Goal: Task Accomplishment & Management: Complete application form

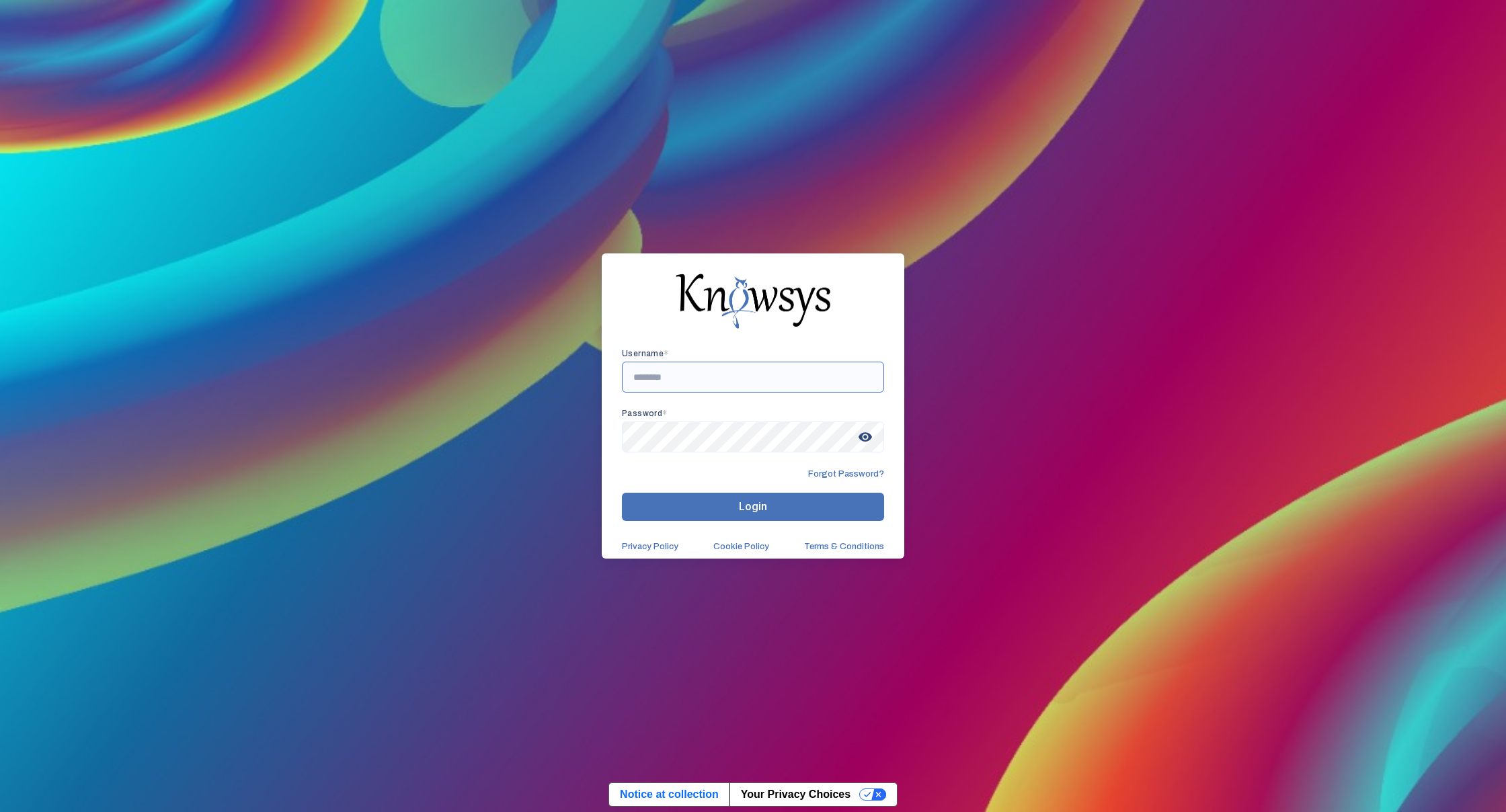
drag, startPoint x: 850, startPoint y: 393, endPoint x: 854, endPoint y: 399, distance: 7.2
type input "**********"
click at [868, 441] on span "visibility" at bounding box center [865, 437] width 24 height 24
click at [753, 503] on span "Login" at bounding box center [753, 506] width 28 height 12
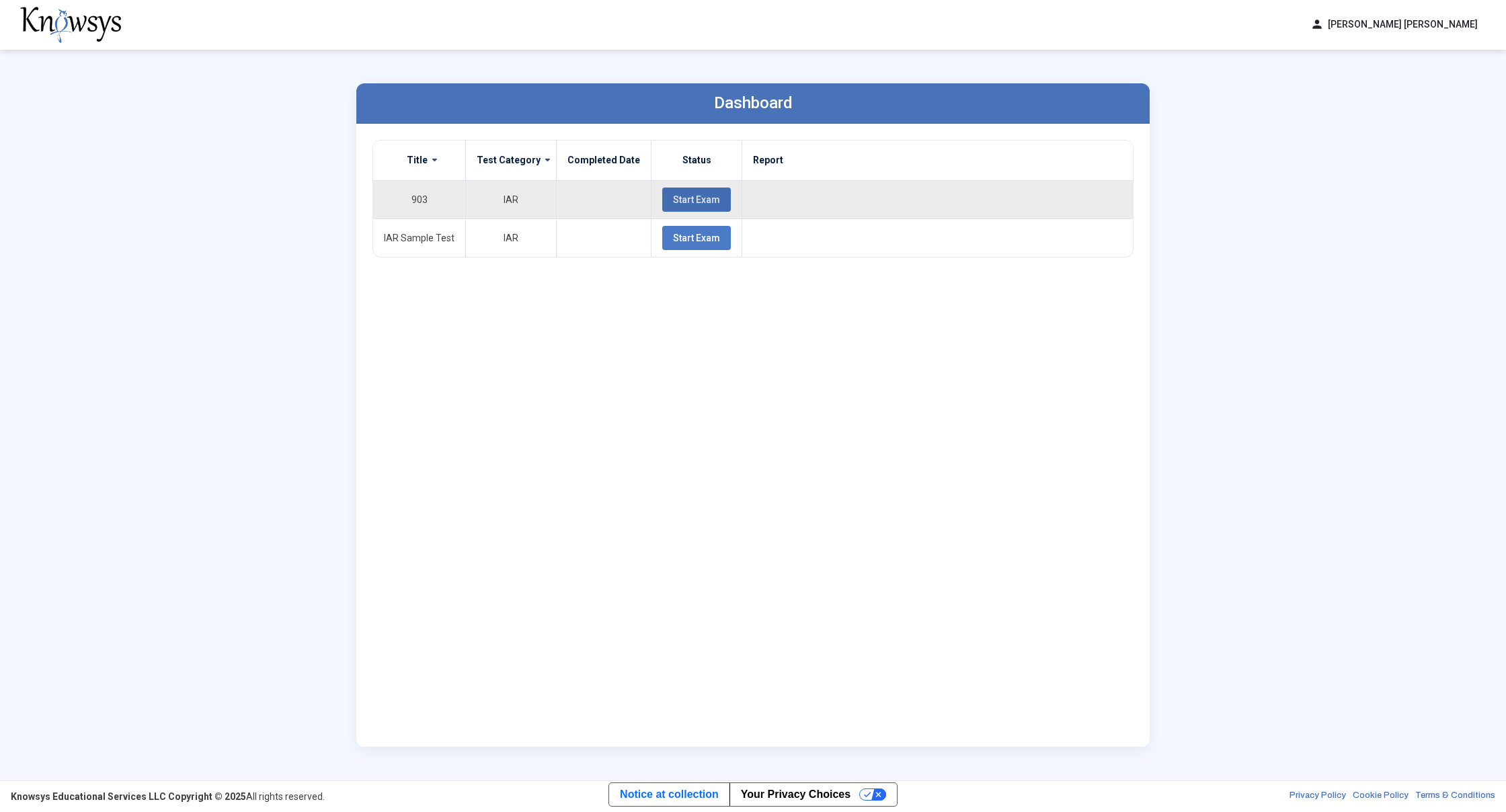
click at [662, 198] on button "Start Exam" at bounding box center [696, 199] width 68 height 24
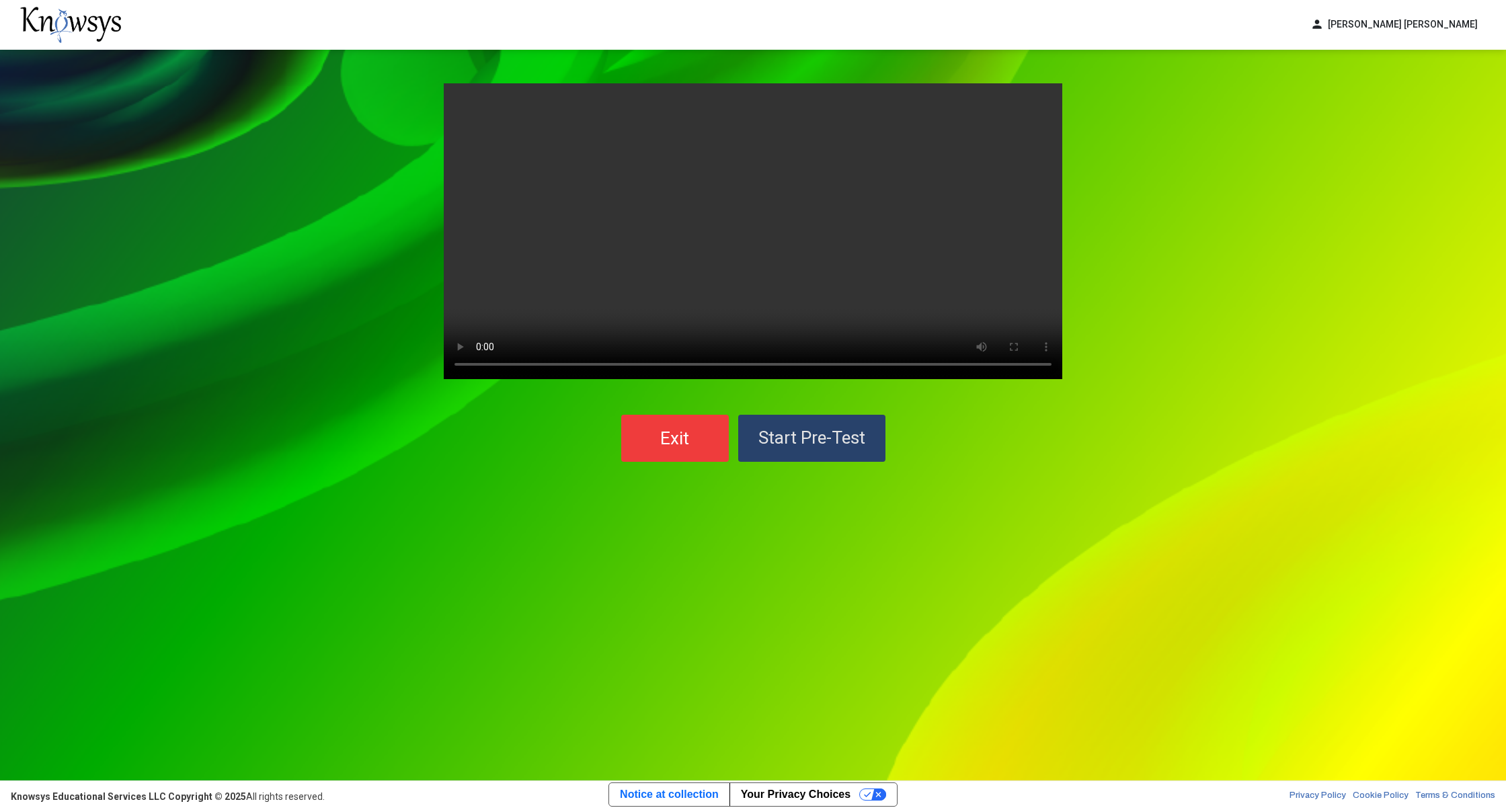
click at [774, 426] on button "Start Pre-Test" at bounding box center [811, 438] width 147 height 47
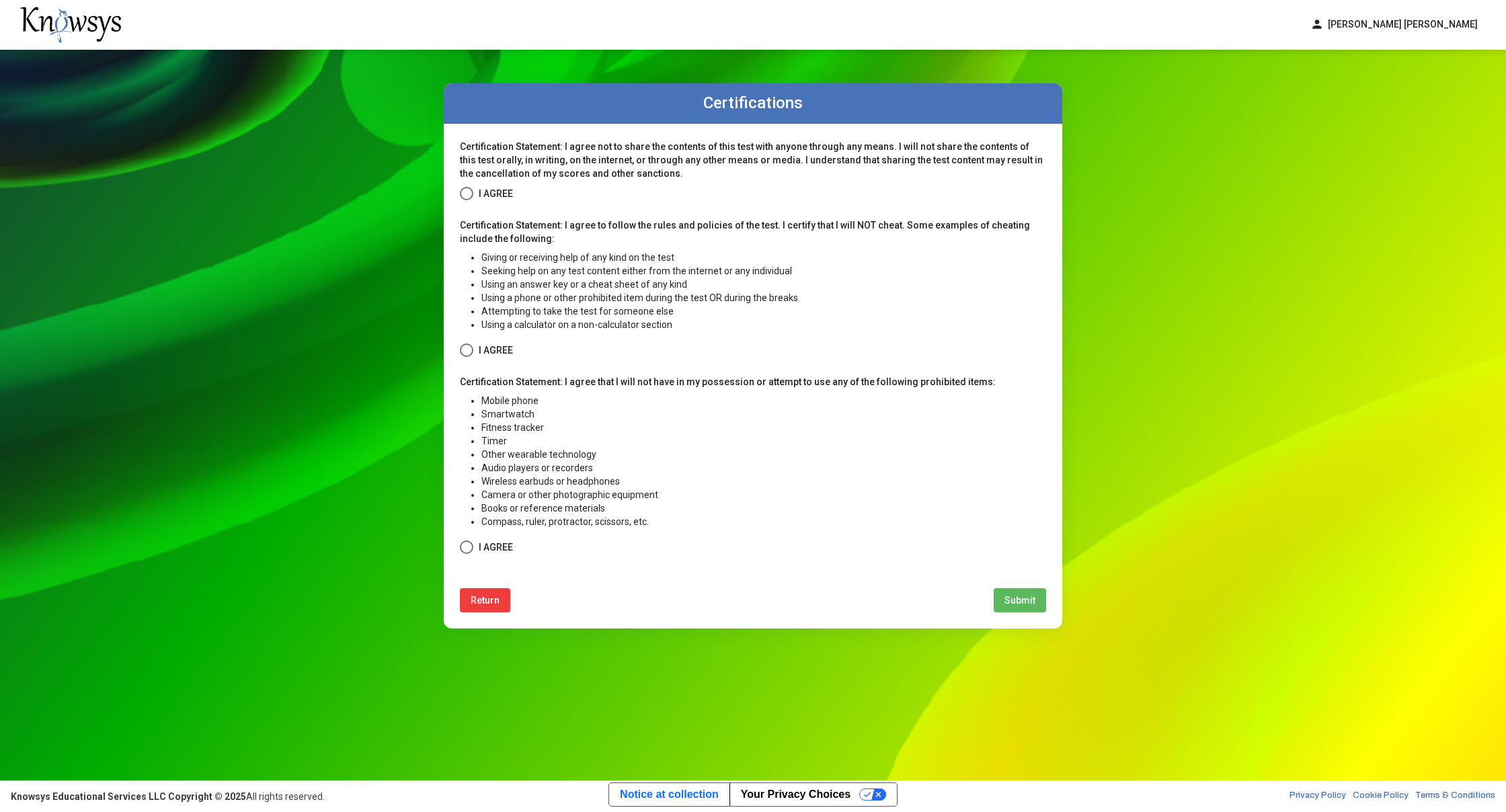
click at [473, 193] on label "I Agree" at bounding box center [486, 194] width 53 height 17
drag, startPoint x: 468, startPoint y: 352, endPoint x: 494, endPoint y: 388, distance: 44.4
click at [484, 375] on form "Certification Statement: I agree not to share the contents of this test with an…" at bounding box center [753, 347] width 586 height 416
drag, startPoint x: 458, startPoint y: 341, endPoint x: 488, endPoint y: 366, distance: 39.1
click at [461, 347] on div "Certification Statement: I agree not to share the contents of this test with an…" at bounding box center [753, 376] width 618 height 505
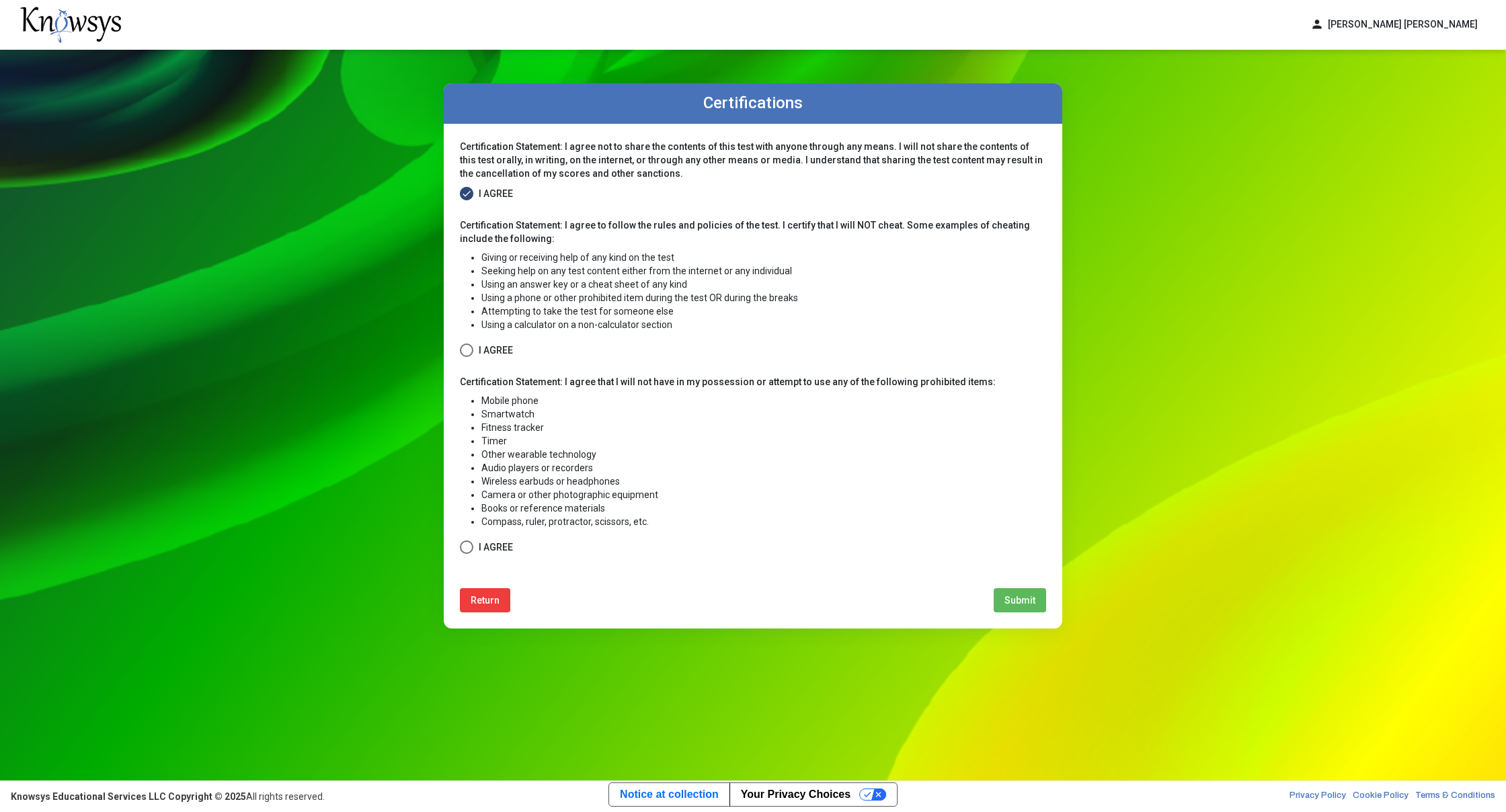
click at [476, 347] on label "I Agree" at bounding box center [486, 351] width 53 height 17
click at [474, 548] on label "I Agree" at bounding box center [486, 547] width 53 height 17
click at [1031, 602] on span "Submit" at bounding box center [1019, 600] width 31 height 11
select select
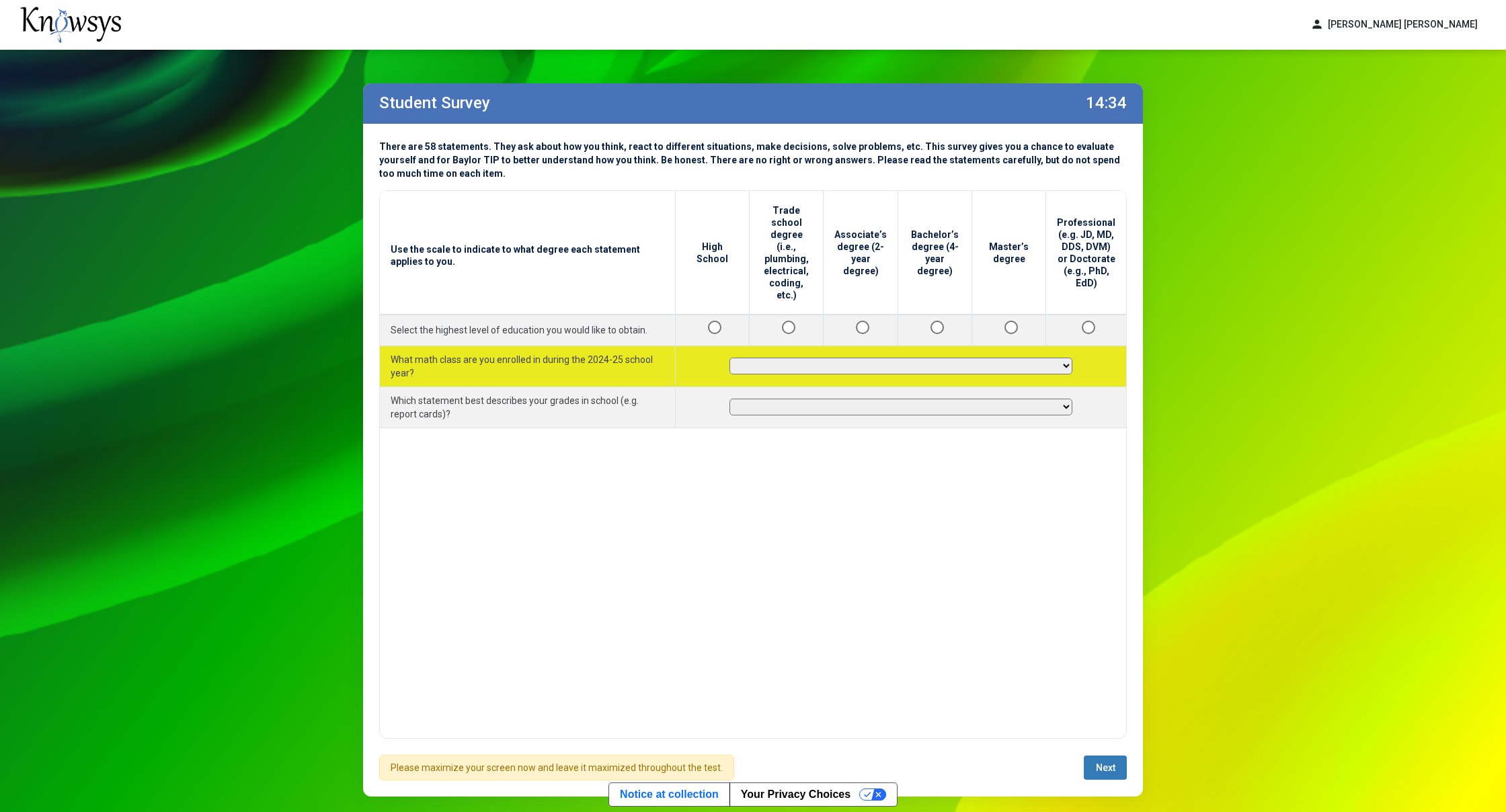
select select "**********"
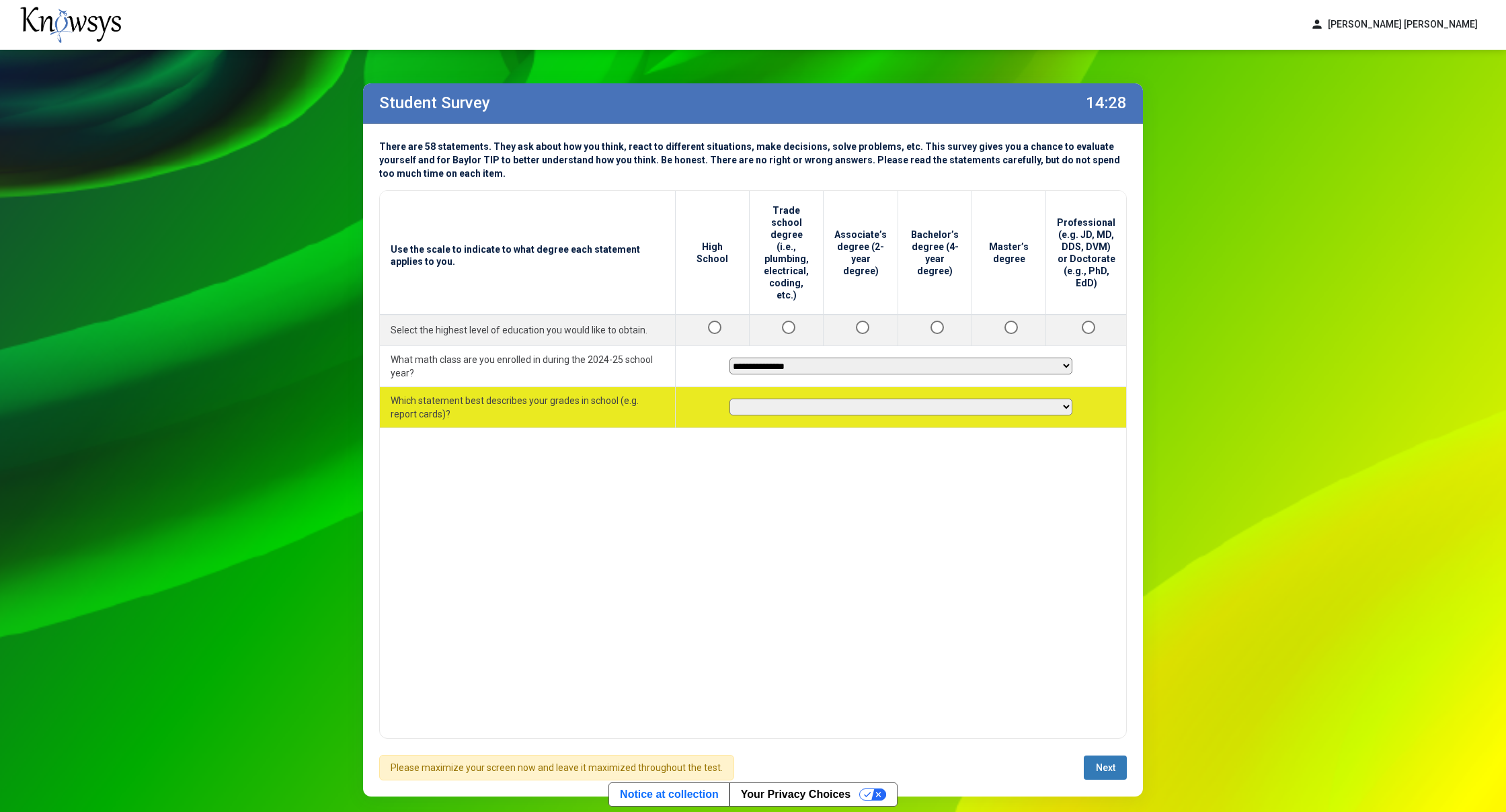
select select "**********"
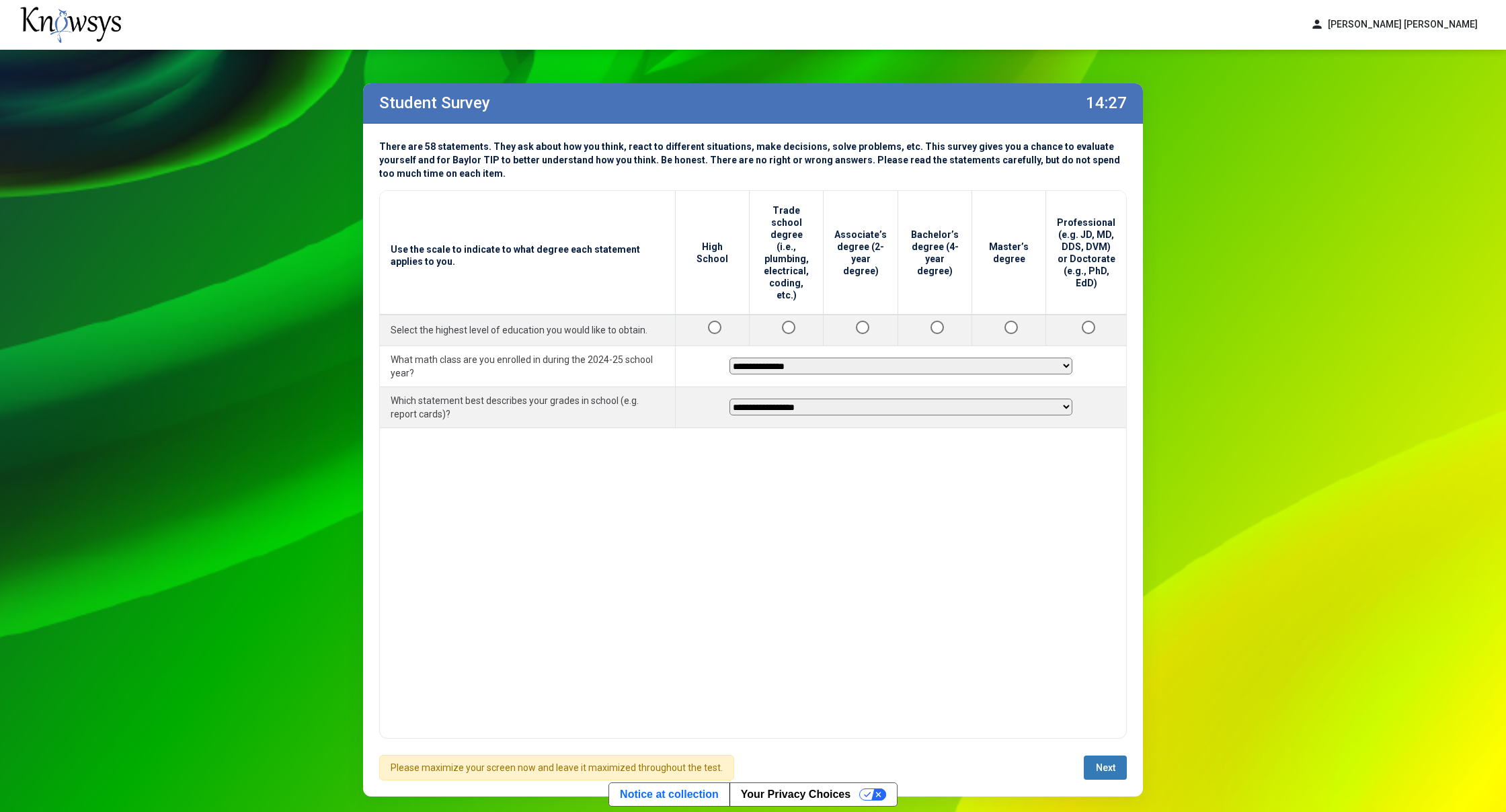
click at [1096, 771] on span "Next" at bounding box center [1106, 767] width 20 height 11
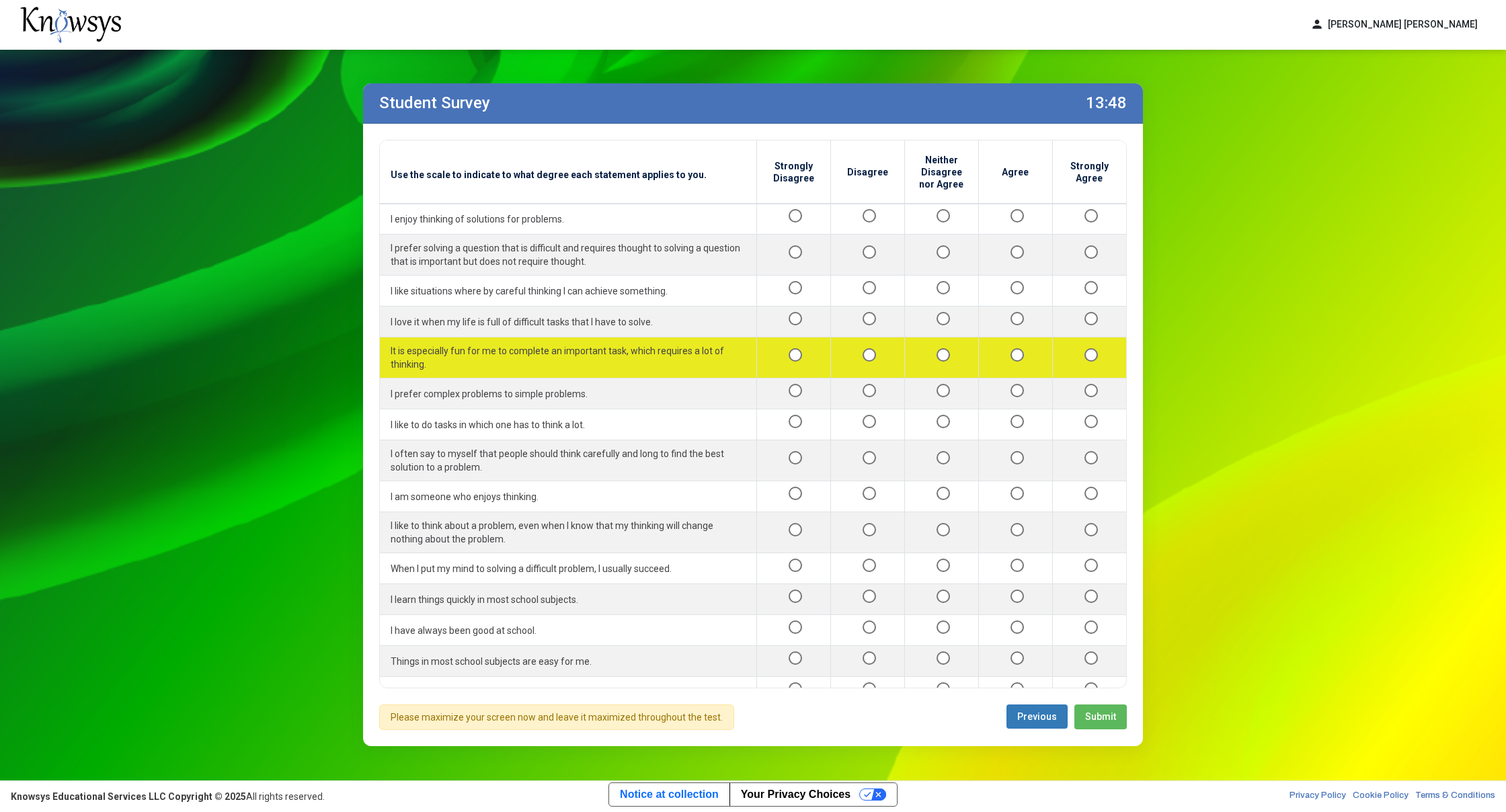
click at [1016, 354] on div at bounding box center [1015, 358] width 52 height 17
click at [1014, 353] on div at bounding box center [1015, 358] width 52 height 17
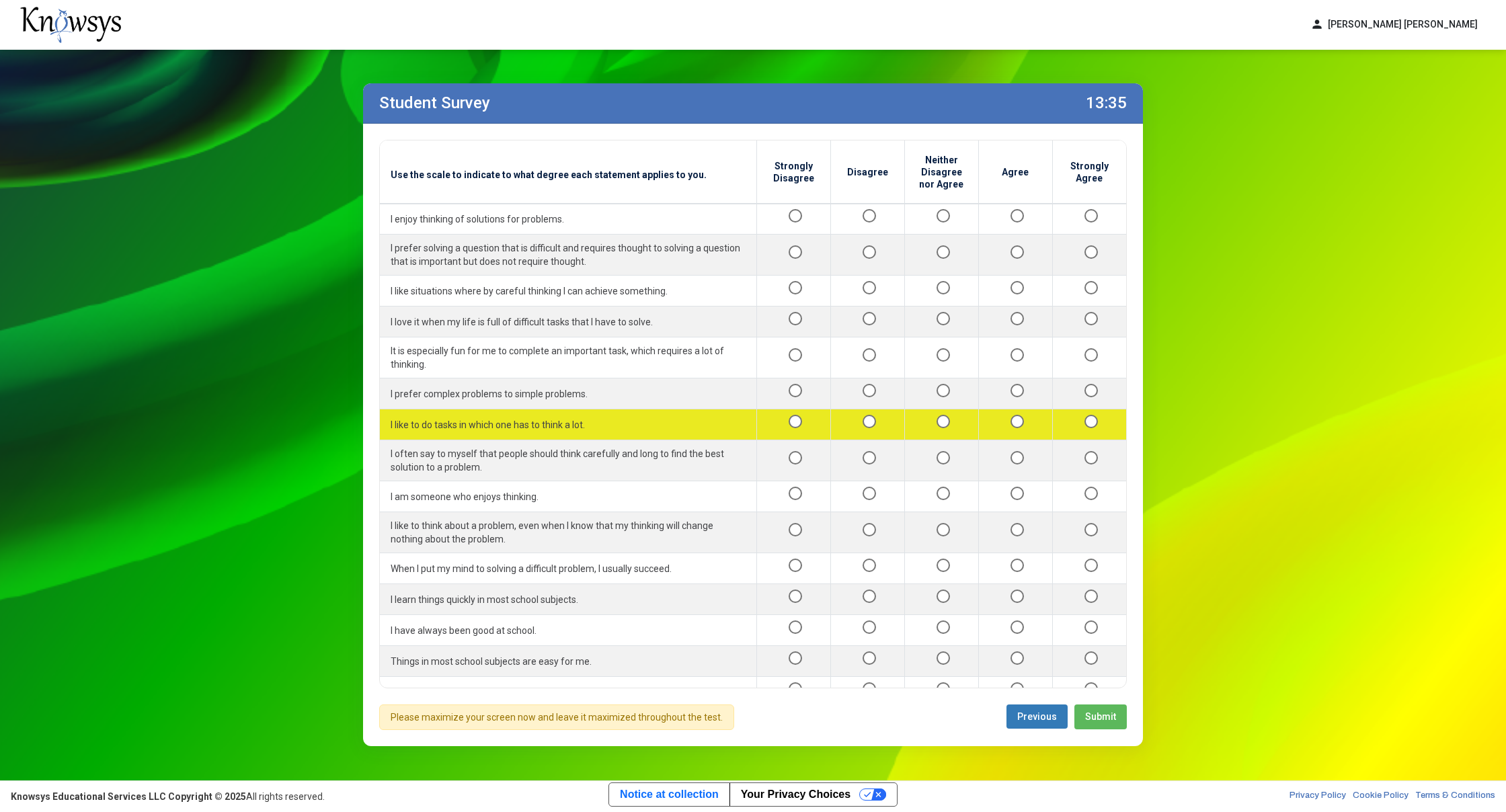
click at [941, 416] on div at bounding box center [941, 424] width 52 height 17
click at [926, 416] on div at bounding box center [941, 424] width 52 height 17
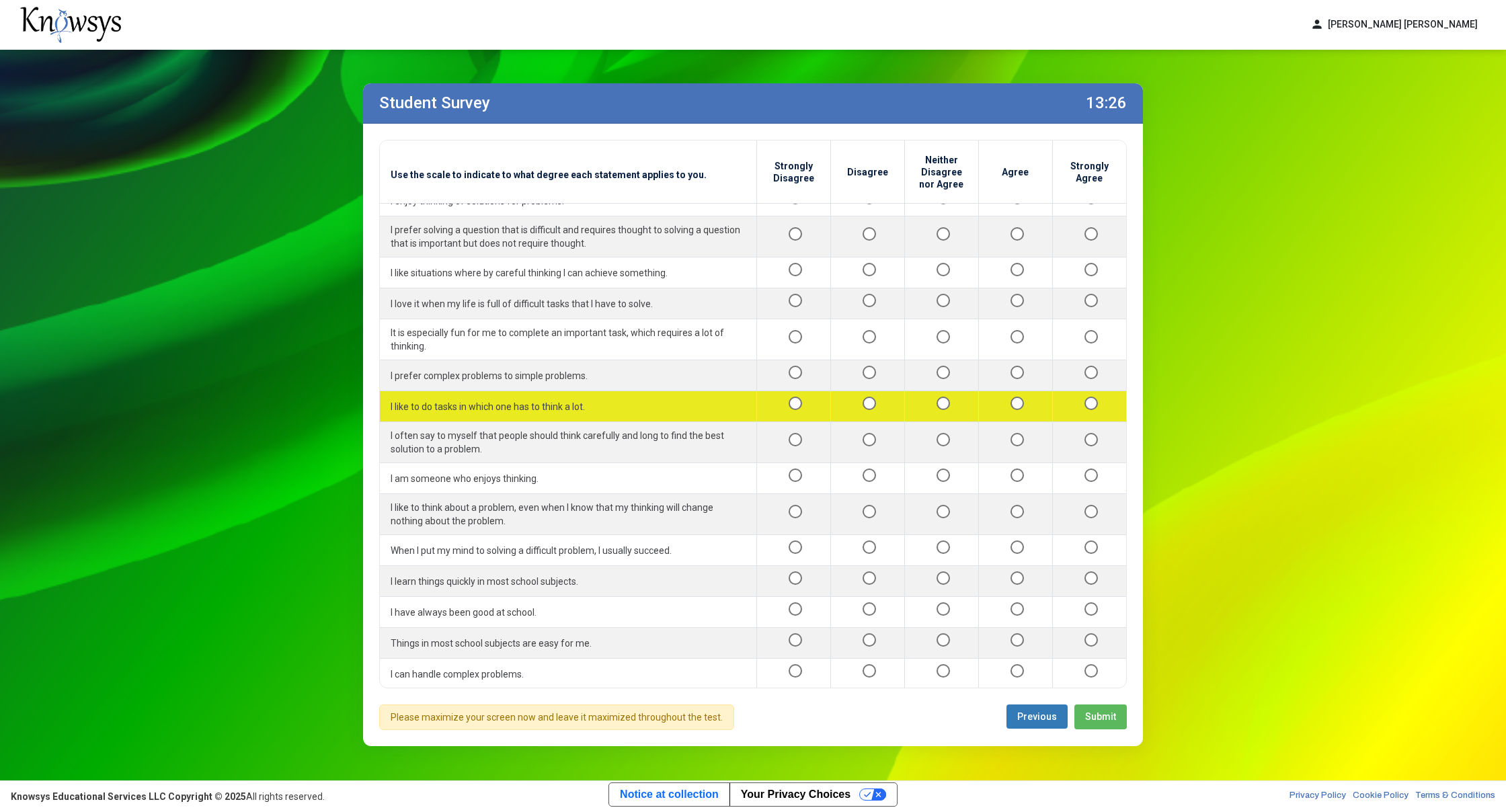
scroll to position [16, 0]
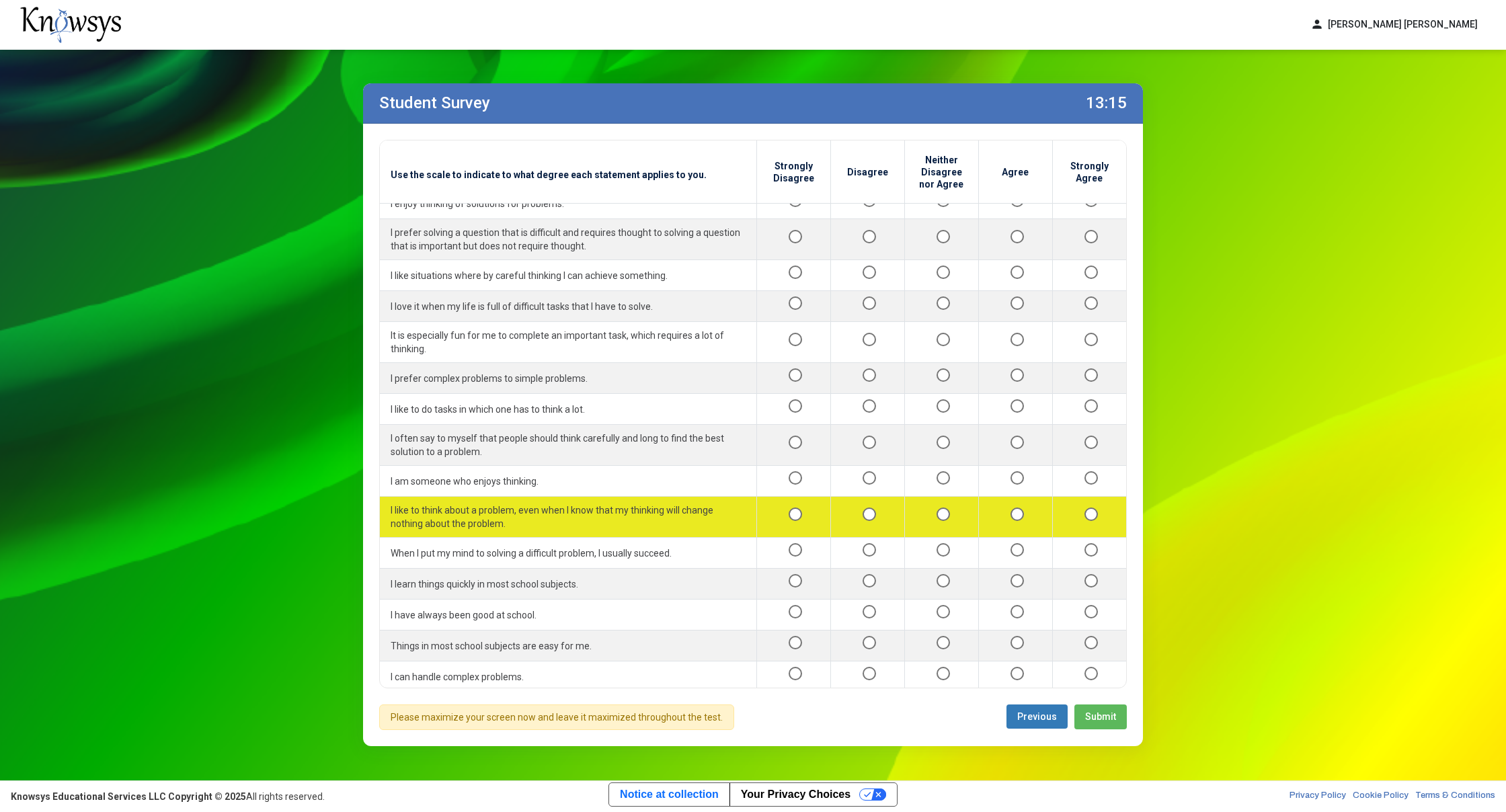
click at [987, 497] on td at bounding box center [1015, 517] width 74 height 41
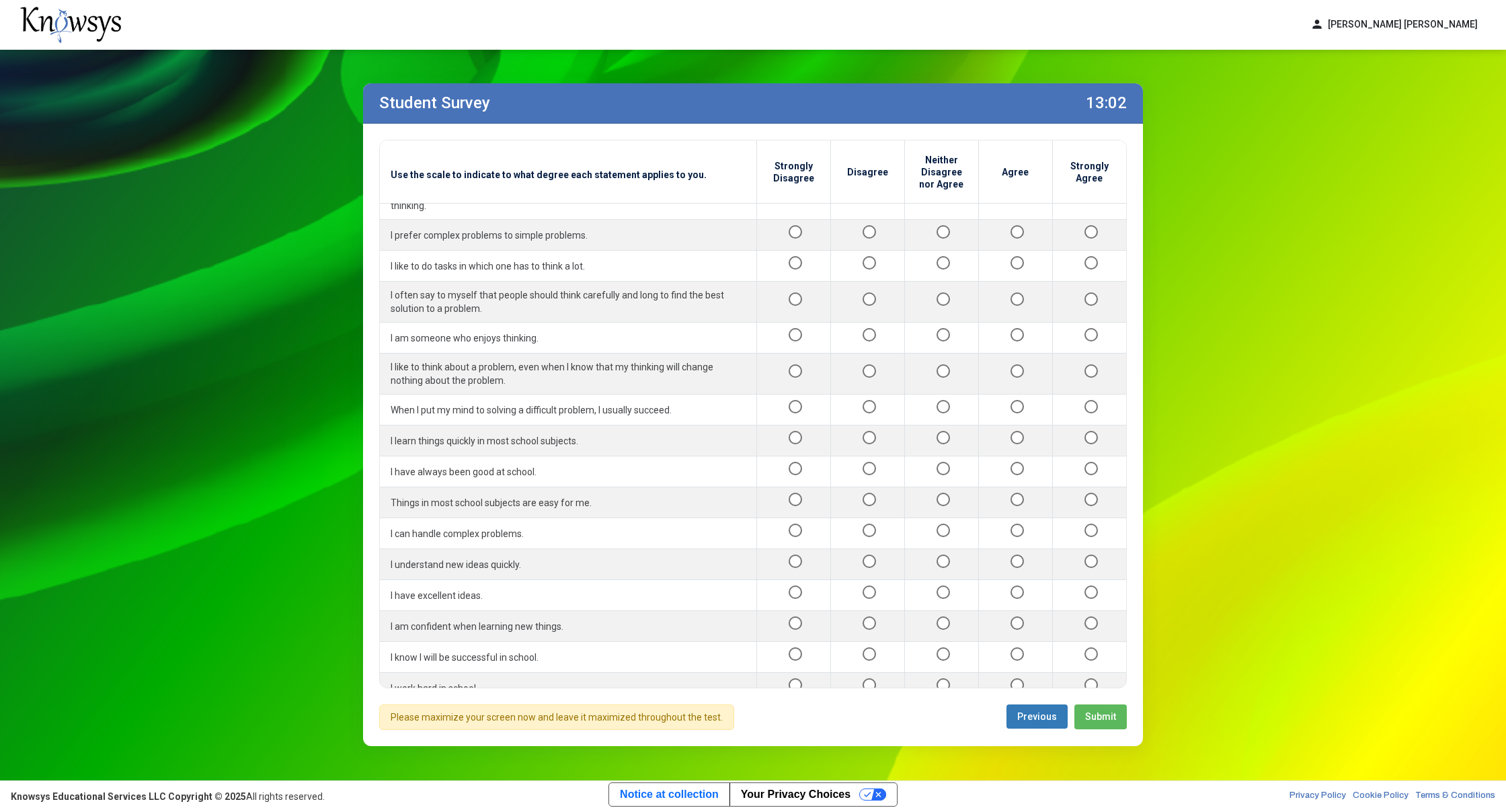
scroll to position [158, 0]
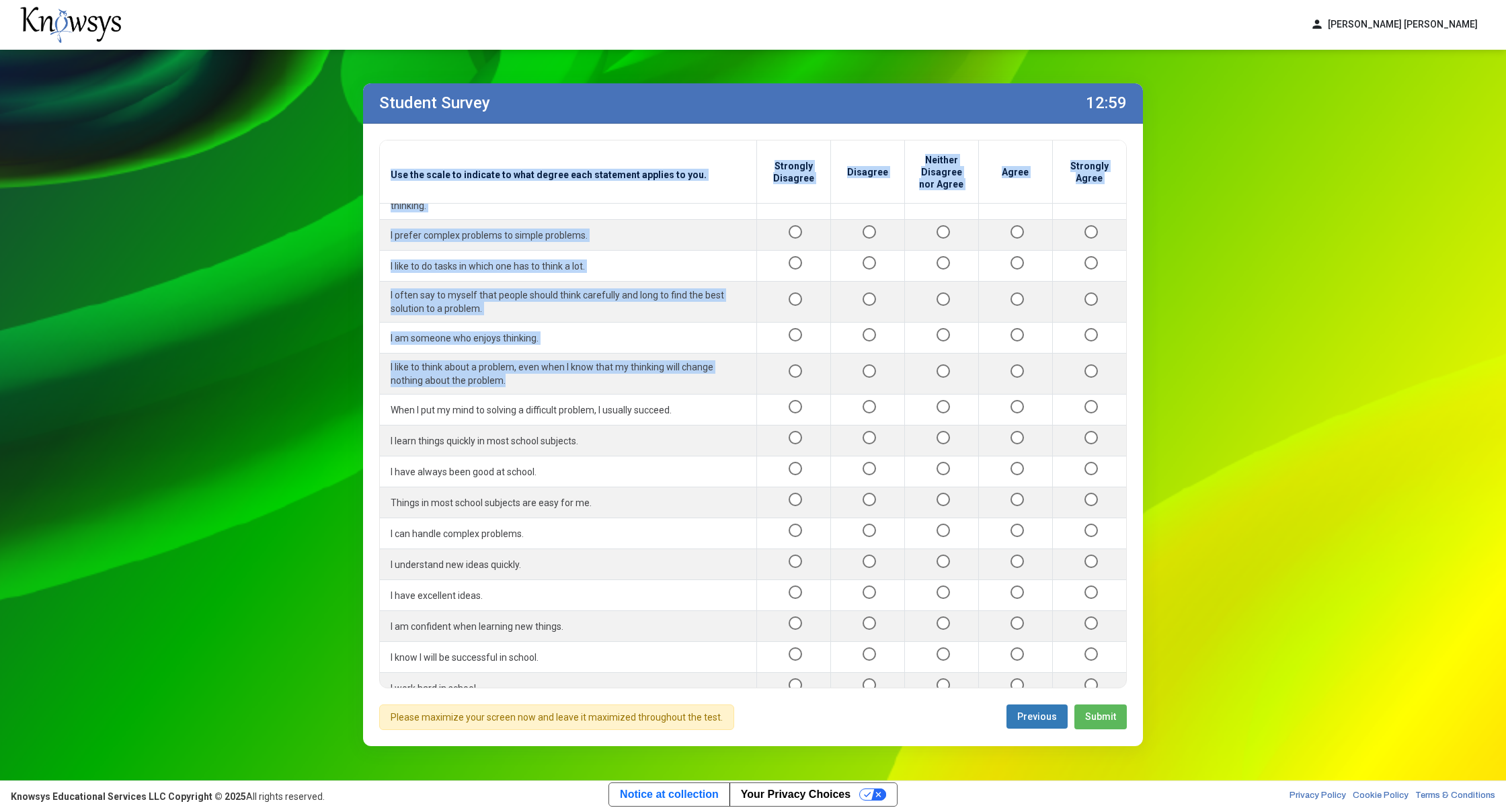
drag, startPoint x: 1123, startPoint y: 315, endPoint x: 1126, endPoint y: 362, distance: 47.1
click at [1124, 363] on div "Use the scale to indicate to what degree each statement applies to you. Strongl…" at bounding box center [753, 413] width 748 height 549
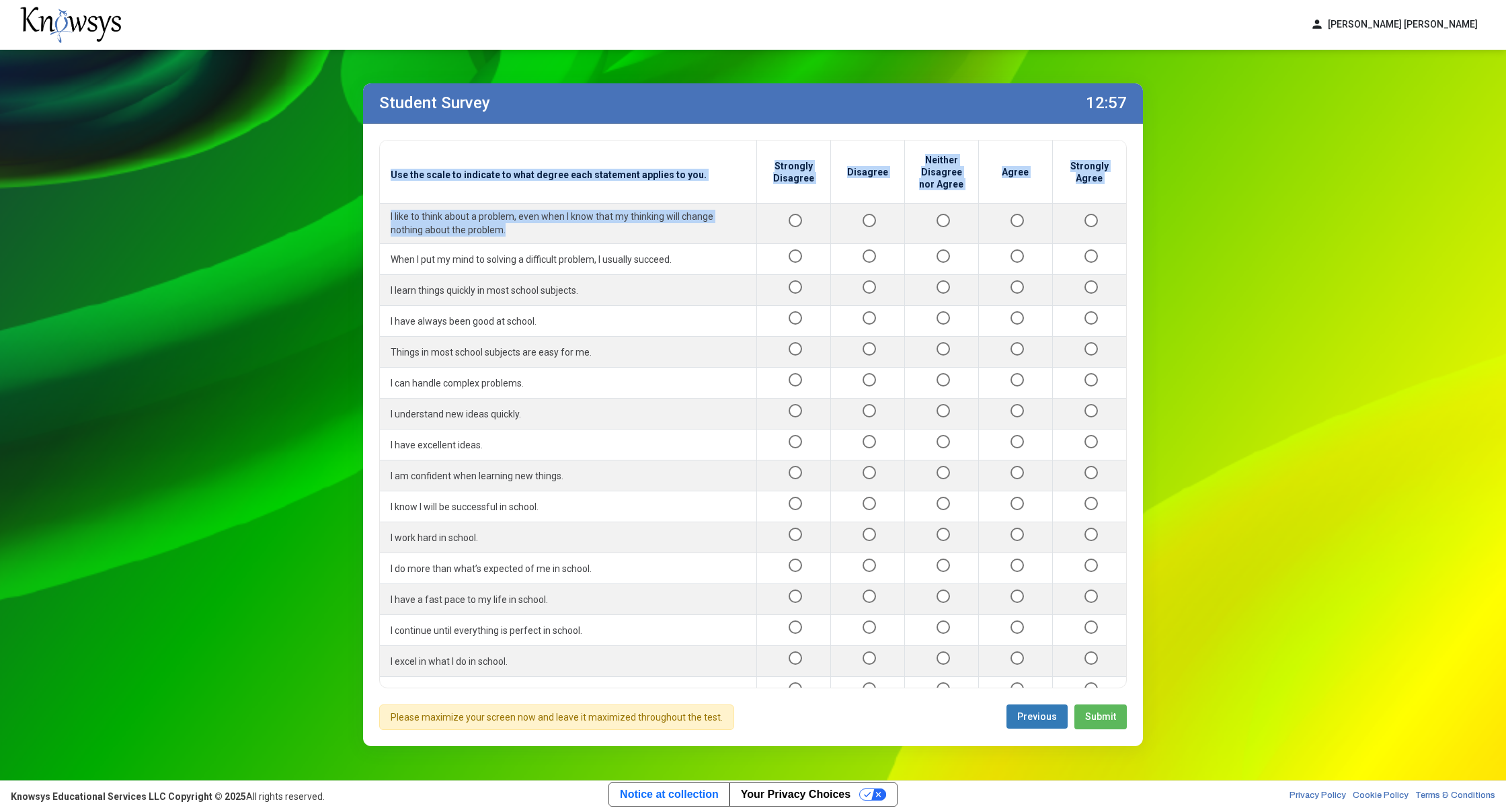
scroll to position [301, 0]
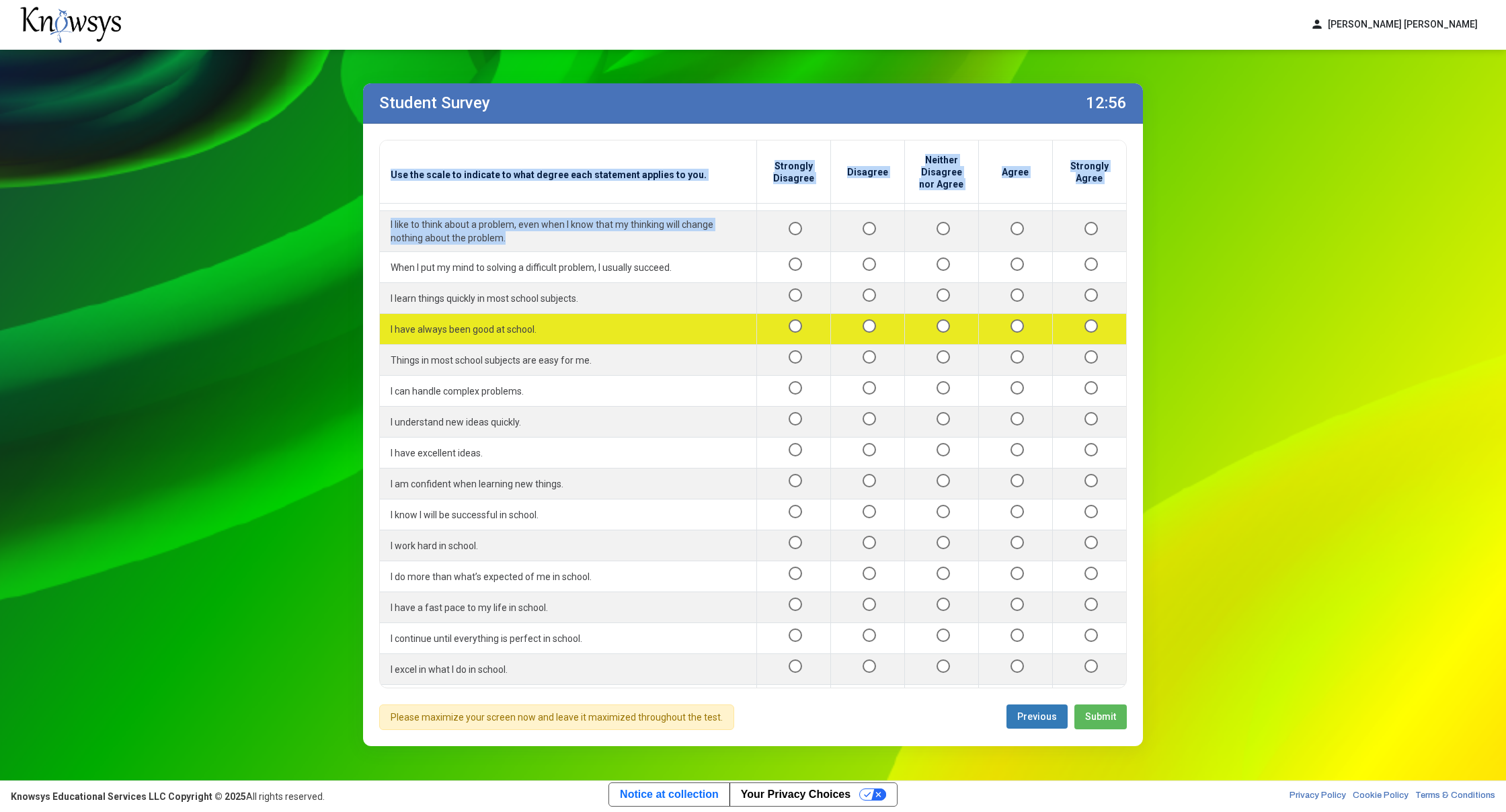
drag, startPoint x: 1117, startPoint y: 387, endPoint x: 1046, endPoint y: 294, distance: 117.0
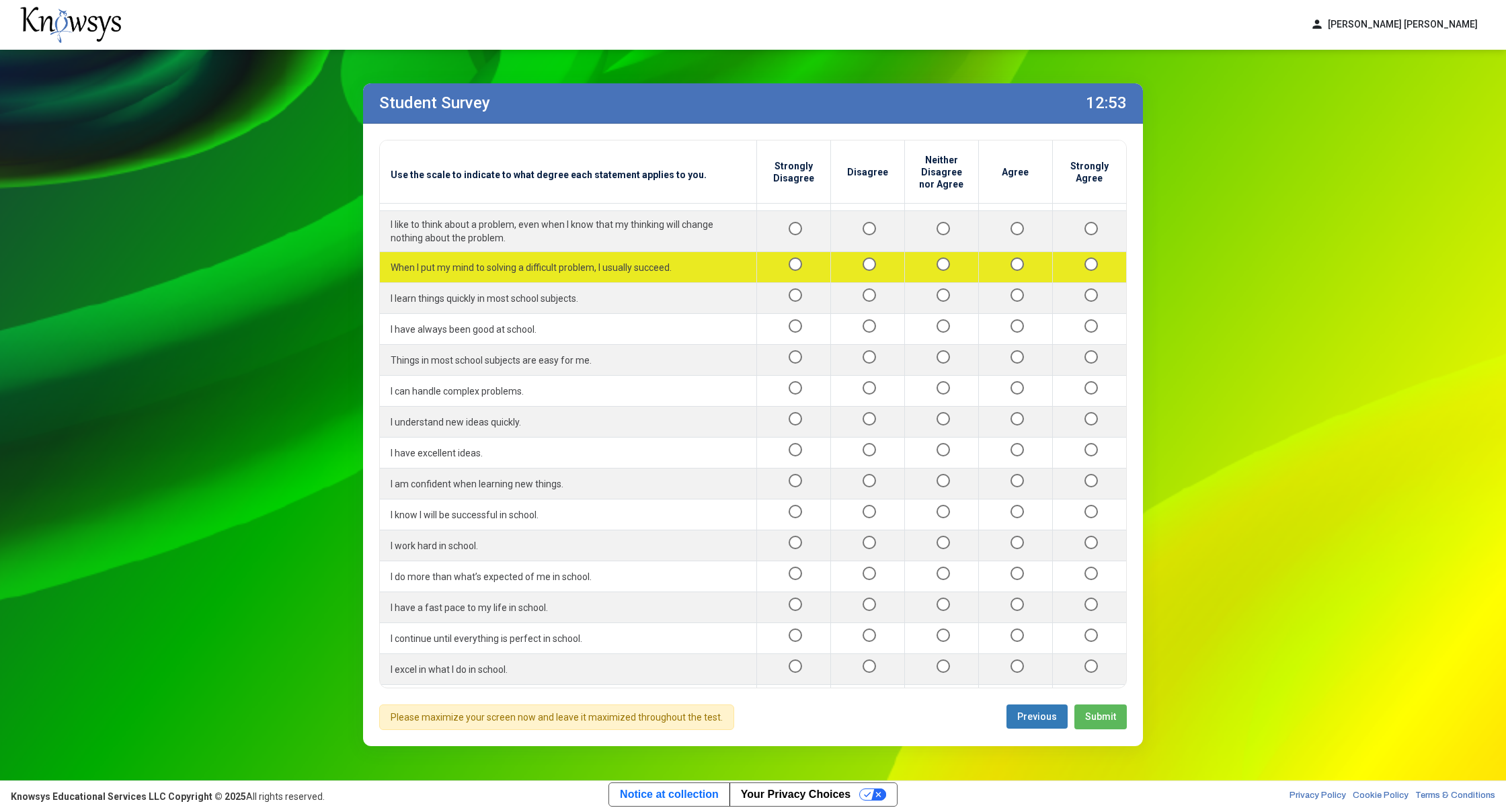
click at [713, 254] on td "When I put my mind to solving a difficult problem, I usually succeed." at bounding box center [568, 267] width 376 height 31
click at [998, 253] on td at bounding box center [1015, 267] width 74 height 31
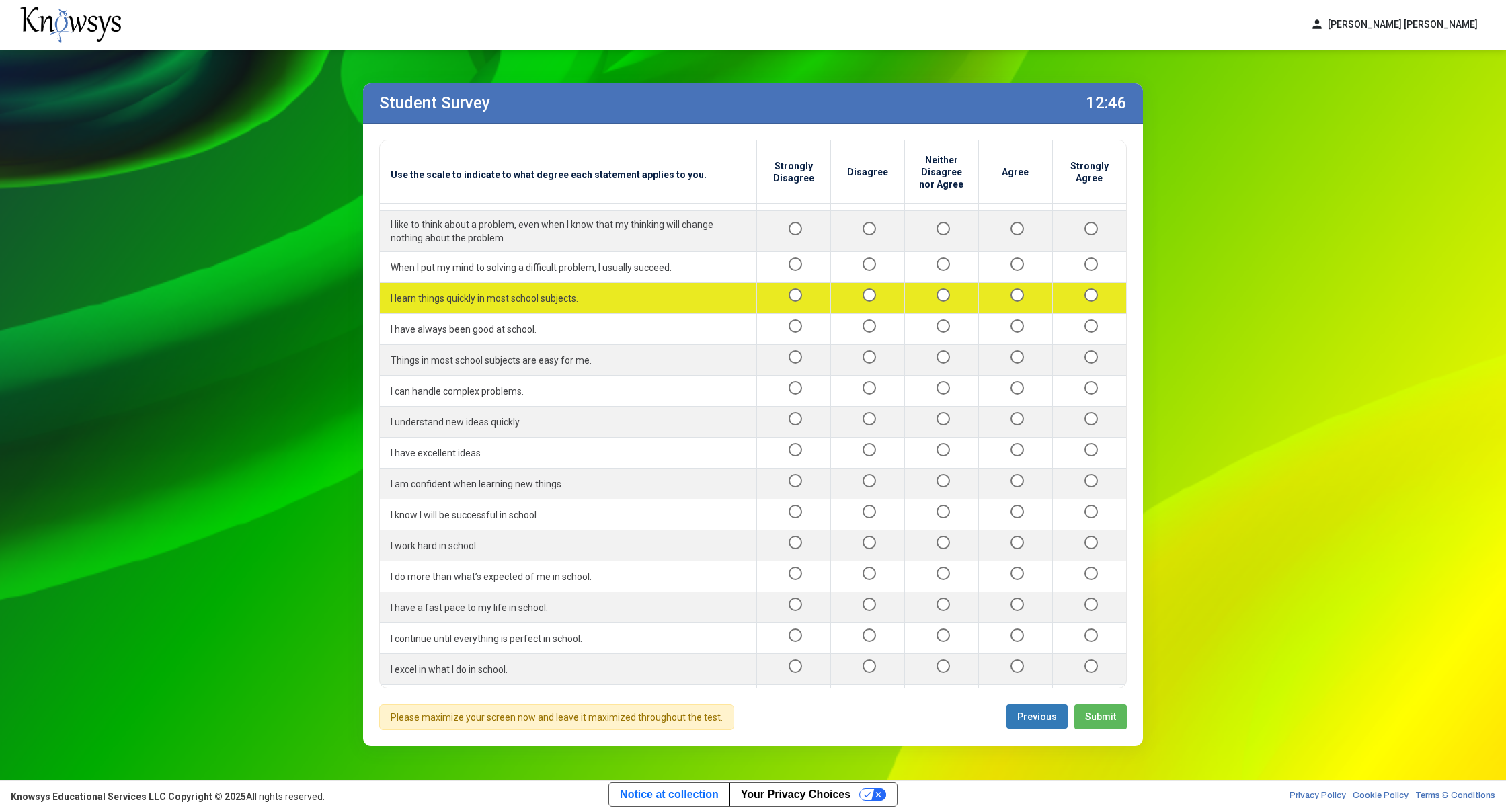
click at [1097, 290] on div at bounding box center [1090, 298] width 53 height 17
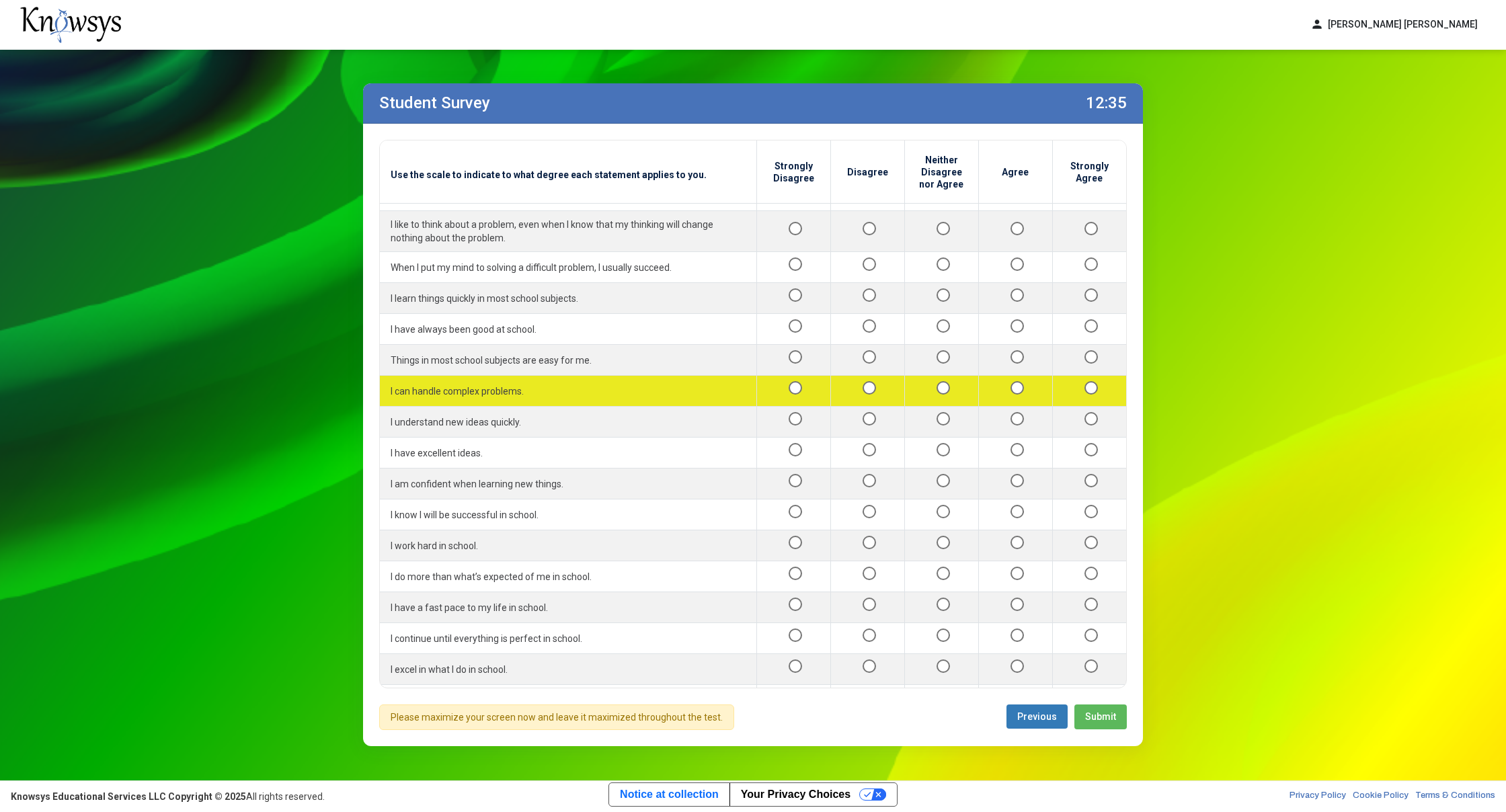
click at [1013, 383] on div at bounding box center [1015, 391] width 52 height 17
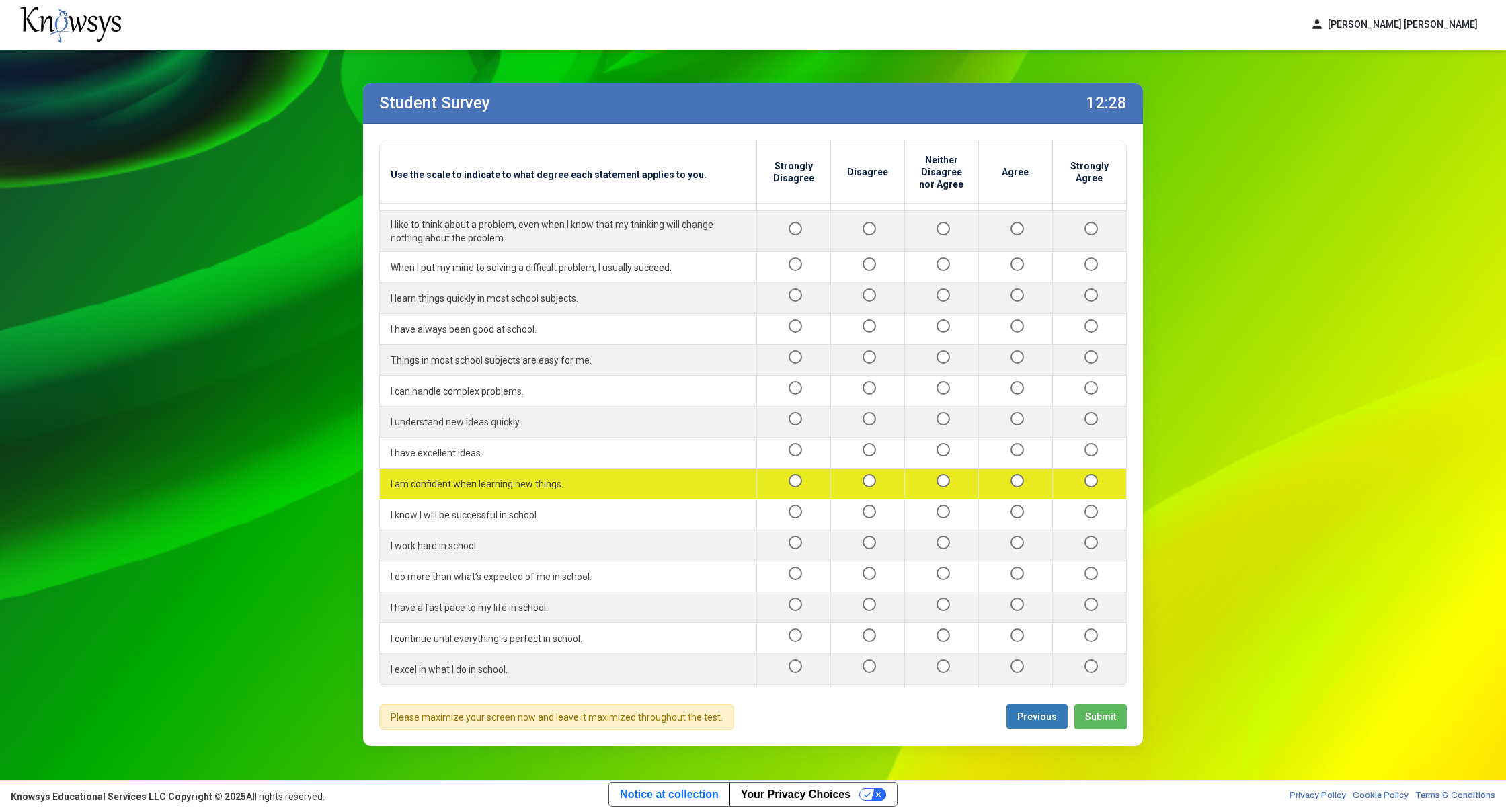
click at [1015, 475] on div at bounding box center [1015, 484] width 52 height 17
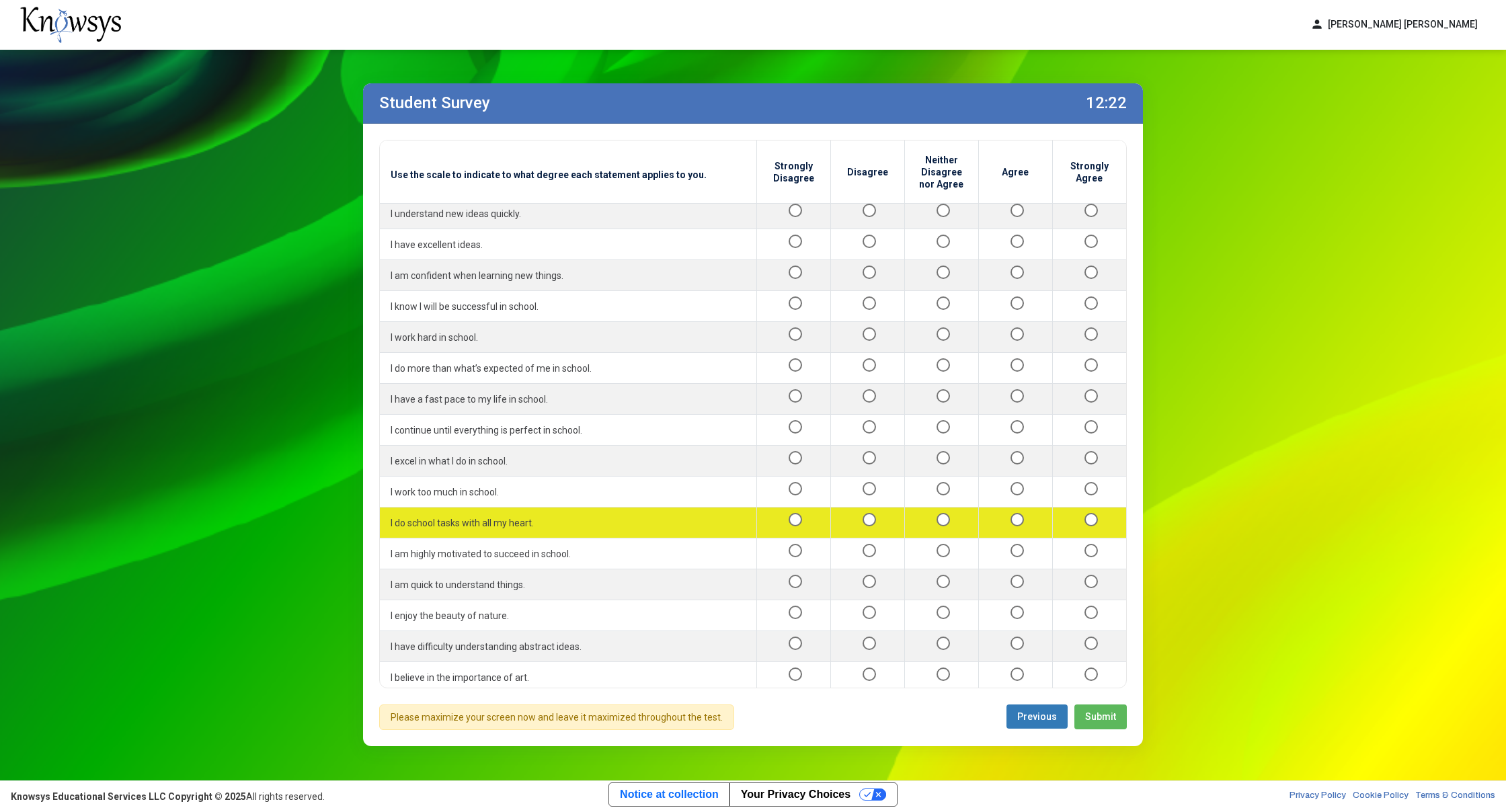
scroll to position [502, 0]
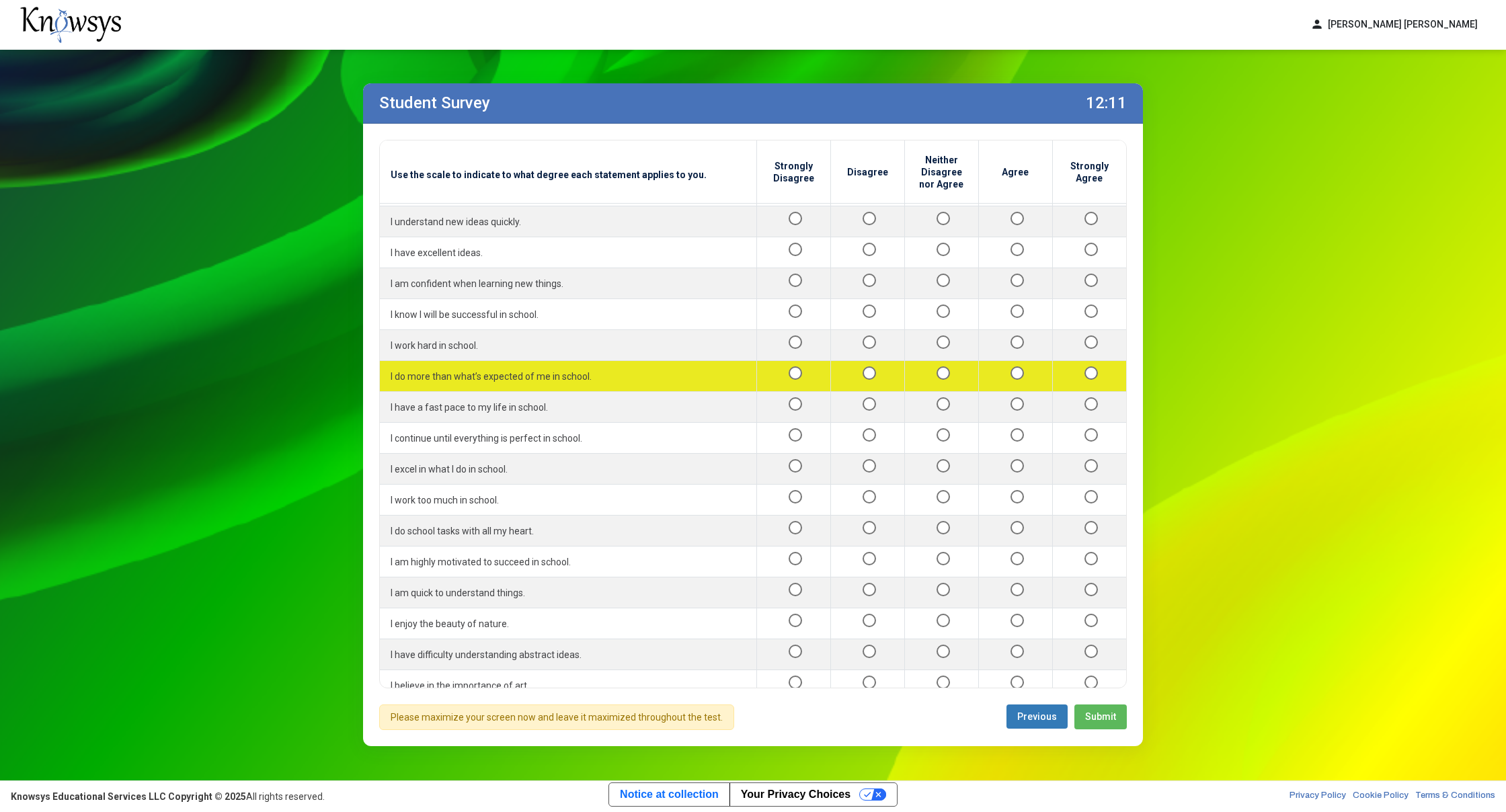
click at [1013, 368] on div at bounding box center [1015, 376] width 52 height 17
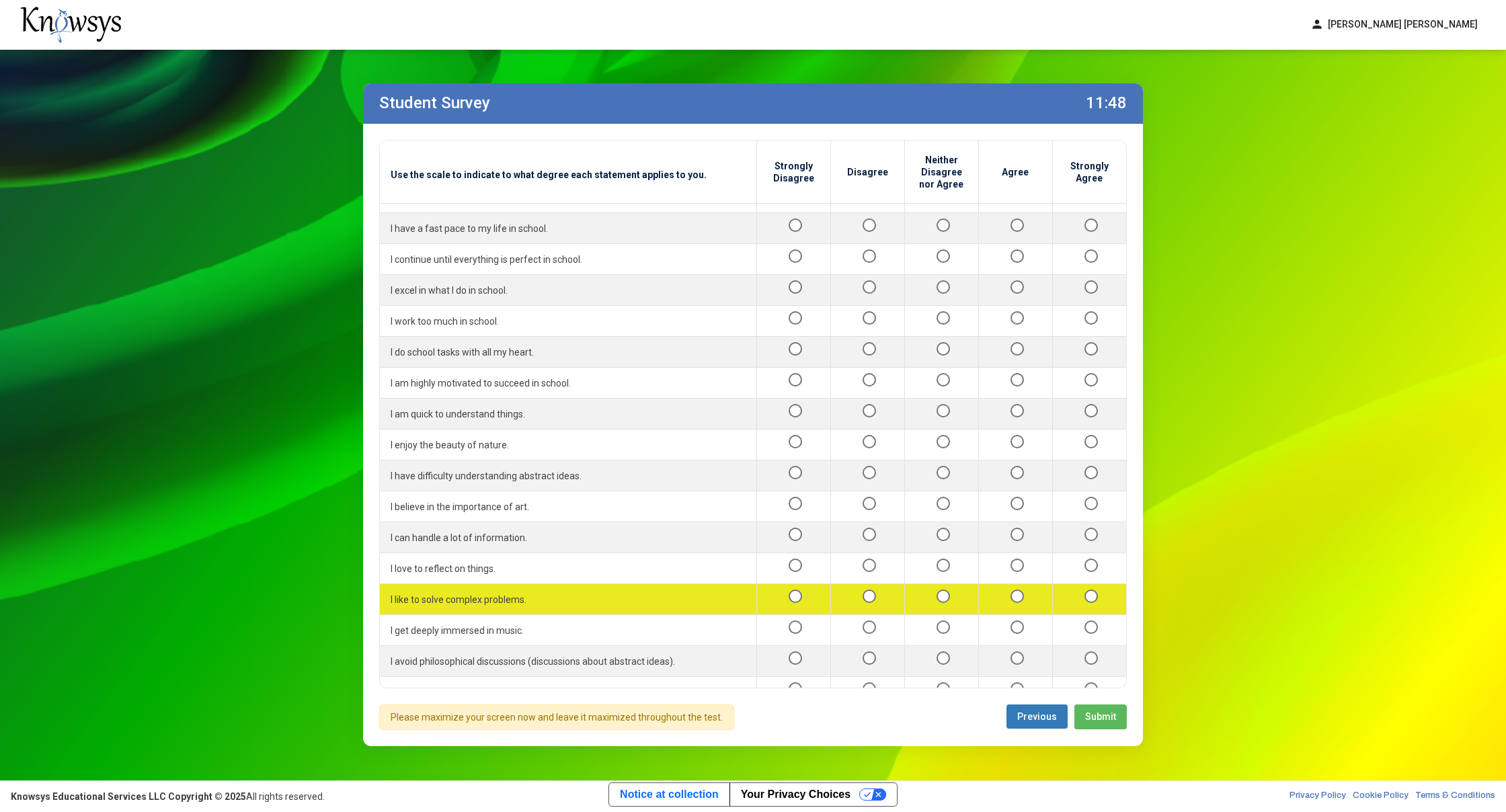
scroll to position [664, 0]
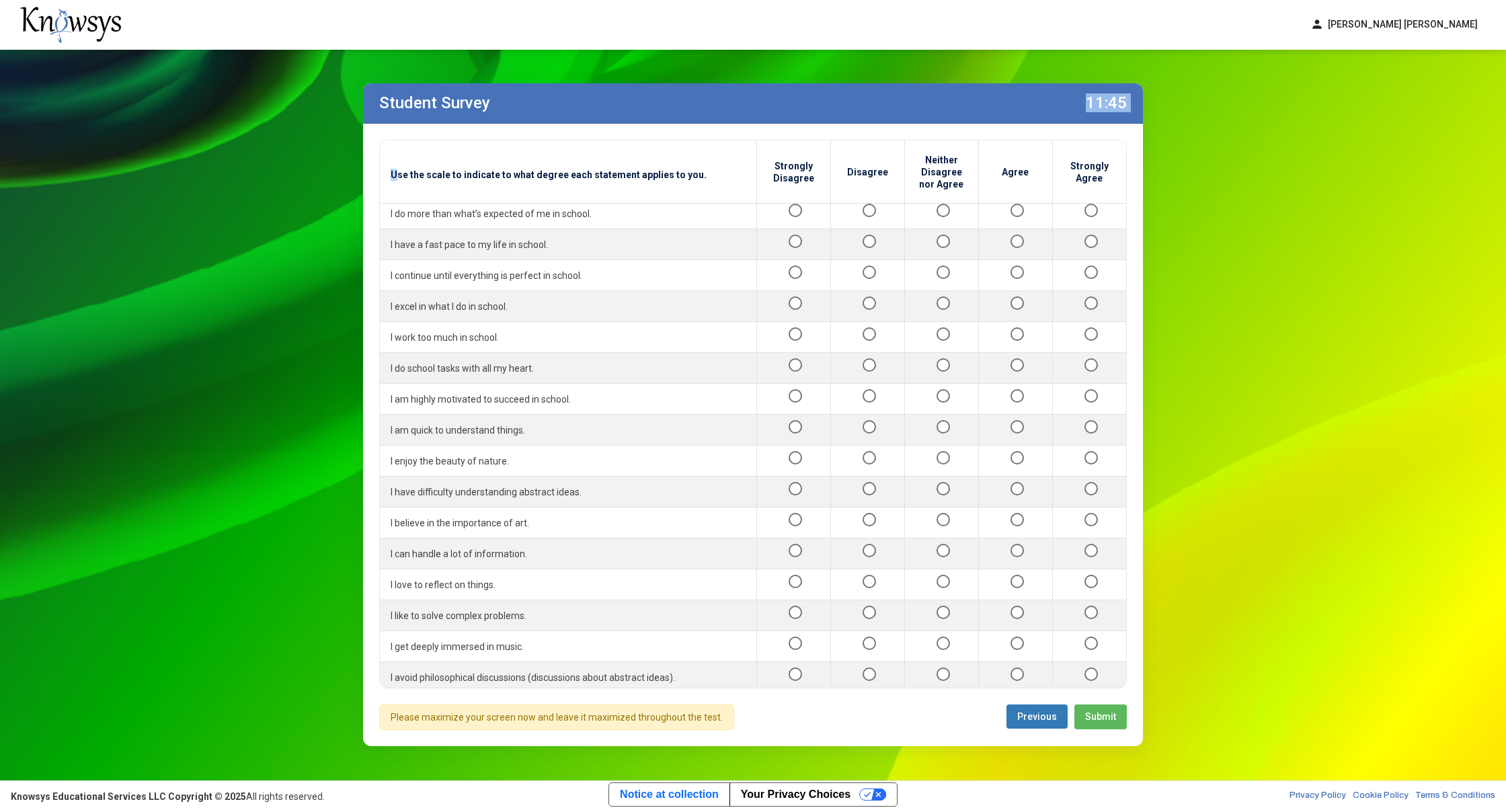
click at [631, 109] on div "Student Survey 11:45 Use the scale to indicate to what degree each statement ap…" at bounding box center [753, 414] width 780 height 663
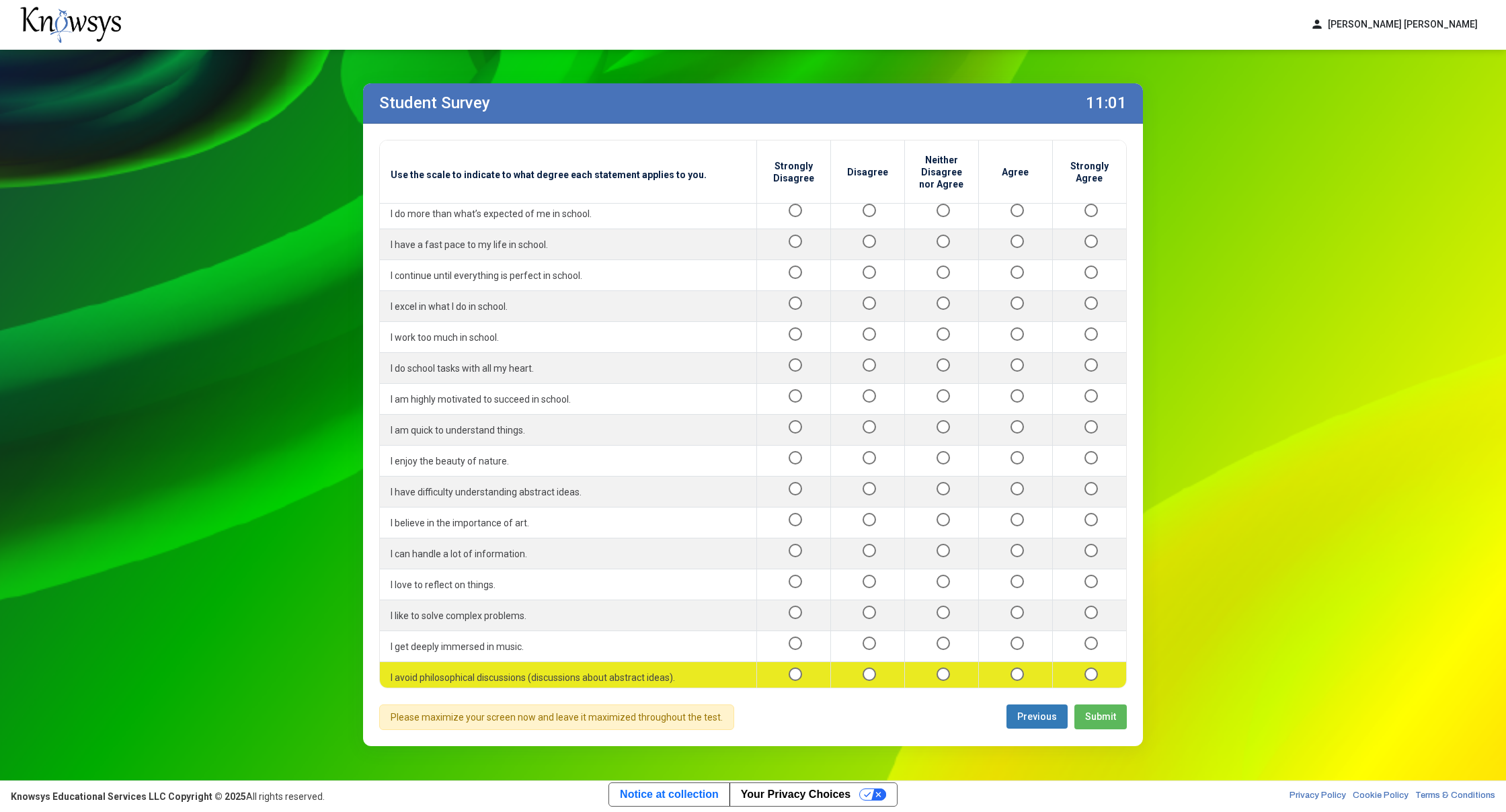
click at [774, 669] on div at bounding box center [793, 677] width 52 height 17
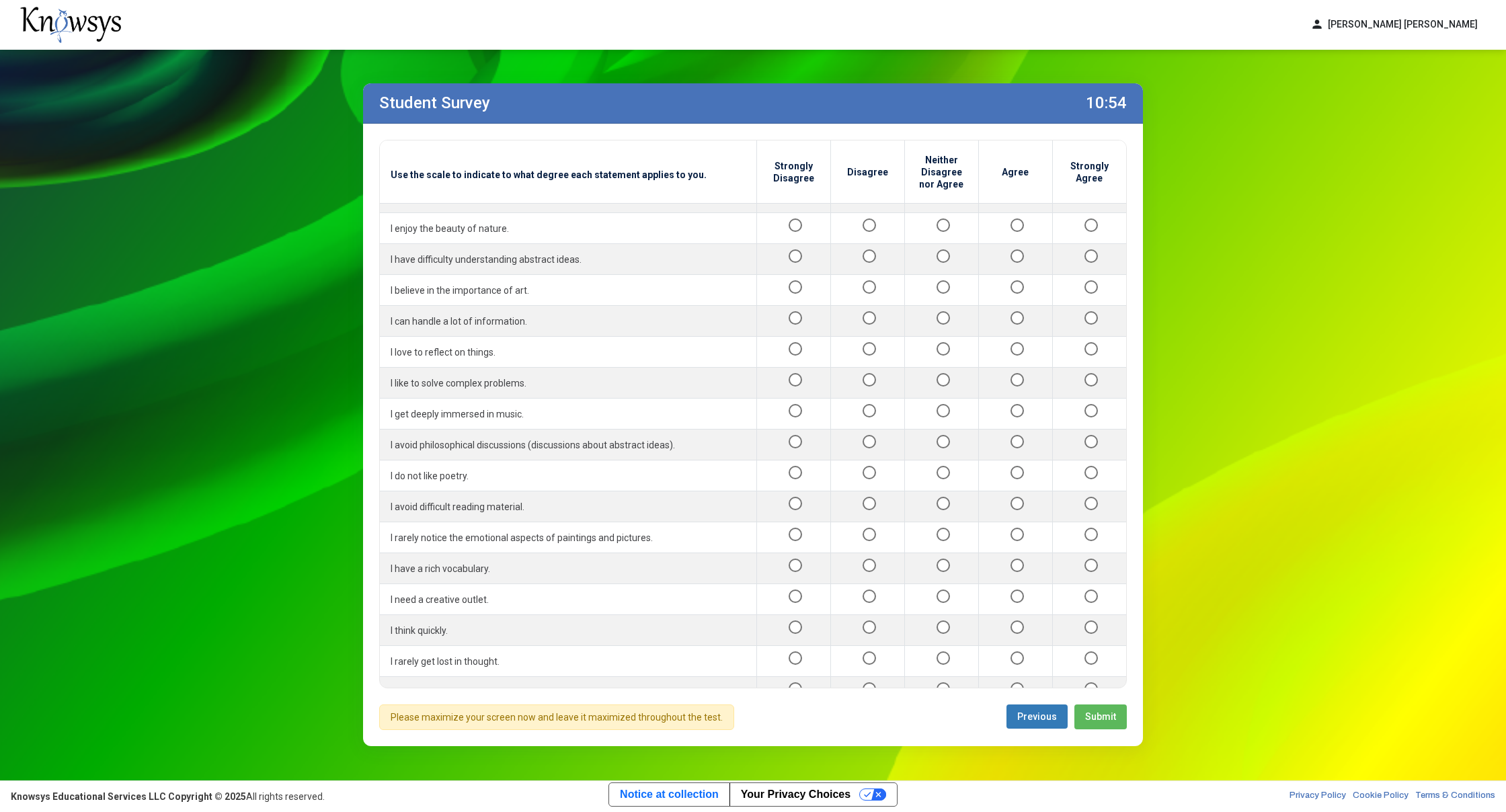
scroll to position [899, 0]
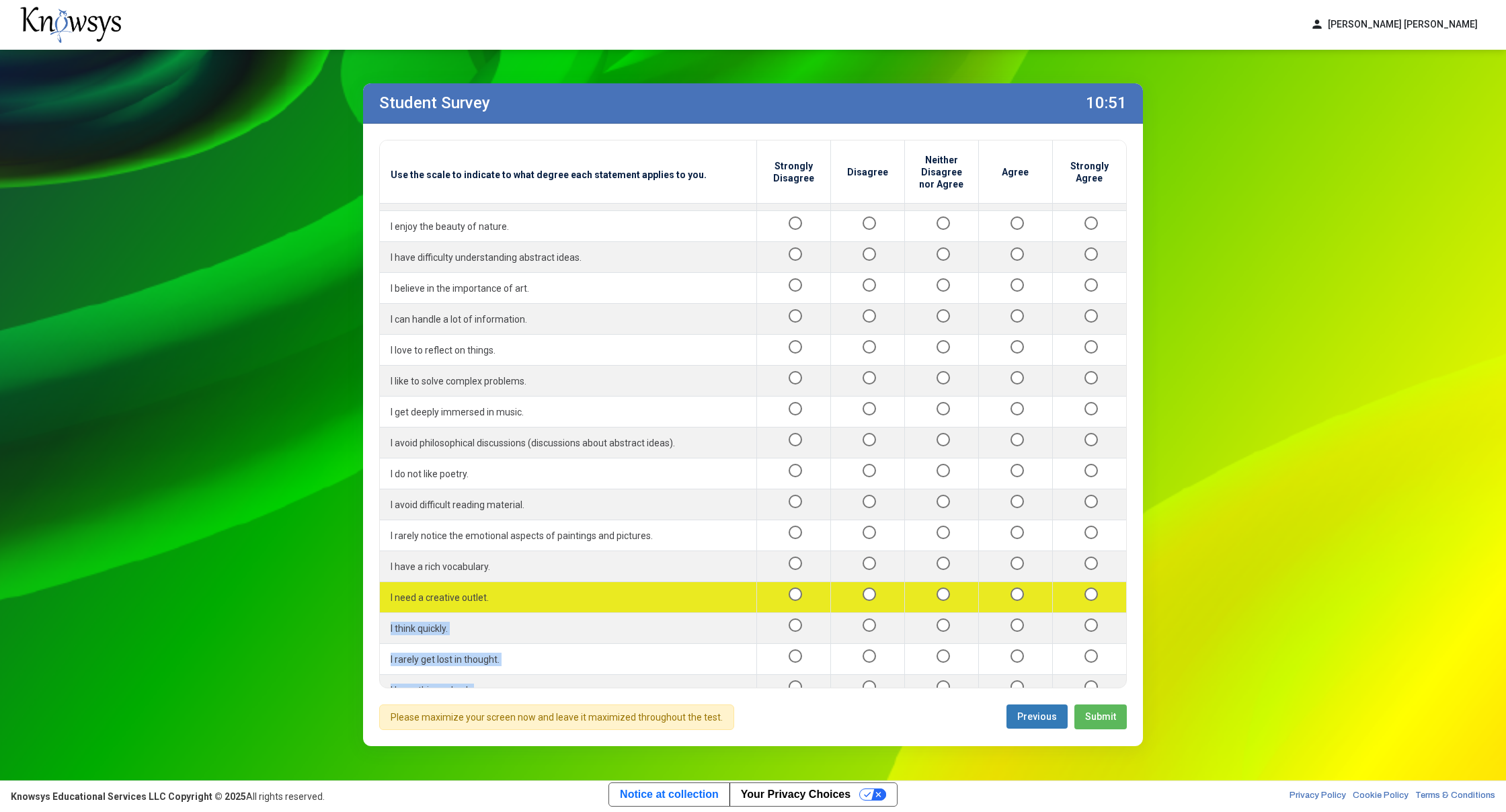
drag, startPoint x: 1074, startPoint y: 546, endPoint x: 988, endPoint y: 478, distance: 109.6
click at [987, 478] on tbody "I enjoy thinking of solutions for problems. I prefer solving a question that is…" at bounding box center [753, 175] width 746 height 1740
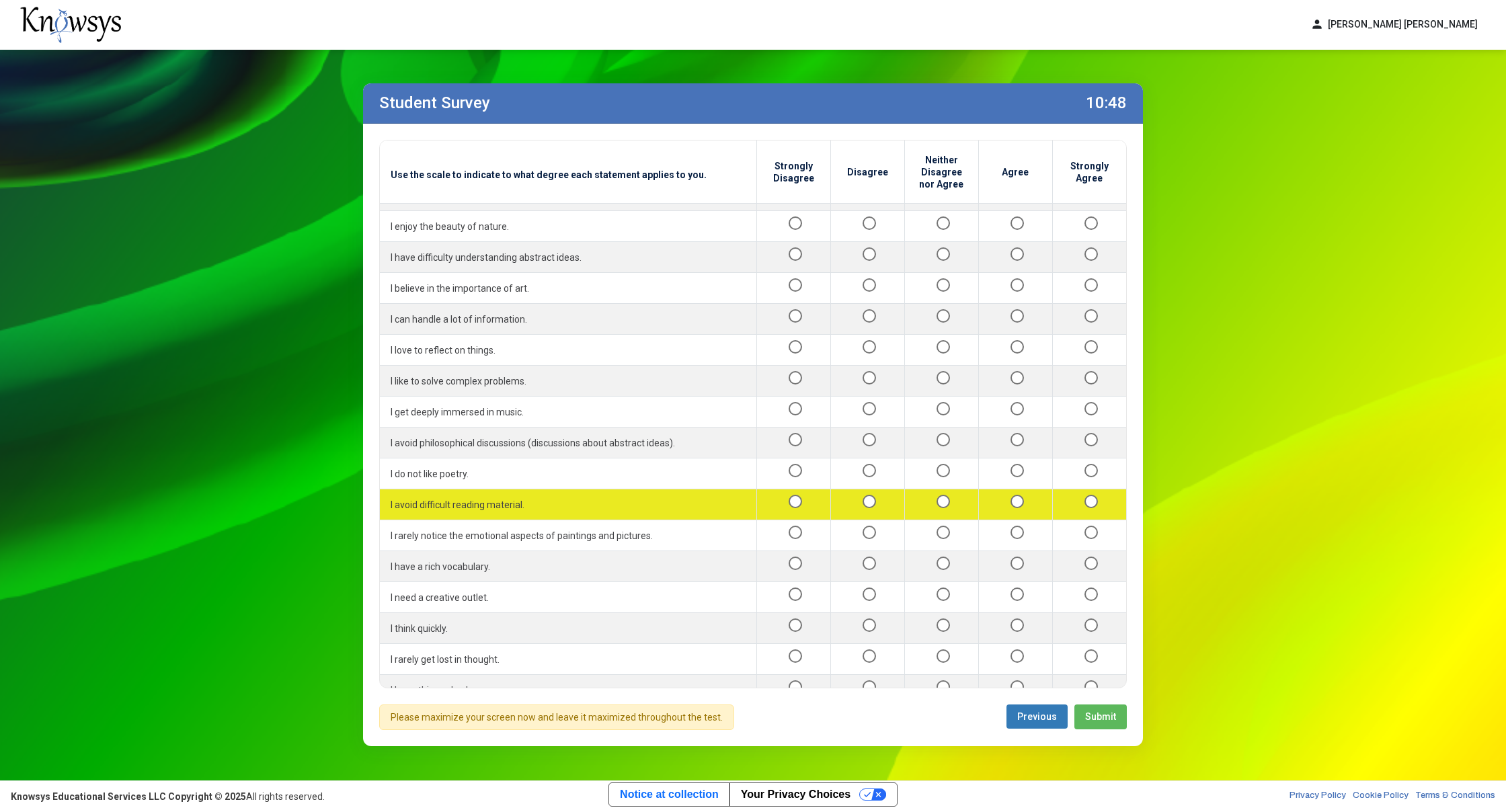
click at [744, 489] on td "I avoid difficult reading material." at bounding box center [568, 504] width 376 height 31
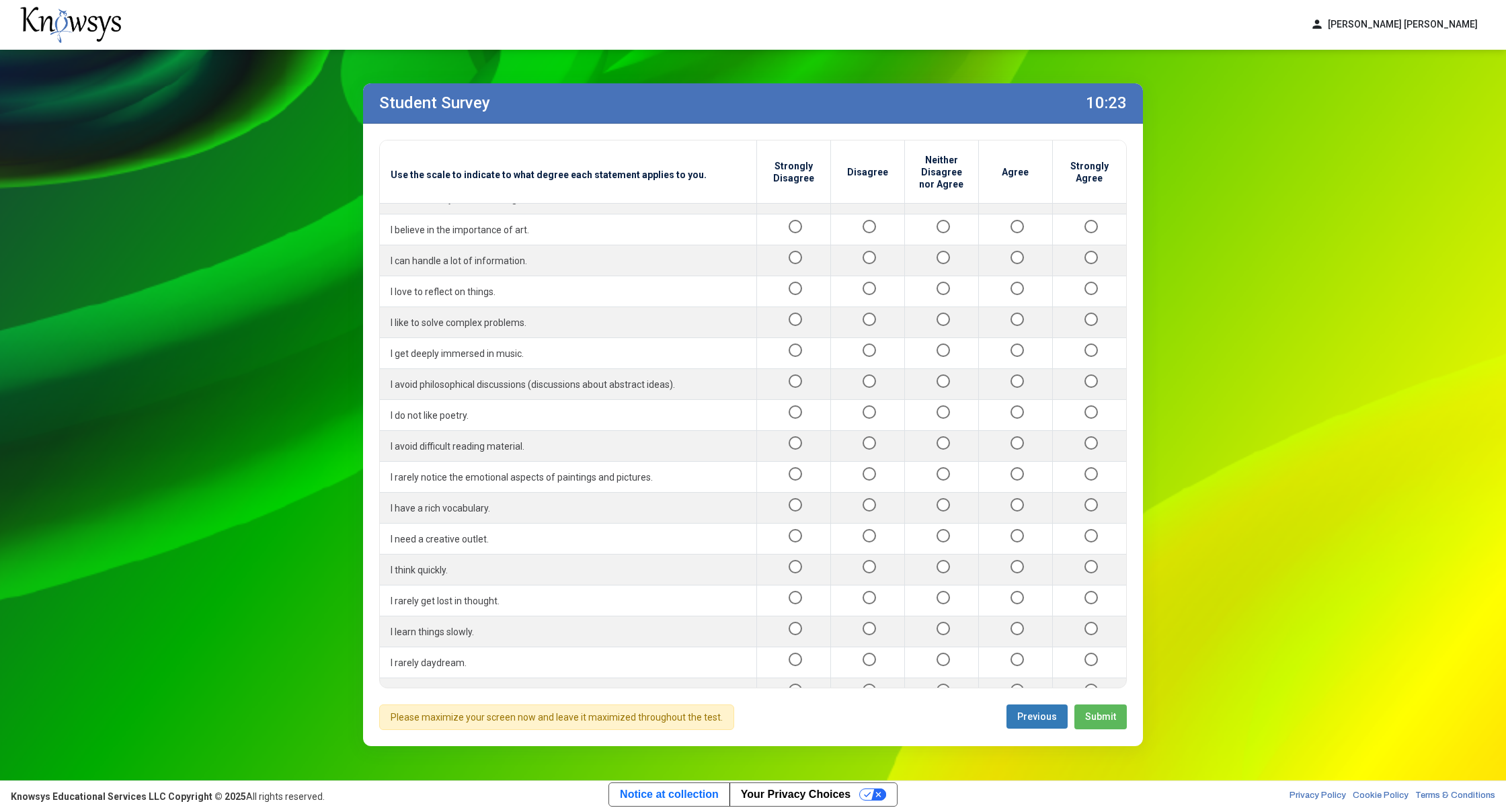
scroll to position [988, 0]
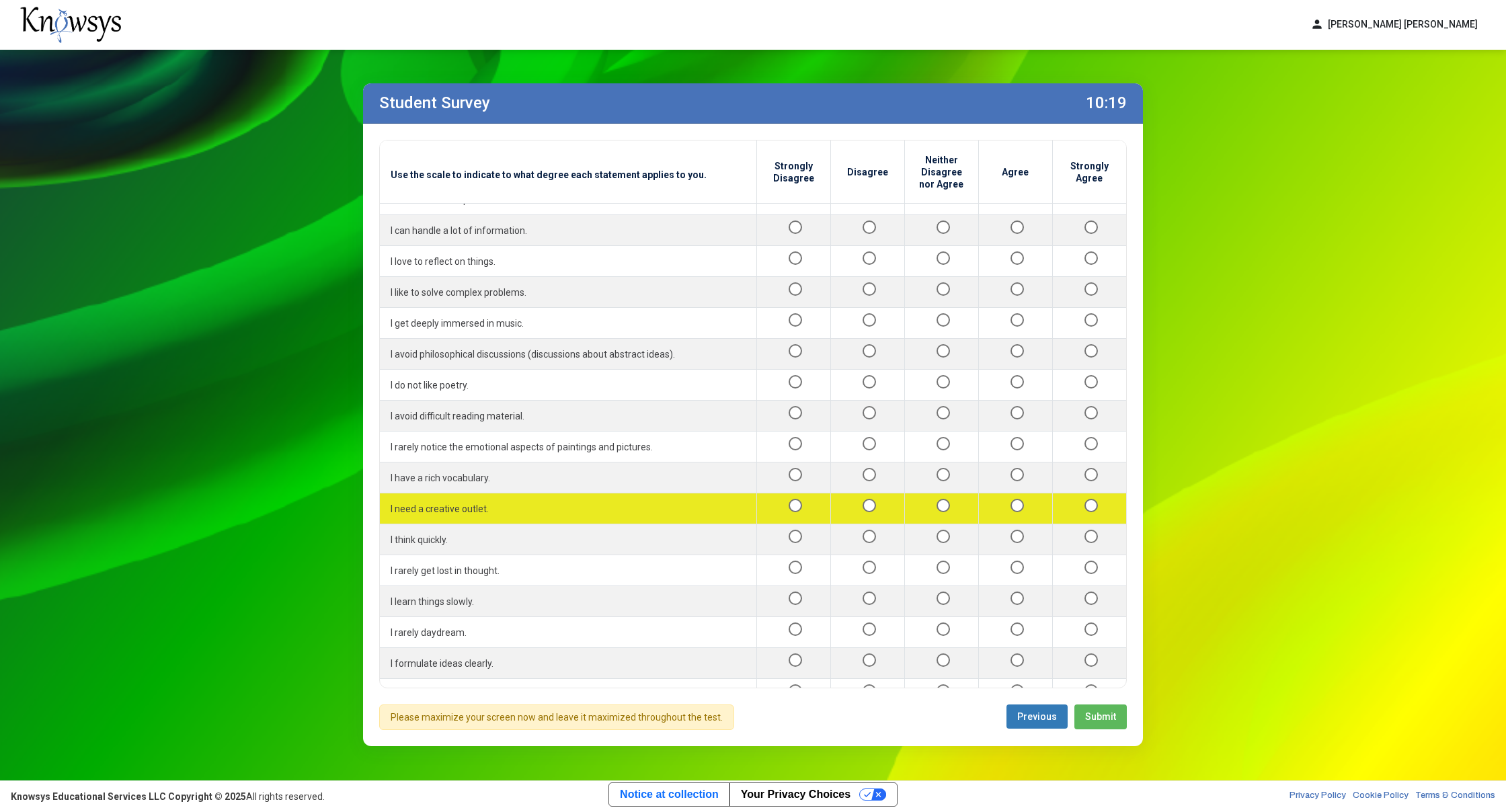
click at [866, 500] on div at bounding box center [867, 508] width 52 height 17
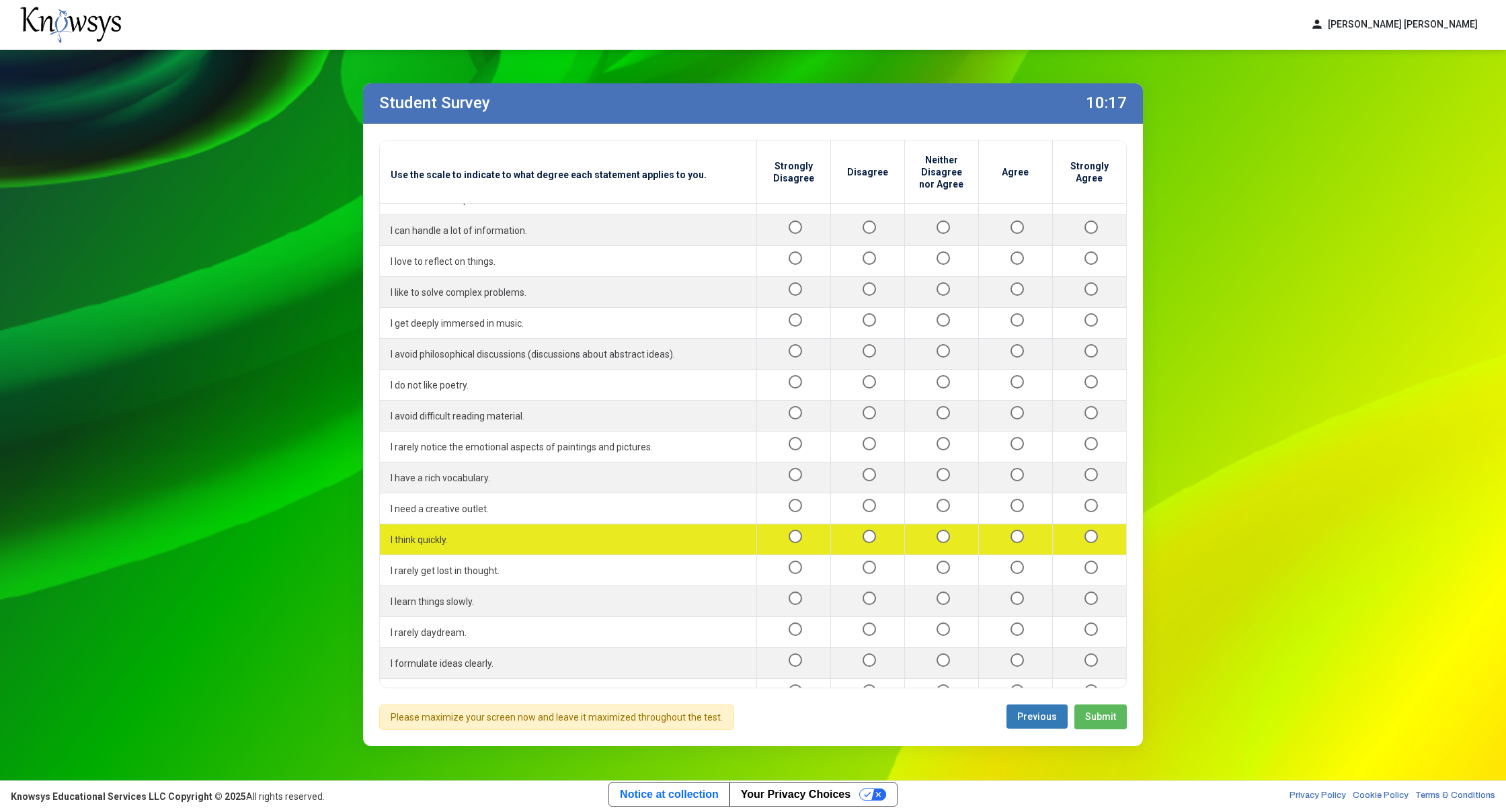
drag, startPoint x: 1091, startPoint y: 421, endPoint x: 1072, endPoint y: 413, distance: 20.6
click at [1091, 524] on td at bounding box center [1089, 539] width 74 height 31
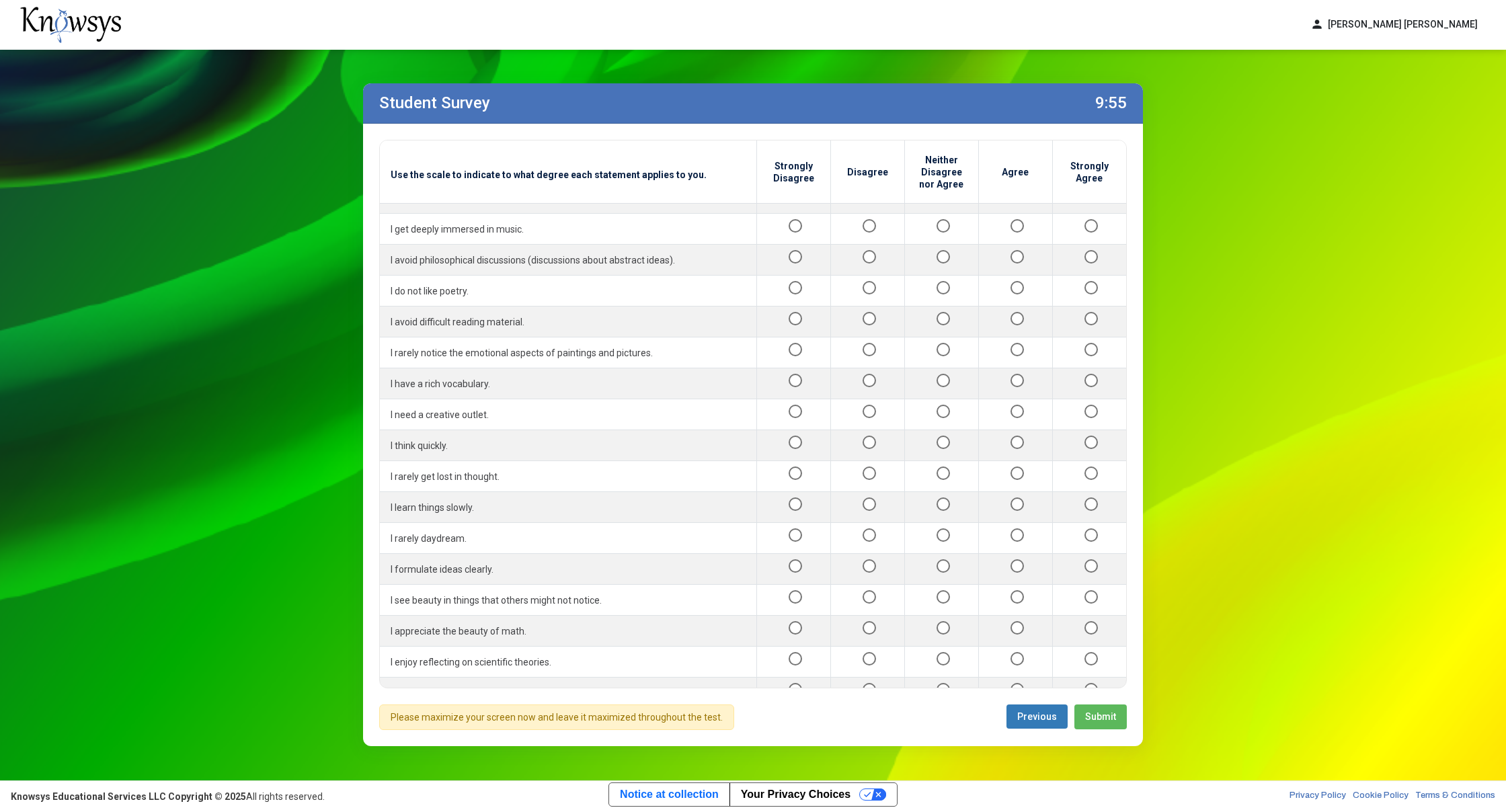
scroll to position [1086, 0]
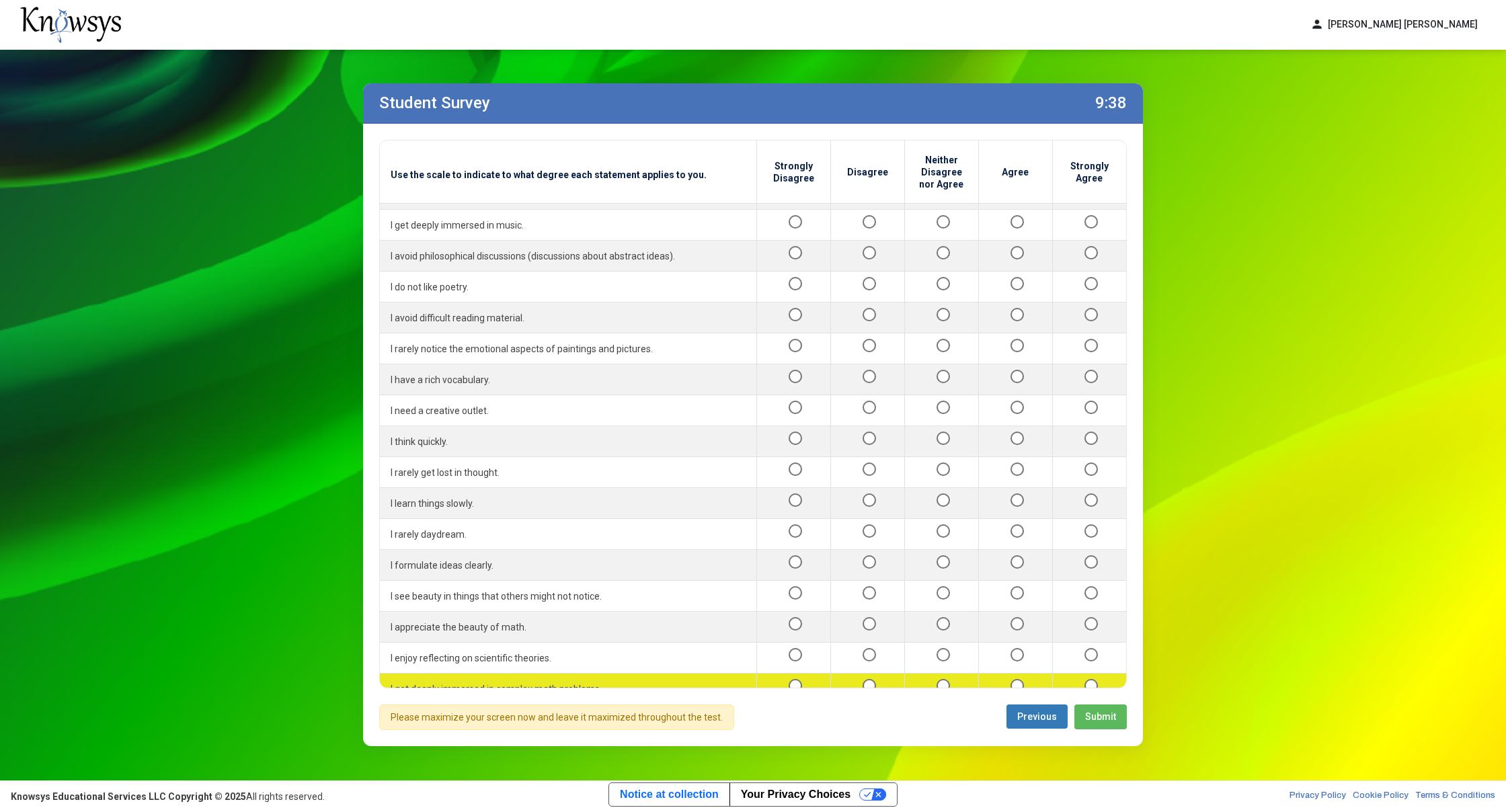
click at [992, 680] on div at bounding box center [1015, 688] width 52 height 17
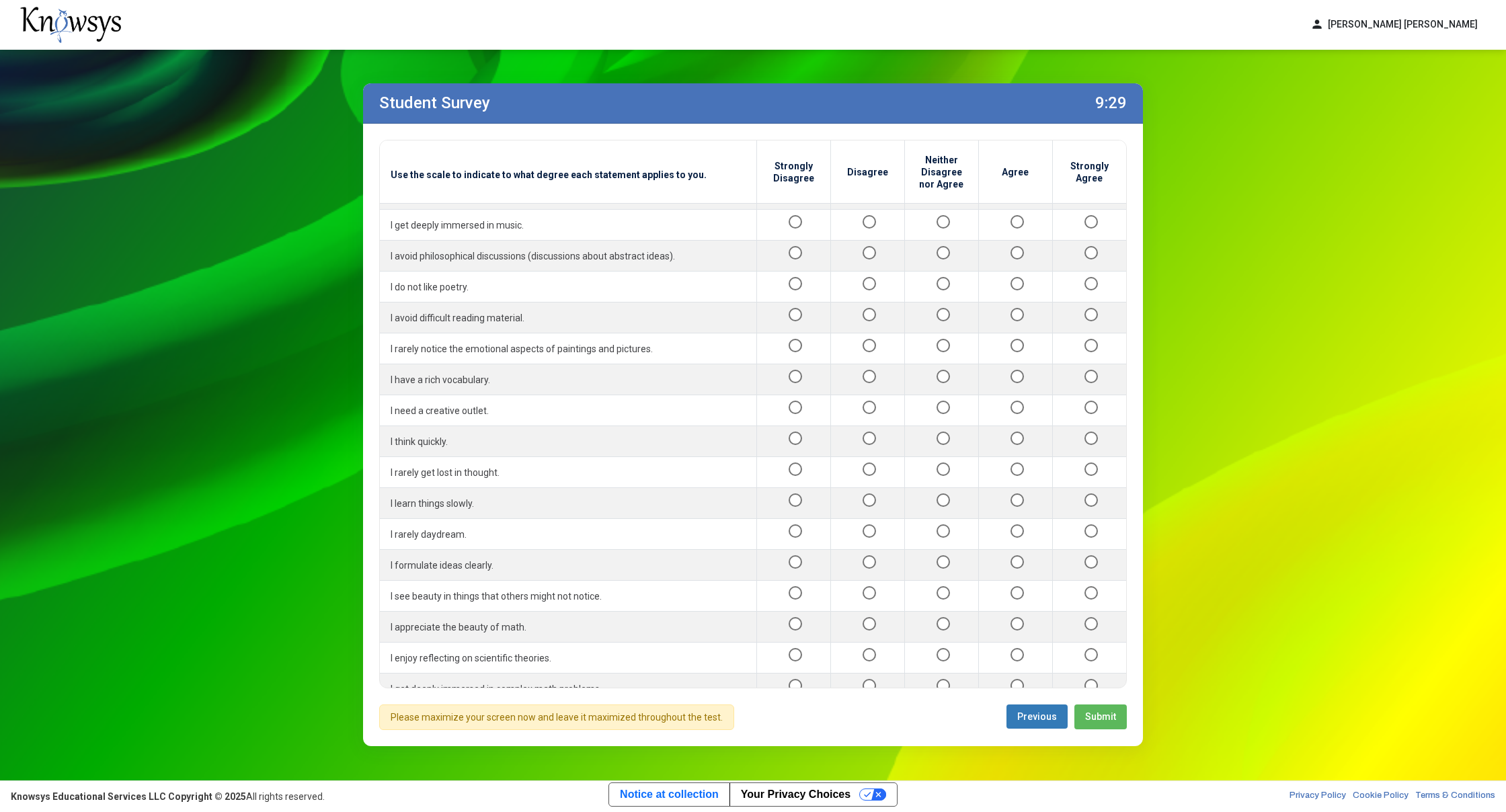
click at [1003, 804] on div at bounding box center [1015, 812] width 52 height 17
click at [588, 722] on div "Please maximize your screen now and leave it maximized throughout the test." at bounding box center [556, 717] width 355 height 26
drag, startPoint x: 1140, startPoint y: 102, endPoint x: 1168, endPoint y: 104, distance: 28.1
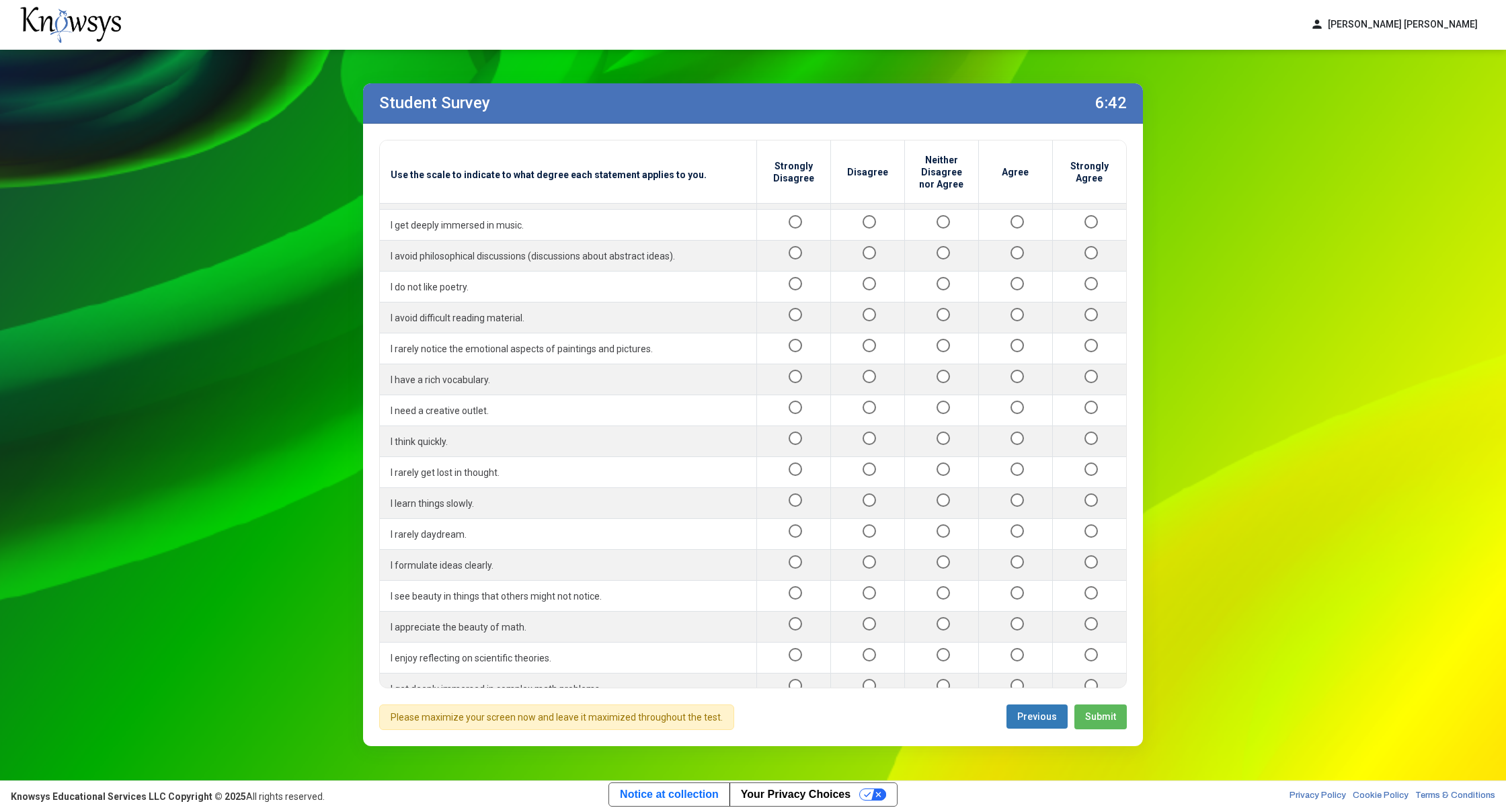
click at [1168, 104] on div "Student Survey 6:42 Use the scale to indicate to what degree each statement app…" at bounding box center [753, 414] width 1506 height 730
click at [1096, 721] on button "Submit" at bounding box center [1101, 717] width 53 height 25
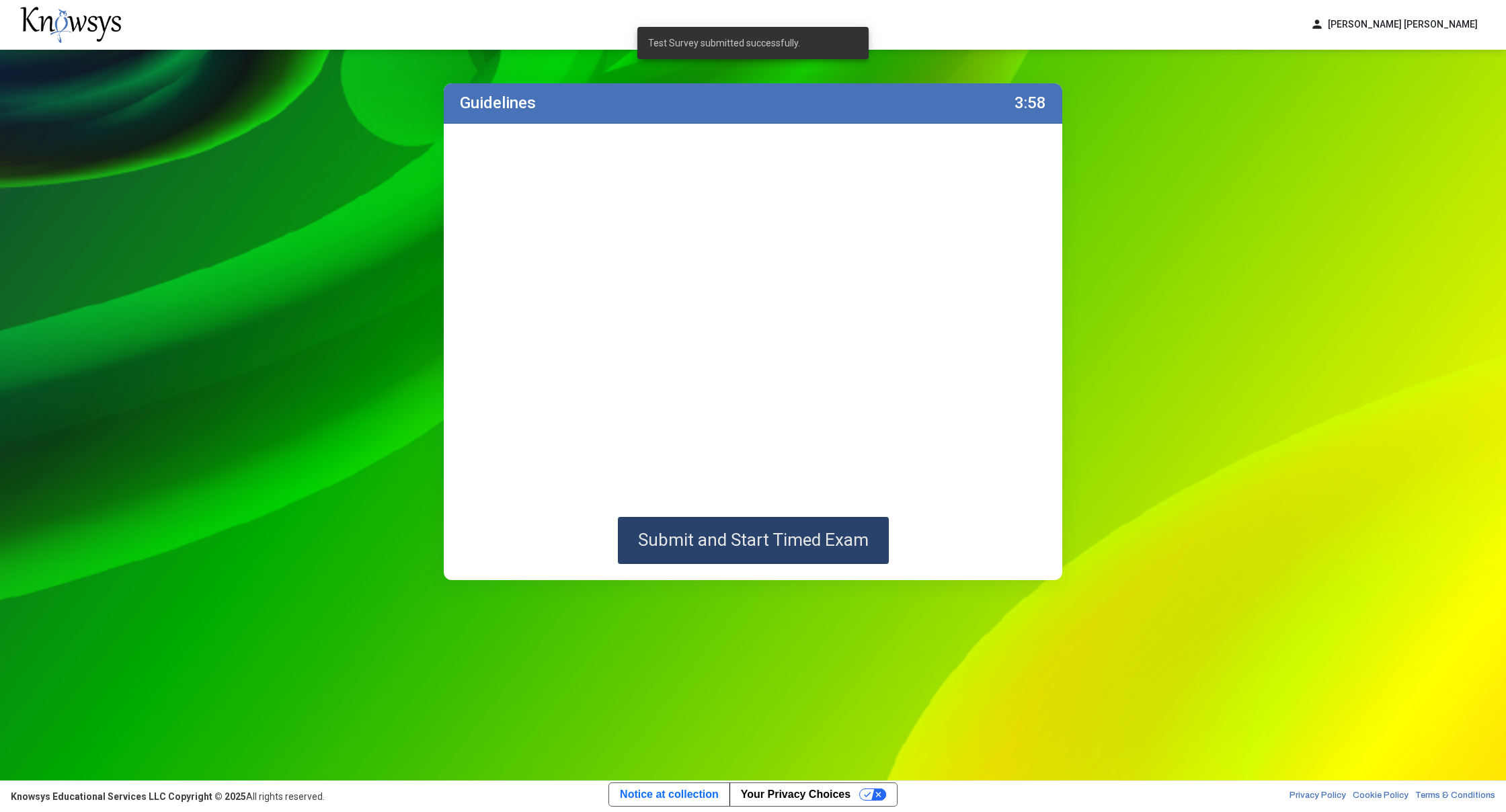
click at [800, 545] on span "Submit and Start Timed Exam" at bounding box center [753, 540] width 230 height 20
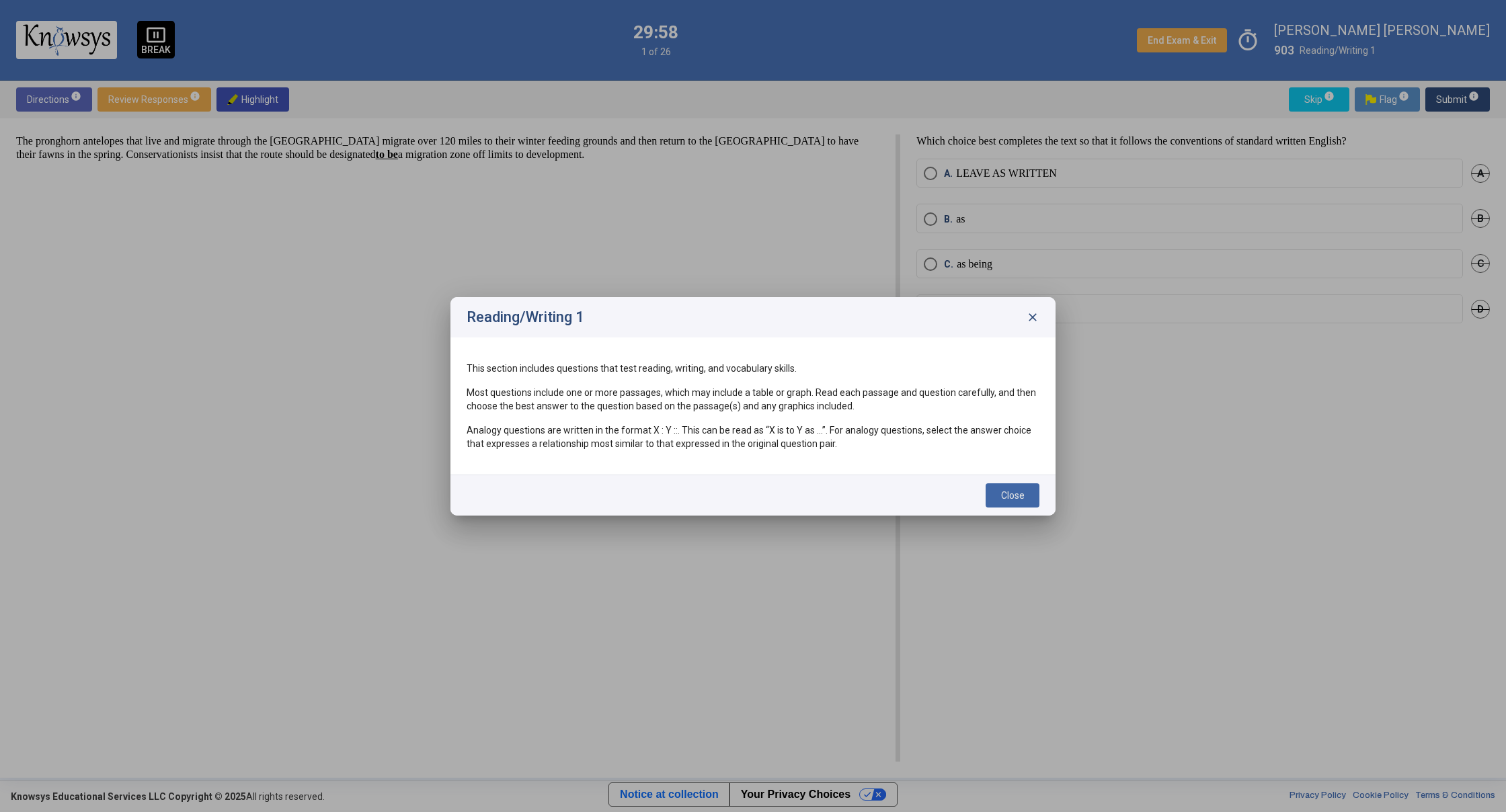
click at [1008, 503] on button "Close" at bounding box center [1012, 495] width 54 height 24
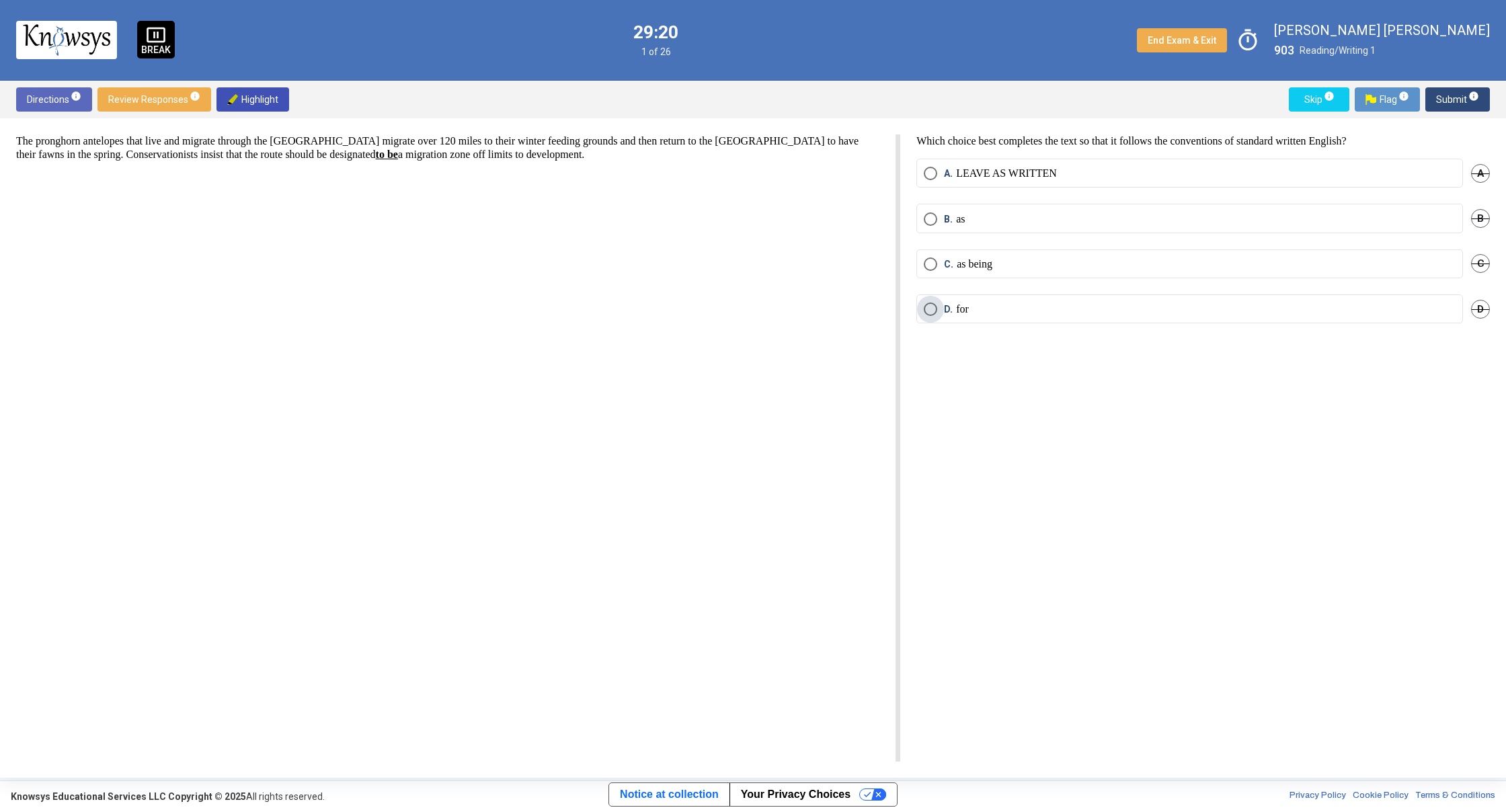
click at [944, 304] on span "D." at bounding box center [950, 309] width 12 height 13
click at [1453, 97] on span "Submit info" at bounding box center [1457, 99] width 43 height 24
click at [923, 312] on mat-radio-button "D. as" at bounding box center [1189, 309] width 546 height 29
click at [932, 309] on span "Select an option" at bounding box center [930, 309] width 13 height 13
click at [1445, 98] on span "Submit info" at bounding box center [1457, 99] width 43 height 24
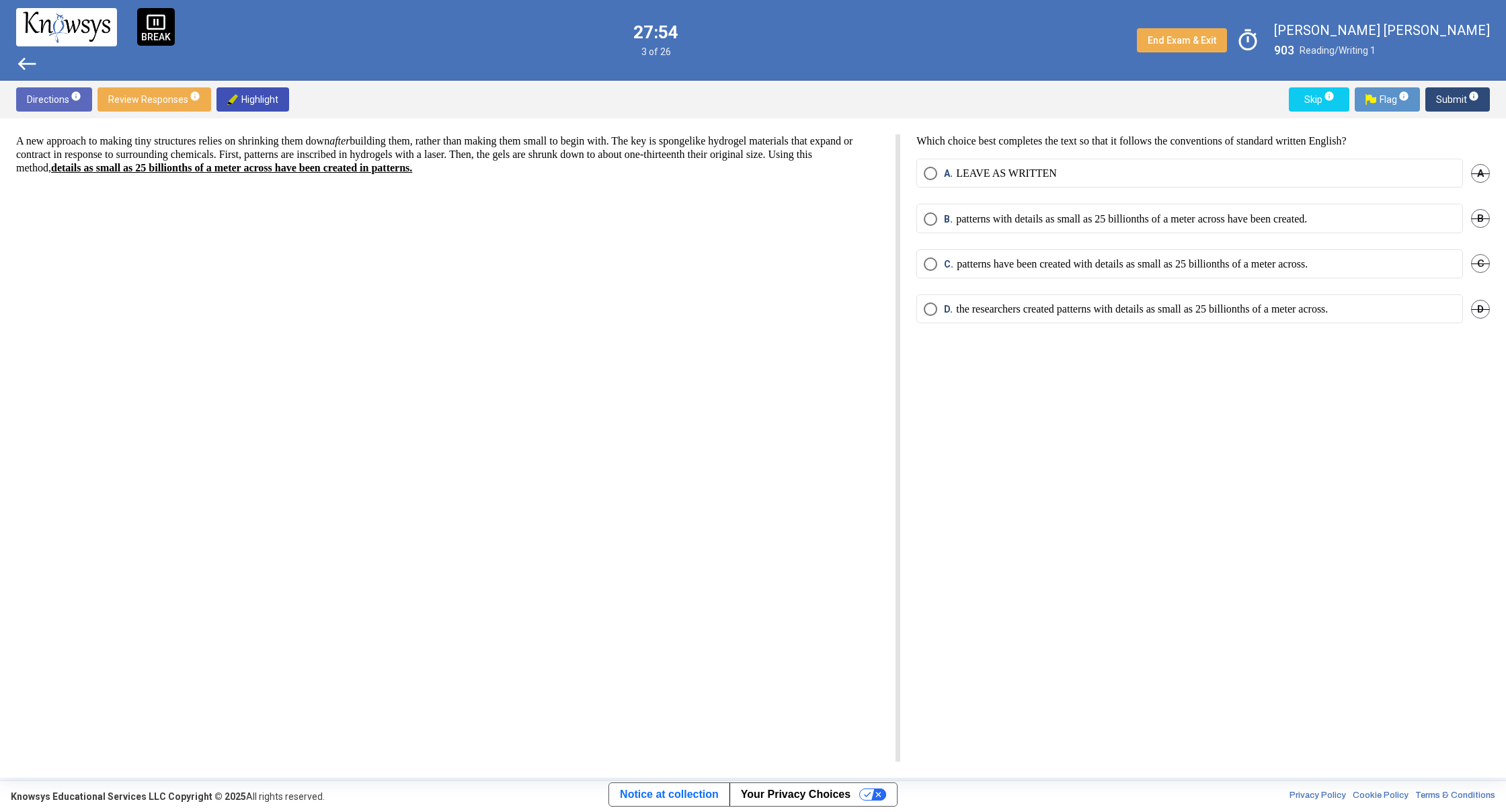
click at [931, 313] on span "Select an option" at bounding box center [930, 309] width 13 height 13
click at [1438, 94] on span "Submit info" at bounding box center [1457, 99] width 43 height 24
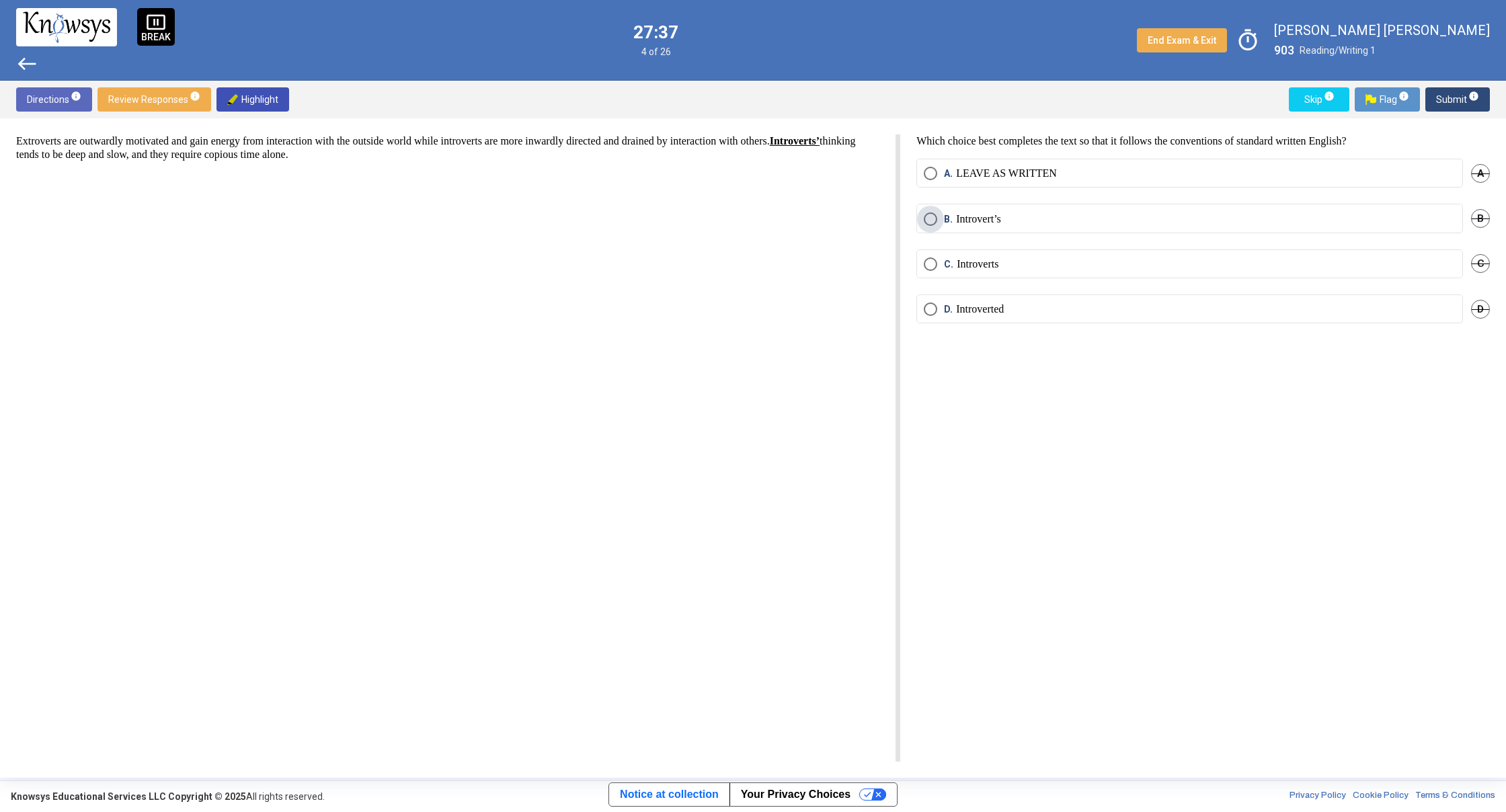
click at [933, 221] on span "Select an option" at bounding box center [930, 219] width 13 height 13
click at [1451, 98] on span "Submit info" at bounding box center [1457, 99] width 43 height 24
click at [932, 223] on span "Select an option" at bounding box center [930, 219] width 13 height 13
click at [1452, 99] on span "Submit info" at bounding box center [1457, 99] width 43 height 24
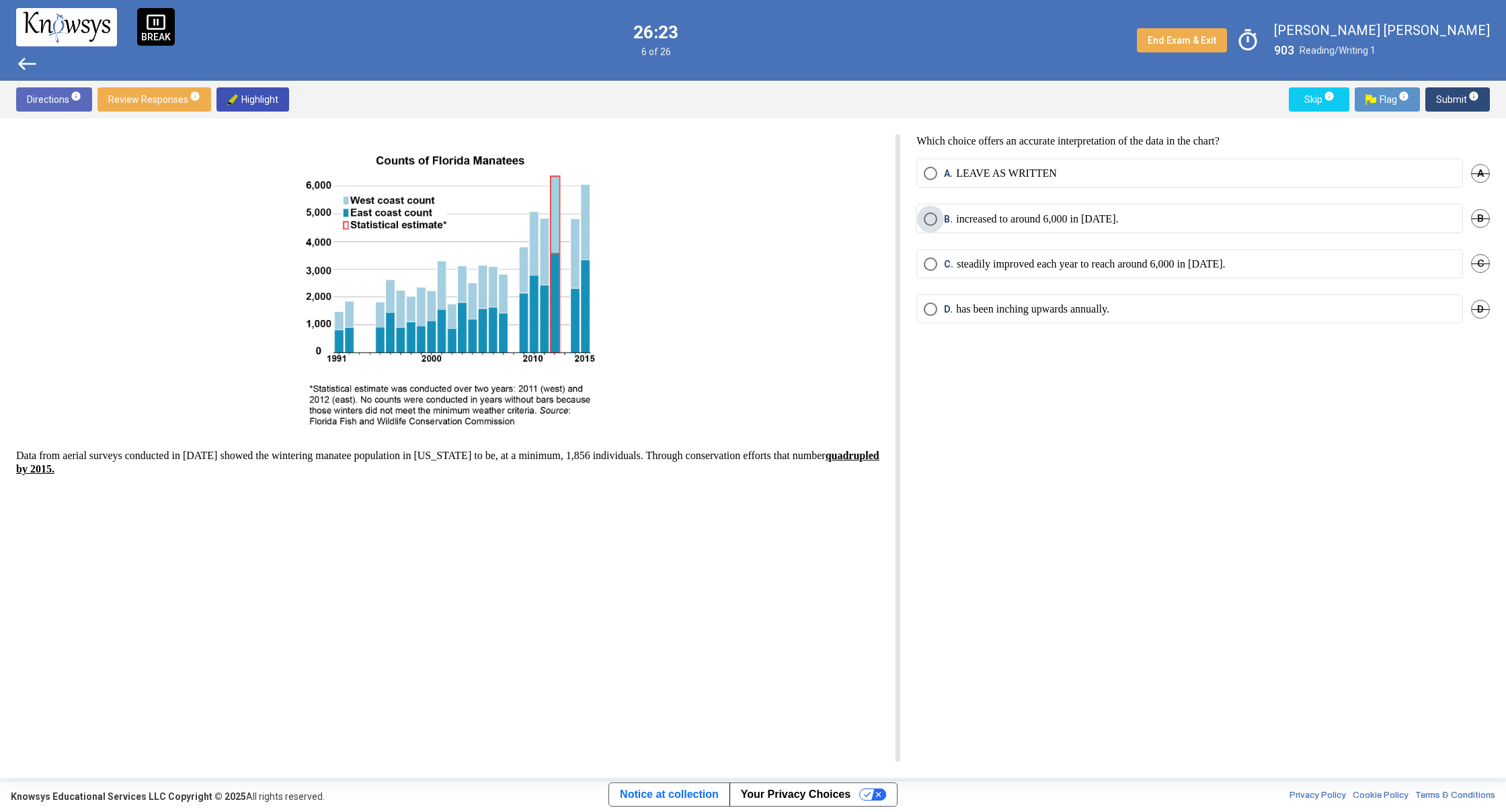
click at [1021, 220] on p "increased to around 6,000 in [DATE]." at bounding box center [1036, 219] width 162 height 13
drag, startPoint x: 1028, startPoint y: 262, endPoint x: 1034, endPoint y: 236, distance: 26.7
click at [1034, 236] on mat-radio-group "A. LEAVE AS WRITTEN A B. increased to around 6,000 in [DATE]. B C. steadily imp…" at bounding box center [1202, 248] width 574 height 181
drag, startPoint x: 1035, startPoint y: 227, endPoint x: 1039, endPoint y: 217, distance: 10.8
click at [1035, 226] on mat-radio-button "B. increased to around 6,000 in [DATE]." at bounding box center [1189, 218] width 546 height 29
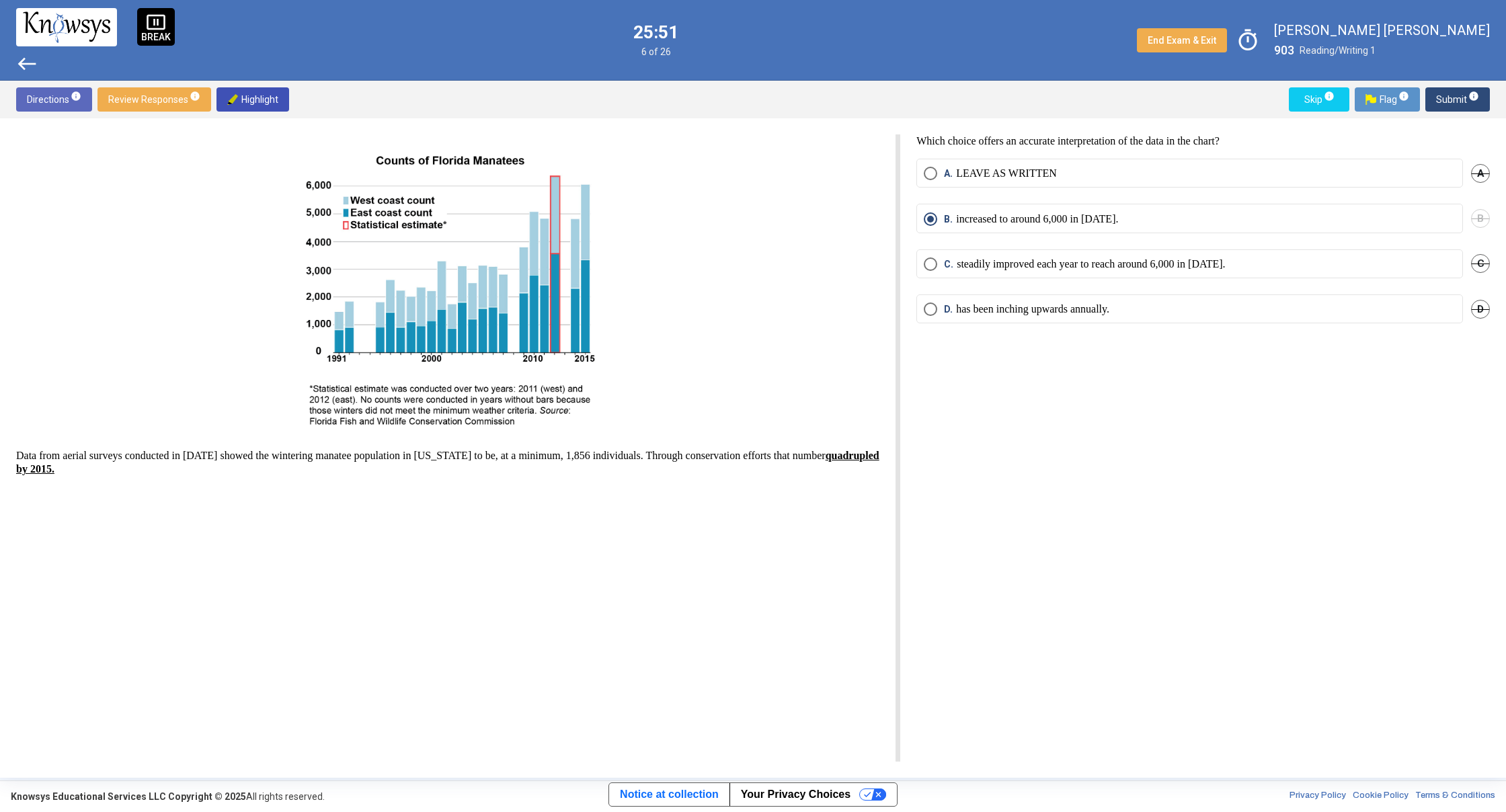
click at [1471, 116] on div "Directions info Review Responses info Highlight Skip info Flag info Submit info" at bounding box center [753, 100] width 1506 height 38
click at [1456, 97] on span "Submit info" at bounding box center [1457, 99] width 43 height 24
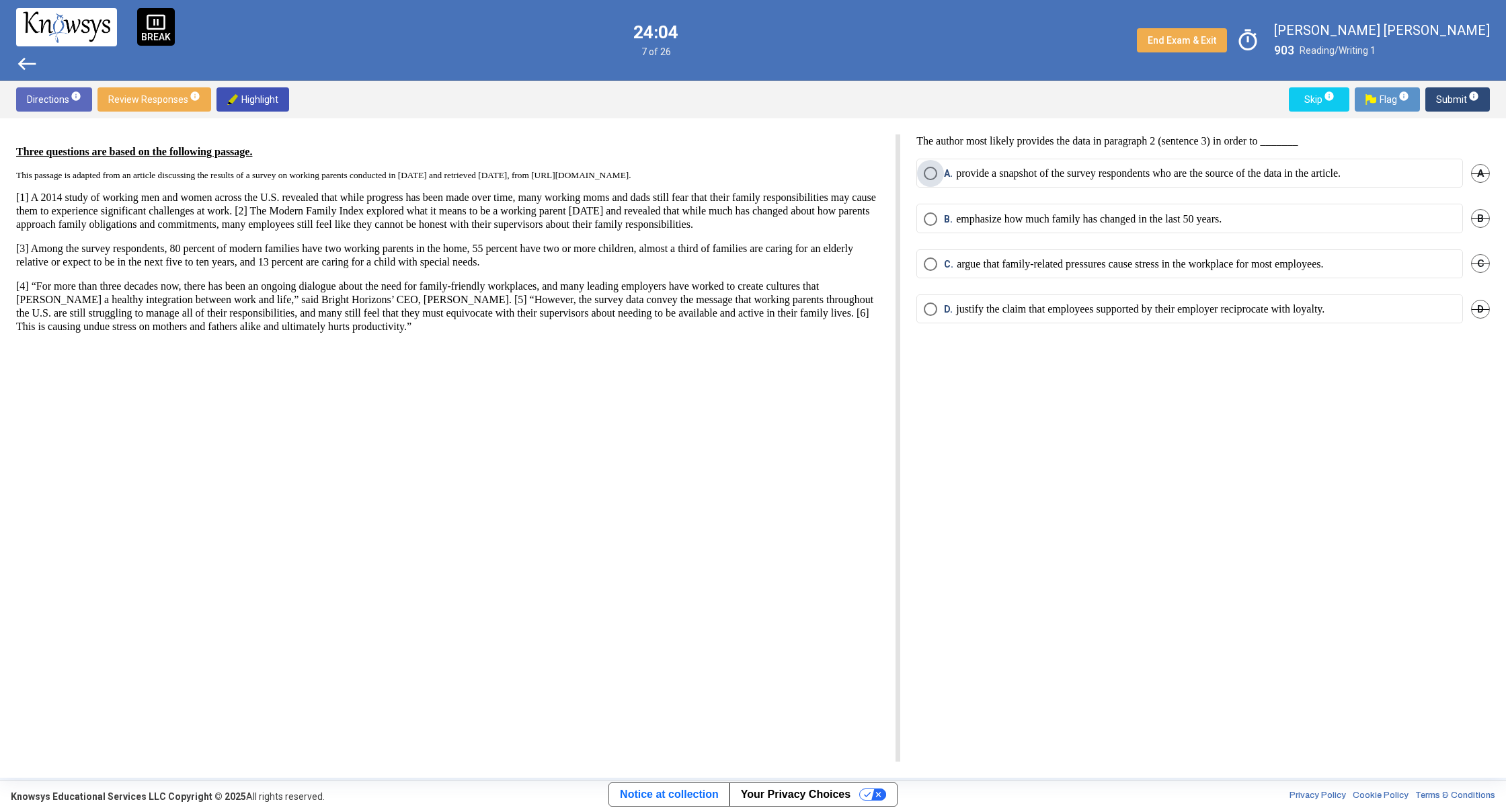
click at [937, 175] on span "Select an option" at bounding box center [930, 173] width 13 height 13
click at [1456, 97] on span "Submit info" at bounding box center [1457, 99] width 43 height 24
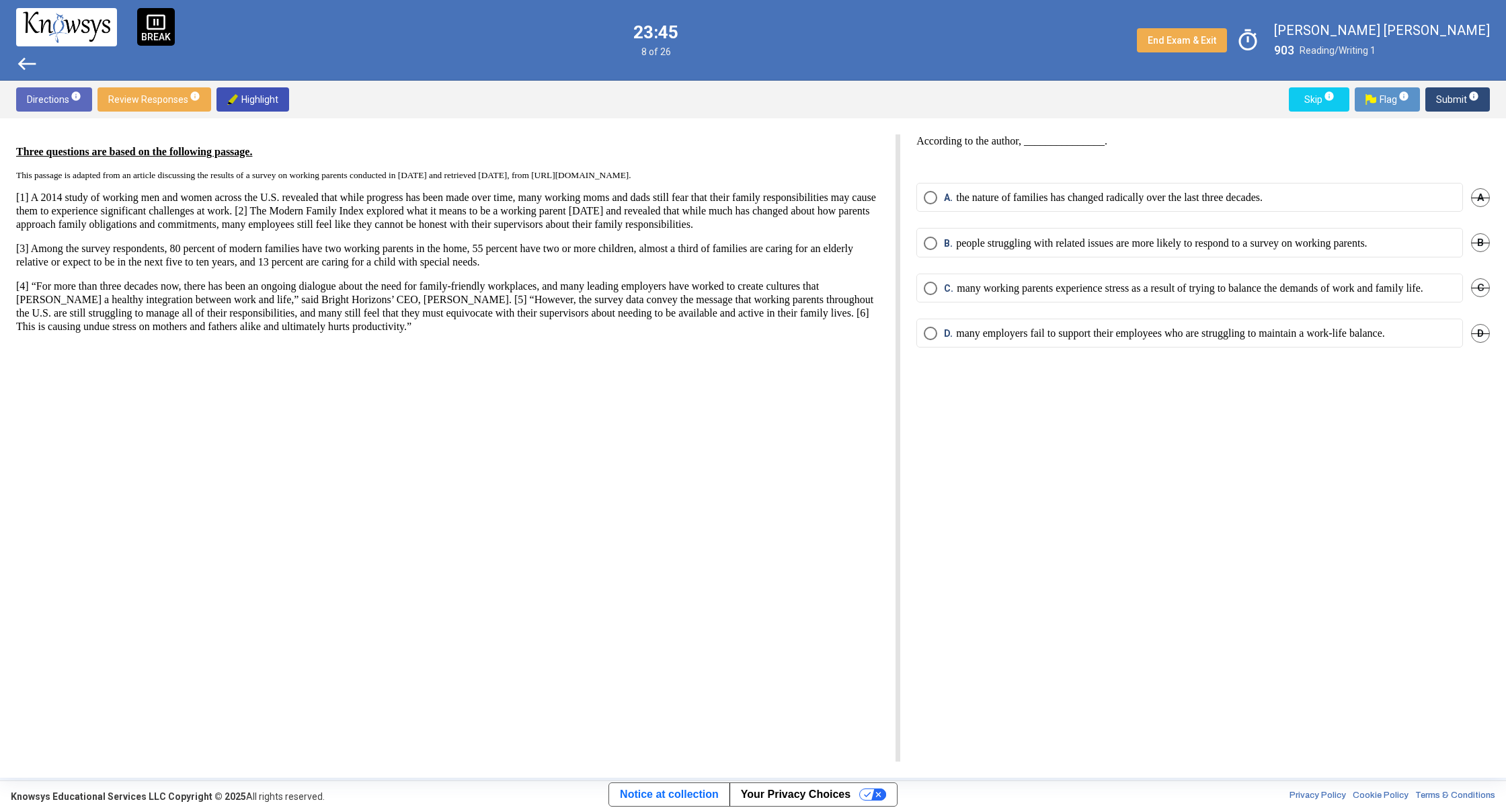
click at [1301, 292] on p "many working parents experience stress as a result of trying to balance the dem…" at bounding box center [1189, 288] width 466 height 13
click at [1445, 97] on span "Submit info" at bounding box center [1457, 99] width 43 height 24
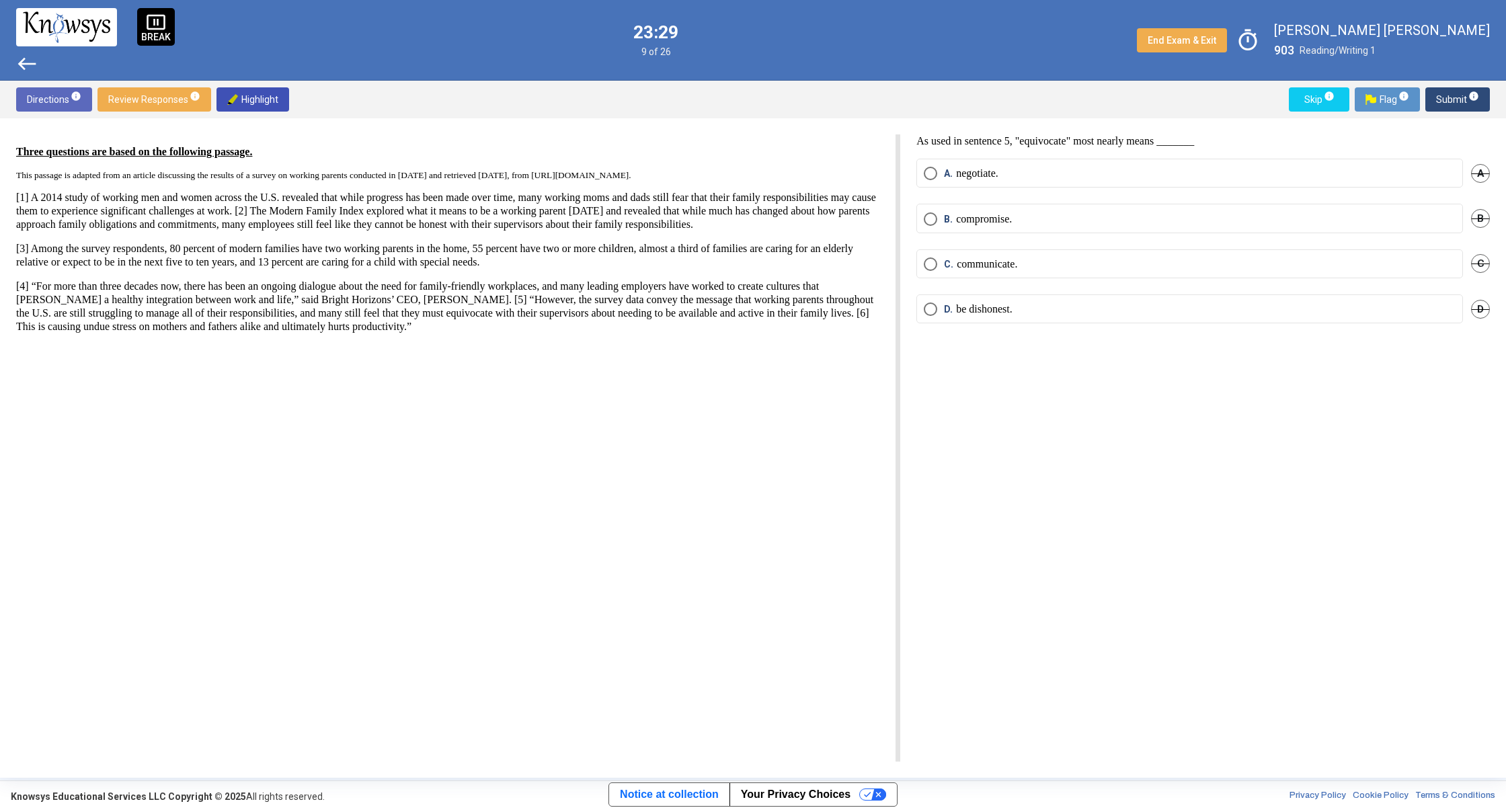
click at [1099, 228] on mat-radio-button "B. compromise." at bounding box center [1189, 218] width 546 height 29
click at [1102, 227] on mat-radio-button "B. compromise." at bounding box center [1189, 218] width 546 height 29
click at [933, 221] on span "Select an option" at bounding box center [930, 219] width 13 height 13
click at [1445, 103] on span "Submit info" at bounding box center [1457, 99] width 43 height 24
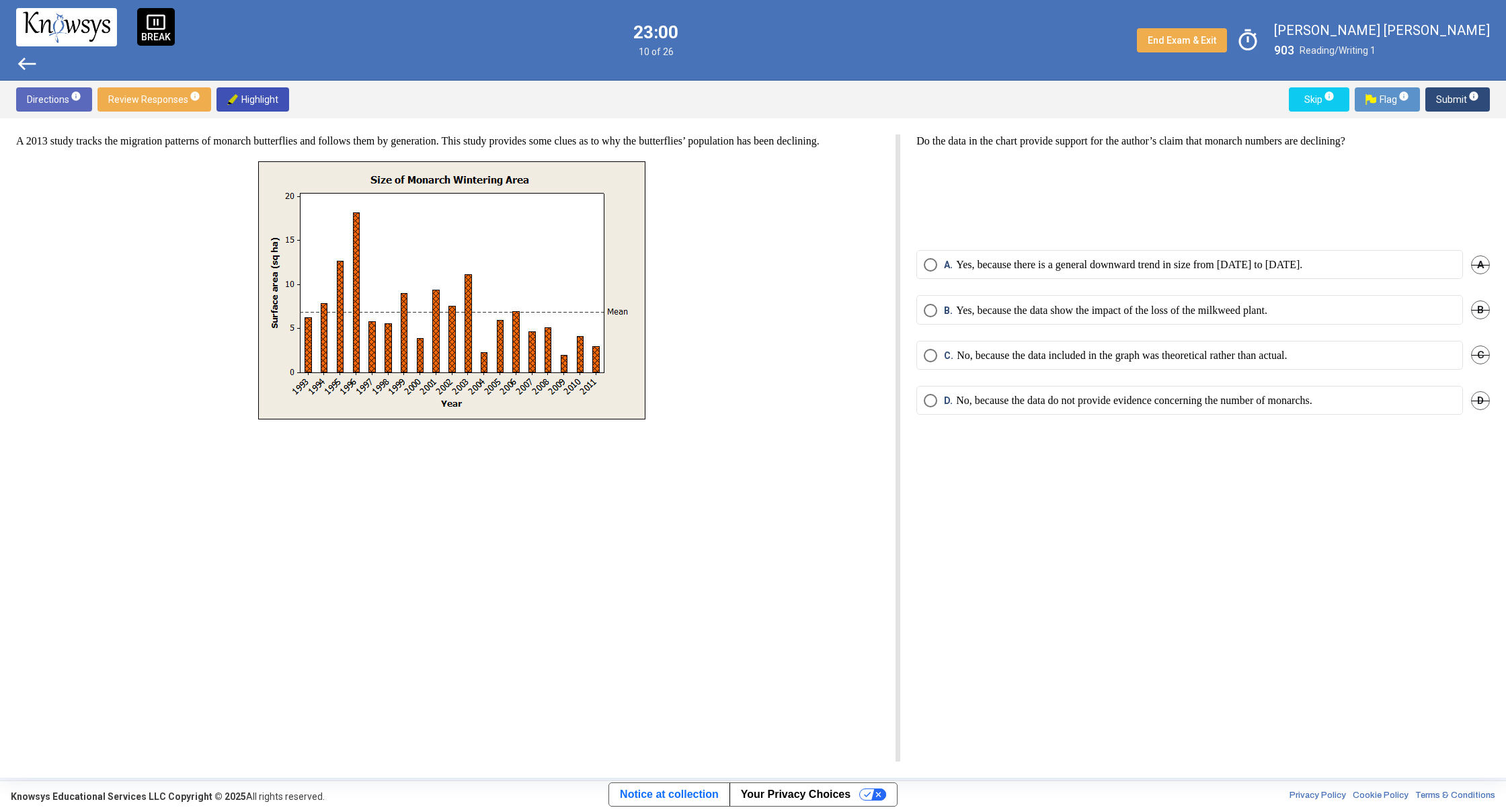
drag, startPoint x: 303, startPoint y: 226, endPoint x: 399, endPoint y: 256, distance: 100.6
drag, startPoint x: 413, startPoint y: 347, endPoint x: 418, endPoint y: 338, distance: 10.3
click at [1261, 403] on p "No, because the data do not provide evidence concerning the number of monarchs." at bounding box center [1134, 400] width 356 height 13
click at [1260, 403] on p "No, because the data do not provide evidence concerning the number of monarchs." at bounding box center [1134, 400] width 356 height 13
click at [1438, 101] on span "Submit info" at bounding box center [1457, 99] width 43 height 24
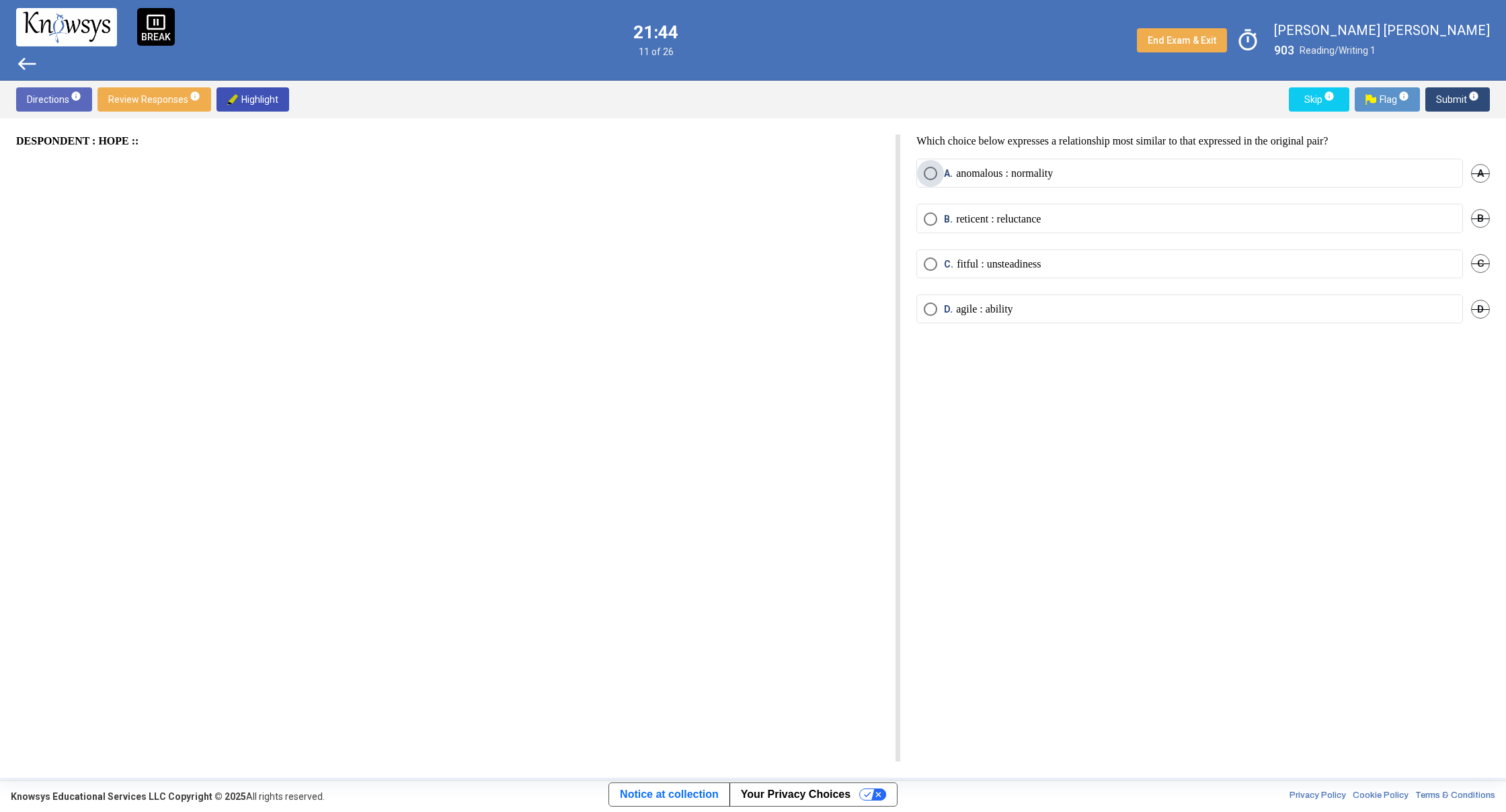
click at [1016, 180] on p "anomalous : normality" at bounding box center [1003, 173] width 97 height 13
click at [1475, 97] on span "info" at bounding box center [1473, 96] width 11 height 11
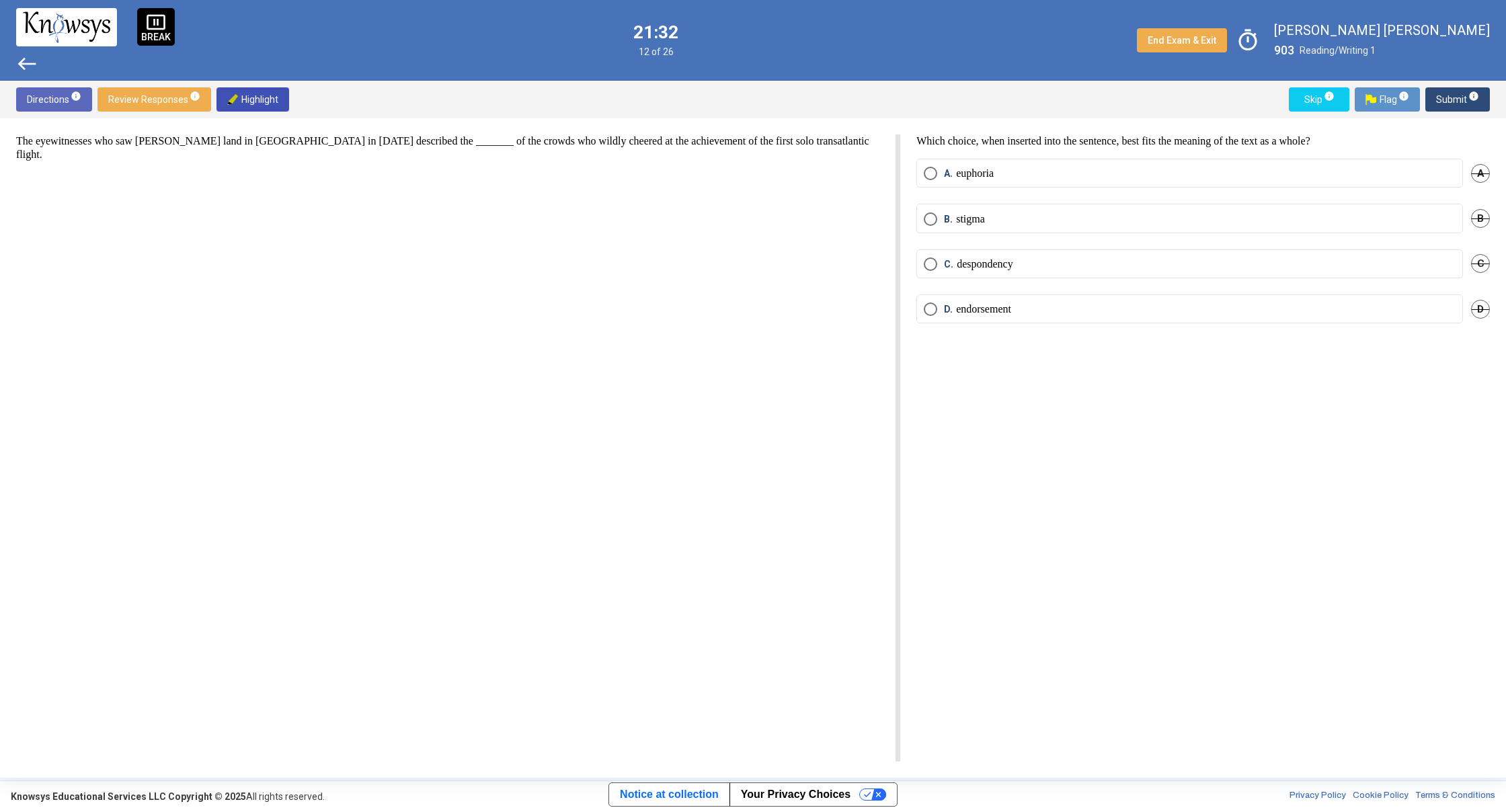
click at [932, 176] on span "Select an option" at bounding box center [930, 173] width 13 height 13
click at [1448, 102] on span "Submit info" at bounding box center [1457, 99] width 43 height 24
click at [1141, 215] on label "B. it is highly conductive as well." at bounding box center [1189, 219] width 531 height 13
click at [1461, 103] on span "Submit info" at bounding box center [1457, 99] width 43 height 24
click at [936, 313] on span "Select an option" at bounding box center [930, 309] width 13 height 13
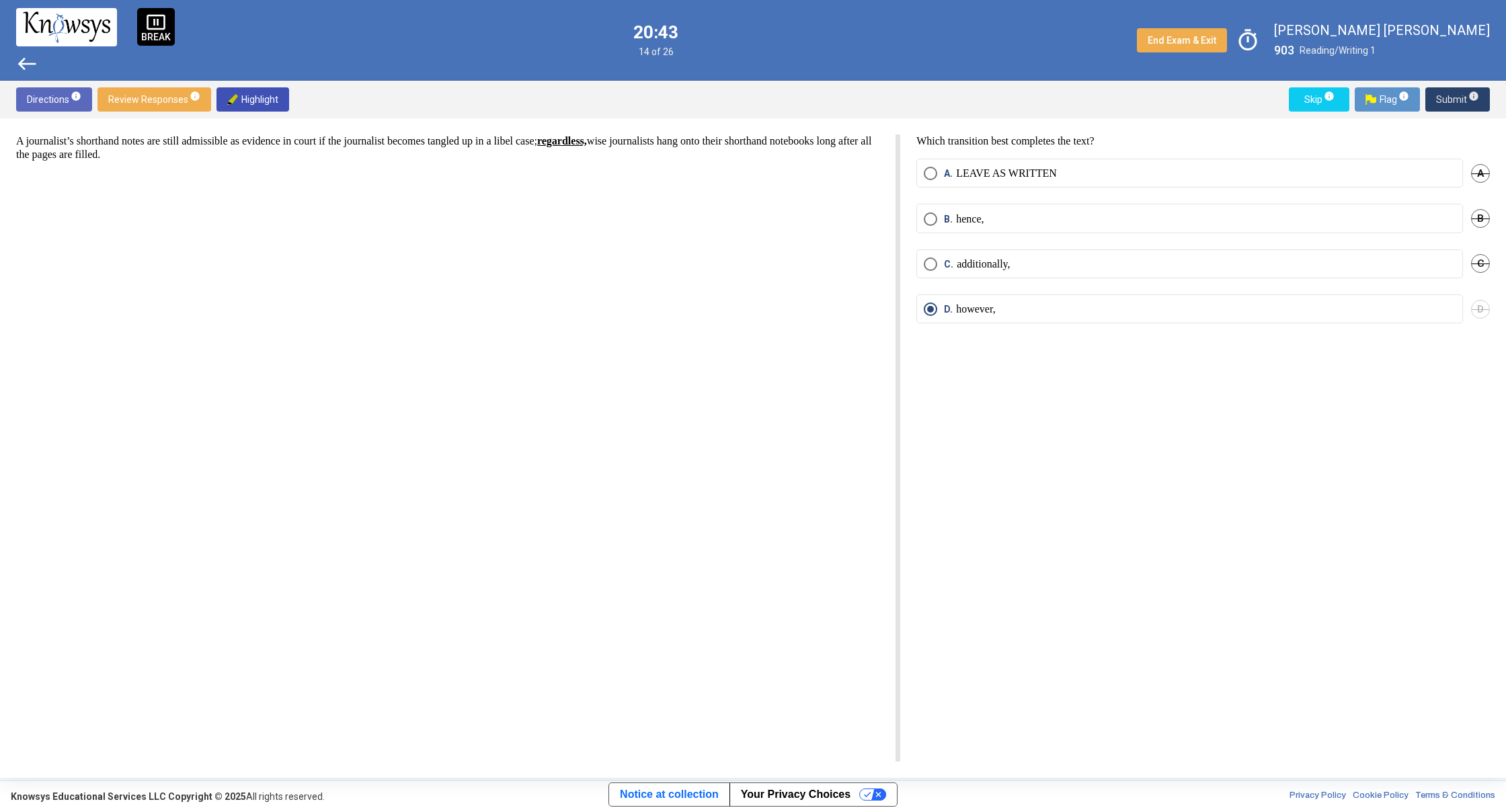
drag, startPoint x: 1466, startPoint y: 97, endPoint x: 1451, endPoint y: 103, distance: 16.2
click at [1451, 103] on span "Submit info" at bounding box center [1457, 99] width 43 height 24
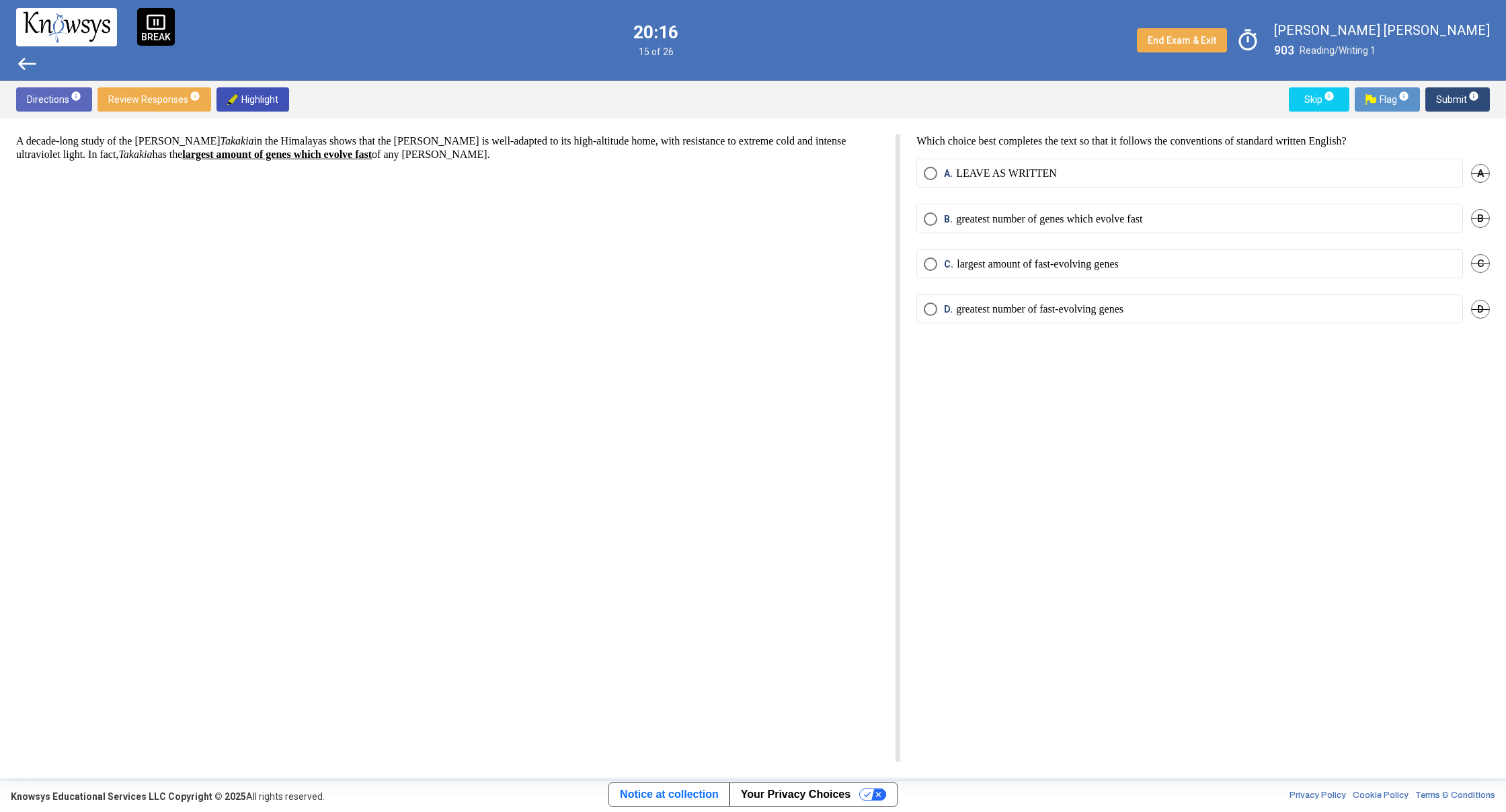
click at [943, 253] on mat-radio-button "C. largest amount of fast-evolving genes" at bounding box center [1189, 263] width 546 height 29
drag, startPoint x: 928, startPoint y: 308, endPoint x: 941, endPoint y: 296, distance: 17.7
click at [928, 308] on span "Select an option" at bounding box center [930, 309] width 13 height 13
drag, startPoint x: 1438, startPoint y: 101, endPoint x: 1438, endPoint y: 114, distance: 13.0
click at [1438, 114] on div "Directions info Review Responses info Highlight Skip info Flag info Submit info" at bounding box center [753, 100] width 1506 height 38
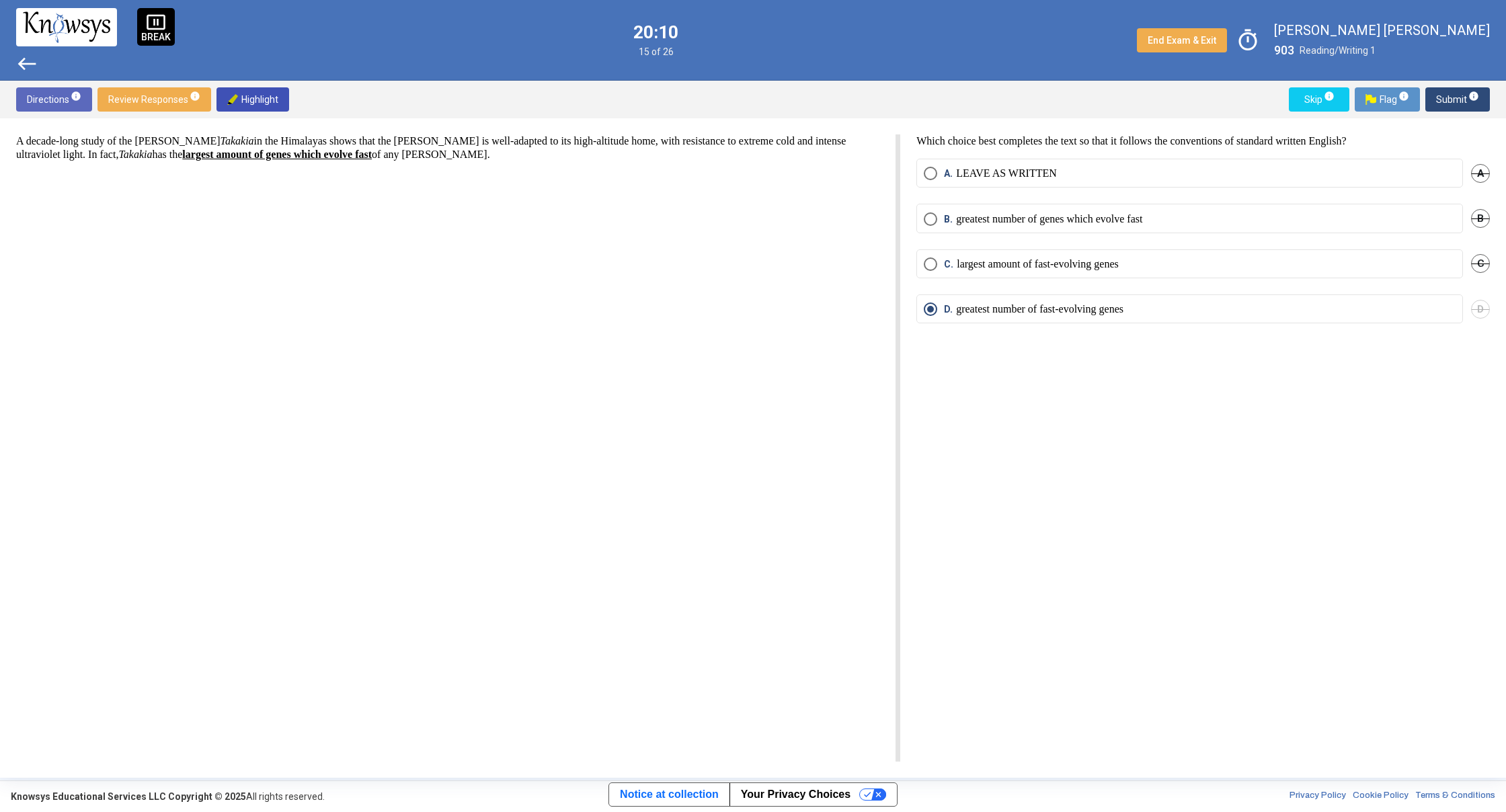
drag, startPoint x: 1447, startPoint y: 103, endPoint x: 1433, endPoint y: 106, distance: 14.3
click at [1433, 106] on button "Submit info" at bounding box center [1457, 99] width 64 height 24
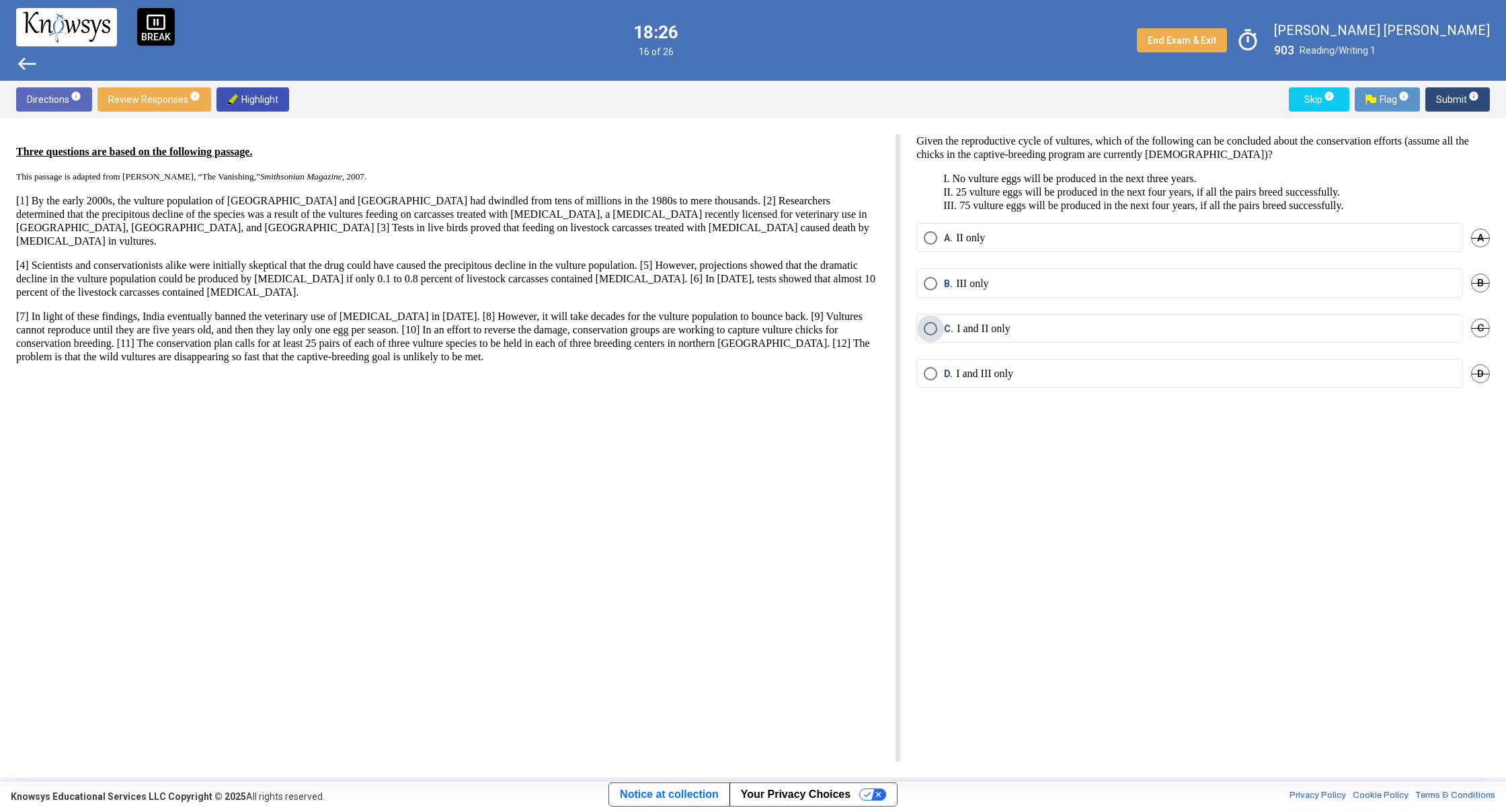
click at [932, 330] on span "Select an option" at bounding box center [930, 328] width 13 height 13
click at [1464, 98] on span "Submit info" at bounding box center [1457, 99] width 43 height 24
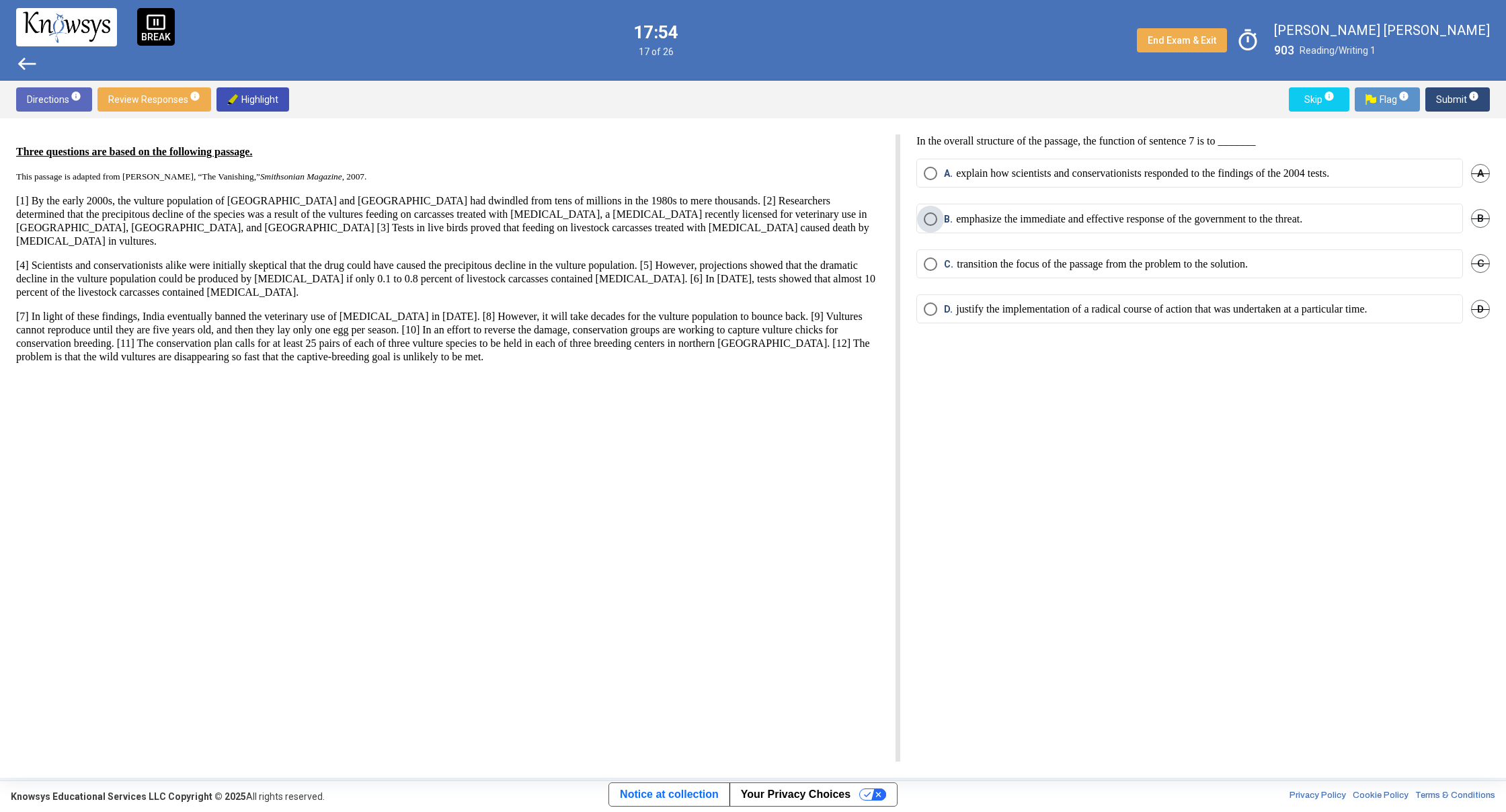
click at [1095, 220] on p "emphasize the immediate and effective response of the government to the threat." at bounding box center [1129, 219] width 347 height 13
click at [1447, 96] on span "Submit info" at bounding box center [1457, 99] width 43 height 24
click at [1461, 94] on span "Submit info" at bounding box center [1457, 99] width 43 height 24
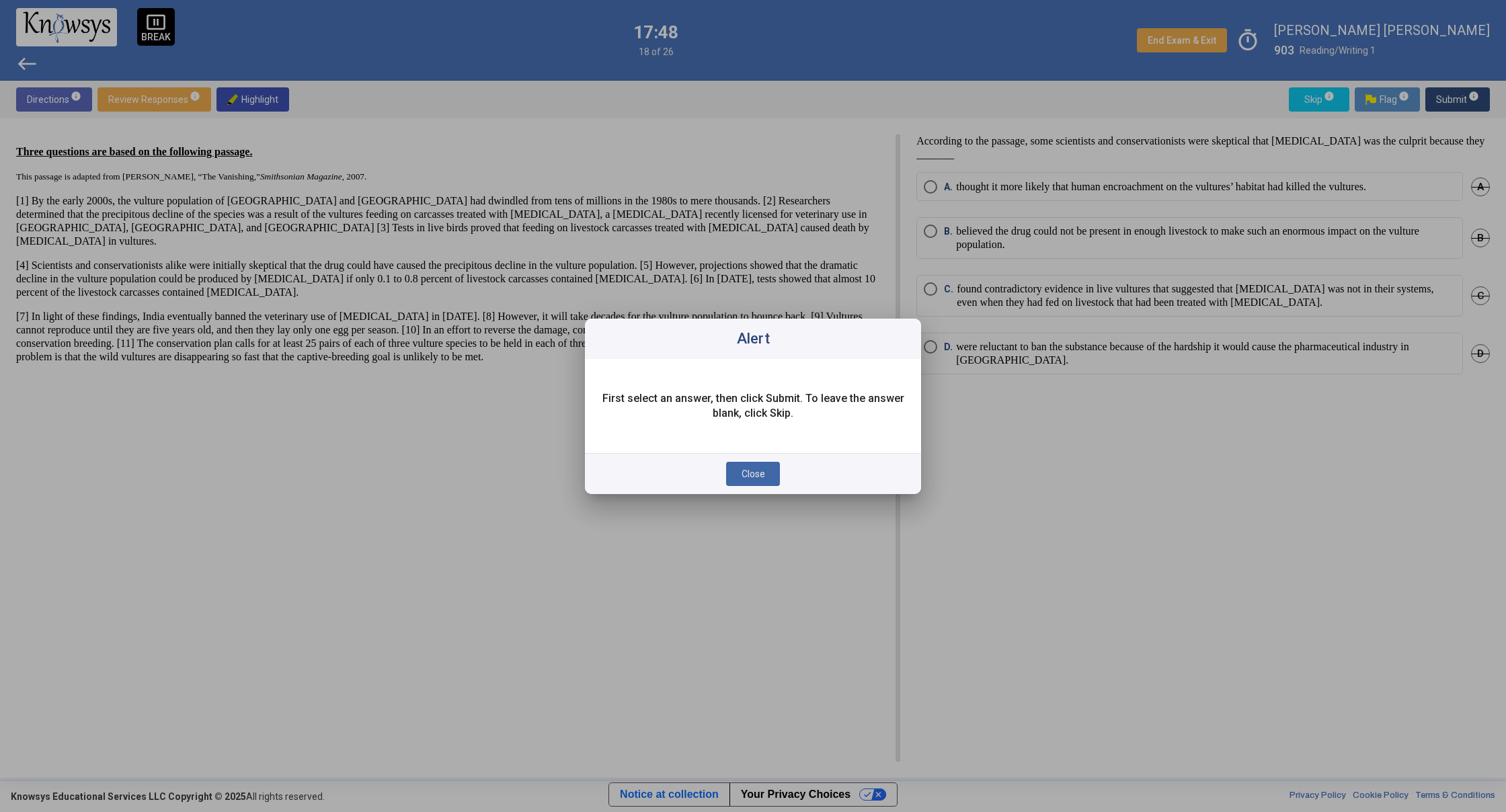
click at [767, 466] on button "Close" at bounding box center [753, 474] width 54 height 24
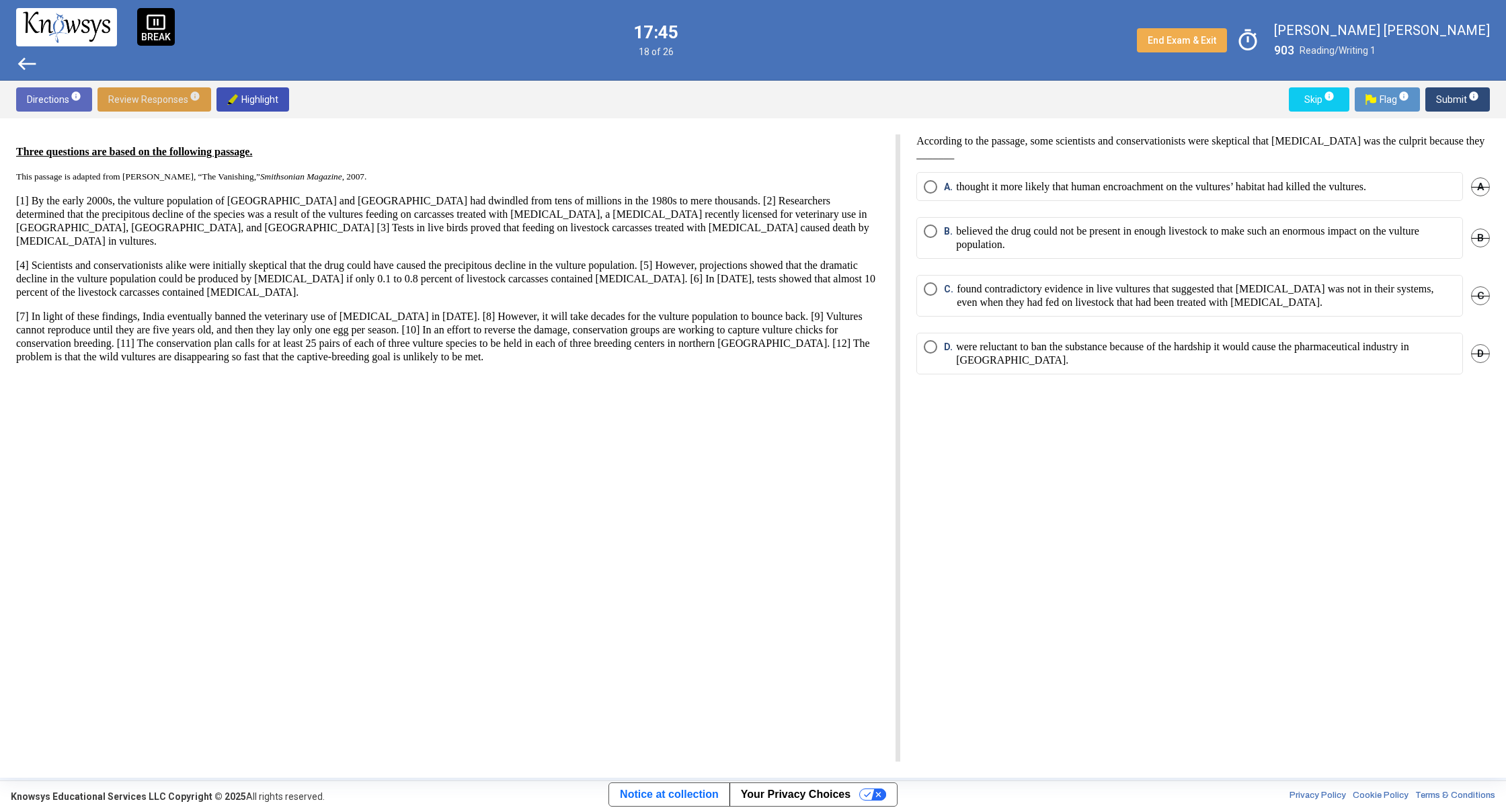
click at [155, 96] on span "Review Responses info" at bounding box center [154, 99] width 92 height 24
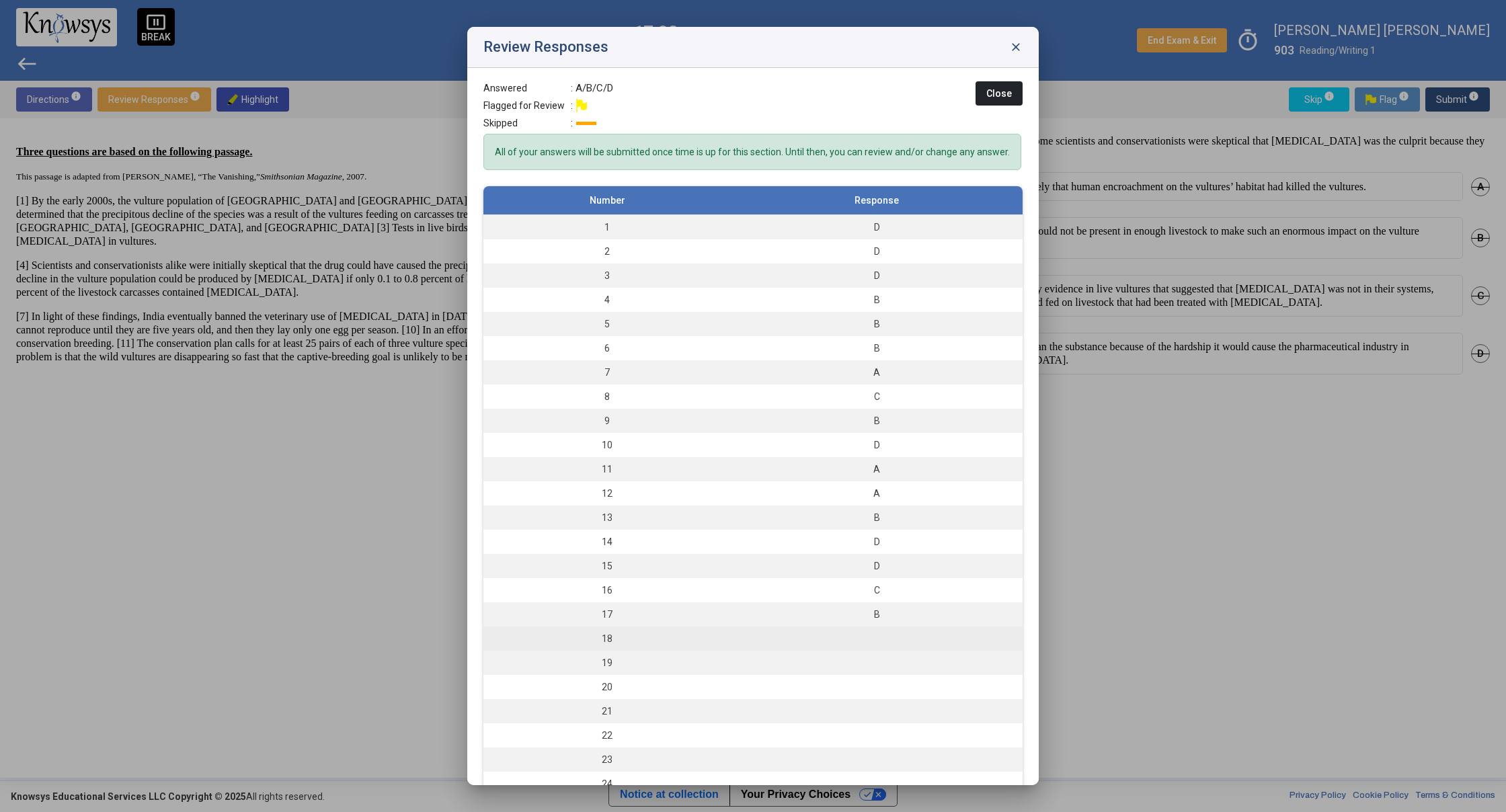
click at [734, 651] on td at bounding box center [876, 638] width 292 height 24
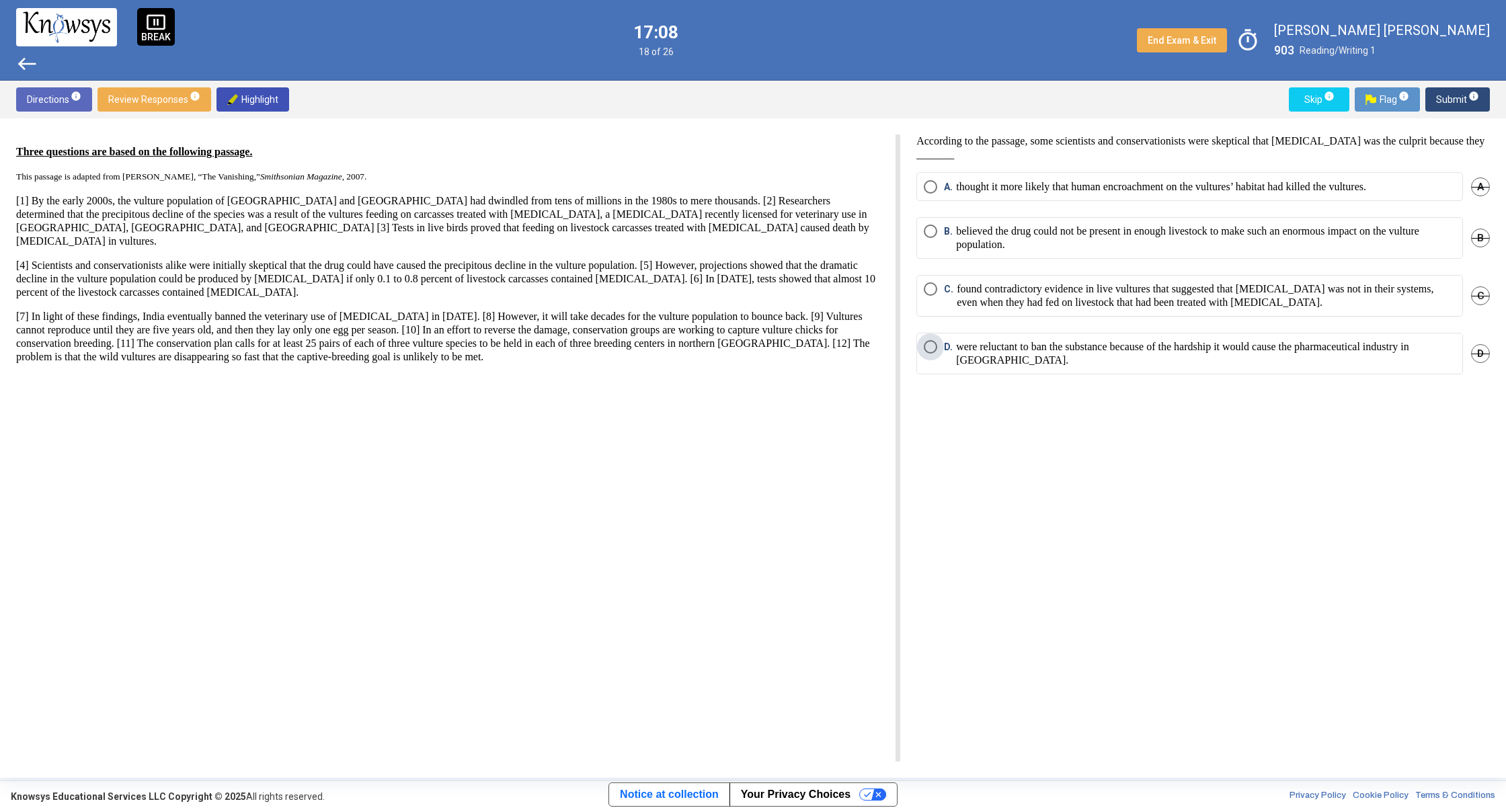
click at [1191, 361] on p "were reluctant to ban the substance because of the hardship it would cause the …" at bounding box center [1205, 353] width 499 height 27
click at [1439, 96] on span "Submit info" at bounding box center [1457, 99] width 43 height 24
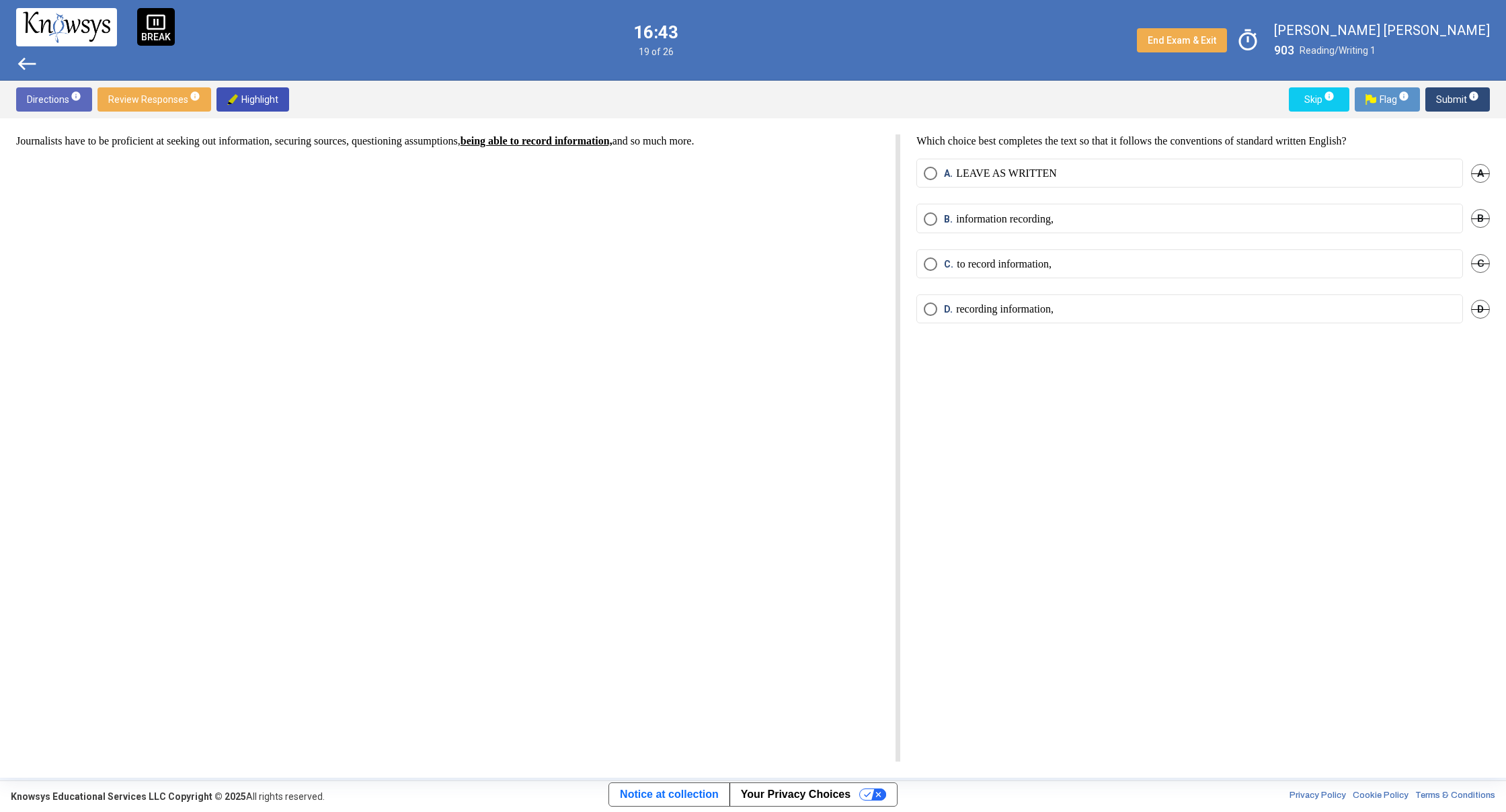
drag, startPoint x: 936, startPoint y: 222, endPoint x: 931, endPoint y: 230, distance: 9.4
click at [931, 230] on mat-radio-button "B. information recording," at bounding box center [1189, 218] width 546 height 29
click at [931, 215] on span "Select an option" at bounding box center [930, 219] width 13 height 13
click at [1456, 106] on span "Submit info" at bounding box center [1457, 99] width 43 height 24
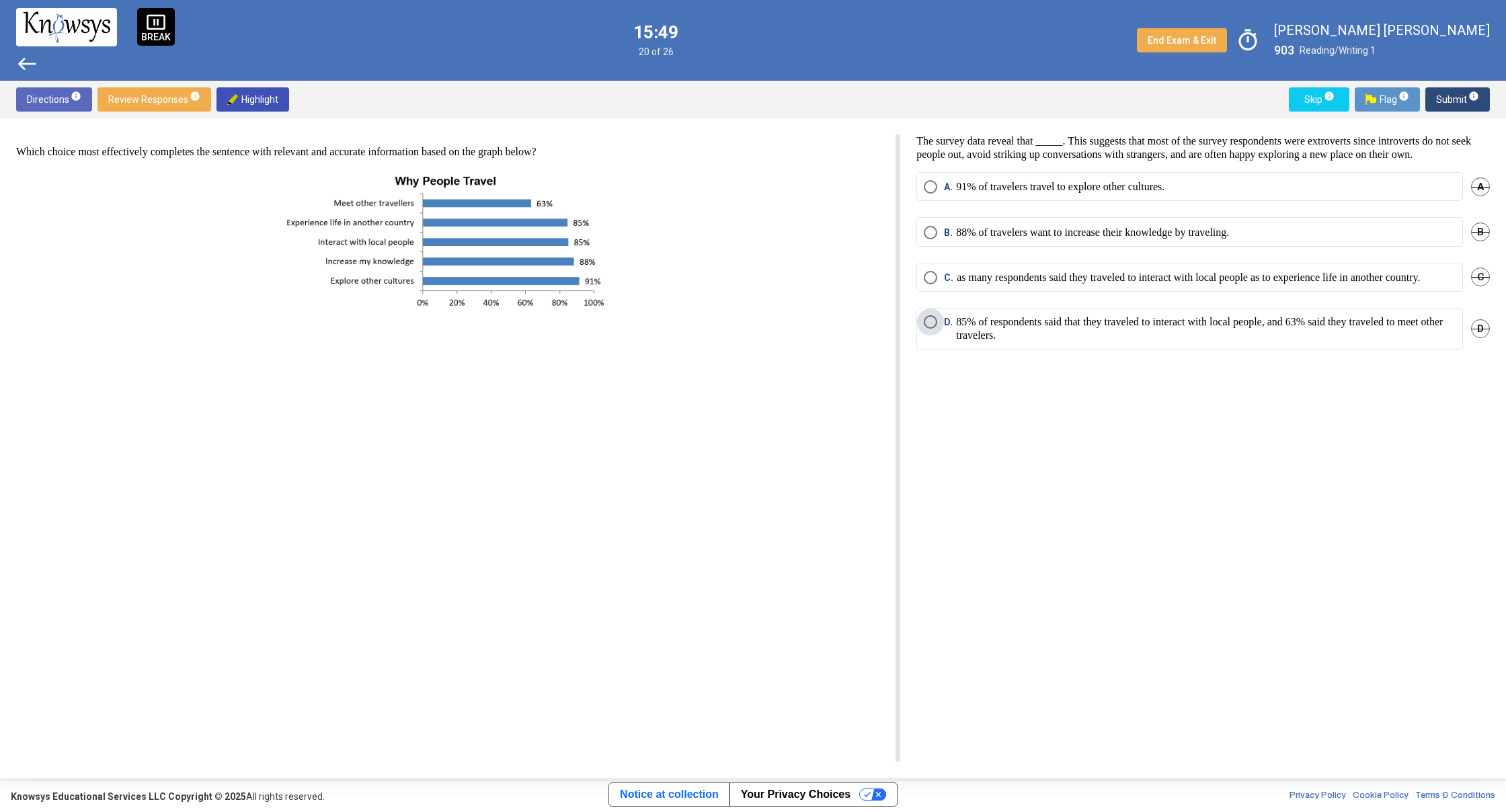
click at [1087, 342] on p "85% of respondents said that they traveled to interact with local people, and 6…" at bounding box center [1205, 328] width 499 height 27
click at [1452, 104] on span "Submit info" at bounding box center [1457, 99] width 43 height 24
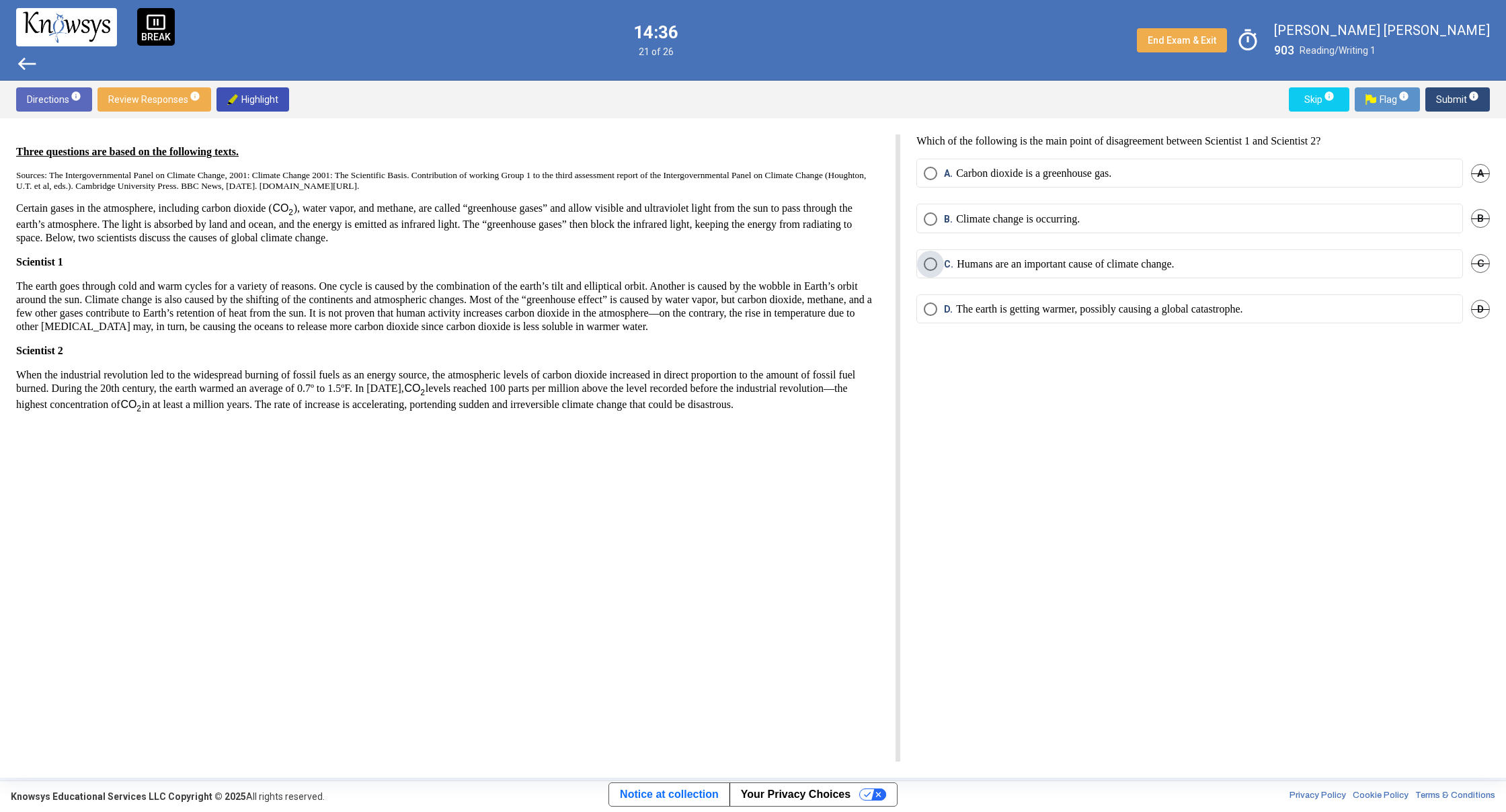
click at [928, 267] on span "Select an option" at bounding box center [930, 264] width 13 height 13
click at [1478, 103] on span "Submit info" at bounding box center [1457, 99] width 43 height 24
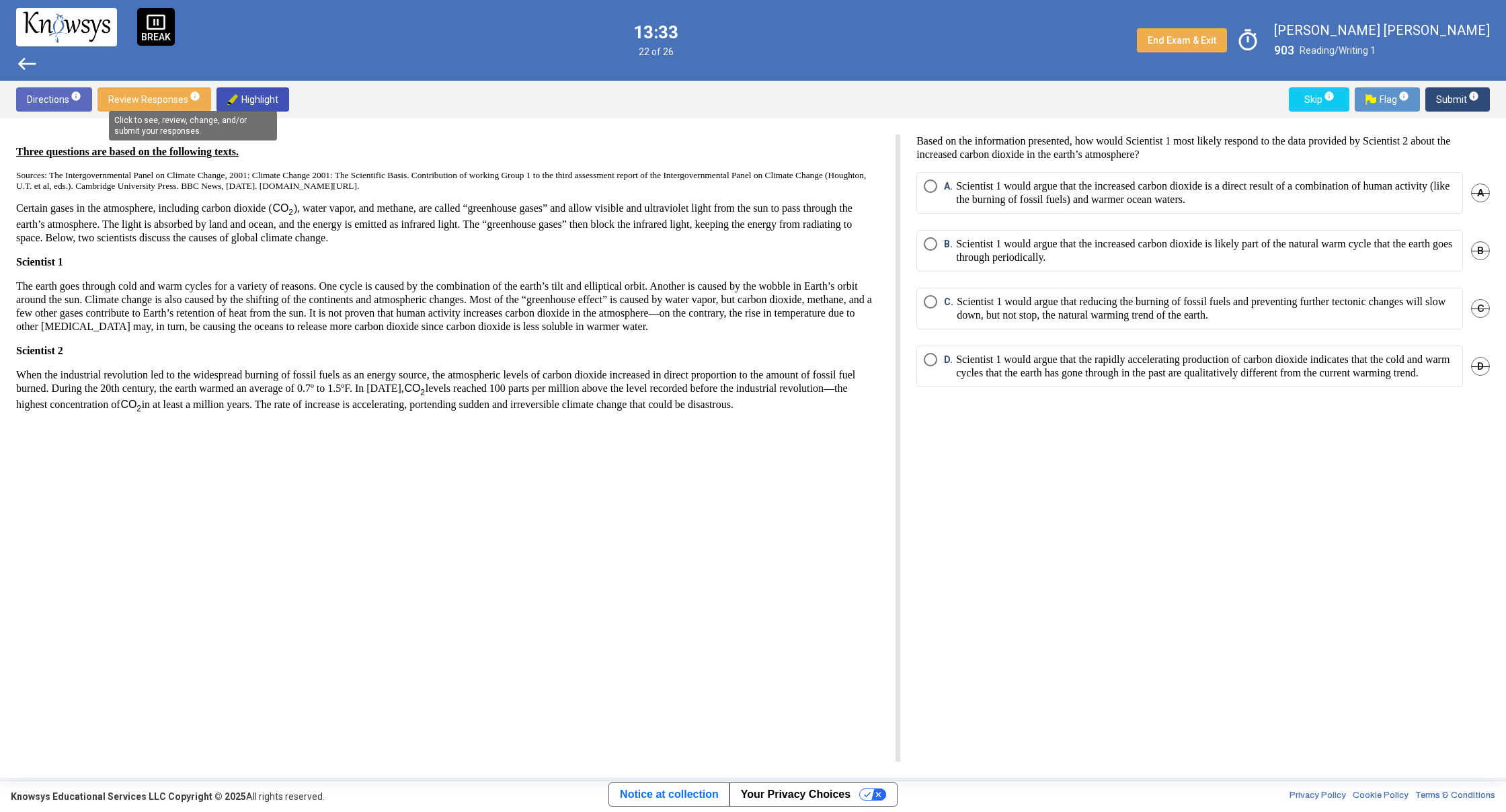
click at [182, 105] on mat-tooltip-component "Click to see, review, change, and/or submit your responses." at bounding box center [193, 125] width 186 height 49
click at [174, 105] on mat-tooltip-component "Click to see, review, change, and/or submit your responses." at bounding box center [193, 125] width 186 height 49
click at [175, 97] on span "Review Responses info" at bounding box center [154, 99] width 92 height 24
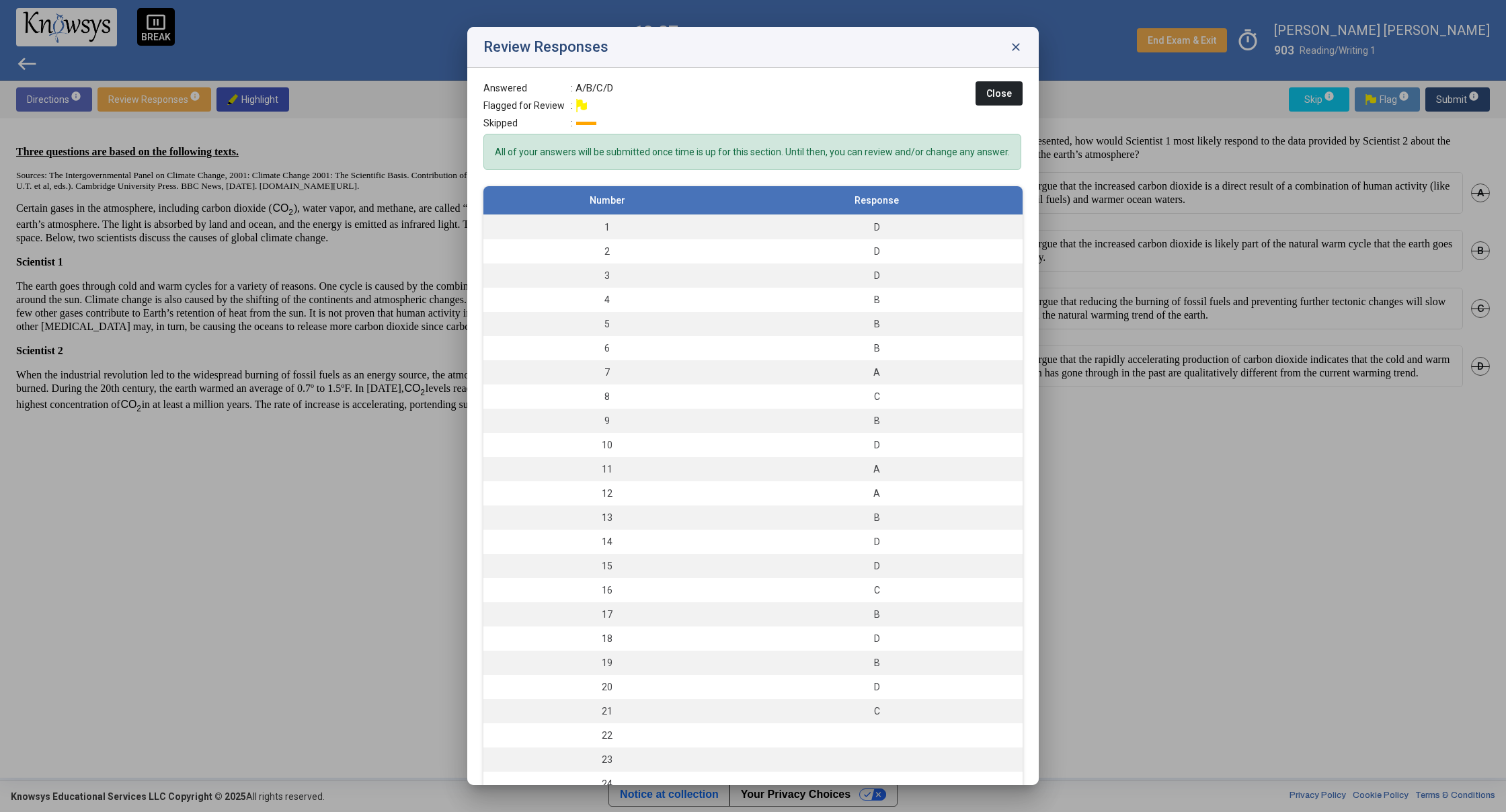
drag, startPoint x: 1464, startPoint y: 509, endPoint x: 1372, endPoint y: 498, distance: 92.7
click at [1456, 508] on div at bounding box center [753, 406] width 1506 height 812
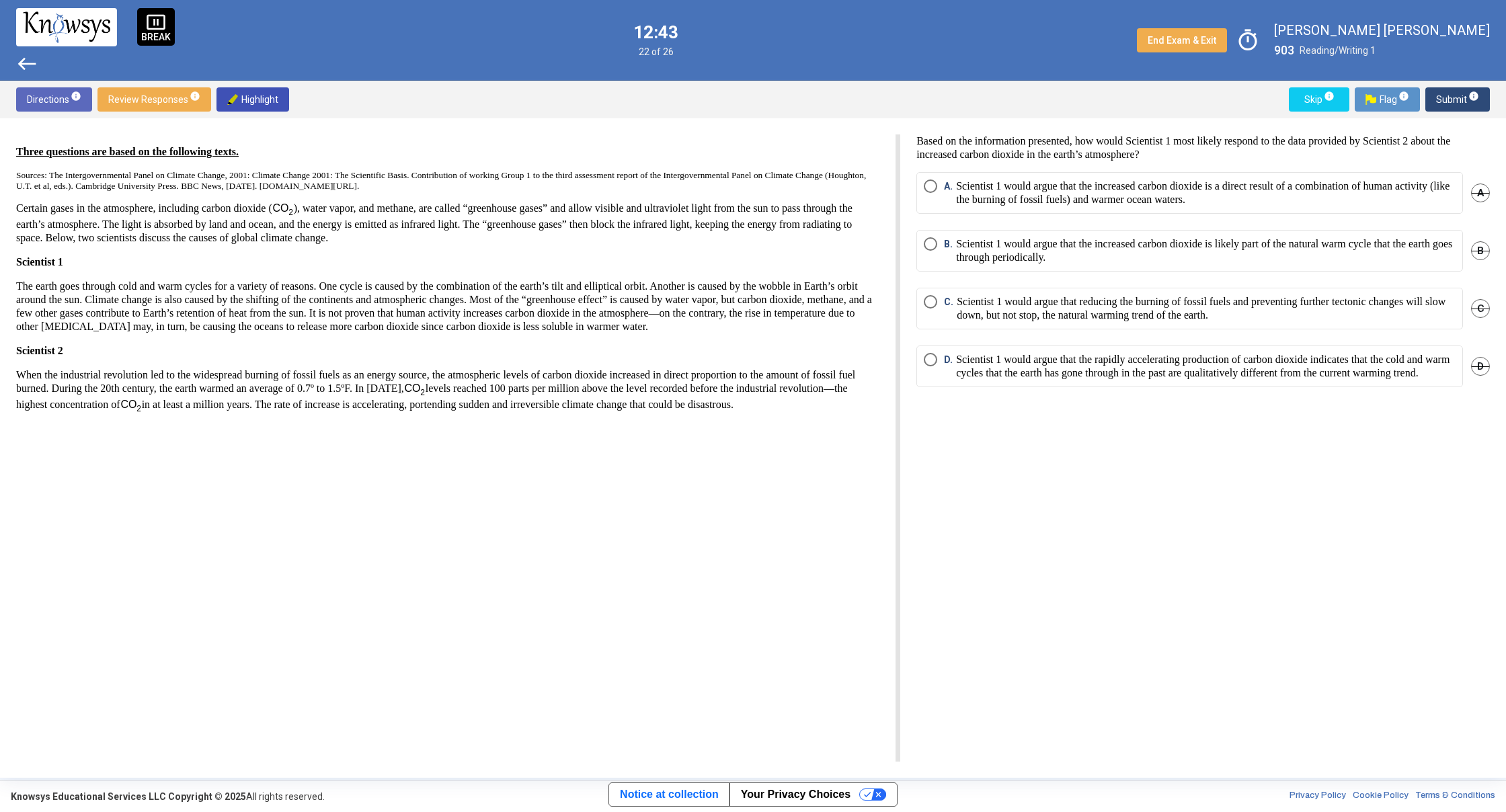
drag, startPoint x: 1404, startPoint y: 328, endPoint x: 1351, endPoint y: 317, distance: 54.1
click at [1353, 317] on p "Scientist 1 would argue that reducing the burning of fossil fuels and preventin…" at bounding box center [1206, 309] width 498 height 27
drag, startPoint x: 1351, startPoint y: 317, endPoint x: 1277, endPoint y: 328, distance: 74.8
click at [1277, 328] on mat-radio-button "C. Scientist 1 would argue that reducing the burning of fossil fuels and preven…" at bounding box center [1189, 309] width 546 height 42
click at [1249, 209] on mat-radio-button "A. Scientist 1 would argue that the increased carbon dioxide is a direct result…" at bounding box center [1189, 193] width 546 height 42
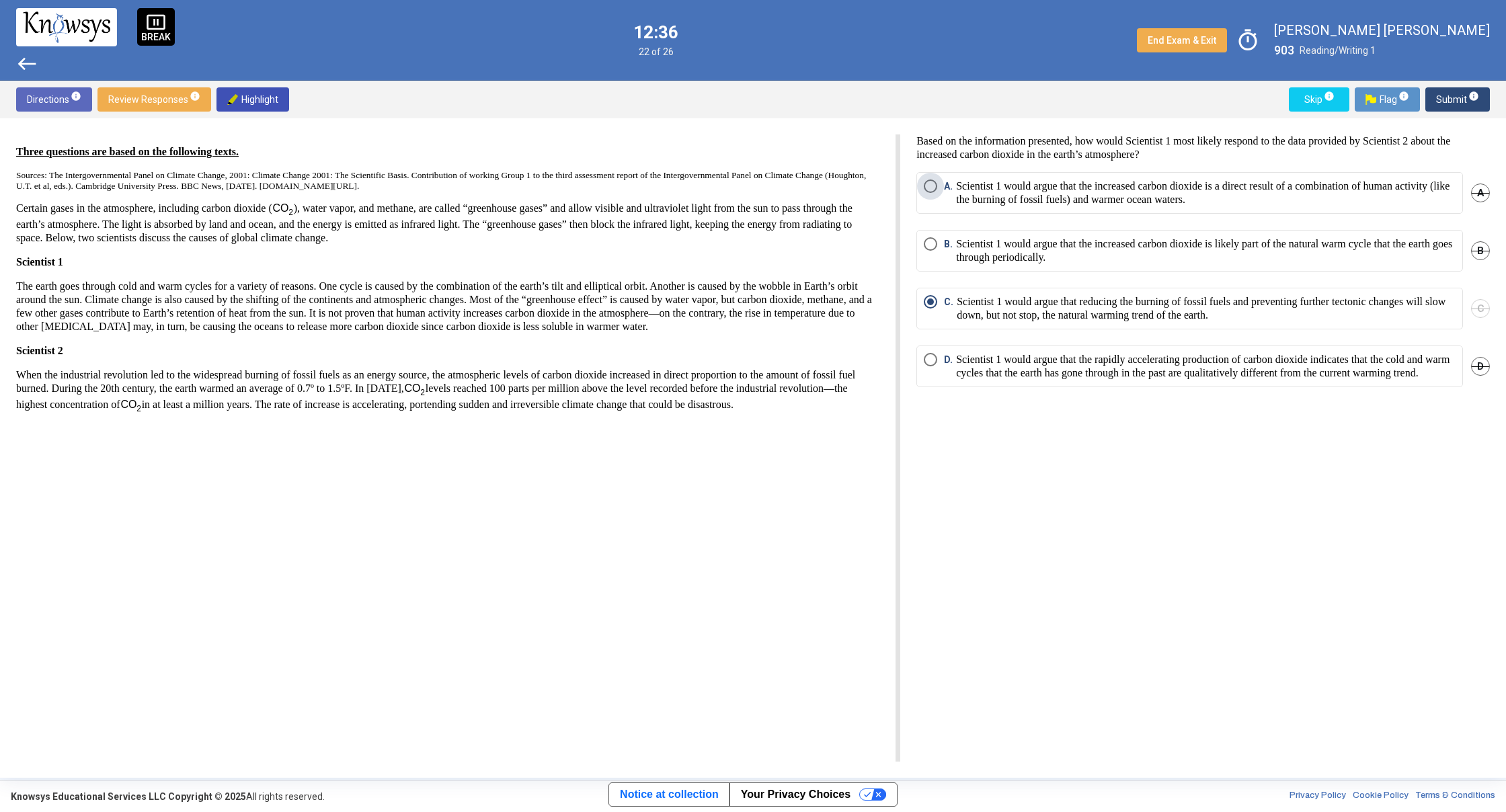
click at [1295, 187] on p "Scientist 1 would argue that the increased carbon dioxide is a direct result of…" at bounding box center [1205, 192] width 499 height 27
click at [1446, 108] on span "Submit info" at bounding box center [1457, 99] width 43 height 24
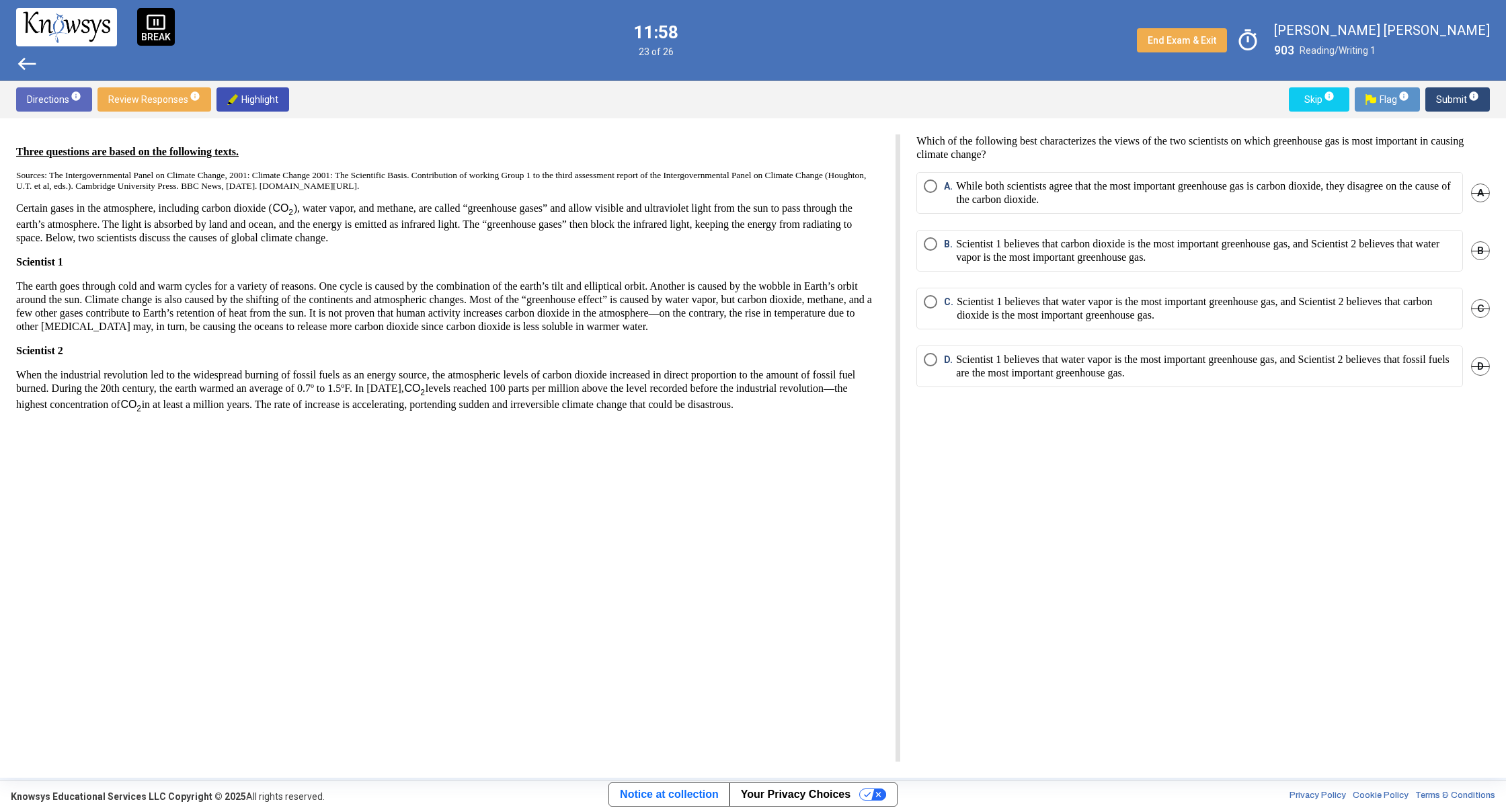
click at [1420, 200] on p "While both scientists agree that the most important greenhouse gas is carbon di…" at bounding box center [1205, 192] width 499 height 27
drag, startPoint x: 1483, startPoint y: 100, endPoint x: 1474, endPoint y: 94, distance: 10.8
click at [1475, 94] on button "Submit info" at bounding box center [1457, 99] width 64 height 24
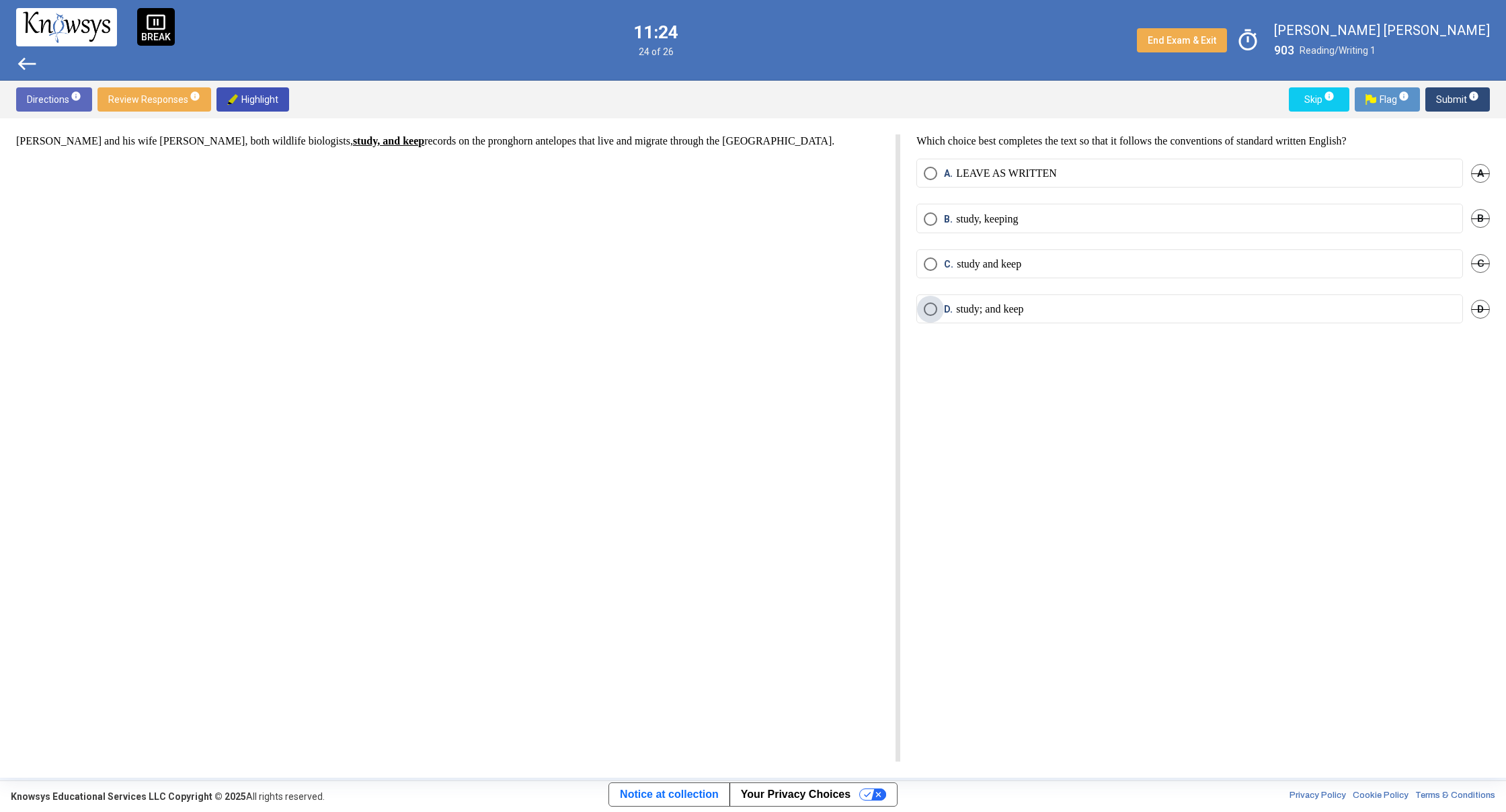
click at [989, 310] on p "study; and keep" at bounding box center [989, 309] width 67 height 13
click at [1465, 102] on span "Submit info" at bounding box center [1457, 99] width 43 height 24
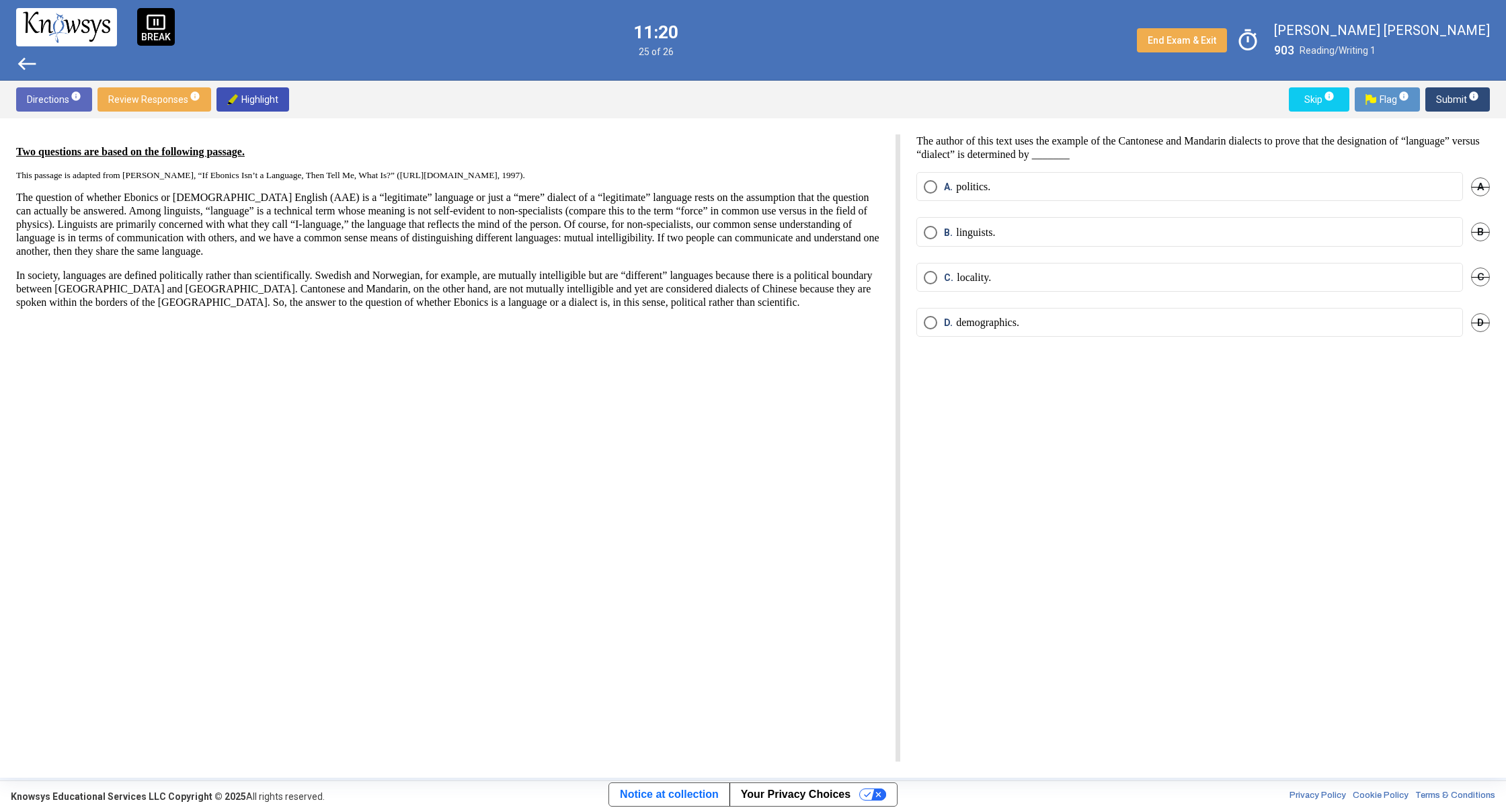
click at [130, 106] on span "Review Responses info" at bounding box center [154, 99] width 92 height 24
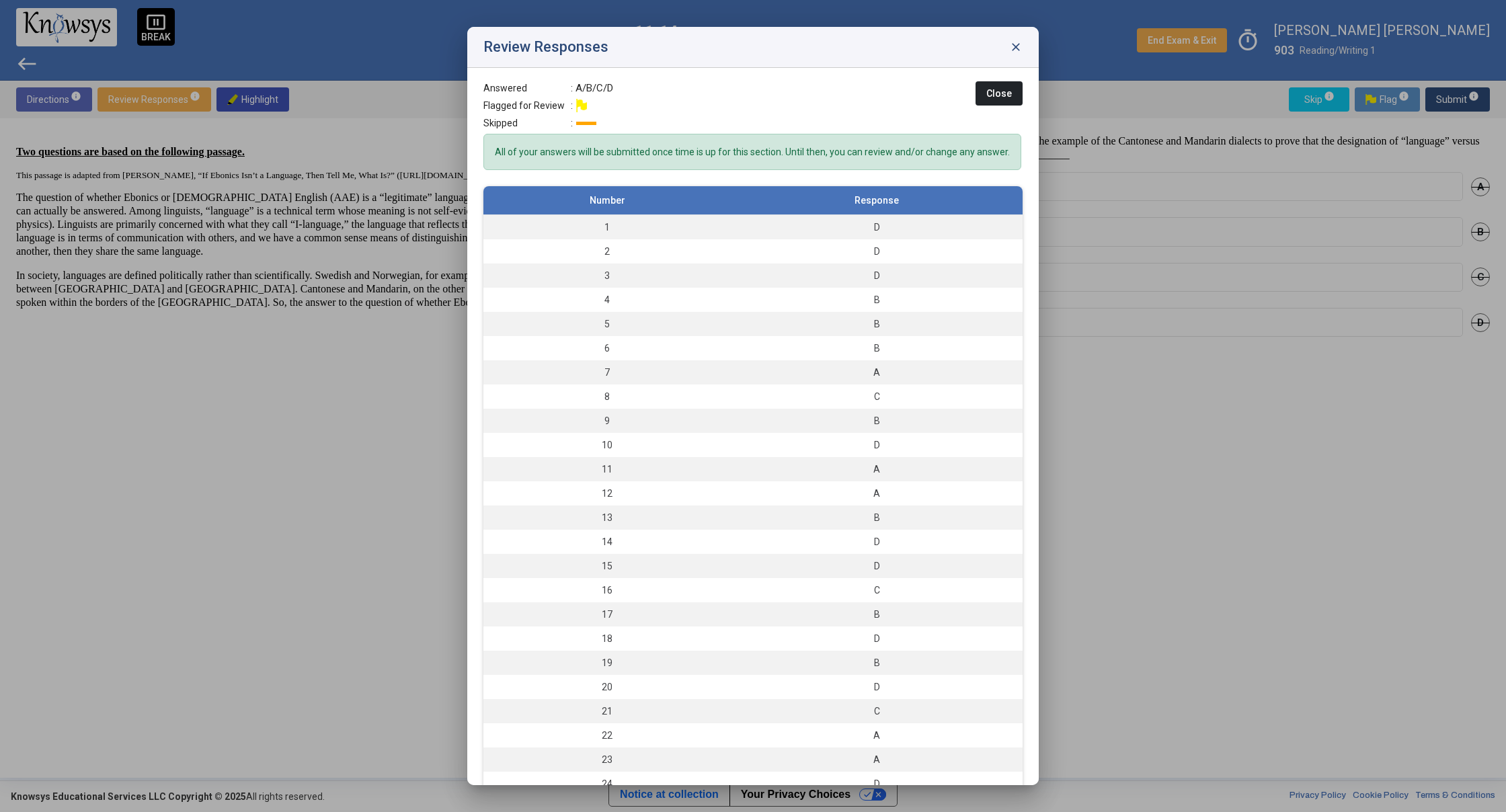
scroll to position [37, 0]
drag, startPoint x: 1020, startPoint y: 455, endPoint x: 1028, endPoint y: 454, distance: 8.1
click at [1028, 454] on div "Answered : A/B/C/D Flagged for Review : Skipped : Close All of your answers wil…" at bounding box center [753, 426] width 571 height 717
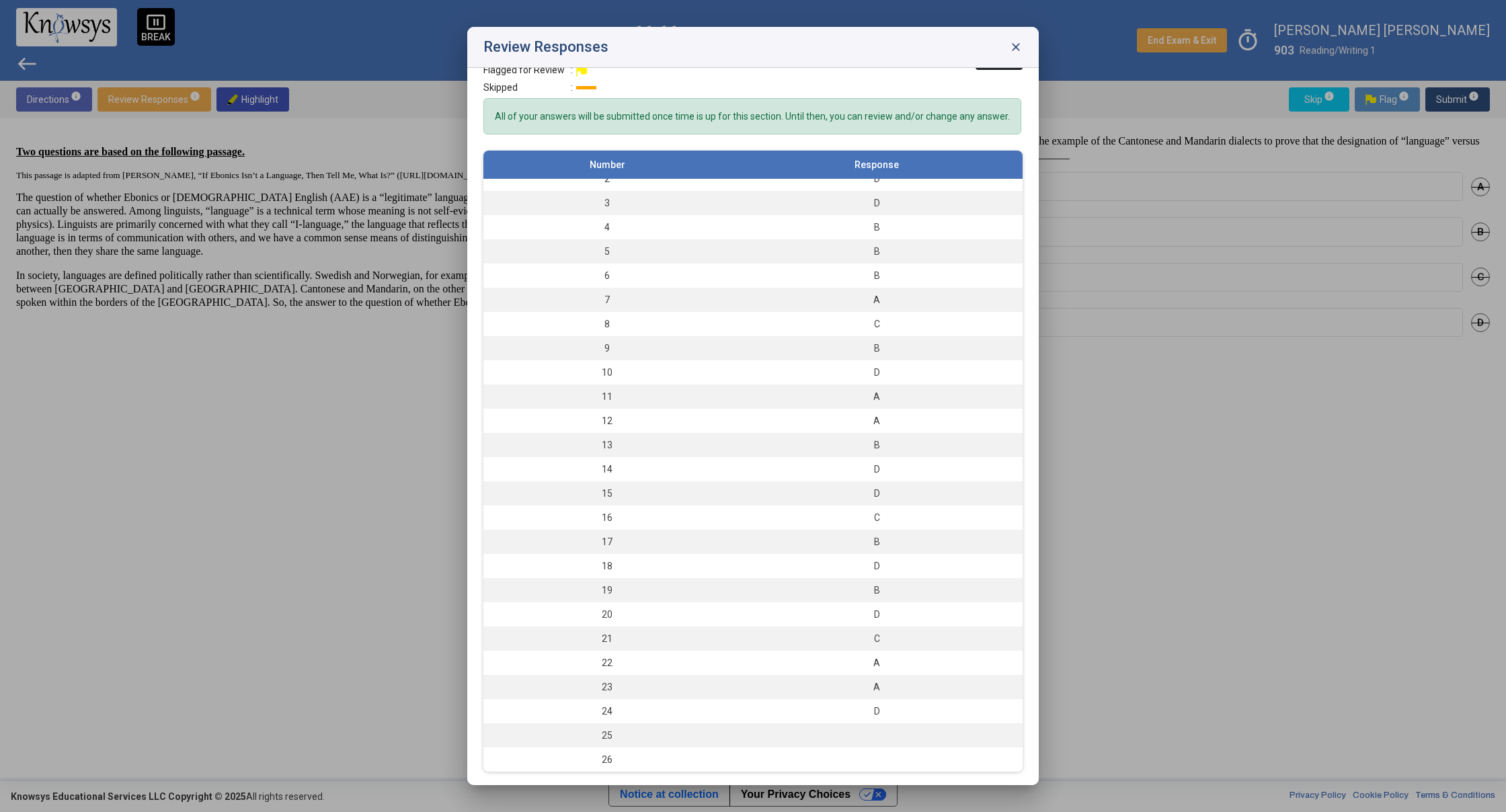
click at [1102, 556] on div at bounding box center [753, 406] width 1506 height 812
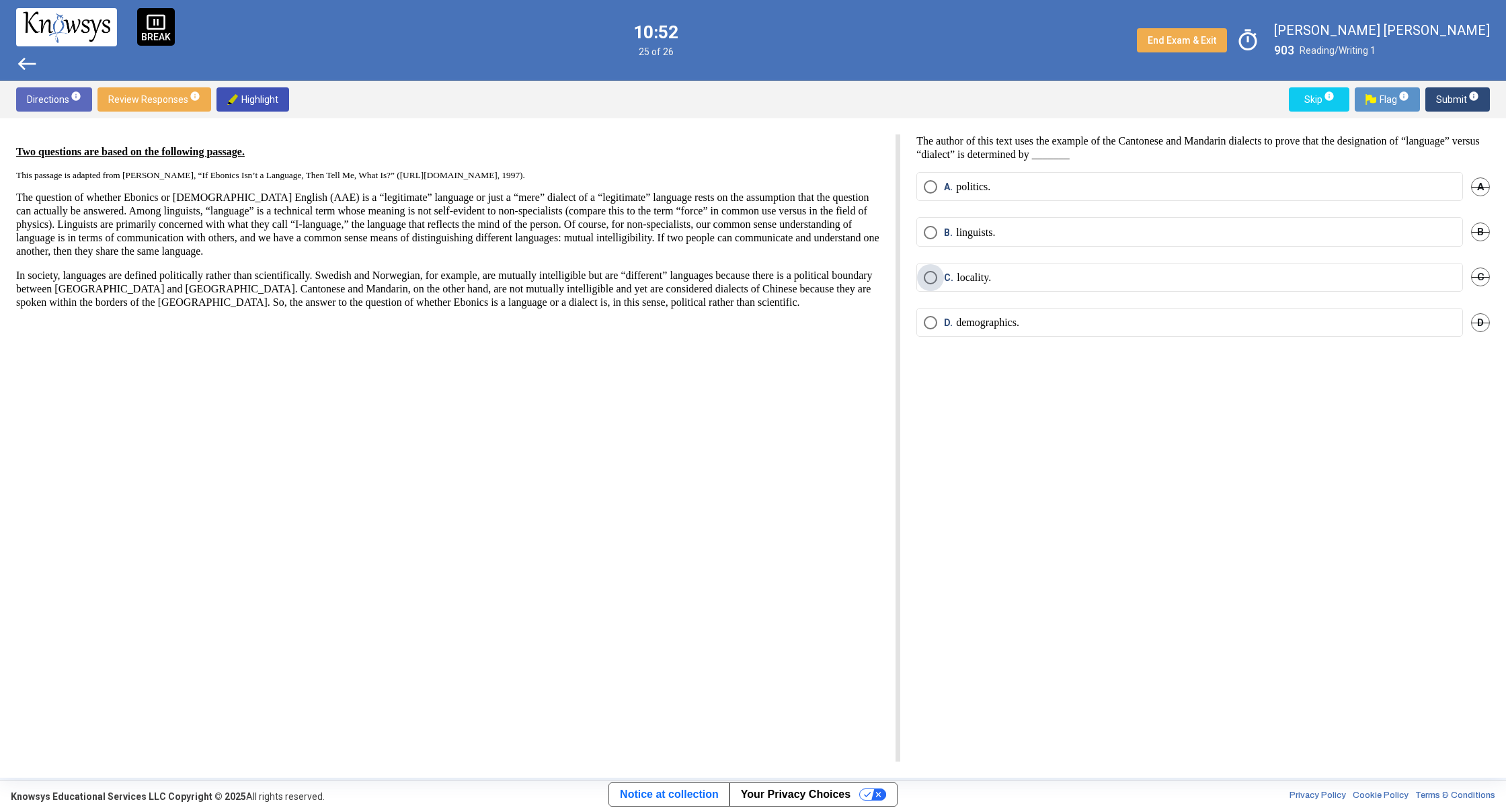
click at [943, 281] on span "C. locality." at bounding box center [964, 277] width 54 height 13
click at [1438, 106] on span "Submit info" at bounding box center [1457, 99] width 43 height 24
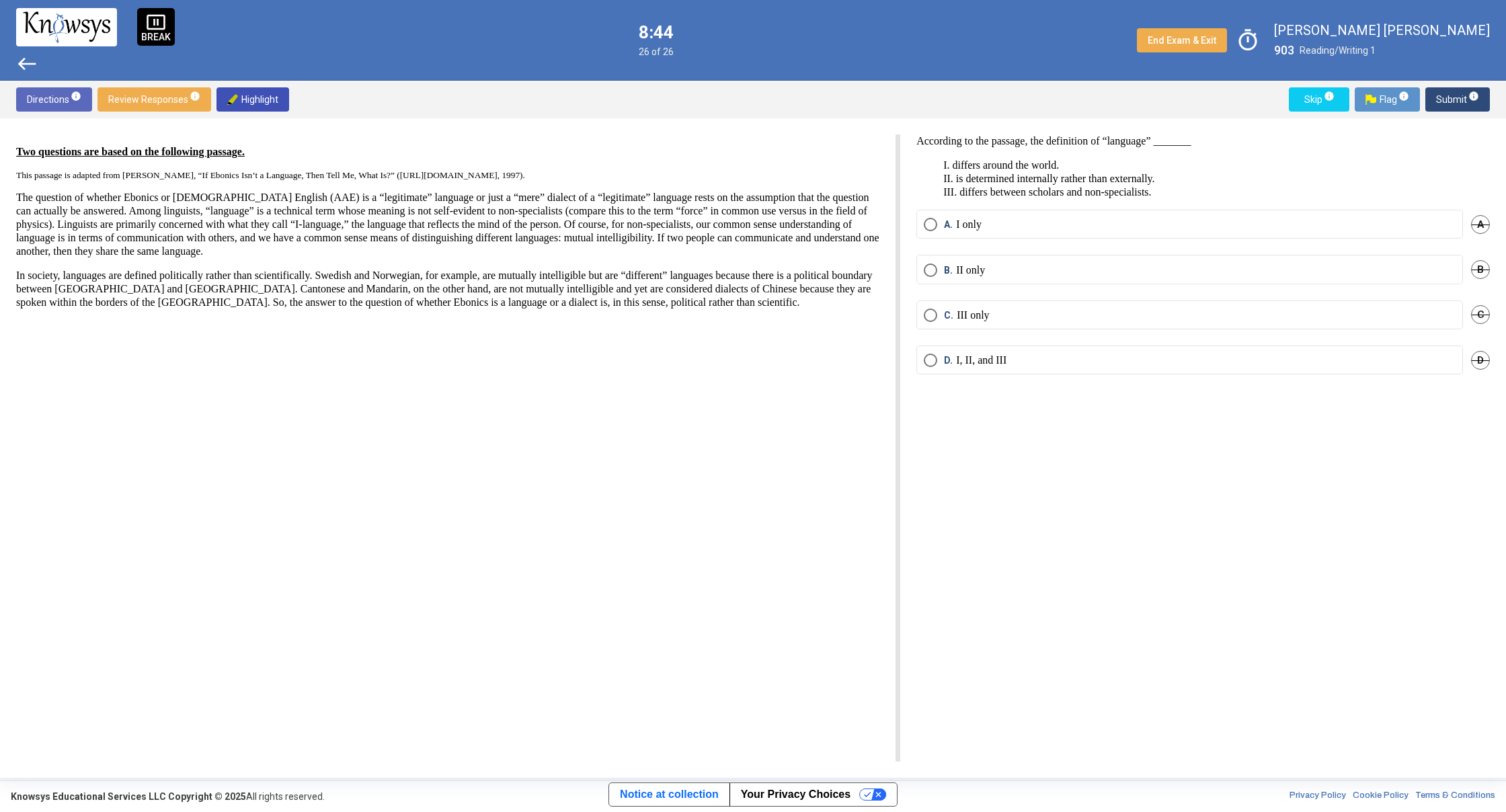
click at [1046, 174] on p "I. differs around the world. II. is determined internally rather than externall…" at bounding box center [1202, 178] width 574 height 40
click at [1084, 262] on mat-radio-button "B. II only" at bounding box center [1189, 269] width 546 height 29
click at [924, 355] on mat-radio-button "D. I, II, and III" at bounding box center [1189, 360] width 546 height 29
click at [918, 357] on mat-radio-button "D. I, II, and III" at bounding box center [1189, 360] width 546 height 29
click at [937, 360] on span "Select an option" at bounding box center [930, 360] width 13 height 13
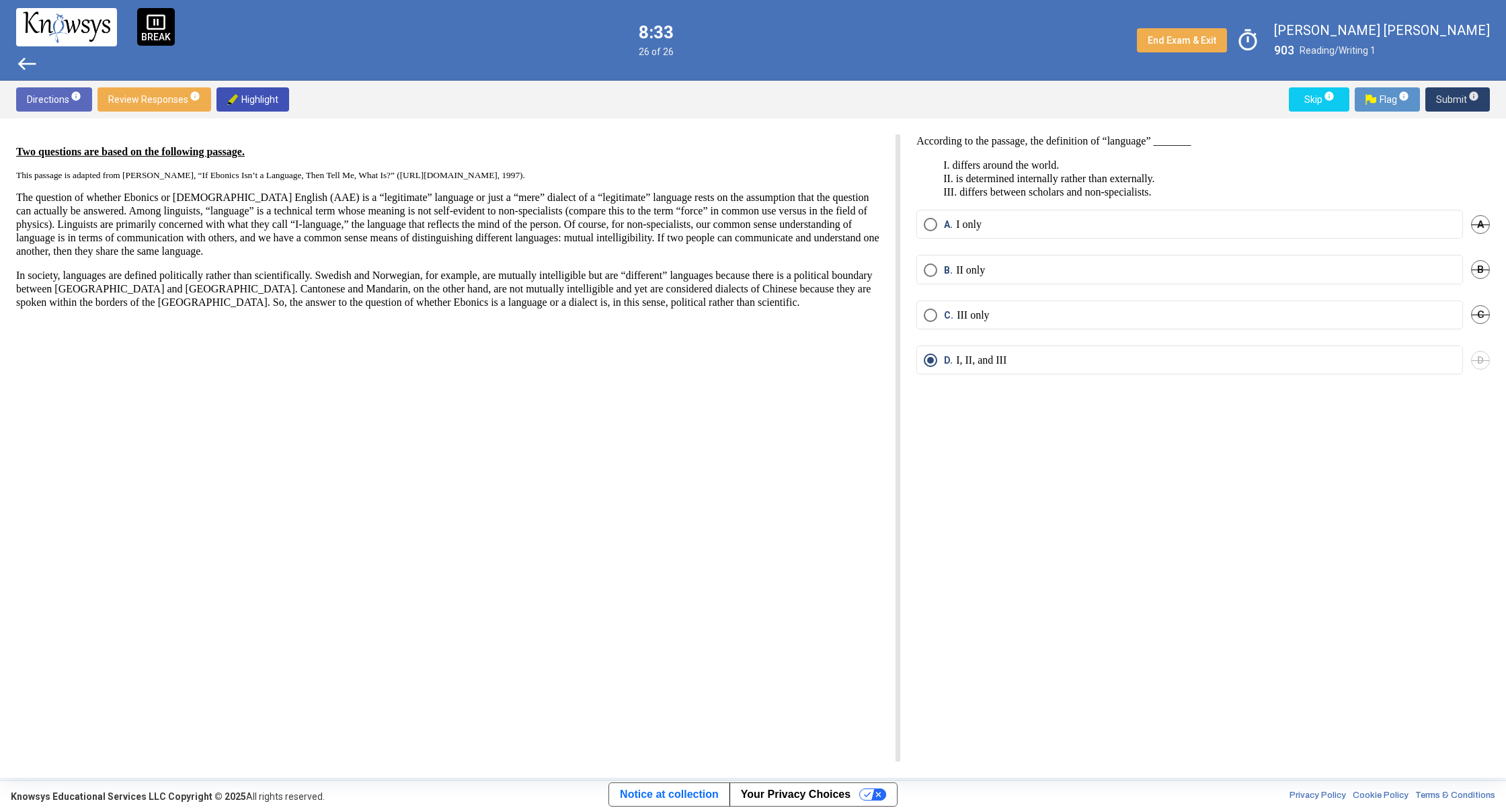
click at [1470, 106] on span "Submit info" at bounding box center [1457, 99] width 43 height 24
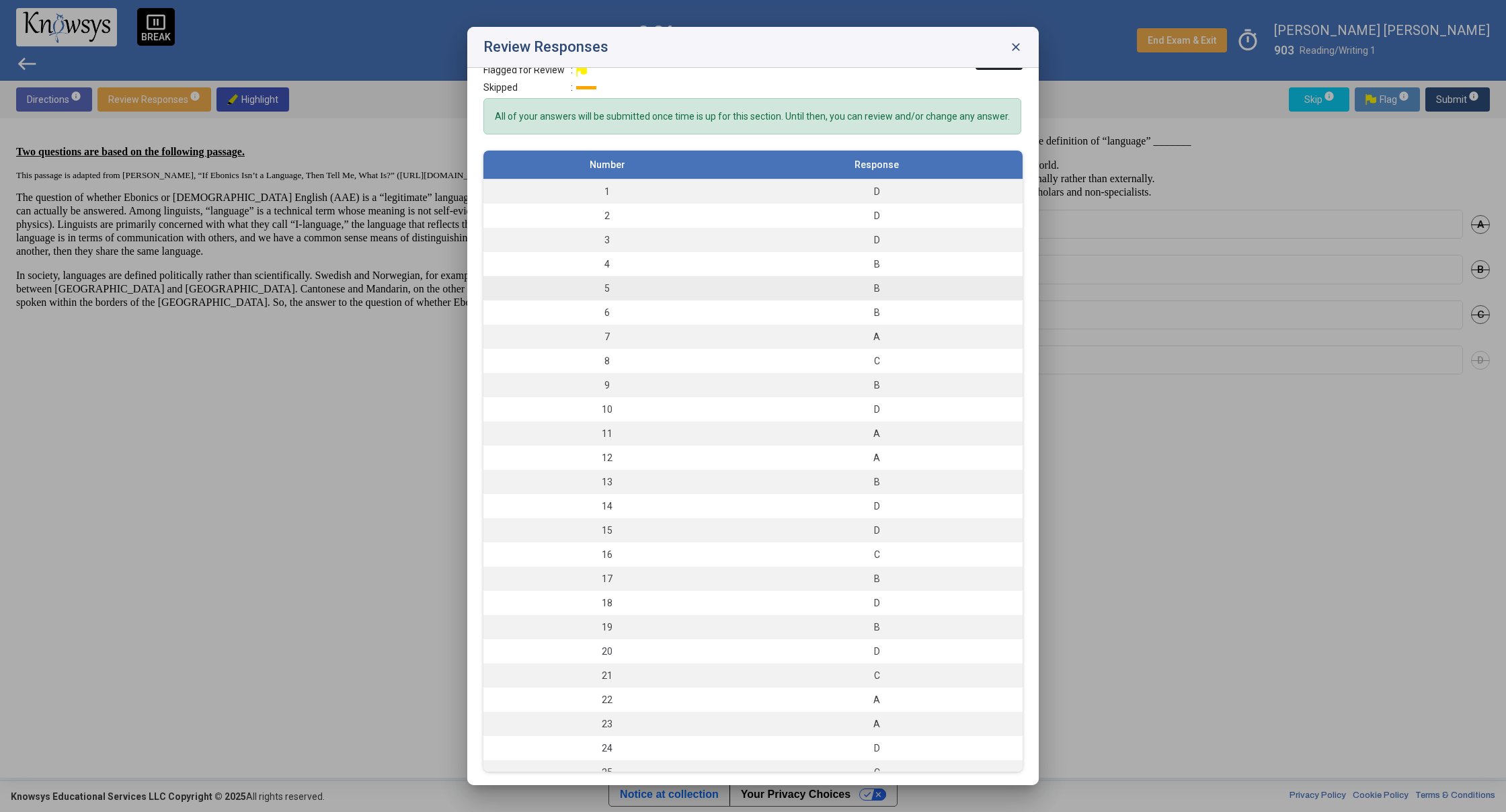
drag, startPoint x: 1006, startPoint y: 45, endPoint x: 844, endPoint y: 284, distance: 288.7
click at [890, 249] on div "Review Responses close Answered : A/B/C/D Flagged for Review : Skipped : Close …" at bounding box center [753, 406] width 571 height 758
drag, startPoint x: 803, startPoint y: 293, endPoint x: 806, endPoint y: 286, distance: 7.6
click at [806, 286] on div "B" at bounding box center [876, 288] width 278 height 13
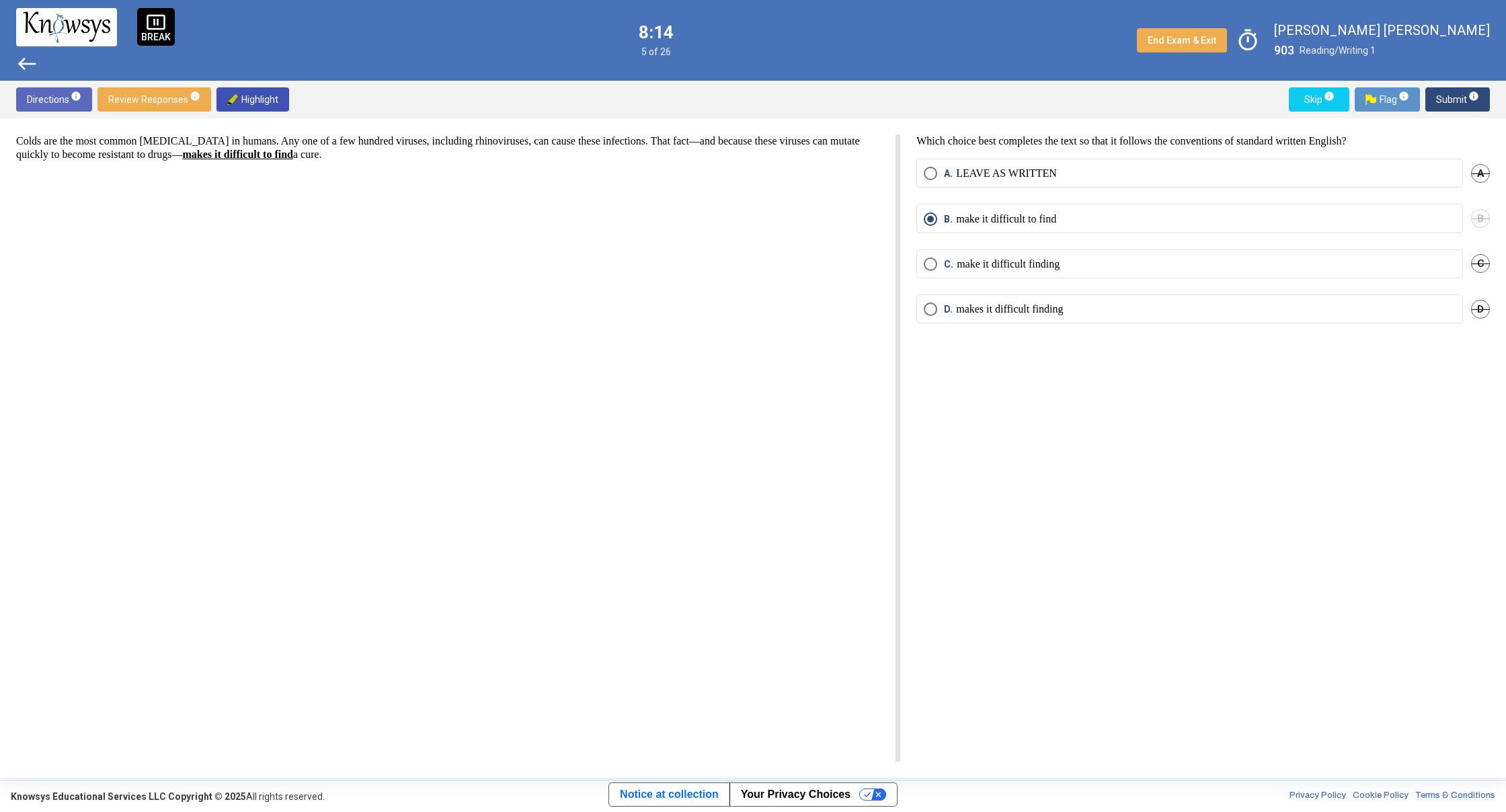
drag, startPoint x: 1452, startPoint y: 101, endPoint x: 714, endPoint y: 201, distance: 744.7
click at [714, 195] on div "Colds are the most common [MEDICAL_DATA] in humans. Any one of a few hundred vi…" at bounding box center [458, 448] width 884 height 627
click at [1451, 111] on div "Directions info Review Responses info Highlight Skip info Flag info Submit info" at bounding box center [753, 100] width 1506 height 38
click at [1452, 102] on span "Submit info" at bounding box center [1457, 99] width 43 height 24
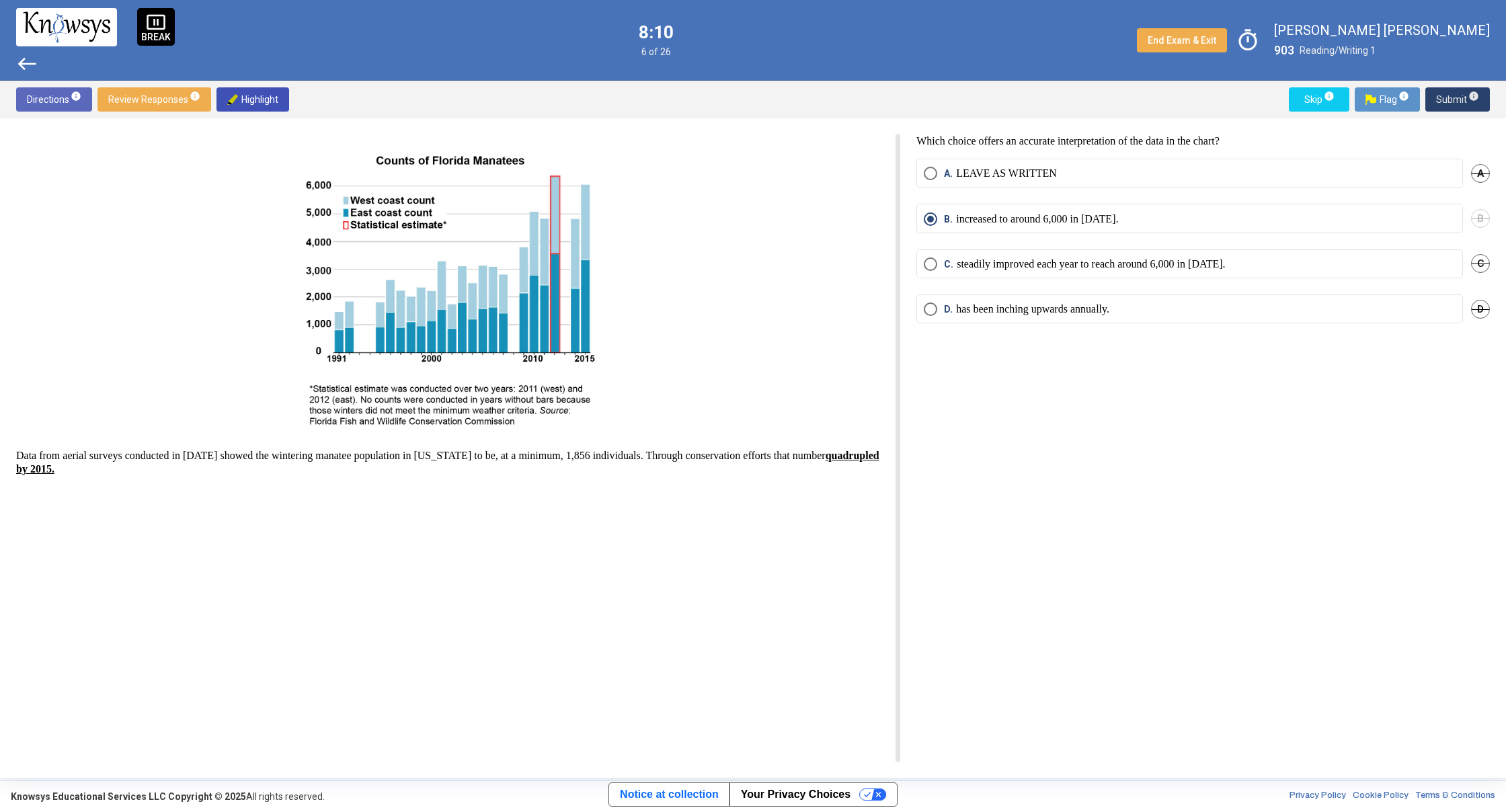
click at [1452, 102] on span "Submit info" at bounding box center [1457, 99] width 43 height 24
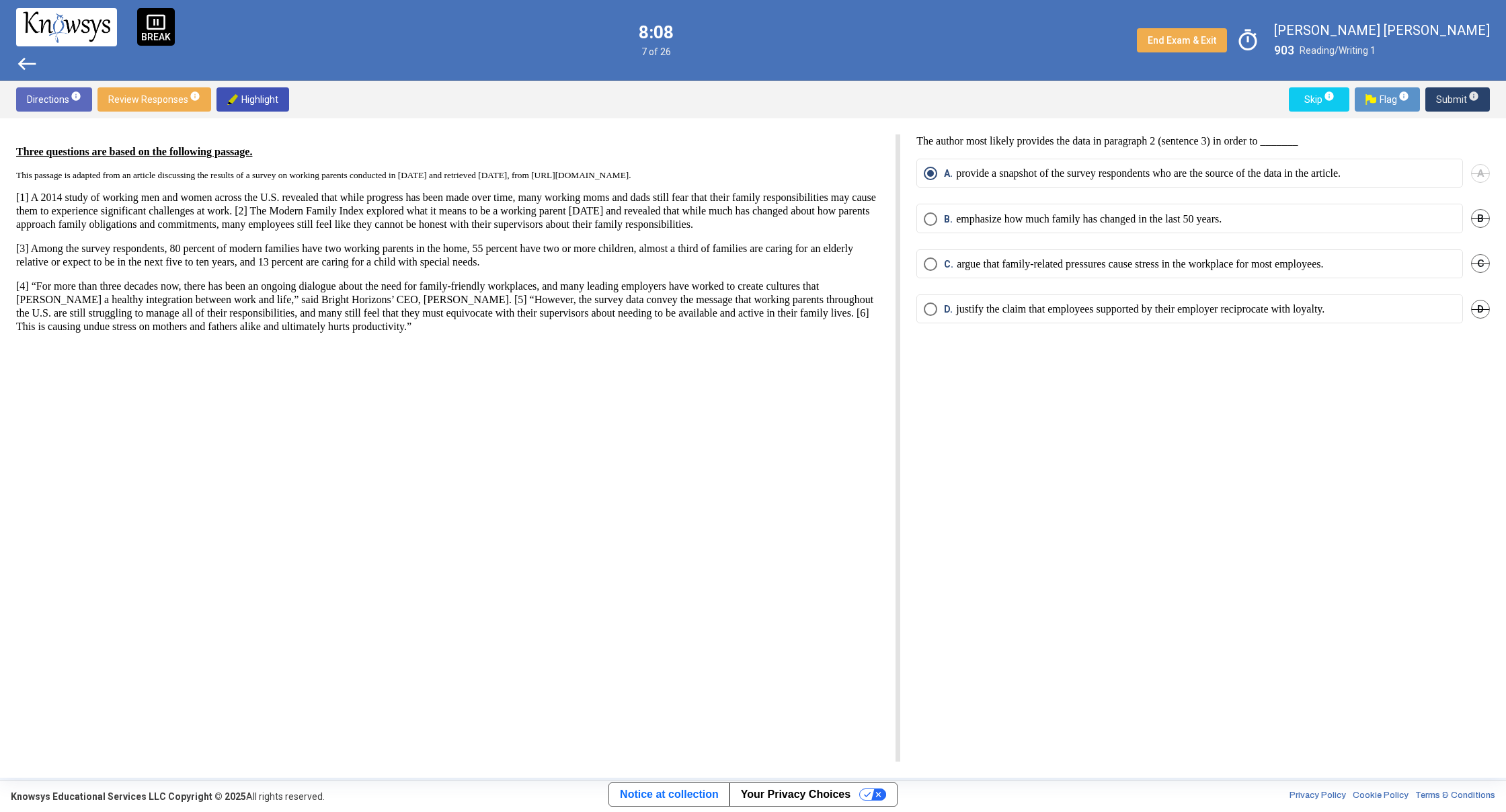
click at [1452, 102] on span "Submit info" at bounding box center [1457, 99] width 43 height 24
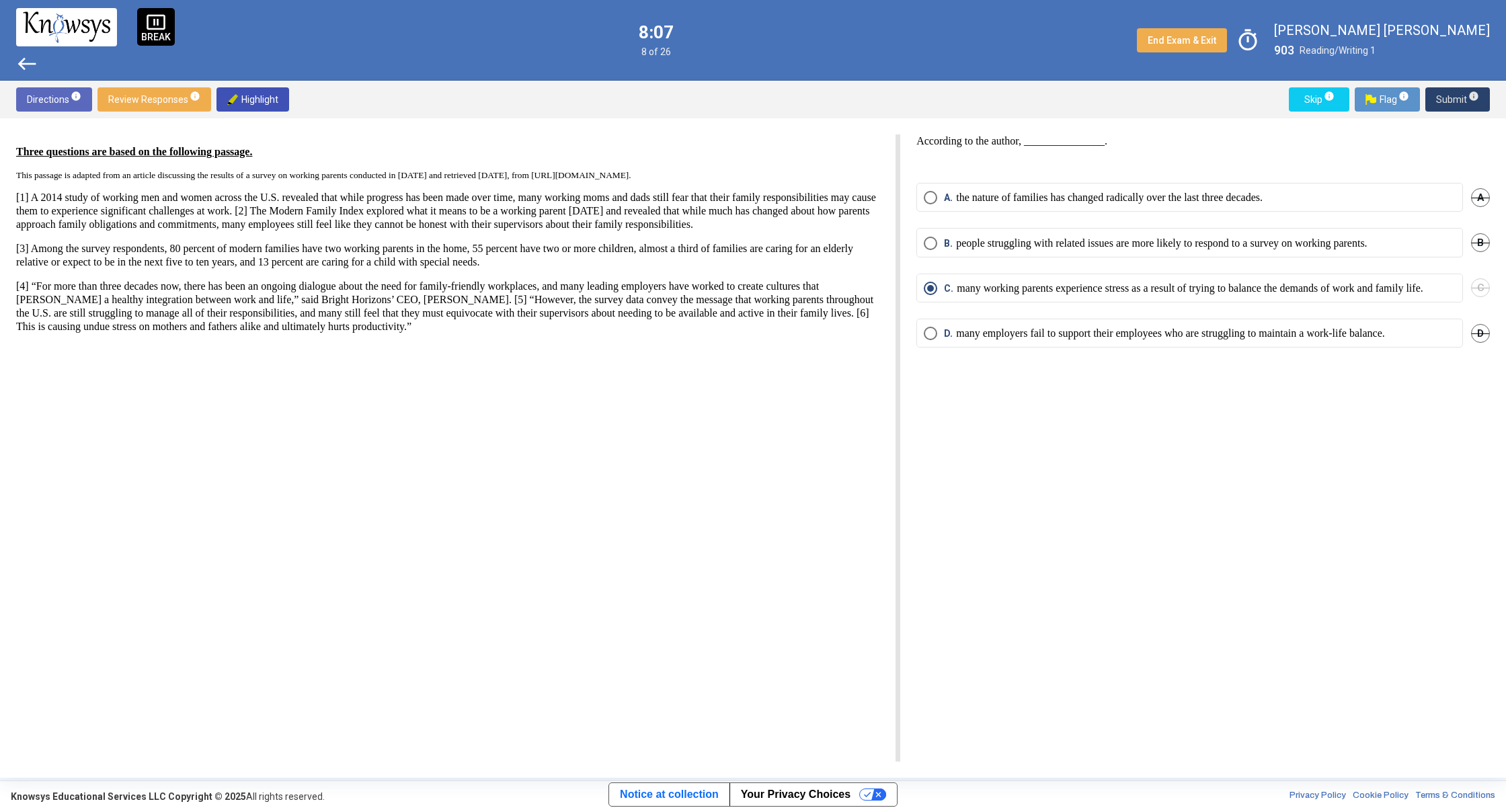
click at [1451, 102] on span "Submit info" at bounding box center [1457, 99] width 43 height 24
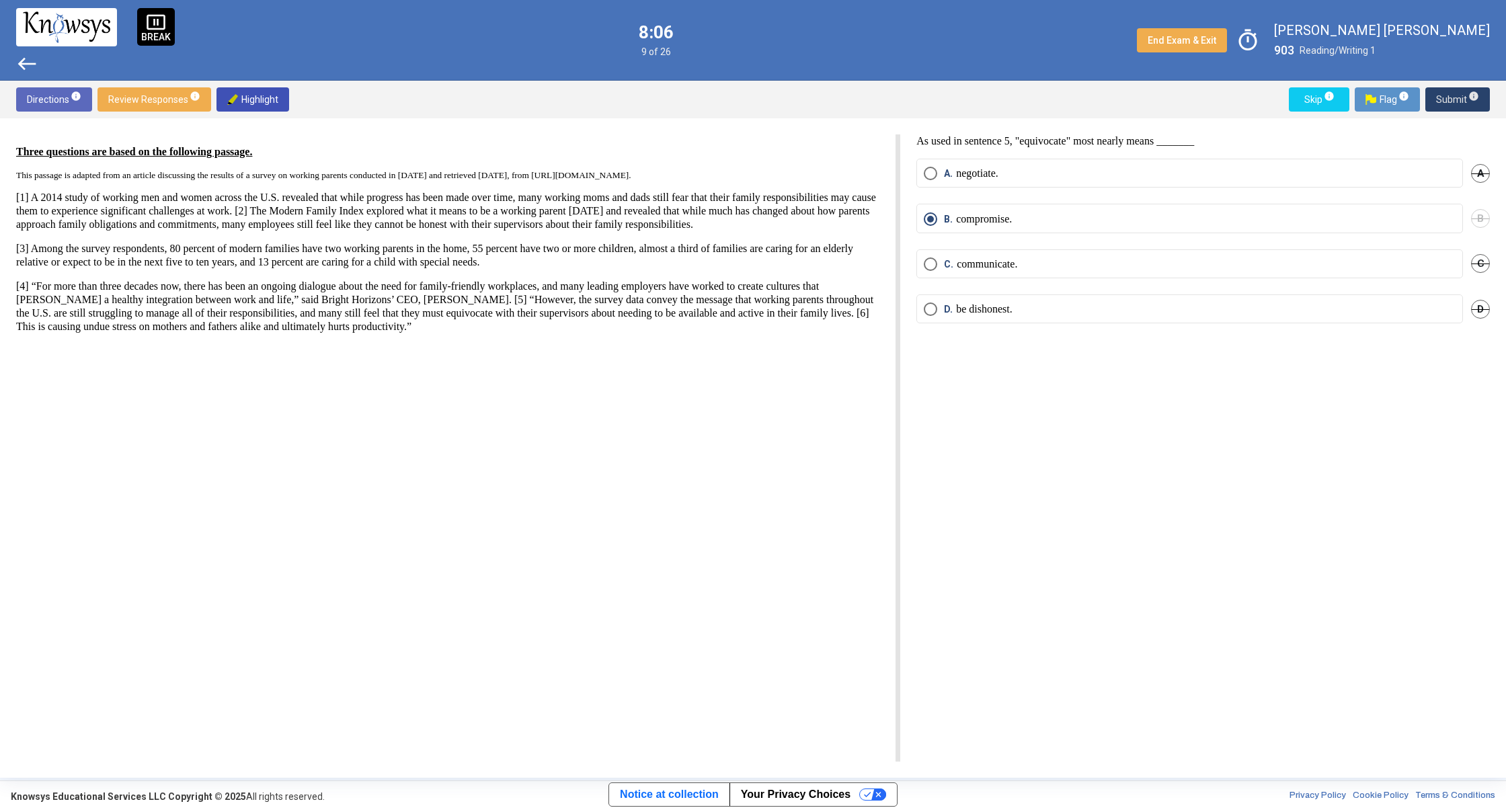
click at [1451, 102] on span "Submit info" at bounding box center [1457, 99] width 43 height 24
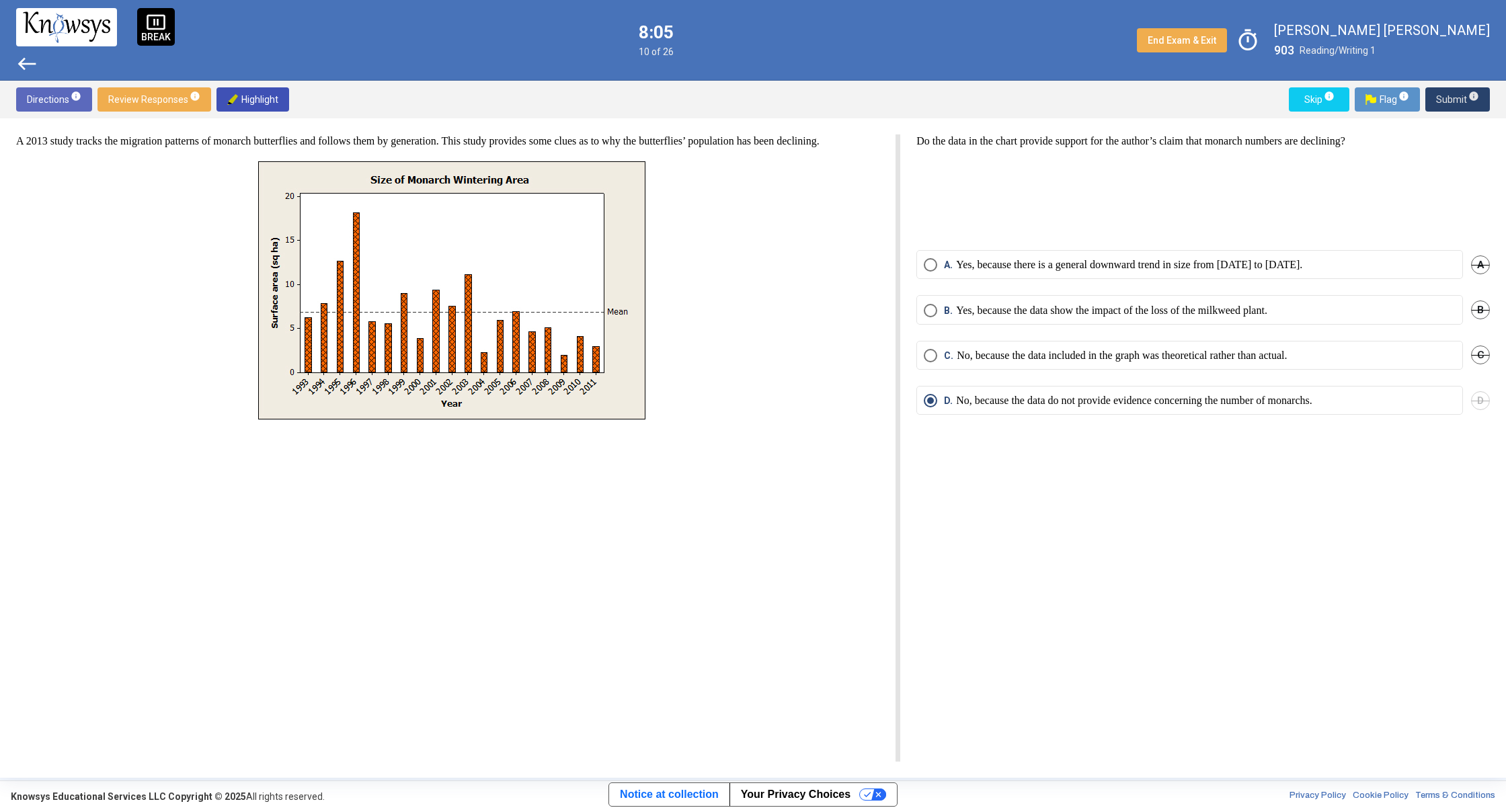
click at [1450, 100] on span "Submit info" at bounding box center [1457, 99] width 43 height 24
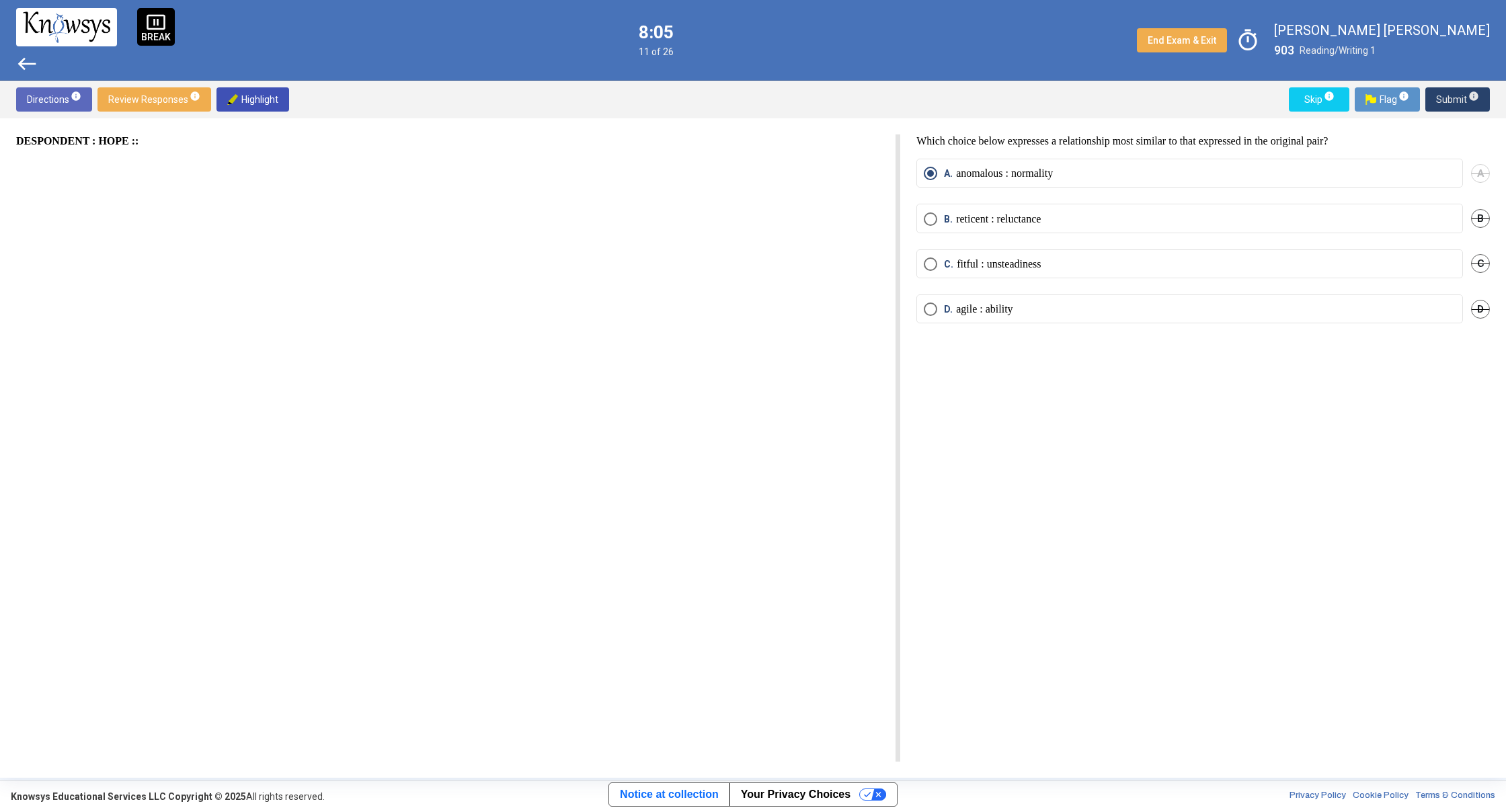
click at [1450, 100] on span "Submit info" at bounding box center [1457, 99] width 43 height 24
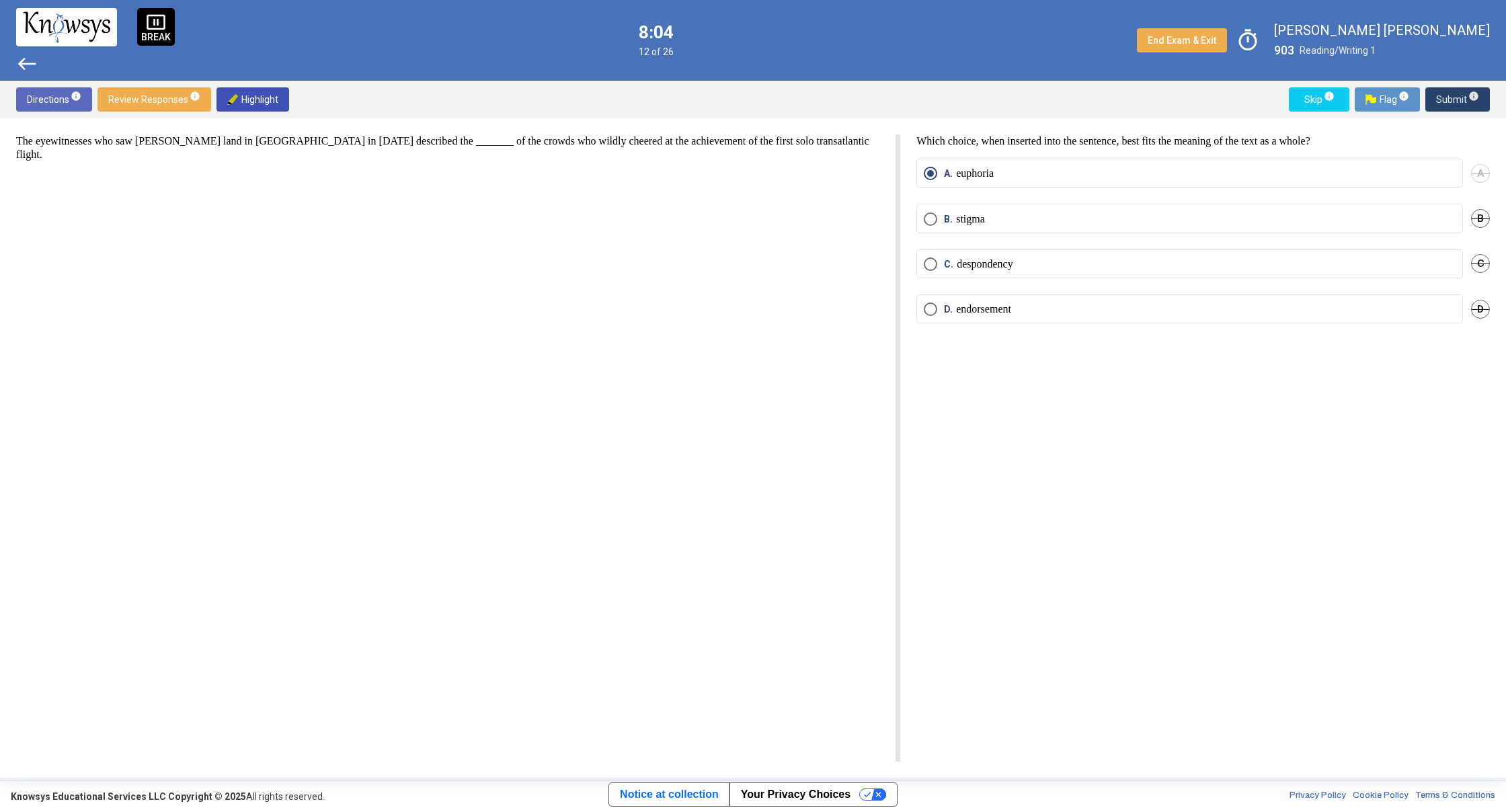
click at [1450, 100] on span "Submit info" at bounding box center [1457, 99] width 43 height 24
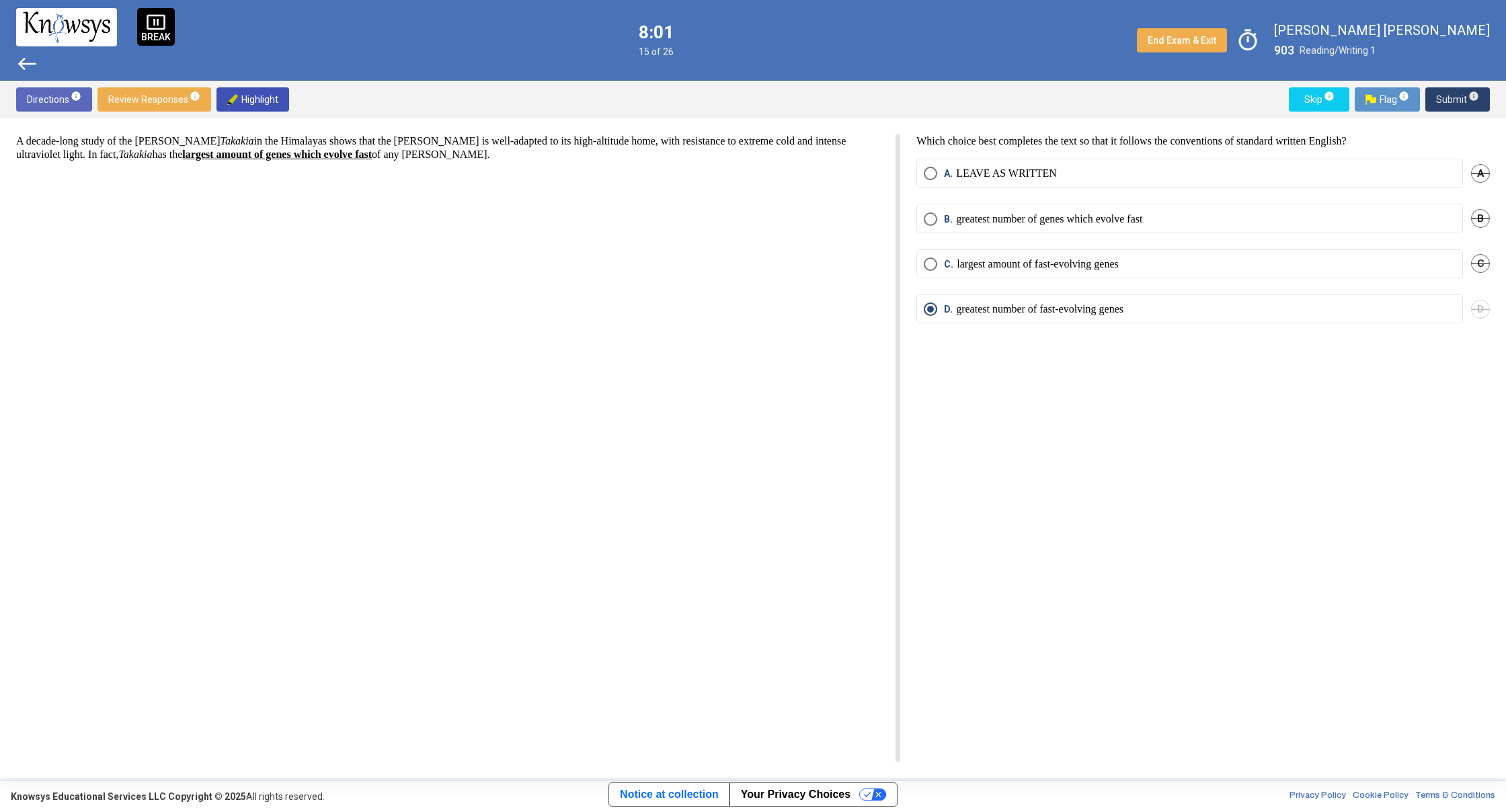
click at [1450, 100] on span "Submit info" at bounding box center [1457, 99] width 43 height 24
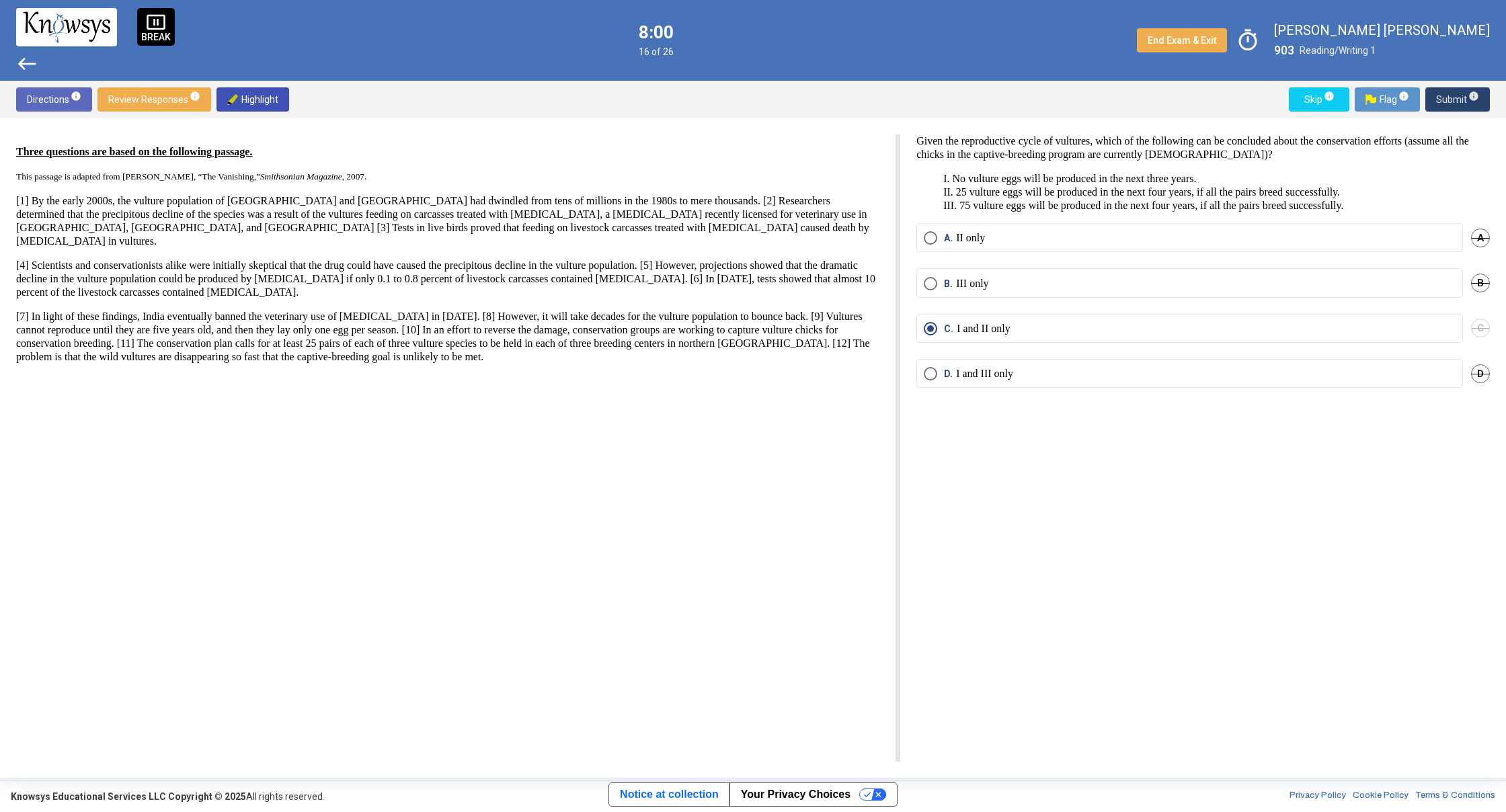
click at [1449, 100] on span "Submit info" at bounding box center [1457, 99] width 43 height 24
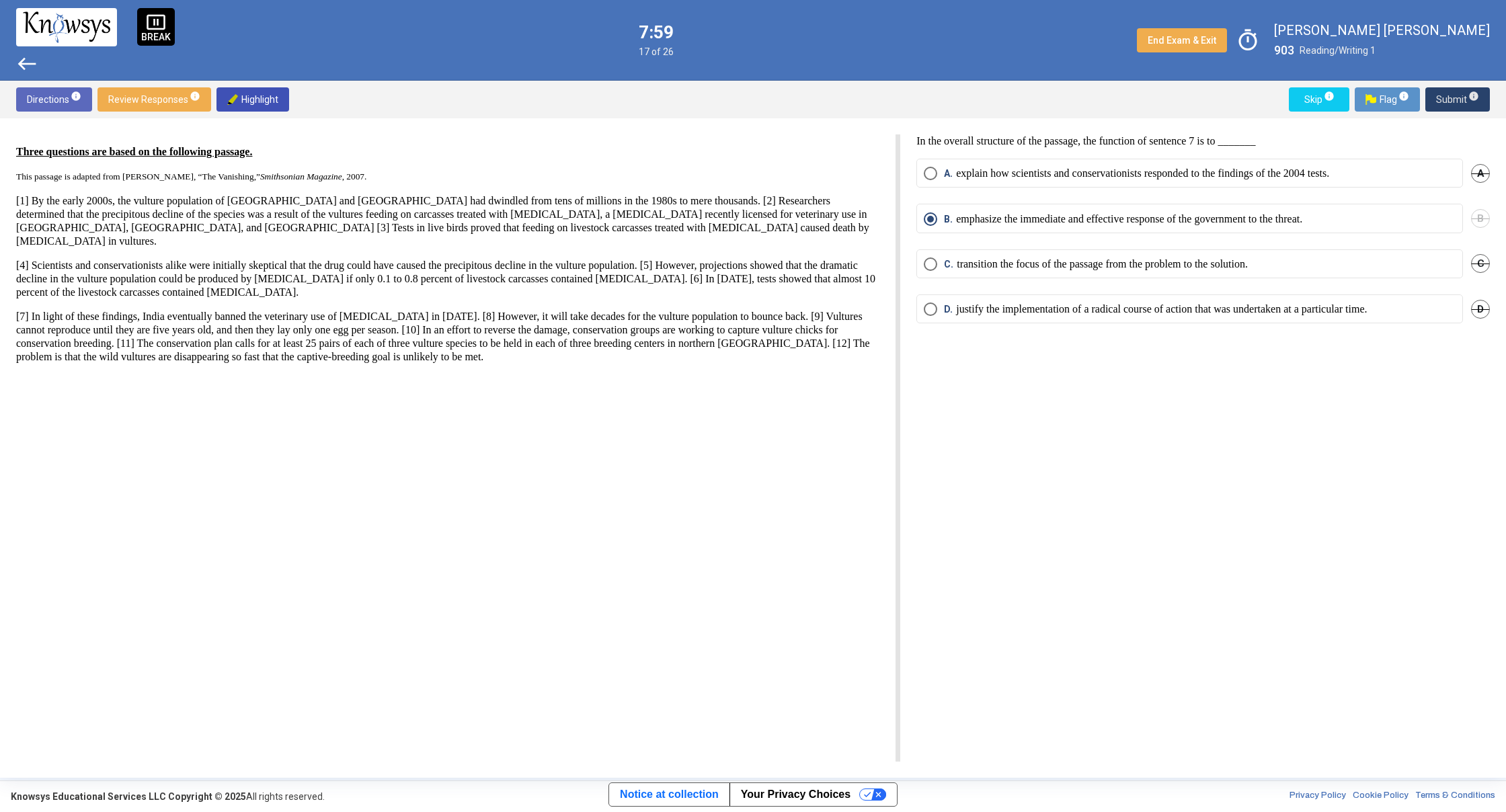
click at [1449, 100] on span "Submit info" at bounding box center [1457, 99] width 43 height 24
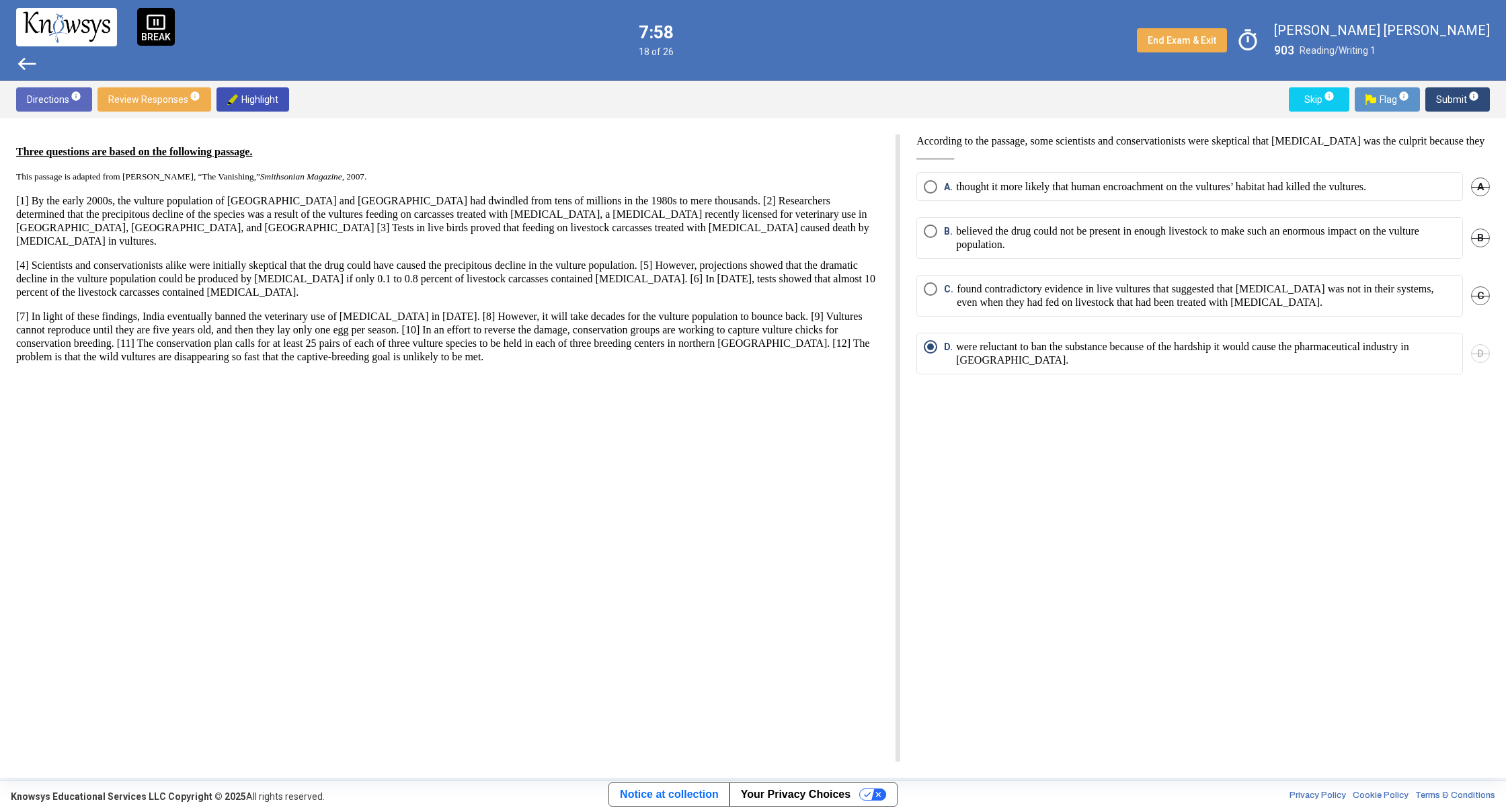
click at [1449, 100] on span "Submit info" at bounding box center [1457, 99] width 43 height 24
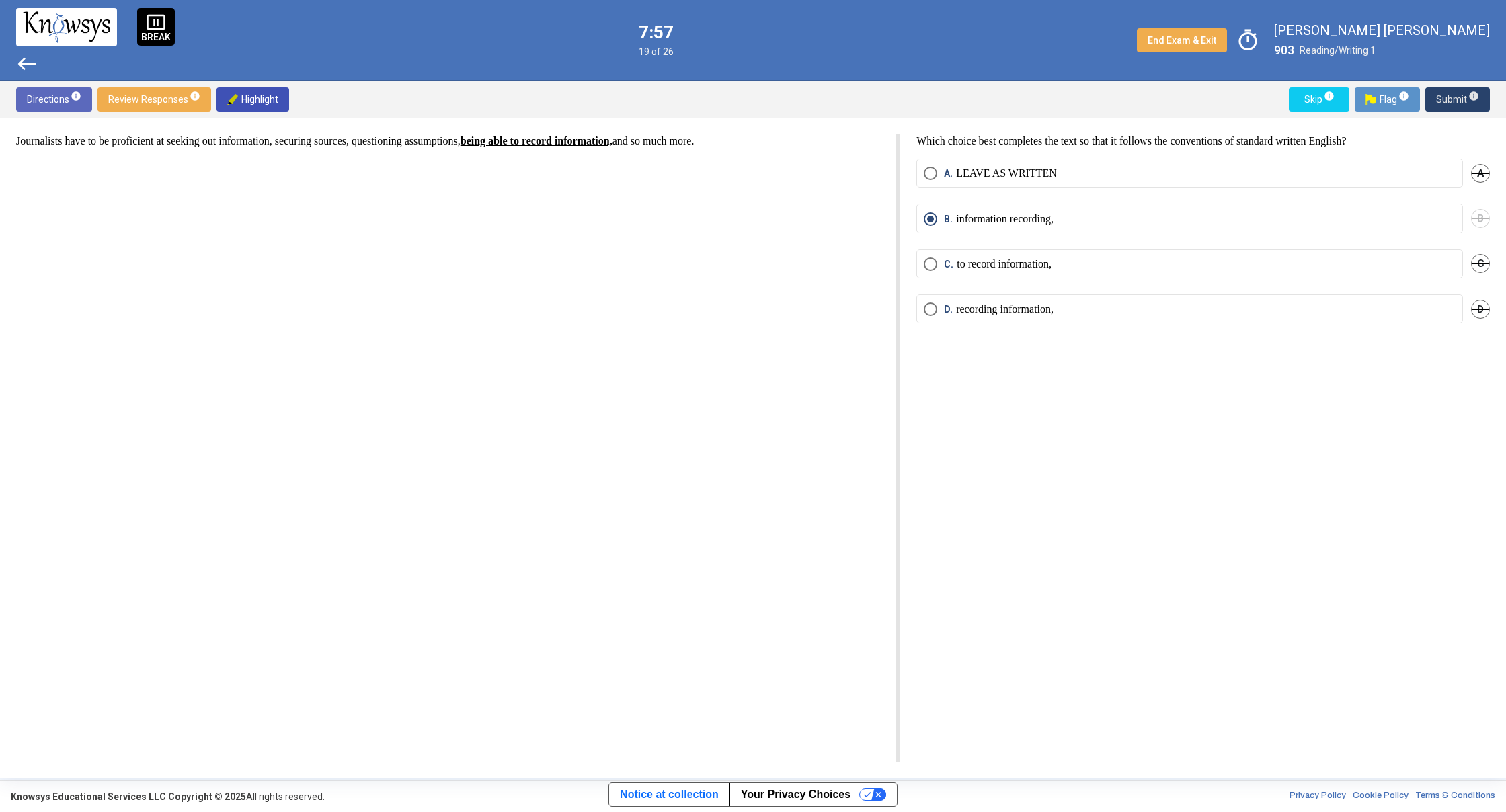
click at [1449, 100] on span "Submit info" at bounding box center [1457, 99] width 43 height 24
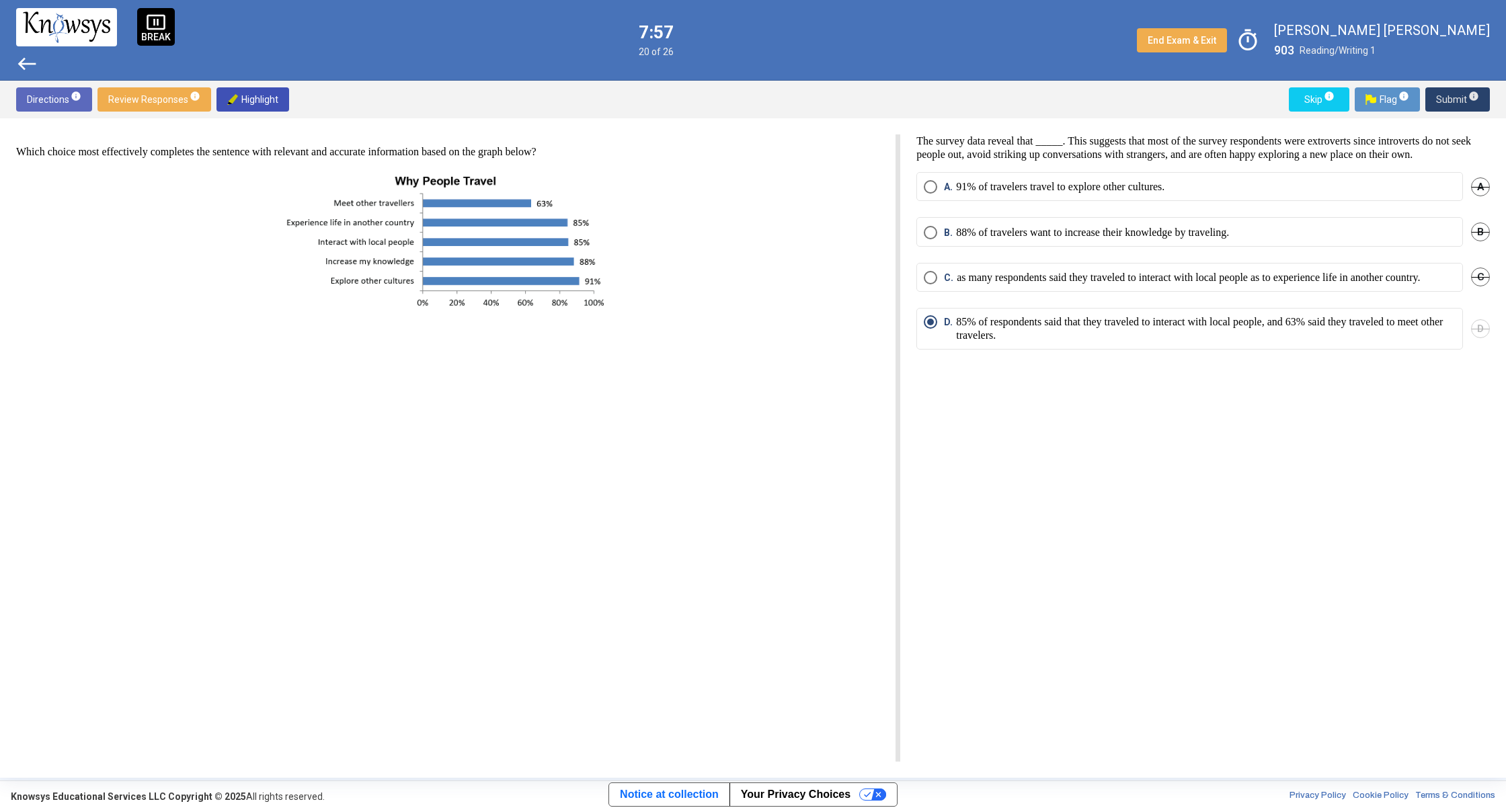
click at [1449, 100] on span "Submit info" at bounding box center [1457, 99] width 43 height 24
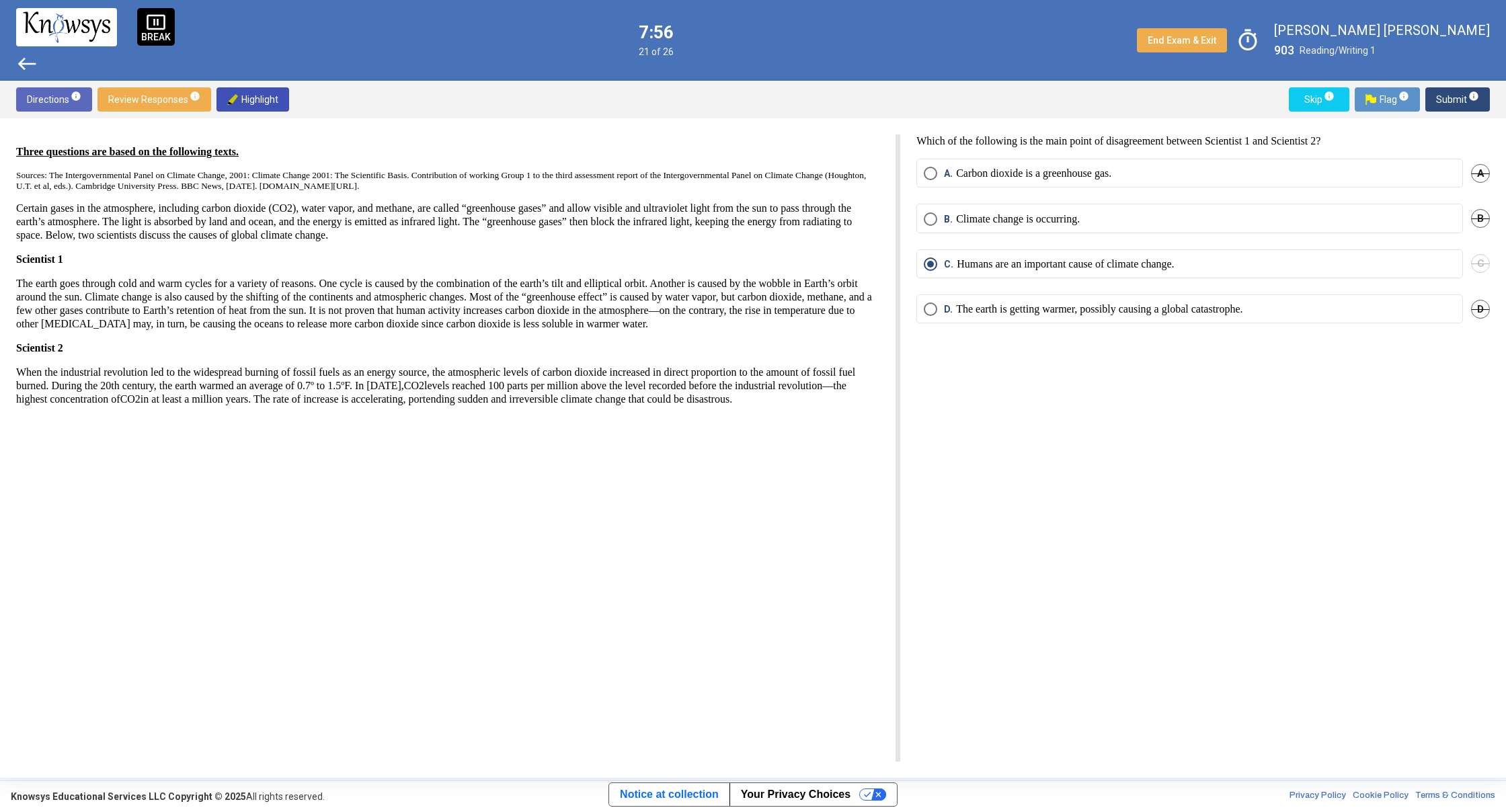
click at [1429, 128] on div "Three questions are based on the following texts. Sources: The Intergovernmenta…" at bounding box center [753, 447] width 1506 height 659
click at [1438, 97] on span "Submit info" at bounding box center [1457, 99] width 43 height 24
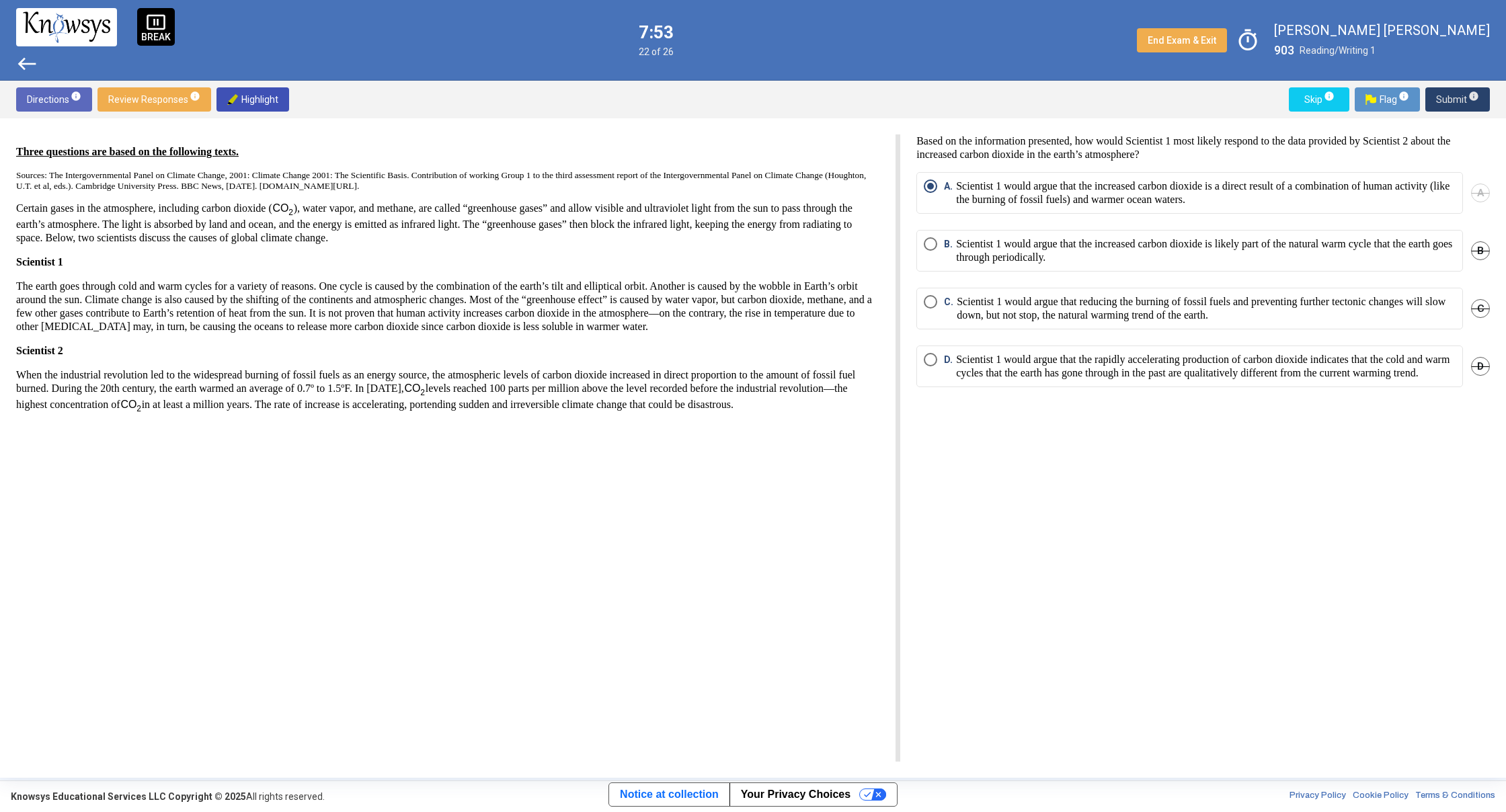
click at [1438, 97] on span "Submit info" at bounding box center [1457, 99] width 43 height 24
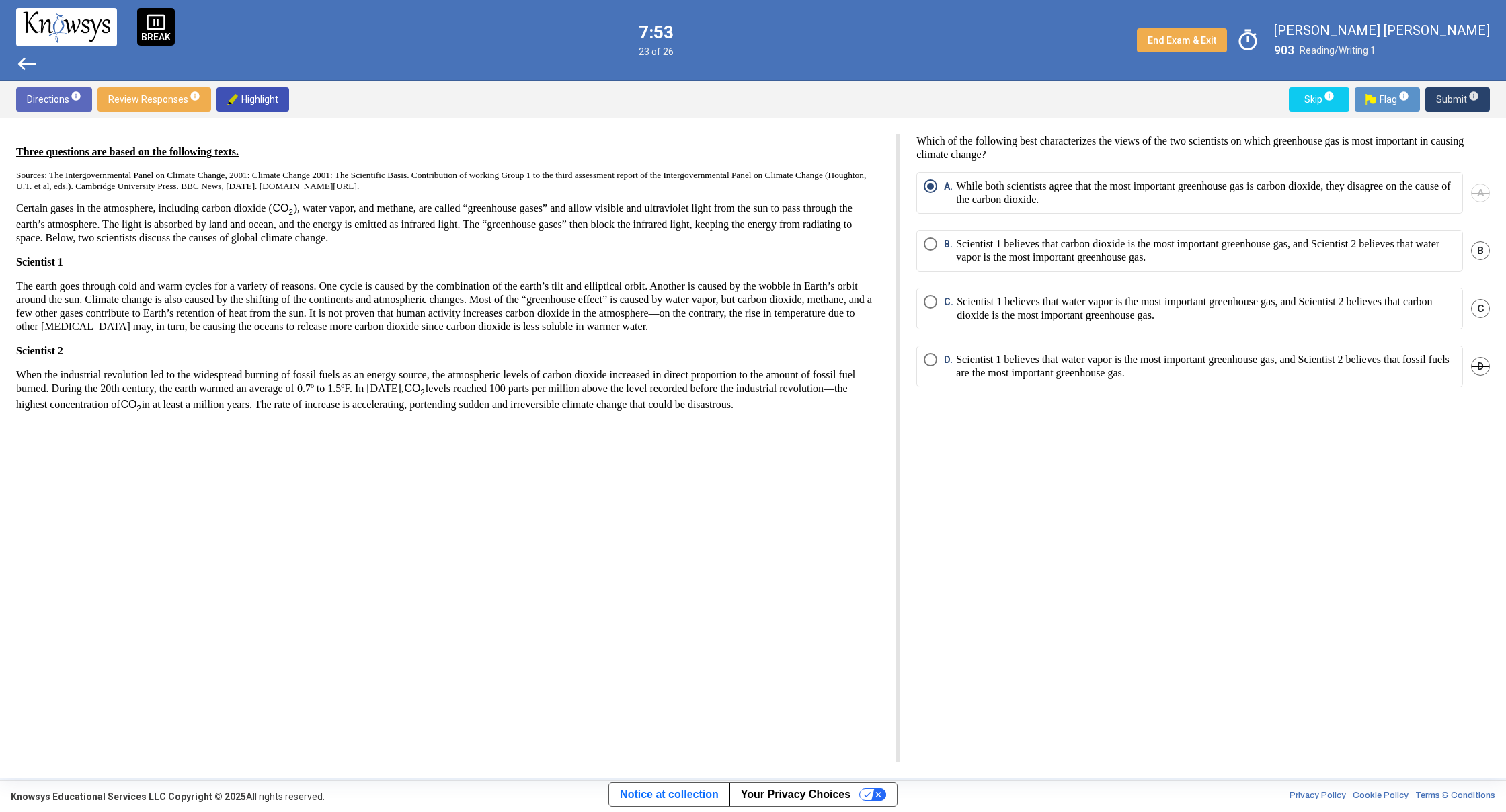
click at [1438, 97] on span "Submit info" at bounding box center [1457, 99] width 43 height 24
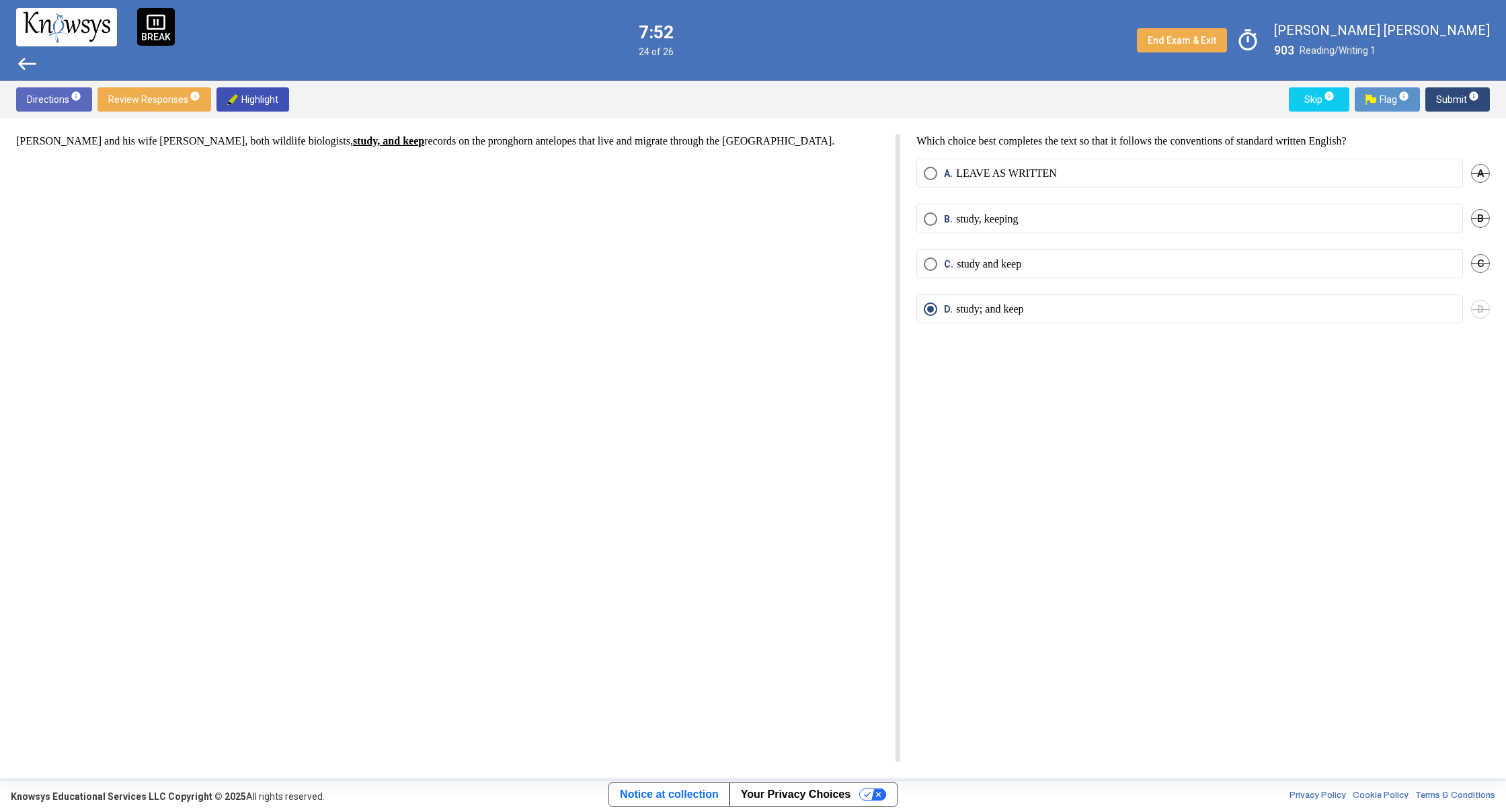
click at [1438, 97] on span "Submit info" at bounding box center [1457, 99] width 43 height 24
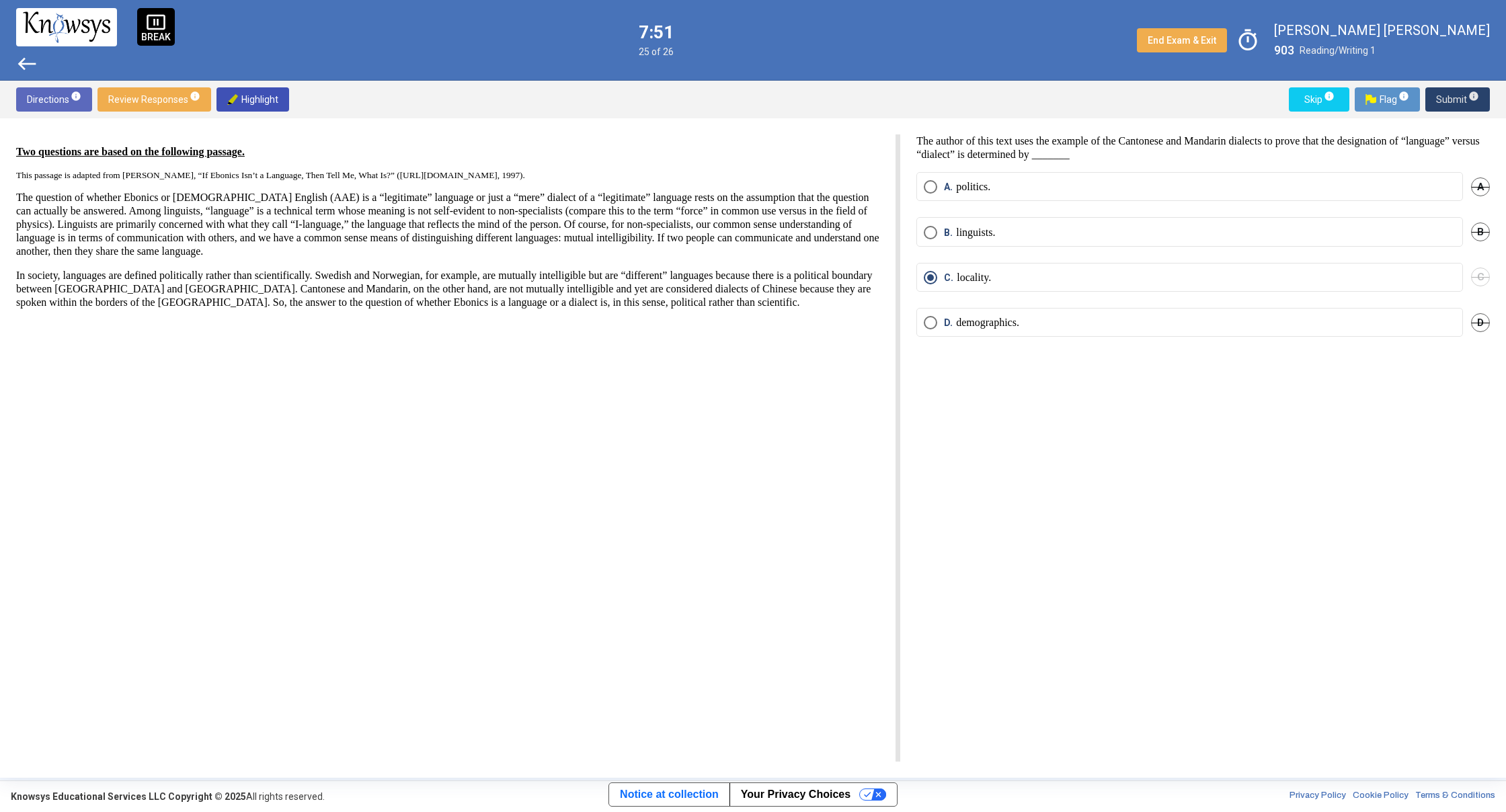
click at [1438, 97] on span "Submit info" at bounding box center [1457, 99] width 43 height 24
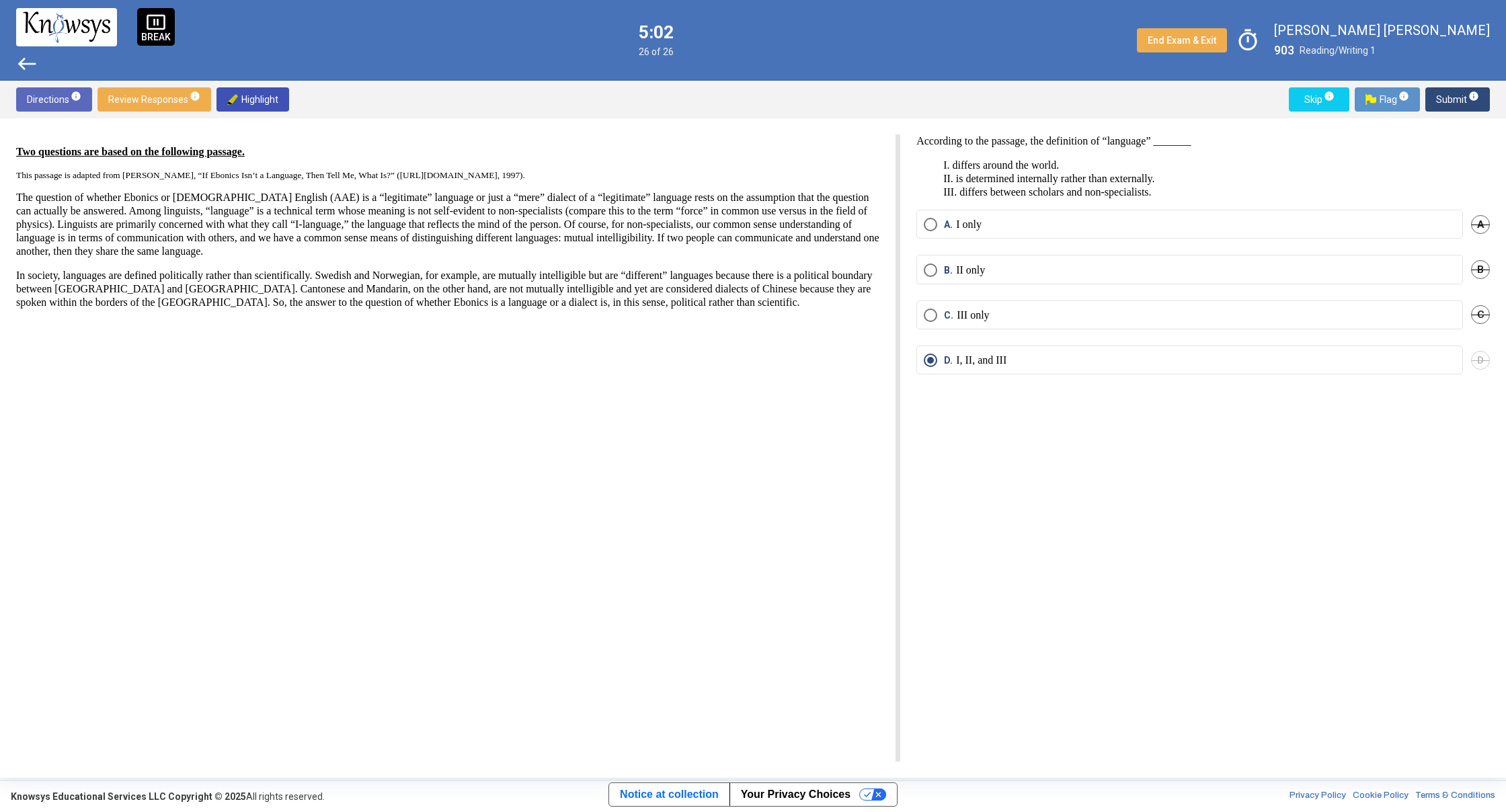
drag, startPoint x: 589, startPoint y: 353, endPoint x: 610, endPoint y: 347, distance: 21.8
drag, startPoint x: 498, startPoint y: 392, endPoint x: 498, endPoint y: 383, distance: 9.0
click at [498, 388] on div "Two questions are based on the following passage. This passage is adapted from …" at bounding box center [458, 448] width 884 height 627
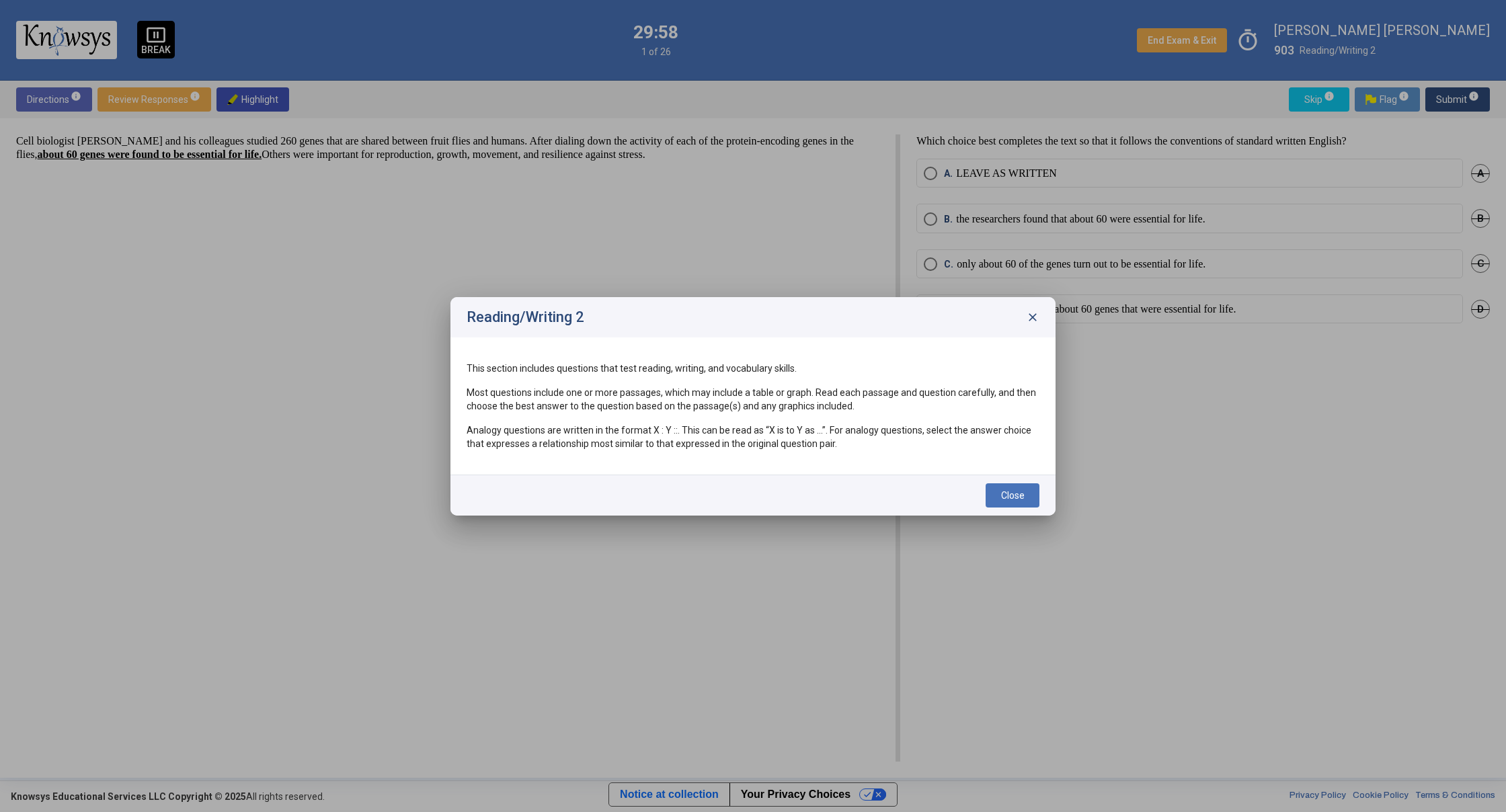
drag, startPoint x: 1033, startPoint y: 324, endPoint x: 1032, endPoint y: 332, distance: 8.1
click at [1033, 324] on div "Reading/Writing 2 close" at bounding box center [753, 317] width 605 height 40
click at [1030, 314] on span "close" at bounding box center [1032, 317] width 13 height 13
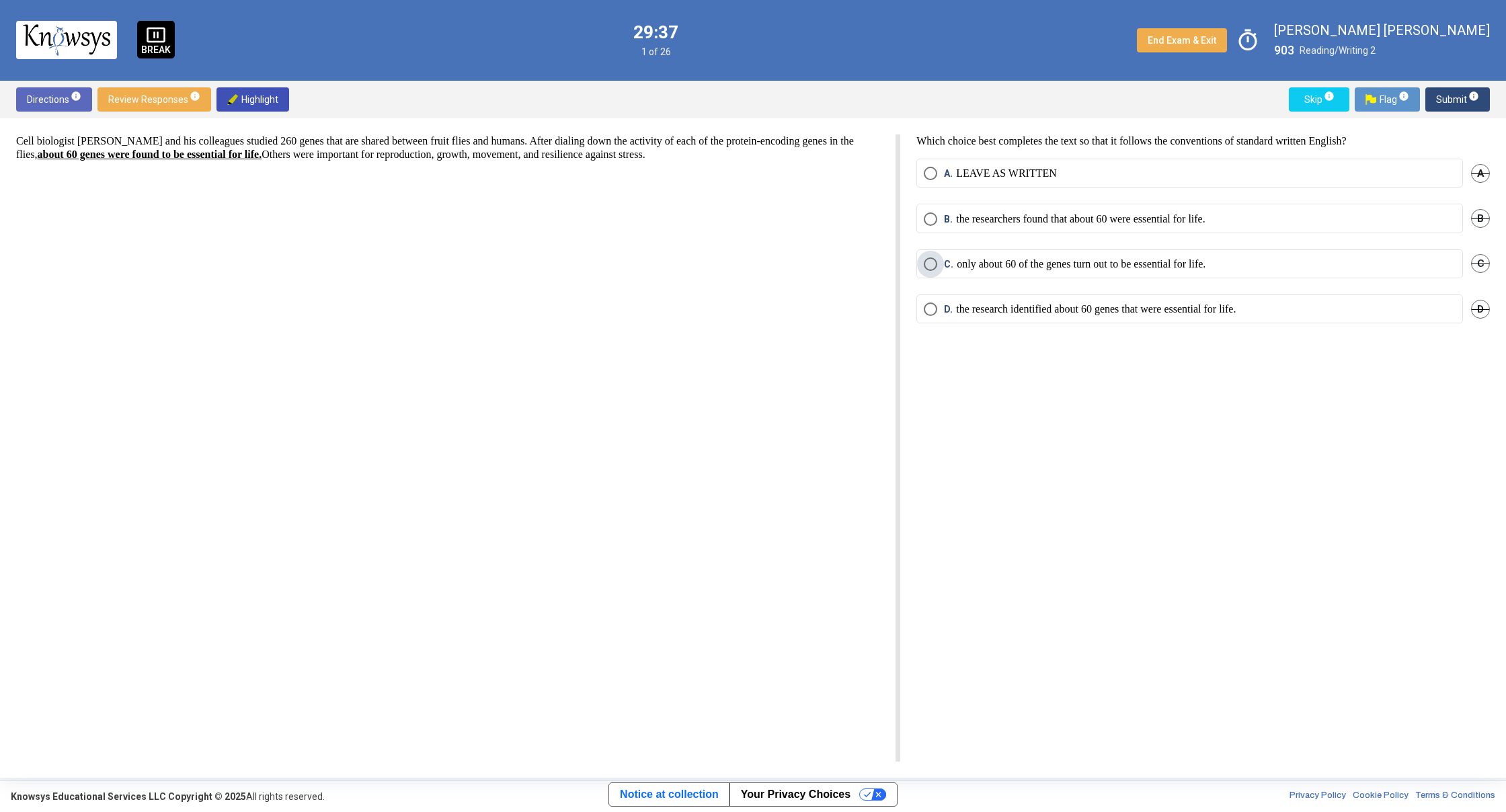
click at [930, 262] on span "Select an option" at bounding box center [930, 264] width 13 height 13
click at [1469, 96] on span "info" at bounding box center [1473, 96] width 11 height 11
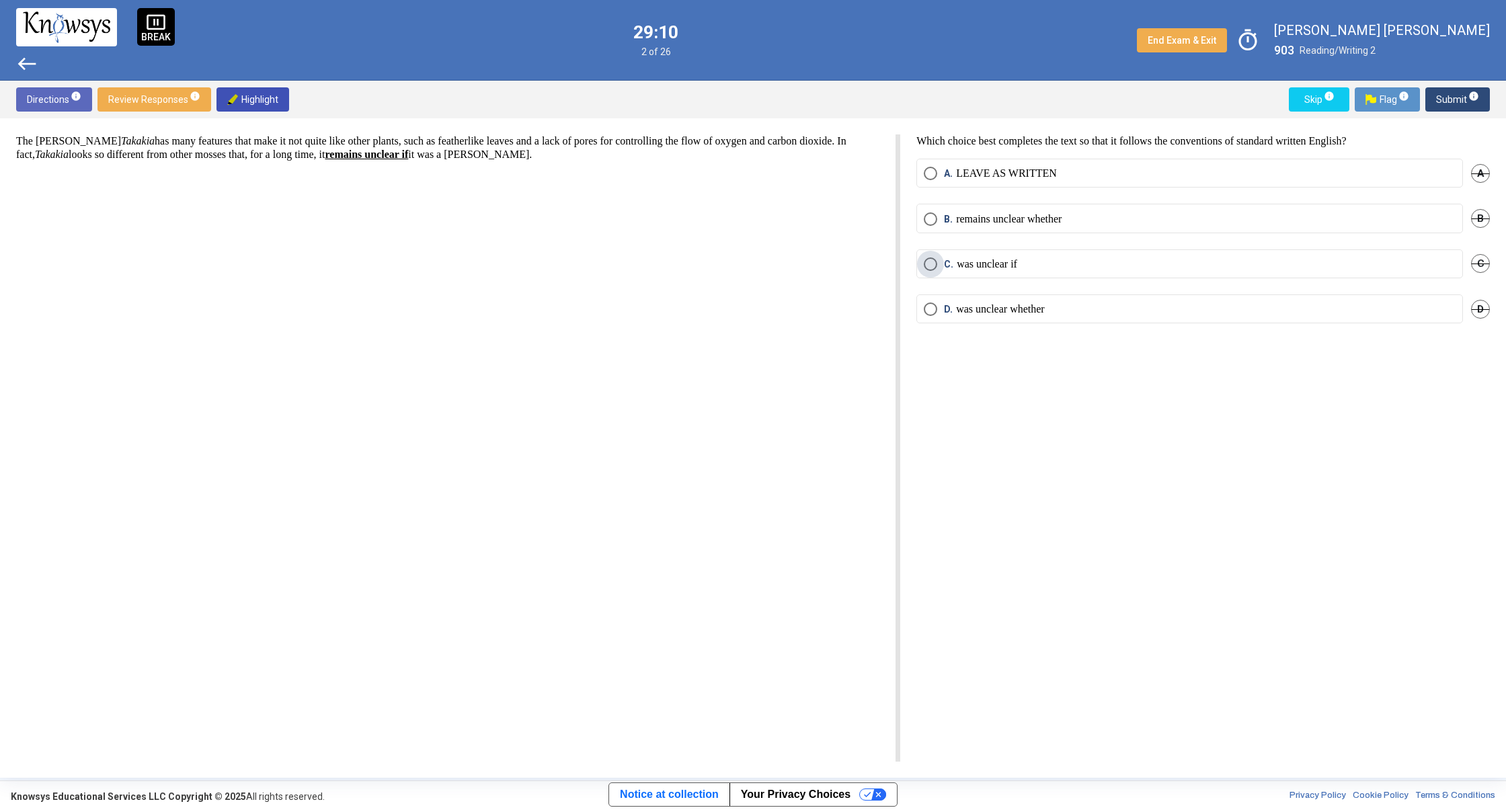
click at [928, 266] on span "Select an option" at bounding box center [930, 264] width 13 height 13
click at [1469, 97] on span "info" at bounding box center [1473, 96] width 11 height 11
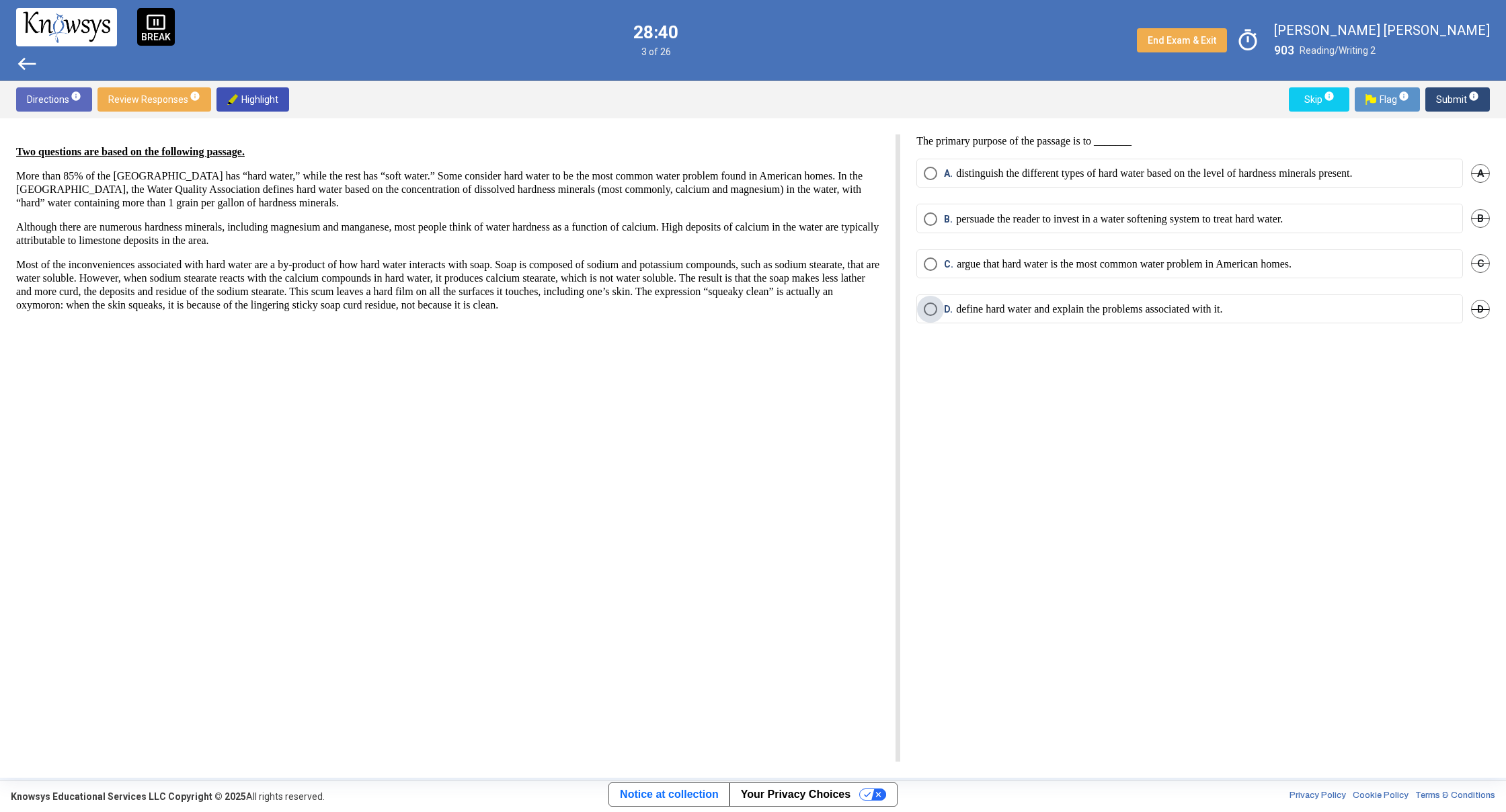
click at [1106, 313] on p "define hard water and explain the problems associated with it." at bounding box center [1088, 309] width 267 height 13
click at [1441, 100] on span "Submit info" at bounding box center [1457, 99] width 43 height 24
click at [1168, 179] on p "Many people associate hard water with too much sodium." at bounding box center [1079, 173] width 248 height 13
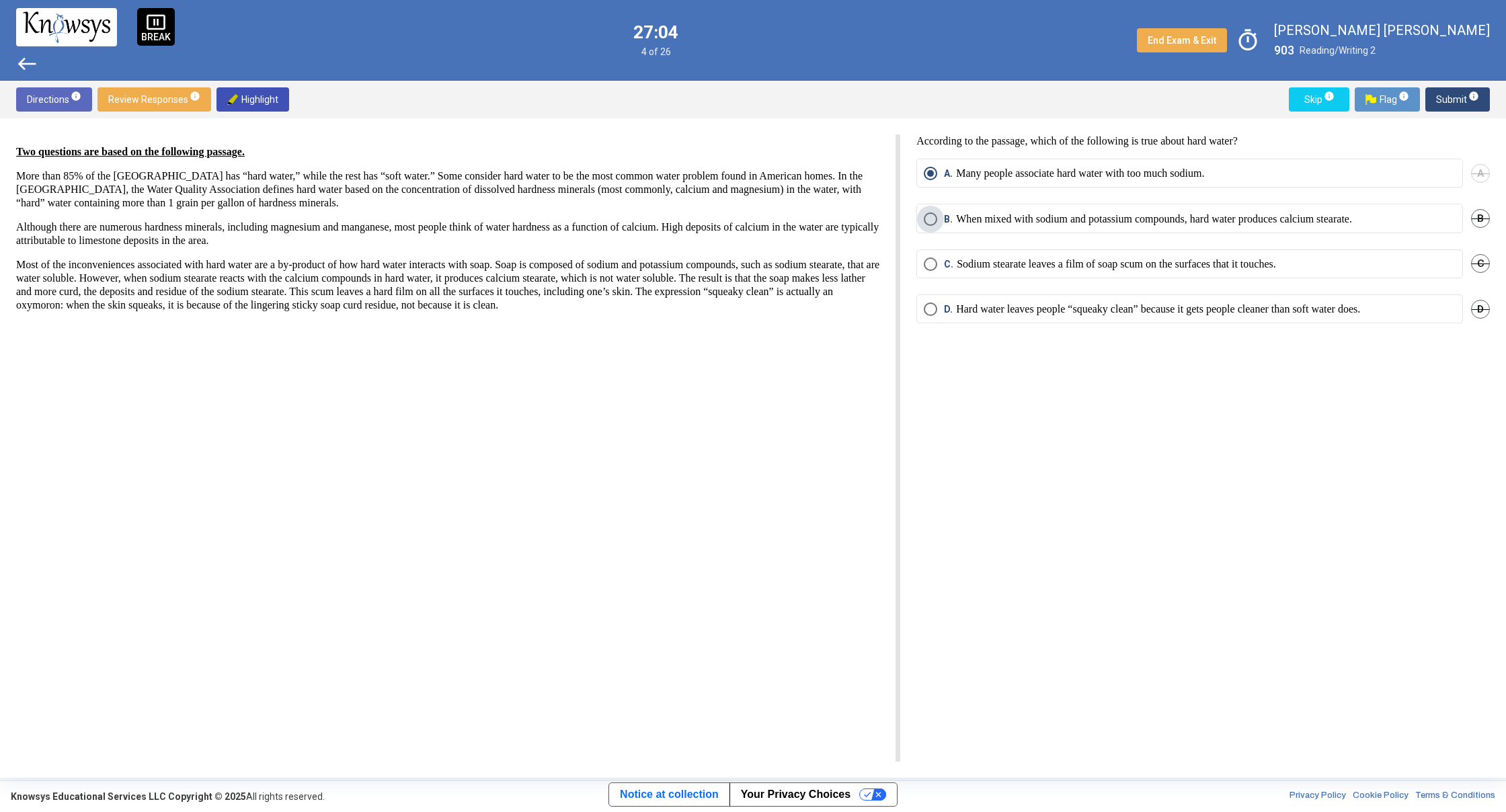
click at [1352, 223] on p "When mixed with sodium and potassium compounds, hard water produces calcium ste…" at bounding box center [1154, 219] width 396 height 13
drag, startPoint x: 1438, startPoint y: 100, endPoint x: 1444, endPoint y: 110, distance: 11.7
click at [1444, 110] on span "Submit info" at bounding box center [1457, 99] width 43 height 24
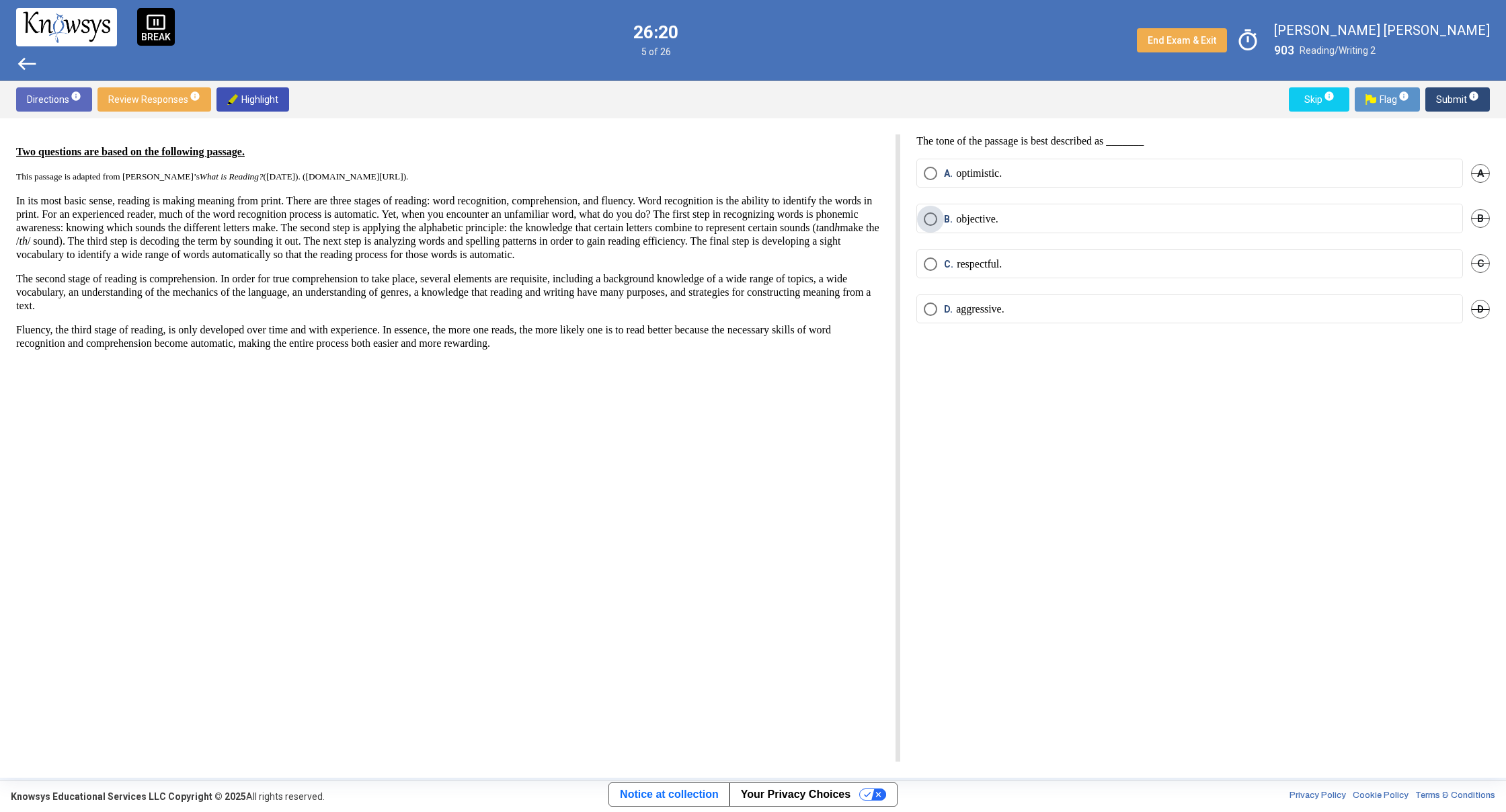
click at [1201, 218] on label "B. objective." at bounding box center [1189, 219] width 531 height 13
click at [1466, 94] on span "Submit info" at bounding box center [1457, 99] width 43 height 24
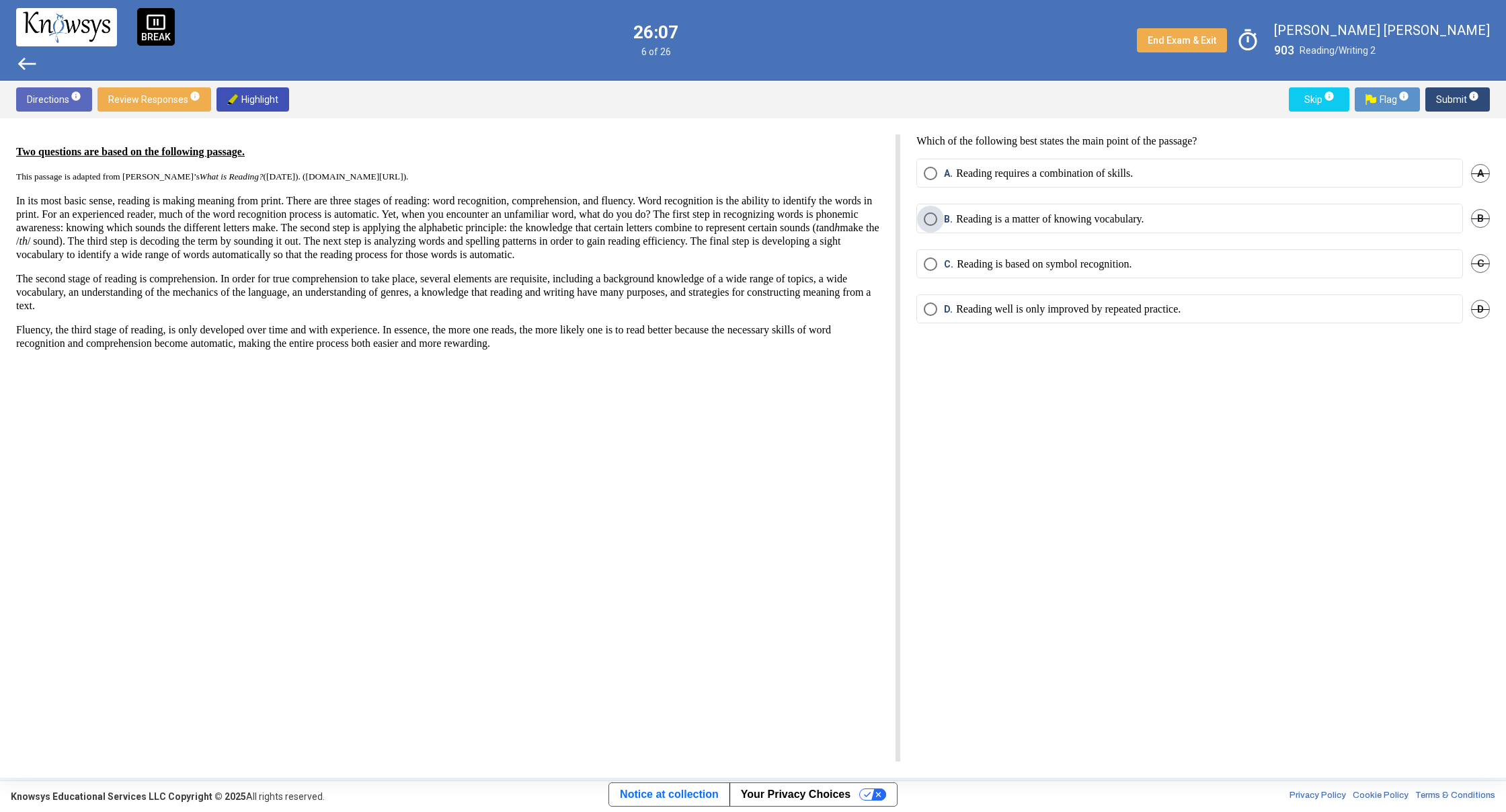
click at [1212, 219] on label "B. Reading is a matter of knowing vocabulary." at bounding box center [1189, 219] width 531 height 13
click at [1444, 94] on span "Submit info" at bounding box center [1457, 99] width 43 height 24
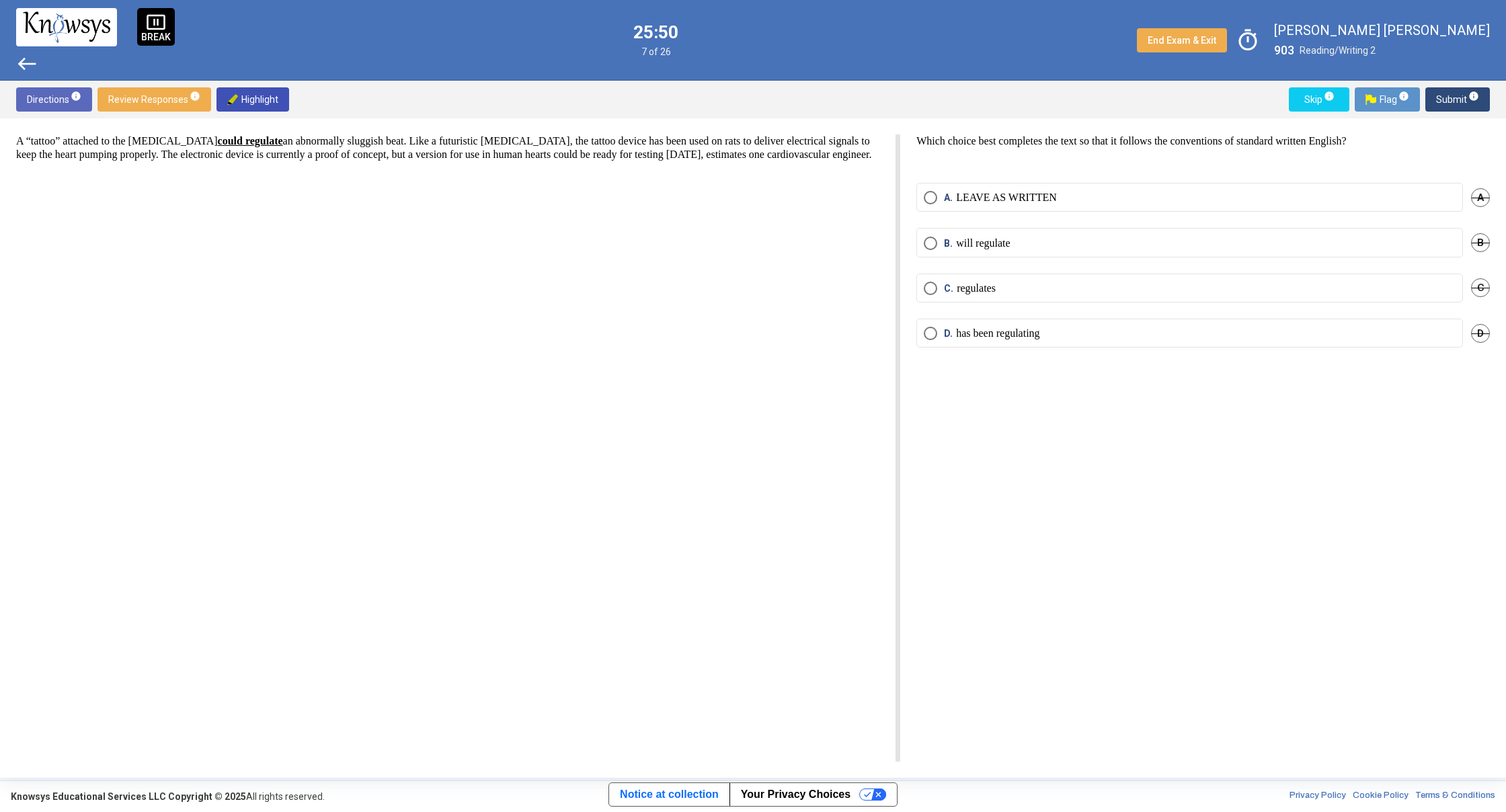
click at [1275, 295] on mat-radio-button "C. regulates" at bounding box center [1189, 288] width 546 height 29
click at [1274, 285] on label "C. regulates" at bounding box center [1189, 288] width 531 height 13
click at [1475, 102] on body "pause_presentation BREAK west 25:47 7 of 26 End Exam & Exit timer [PERSON_NAME]…" at bounding box center [753, 406] width 1506 height 812
click at [1457, 97] on span "Submit info" at bounding box center [1457, 99] width 43 height 24
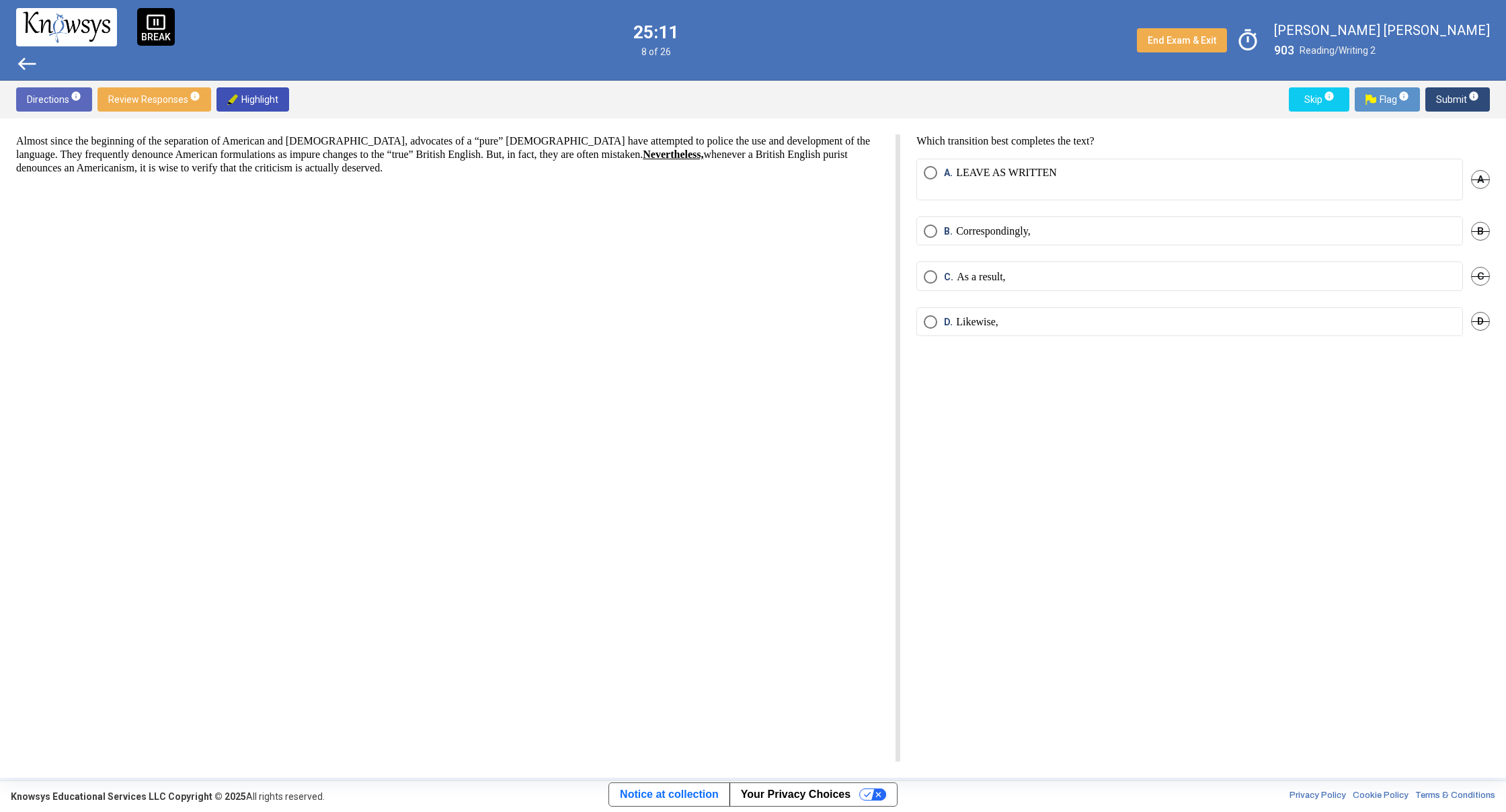
drag, startPoint x: 1150, startPoint y: 230, endPoint x: 1135, endPoint y: 215, distance: 21.2
click at [1135, 215] on mat-radio-group "A. LEAVE AS WRITTEN A B. Correspondingly, B C. As a result, C D. Likewise, D" at bounding box center [1202, 255] width 574 height 194
drag, startPoint x: 1071, startPoint y: 223, endPoint x: 1100, endPoint y: 234, distance: 31.0
click at [1071, 224] on mat-radio-button "B. Correspondingly," at bounding box center [1189, 230] width 546 height 29
drag, startPoint x: 1101, startPoint y: 234, endPoint x: 1089, endPoint y: 238, distance: 12.6
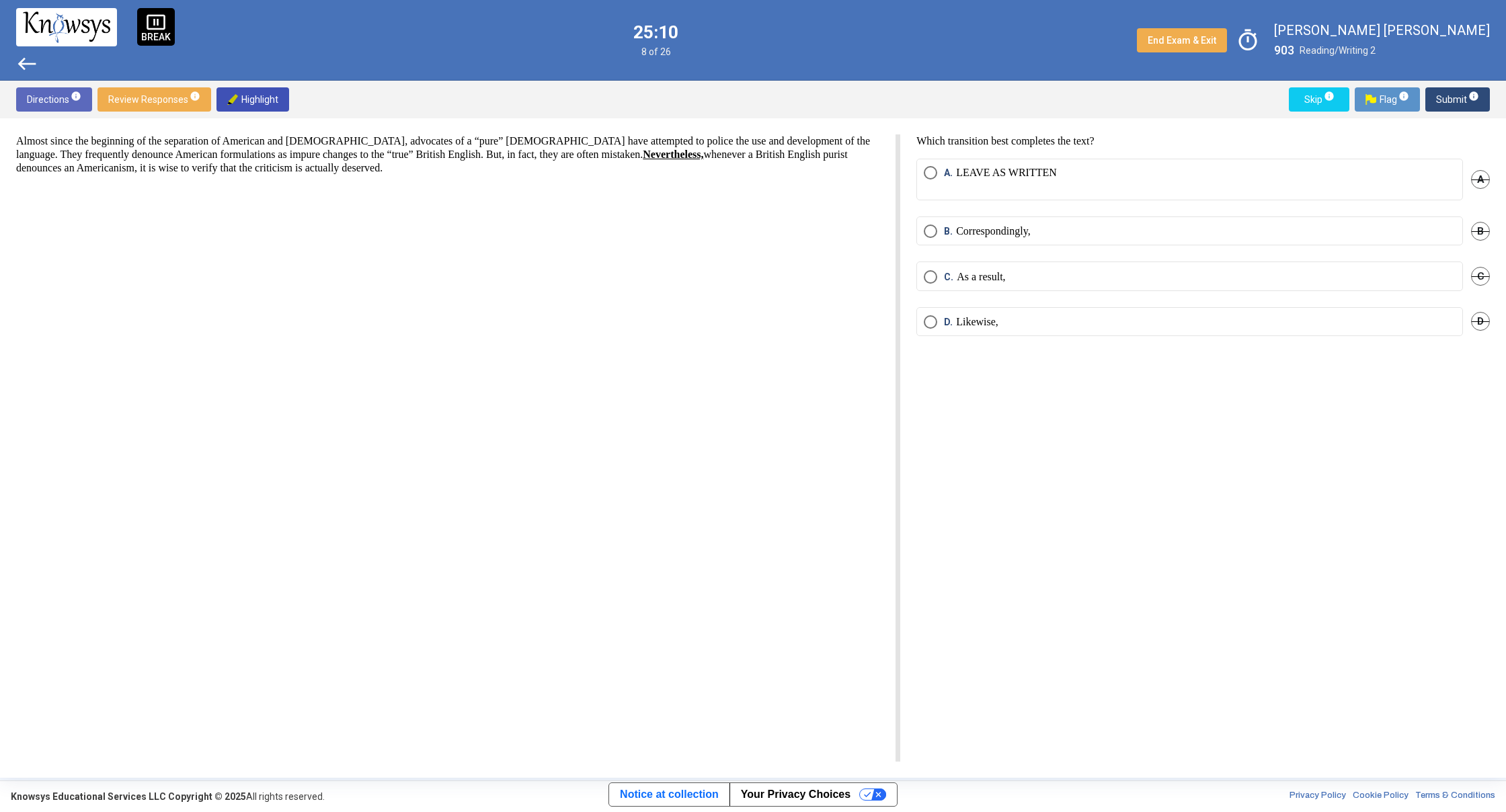
click at [1089, 238] on label "B. Correspondingly," at bounding box center [1189, 231] width 531 height 13
click at [1479, 97] on button "Submit info" at bounding box center [1457, 99] width 64 height 24
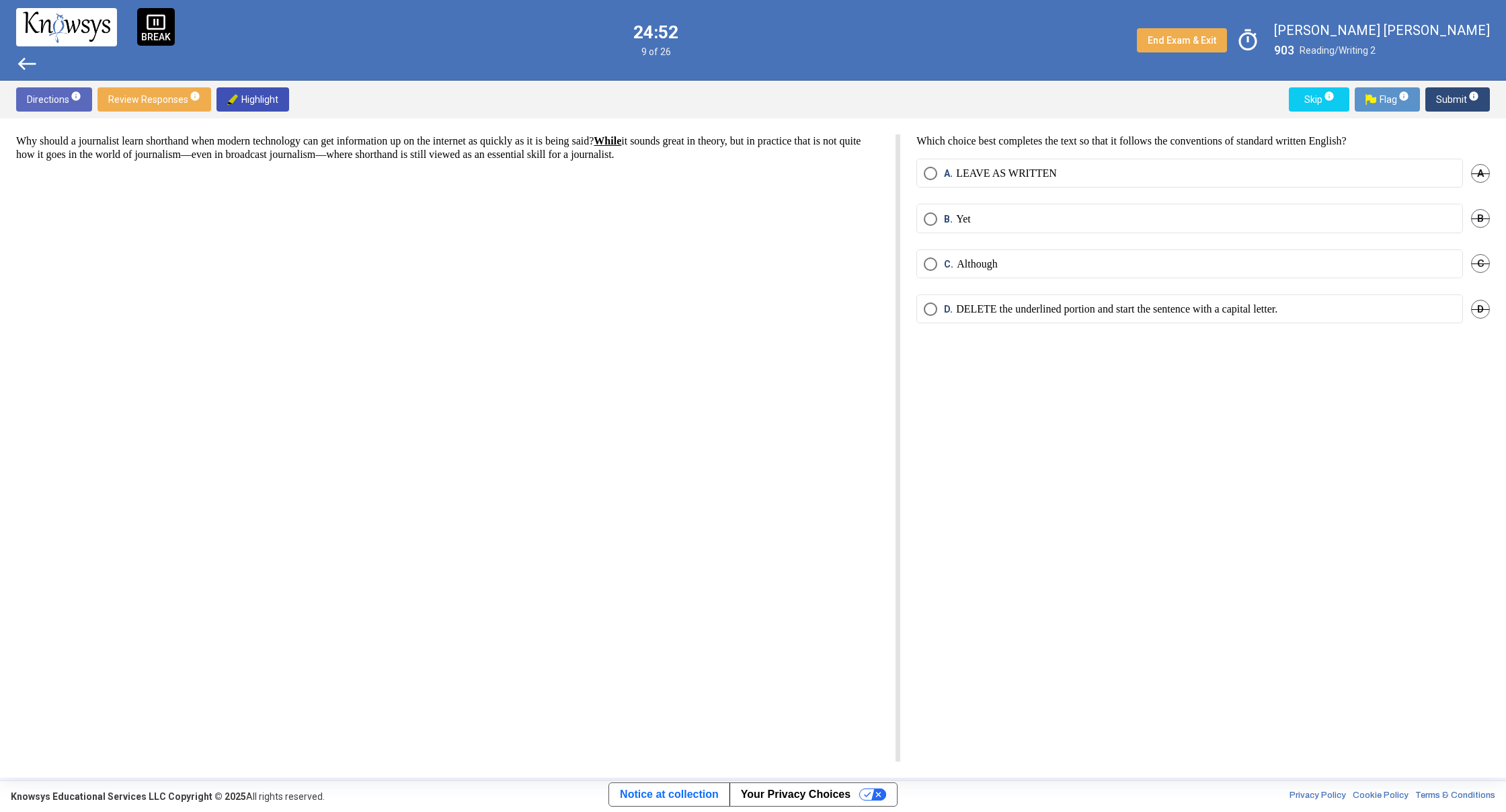
click at [1050, 277] on mat-radio-button "C. Although" at bounding box center [1189, 263] width 546 height 29
click at [1050, 274] on mat-radio-button "C. Although" at bounding box center [1189, 263] width 546 height 29
click at [923, 267] on span "Select an option" at bounding box center [930, 264] width 13 height 13
drag, startPoint x: 1461, startPoint y: 92, endPoint x: 1456, endPoint y: 96, distance: 6.4
click at [1456, 96] on span "Submit info" at bounding box center [1457, 99] width 43 height 24
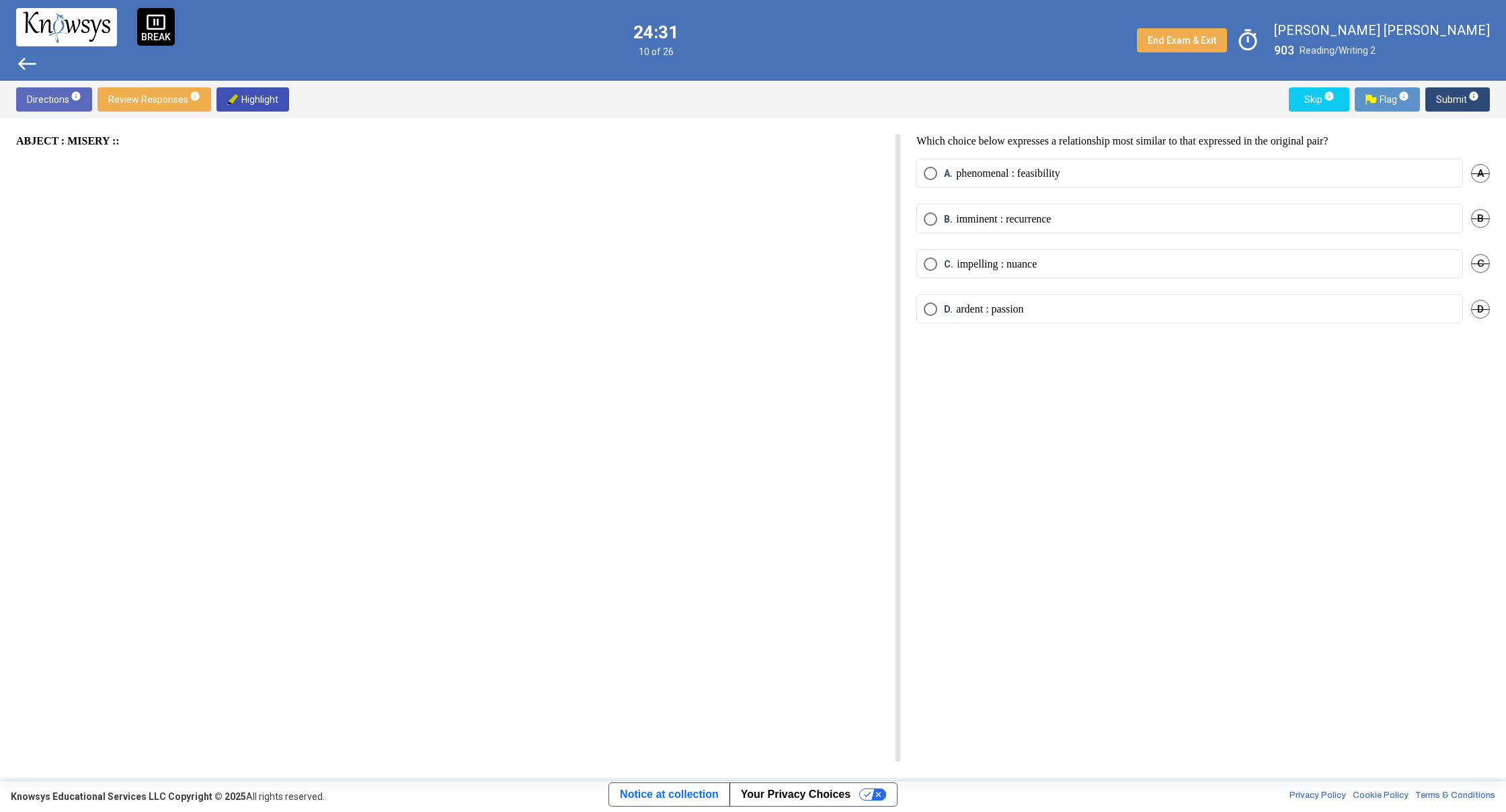
click at [1103, 218] on label "B. imminent : recurrence" at bounding box center [1189, 219] width 531 height 13
click at [1448, 106] on span "Submit info" at bounding box center [1457, 99] width 43 height 24
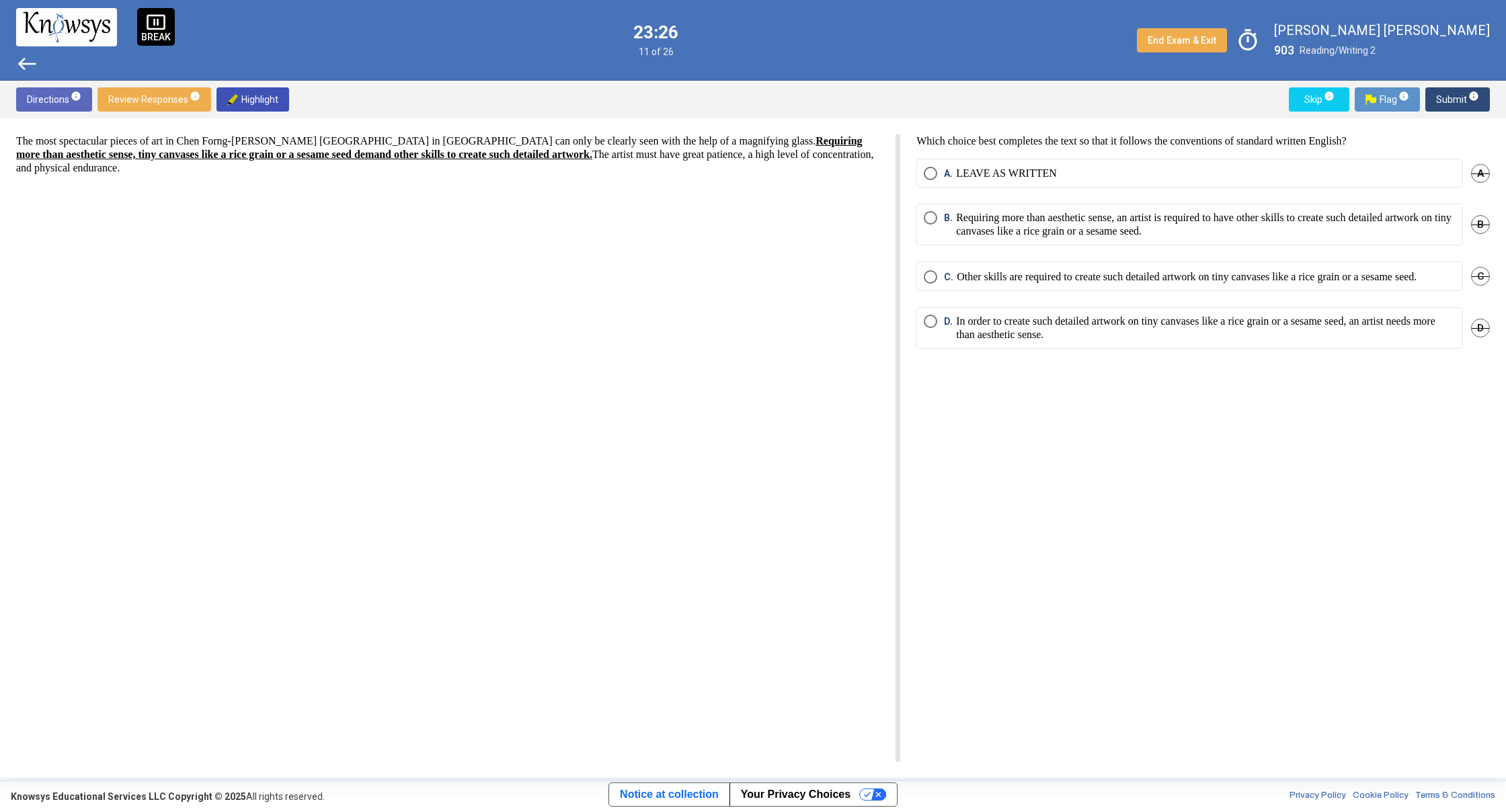
click at [926, 328] on span "Select an option" at bounding box center [930, 321] width 13 height 13
click at [1452, 103] on span "Submit info" at bounding box center [1457, 99] width 43 height 24
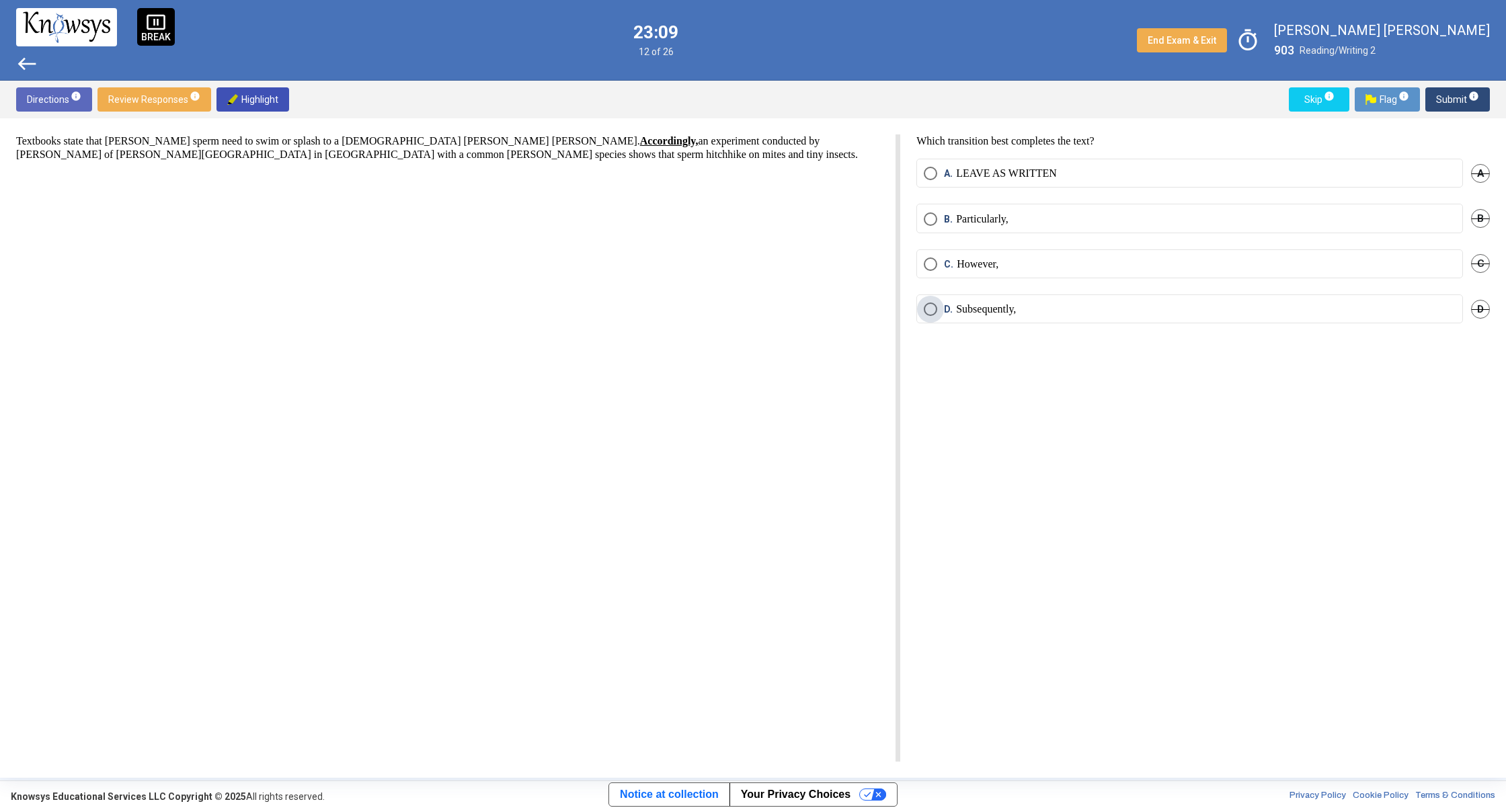
click at [935, 308] on span "Select an option" at bounding box center [930, 309] width 13 height 13
click at [1451, 96] on span "Submit info" at bounding box center [1457, 99] width 43 height 24
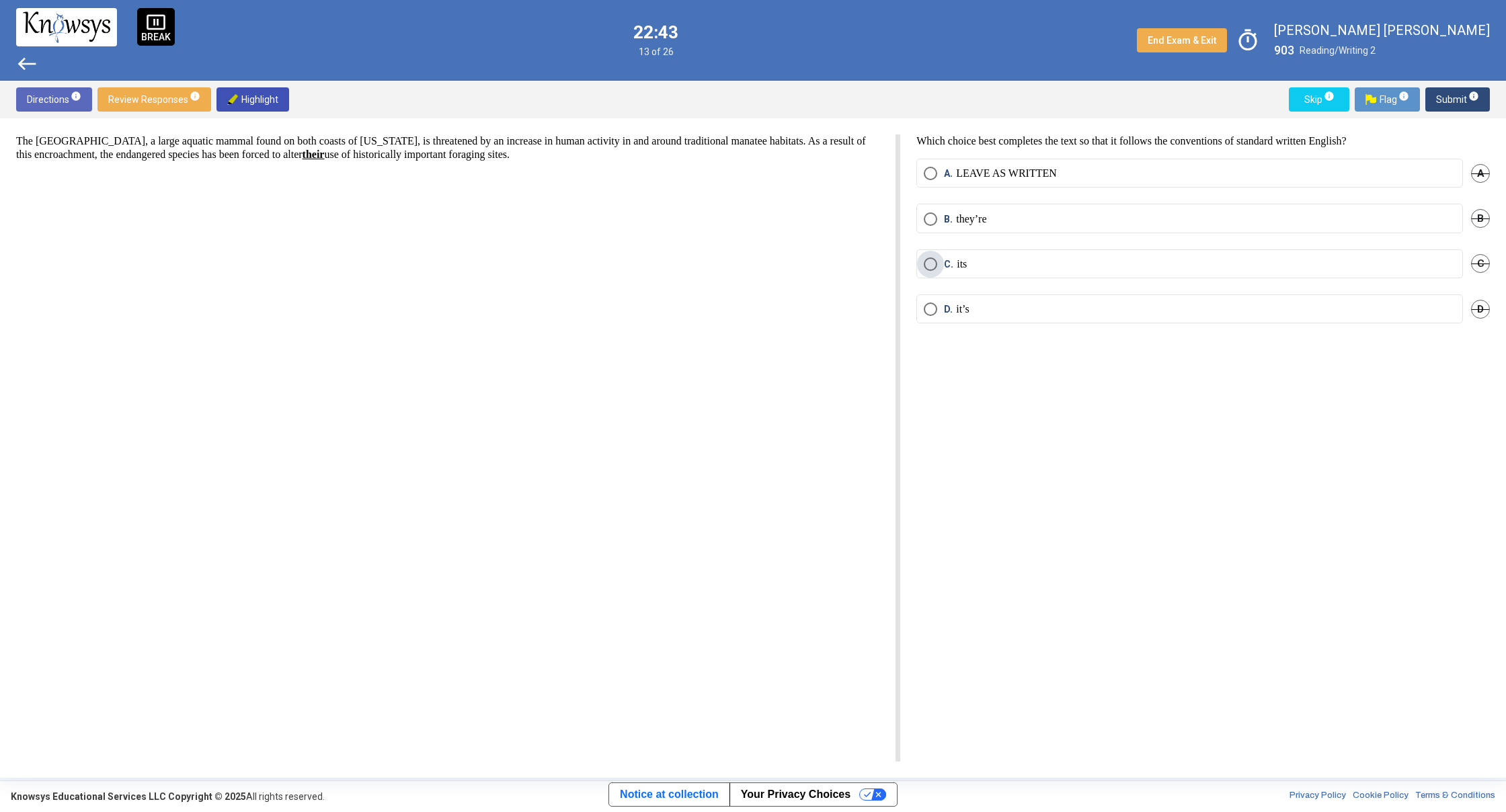
click at [929, 260] on span "Select an option" at bounding box center [930, 264] width 13 height 13
click at [1477, 104] on mat-tooltip-component "Click to enter an answer with no flag and continue to the next question." at bounding box center [1401, 125] width 186 height 49
click at [1452, 102] on mat-tooltip-component "Click to enter an answer with no flag and continue to the next question." at bounding box center [1401, 125] width 186 height 49
click at [1461, 104] on span "Submit info" at bounding box center [1457, 99] width 43 height 24
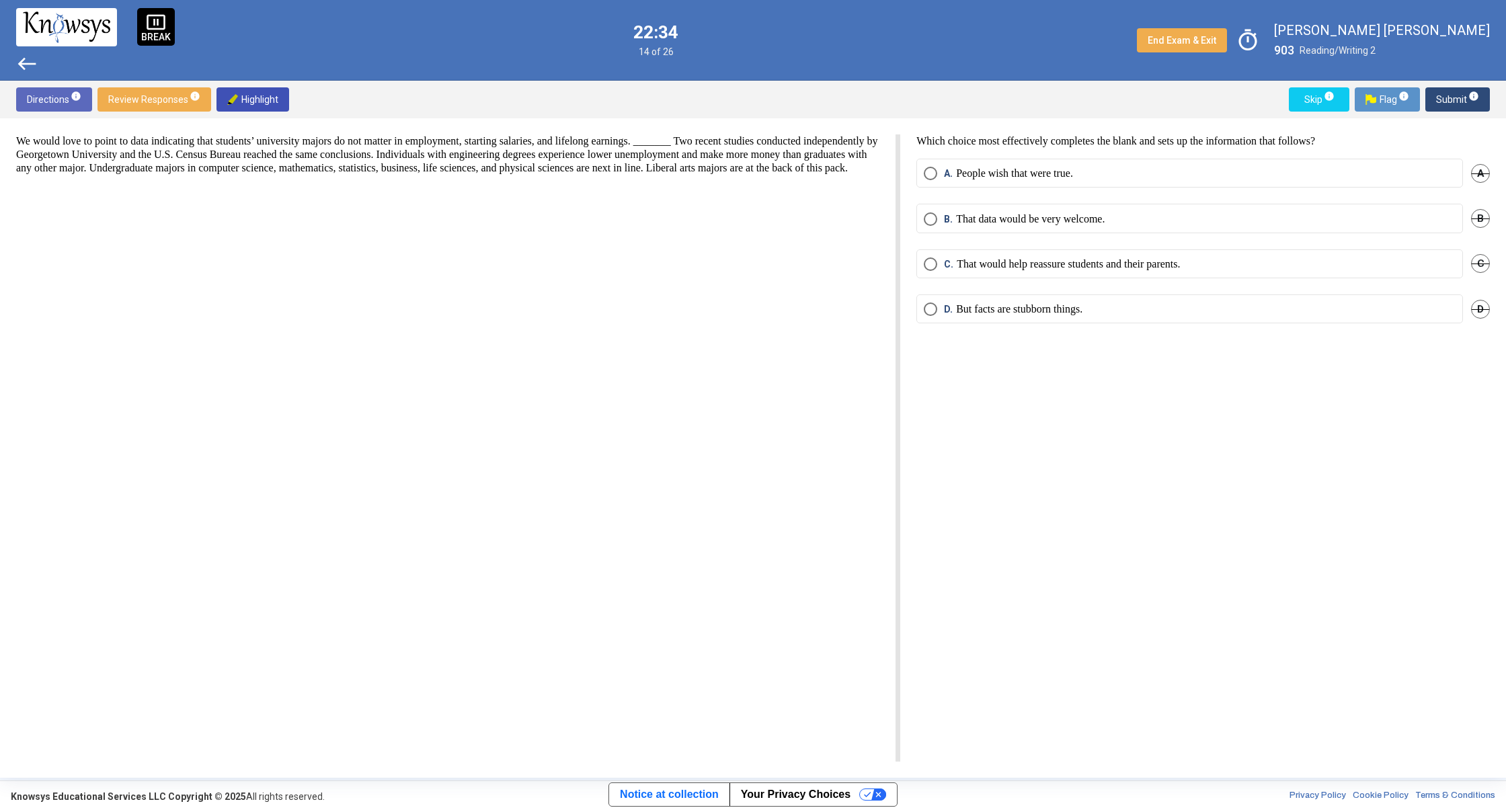
click at [1354, 158] on div "Which choice most effectively completes the blank and sets up the information t…" at bounding box center [1195, 448] width 589 height 627
click at [1347, 163] on mat-radio-button "A. People wish that were true." at bounding box center [1189, 172] width 546 height 29
click at [1225, 182] on mat-radio-button "A. People wish that were true." at bounding box center [1189, 172] width 546 height 29
click at [933, 177] on span "Select an option" at bounding box center [930, 173] width 13 height 13
click at [938, 312] on label "D. But facts are stubborn things." at bounding box center [1189, 309] width 531 height 13
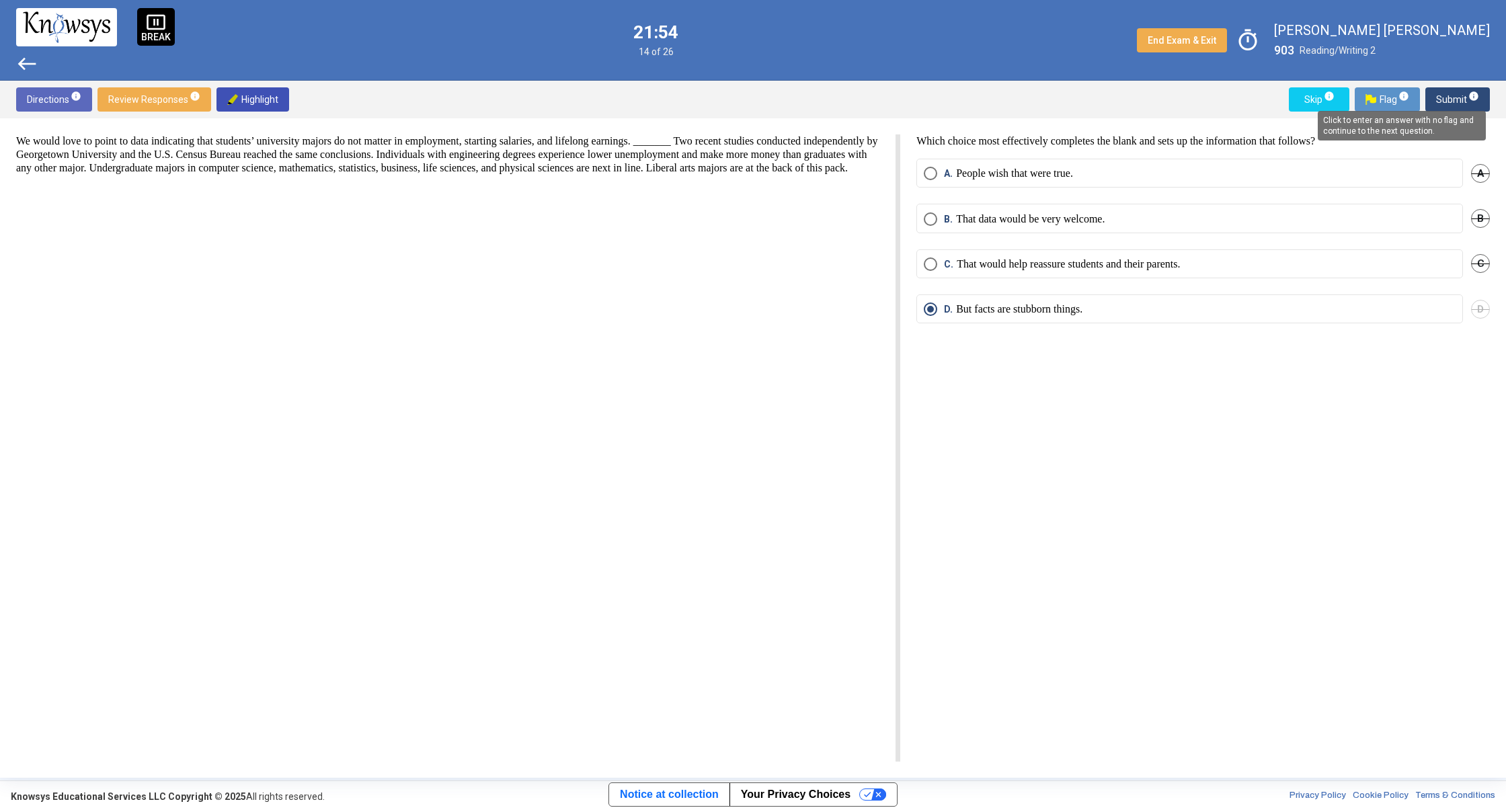
click at [1474, 107] on mat-tooltip-component "Click to enter an answer with no flag and continue to the next question." at bounding box center [1401, 125] width 186 height 49
click at [1460, 109] on mat-tooltip-component "Click to enter an answer with no flag and continue to the next question." at bounding box center [1401, 125] width 186 height 49
click at [1447, 107] on mat-tooltip-component "Click to enter an answer with no flag and continue to the next question." at bounding box center [1401, 125] width 186 height 49
click at [1441, 97] on span "Submit info" at bounding box center [1457, 99] width 43 height 24
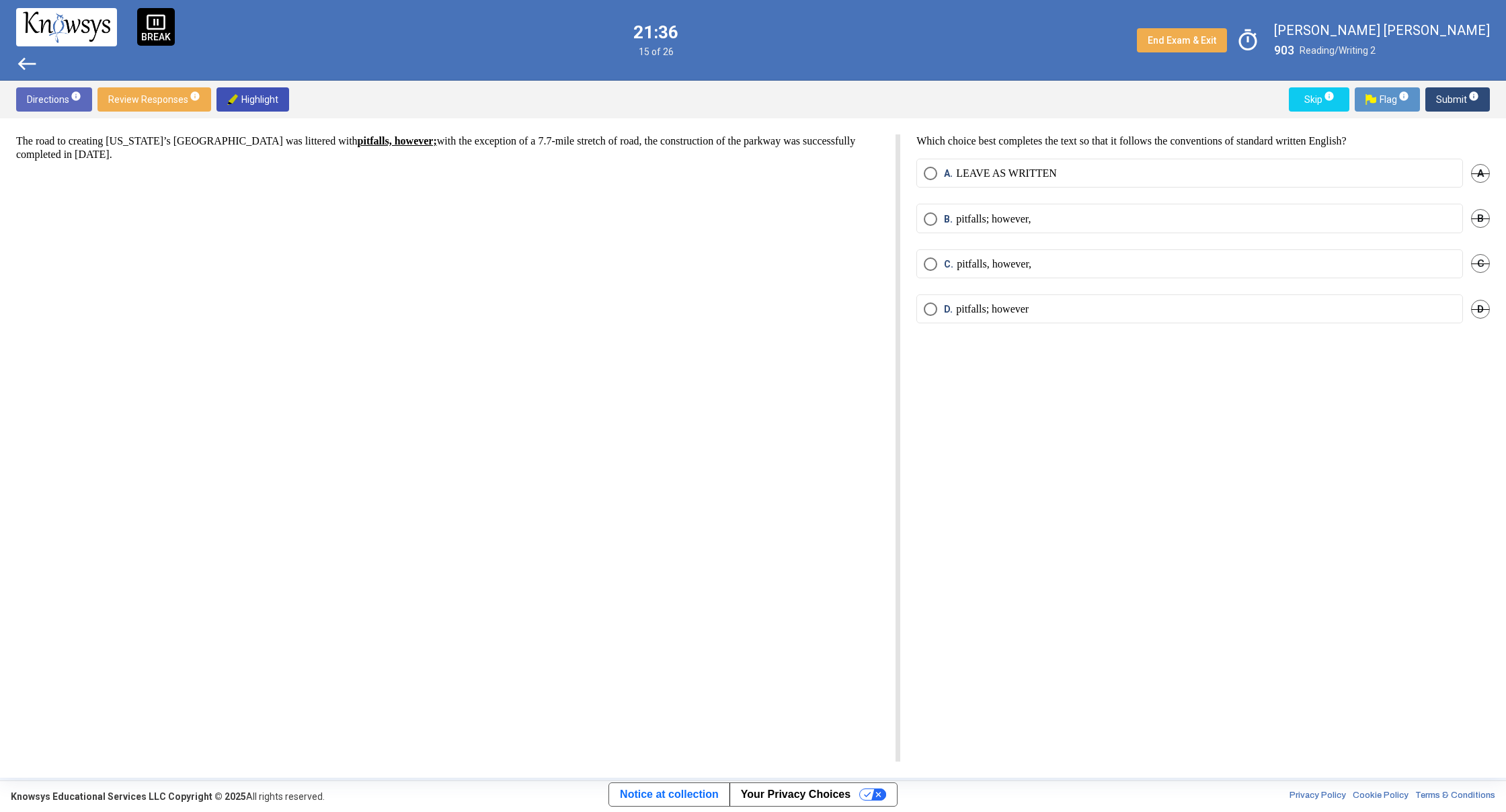
click at [728, 140] on p "The road to creating [US_STATE]’s [GEOGRAPHIC_DATA] was littered with pitfalls,…" at bounding box center [448, 148] width 863 height 27
drag, startPoint x: 690, startPoint y: 181, endPoint x: 706, endPoint y: 171, distance: 18.9
click at [694, 176] on div "The road to creating [US_STATE]’s [GEOGRAPHIC_DATA] was littered with pitfalls,…" at bounding box center [458, 448] width 884 height 627
click at [901, 321] on div "Which choice best completes the text so that it follows the conventions of stan…" at bounding box center [1195, 448] width 589 height 627
drag, startPoint x: 919, startPoint y: 333, endPoint x: 920, endPoint y: 292, distance: 41.0
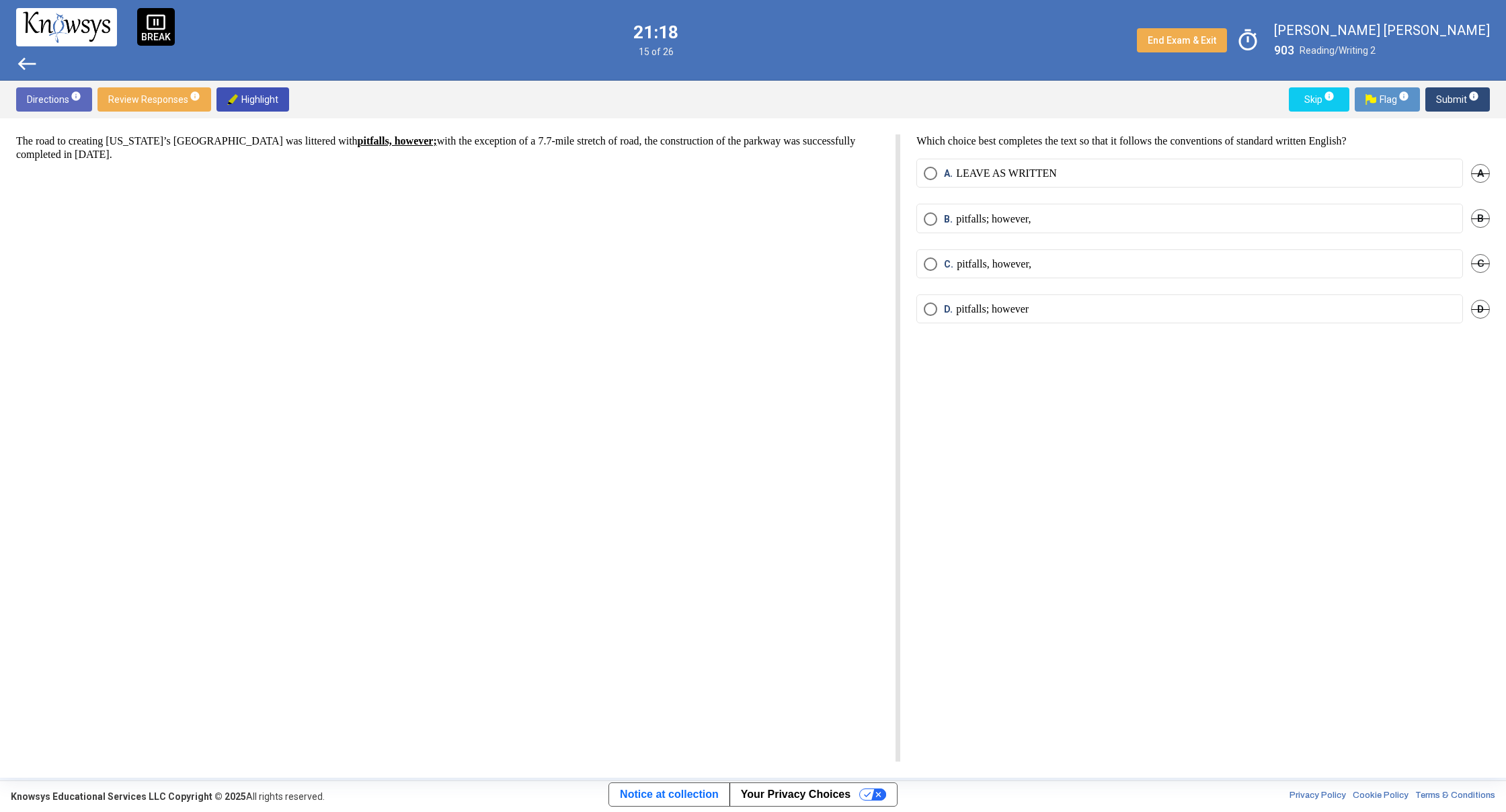
click at [920, 300] on div "D. pitfalls; however D" at bounding box center [1202, 317] width 574 height 45
click at [931, 223] on mat-radio-button "B. pitfalls; however," at bounding box center [1189, 218] width 546 height 29
click at [928, 226] on mat-radio-button "B. pitfalls; however," at bounding box center [1189, 218] width 546 height 29
drag, startPoint x: 922, startPoint y: 287, endPoint x: 927, endPoint y: 274, distance: 13.9
click at [924, 276] on mat-radio-button "C. pitfalls, however," at bounding box center [1189, 263] width 546 height 29
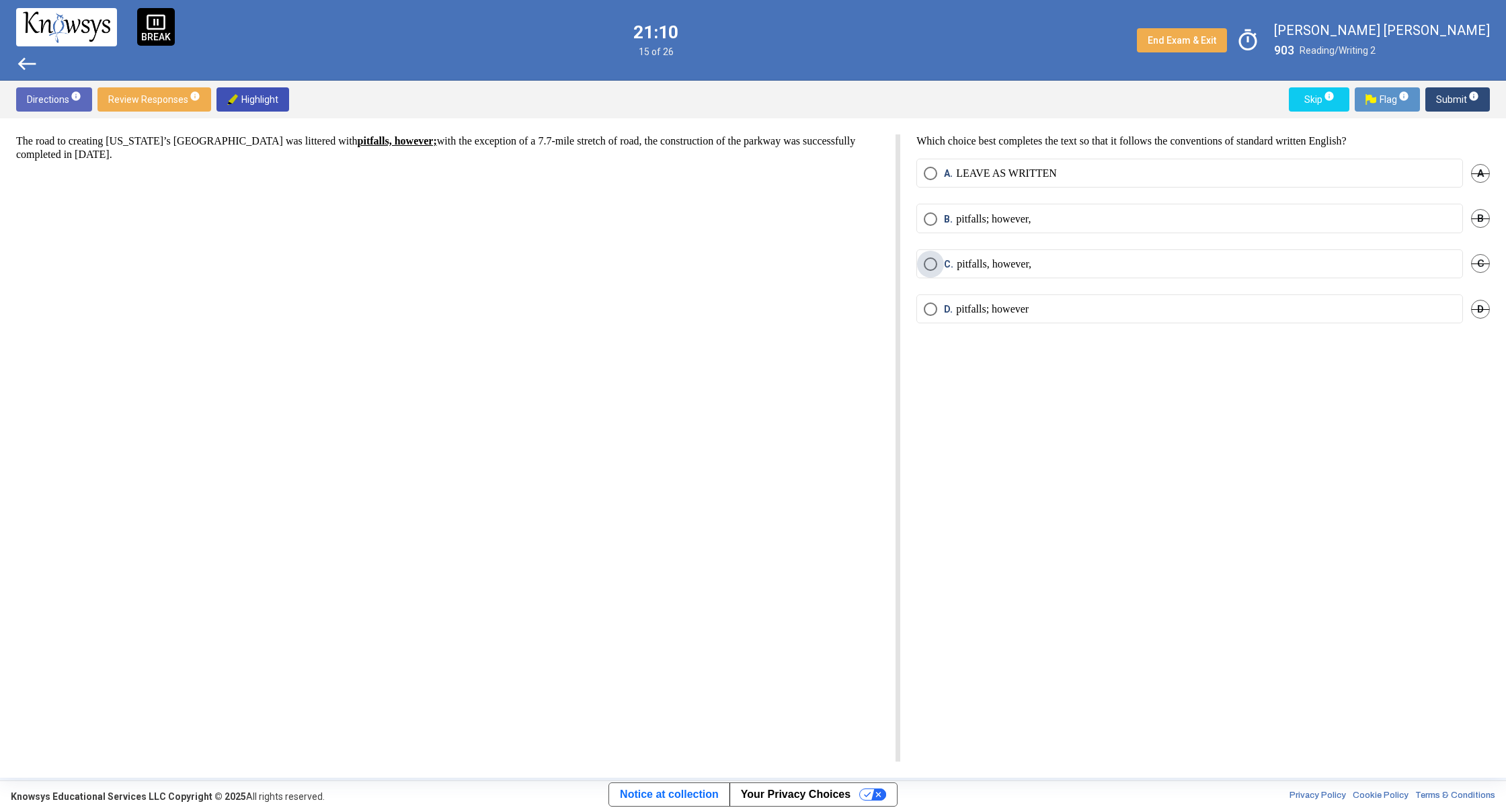
click at [927, 273] on mat-radio-button "C. pitfalls, however," at bounding box center [1189, 263] width 546 height 29
click at [928, 269] on span "Select an option" at bounding box center [930, 264] width 13 height 13
click at [927, 314] on span "Select an option" at bounding box center [930, 309] width 13 height 13
click at [1456, 96] on span "Submit info" at bounding box center [1457, 99] width 43 height 24
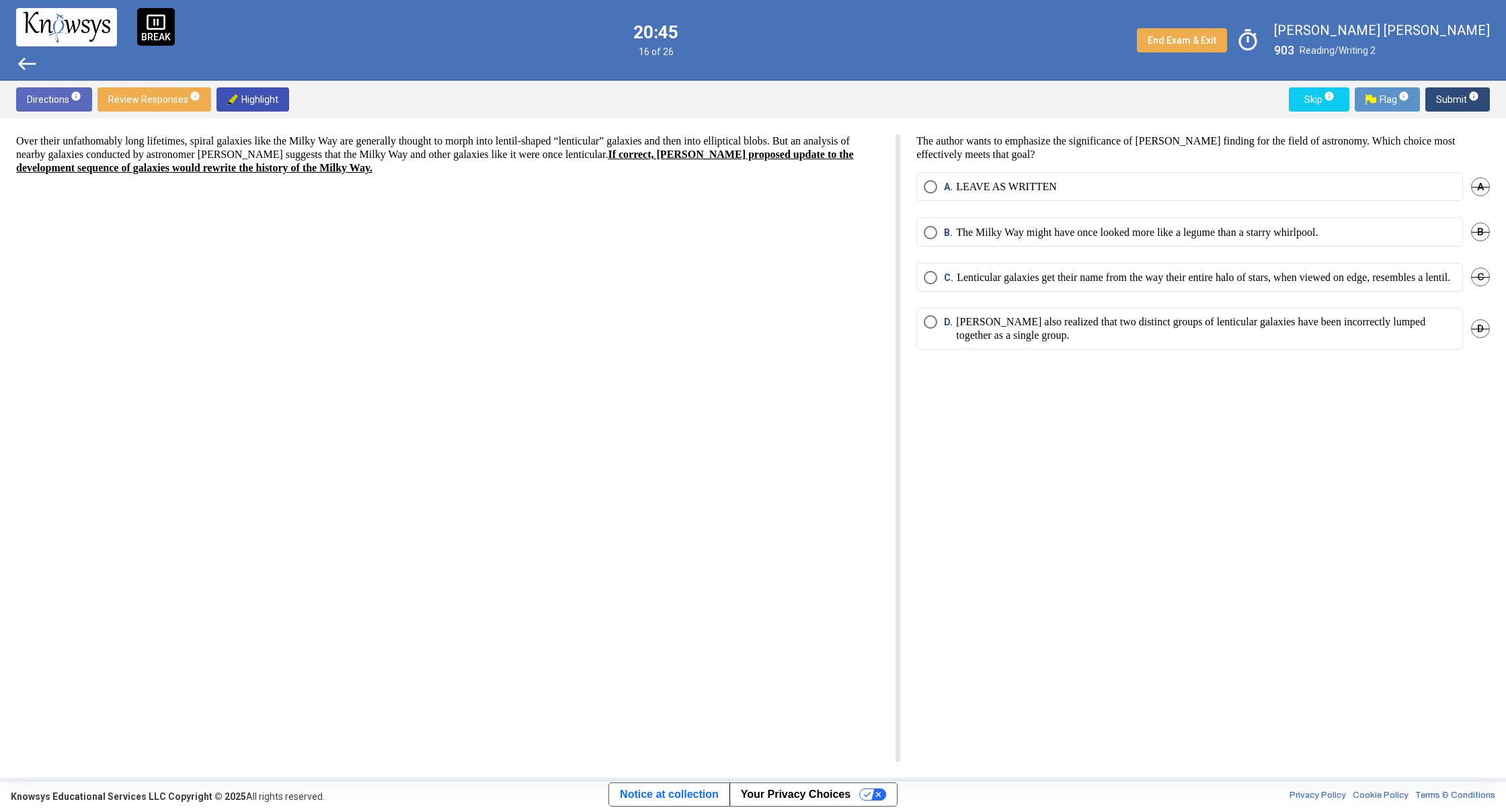
drag, startPoint x: 912, startPoint y: 133, endPoint x: 1068, endPoint y: 165, distance: 159.2
click at [1066, 163] on div "Over their unfathomably long lifetimes, spiral galaxies like the Milky Way are …" at bounding box center [753, 447] width 1506 height 659
click at [1112, 158] on p "The author wants to emphasize the significance of [PERSON_NAME] finding for the…" at bounding box center [1202, 148] width 574 height 27
drag, startPoint x: 915, startPoint y: 144, endPoint x: 930, endPoint y: 165, distance: 25.8
click at [930, 165] on div "The author wants to emphasize the significance of [PERSON_NAME] finding for the…" at bounding box center [1195, 448] width 589 height 627
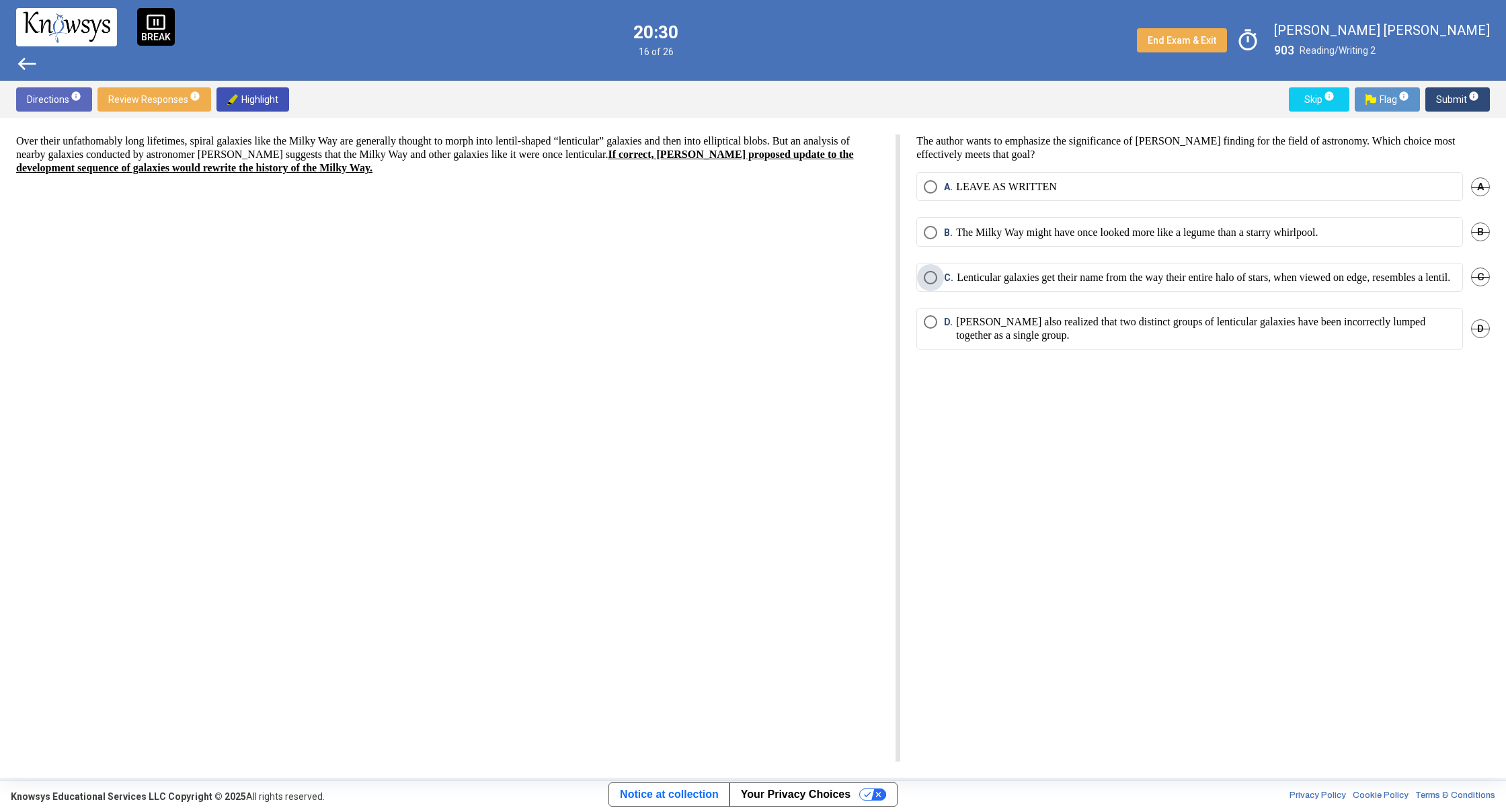
click at [933, 274] on span "Select an option" at bounding box center [930, 277] width 13 height 13
click at [1442, 102] on span "Submit info" at bounding box center [1457, 99] width 43 height 24
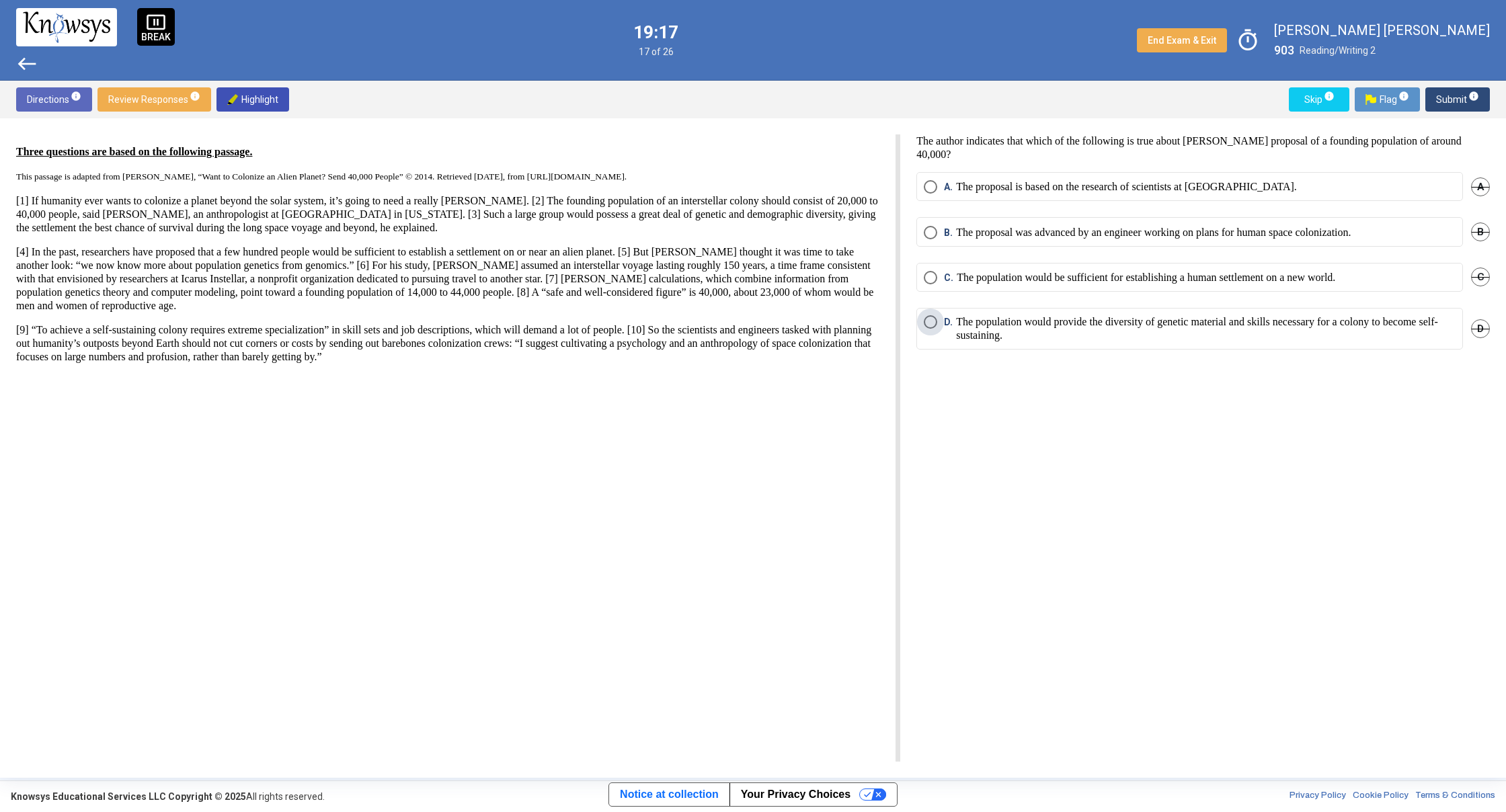
click at [1224, 335] on p "The population would provide the diversity of genetic material and skills neces…" at bounding box center [1205, 328] width 499 height 27
click at [1471, 95] on span "info" at bounding box center [1473, 96] width 11 height 11
click at [196, 103] on span "Review Responses info" at bounding box center [154, 99] width 92 height 24
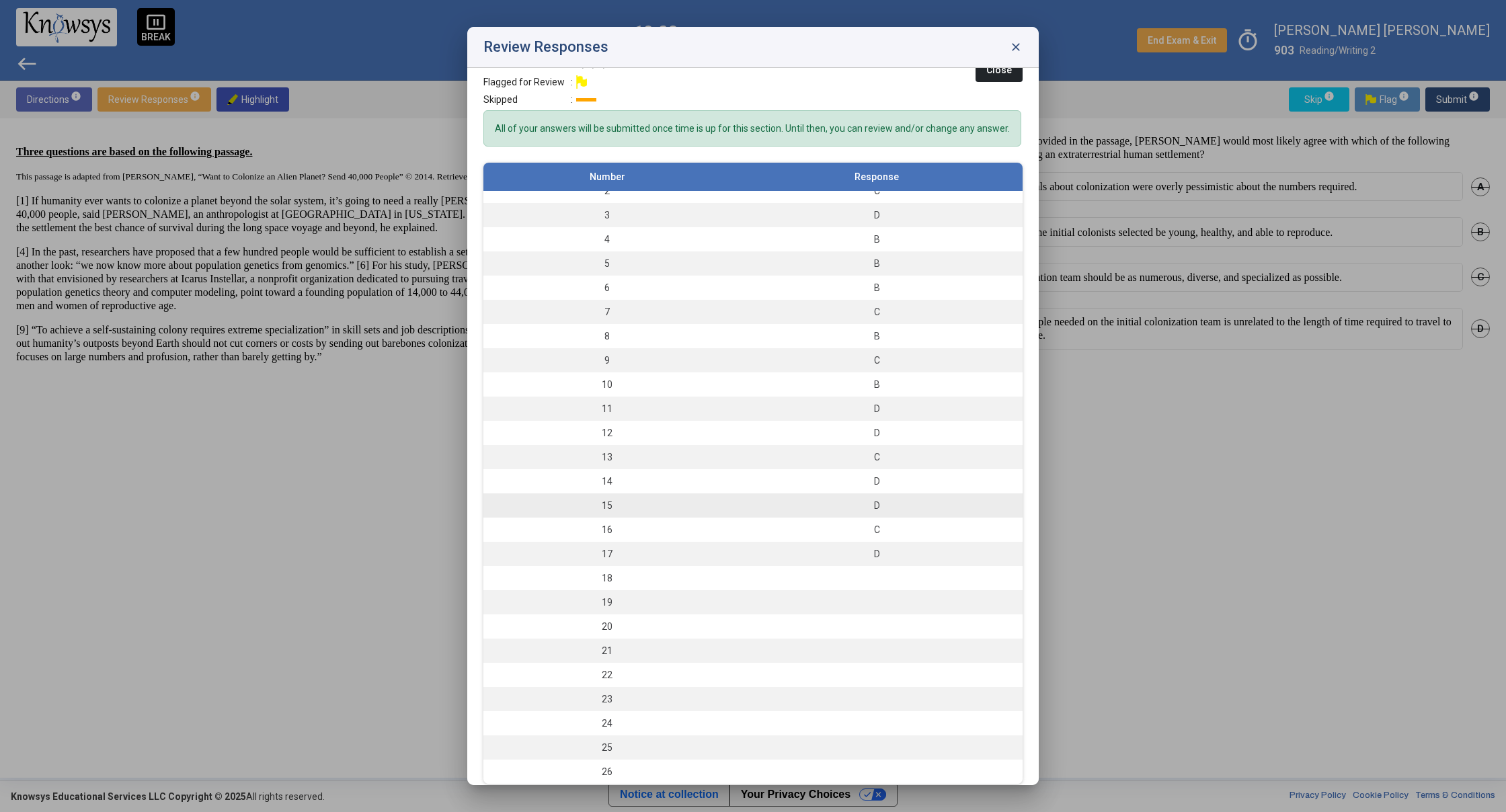
scroll to position [49, 0]
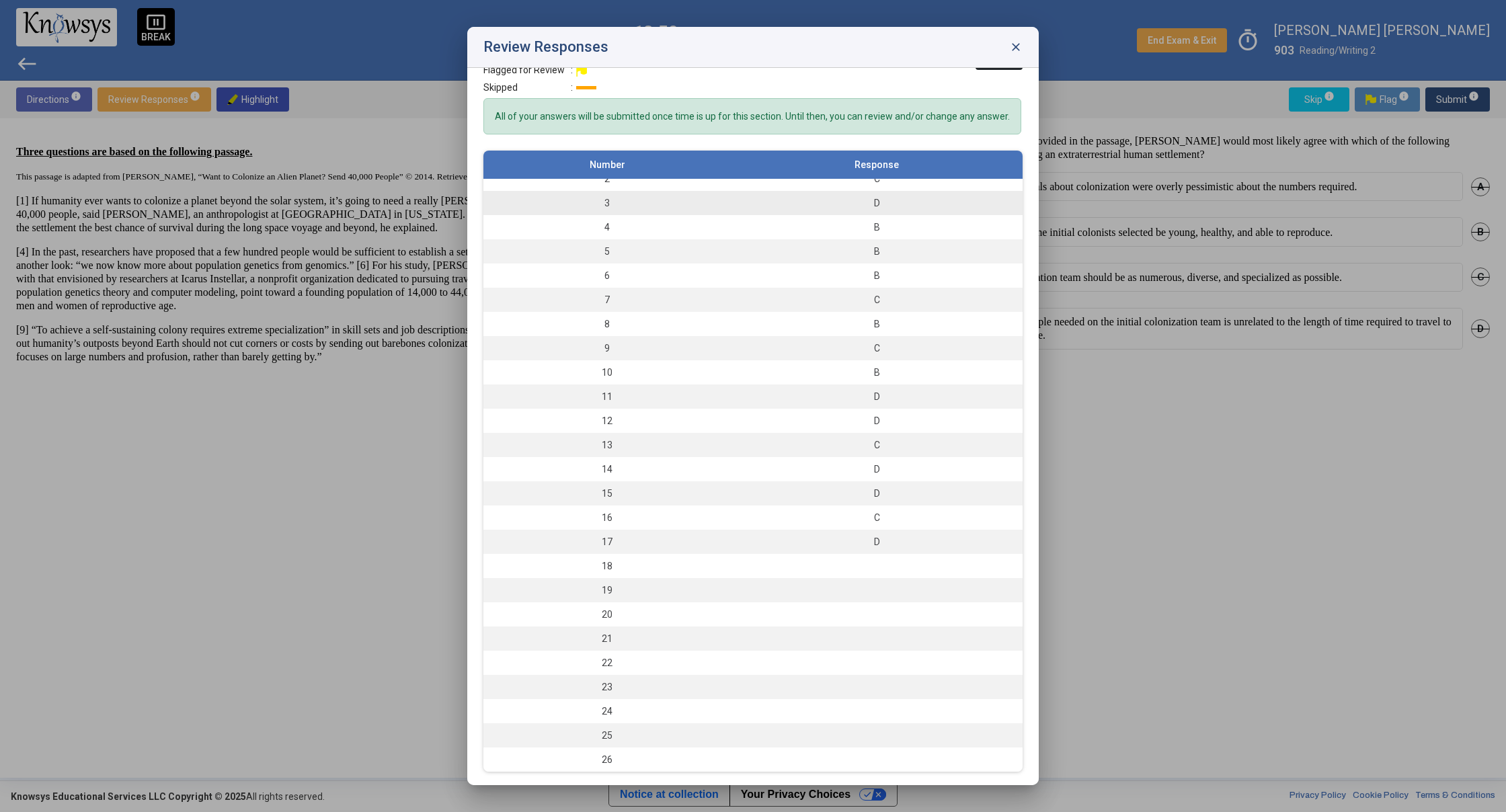
click at [931, 209] on div "D" at bounding box center [876, 203] width 278 height 13
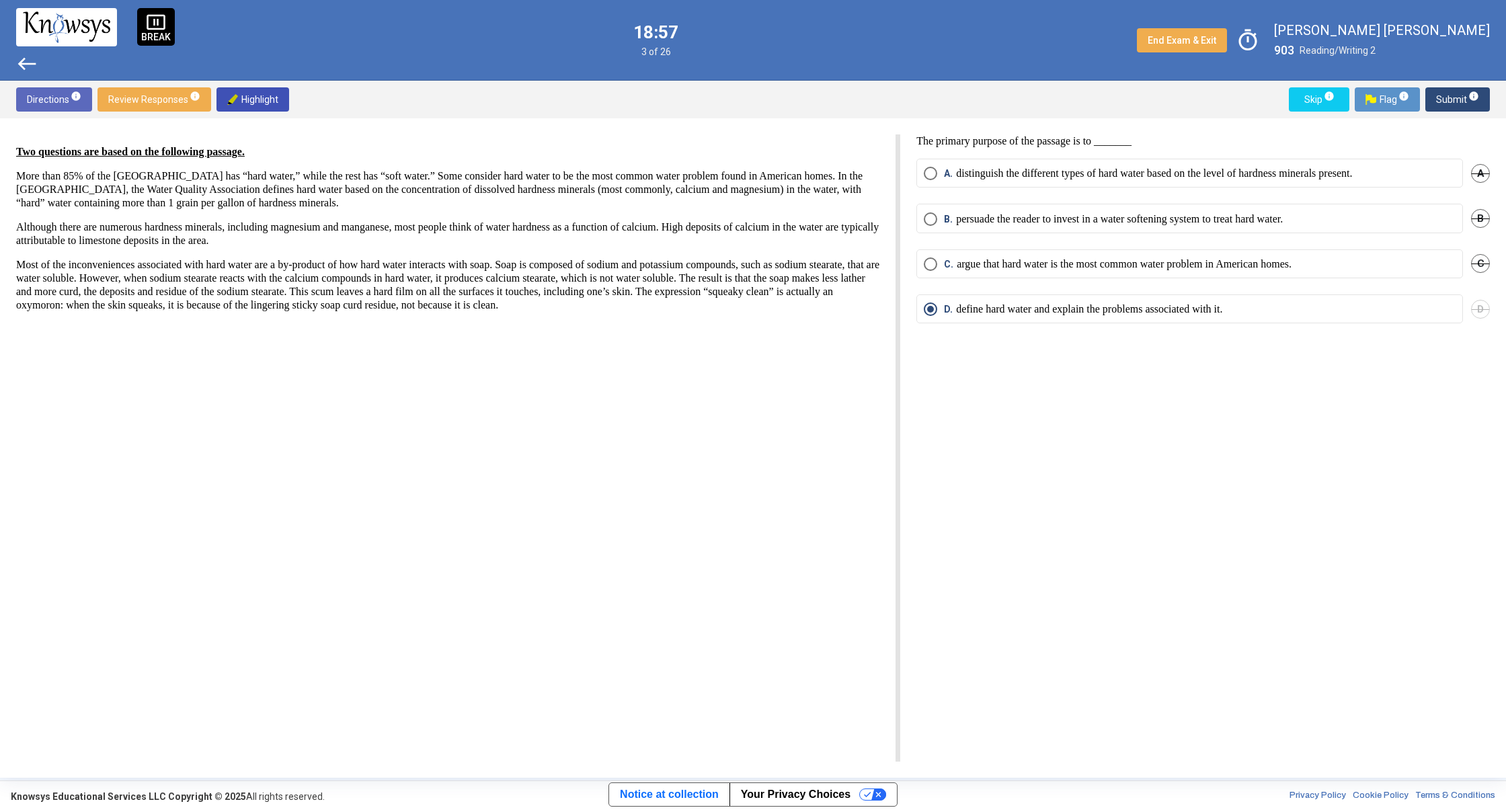
click at [168, 116] on div "Directions info Review Responses info Highlight Skip info Flag info Submit info" at bounding box center [753, 100] width 1506 height 38
click at [168, 92] on span "Review Responses info" at bounding box center [154, 99] width 92 height 24
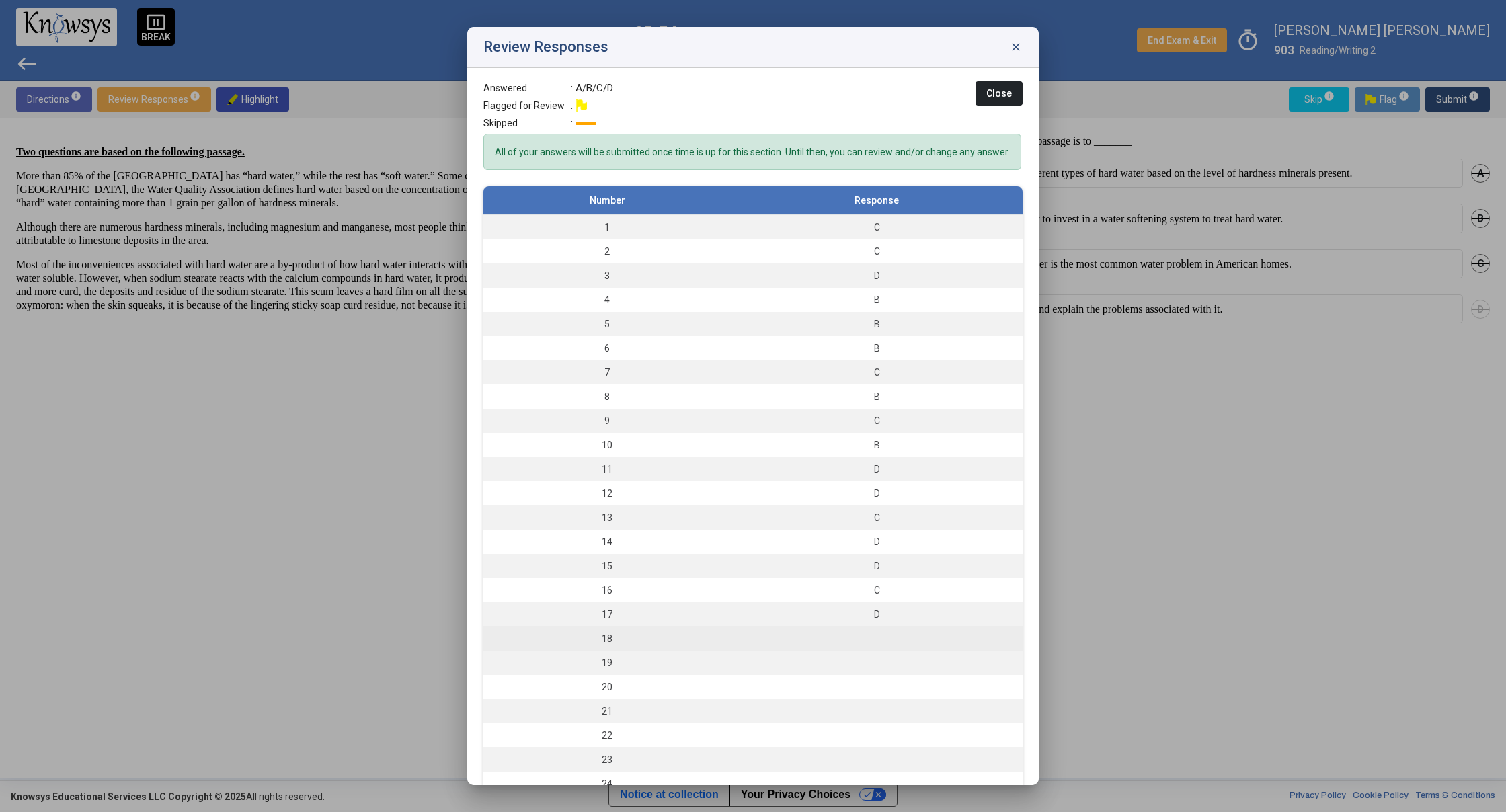
click at [756, 651] on td at bounding box center [876, 638] width 292 height 24
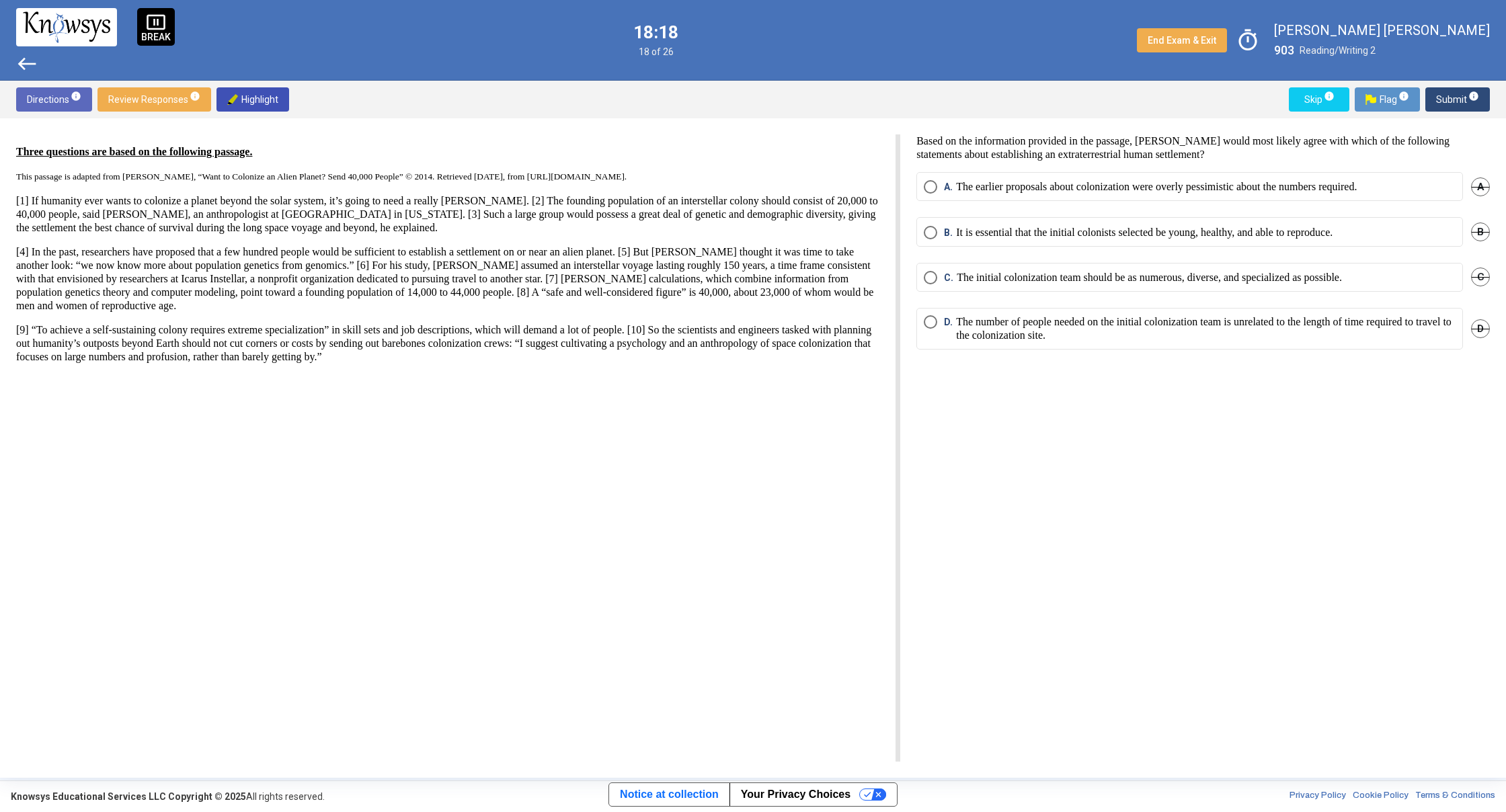
drag, startPoint x: 885, startPoint y: 803, endPoint x: 872, endPoint y: 782, distance: 24.7
click at [1153, 180] on p "The earlier proposals about colonization were overly pessimistic about the numb…" at bounding box center [1155, 186] width 400 height 13
click at [1463, 100] on span "Submit info" at bounding box center [1457, 99] width 43 height 24
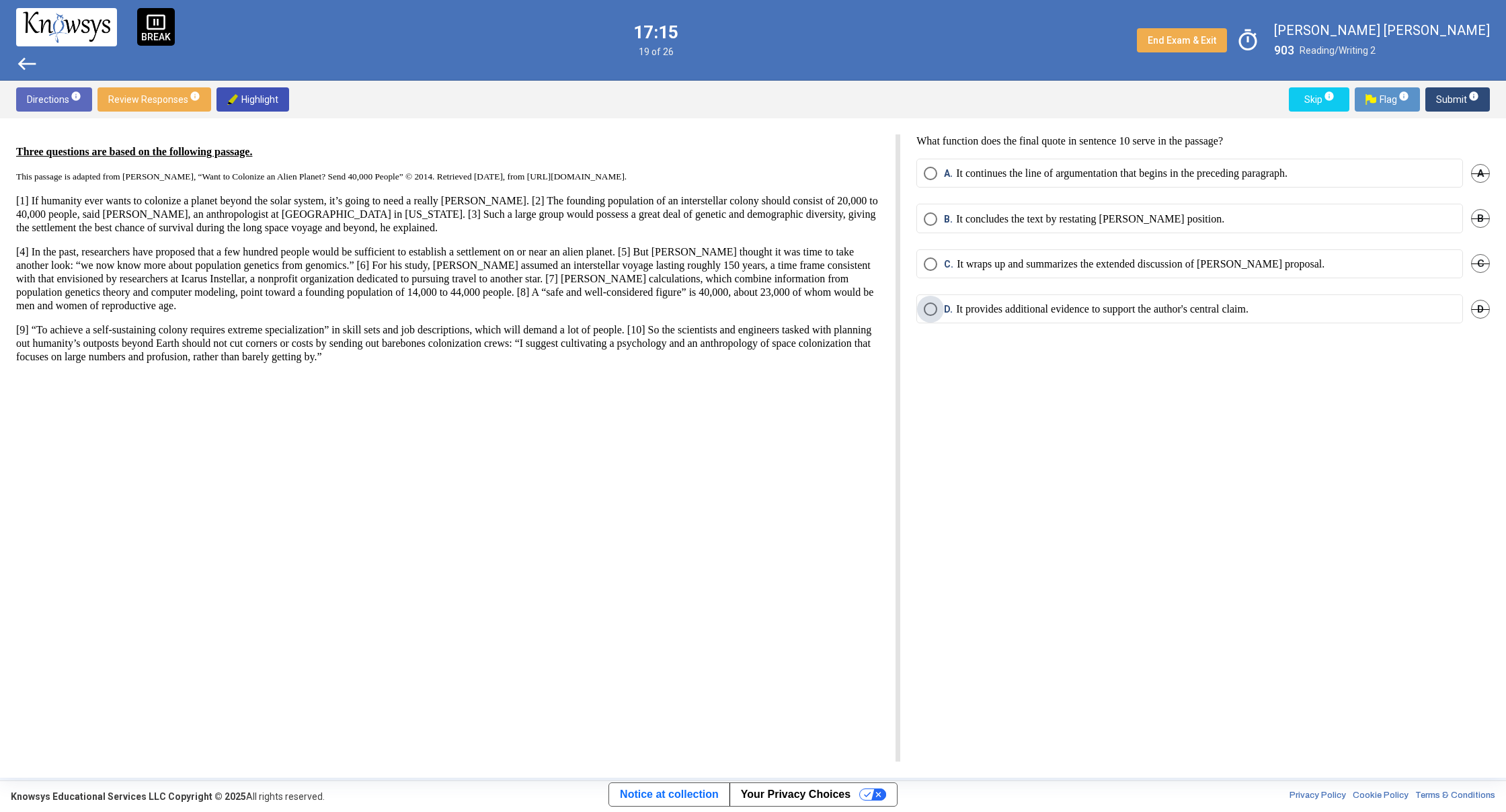
click at [1200, 313] on p "It provides additional evidence to support the author's central claim." at bounding box center [1102, 309] width 292 height 13
click at [1189, 271] on mat-radio-button "C. It wraps up and summarizes the extended discussion of [PERSON_NAME] proposal." at bounding box center [1189, 263] width 546 height 29
click at [1156, 258] on mat-radio-button "C. It wraps up and summarizes the extended discussion of [PERSON_NAME] proposal." at bounding box center [1189, 263] width 546 height 29
click at [924, 265] on span "Select an option" at bounding box center [930, 264] width 13 height 13
click at [1471, 104] on mat-tooltip-component "Click to enter an answer with no flag and continue to the next question." at bounding box center [1401, 125] width 186 height 49
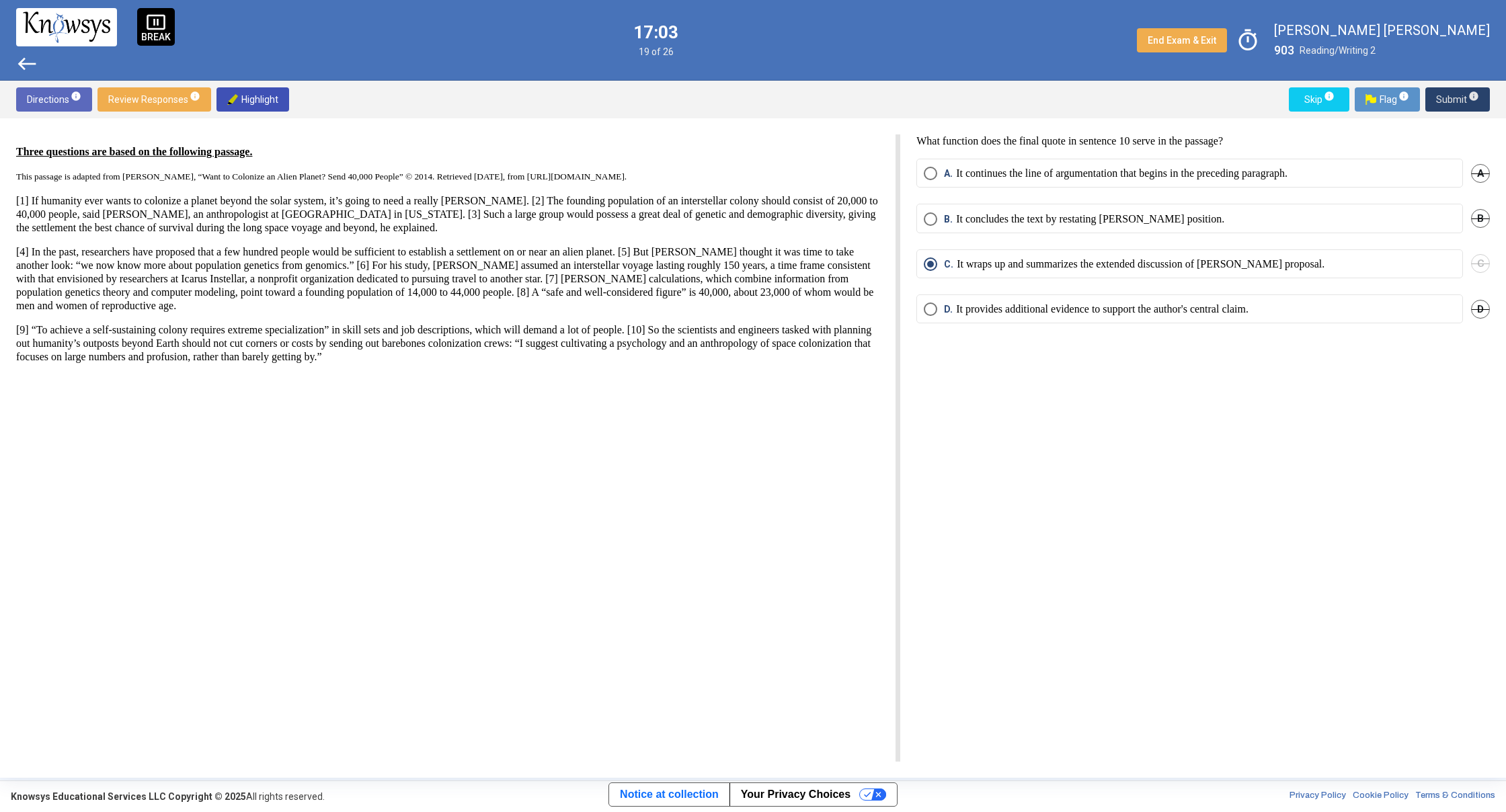
click at [1441, 98] on span "Submit info" at bounding box center [1457, 99] width 43 height 24
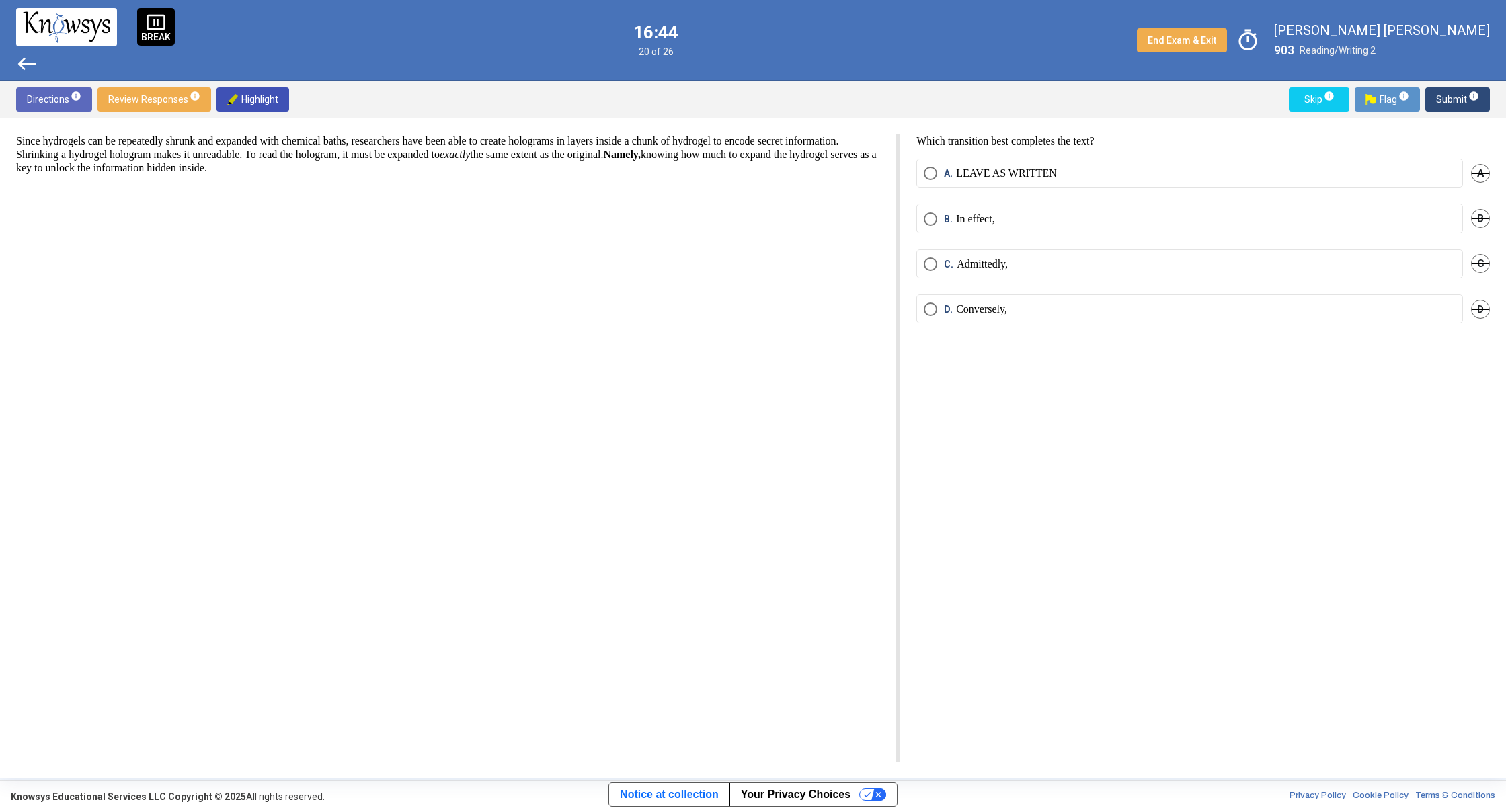
click at [926, 309] on span "Select an option" at bounding box center [930, 309] width 13 height 13
drag, startPoint x: 918, startPoint y: 278, endPoint x: 930, endPoint y: 274, distance: 12.6
click at [922, 276] on div "C. Admittedly, C" at bounding box center [1202, 271] width 574 height 45
click at [932, 267] on span "Select an option" at bounding box center [930, 264] width 13 height 13
click at [1467, 103] on span "Submit info" at bounding box center [1457, 99] width 43 height 24
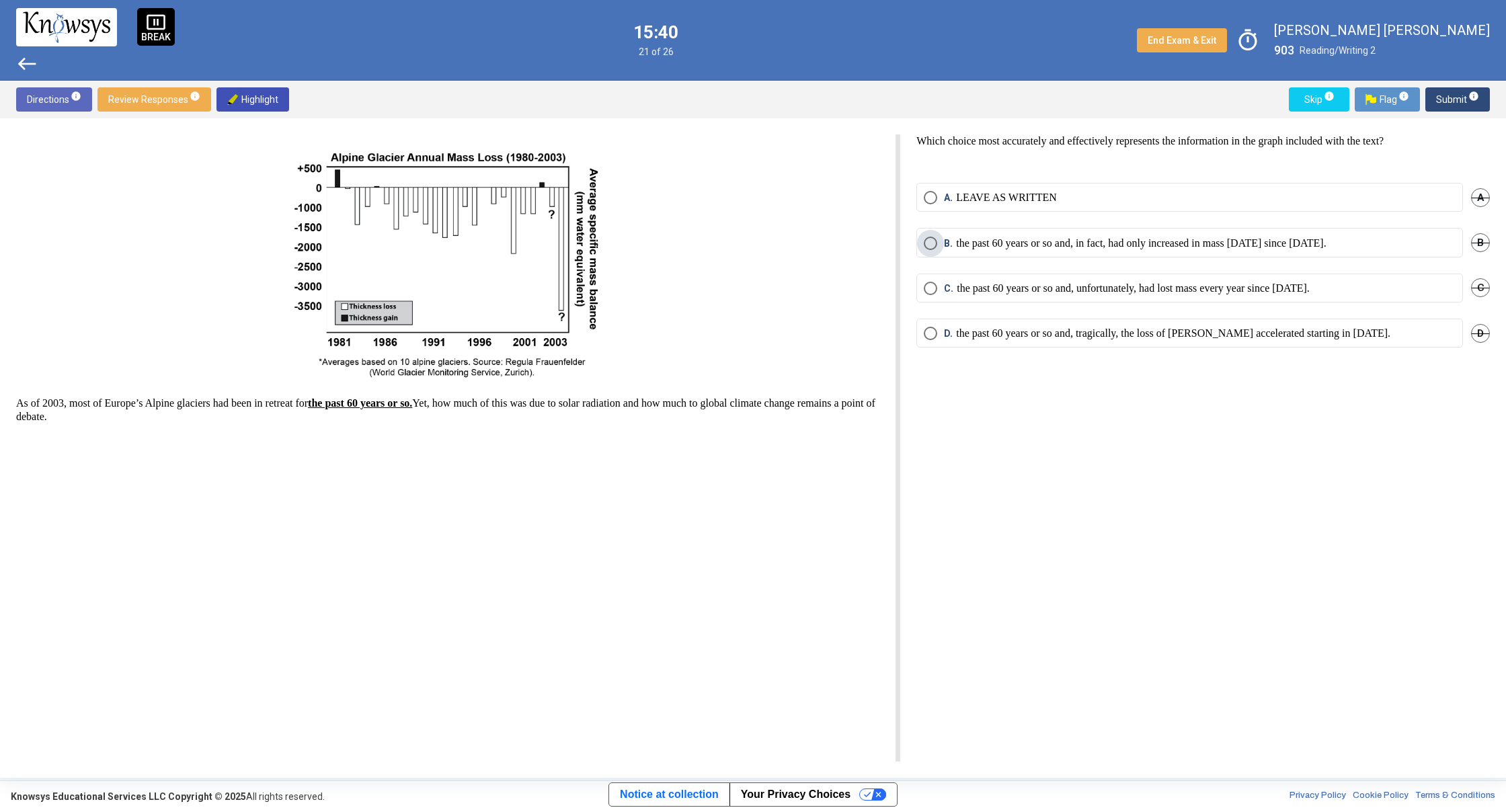
click at [1098, 240] on p "the past 60 years or so and, in fact, had only increased in mass [DATE] since […" at bounding box center [1140, 243] width 371 height 13
click at [1471, 95] on span "info" at bounding box center [1473, 96] width 11 height 11
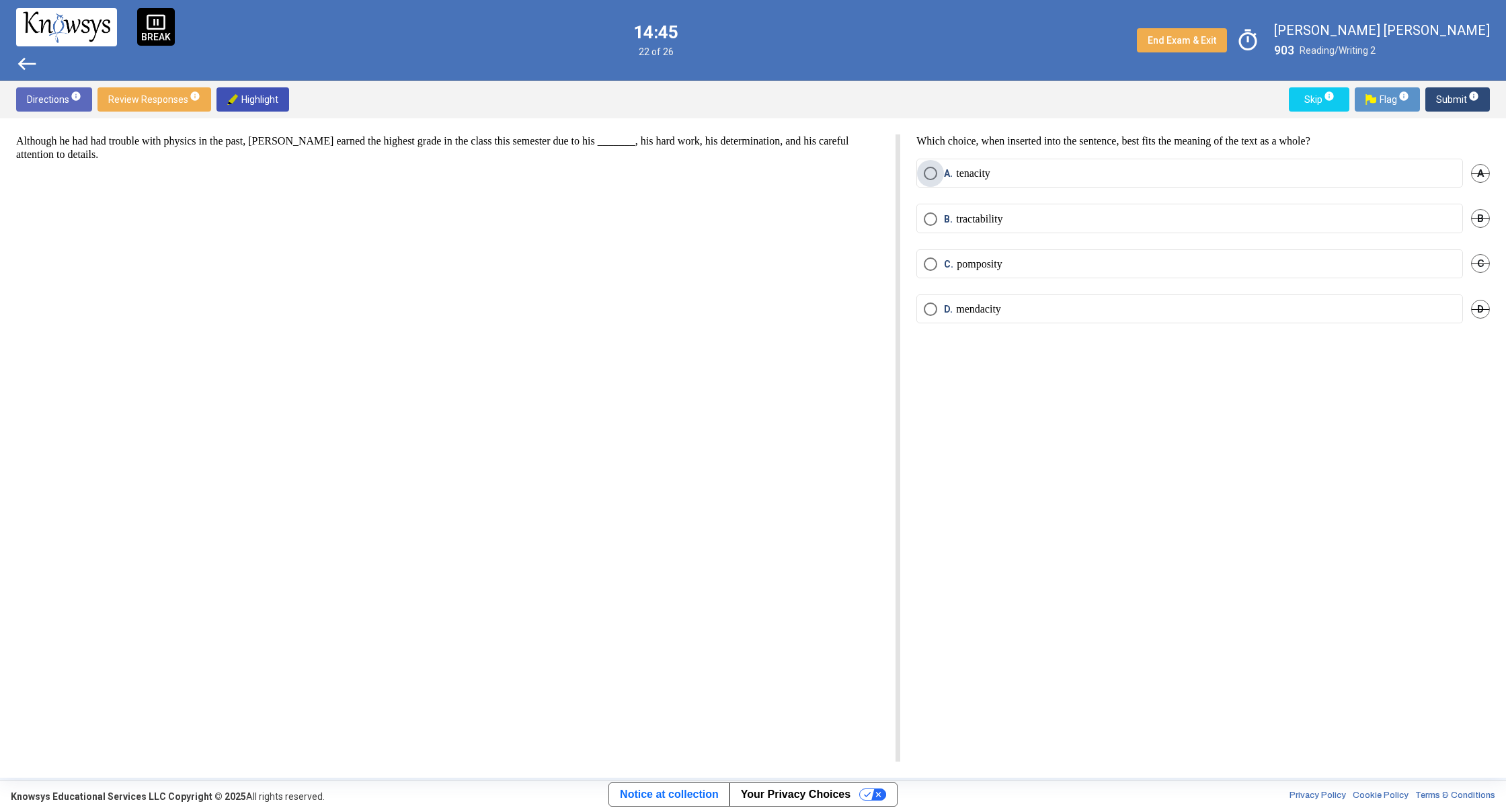
click at [924, 168] on span "Select an option" at bounding box center [930, 173] width 13 height 13
drag, startPoint x: 1456, startPoint y: 110, endPoint x: 1442, endPoint y: 118, distance: 16.1
click at [1443, 118] on div "Directions info Review Responses info Highlight Skip info Flag info Submit info" at bounding box center [753, 100] width 1506 height 38
click at [1447, 98] on span "Submit info" at bounding box center [1457, 99] width 43 height 24
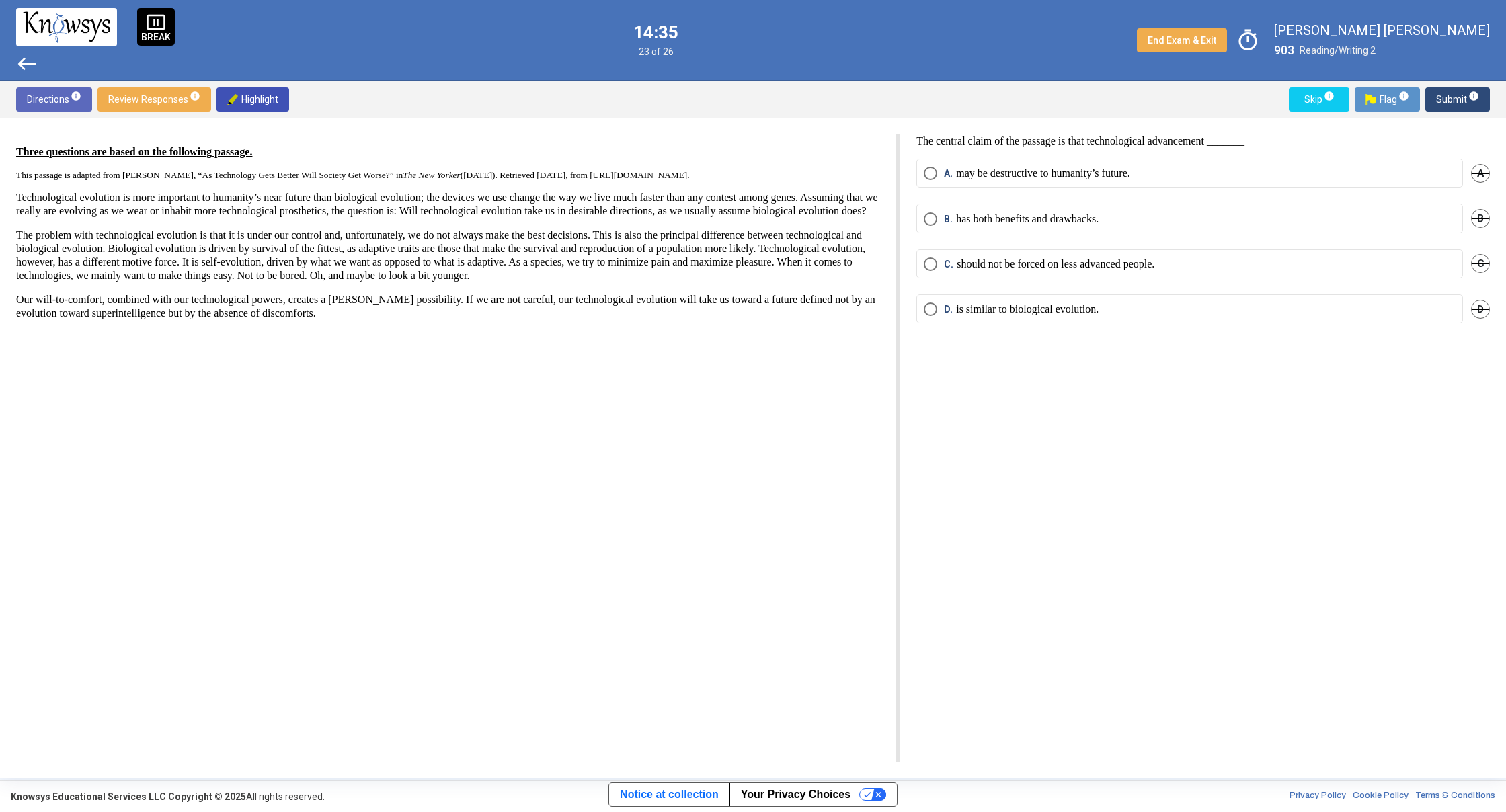
click at [1090, 221] on p "has both benefits and drawbacks." at bounding box center [1027, 219] width 143 height 13
click at [1450, 95] on span "Submit info" at bounding box center [1457, 99] width 43 height 24
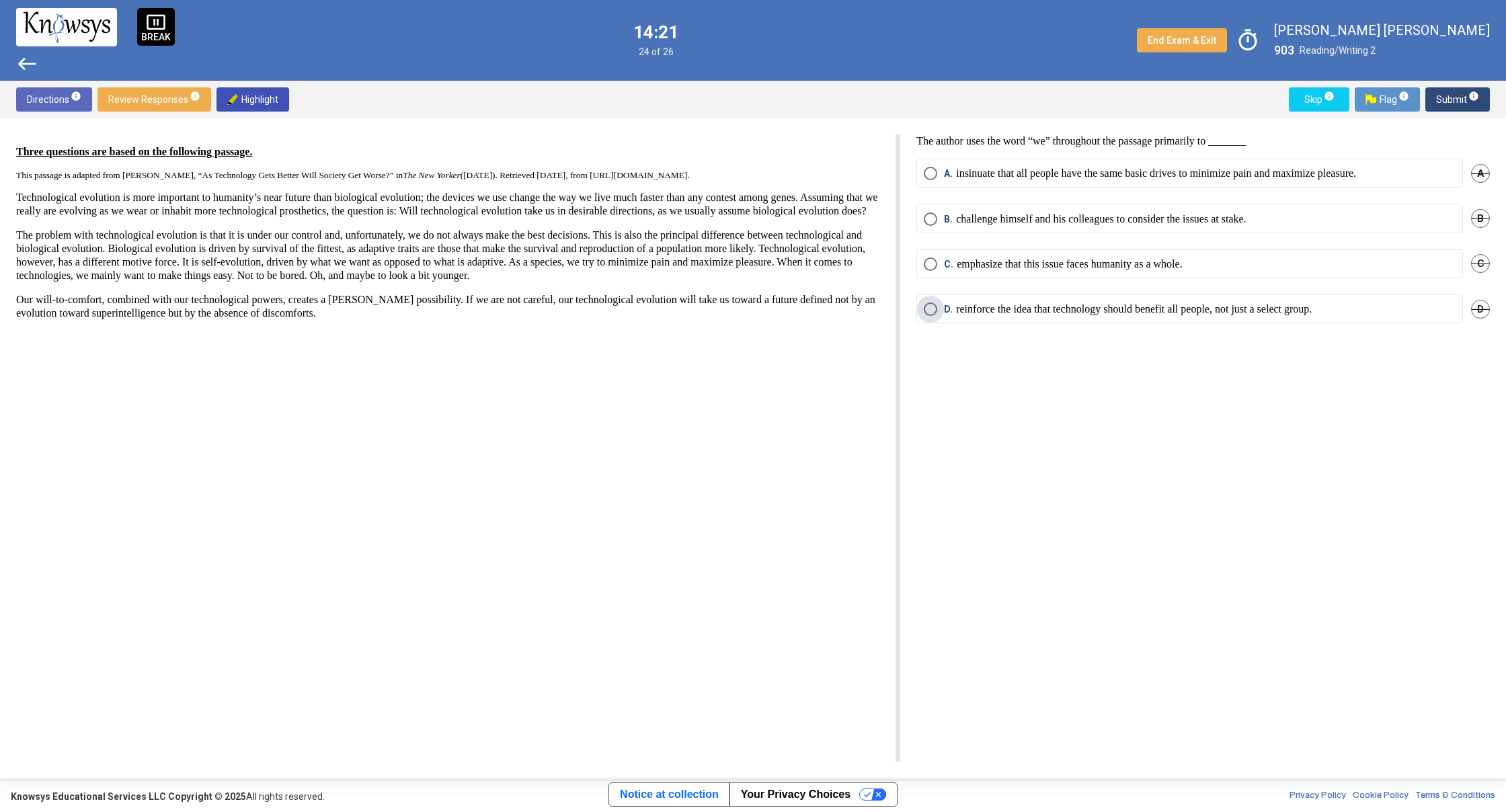
click at [1138, 304] on p "reinforce the idea that technology should benefit all people, not just a select…" at bounding box center [1133, 309] width 356 height 13
drag, startPoint x: 1480, startPoint y: 98, endPoint x: 1472, endPoint y: 98, distance: 8.0
click at [1474, 98] on button "Submit info" at bounding box center [1457, 99] width 64 height 24
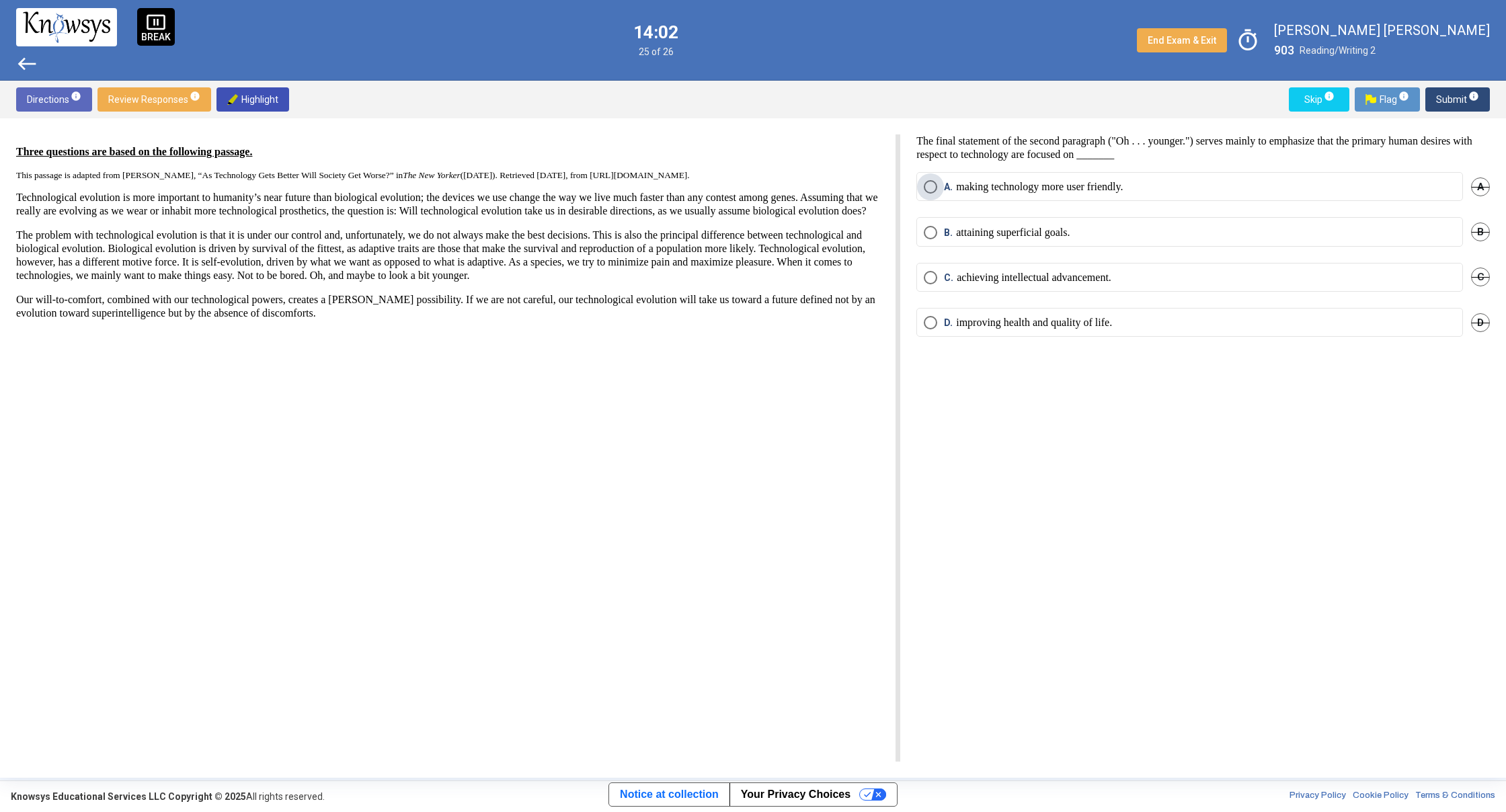
click at [1145, 186] on label "A. making technology more user friendly." at bounding box center [1189, 186] width 531 height 13
click at [1139, 307] on mat-radio-group "A. making technology more user friendly. A B. attaining superficial goals. B C.…" at bounding box center [1202, 262] width 574 height 181
click at [1112, 326] on p "improving health and quality of life." at bounding box center [1033, 323] width 156 height 13
click at [1090, 234] on label "B. attaining superficial goals." at bounding box center [1189, 233] width 531 height 13
click at [1228, 278] on label "C. achieving intellectual advancement." at bounding box center [1189, 277] width 531 height 13
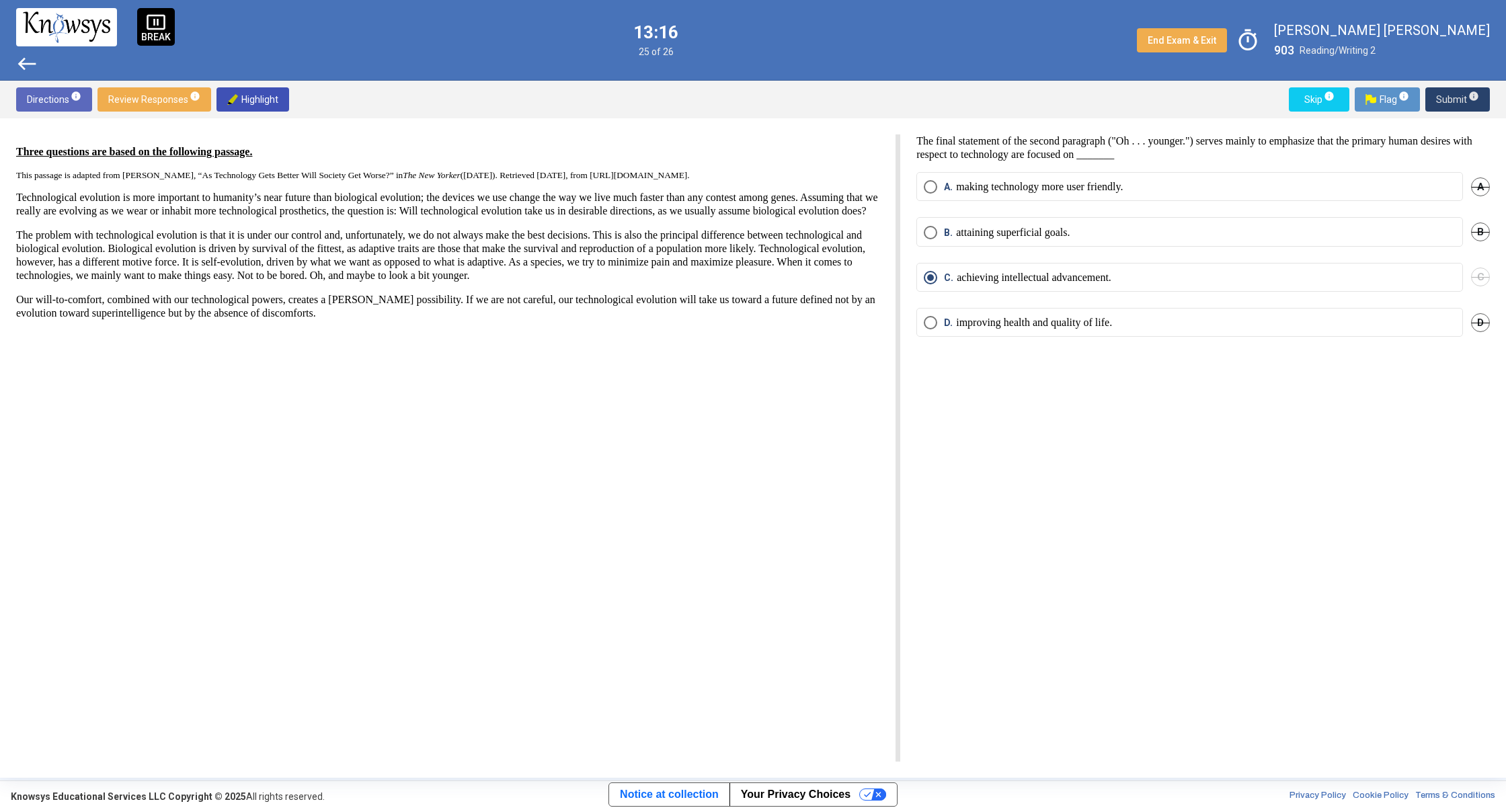
click at [1430, 100] on button "Submit info" at bounding box center [1457, 99] width 64 height 24
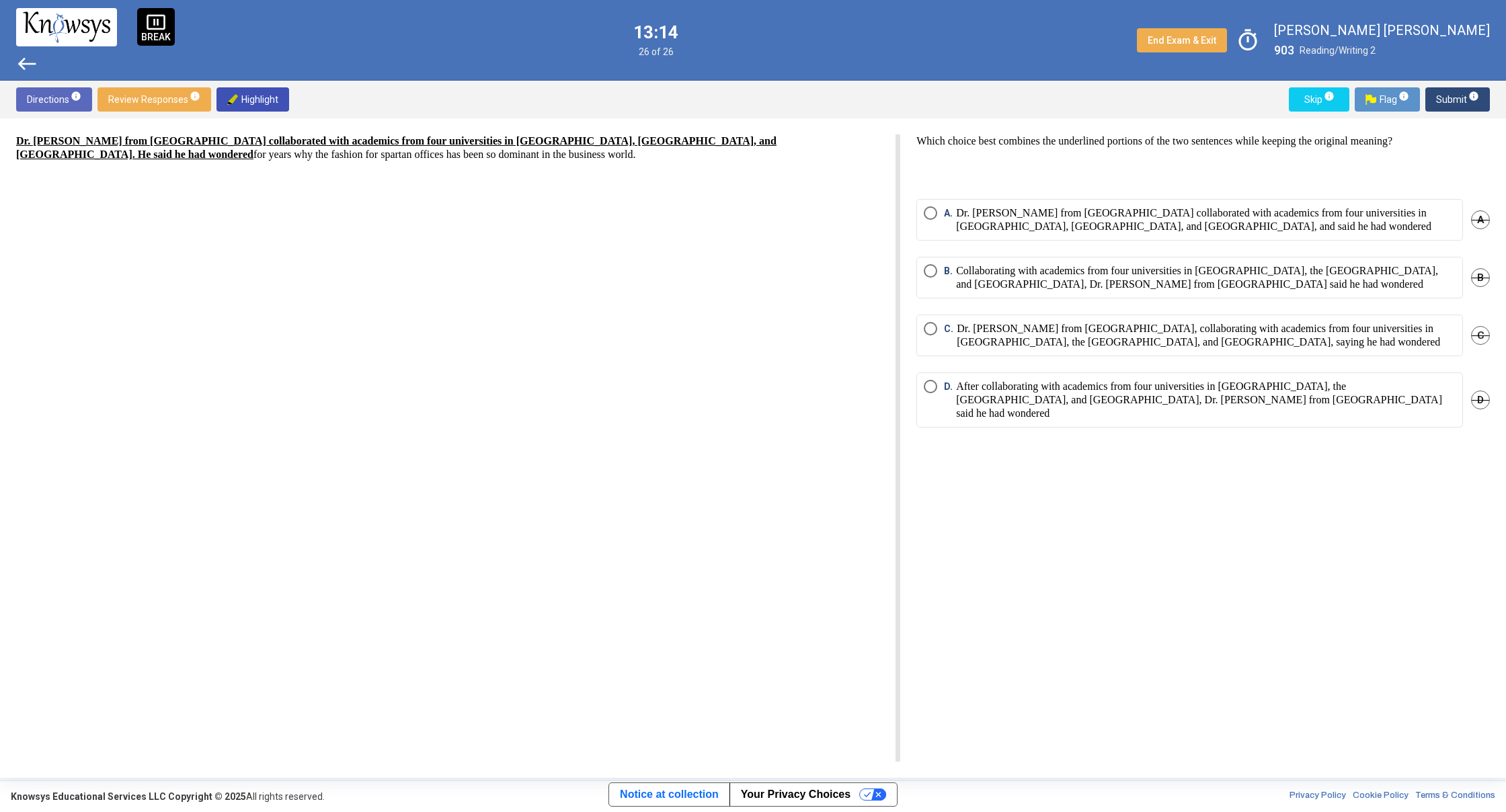
drag, startPoint x: 1061, startPoint y: 191, endPoint x: 1065, endPoint y: 199, distance: 8.9
click at [1065, 199] on div "Which choice best combines the underlined portions of the two sentences while k…" at bounding box center [1195, 448] width 589 height 627
drag, startPoint x: 1370, startPoint y: 227, endPoint x: 1350, endPoint y: 189, distance: 42.9
click at [1369, 227] on p "Dr. [PERSON_NAME] from [GEOGRAPHIC_DATA] collaborated with academics from four …" at bounding box center [1205, 220] width 499 height 27
click at [1457, 96] on span "Submit info" at bounding box center [1457, 99] width 43 height 24
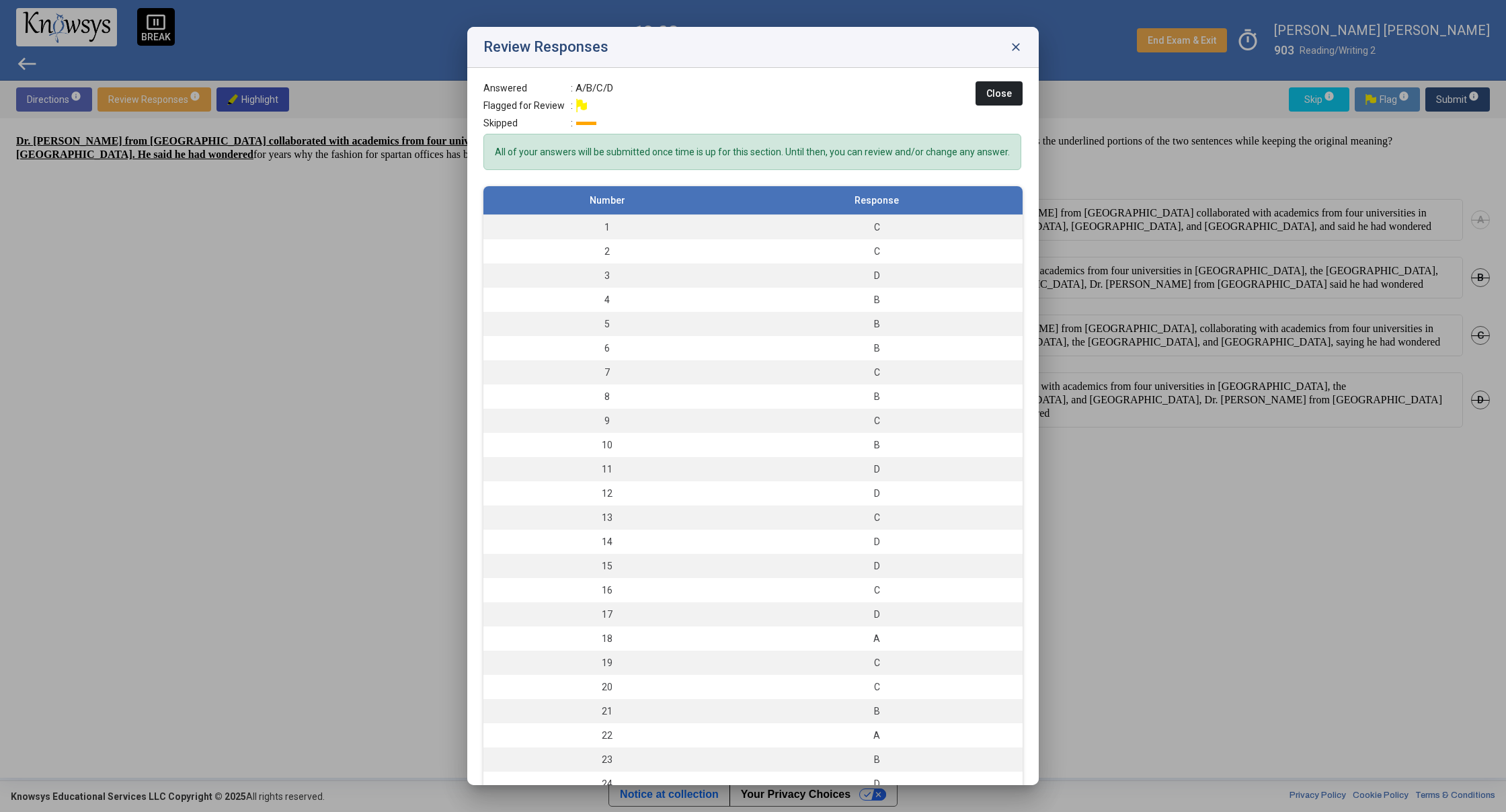
click at [1026, 31] on div "Review Responses close" at bounding box center [753, 48] width 571 height 41
click at [1008, 45] on div "Review Responses close" at bounding box center [753, 48] width 571 height 41
click at [1012, 45] on span "close" at bounding box center [1016, 47] width 13 height 13
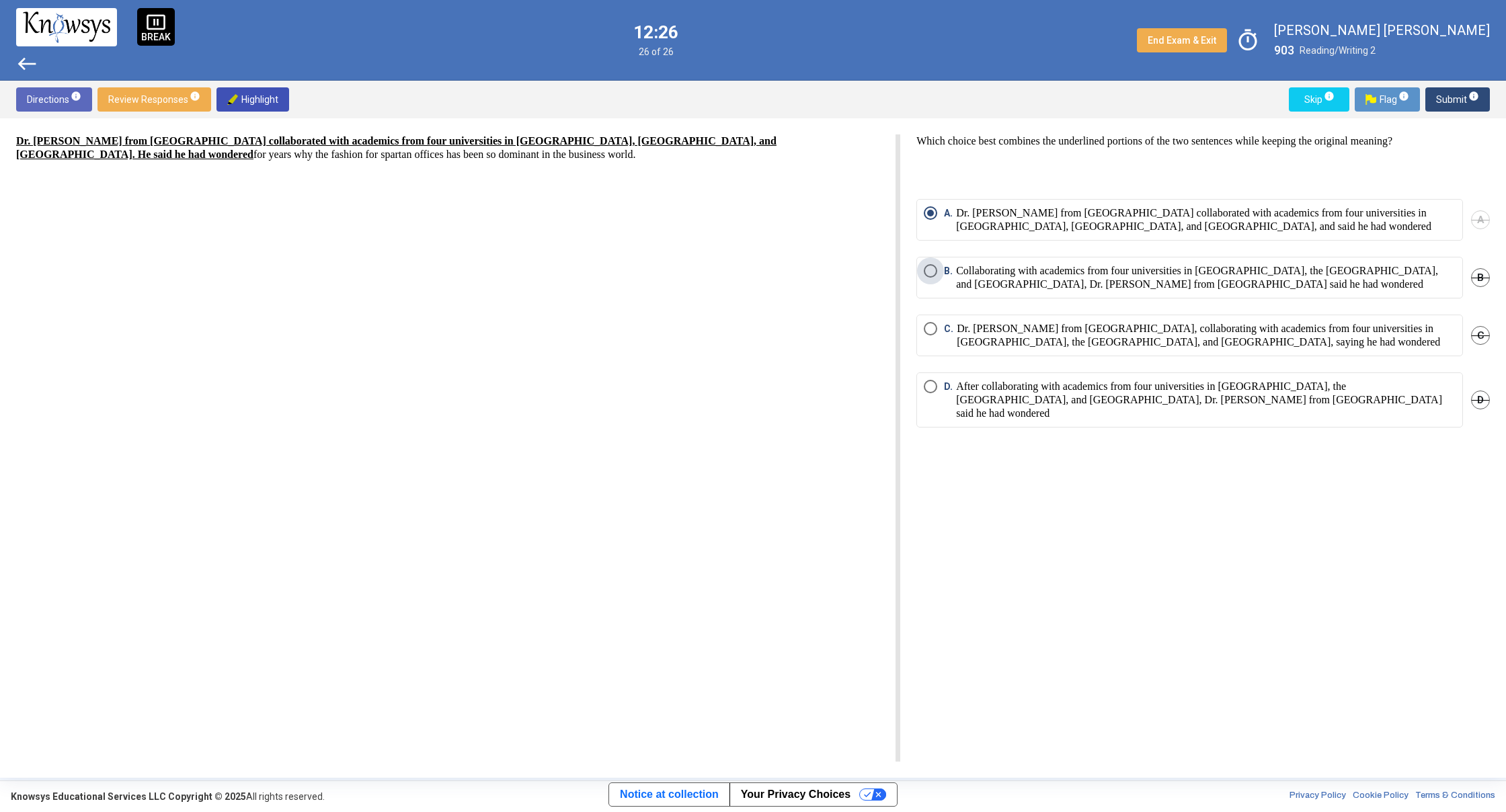
click at [1136, 283] on p "Collaborating with academics from four universities in [GEOGRAPHIC_DATA], the […" at bounding box center [1205, 277] width 499 height 27
click at [1433, 102] on button "Submit info" at bounding box center [1457, 99] width 64 height 24
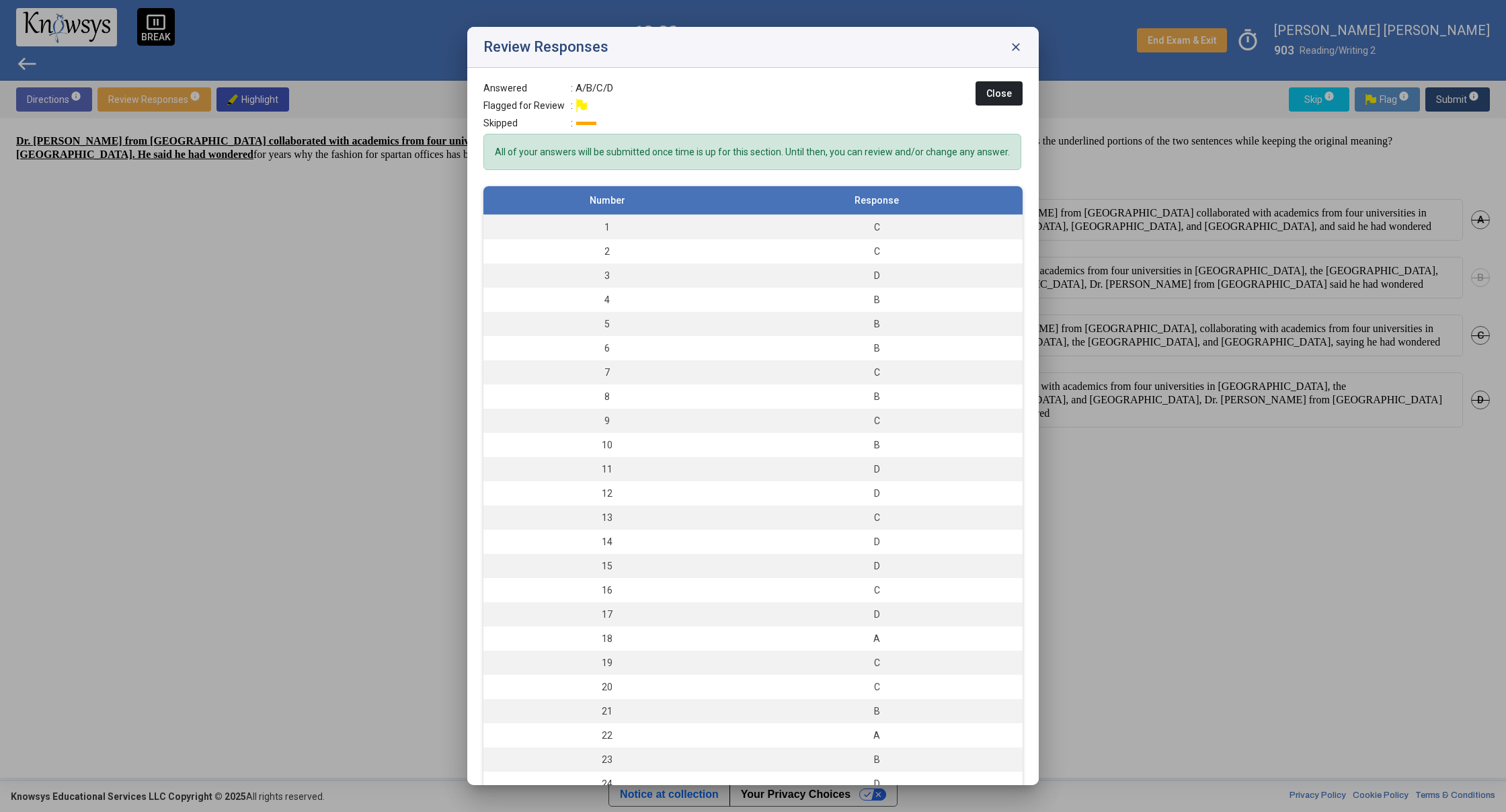
click at [1016, 44] on span "close" at bounding box center [1016, 47] width 13 height 13
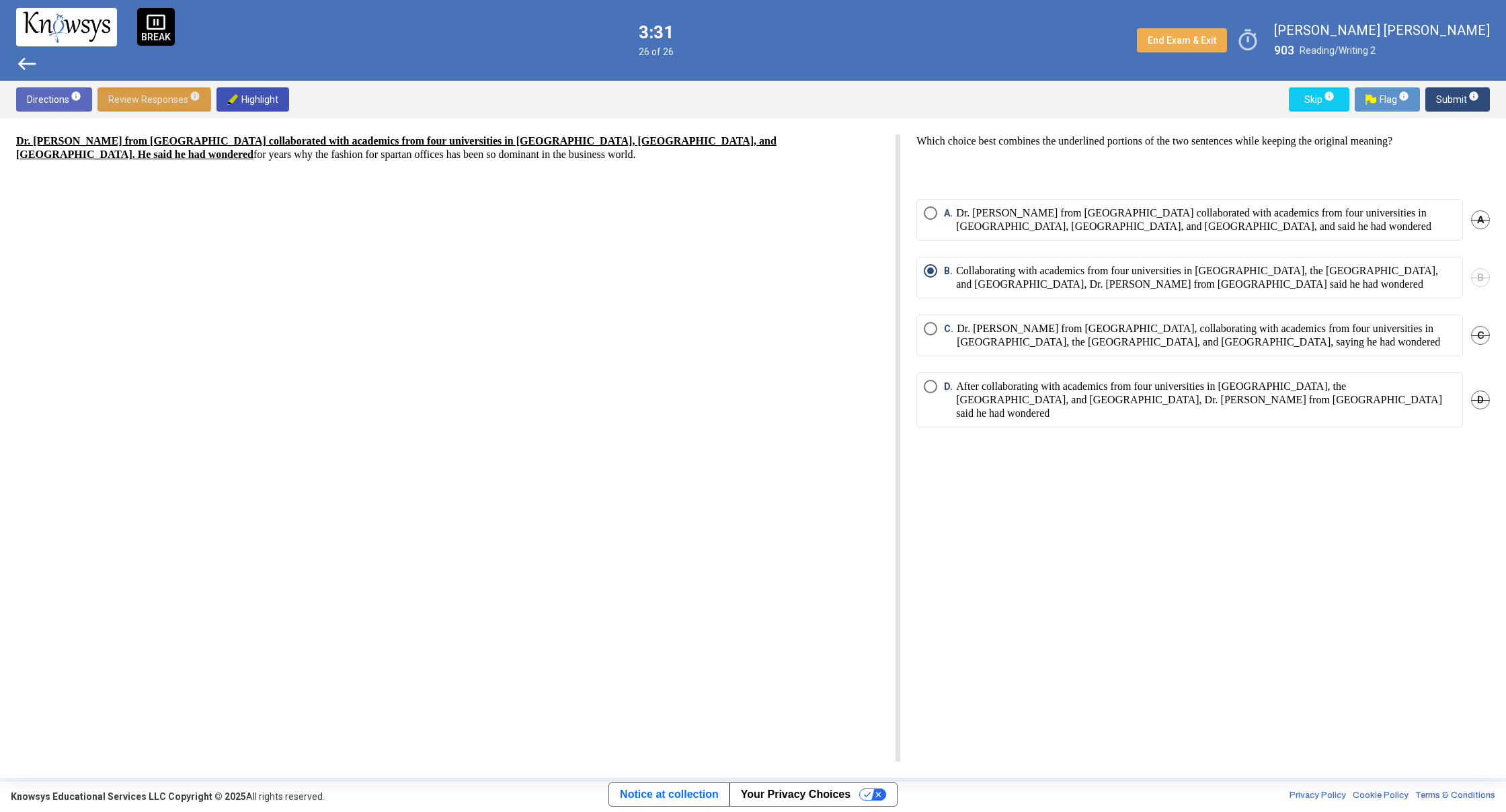
click at [132, 106] on span "Review Responses info" at bounding box center [154, 99] width 92 height 24
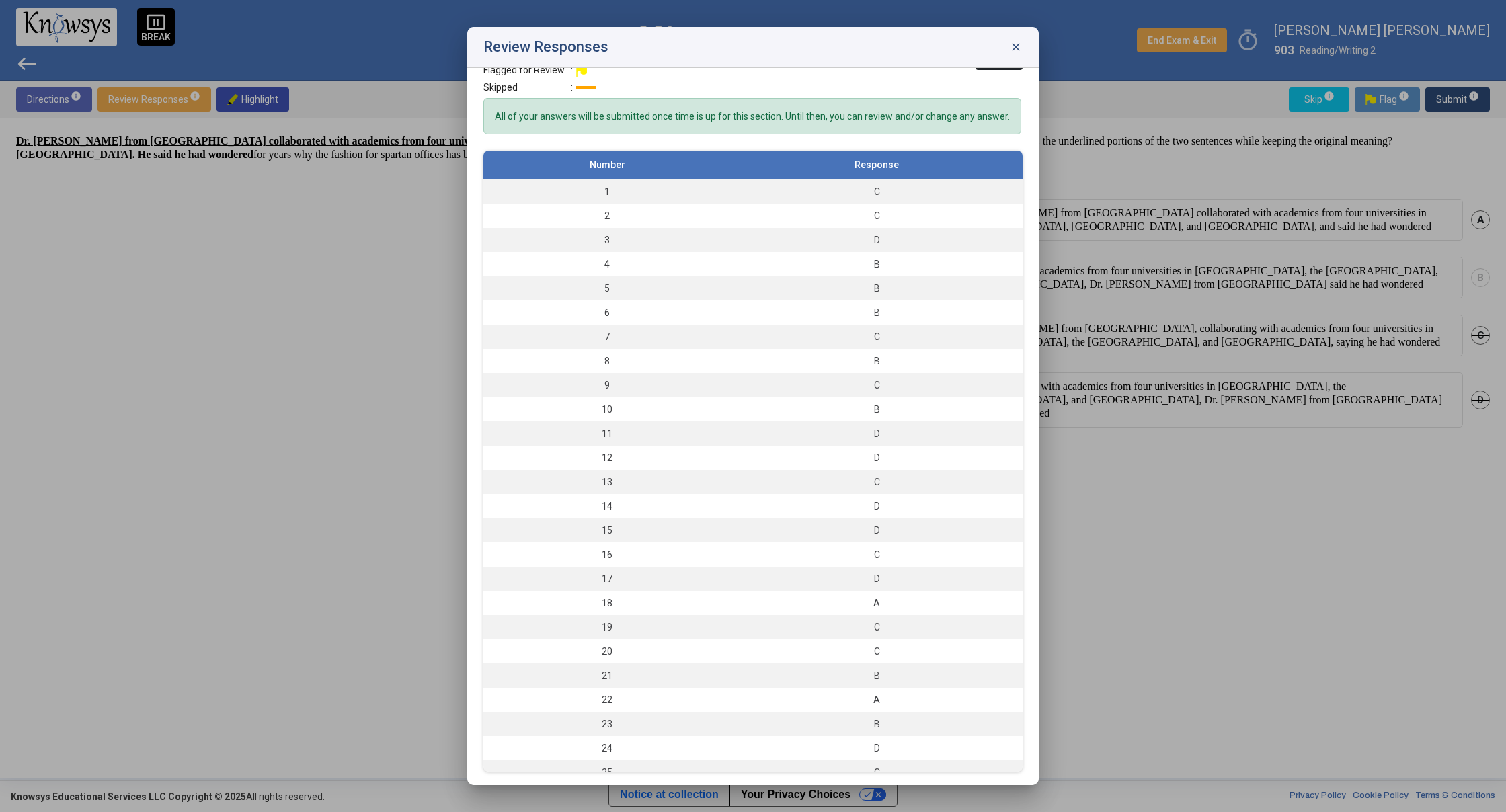
scroll to position [37, 0]
click at [0, 186] on div at bounding box center [753, 406] width 1506 height 812
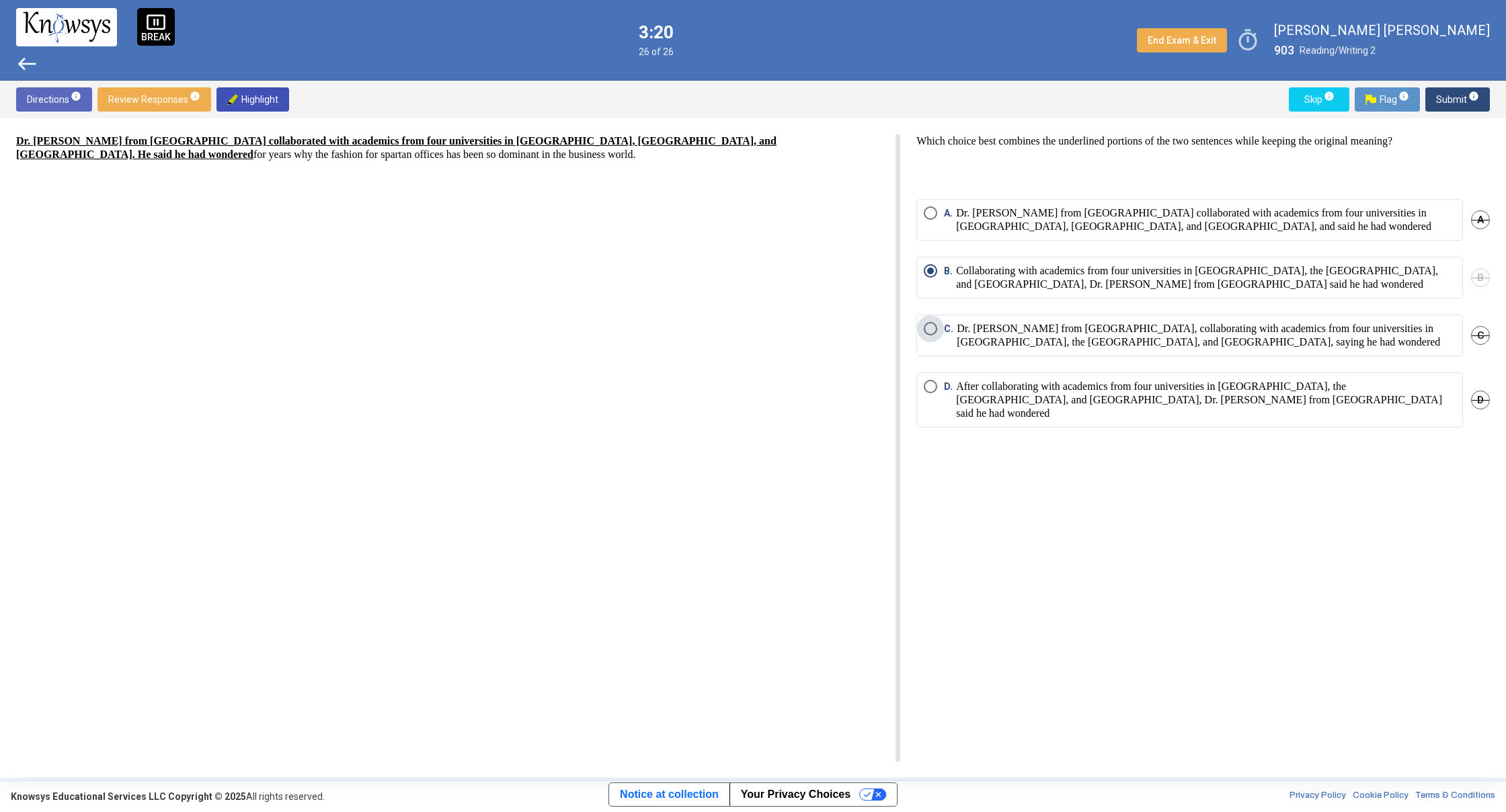
drag, startPoint x: 1112, startPoint y: 303, endPoint x: 1121, endPoint y: 307, distance: 9.8
click at [1116, 304] on mat-radio-group "A. Dr. [PERSON_NAME] from [GEOGRAPHIC_DATA] collaborated with academics from fo…" at bounding box center [1202, 321] width 574 height 245
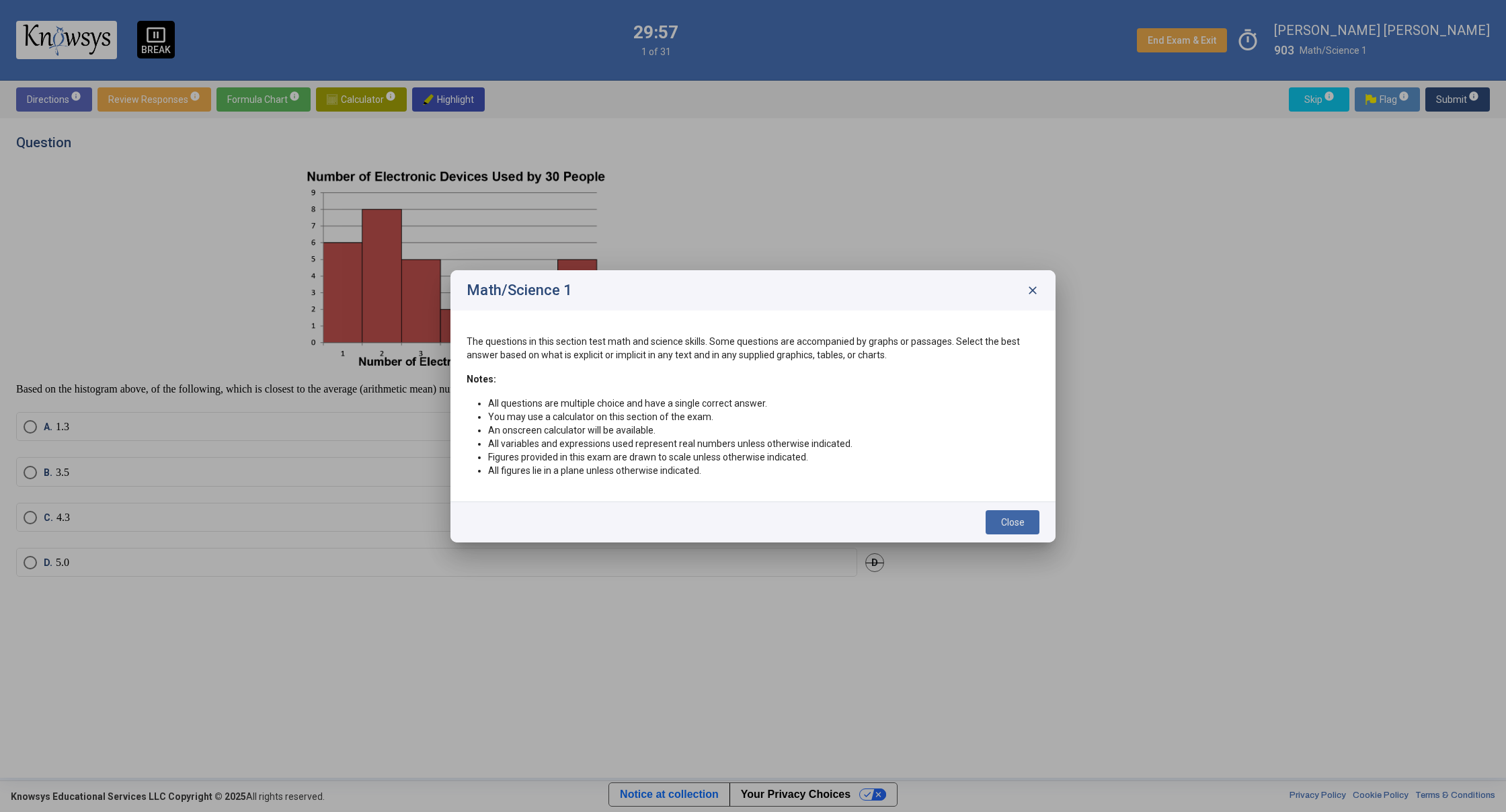
drag, startPoint x: 1035, startPoint y: 528, endPoint x: 1042, endPoint y: 524, distance: 8.1
click at [1042, 524] on div "Close" at bounding box center [753, 522] width 605 height 41
click at [1029, 527] on button "Close" at bounding box center [1012, 522] width 54 height 24
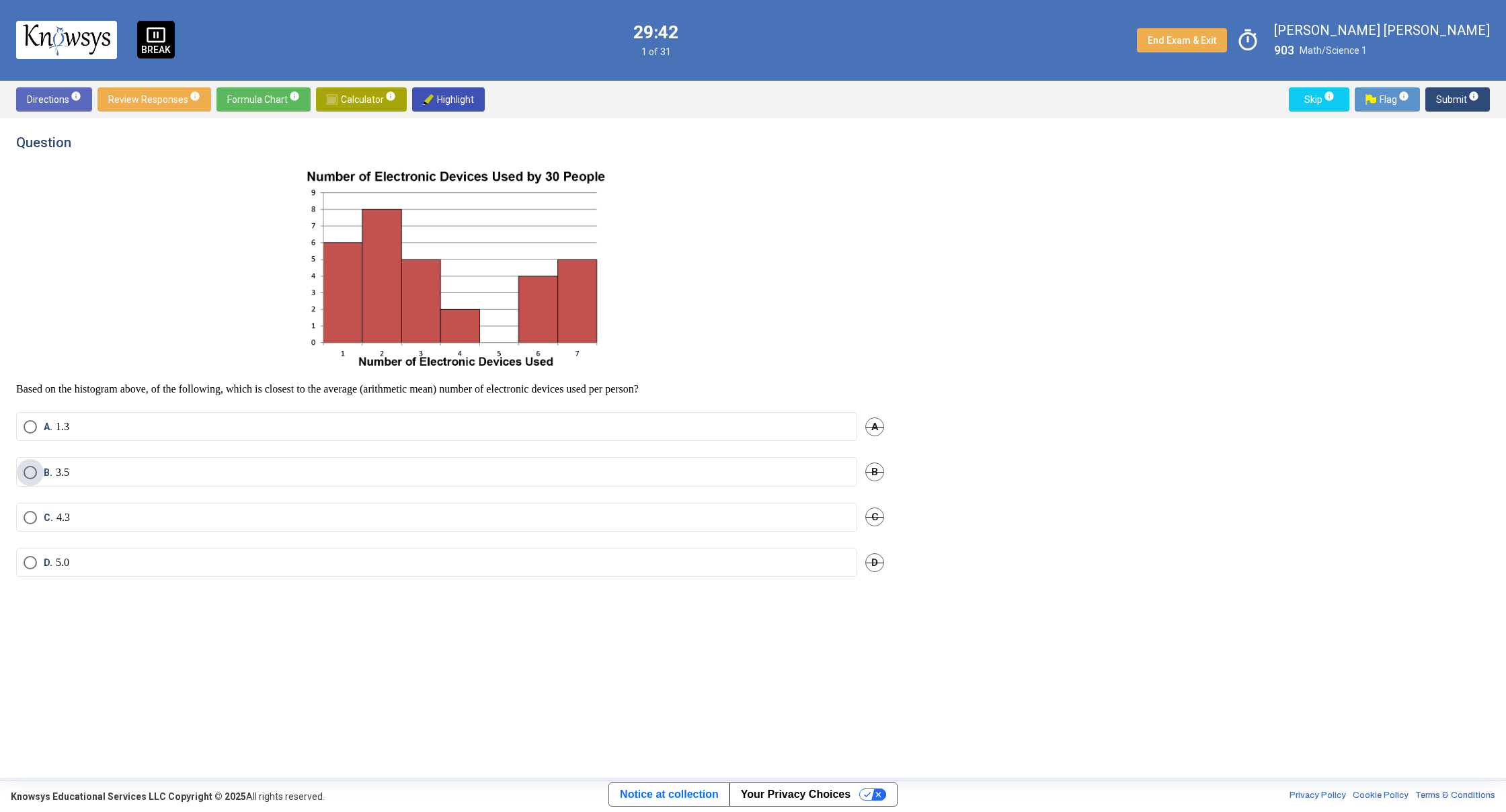
click at [172, 478] on label "B. 3.5" at bounding box center [437, 473] width 826 height 13
click at [1451, 102] on span "Submit info" at bounding box center [1457, 99] width 43 height 24
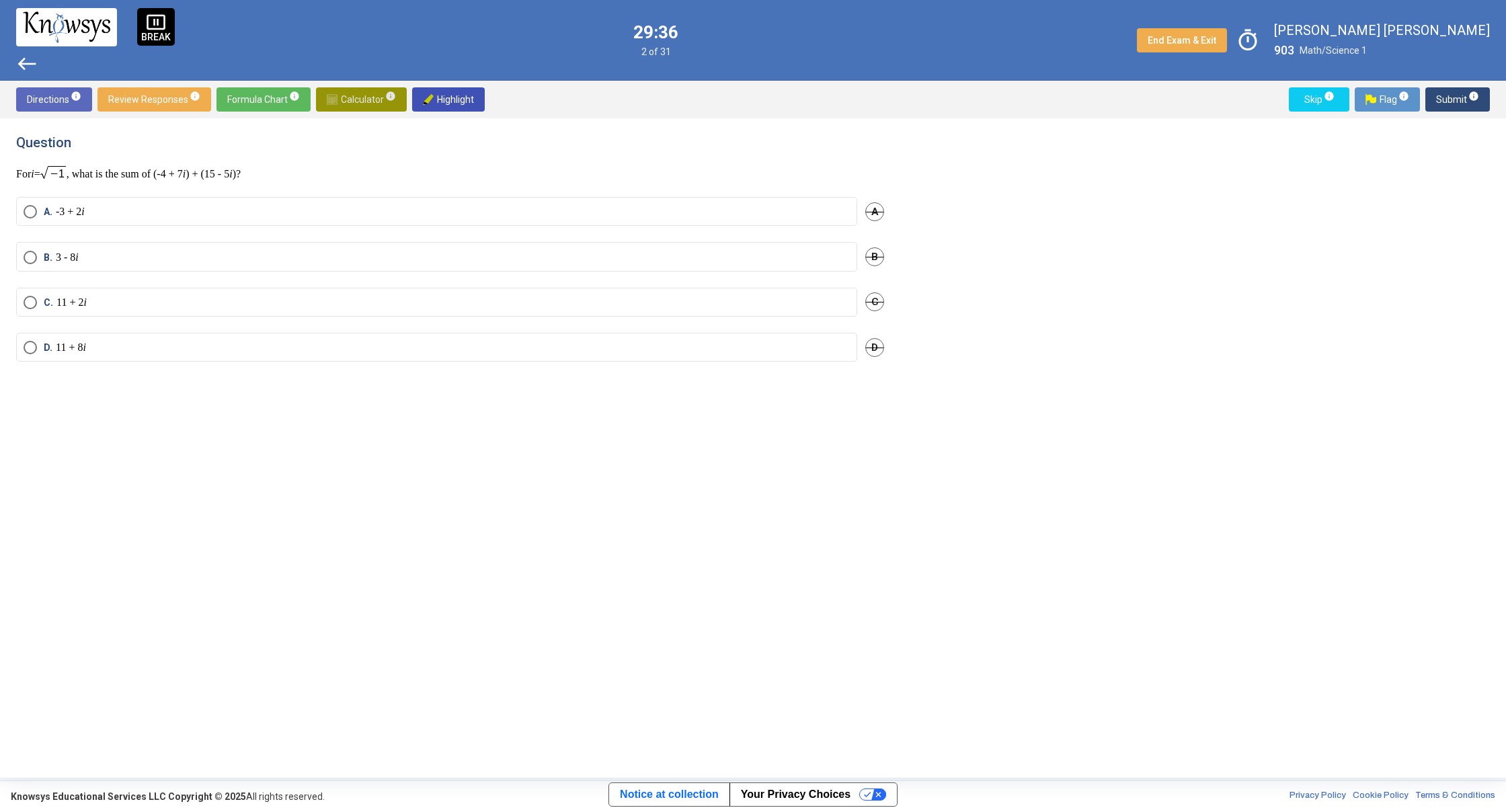
click at [368, 91] on span "Calculator info" at bounding box center [361, 99] width 69 height 24
click at [1465, 231] on div "Restore Default Zoom" at bounding box center [1473, 235] width 25 height 25
click at [1471, 158] on div "Graph Settings" at bounding box center [1473, 151] width 25 height 25
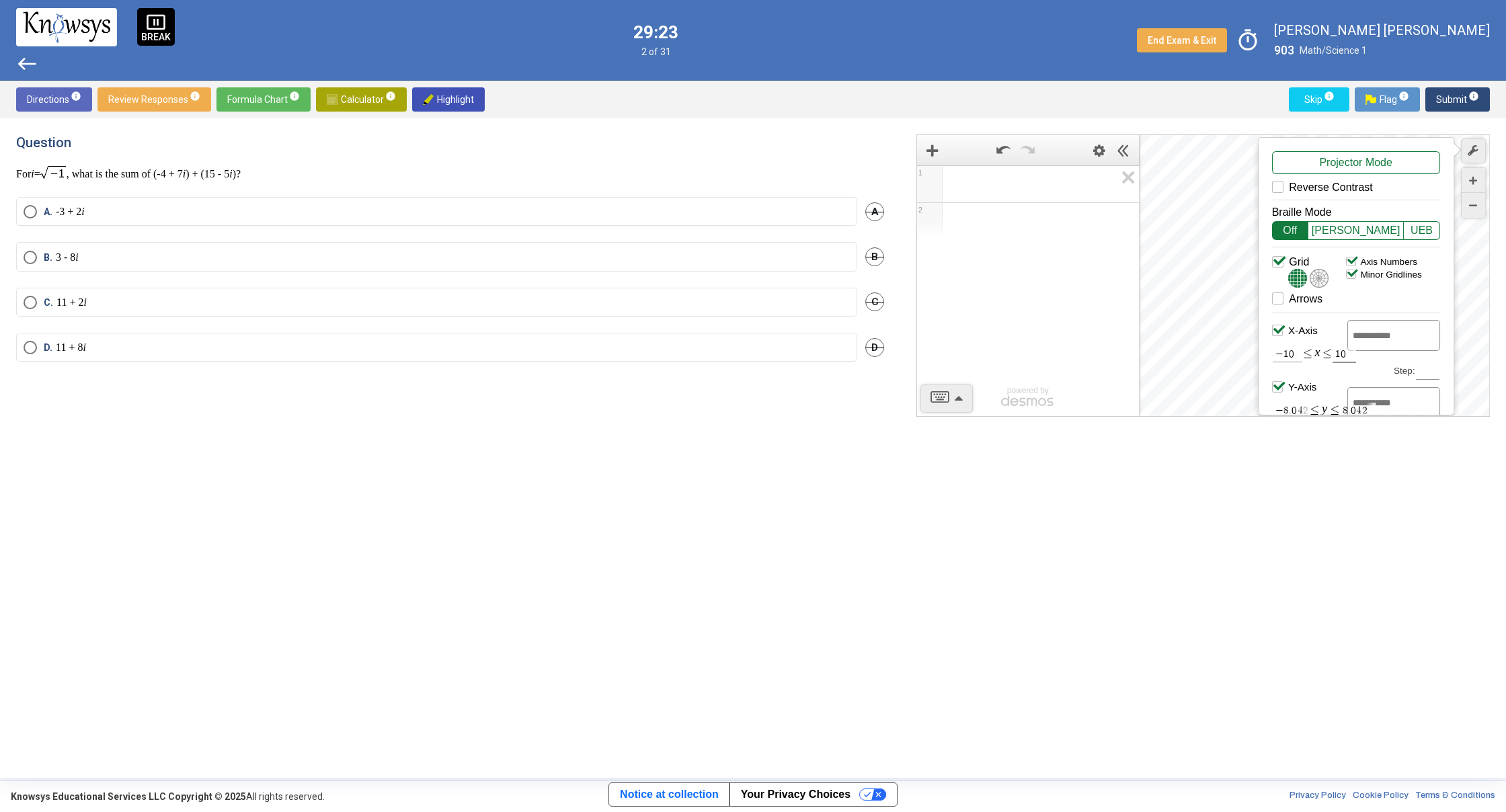
scroll to position [68, 0]
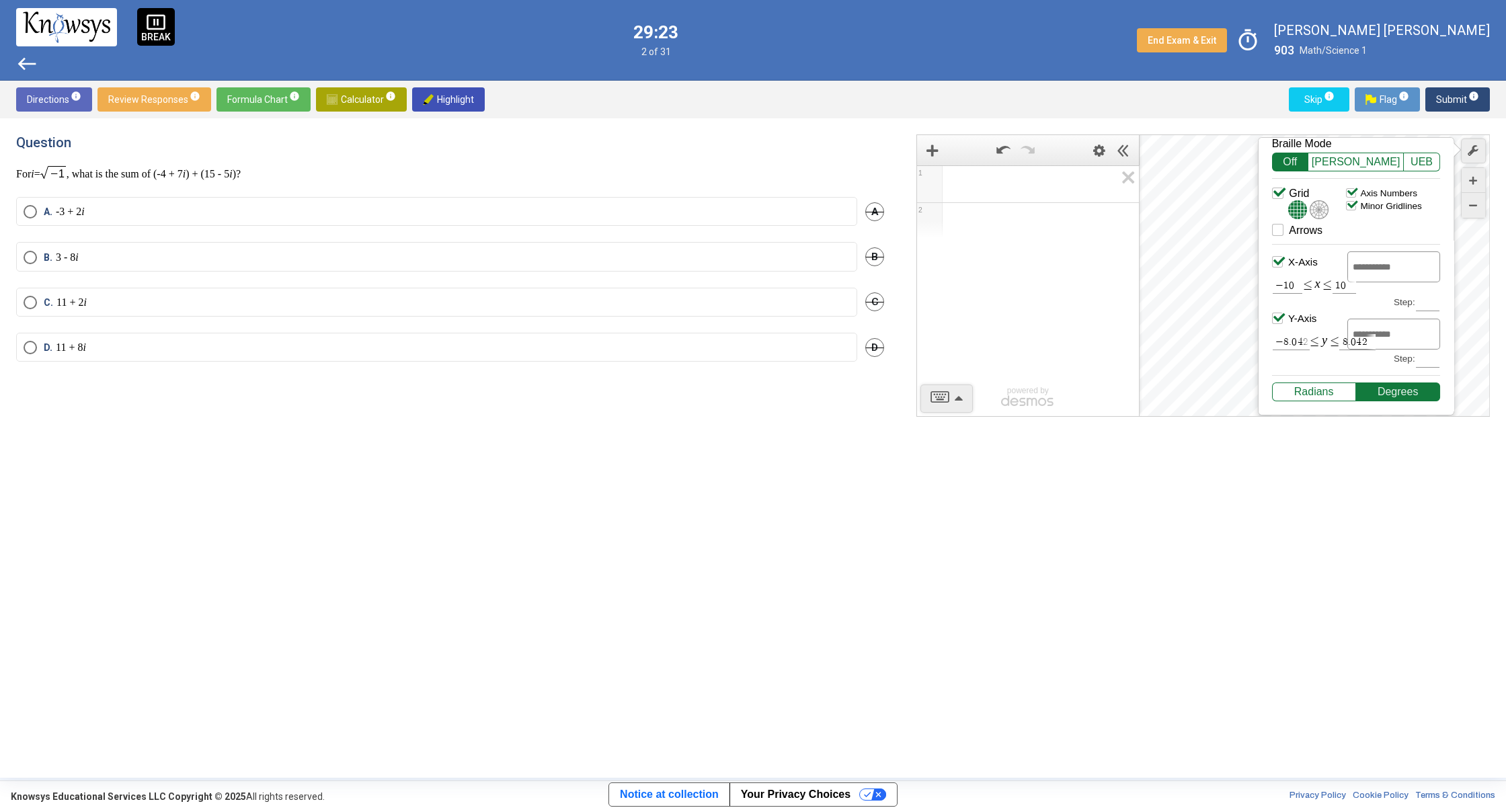
drag, startPoint x: 1333, startPoint y: 324, endPoint x: 1326, endPoint y: 314, distance: 12.2
click at [1327, 314] on div "X-Axis − 1 0 $$ ≤ x ≤ 1 0 Step: Y-Axis − 8 . 0 4 2 $$ ≤ y ≤ 8 . 0 4 2 Step:" at bounding box center [1356, 298] width 168 height 107
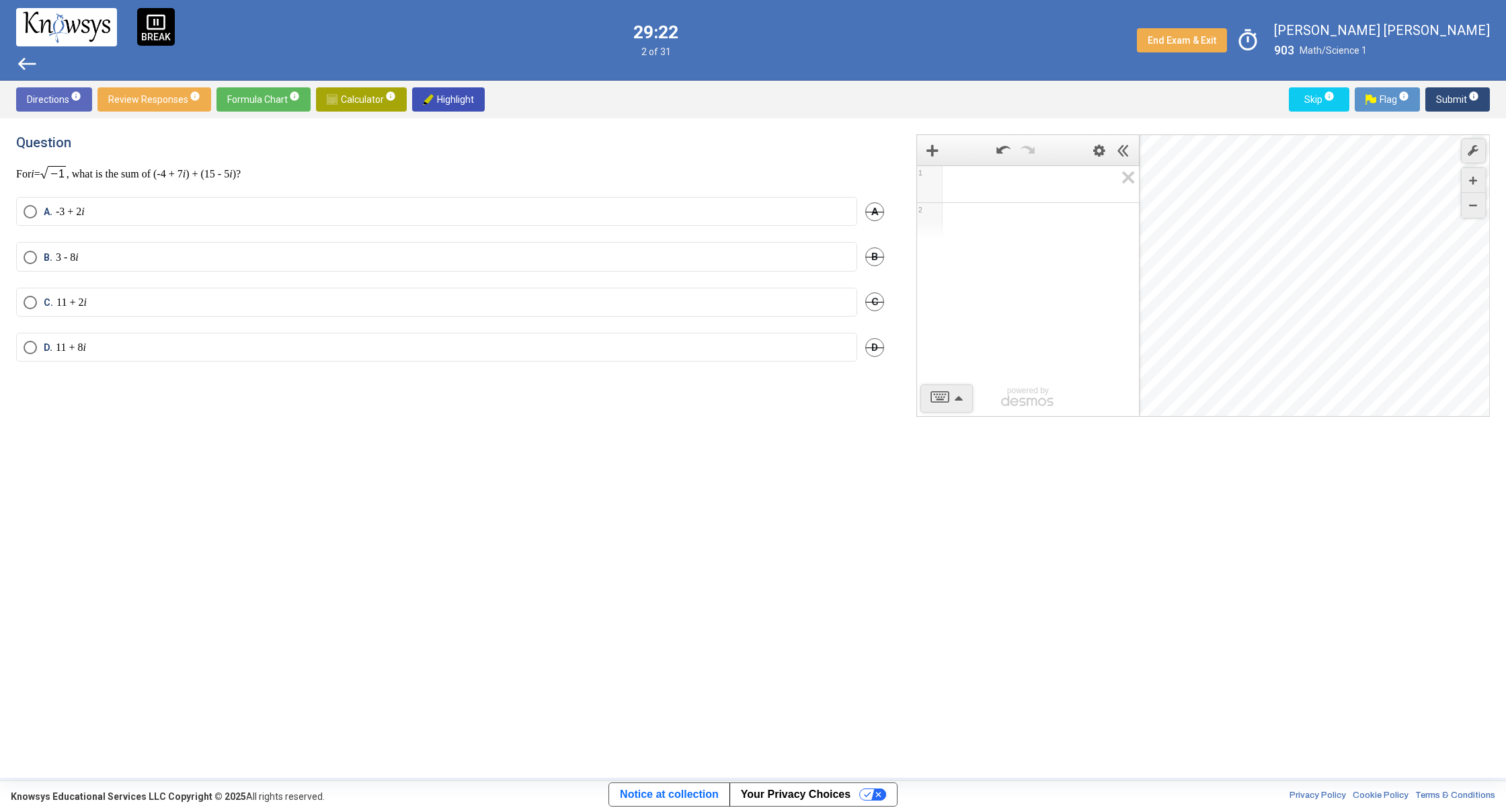
drag, startPoint x: 1077, startPoint y: 331, endPoint x: 1069, endPoint y: 321, distance: 12.8
click at [1075, 329] on div "1 2 powered by" at bounding box center [1027, 290] width 222 height 252
click at [937, 158] on span "Add Item" at bounding box center [932, 150] width 26 height 26
click at [178, 220] on mat-radio-button "A. -3 + 2 i" at bounding box center [437, 211] width 841 height 29
click at [181, 218] on label "A. -3 + 2 i" at bounding box center [437, 211] width 826 height 13
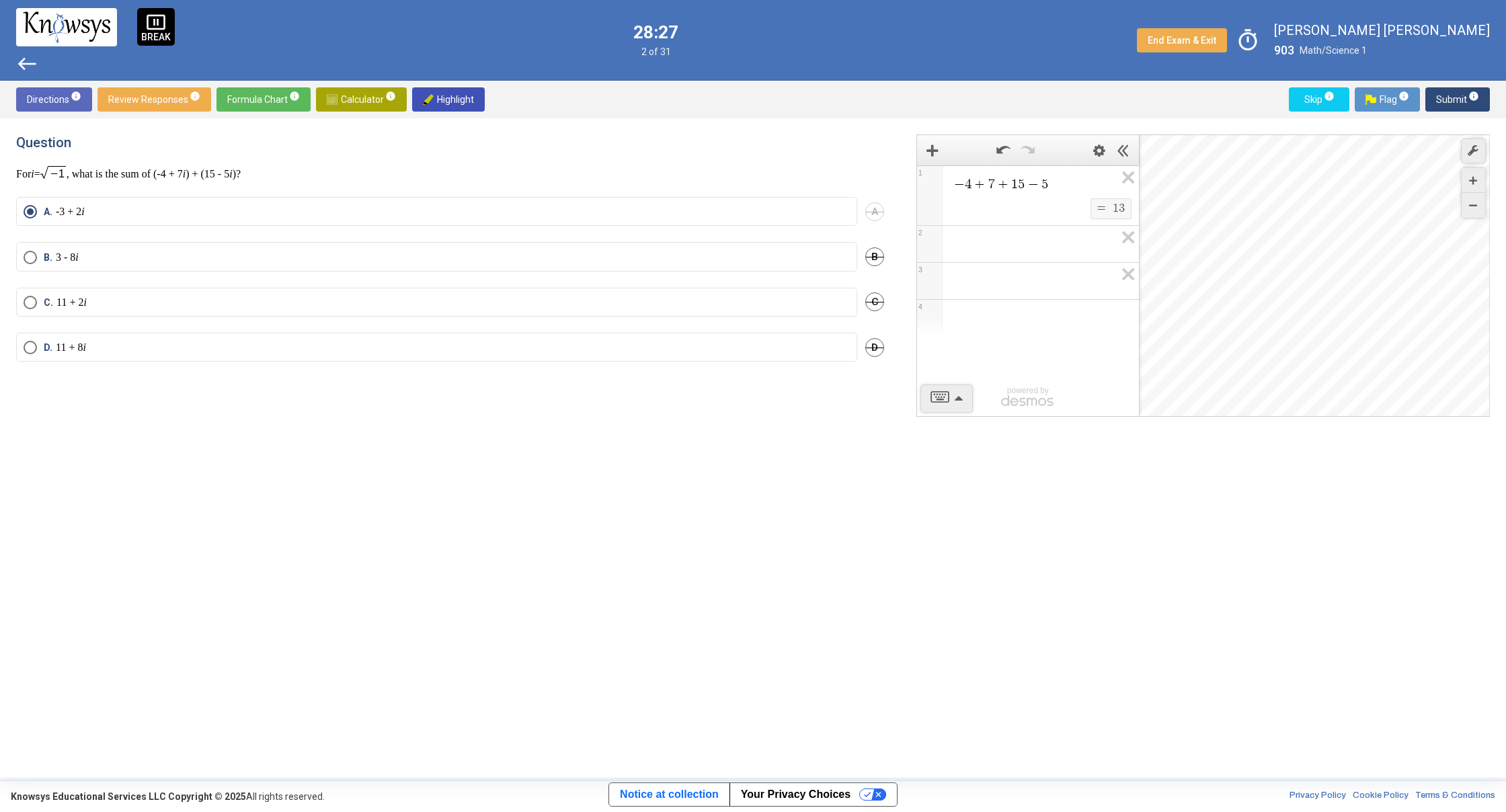
drag, startPoint x: 35, startPoint y: 357, endPoint x: 45, endPoint y: 356, distance: 10.0
click at [36, 358] on mat-radio-button "D. 11 + 8 i" at bounding box center [437, 347] width 841 height 29
click at [39, 339] on mat-radio-button "D. 11 + 8 i" at bounding box center [437, 347] width 841 height 29
click at [31, 347] on span "Select an option" at bounding box center [31, 347] width 13 height 13
click at [1466, 96] on span "Submit info" at bounding box center [1457, 99] width 43 height 24
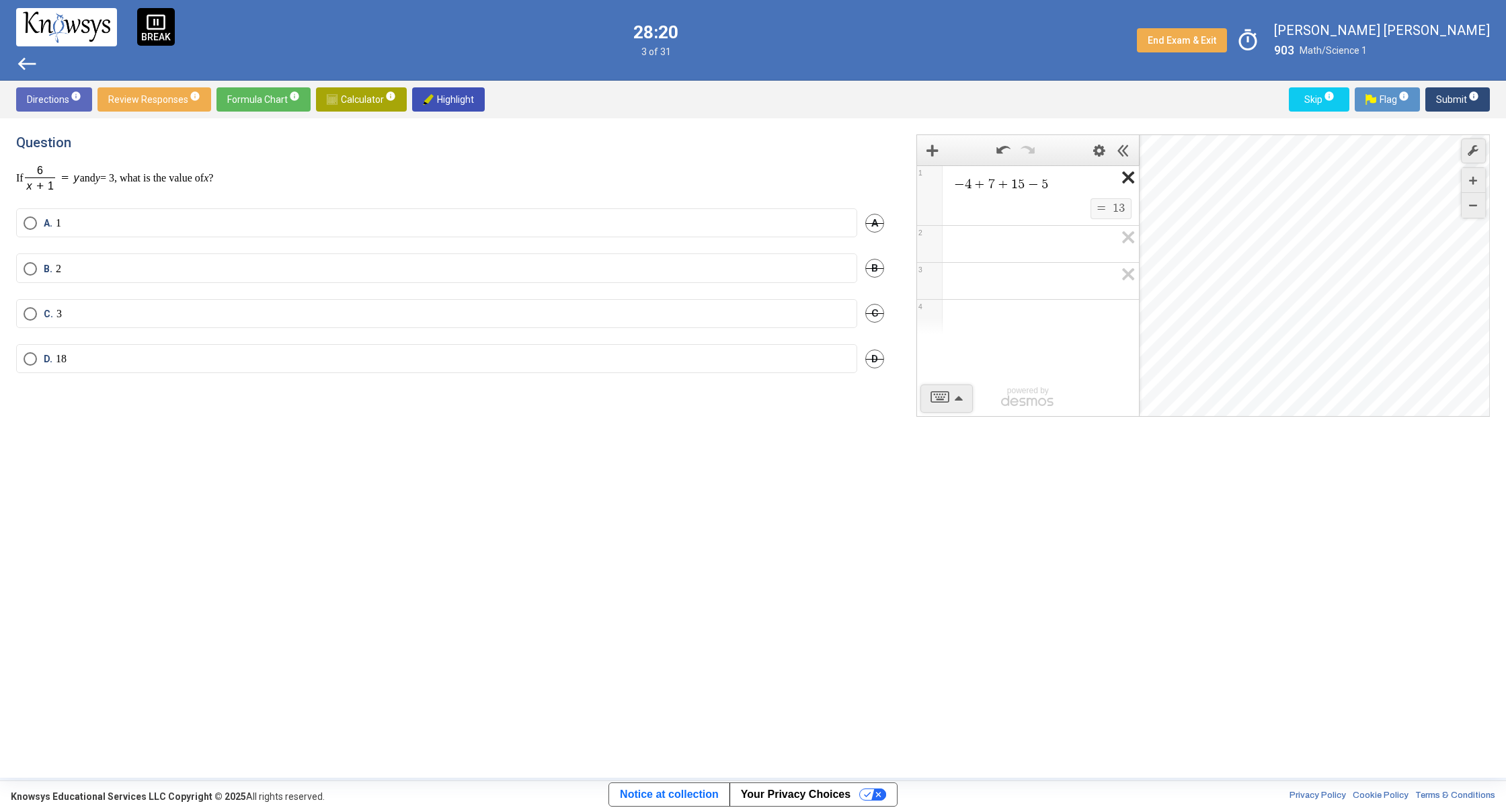
click at [1126, 172] on icon "Expression List" at bounding box center [1123, 181] width 31 height 31
click at [132, 216] on label "A. 1" at bounding box center [437, 223] width 826 height 13
click at [1476, 106] on span "Submit info" at bounding box center [1457, 99] width 43 height 24
click at [148, 254] on label "B. ( a + b )(5 - 4 a )" at bounding box center [437, 254] width 826 height 13
click at [153, 210] on label "A. 5( a + b - 4)" at bounding box center [437, 208] width 826 height 13
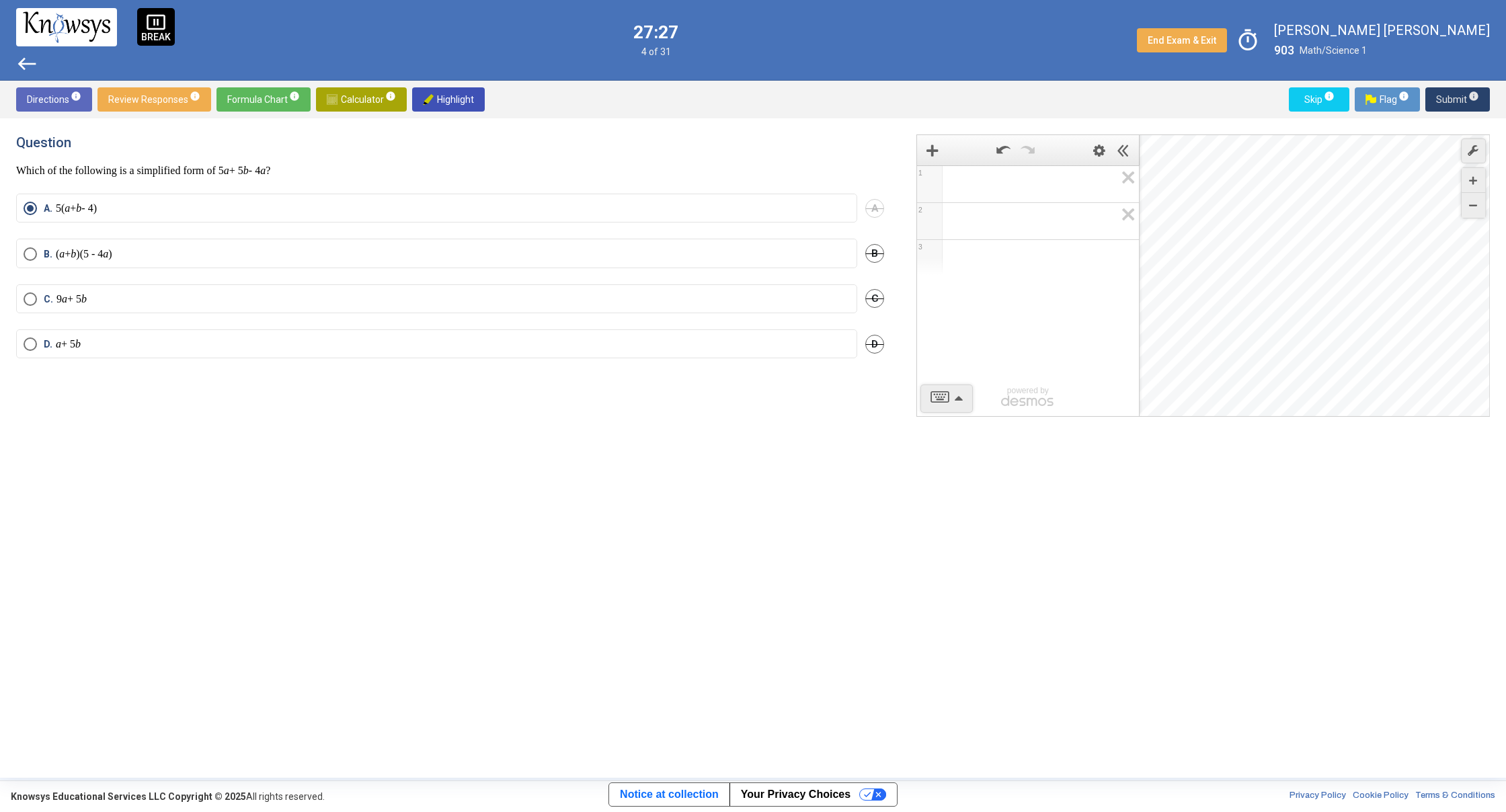
click at [1471, 89] on span "Submit info" at bounding box center [1457, 99] width 43 height 24
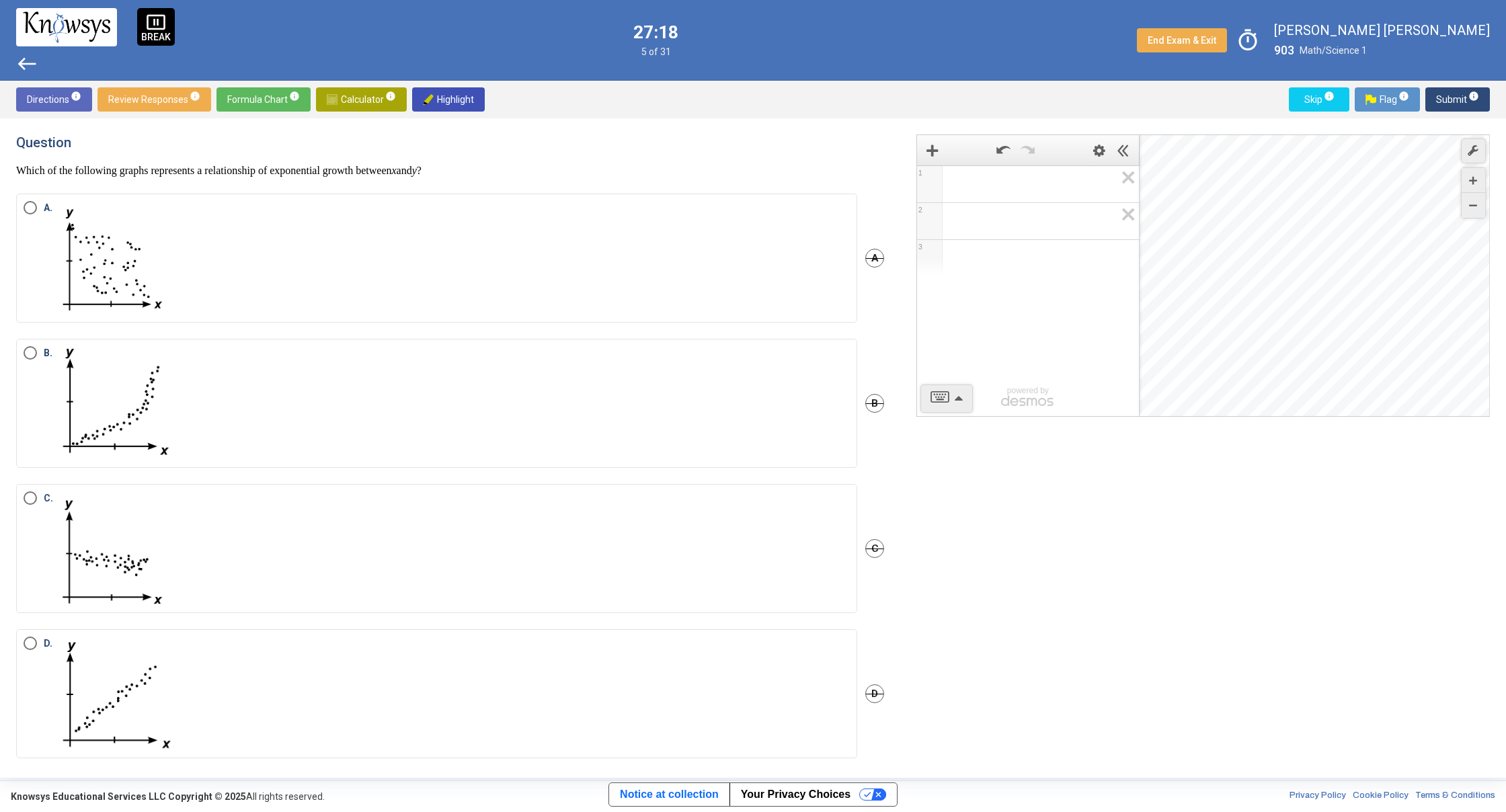
drag, startPoint x: 34, startPoint y: 643, endPoint x: 38, endPoint y: 635, distance: 8.9
click at [36, 632] on mat-radio-button "D." at bounding box center [437, 693] width 841 height 129
click at [40, 640] on span "D." at bounding box center [106, 693] width 139 height 114
click at [1448, 97] on span "Submit info" at bounding box center [1457, 99] width 43 height 24
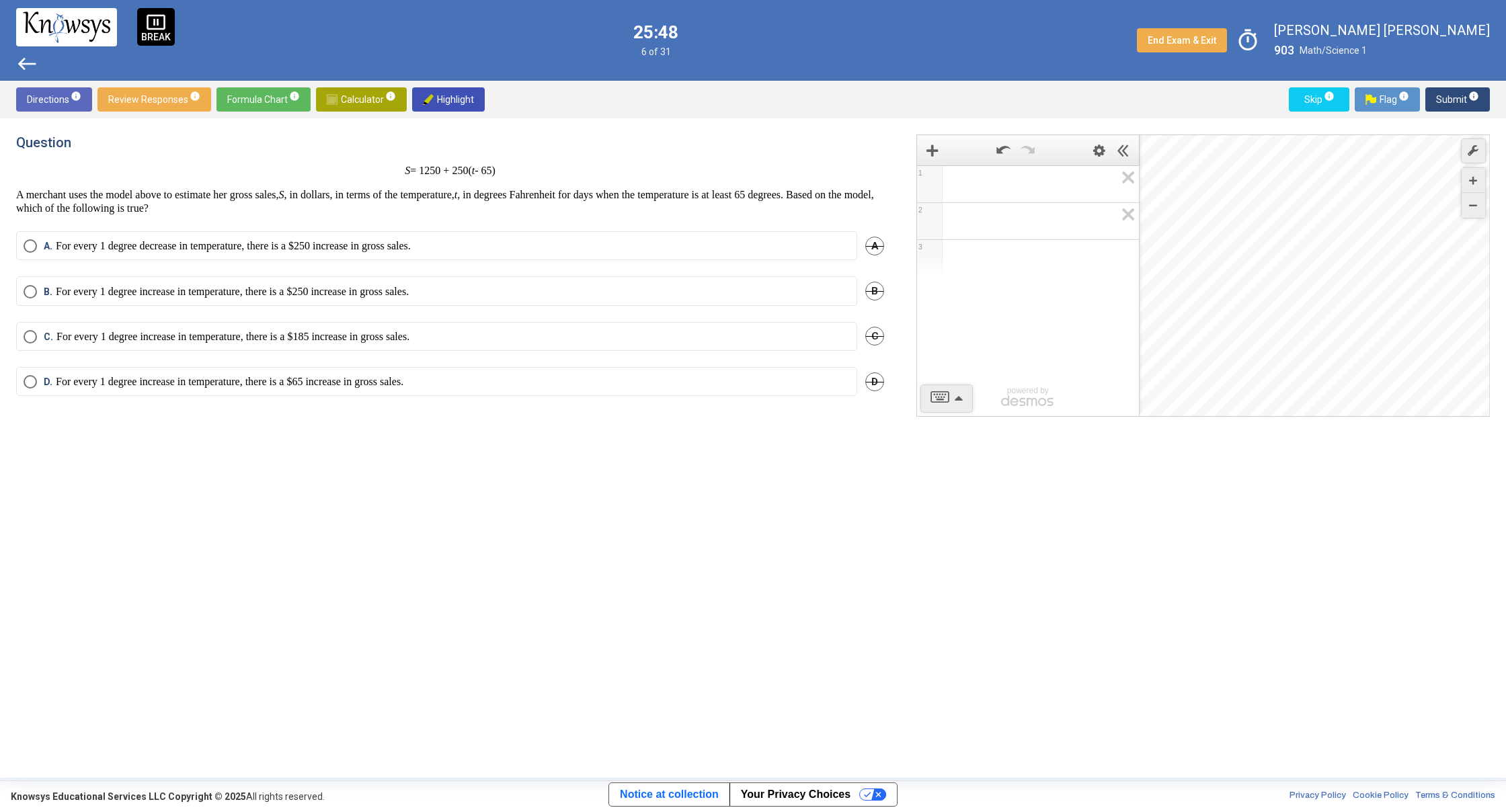
click at [745, 237] on mat-radio-button "A. For every 1 degree decrease in temperature, there is a $250 increase in gros…" at bounding box center [437, 245] width 841 height 29
click at [38, 249] on span "A. For every 1 degree decrease in temperature, there is a $250 increase in gros…" at bounding box center [224, 246] width 374 height 13
drag, startPoint x: 1442, startPoint y: 90, endPoint x: 1447, endPoint y: 96, distance: 7.8
click at [1447, 95] on span "Submit info" at bounding box center [1457, 99] width 43 height 24
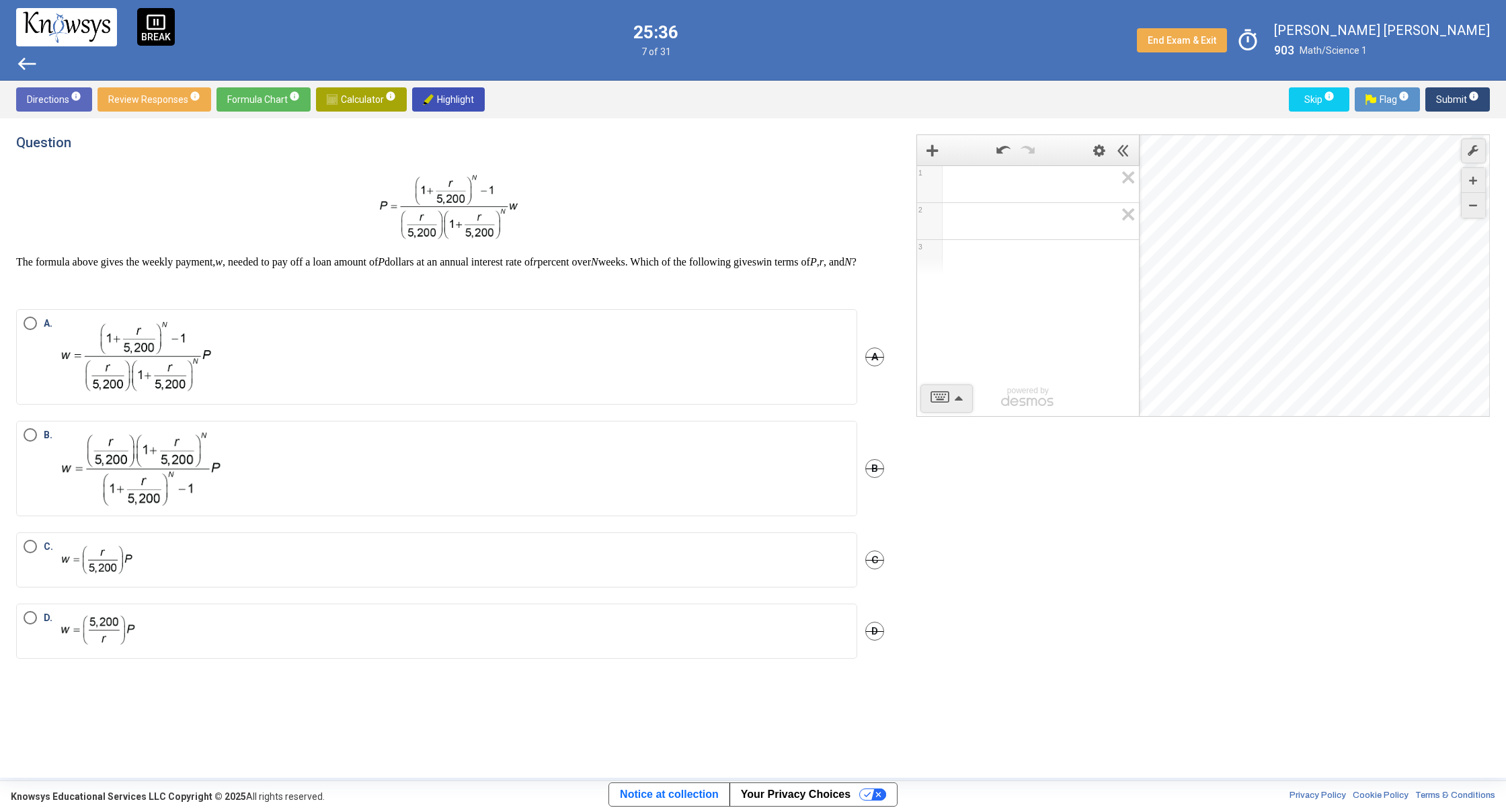
drag, startPoint x: 956, startPoint y: 144, endPoint x: 1092, endPoint y: 168, distance: 138.1
click at [1068, 171] on div "1 2 3 powered by" at bounding box center [1028, 276] width 223 height 282
drag, startPoint x: 120, startPoint y: 394, endPoint x: 144, endPoint y: 358, distance: 43.3
drag, startPoint x: 12, startPoint y: 263, endPoint x: 194, endPoint y: 277, distance: 182.5
click at [194, 277] on div "Question The formula above gives the weekly payment, w , needed to pay off a lo…" at bounding box center [753, 447] width 1506 height 659
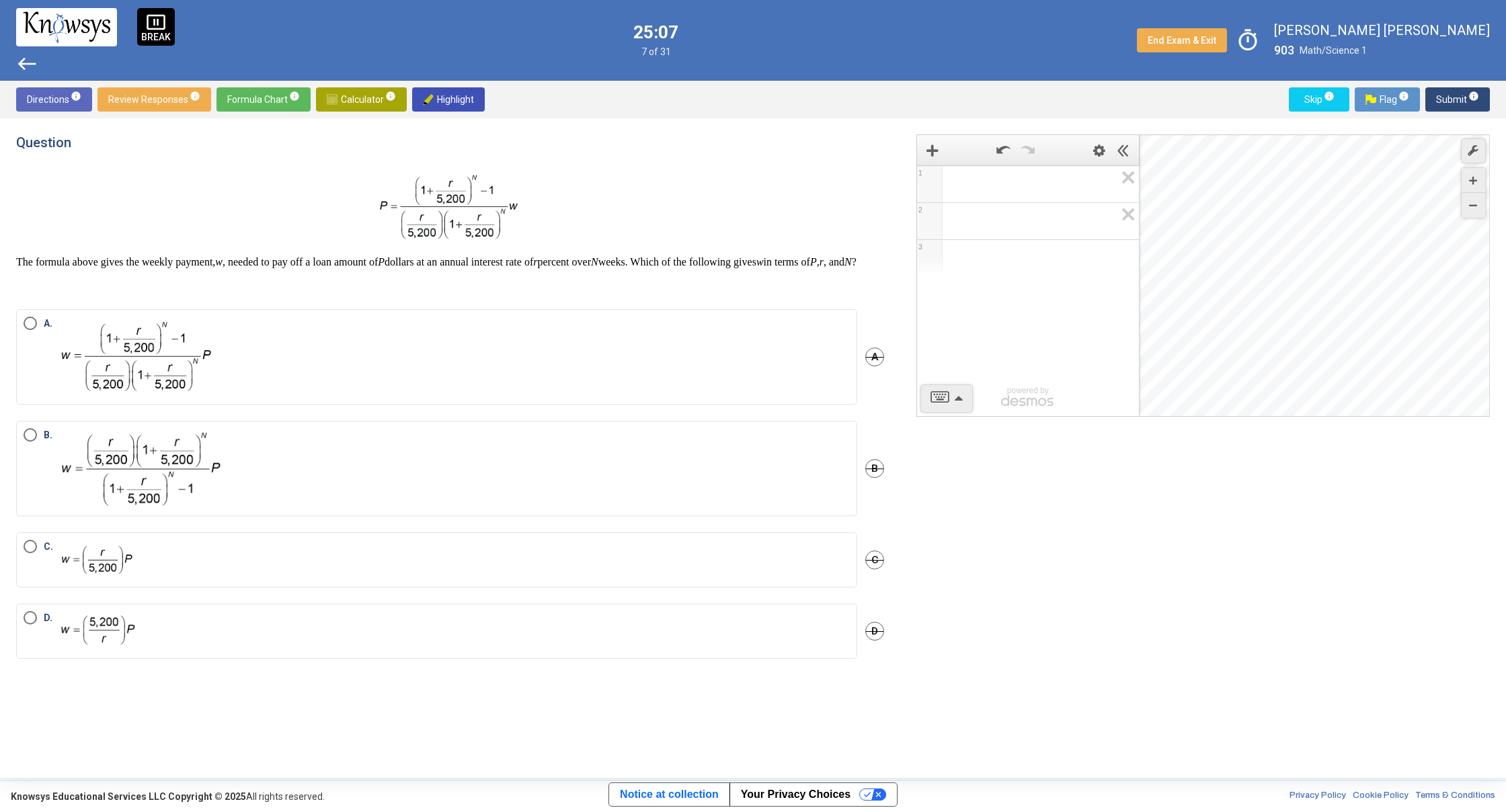
click at [194, 269] on p "The formula above gives the weekly payment, w , needed to pay off a loan amount…" at bounding box center [451, 262] width 868 height 13
drag, startPoint x: 255, startPoint y: 295, endPoint x: 314, endPoint y: 292, distance: 59.1
click at [259, 293] on p at bounding box center [451, 286] width 868 height 13
click at [326, 375] on label "A." at bounding box center [437, 357] width 826 height 81
click at [1451, 104] on span "Submit info" at bounding box center [1457, 99] width 43 height 24
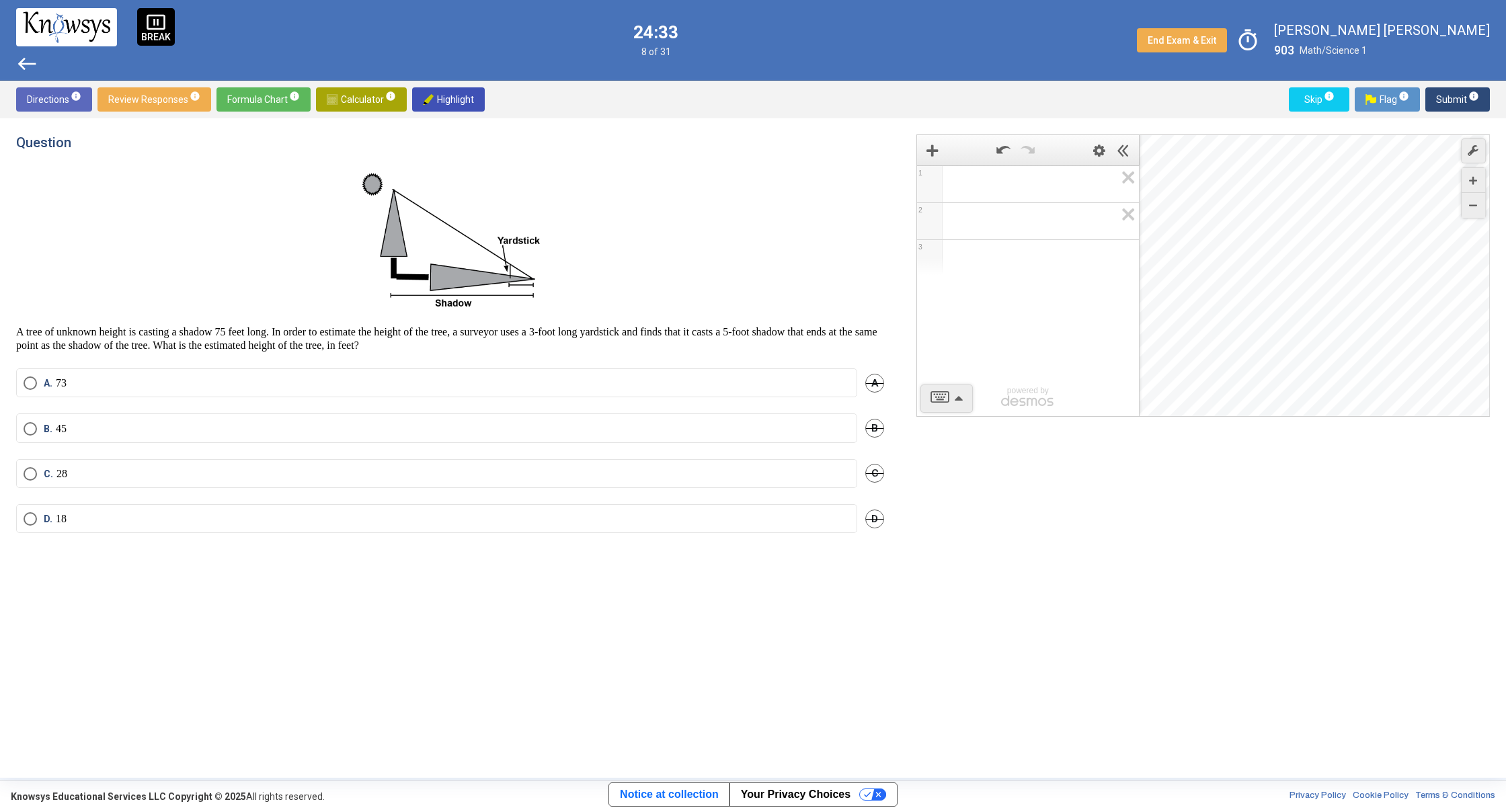
drag, startPoint x: 3, startPoint y: 324, endPoint x: 5, endPoint y: 338, distance: 14.1
click at [5, 338] on div "Question A tree of unknown height is casting a shadow 75 feet long. In order to…" at bounding box center [753, 447] width 1506 height 659
click at [1452, 96] on span "Submit info" at bounding box center [1457, 99] width 43 height 24
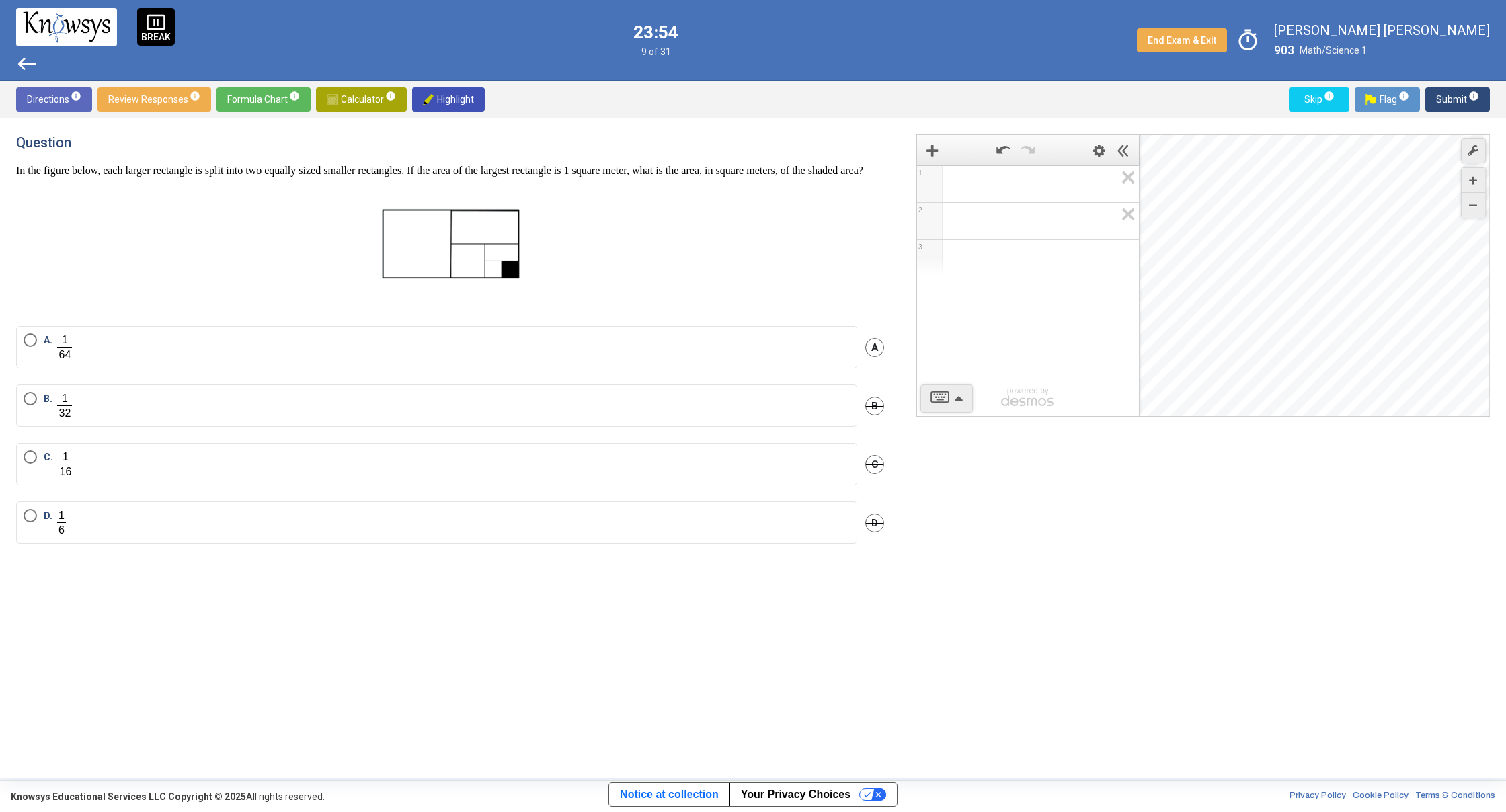
drag, startPoint x: 6, startPoint y: 191, endPoint x: 157, endPoint y: 245, distance: 160.4
click at [157, 245] on div "Question In the figure below, each larger rectangle is split into two equally s…" at bounding box center [753, 447] width 1506 height 659
click at [172, 245] on p at bounding box center [451, 237] width 868 height 97
click at [129, 368] on mat-radio-button "A." at bounding box center [437, 347] width 841 height 42
click at [129, 361] on label "A." at bounding box center [437, 347] width 826 height 27
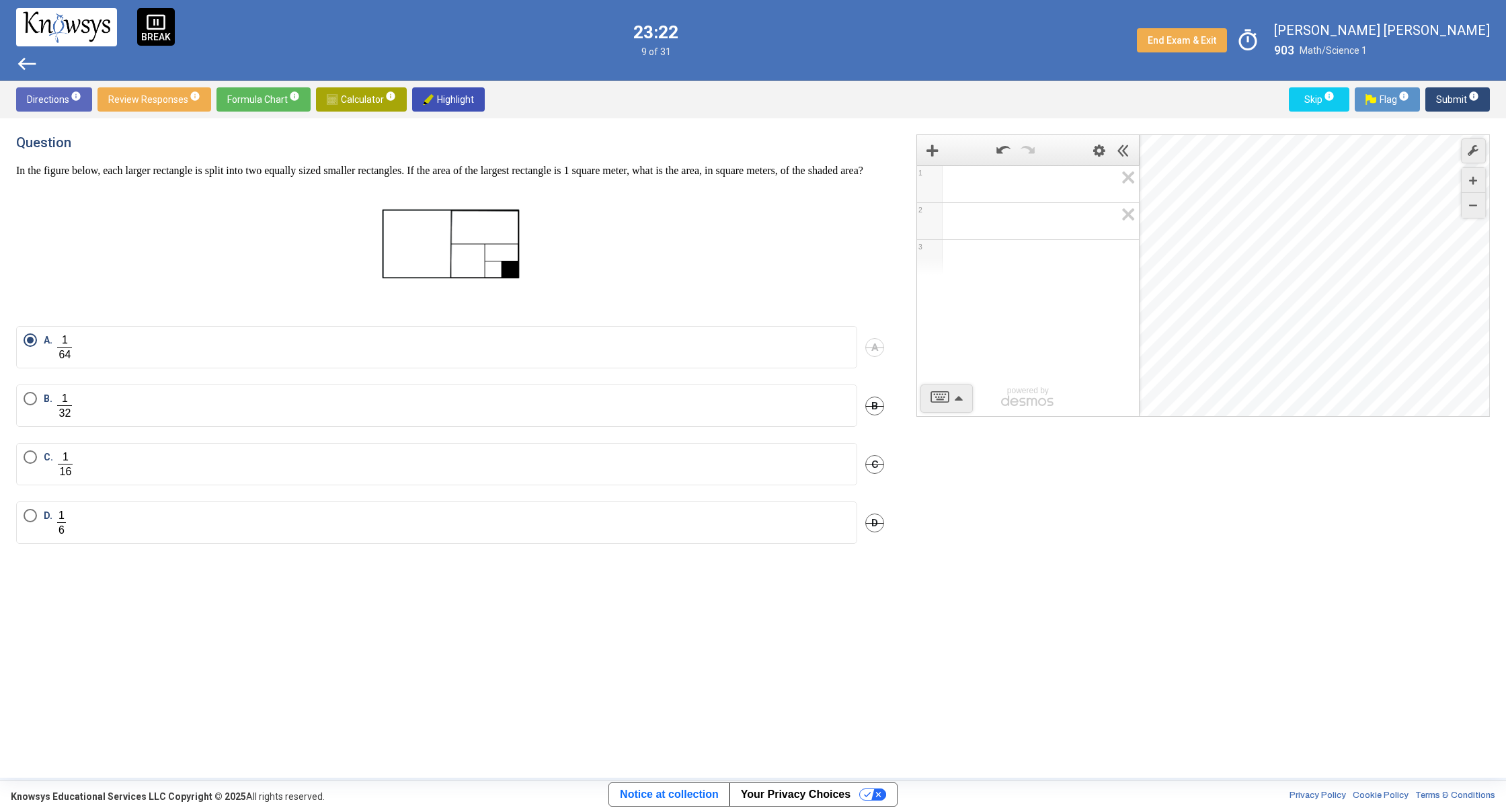
drag, startPoint x: 1322, startPoint y: 183, endPoint x: 1381, endPoint y: 102, distance: 100.2
drag, startPoint x: 1456, startPoint y: 196, endPoint x: 1455, endPoint y: 202, distance: 6.1
click at [1455, 202] on div "Desmos Graphing Calculator" at bounding box center [1315, 276] width 351 height 282
click at [1463, 197] on div "Zoom Out" at bounding box center [1473, 205] width 24 height 25
click at [1477, 210] on div "Zoom Out" at bounding box center [1473, 205] width 24 height 25
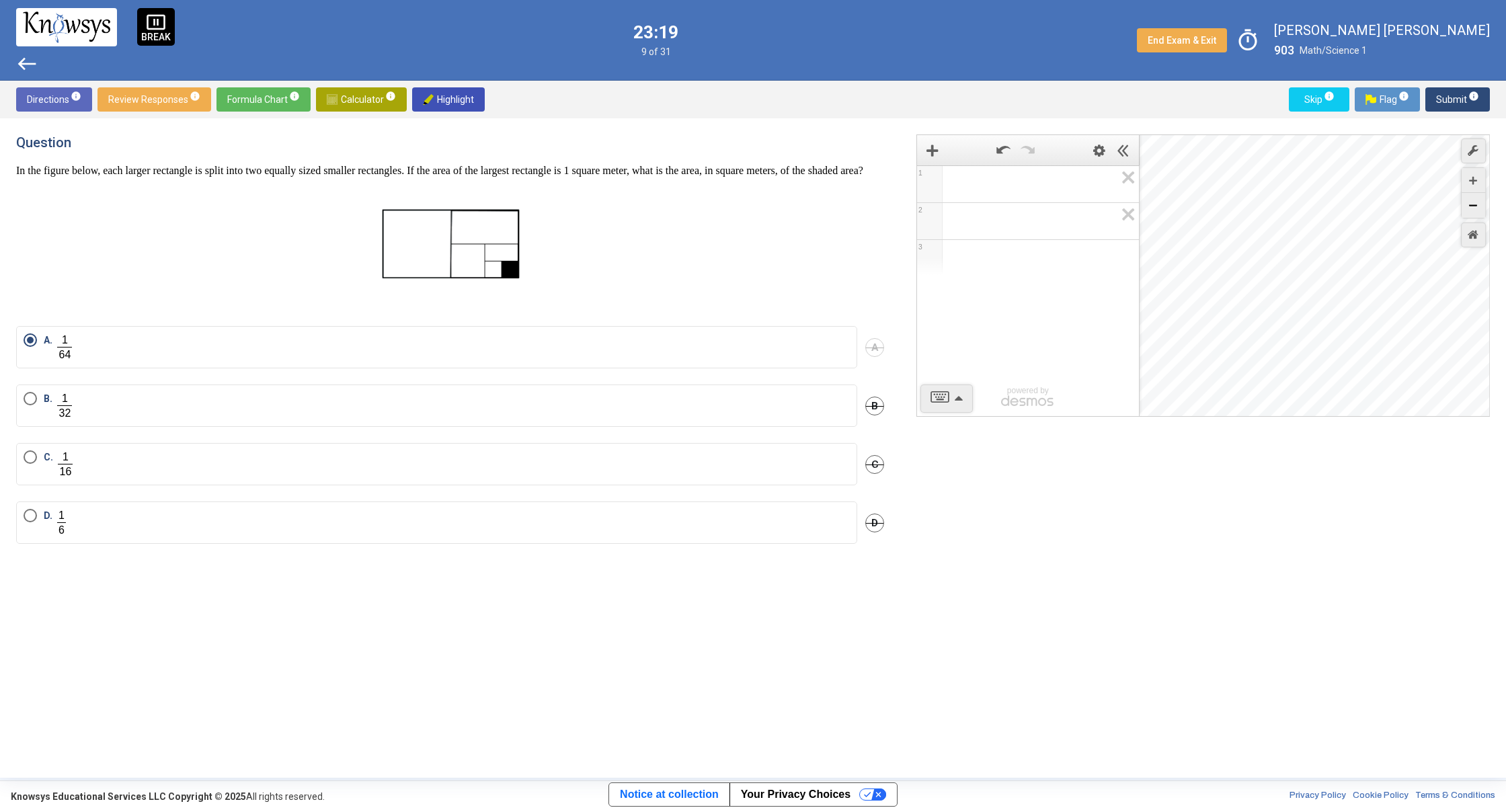
click at [1471, 207] on icon "Zoom Out" at bounding box center [1473, 205] width 8 height 8
click at [1468, 207] on div "Zoom Out" at bounding box center [1473, 205] width 24 height 25
click at [1467, 207] on div "Zoom Out" at bounding box center [1473, 205] width 24 height 25
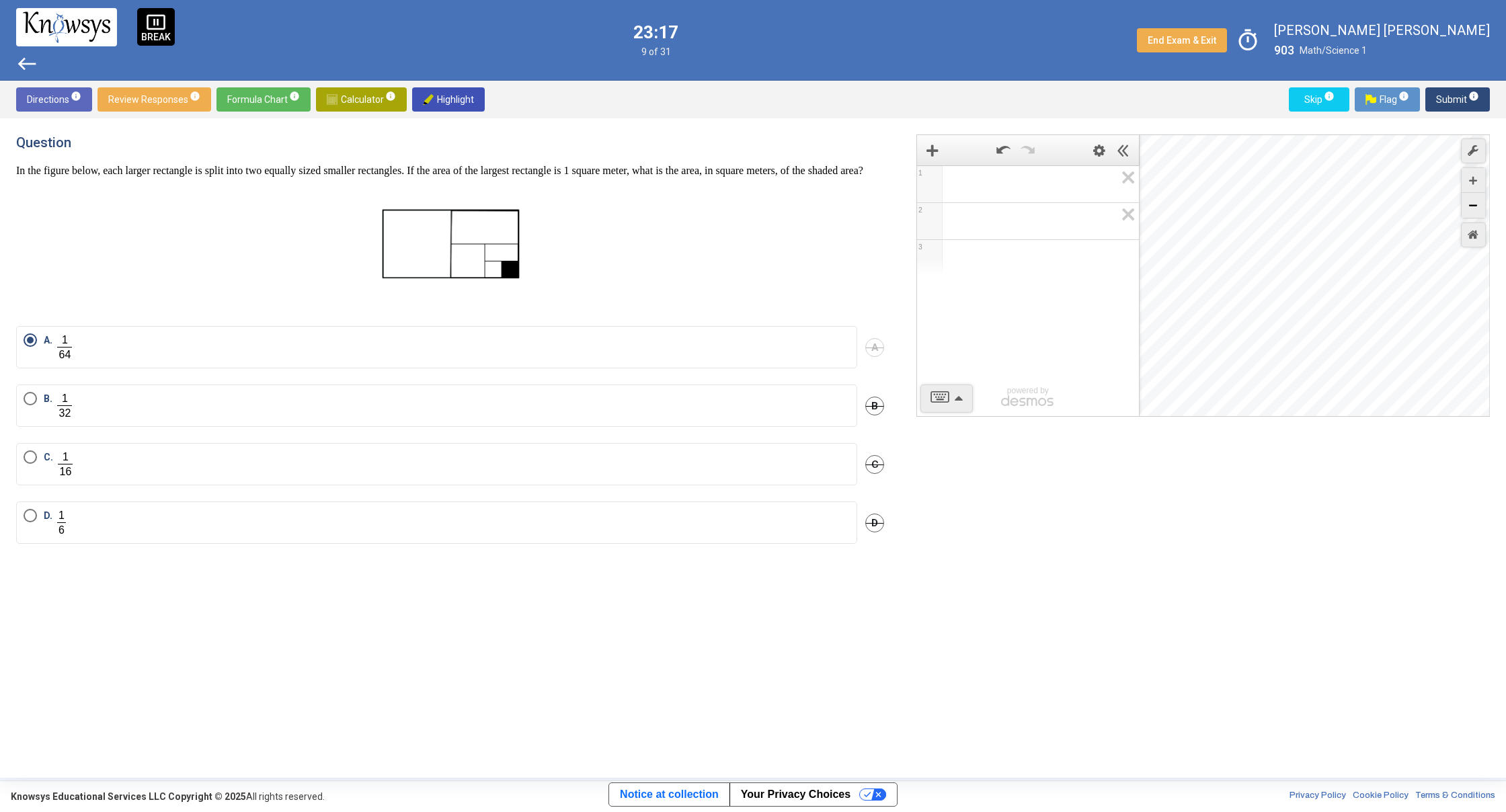
click at [1466, 207] on div "Zoom Out" at bounding box center [1473, 205] width 24 height 25
click at [1465, 207] on div "Zoom Out" at bounding box center [1473, 205] width 24 height 25
click at [1461, 207] on div "Zoom Out" at bounding box center [1473, 205] width 24 height 25
click at [1463, 208] on div "Zoom Out" at bounding box center [1473, 205] width 24 height 25
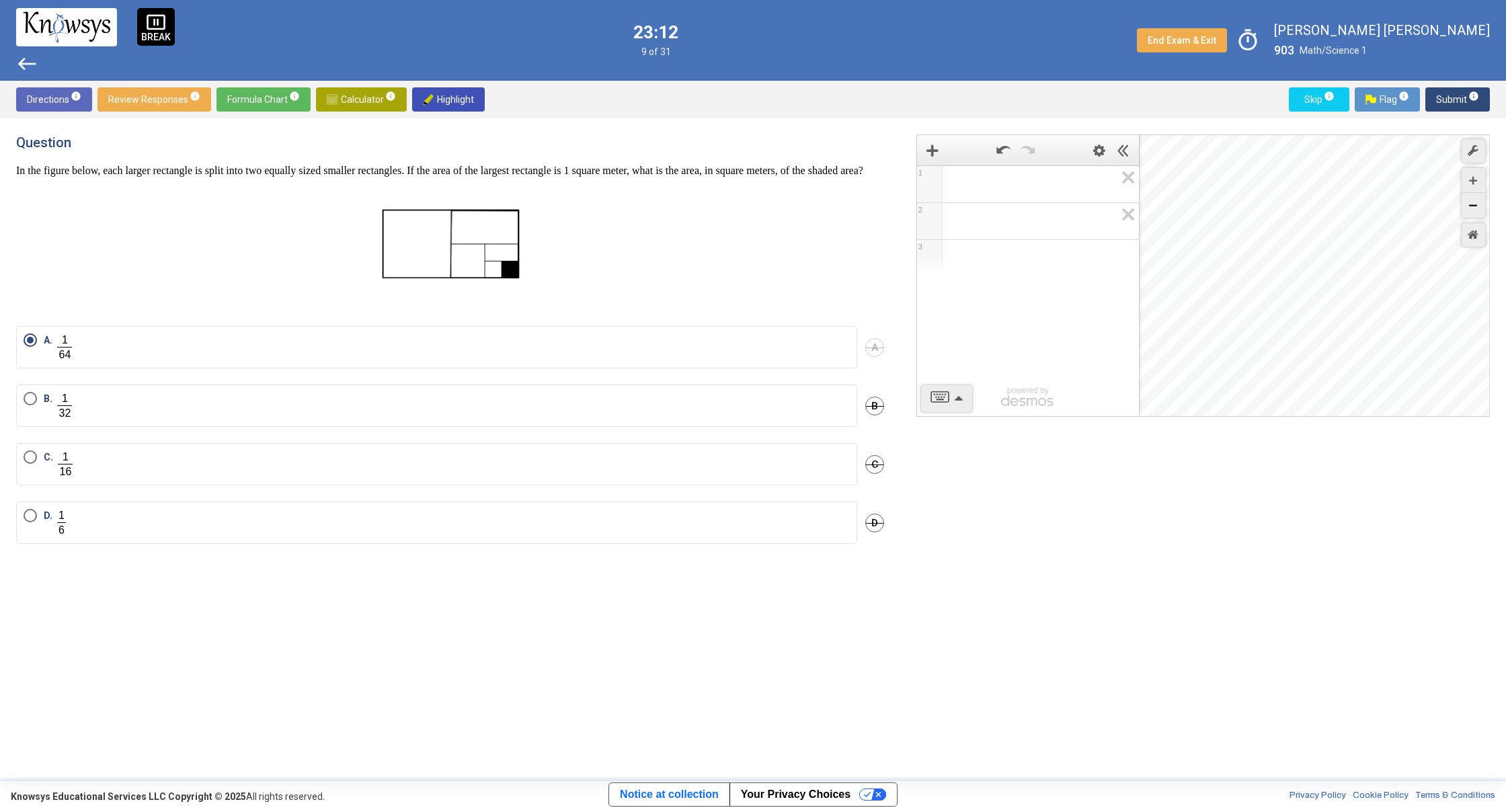
click at [1480, 210] on div "Zoom Out" at bounding box center [1473, 205] width 24 height 25
click at [1471, 205] on icon "Zoom Out" at bounding box center [1473, 205] width 8 height 8
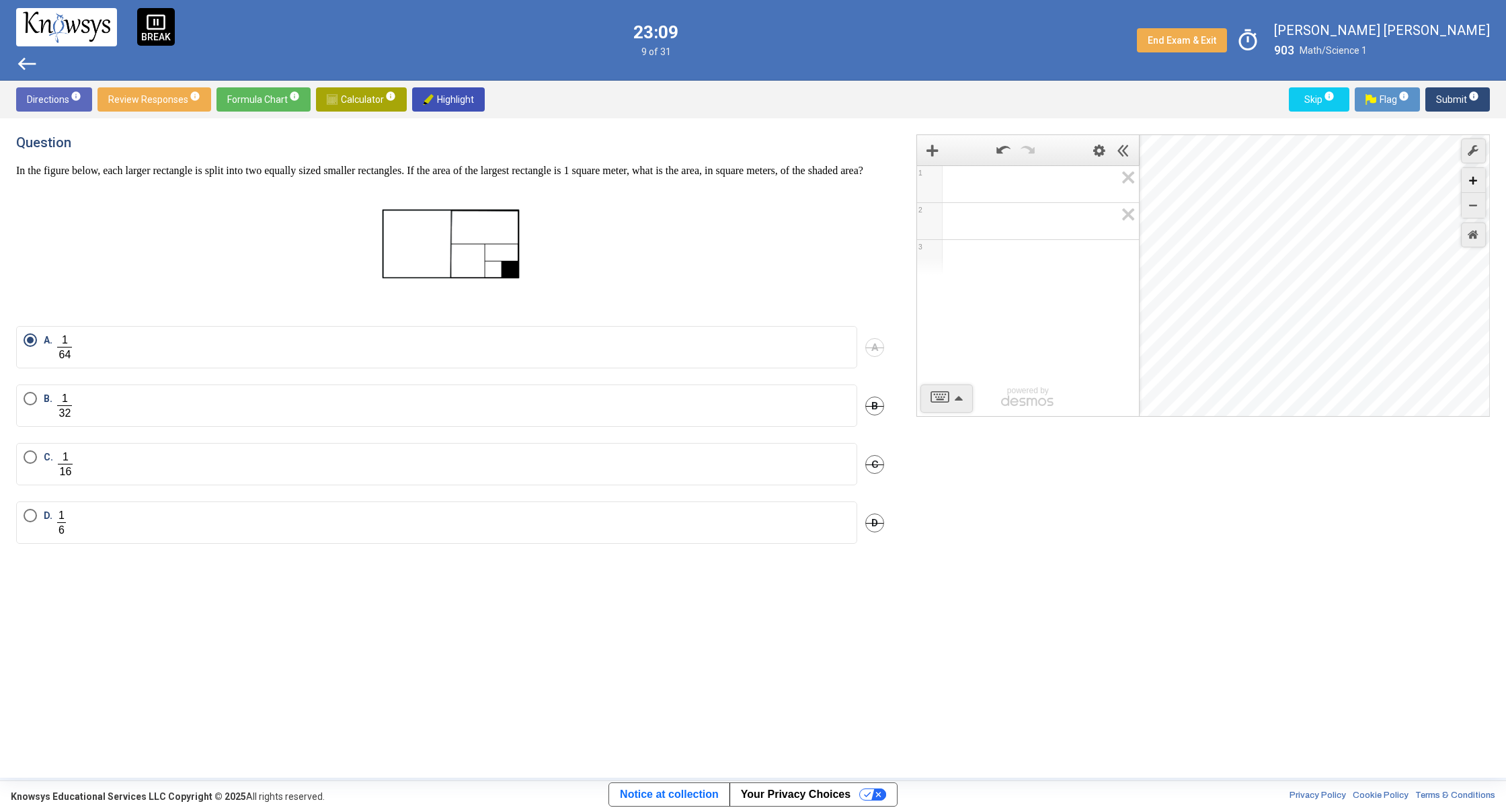
click at [1467, 191] on div "Zoom In" at bounding box center [1473, 181] width 24 height 25
click at [1483, 198] on div "Zoom Out" at bounding box center [1473, 205] width 24 height 25
click at [1480, 210] on div "Zoom Out" at bounding box center [1473, 205] width 24 height 25
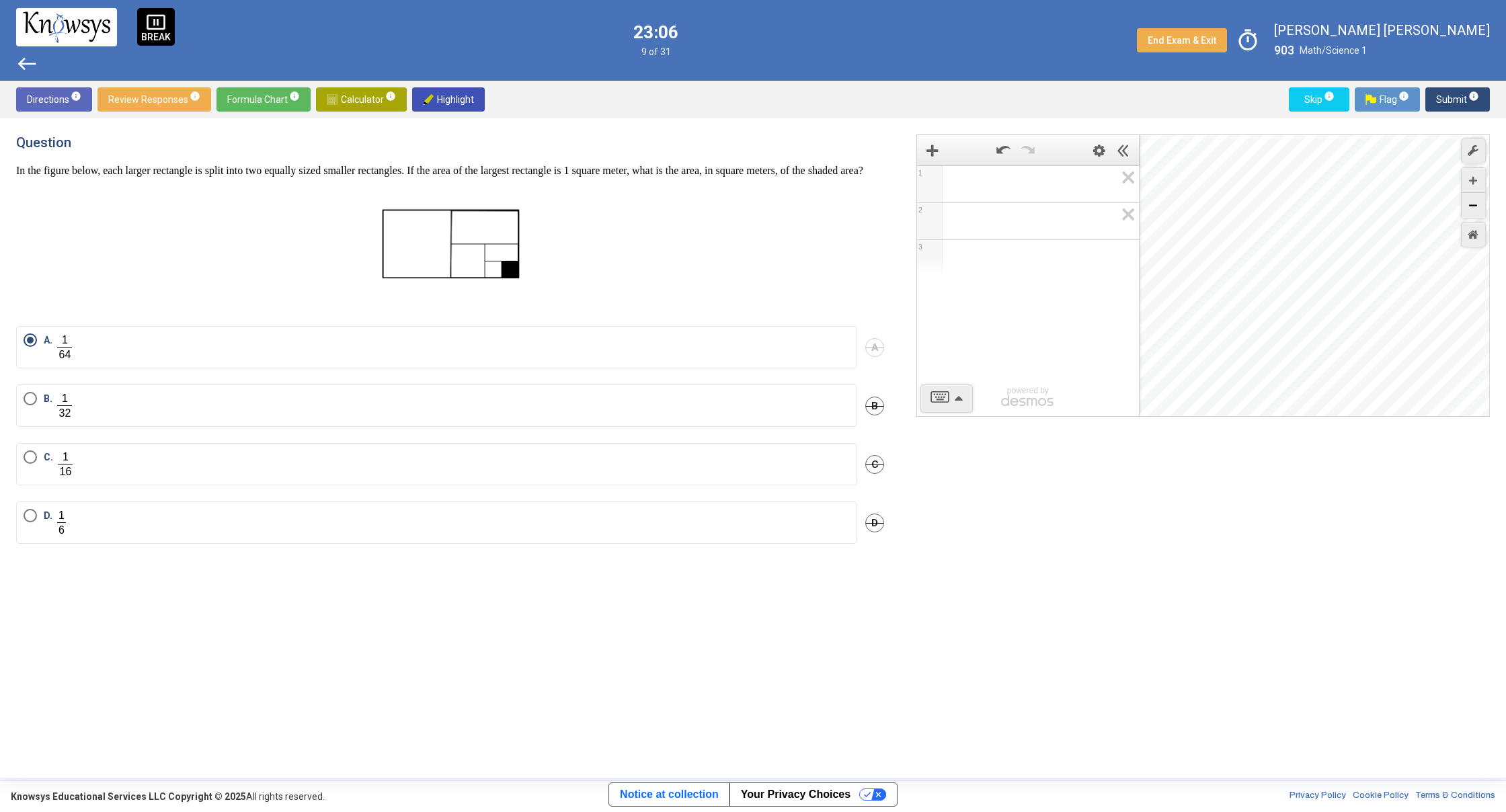
click at [1480, 210] on div "Zoom Out" at bounding box center [1473, 205] width 24 height 25
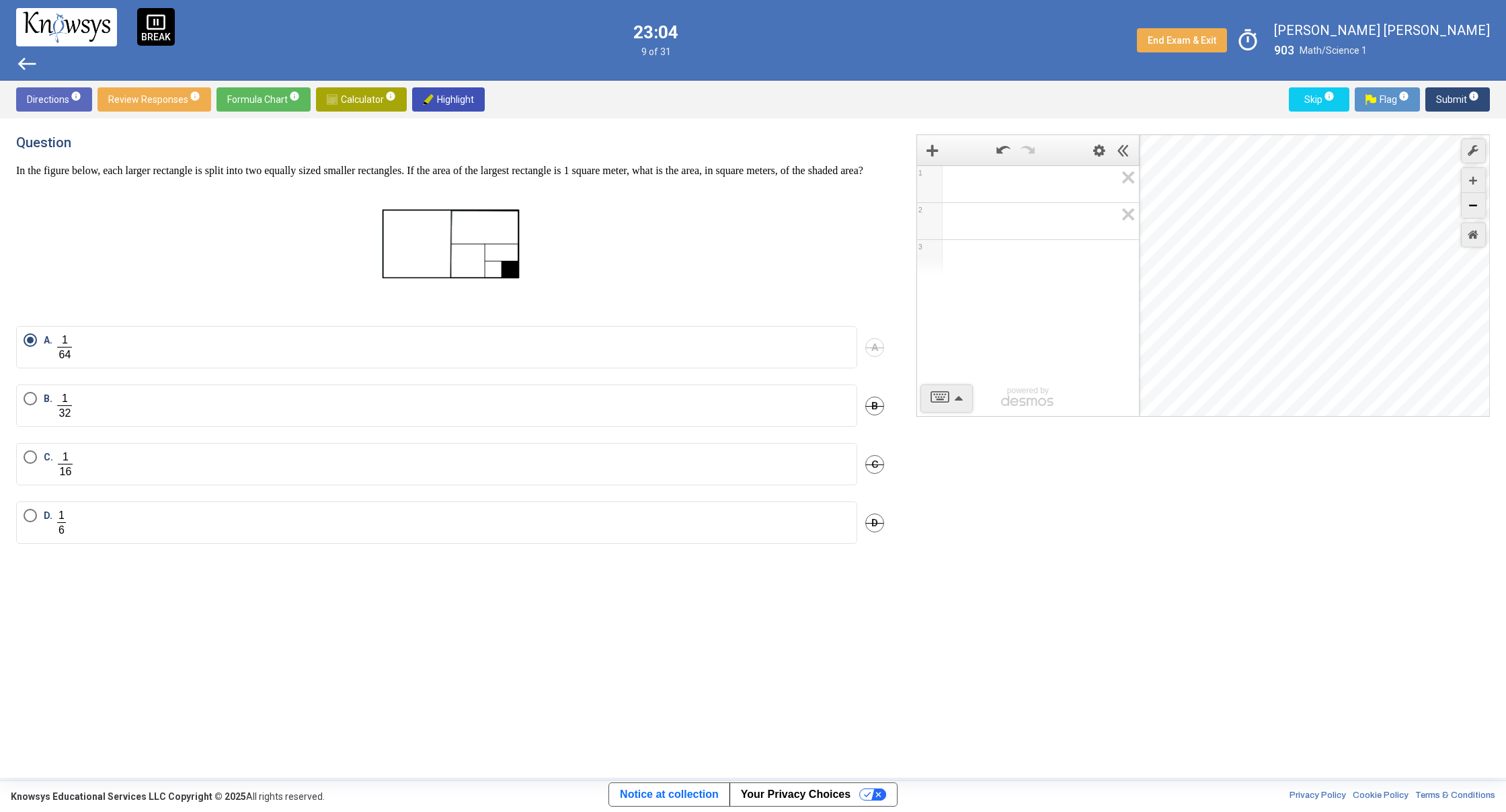
click at [1480, 210] on div "Zoom Out" at bounding box center [1473, 205] width 24 height 25
click at [1471, 204] on icon "Zoom Out" at bounding box center [1473, 205] width 8 height 8
drag, startPoint x: 1471, startPoint y: 204, endPoint x: 1462, endPoint y: 187, distance: 19.2
click at [1471, 204] on icon "Zoom Out" at bounding box center [1473, 205] width 8 height 8
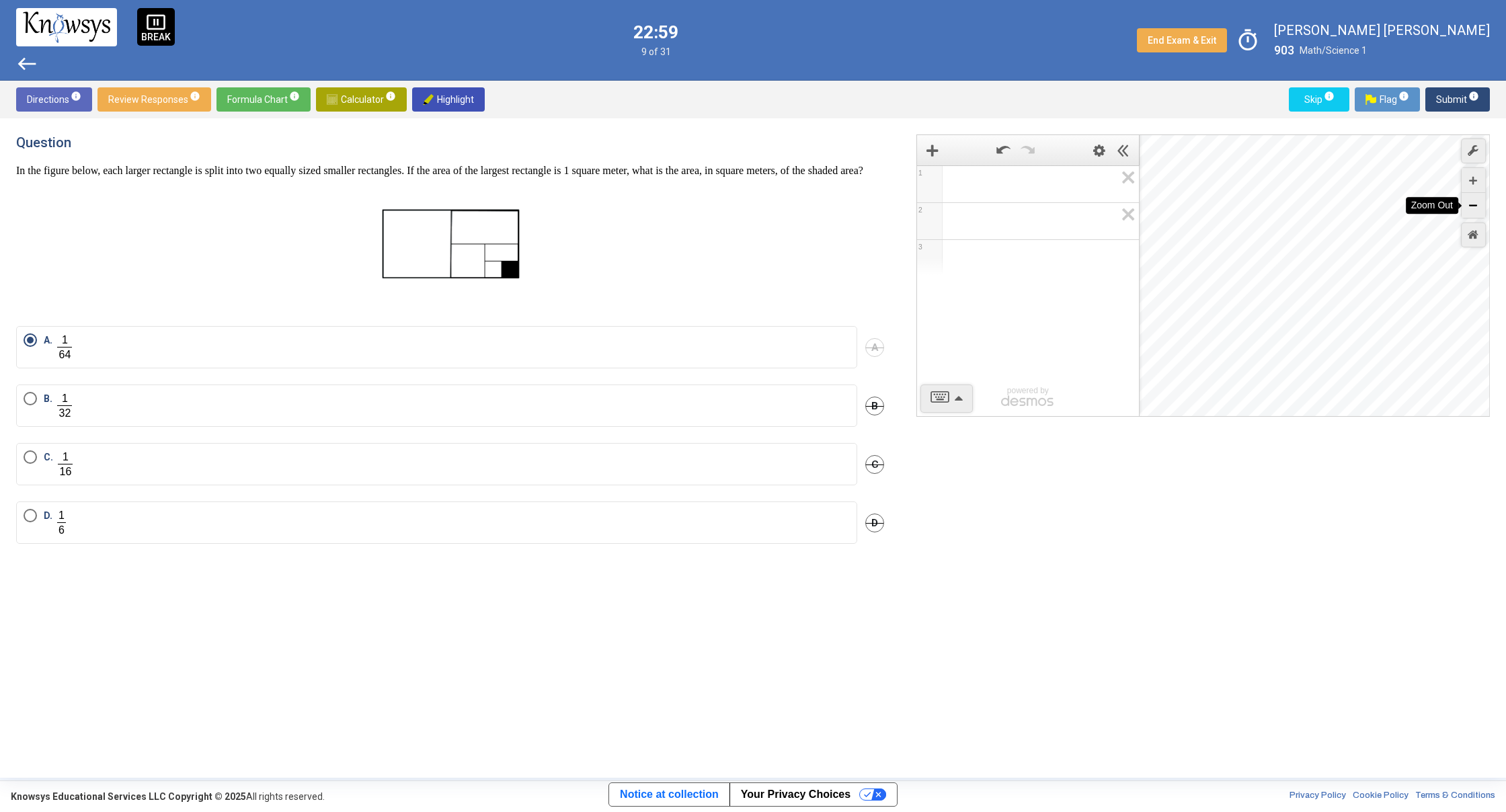
drag, startPoint x: 1477, startPoint y: 200, endPoint x: 1480, endPoint y: 234, distance: 34.1
click at [1480, 234] on div "Graph Settings Controls" at bounding box center [1473, 207] width 25 height 84
click at [1466, 212] on div "Zoom Out" at bounding box center [1473, 205] width 24 height 25
click at [1464, 205] on div "Zoom Out" at bounding box center [1473, 205] width 24 height 25
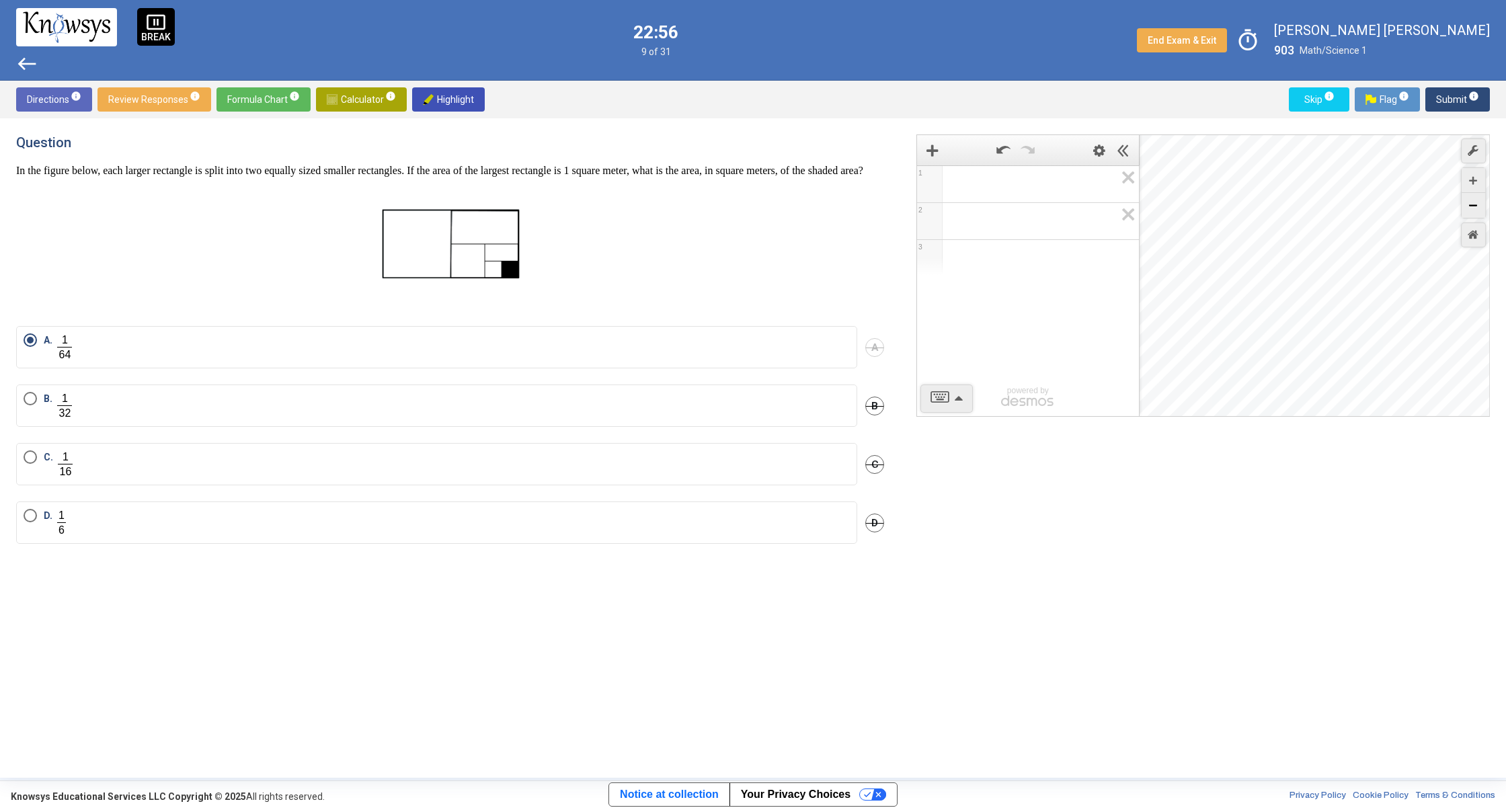
click at [1464, 205] on div "Zoom Out" at bounding box center [1473, 205] width 24 height 25
click at [1465, 205] on div "Zoom Out" at bounding box center [1473, 205] width 24 height 25
click at [1466, 205] on div "Zoom Out" at bounding box center [1473, 205] width 24 height 25
click at [1456, 205] on div "Desmos Graphing Calculator" at bounding box center [1315, 276] width 351 height 282
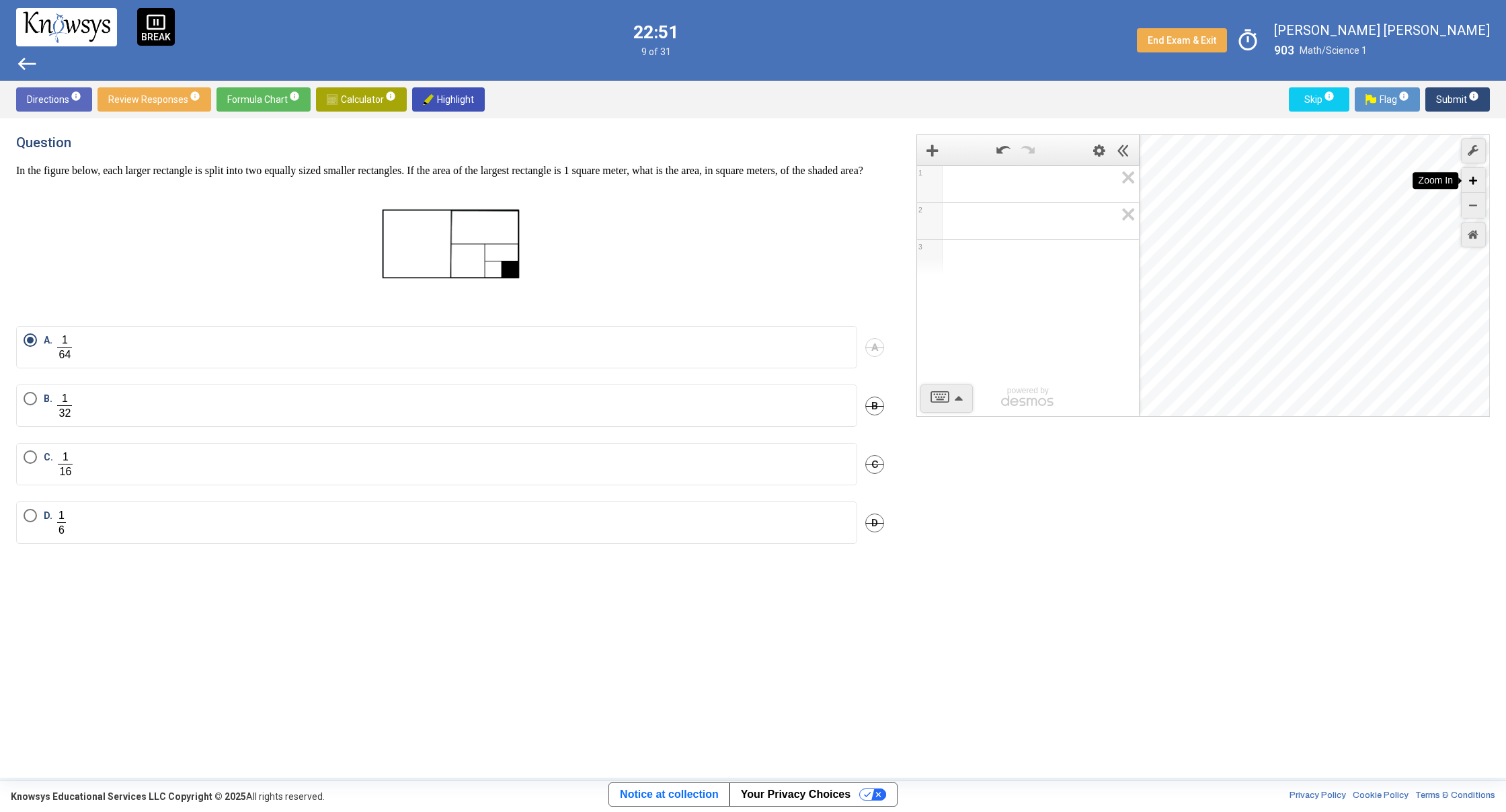
click at [1472, 177] on div "Zoom In" at bounding box center [1473, 181] width 24 height 25
click at [1472, 177] on icon "Zoom In" at bounding box center [1473, 181] width 8 height 8
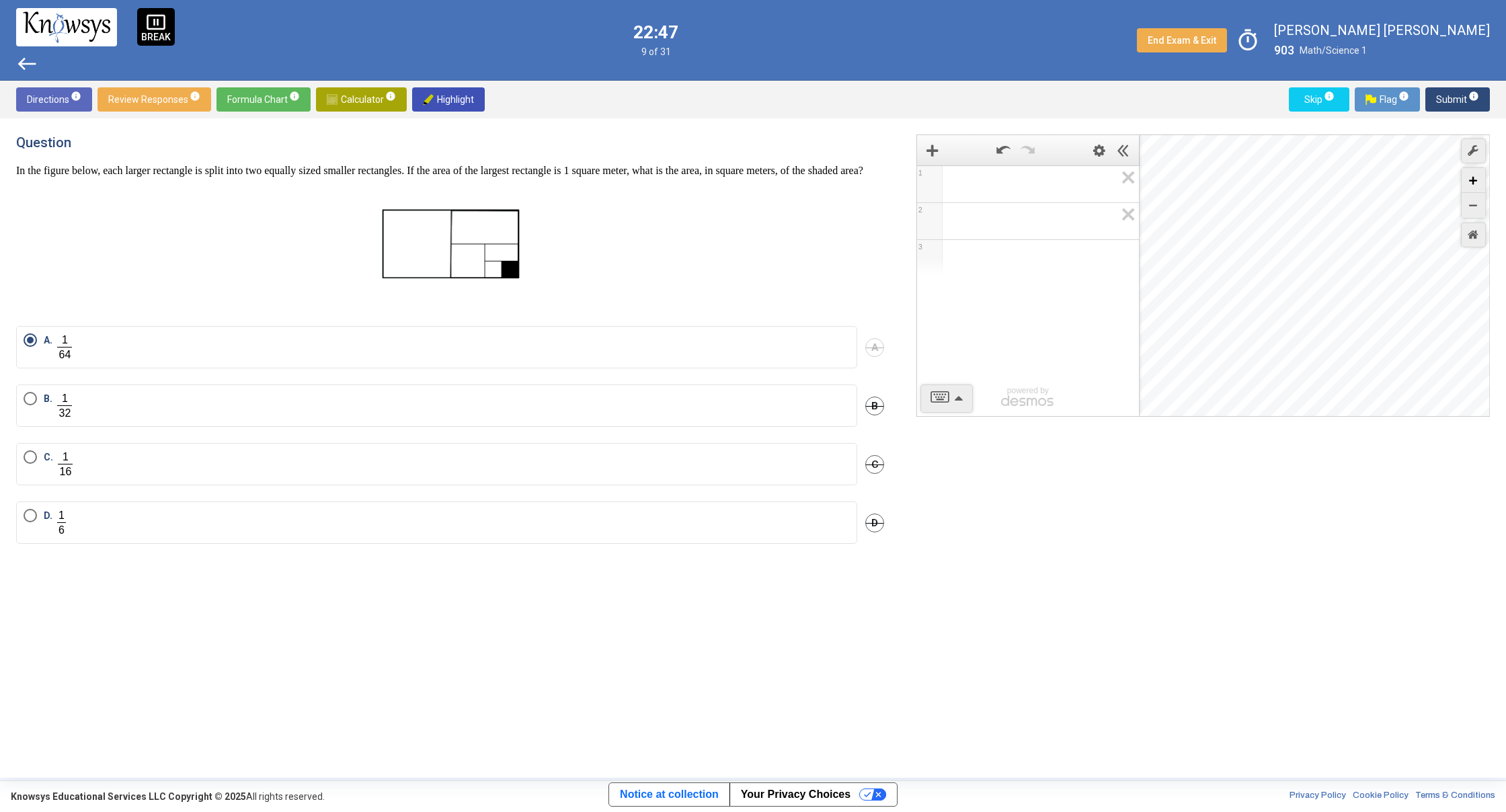
click at [1467, 172] on div "Zoom In" at bounding box center [1473, 181] width 24 height 25
drag, startPoint x: 1471, startPoint y: 168, endPoint x: 1466, endPoint y: 159, distance: 10.3
click at [1467, 162] on div "Graph Settings Controls" at bounding box center [1473, 192] width 25 height 113
click at [1474, 160] on div "Graph Settings" at bounding box center [1473, 151] width 25 height 25
click at [1471, 190] on div "Zoom In" at bounding box center [1473, 181] width 24 height 25
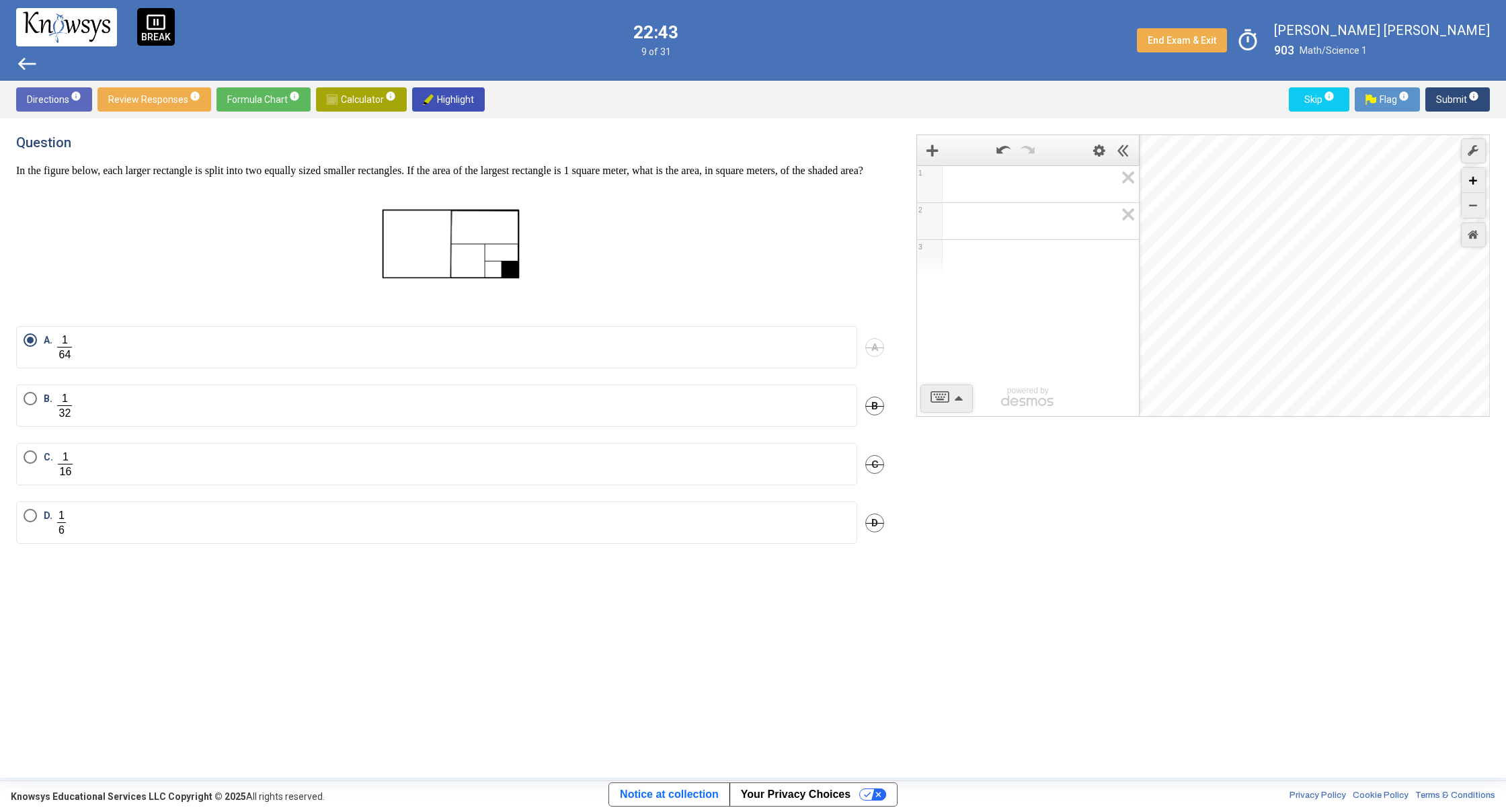
drag, startPoint x: 1471, startPoint y: 184, endPoint x: 1466, endPoint y: 177, distance: 8.6
click at [1468, 182] on div "Zoom In" at bounding box center [1473, 181] width 24 height 25
click at [1467, 177] on div "Zoom In" at bounding box center [1473, 181] width 24 height 25
click at [1480, 238] on div "Restore Default Zoom" at bounding box center [1473, 235] width 25 height 25
drag, startPoint x: 1179, startPoint y: 418, endPoint x: 1177, endPoint y: 407, distance: 11.2
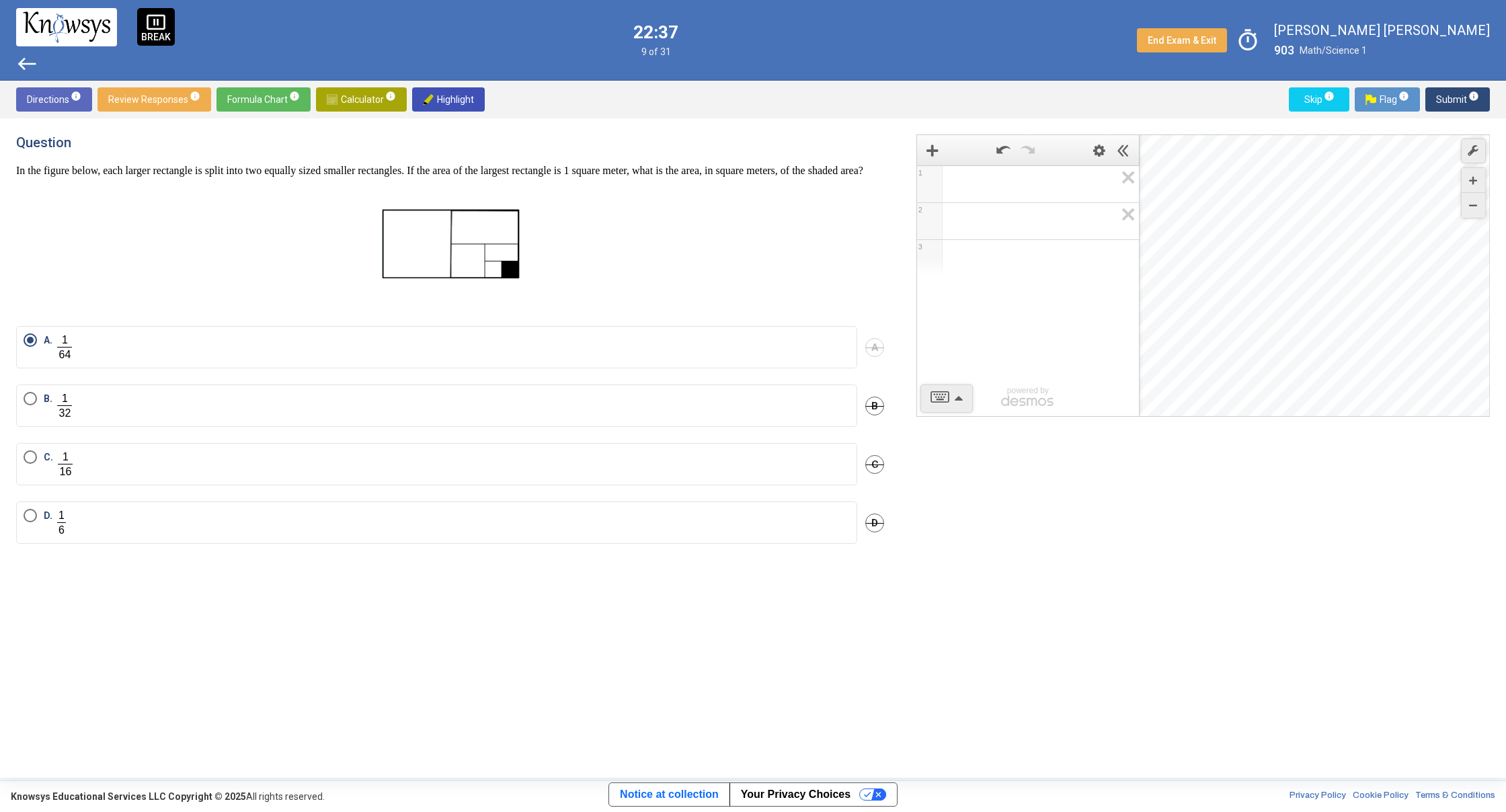
click at [1456, 113] on div "Directions info Review Responses info Formula Chart info Calculator info Highli…" at bounding box center [753, 100] width 1506 height 38
drag, startPoint x: 1440, startPoint y: 119, endPoint x: 1384, endPoint y: 151, distance: 64.5
click at [1389, 149] on div "Directions info Review Responses info Formula Chart info Calculator info Highli…" at bounding box center [753, 429] width 1506 height 697
click at [1463, 92] on span "Submit info" at bounding box center [1457, 99] width 43 height 24
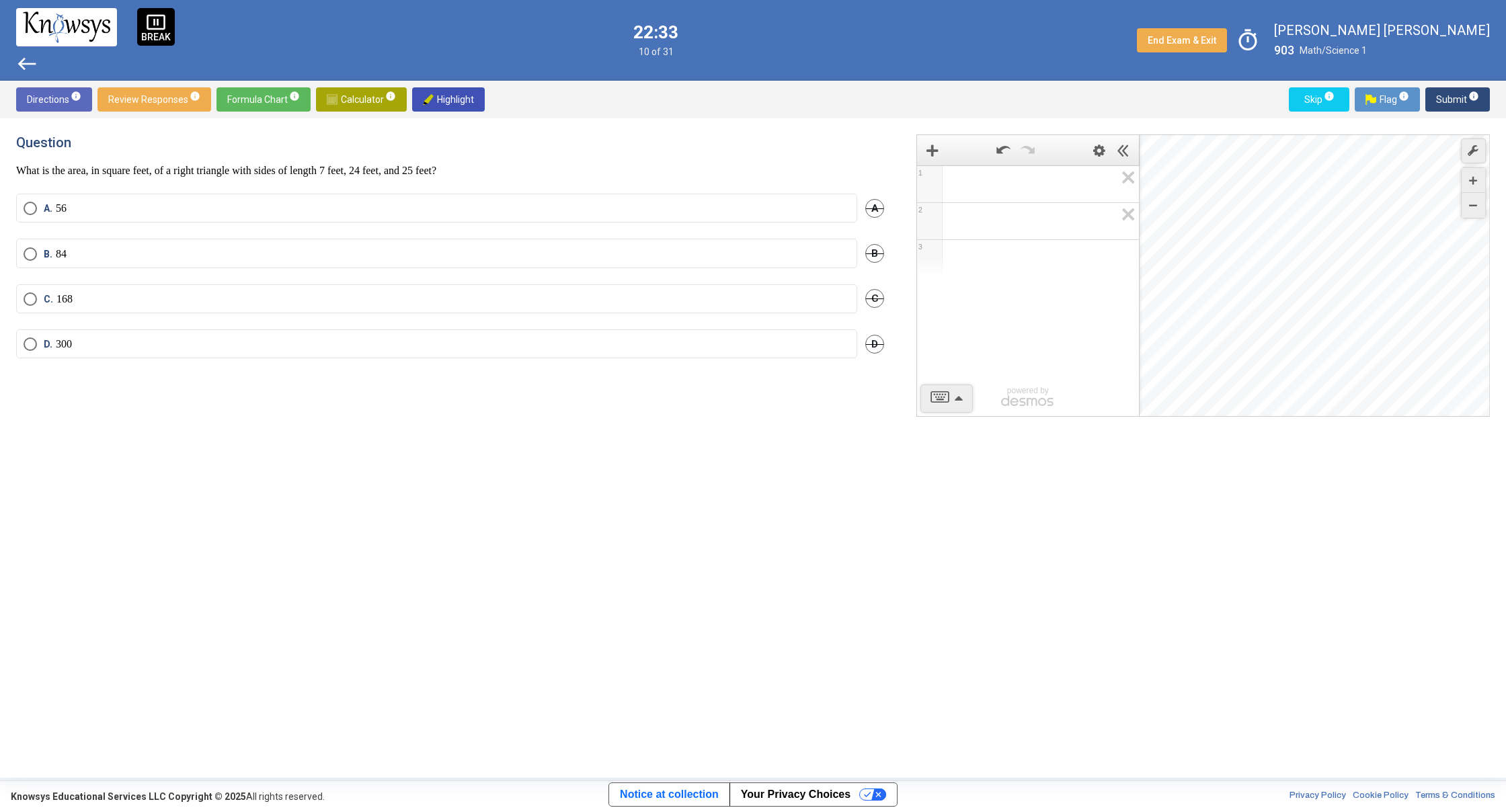
drag, startPoint x: 150, startPoint y: 520, endPoint x: 158, endPoint y: 524, distance: 8.9
click at [158, 524] on div "Question What is the area, in square feet, of a right triangle with sides of le…" at bounding box center [458, 448] width 884 height 627
drag, startPoint x: 9, startPoint y: 157, endPoint x: 67, endPoint y: 191, distance: 67.2
drag, startPoint x: 16, startPoint y: 184, endPoint x: 114, endPoint y: 214, distance: 102.5
click at [114, 214] on div "Question What is the area, in square feet, of a right triangle with sides of le…" at bounding box center [753, 447] width 1506 height 659
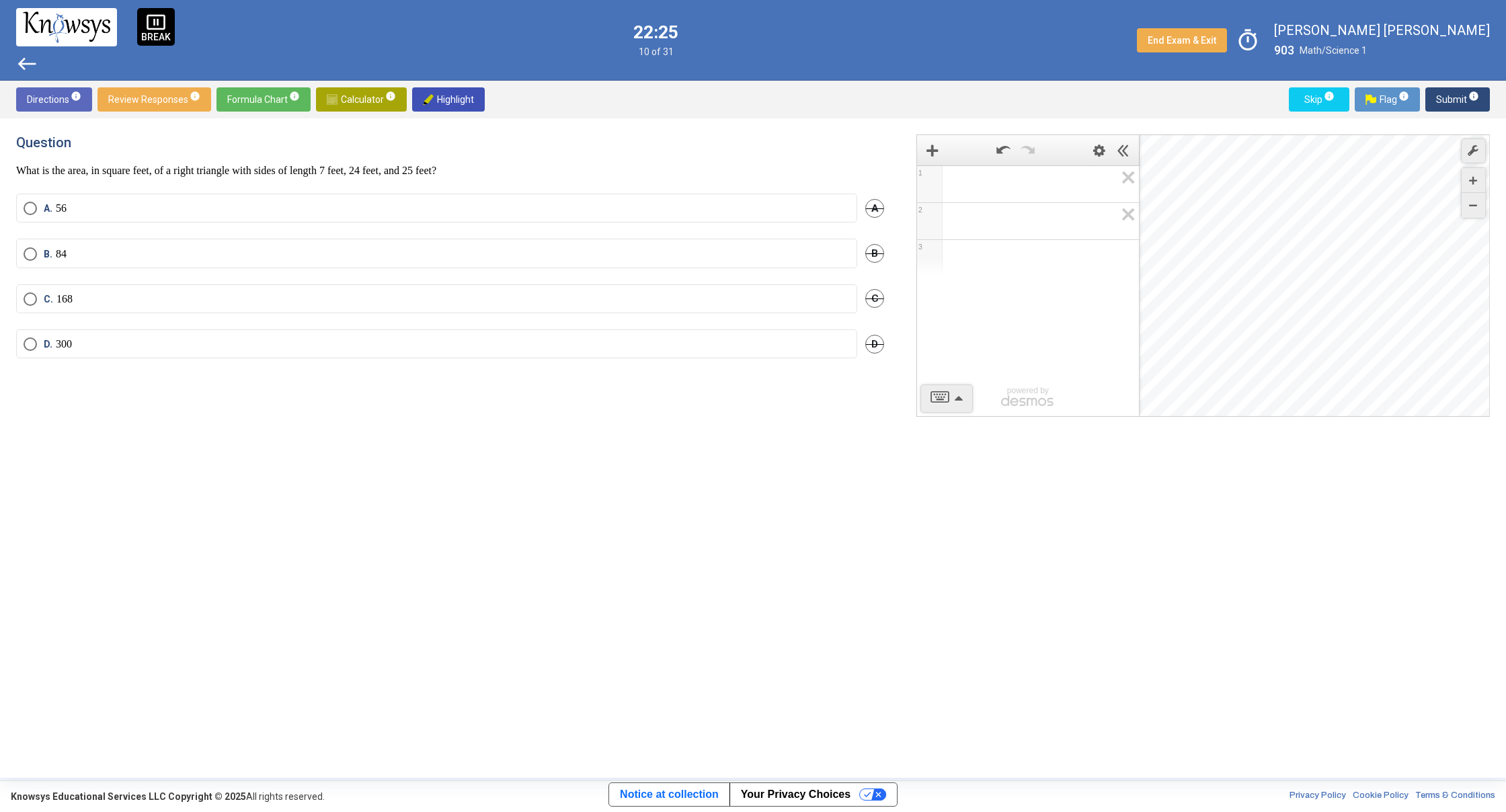
drag, startPoint x: 361, startPoint y: 174, endPoint x: 453, endPoint y: 163, distance: 92.7
click at [453, 163] on div "Question What is the area, in square feet, of a right triangle with sides of le…" at bounding box center [451, 156] width 868 height 43
click at [446, 172] on p "What is the area, in square feet, of a right triangle with sides of length 7 fe…" at bounding box center [451, 171] width 868 height 13
click at [961, 183] on span "Expression 2:" at bounding box center [1033, 184] width 163 height 17
click at [1017, 195] on div "7 2 4 2 5 ​" at bounding box center [1027, 182] width 221 height 32
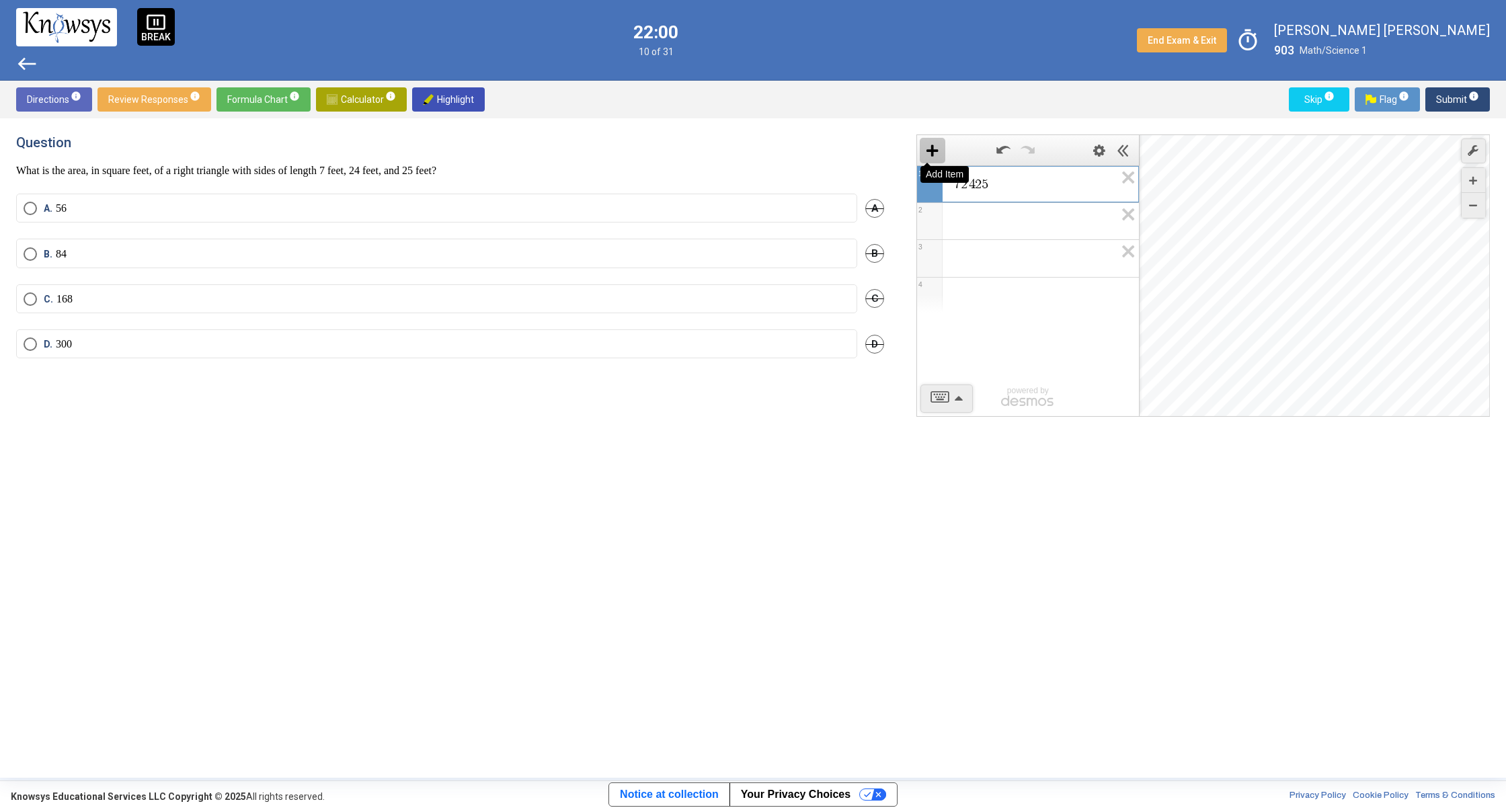
click at [928, 152] on icon "Add Item" at bounding box center [932, 150] width 12 height 12
click at [998, 179] on span "7 2 4 2 5 ​" at bounding box center [1033, 184] width 162 height 17
click at [959, 182] on span "9" at bounding box center [957, 184] width 7 height 13
click at [974, 185] on span "4" at bounding box center [975, 184] width 7 height 13
click at [984, 185] on span "0" at bounding box center [981, 184] width 7 height 13
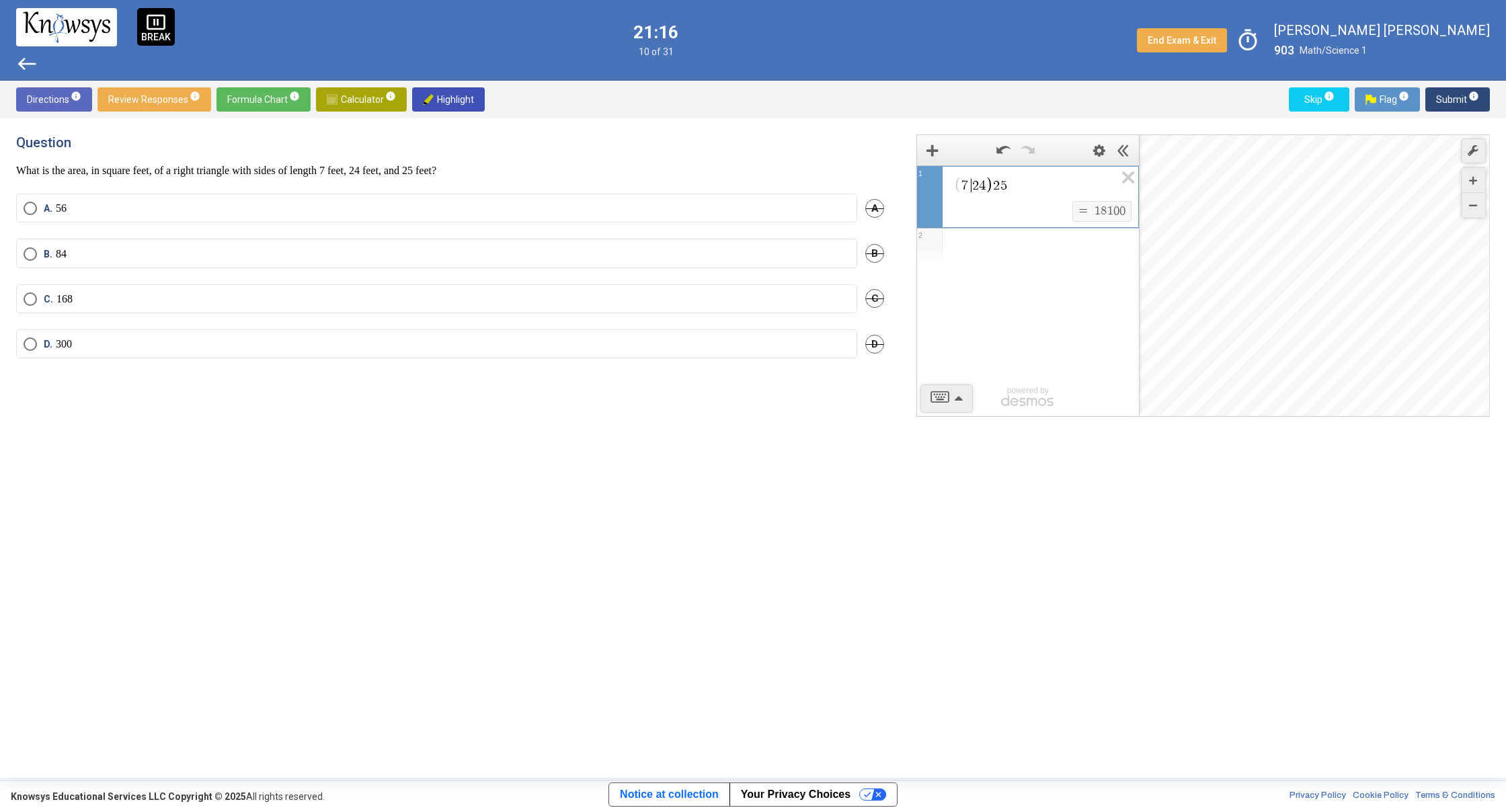
click at [975, 186] on span "2" at bounding box center [975, 186] width 7 height 13
click at [954, 185] on span "​ 7 2 4 2 5" at bounding box center [1033, 185] width 162 height 19
click at [958, 186] on icon "Expression 1:" at bounding box center [957, 185] width 7 height 15
drag, startPoint x: 1060, startPoint y: 205, endPoint x: 1110, endPoint y: 215, distance: 51.0
click at [1065, 205] on div "$$ = $$ 1 8 1 0 0" at bounding box center [1044, 212] width 183 height 22
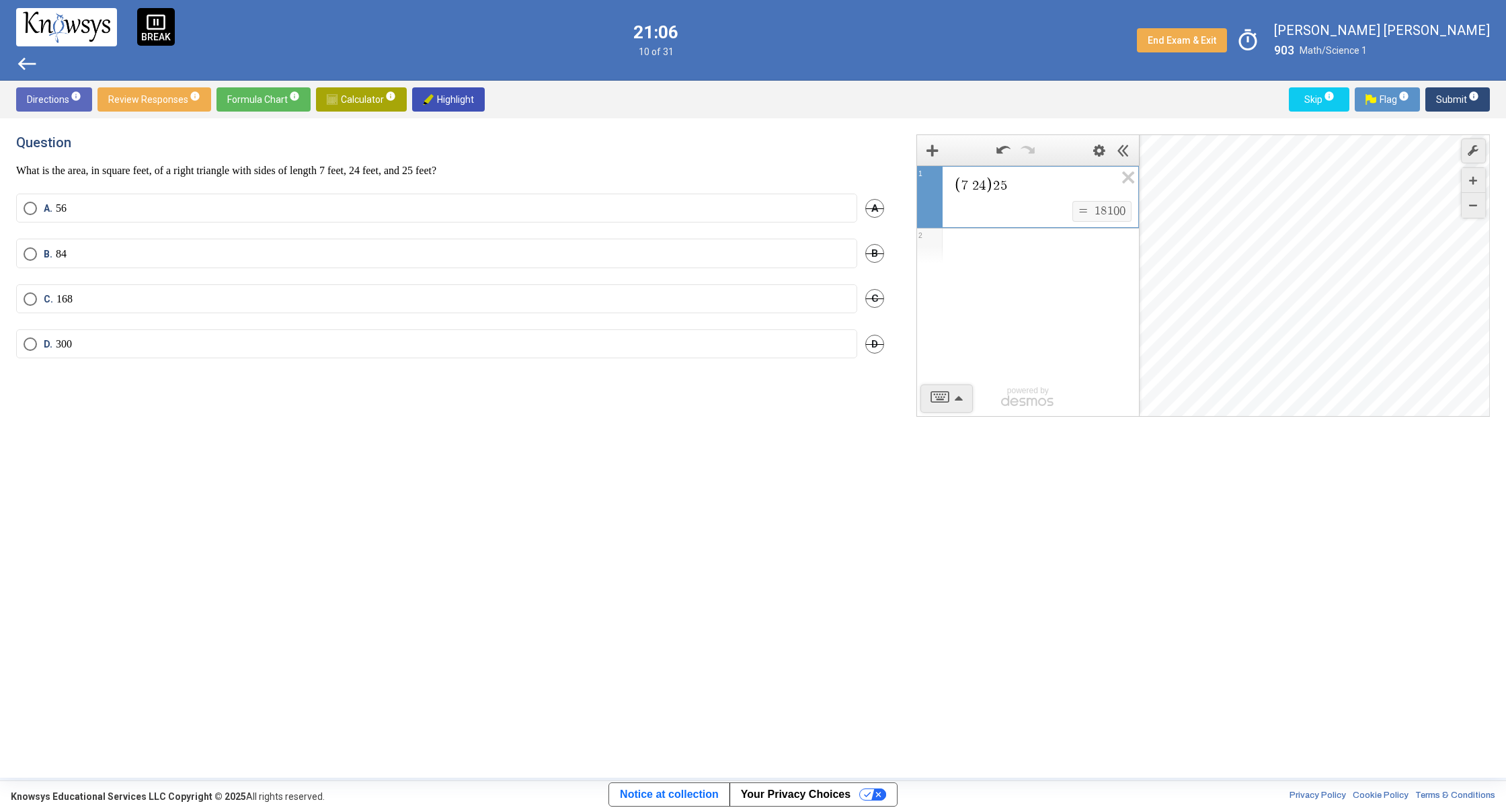
click at [1111, 215] on span "1" at bounding box center [1110, 210] width 6 height 12
click at [932, 157] on span "Add Item" at bounding box center [932, 150] width 26 height 26
click at [1116, 235] on icon "Expression List" at bounding box center [1123, 243] width 31 height 31
click at [936, 146] on icon "Add Item" at bounding box center [932, 150] width 12 height 12
click at [1031, 175] on div "7 2 4 ​" at bounding box center [1027, 183] width 221 height 35
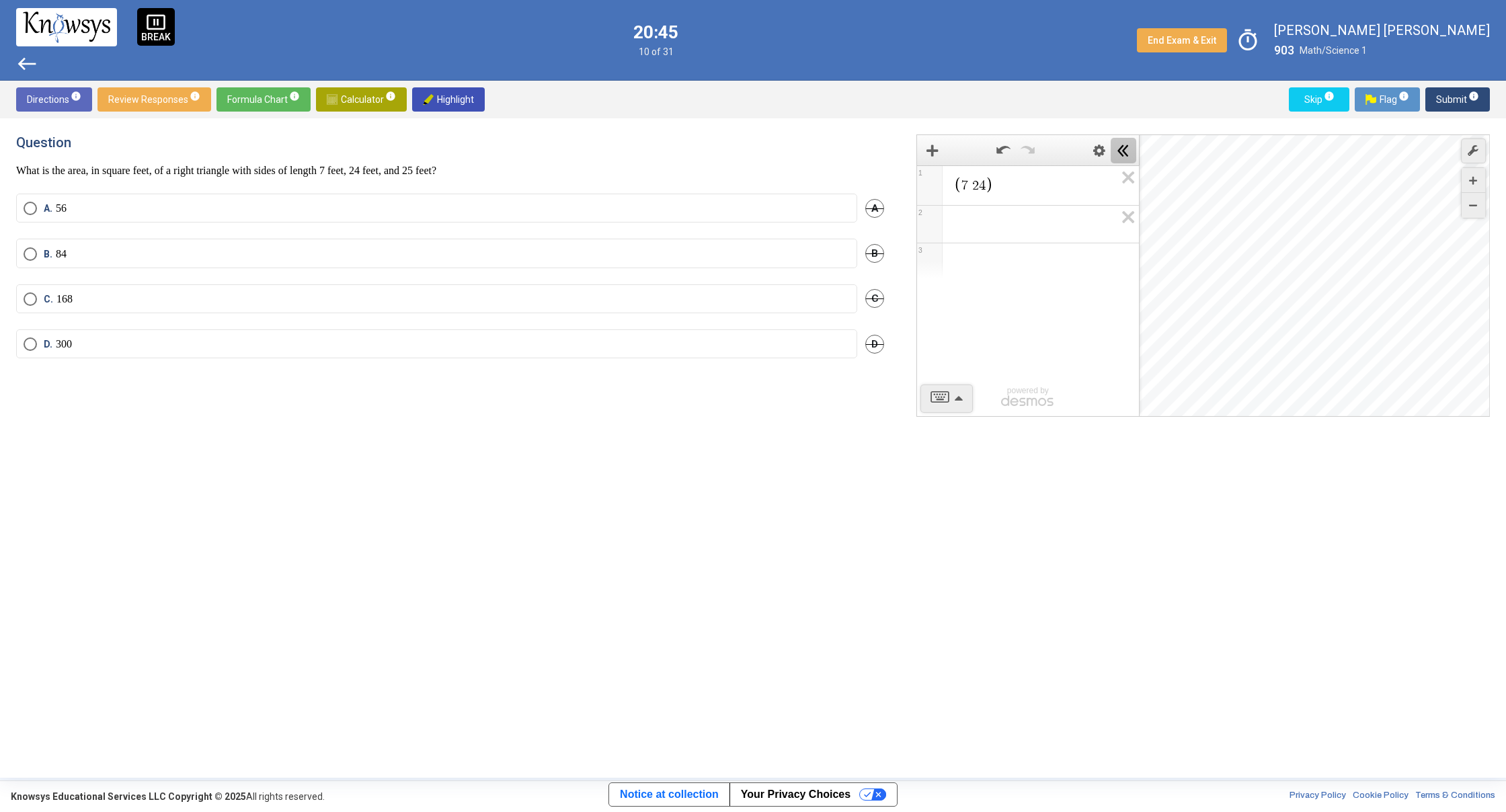
click at [1126, 149] on icon "Hide Expression List" at bounding box center [1123, 150] width 12 height 12
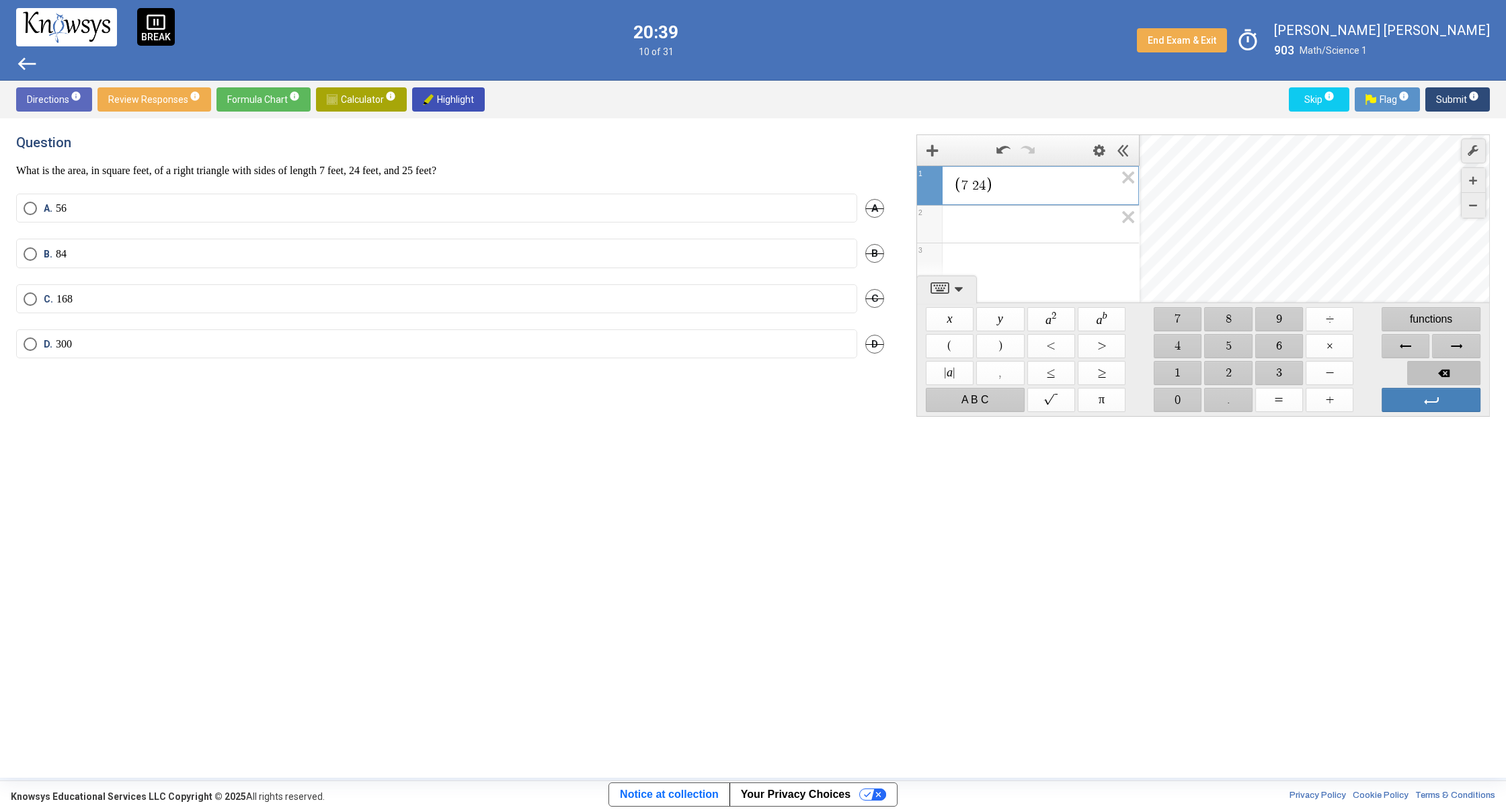
click at [1414, 376] on span "Backspace" at bounding box center [1443, 372] width 73 height 24
click at [1414, 376] on span "Backspace" at bounding box center [1443, 372] width 73 height 24
click at [1409, 375] on span "Backspace" at bounding box center [1443, 372] width 73 height 24
click at [1398, 372] on div "Keypad" at bounding box center [1380, 373] width 50 height 27
click at [1396, 371] on div "Keypad" at bounding box center [1380, 373] width 50 height 27
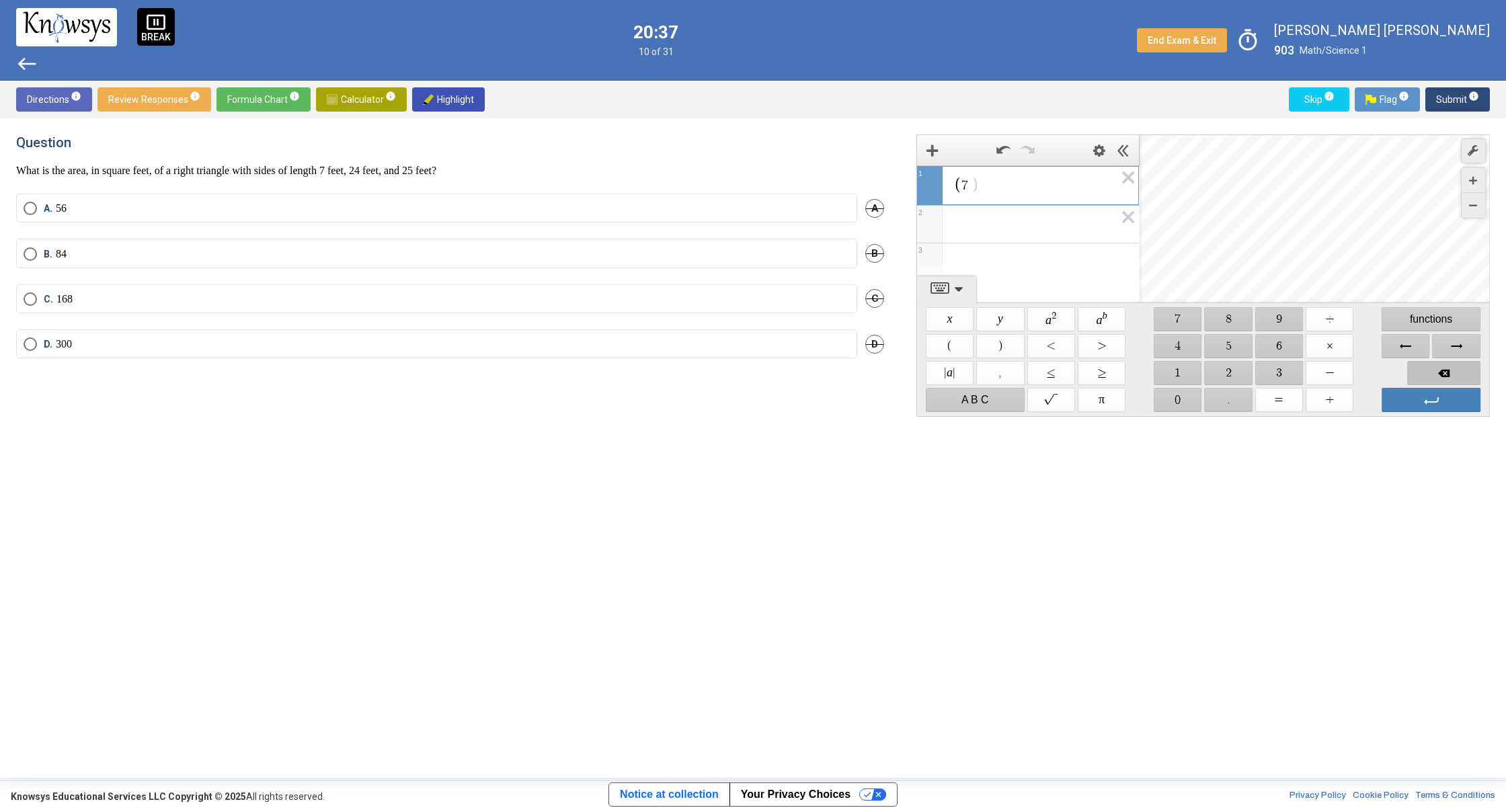
click at [1420, 367] on span "Backspace" at bounding box center [1443, 372] width 73 height 24
click at [1326, 351] on span "$$ ×" at bounding box center [1329, 346] width 48 height 24
click at [1213, 374] on span "$$ 2" at bounding box center [1229, 372] width 48 height 24
click at [1167, 342] on span "$$ 4" at bounding box center [1178, 346] width 48 height 24
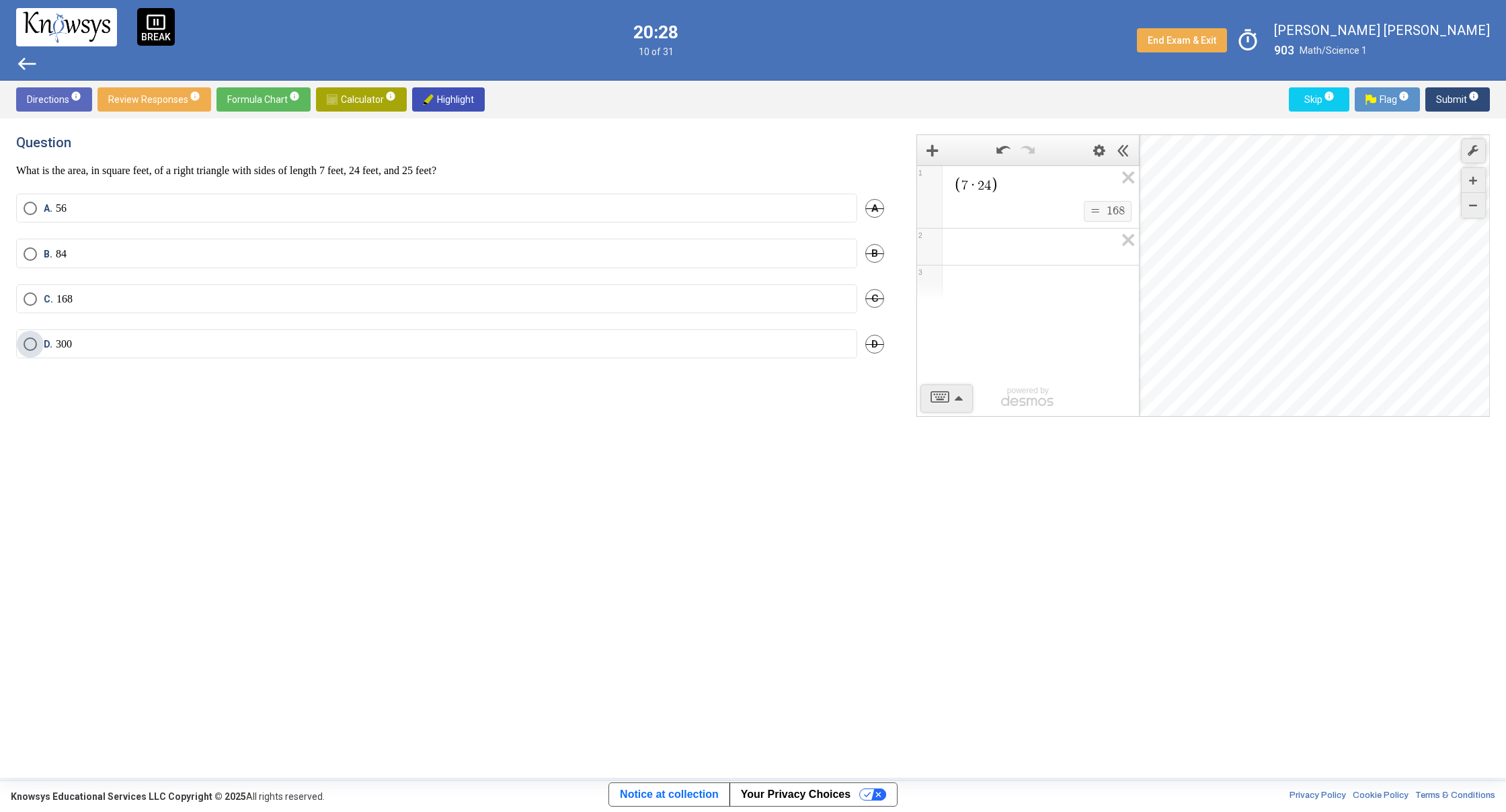
drag, startPoint x: 212, startPoint y: 341, endPoint x: 209, endPoint y: 325, distance: 16.3
click at [211, 338] on label "D. 300" at bounding box center [437, 344] width 826 height 13
click at [211, 310] on mat-radio-button "C. 168" at bounding box center [437, 299] width 841 height 29
click at [238, 293] on label "C. 168" at bounding box center [437, 299] width 826 height 13
drag, startPoint x: 1442, startPoint y: 97, endPoint x: 1442, endPoint y: 113, distance: 16.0
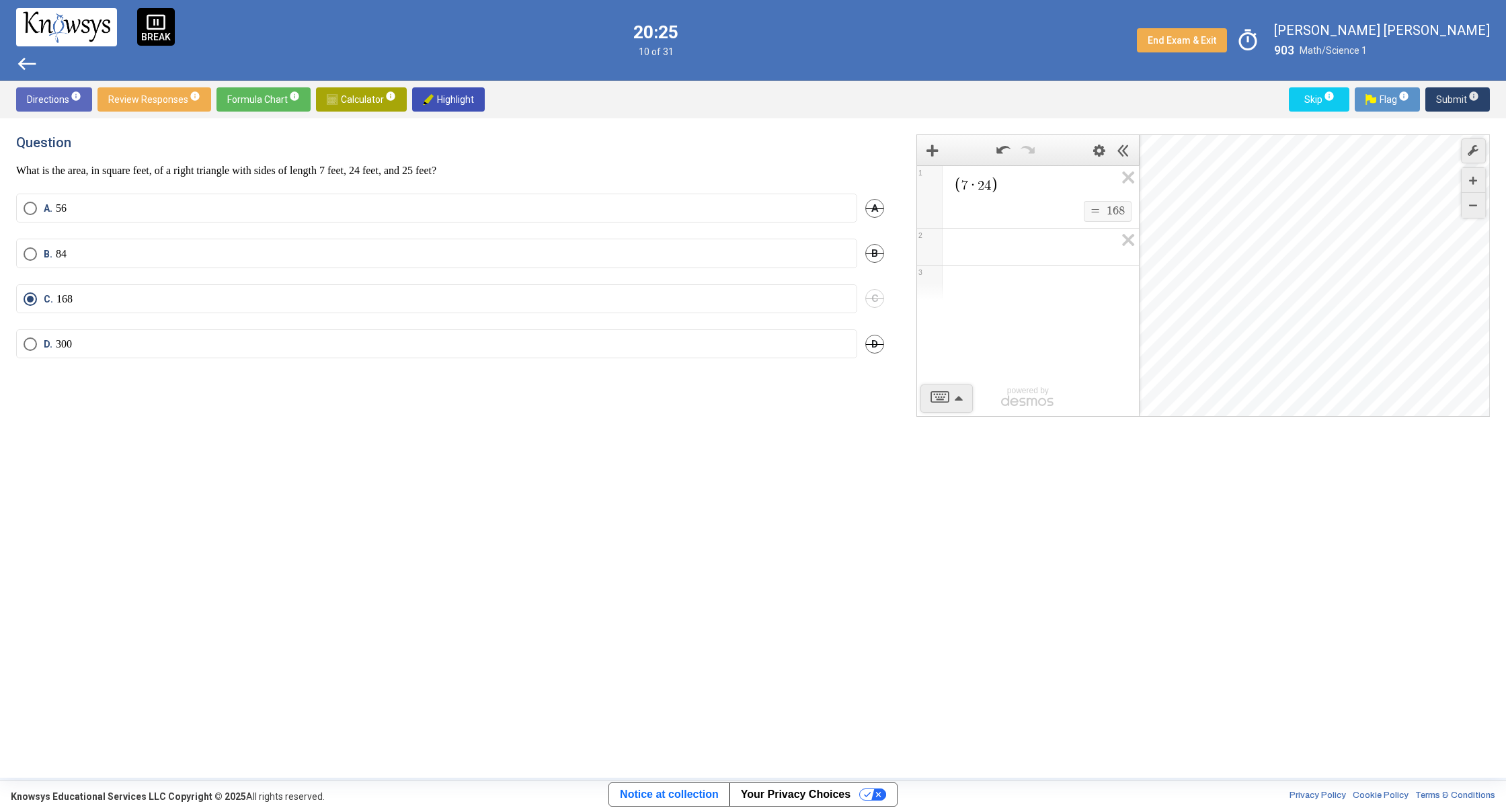
click at [1442, 103] on span "Submit info" at bounding box center [1457, 99] width 43 height 24
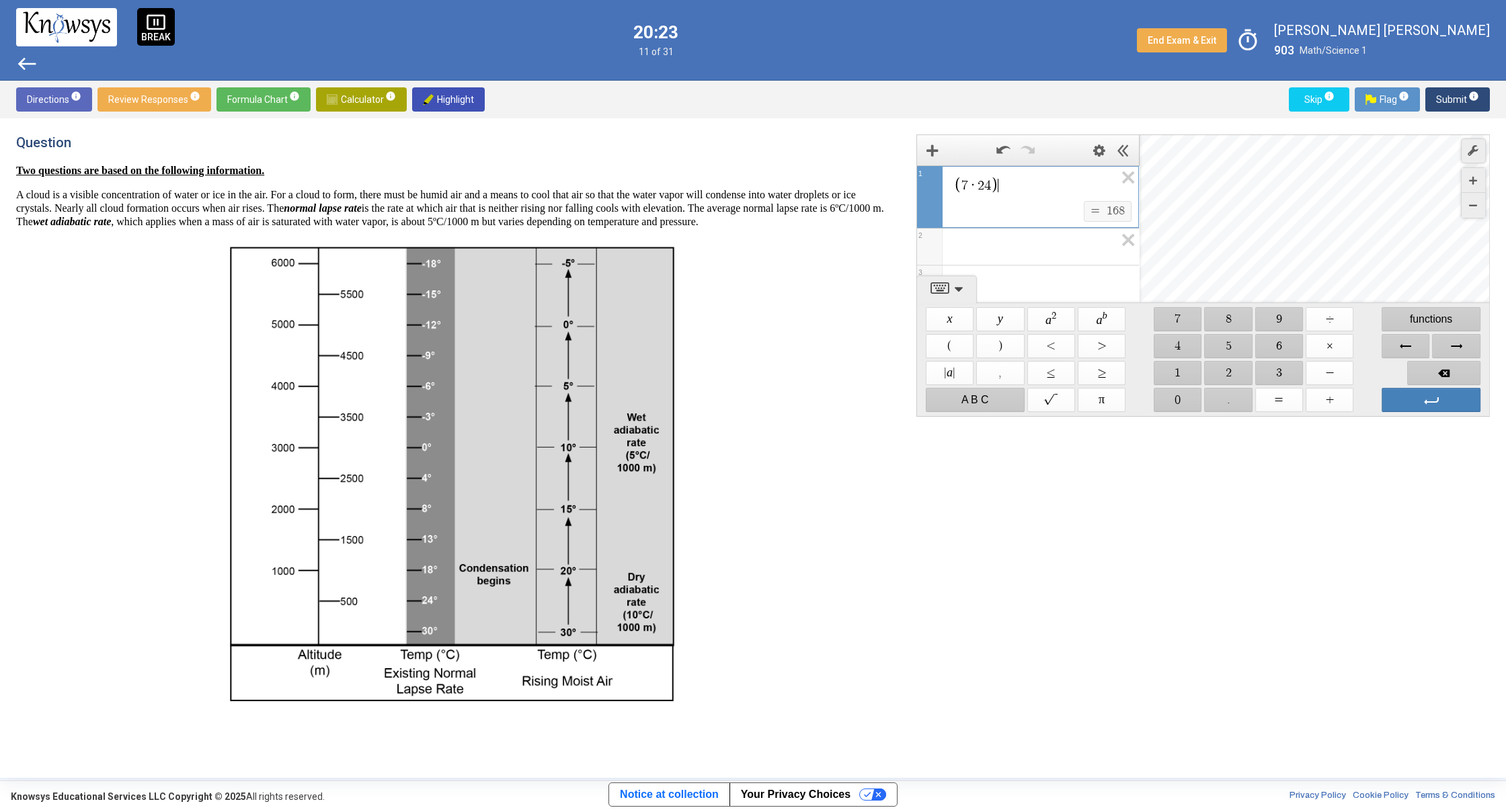
drag, startPoint x: 1036, startPoint y: 197, endPoint x: 1036, endPoint y: 191, distance: 6.0
click at [1036, 197] on div "7 · 2 4 ​" at bounding box center [1027, 183] width 221 height 35
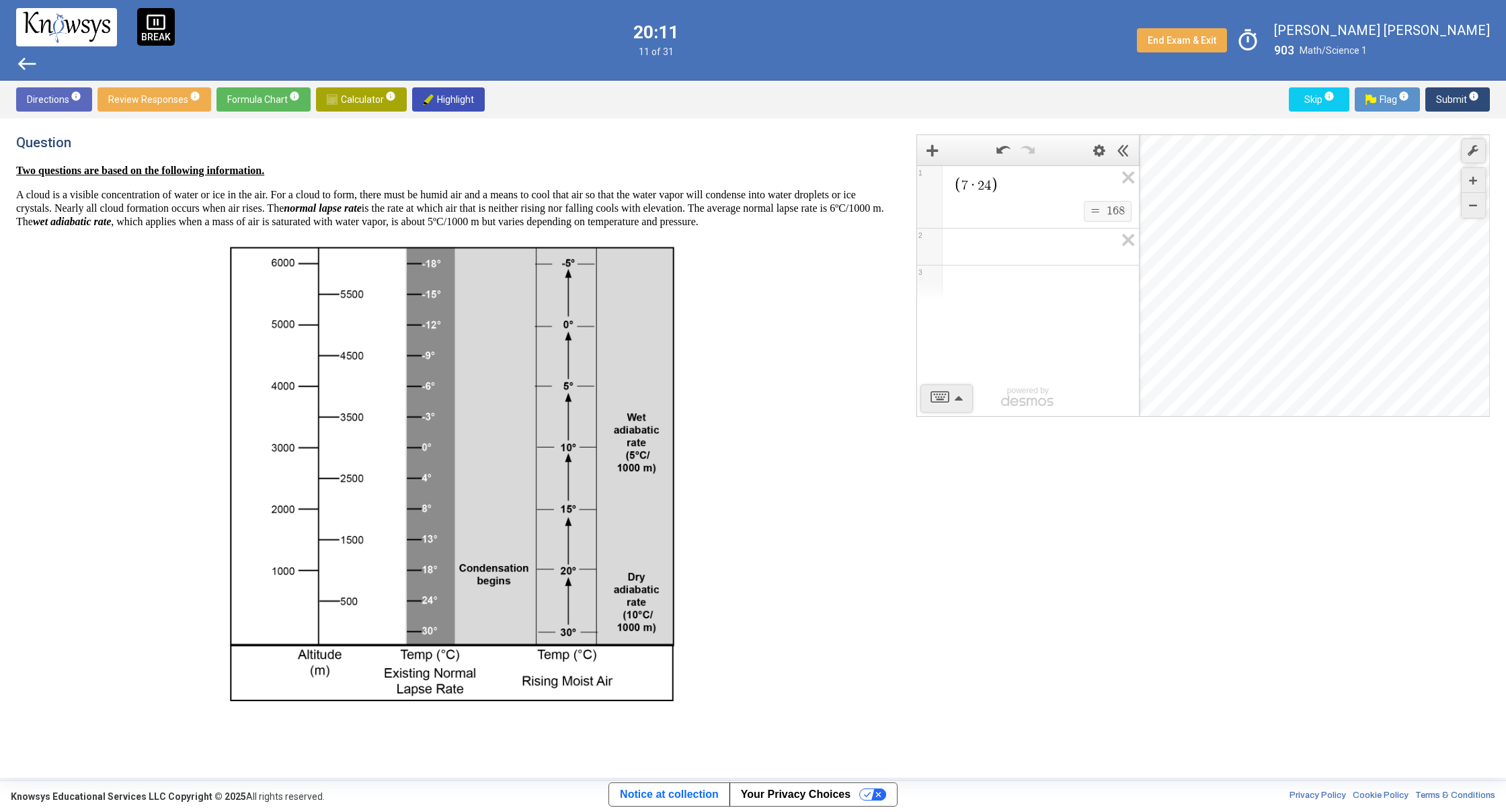
drag, startPoint x: 424, startPoint y: 342, endPoint x: 432, endPoint y: 347, distance: 9.4
click at [1089, 103] on div "Directions info Review Responses info Formula Chart info Calculator info Highli…" at bounding box center [753, 100] width 1506 height 38
click at [375, 98] on span "Calculator info" at bounding box center [361, 99] width 69 height 24
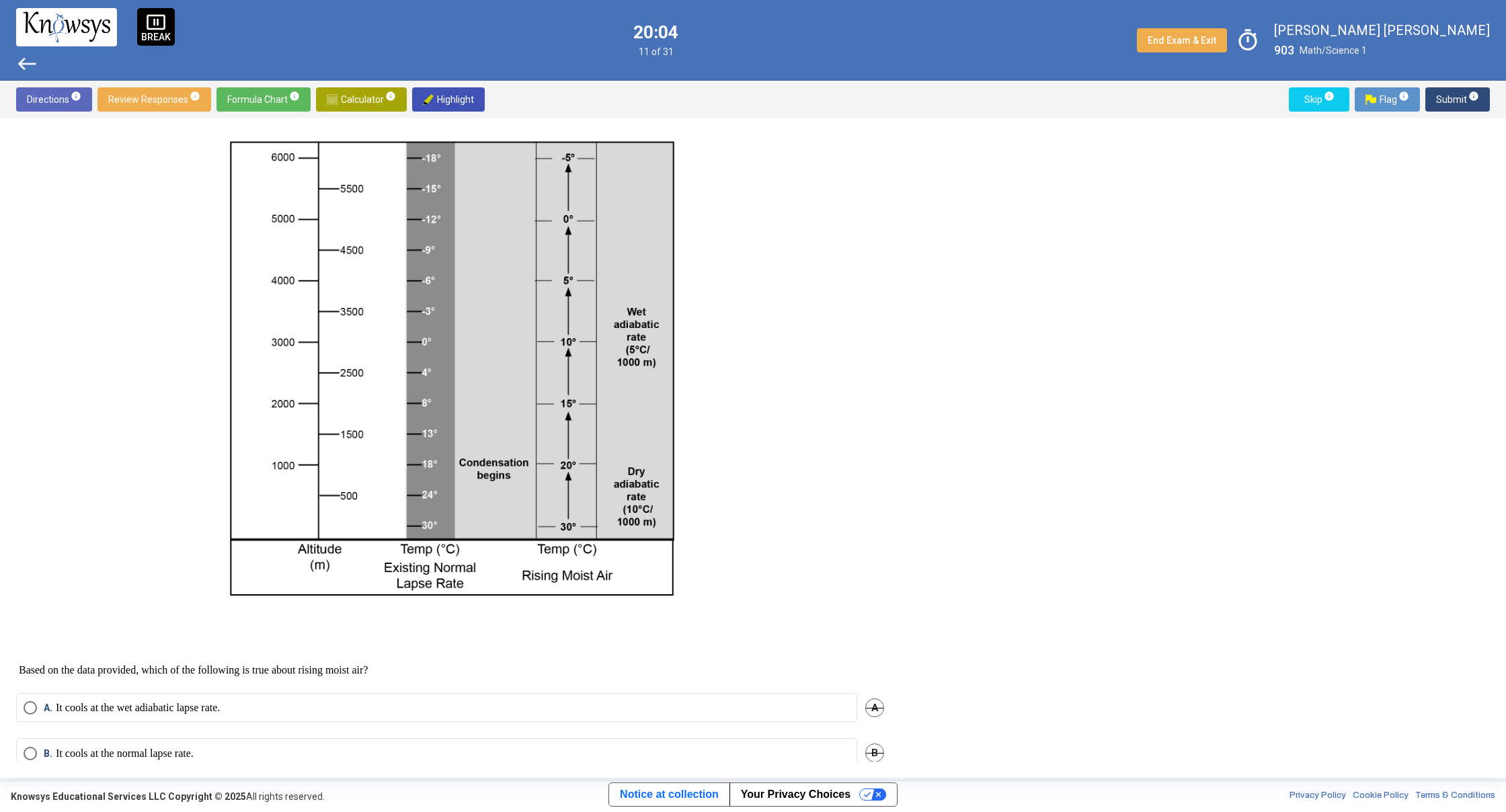
scroll to position [112, 0]
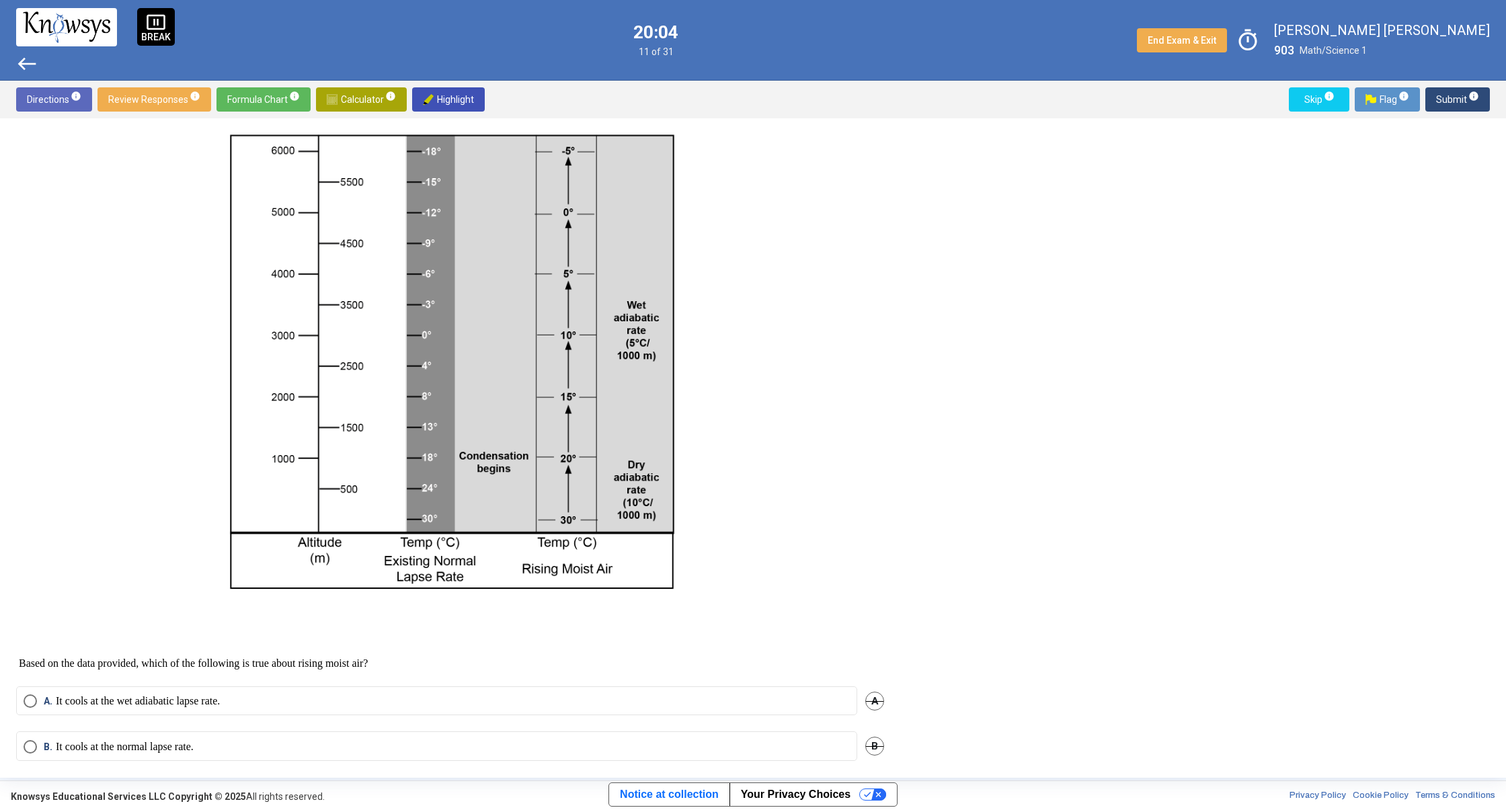
drag, startPoint x: 421, startPoint y: 621, endPoint x: 550, endPoint y: 509, distance: 170.8
click at [554, 516] on img at bounding box center [450, 362] width 459 height 470
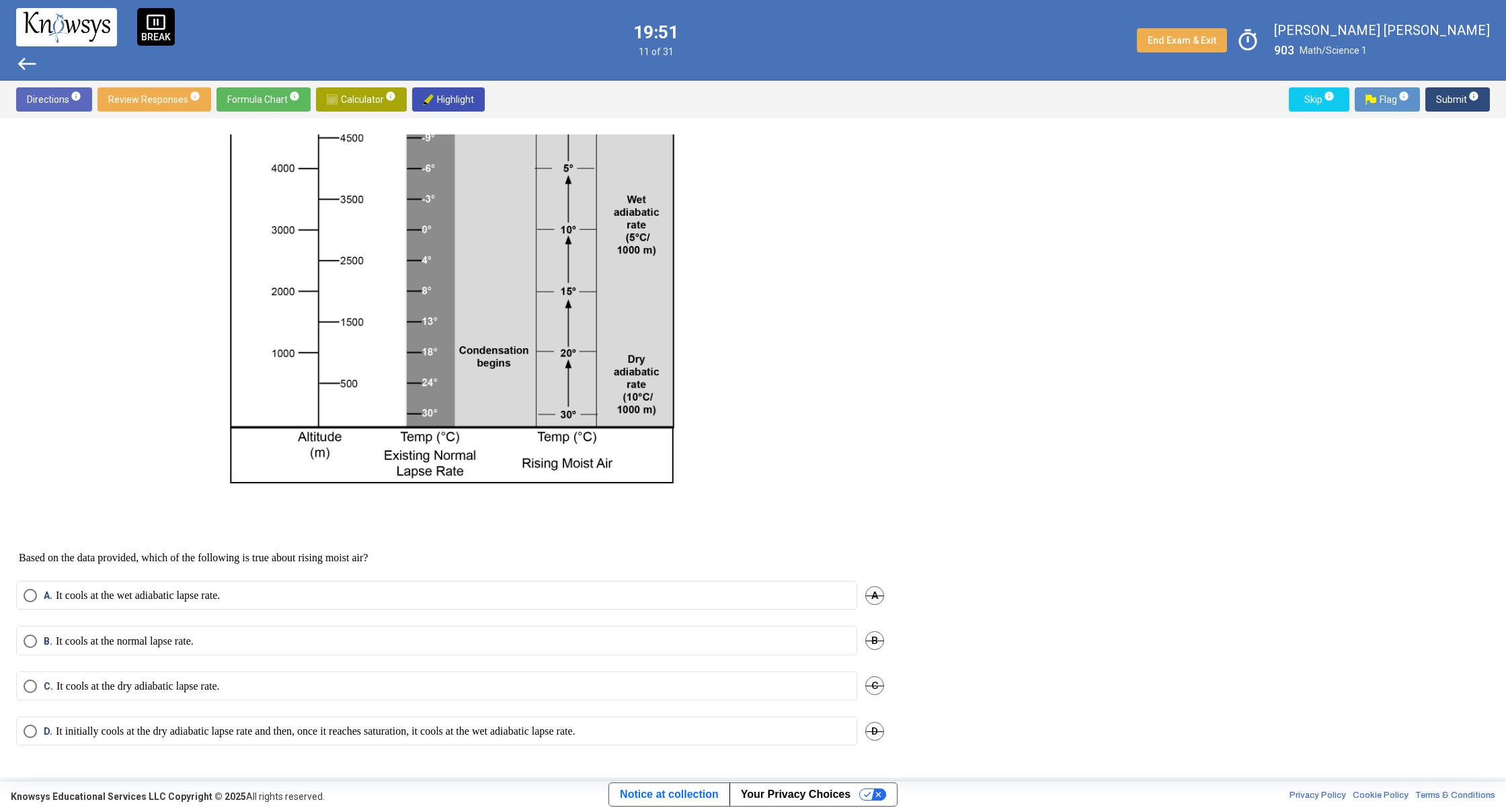
scroll to position [231, 0]
drag, startPoint x: 270, startPoint y: 735, endPoint x: 271, endPoint y: 745, distance: 10.0
click at [271, 739] on mat-radio-button "D. It initially cools at the dry adiabatic lapse rate and then, once it reaches…" at bounding box center [437, 730] width 841 height 29
drag, startPoint x: 248, startPoint y: 739, endPoint x: 251, endPoint y: 753, distance: 14.3
click at [250, 753] on div "D. It initially cools at the dry adiabatic lapse rate and then, once it reaches…" at bounding box center [451, 739] width 868 height 45
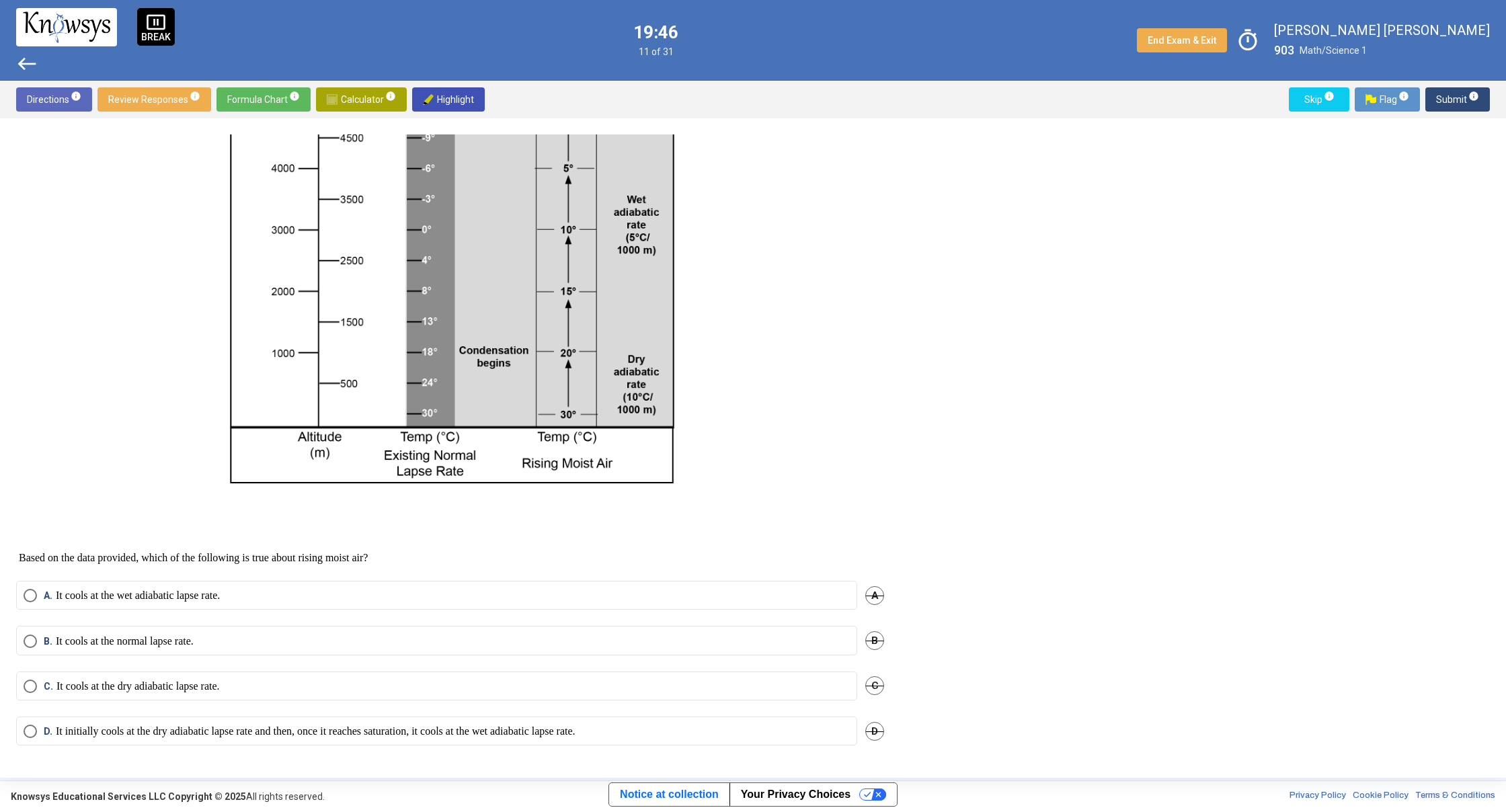
drag, startPoint x: 651, startPoint y: 759, endPoint x: 650, endPoint y: 742, distance: 17.0
click at [650, 742] on div "D. It initially cools at the dry adiabatic lapse rate and then, once it reaches…" at bounding box center [451, 739] width 868 height 45
click at [650, 734] on label "D. It initially cools at the dry adiabatic lapse rate and then, once it reaches…" at bounding box center [437, 731] width 826 height 13
click at [649, 737] on label "D. It initially cools at the dry adiabatic lapse rate and then, once it reaches…" at bounding box center [437, 731] width 826 height 13
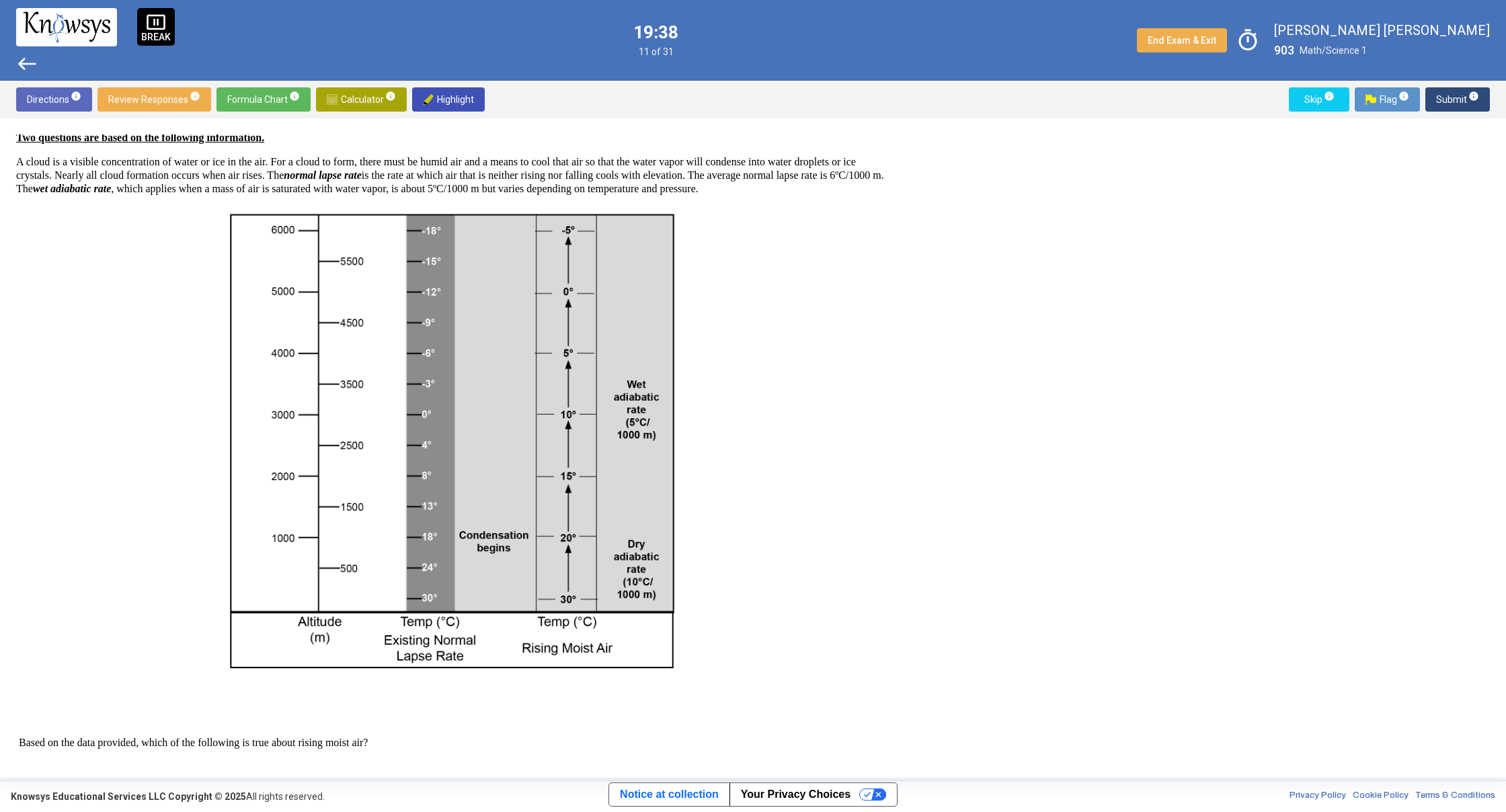
scroll to position [35, 0]
drag, startPoint x: 437, startPoint y: 626, endPoint x: 444, endPoint y: 553, distance: 73.3
click at [412, 257] on img at bounding box center [450, 439] width 459 height 470
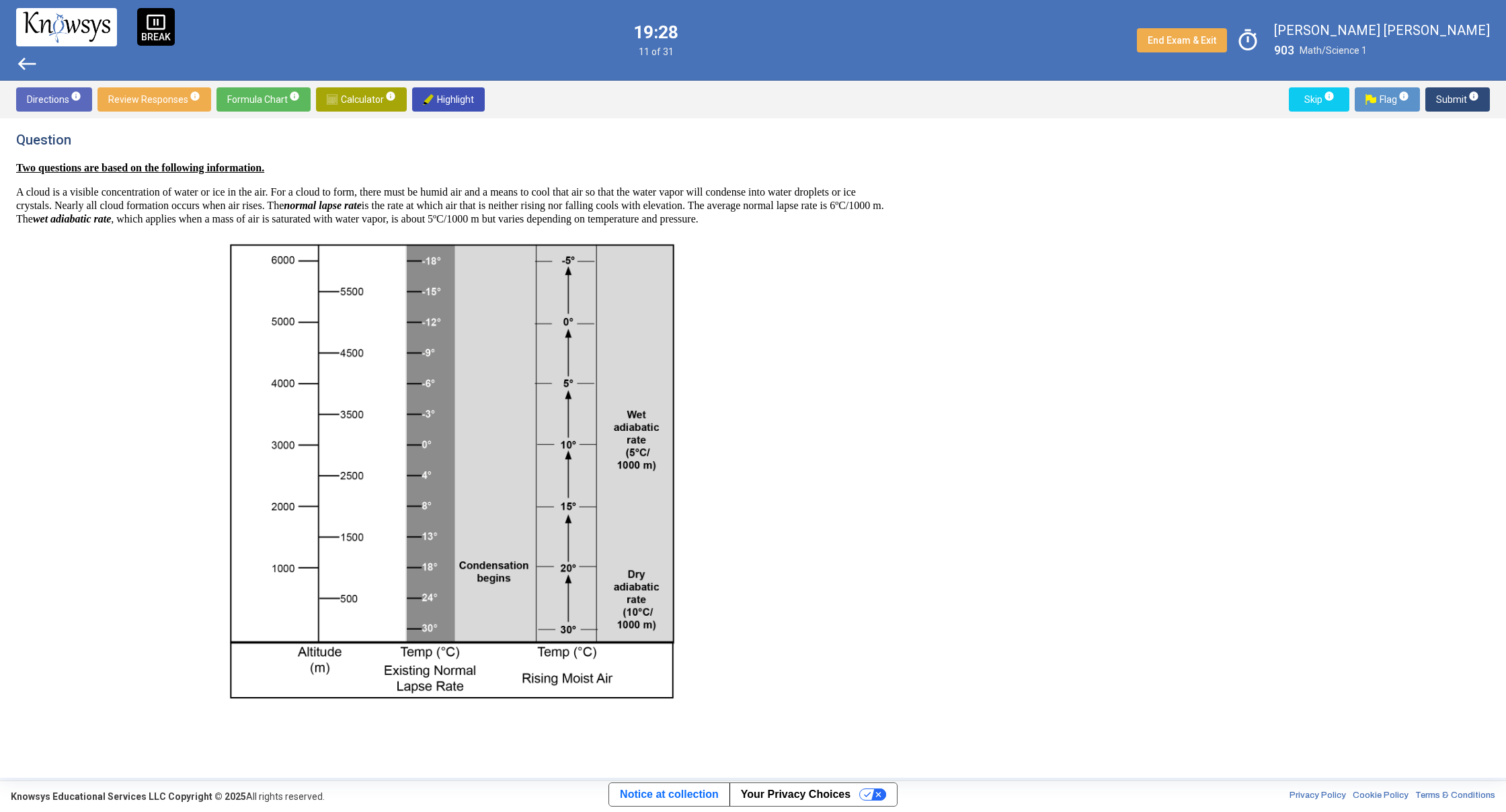
scroll to position [231, 0]
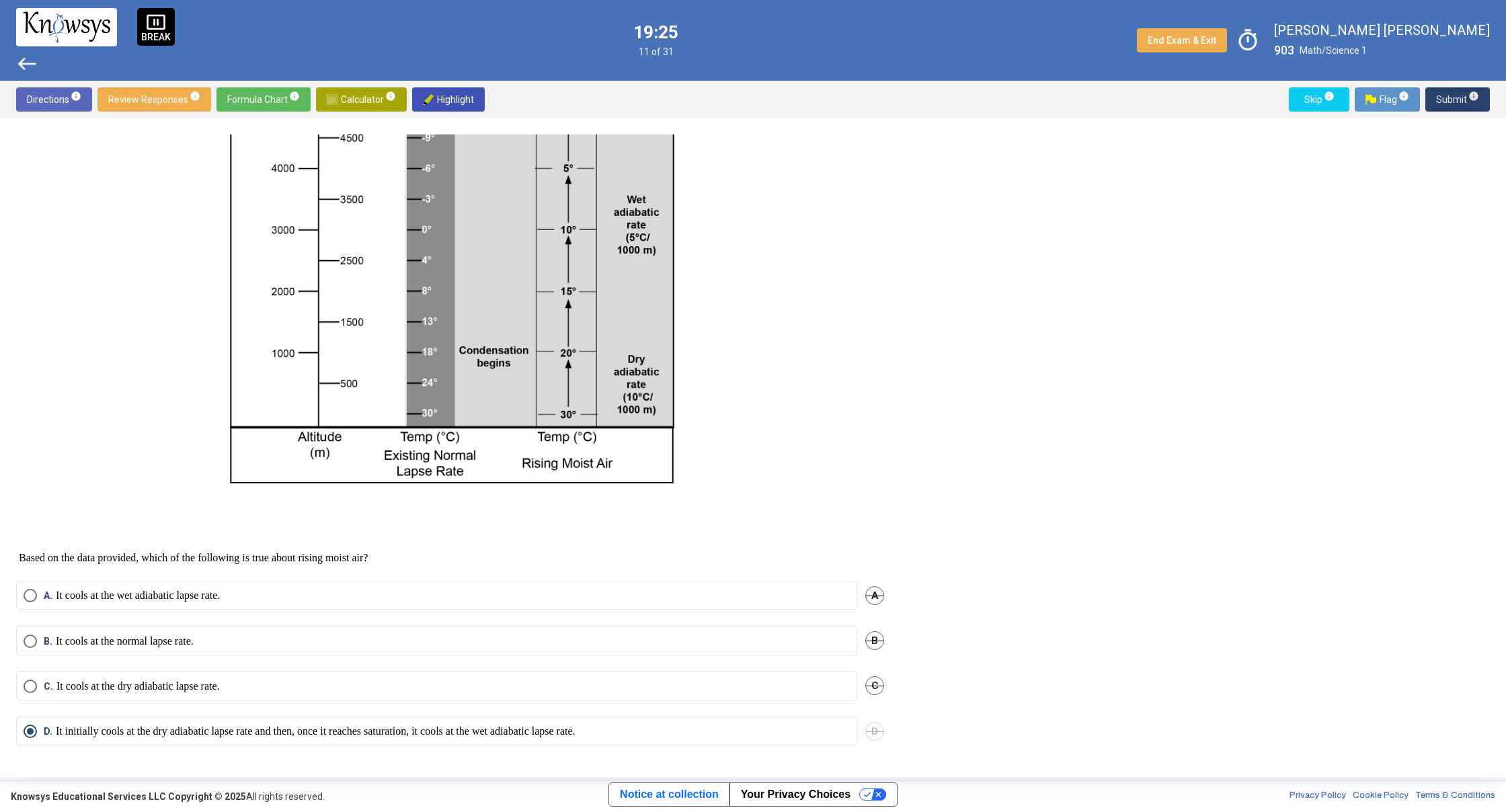
click at [1483, 93] on button "Submit info" at bounding box center [1457, 99] width 64 height 24
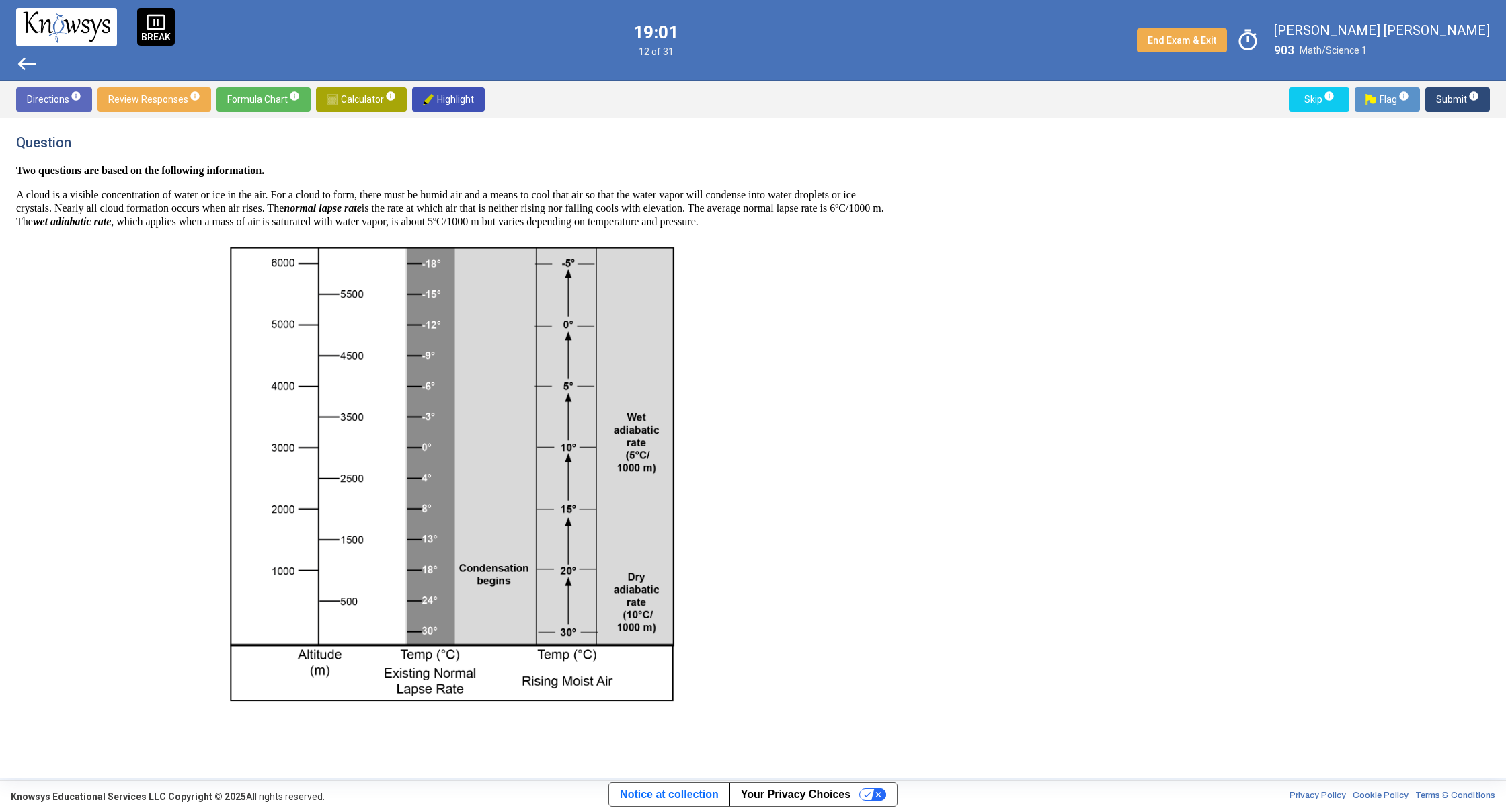
scroll to position [132, 0]
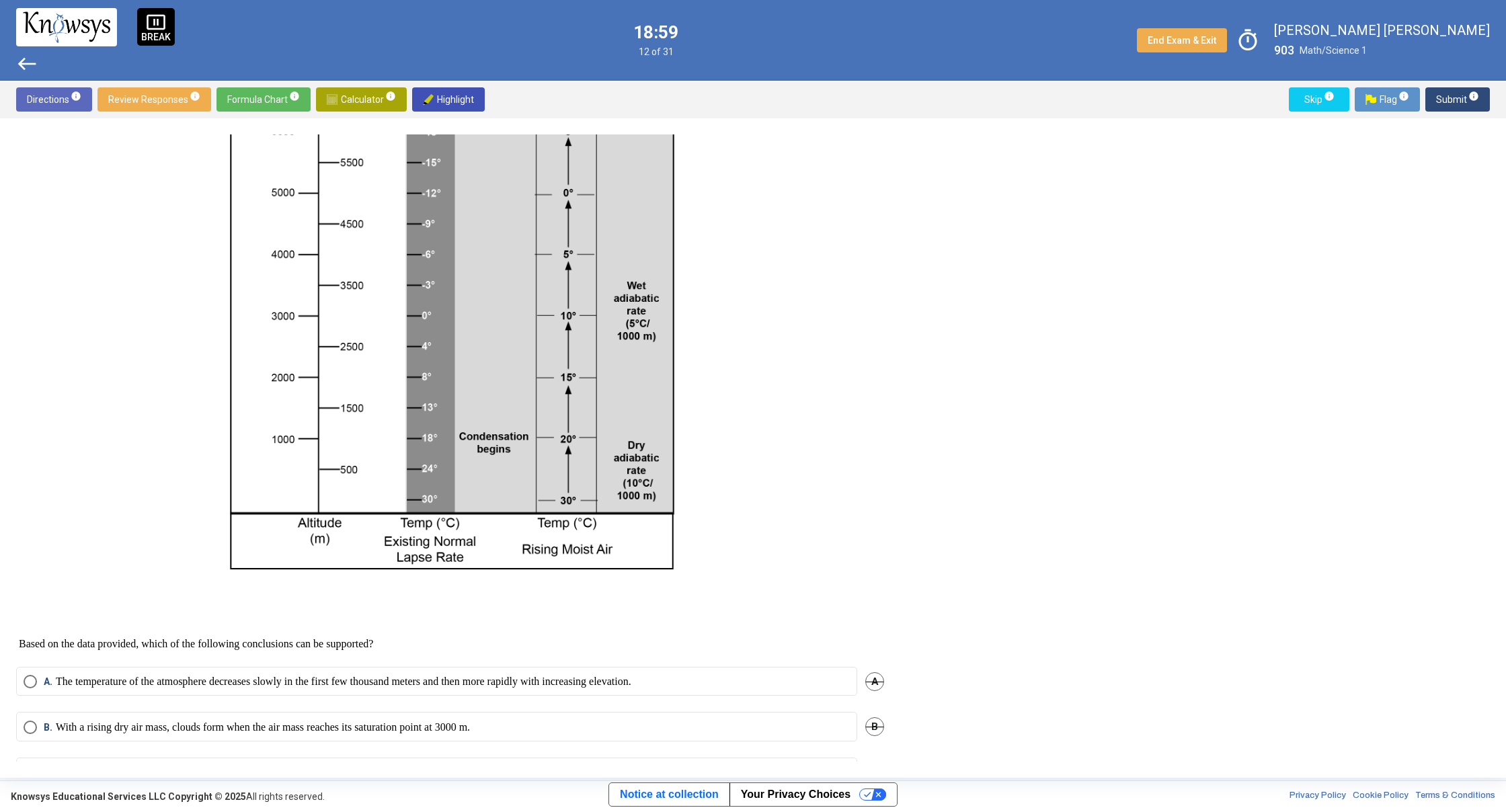
click at [466, 712] on div "A. The temperature of the atmosphere decreases slowly in the first few thousand…" at bounding box center [451, 689] width 868 height 45
click at [38, 688] on span "A. The temperature of the atmosphere decreases slowly in the first few thousand…" at bounding box center [334, 682] width 594 height 13
drag, startPoint x: 1461, startPoint y: 103, endPoint x: 1454, endPoint y: 104, distance: 7.1
click at [1458, 103] on span "Submit info" at bounding box center [1457, 99] width 43 height 24
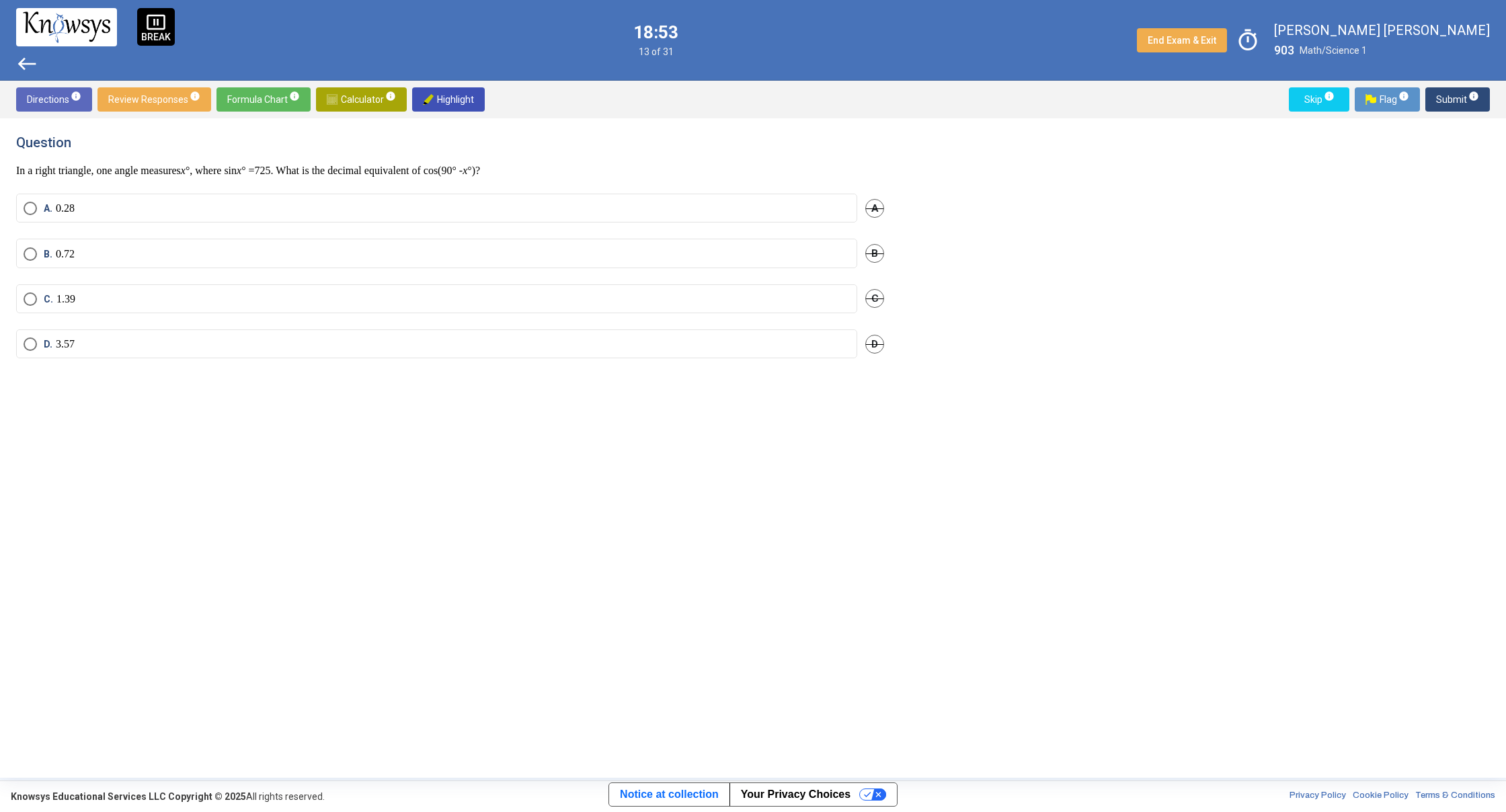
scroll to position [0, 0]
click at [437, 202] on mat-radio-button "A. 0.28" at bounding box center [437, 208] width 841 height 29
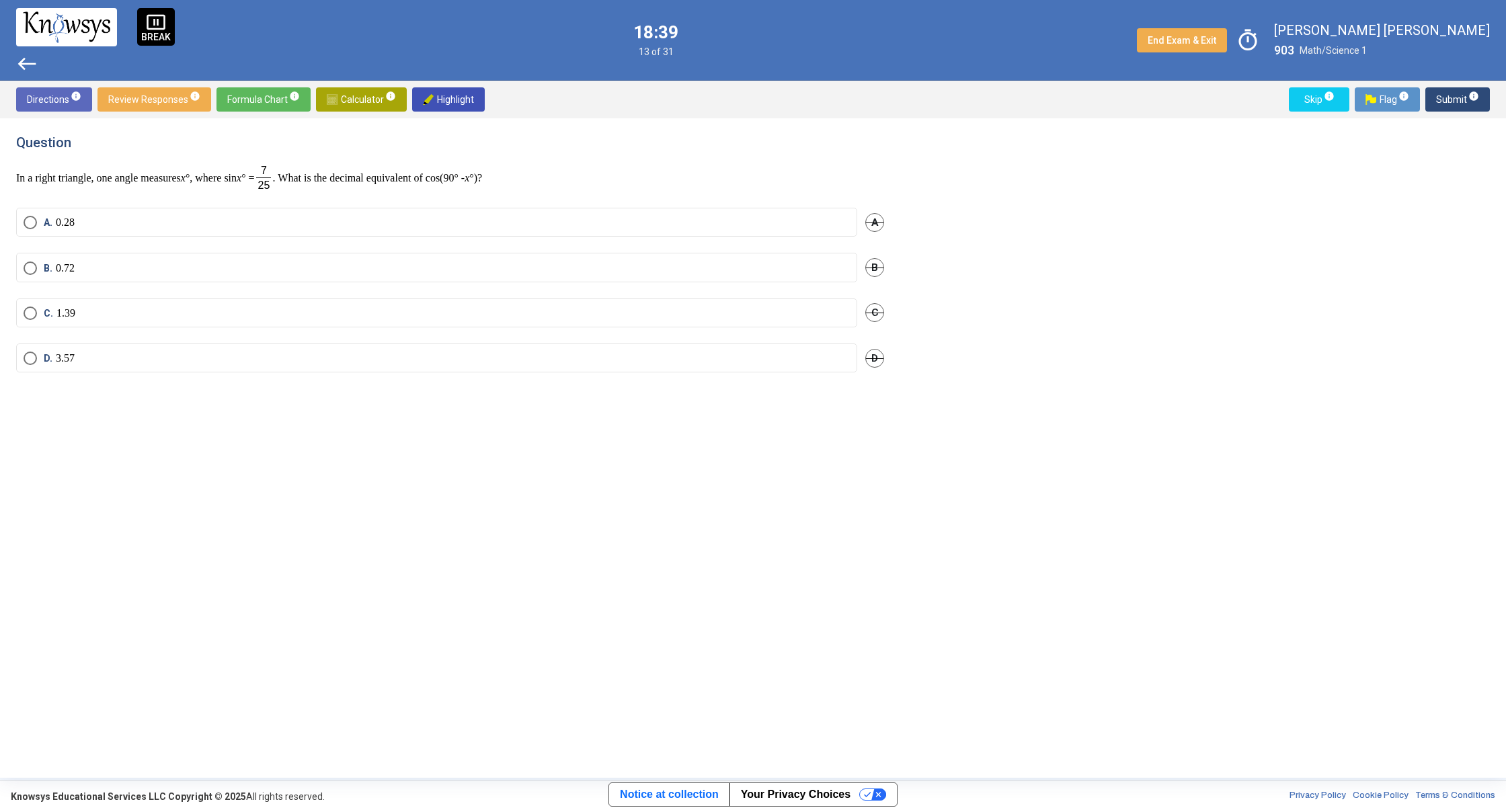
click at [234, 366] on mat-radio-button "D. 3.57" at bounding box center [437, 357] width 841 height 29
click at [34, 357] on span "Select an option" at bounding box center [31, 358] width 13 height 13
drag, startPoint x: 322, startPoint y: 170, endPoint x: 235, endPoint y: 186, distance: 88.5
click at [235, 186] on p "In a right triangle, one angle measures x °, where sin x ° = . What is the deci…" at bounding box center [451, 177] width 868 height 27
drag, startPoint x: 242, startPoint y: 172, endPoint x: 248, endPoint y: 169, distance: 6.7
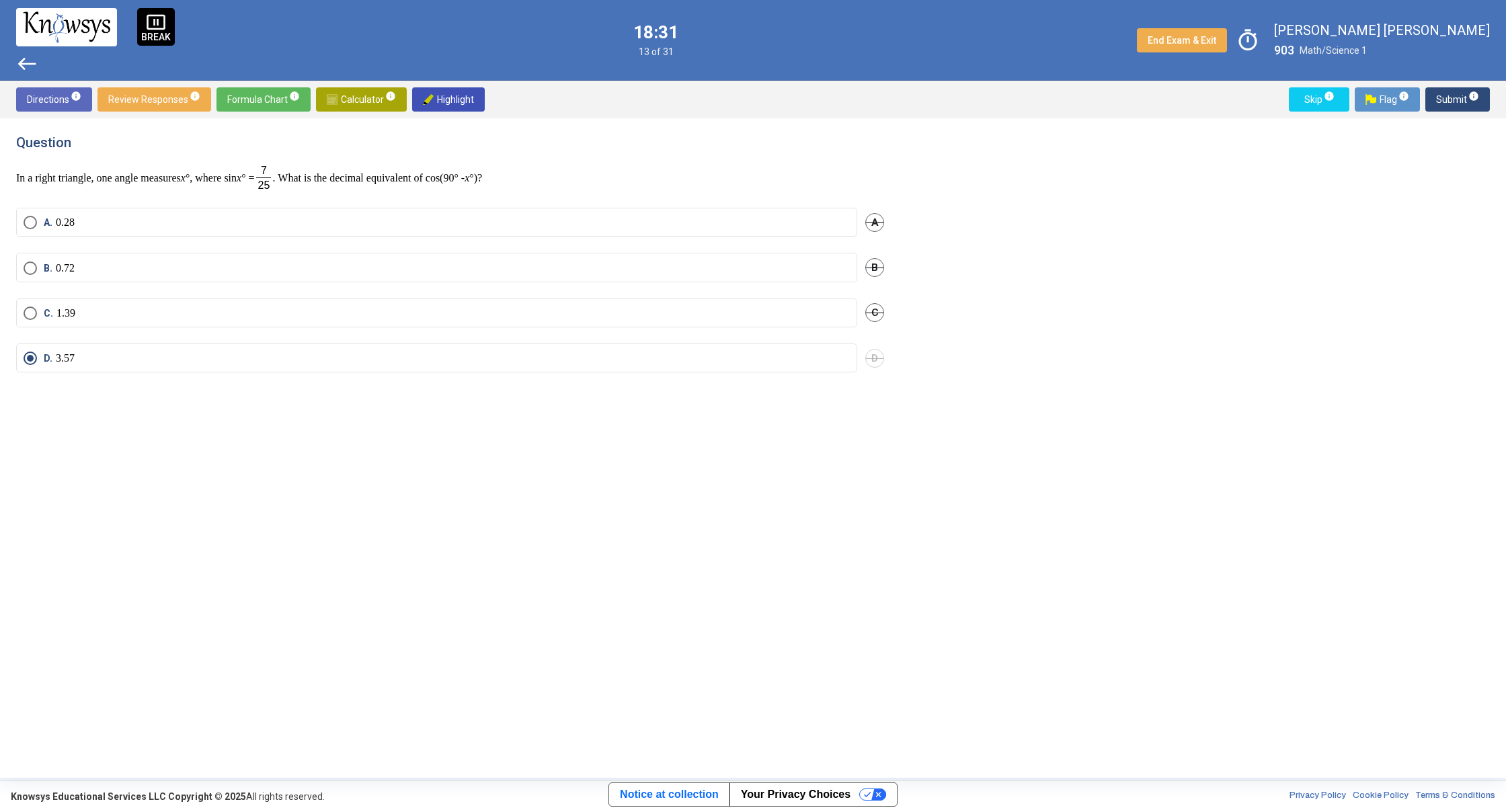
click at [248, 169] on p "In a right triangle, one angle measures x °, where sin x ° = . What is the deci…" at bounding box center [451, 177] width 868 height 27
click at [267, 163] on div "Question In a right triangle, one angle measures x °, where sin x ° = . What is…" at bounding box center [451, 163] width 868 height 57
drag, startPoint x: 402, startPoint y: 239, endPoint x: 389, endPoint y: 253, distance: 19.1
click at [400, 241] on div "A. 0.28 A" at bounding box center [451, 230] width 868 height 45
click at [386, 256] on mat-radio-button "B. 0.72" at bounding box center [437, 267] width 841 height 29
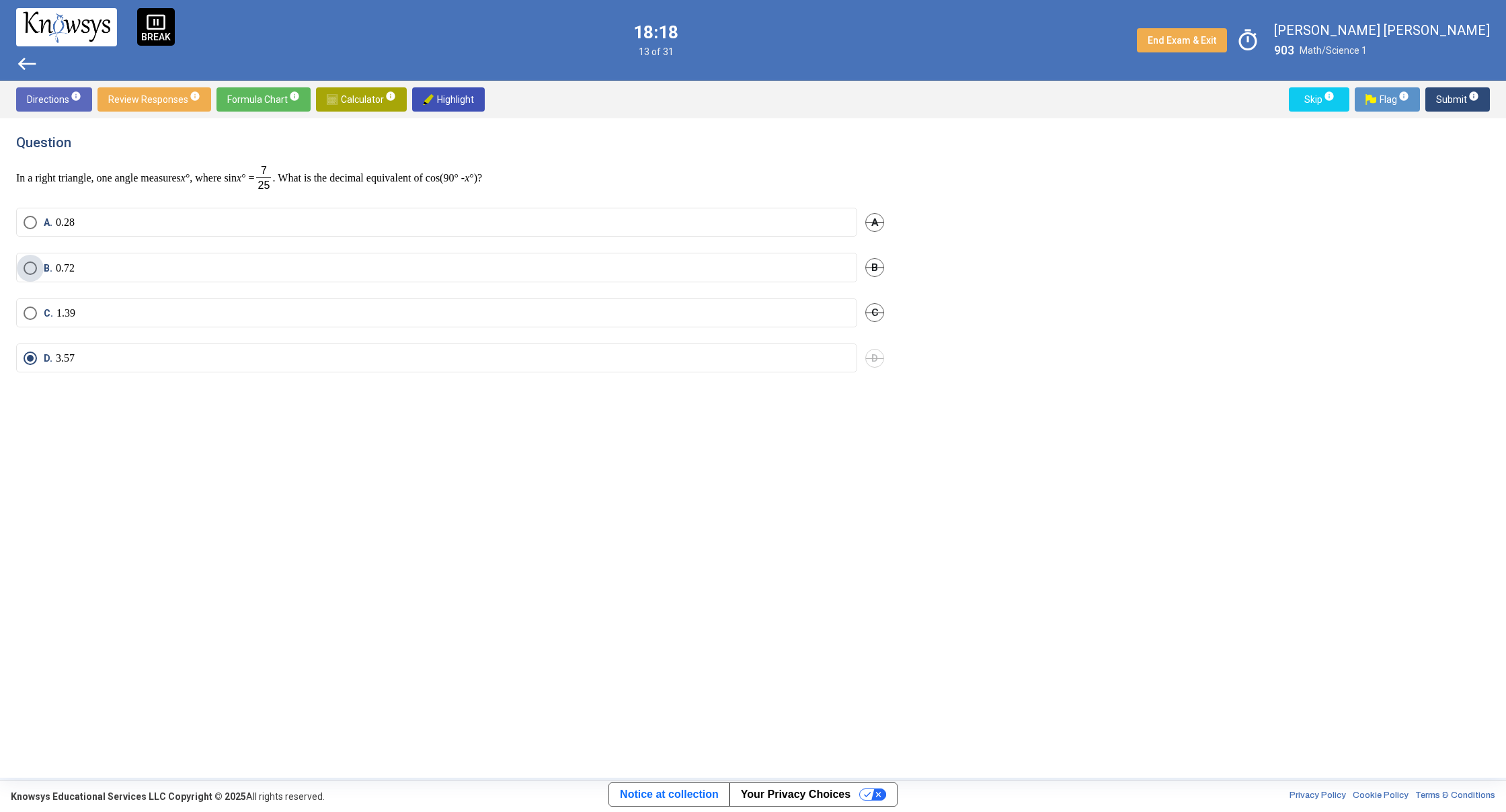
click at [34, 269] on span "Select an option" at bounding box center [31, 268] width 13 height 13
click at [1470, 105] on span "Submit info" at bounding box center [1457, 99] width 43 height 24
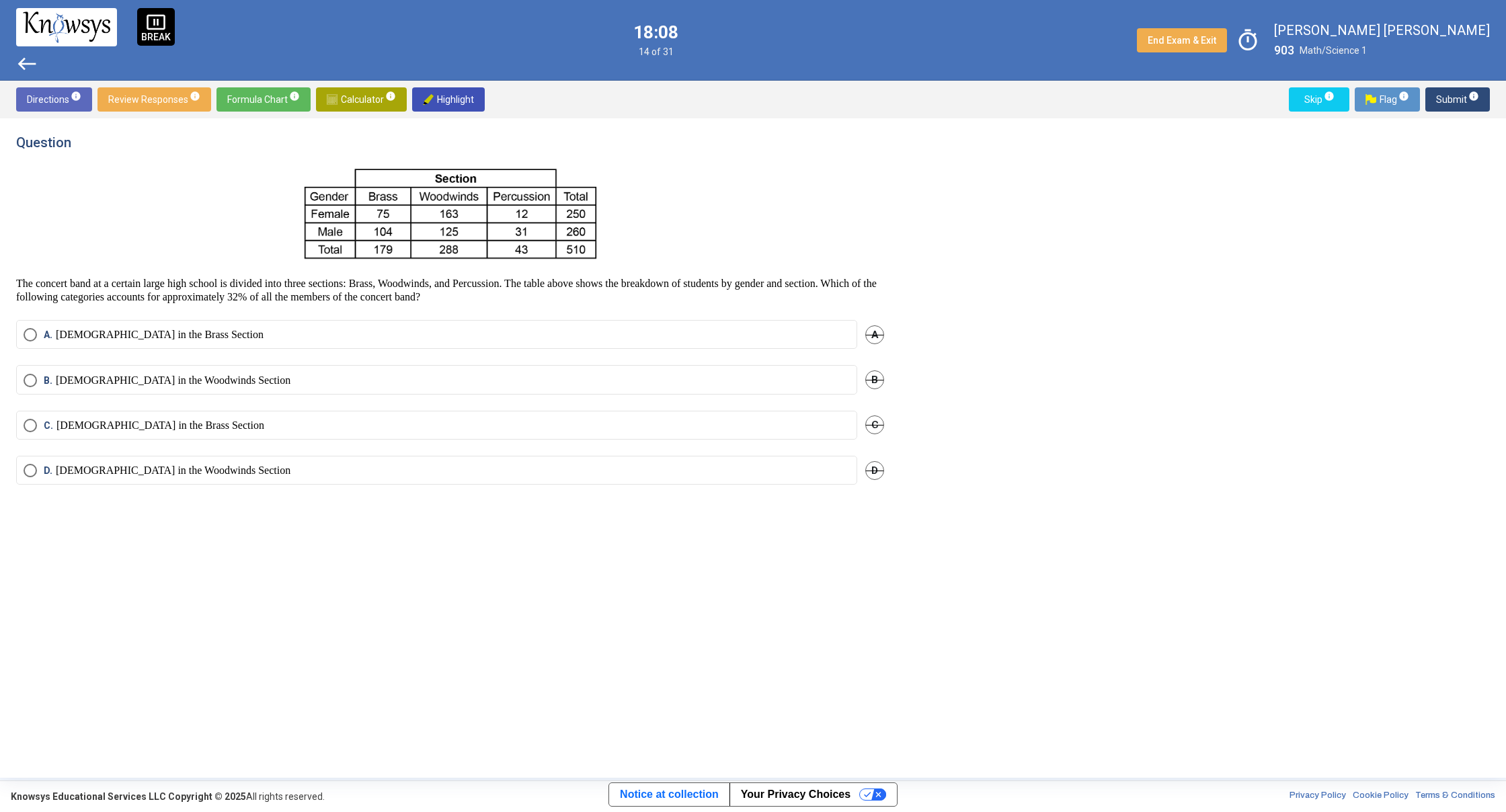
drag, startPoint x: 635, startPoint y: 266, endPoint x: 676, endPoint y: 258, distance: 41.8
drag, startPoint x: 585, startPoint y: 215, endPoint x: 571, endPoint y: 215, distance: 14.0
click at [588, 227] on img at bounding box center [450, 215] width 306 height 102
drag, startPoint x: 588, startPoint y: 229, endPoint x: 548, endPoint y: 232, distance: 40.1
drag, startPoint x: 371, startPoint y: 210, endPoint x: 456, endPoint y: 224, distance: 86.1
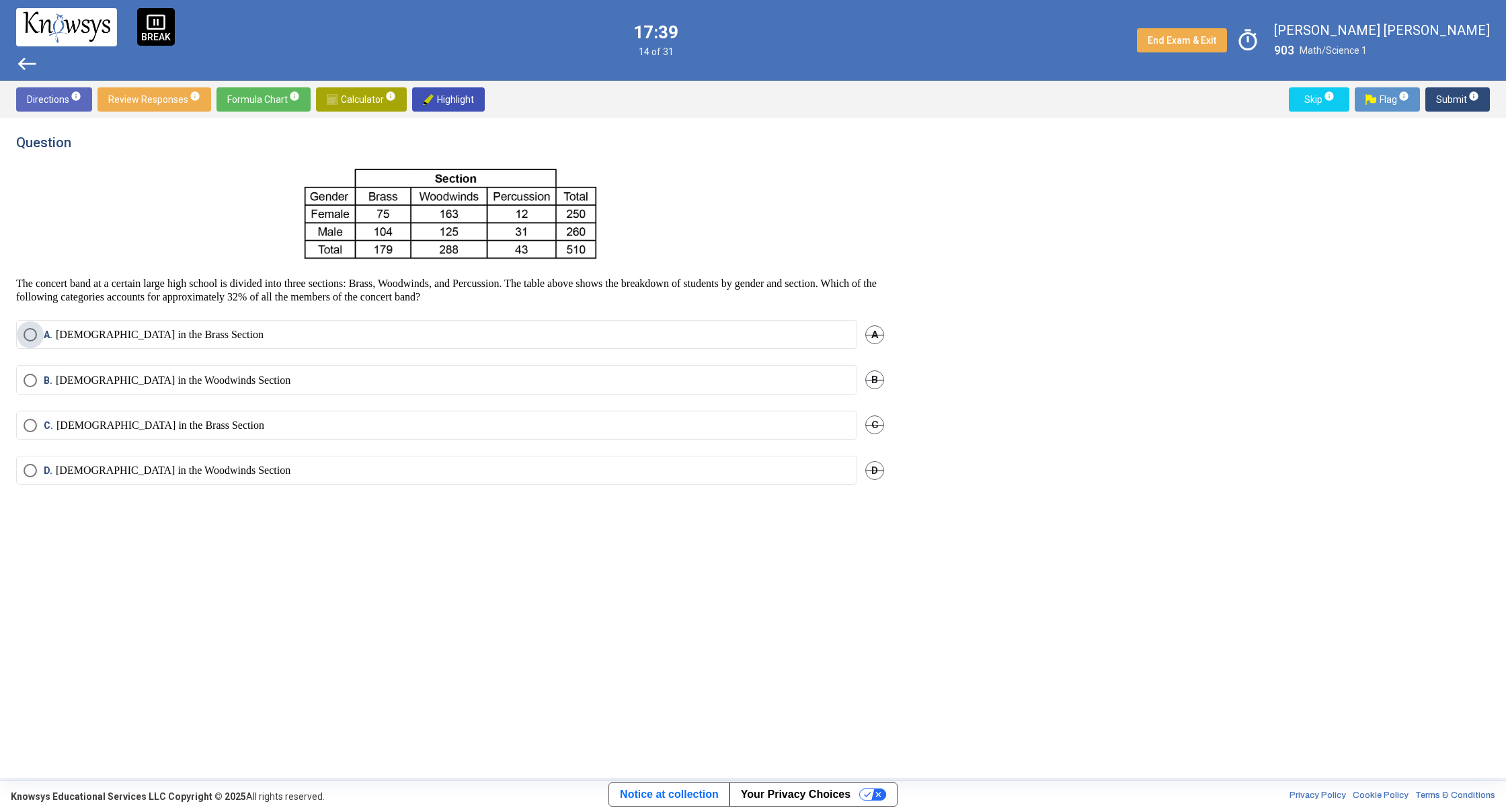
drag, startPoint x: 123, startPoint y: 340, endPoint x: 146, endPoint y: 315, distance: 34.0
click at [125, 338] on p "[DEMOGRAPHIC_DATA] in the Brass Section" at bounding box center [160, 335] width 208 height 13
click at [371, 104] on span "Calculator info" at bounding box center [361, 99] width 69 height 24
click at [964, 167] on div "​" at bounding box center [1027, 182] width 221 height 32
click at [970, 194] on div "​" at bounding box center [1027, 182] width 221 height 32
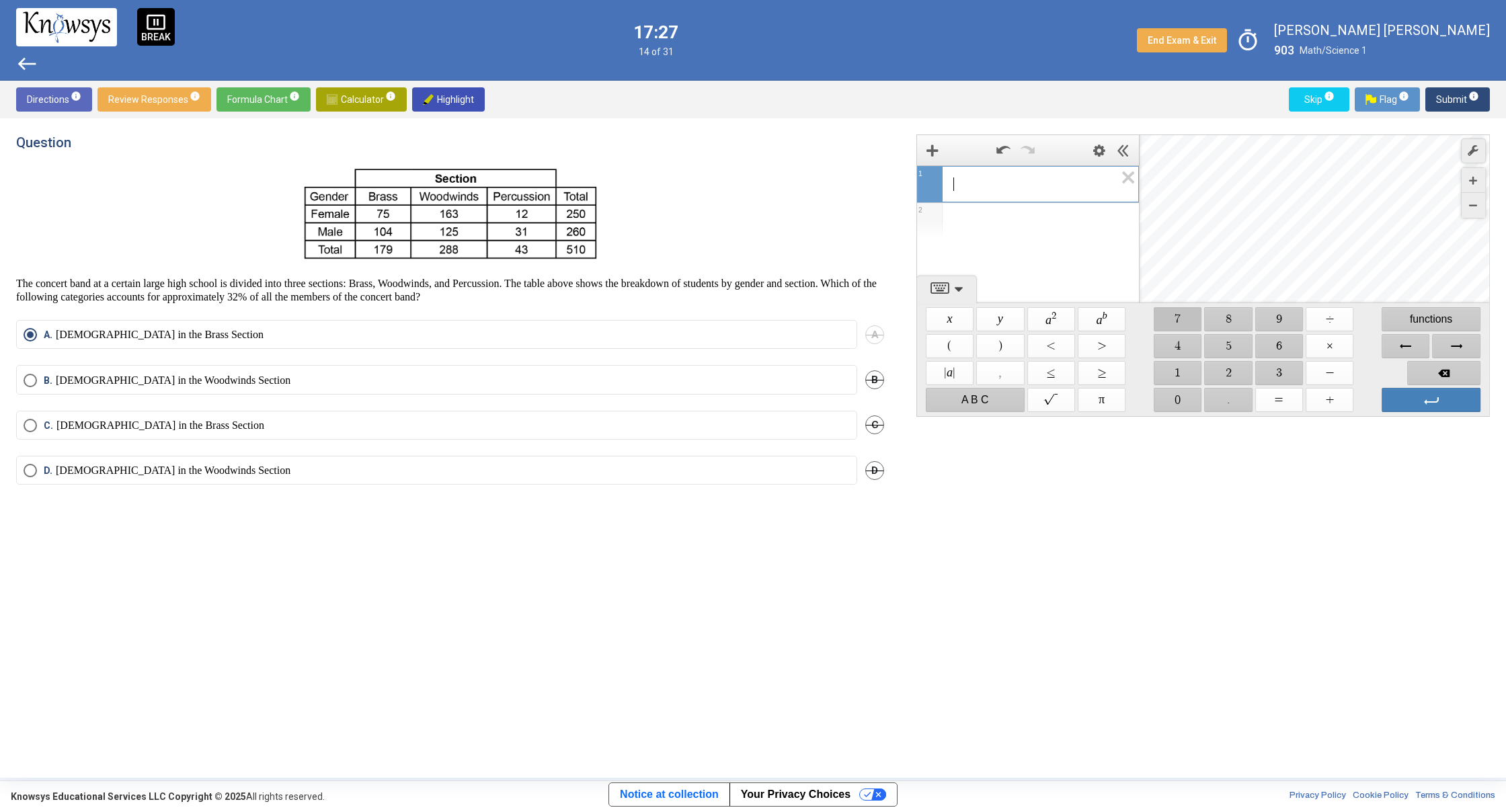
click at [1180, 317] on span "$$ 7" at bounding box center [1178, 319] width 48 height 24
click at [1226, 343] on span "$$ 5" at bounding box center [1229, 346] width 48 height 24
click at [1343, 401] on span "$$ +" at bounding box center [1329, 399] width 48 height 24
click at [1199, 375] on span "$$ 1" at bounding box center [1178, 372] width 48 height 24
drag, startPoint x: 1277, startPoint y: 342, endPoint x: 1277, endPoint y: 357, distance: 15.0
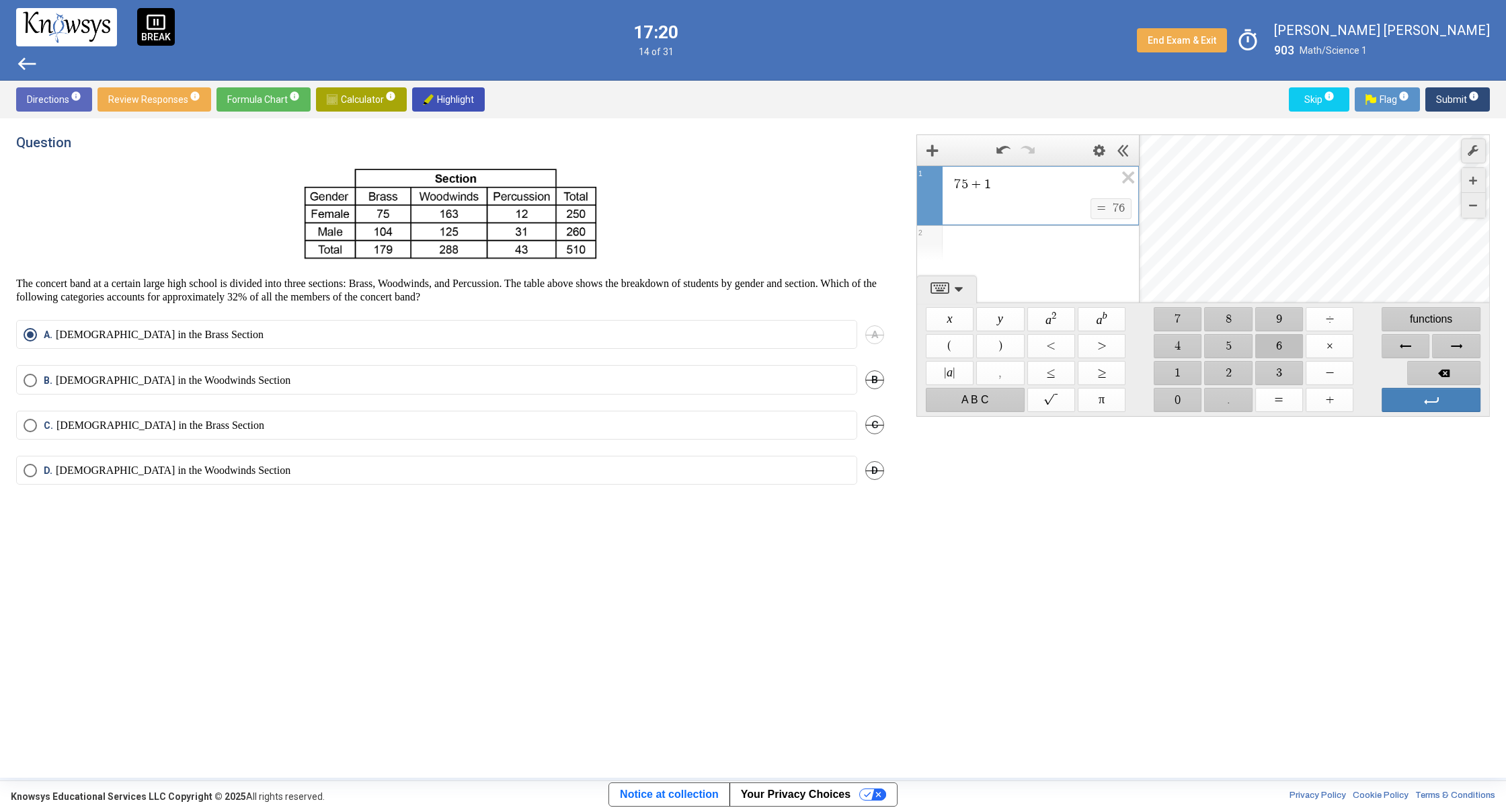
click at [1277, 342] on span "$$ 6" at bounding box center [1279, 346] width 48 height 24
click at [1277, 361] on span "$$ 3" at bounding box center [1279, 372] width 48 height 24
click at [1331, 410] on span "$$ +" at bounding box center [1329, 399] width 48 height 24
click at [1171, 375] on span "$$ 1" at bounding box center [1178, 372] width 48 height 24
click at [1237, 365] on span "$$ 2" at bounding box center [1229, 372] width 48 height 24
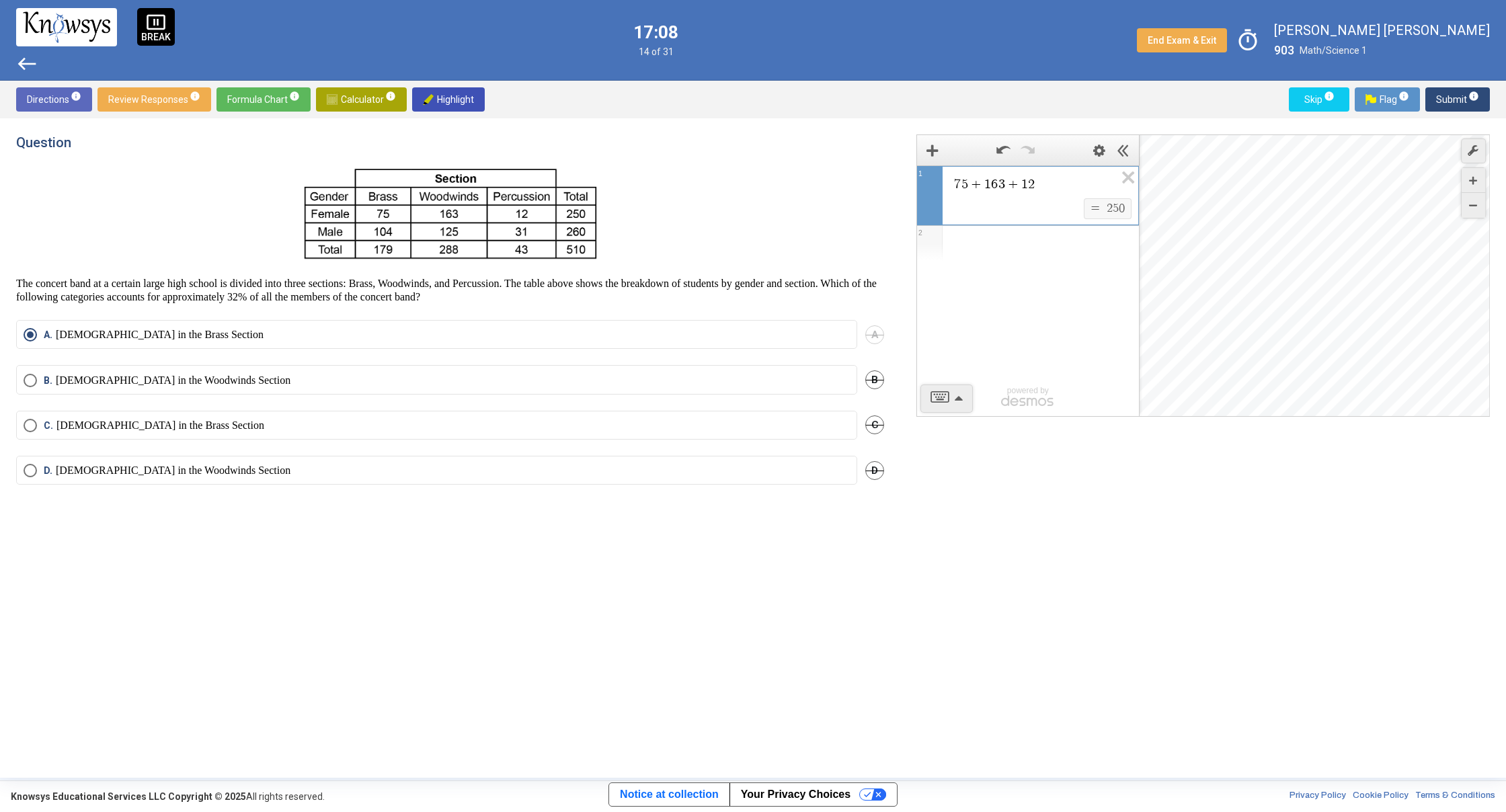
click at [1107, 211] on span "2" at bounding box center [1109, 208] width 6 height 12
click at [1041, 192] on div "7 5 + 1 6 3 + 1 2" at bounding box center [1027, 182] width 221 height 32
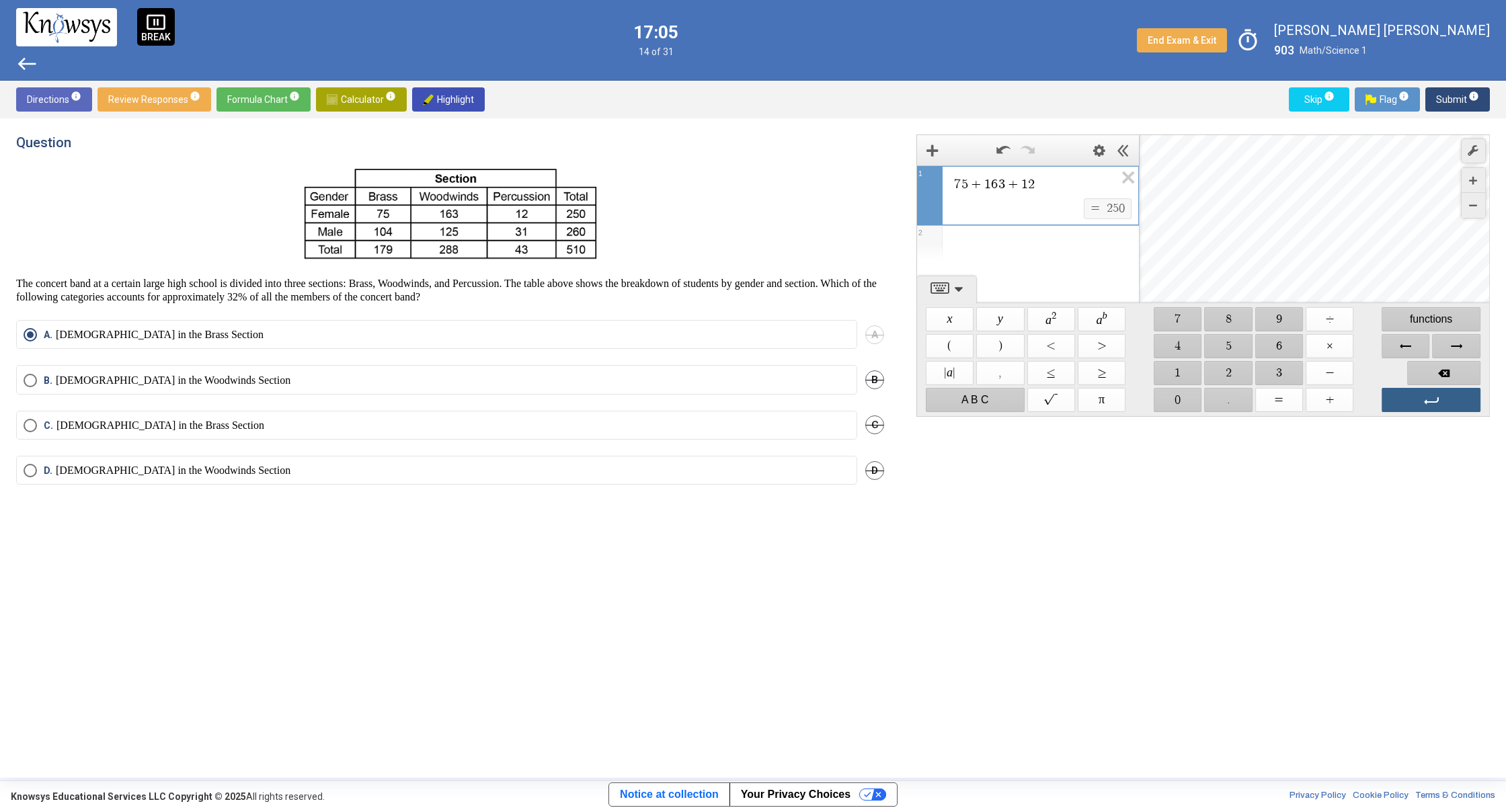
click at [1397, 402] on span "Enter" at bounding box center [1431, 399] width 99 height 24
click at [1084, 183] on span "7 5 + 1 6 3 + 1 2 ​" at bounding box center [1033, 184] width 162 height 17
click at [1068, 397] on span "$$" at bounding box center [1051, 399] width 48 height 24
click at [1422, 371] on span "Backspace" at bounding box center [1443, 372] width 73 height 24
click at [937, 317] on span "$$ x" at bounding box center [950, 319] width 48 height 24
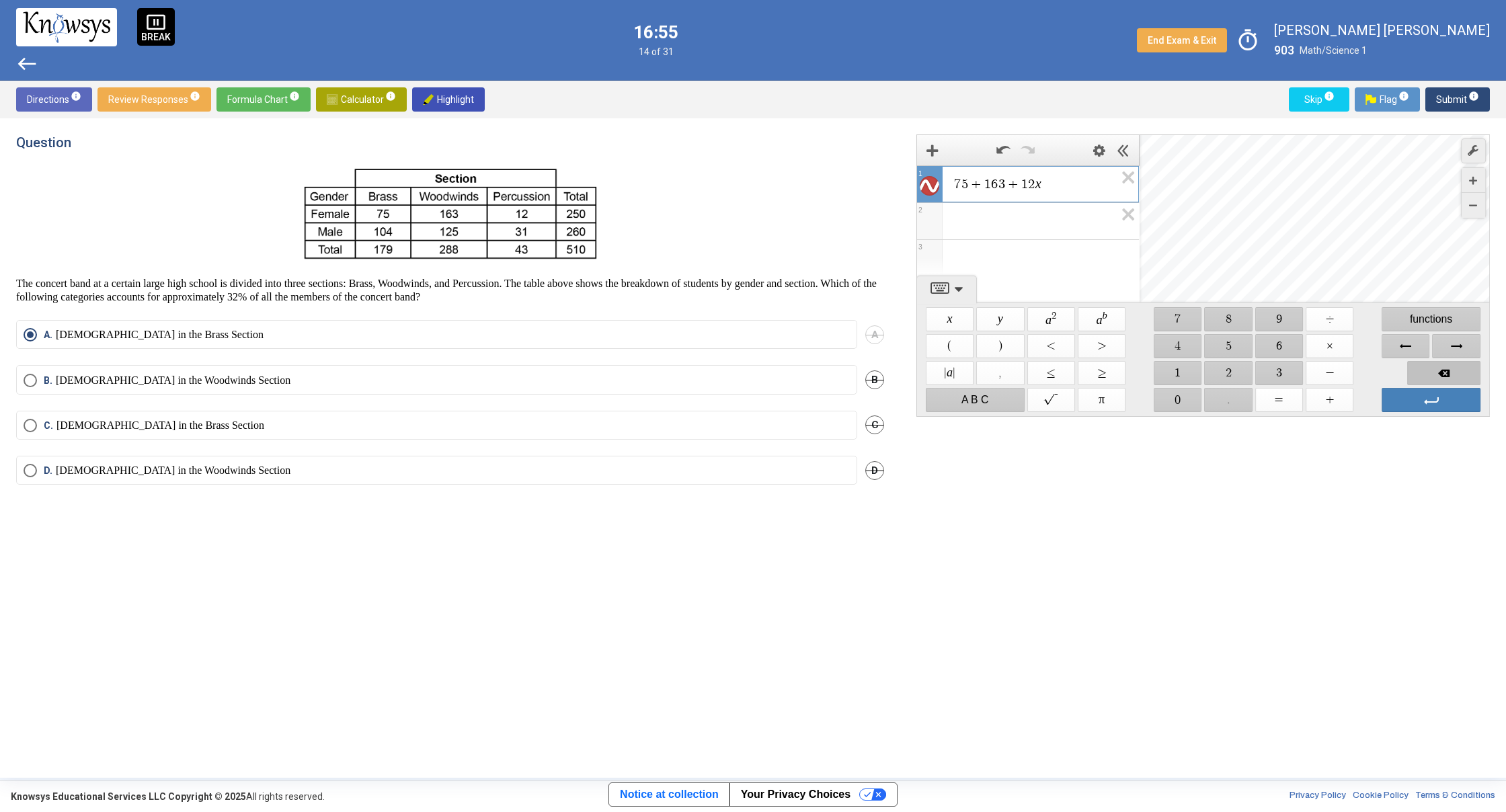
drag, startPoint x: 1454, startPoint y: 371, endPoint x: 1433, endPoint y: 369, distance: 21.1
click at [1447, 371] on span "Backspace" at bounding box center [1443, 372] width 73 height 24
drag, startPoint x: 959, startPoint y: 400, endPoint x: 1089, endPoint y: 454, distance: 140.8
click at [1129, 459] on div "7 5 + 1 6 3 + 1 2 ​ $$ = $$ 2 5 0 1 2 3 powered by powered by $$ x $$ y $$ a 2 …" at bounding box center [1195, 448] width 589 height 627
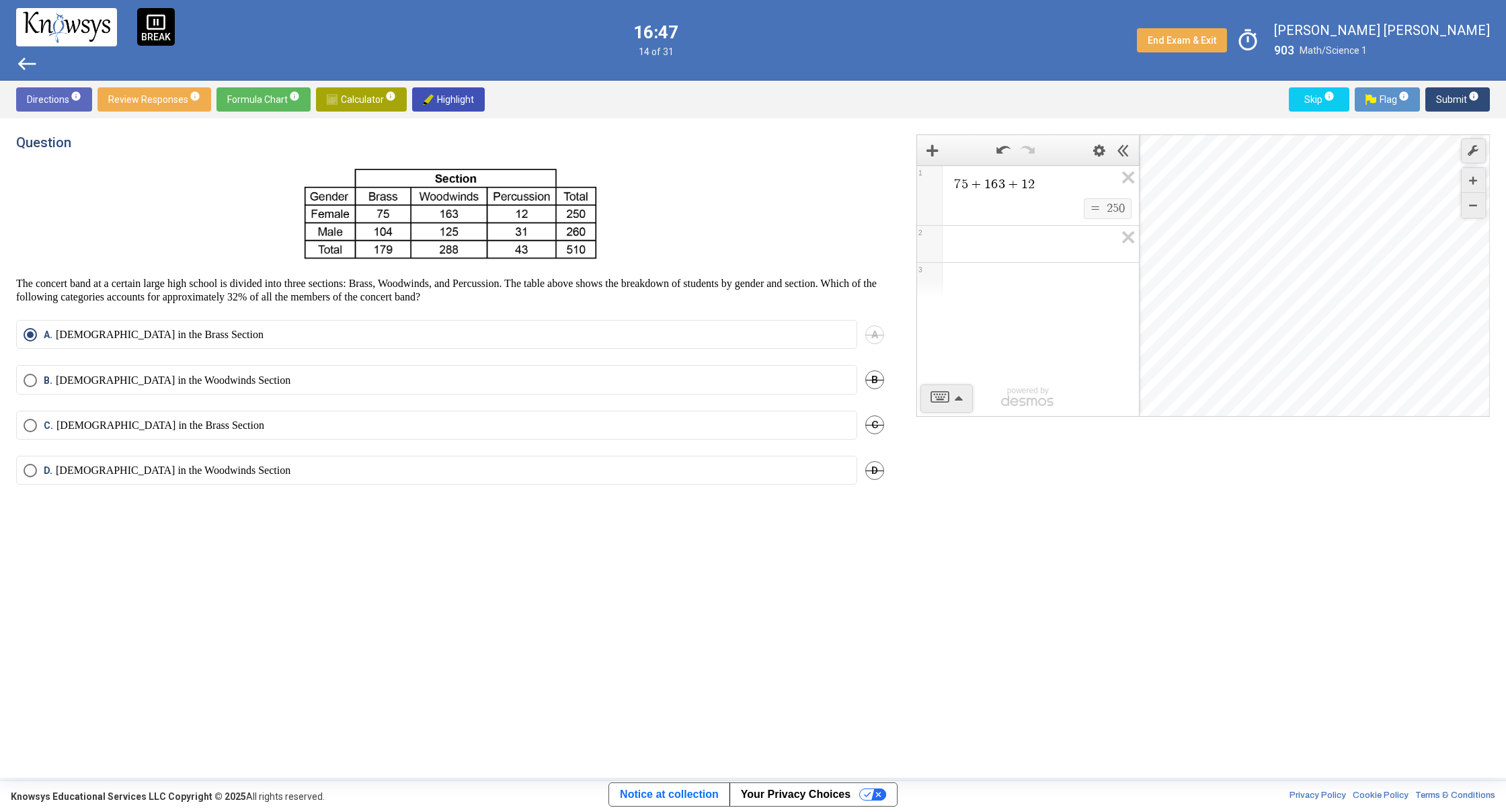
drag, startPoint x: 946, startPoint y: 490, endPoint x: 926, endPoint y: 491, distance: 20.0
click at [935, 491] on div "7 5 + 1 6 3 + 1 2 $$ = $$ 2 5 0 1 2 3 powered by powered by $$ x $$ y $$ a 2 $$…" at bounding box center [1195, 448] width 589 height 627
click at [1434, 97] on button "Submit info" at bounding box center [1457, 99] width 64 height 24
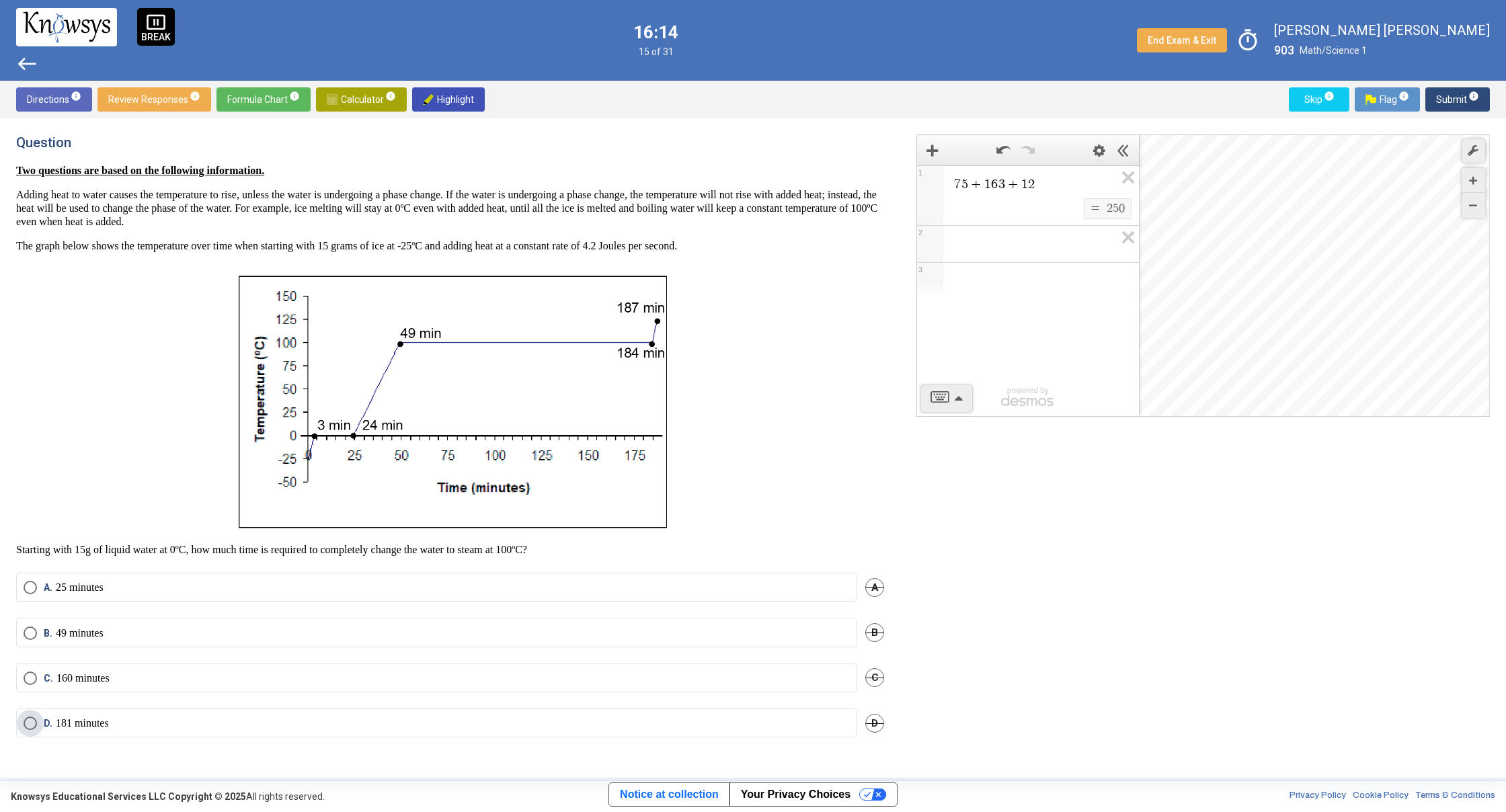
click at [67, 729] on p "181 minutes" at bounding box center [83, 723] width 53 height 13
click at [1430, 102] on button "Submit info" at bounding box center [1457, 99] width 64 height 24
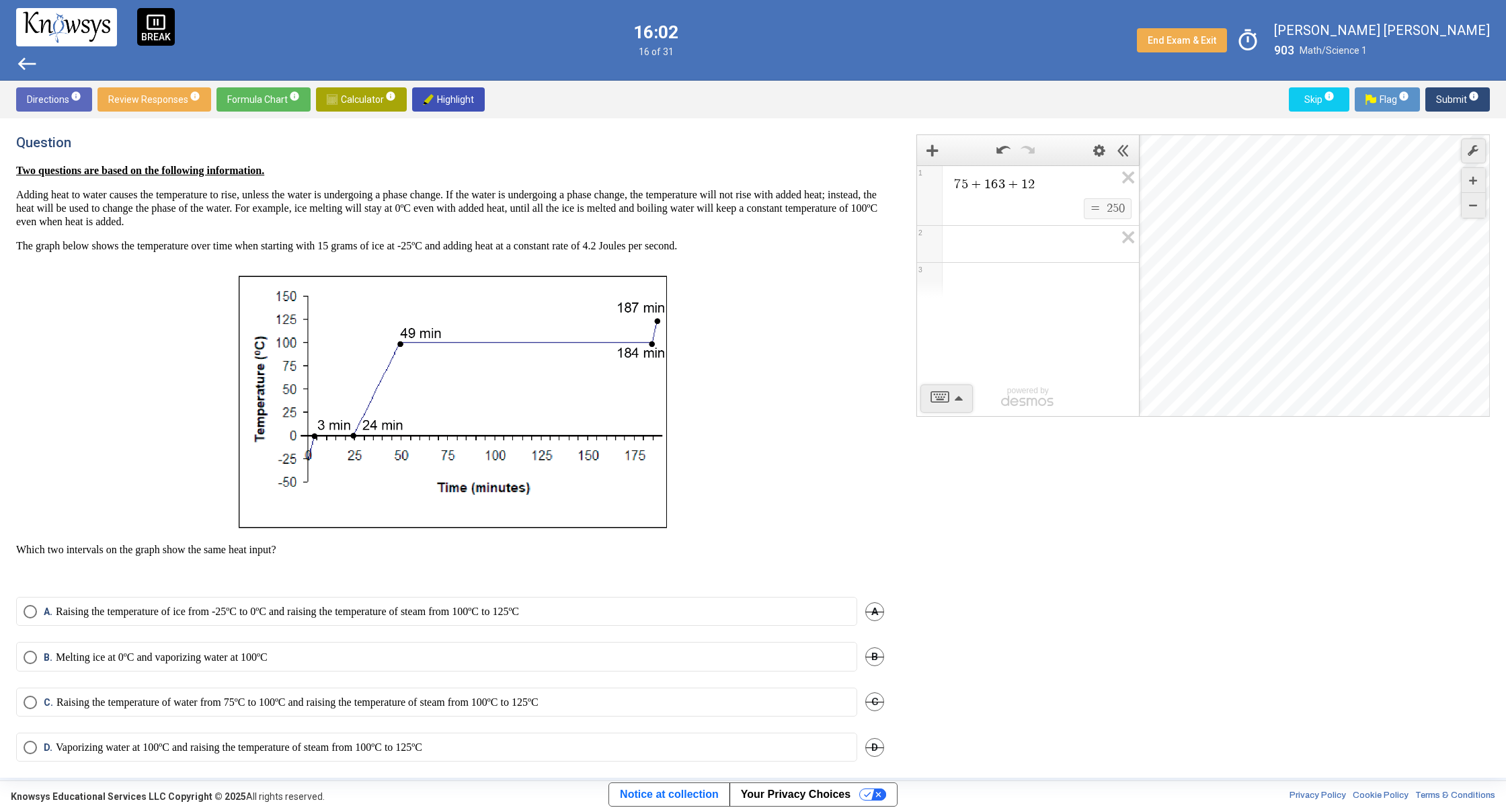
drag, startPoint x: 1320, startPoint y: 128, endPoint x: 727, endPoint y: 506, distance: 703.2
click at [222, 701] on p "Raising the temperature of water from 75ºC to 100ºC and raising the temperature…" at bounding box center [297, 702] width 482 height 13
drag, startPoint x: 191, startPoint y: 543, endPoint x: 273, endPoint y: 592, distance: 95.5
click at [273, 592] on div "Question Two questions are based on the following information. Adding heat to w…" at bounding box center [458, 448] width 884 height 627
drag, startPoint x: 200, startPoint y: 649, endPoint x: 197, endPoint y: 655, distance: 6.7
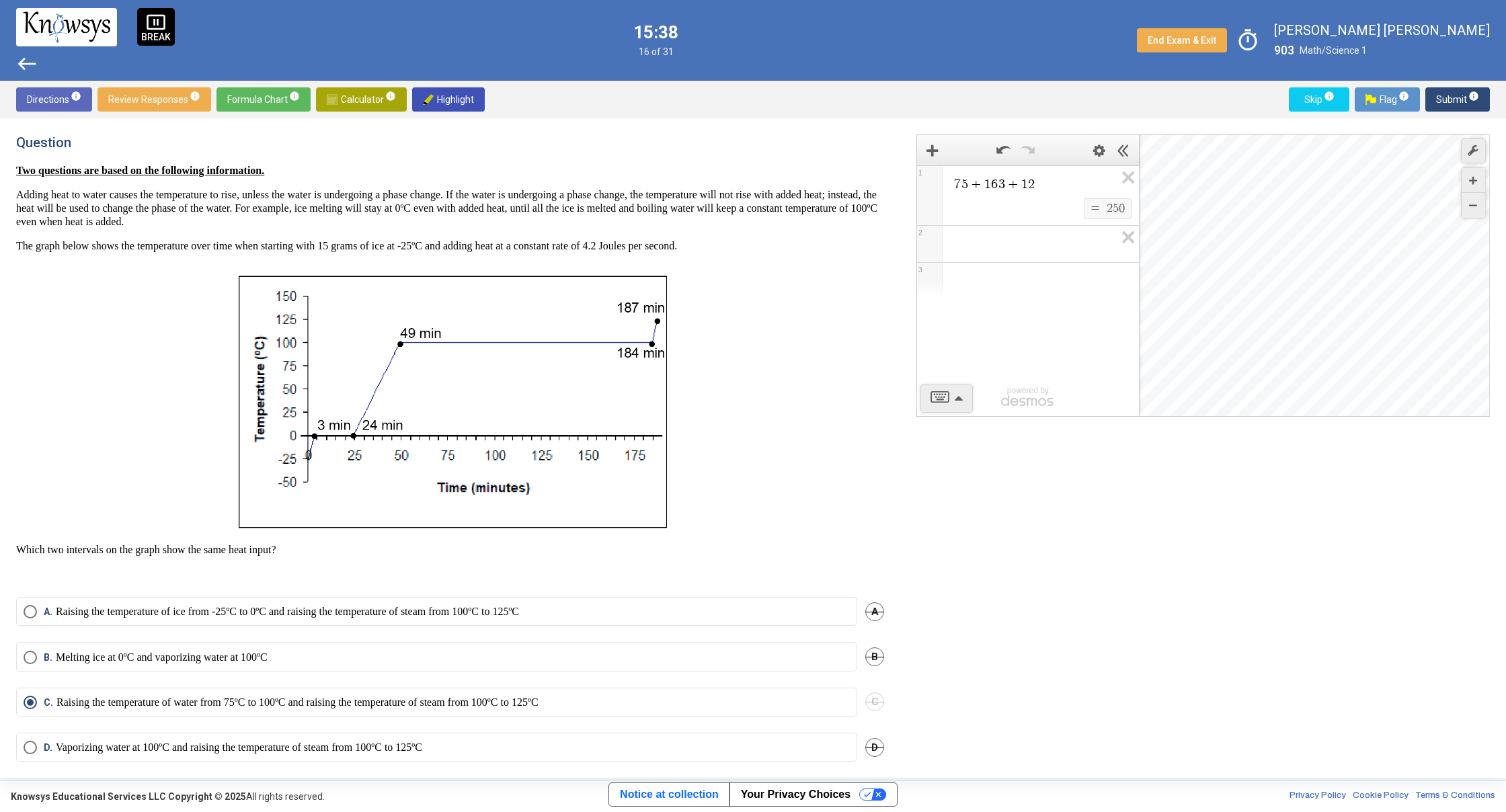
click at [198, 654] on mat-radio-button "B. Melting ice at 0ºC and vaporizing water at 100ºC" at bounding box center [437, 656] width 841 height 29
click at [365, 741] on p "Vaporizing water at 100ºC and raising the temperature of steam from 100ºC to 12…" at bounding box center [239, 744] width 366 height 13
click at [255, 701] on p "Raising the temperature of water from 75ºC to 100ºC and raising the temperature…" at bounding box center [297, 700] width 482 height 13
click at [288, 647] on mat-radio-button "B. Melting ice at 0ºC and vaporizing water at 100ºC" at bounding box center [437, 654] width 841 height 29
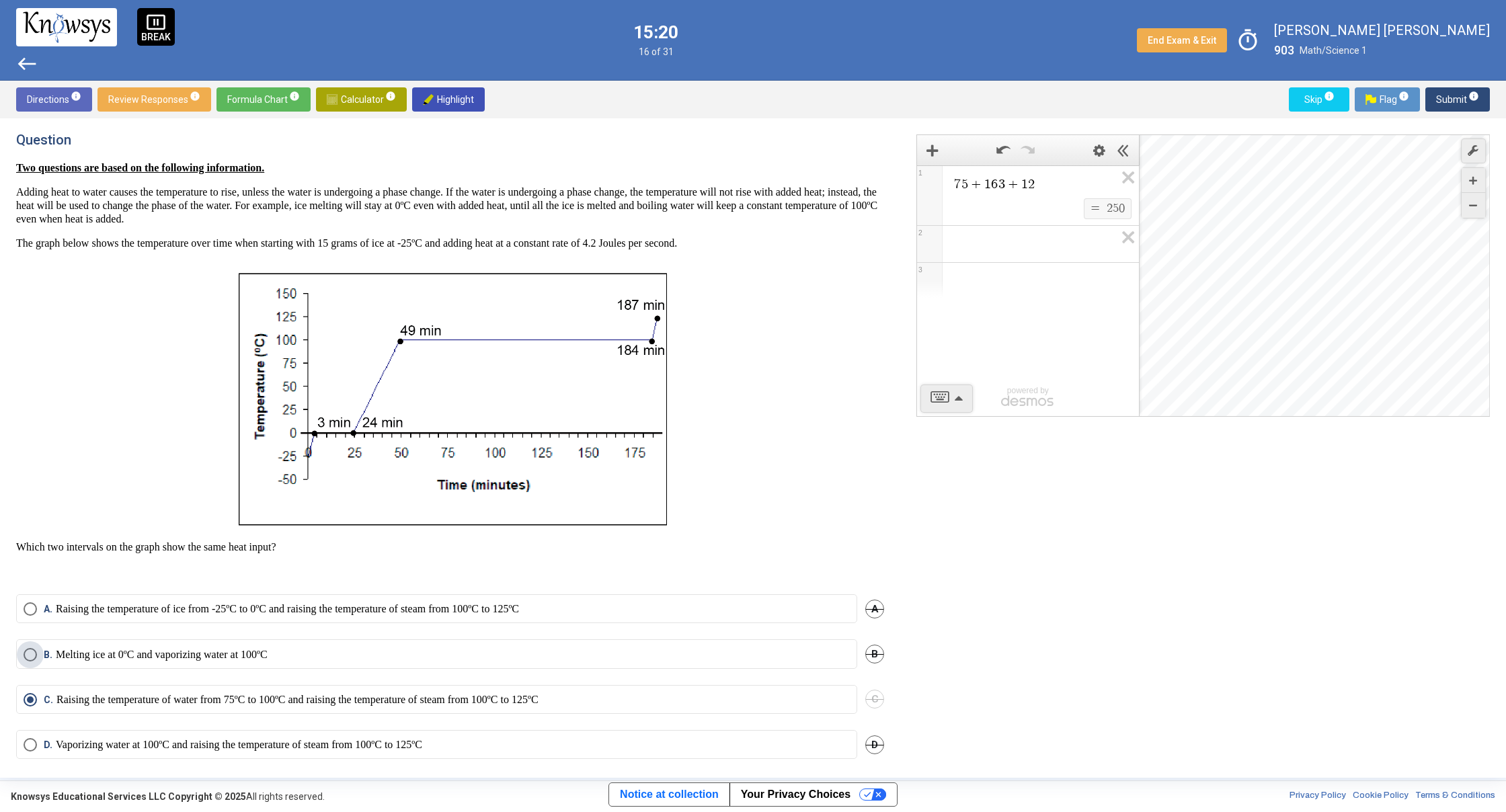
click at [24, 656] on span "Select an option" at bounding box center [31, 654] width 13 height 13
click at [1463, 99] on span "Submit info" at bounding box center [1457, 99] width 43 height 24
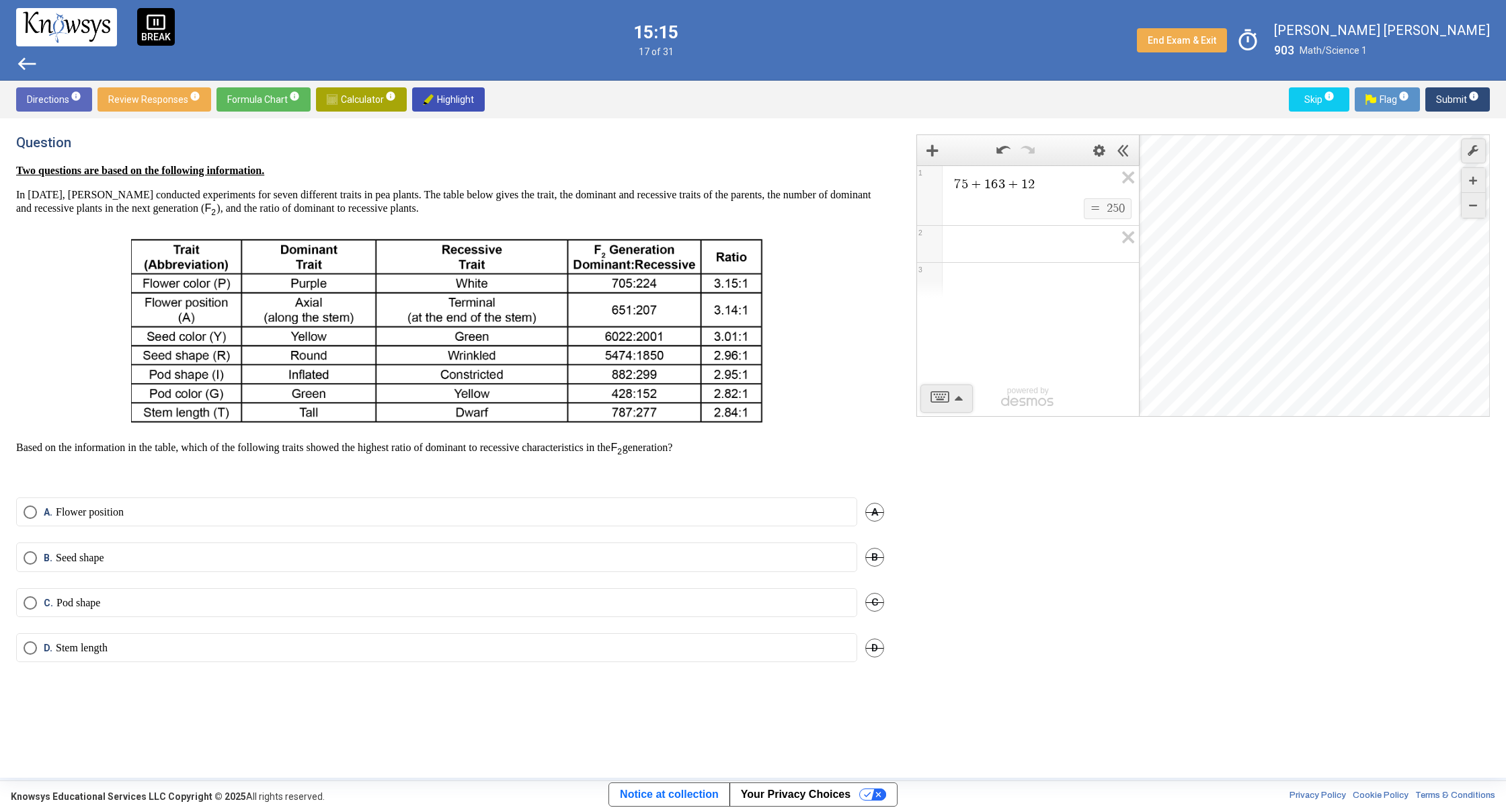
click at [1218, 272] on div "Desmos Graphing Calculator" at bounding box center [1315, 276] width 351 height 282
drag, startPoint x: 83, startPoint y: 439, endPoint x: 477, endPoint y: 473, distance: 395.5
click at [477, 473] on div "Two questions are based on the following information. In [DATE], [PERSON_NAME] …" at bounding box center [451, 323] width 868 height 317
click at [479, 473] on p at bounding box center [451, 474] width 868 height 13
drag, startPoint x: 479, startPoint y: 473, endPoint x: 722, endPoint y: 444, distance: 244.7
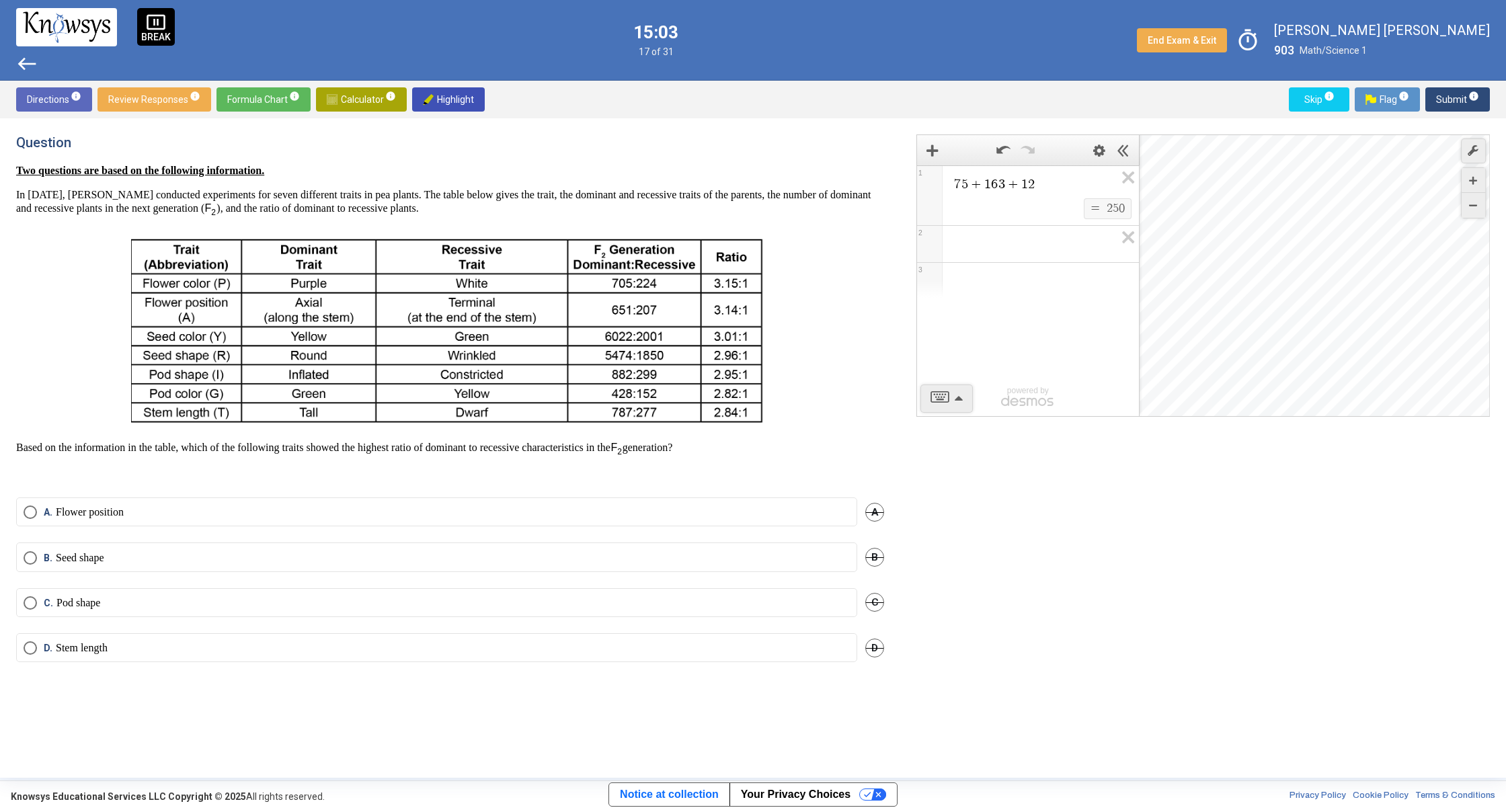
click at [722, 444] on div "Two questions are based on the following information. In [DATE], [PERSON_NAME] …" at bounding box center [451, 323] width 868 height 317
click at [722, 444] on p "Based on the information in the table, which of the following traits showed the…" at bounding box center [451, 449] width 868 height 17
drag, startPoint x: 281, startPoint y: 467, endPoint x: 314, endPoint y: 459, distance: 34.0
drag, startPoint x: 317, startPoint y: 507, endPoint x: 252, endPoint y: 507, distance: 65.0
click at [298, 507] on label "A. Flower position" at bounding box center [437, 512] width 826 height 13
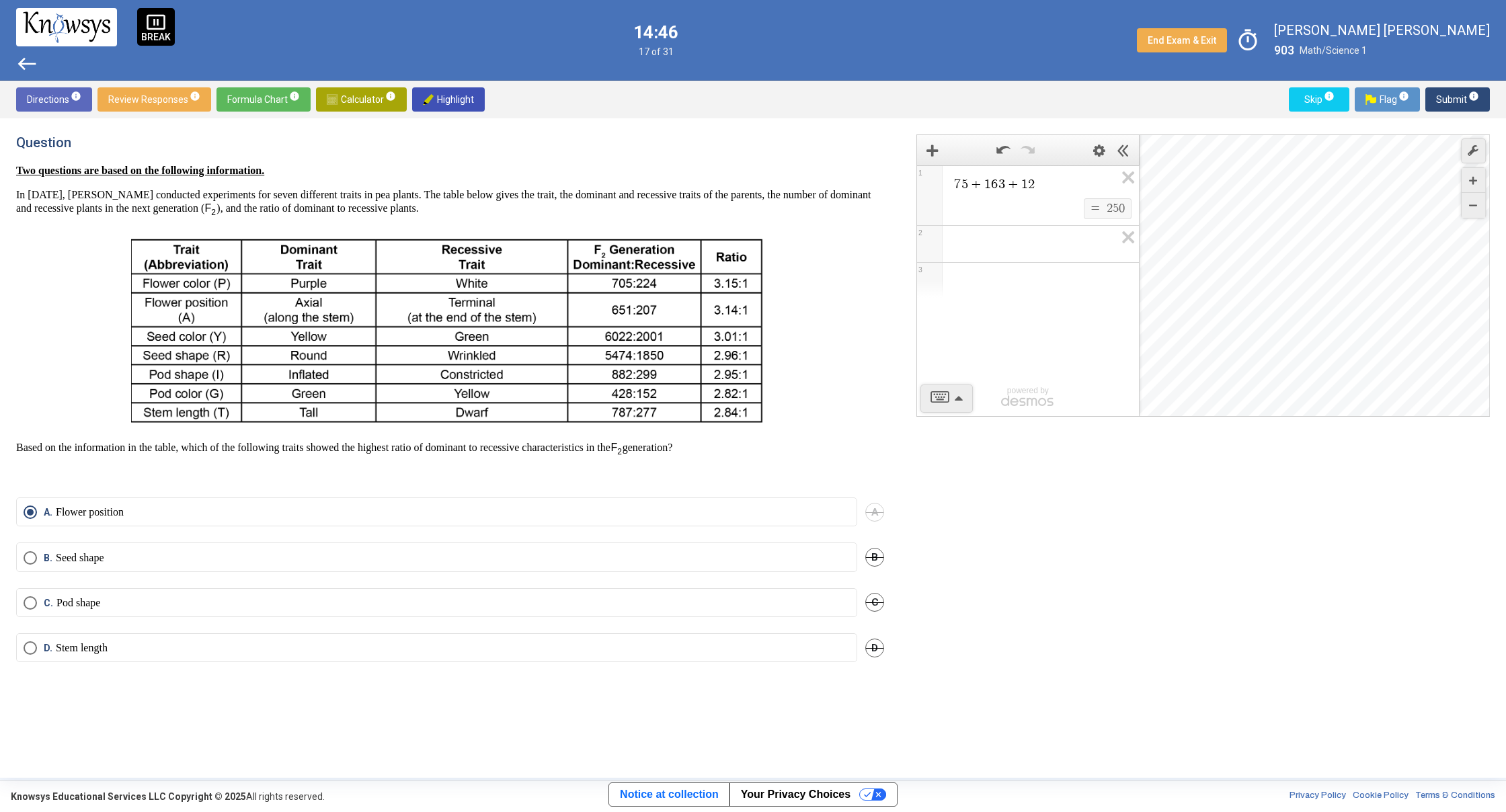
click at [1459, 111] on div "Directions info Review Responses info Formula Chart info Calculator info Highli…" at bounding box center [753, 100] width 1506 height 38
click at [1463, 111] on span "Submit info" at bounding box center [1457, 99] width 43 height 24
drag, startPoint x: 687, startPoint y: 373, endPoint x: 722, endPoint y: 339, distance: 48.8
click at [30, 495] on span "Select an option" at bounding box center [31, 488] width 13 height 13
click at [1447, 111] on div "Directions info Review Responses info Formula Chart info Calculator info Highli…" at bounding box center [753, 100] width 1506 height 38
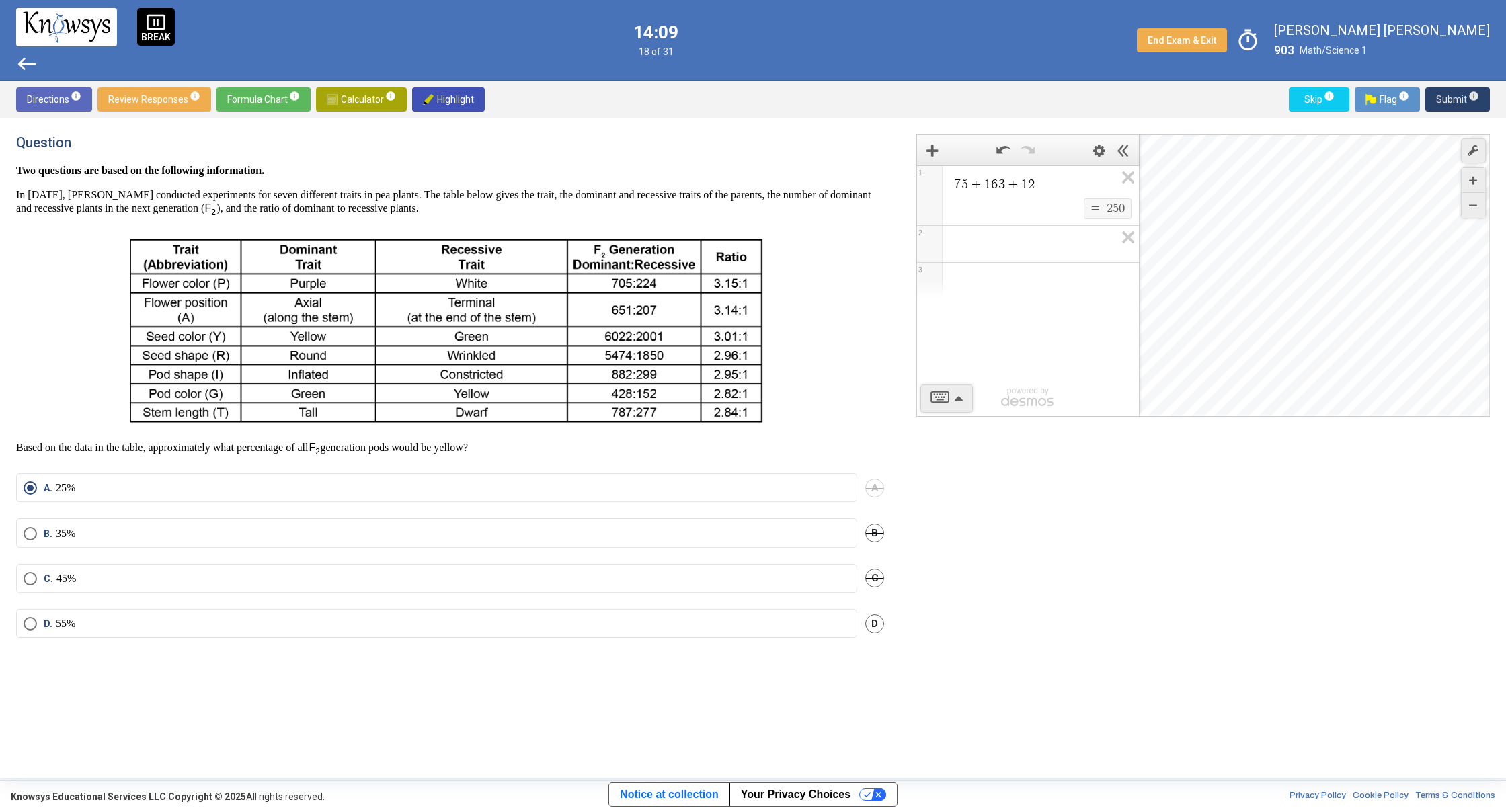
click at [1451, 99] on span "Submit info" at bounding box center [1457, 99] width 43 height 24
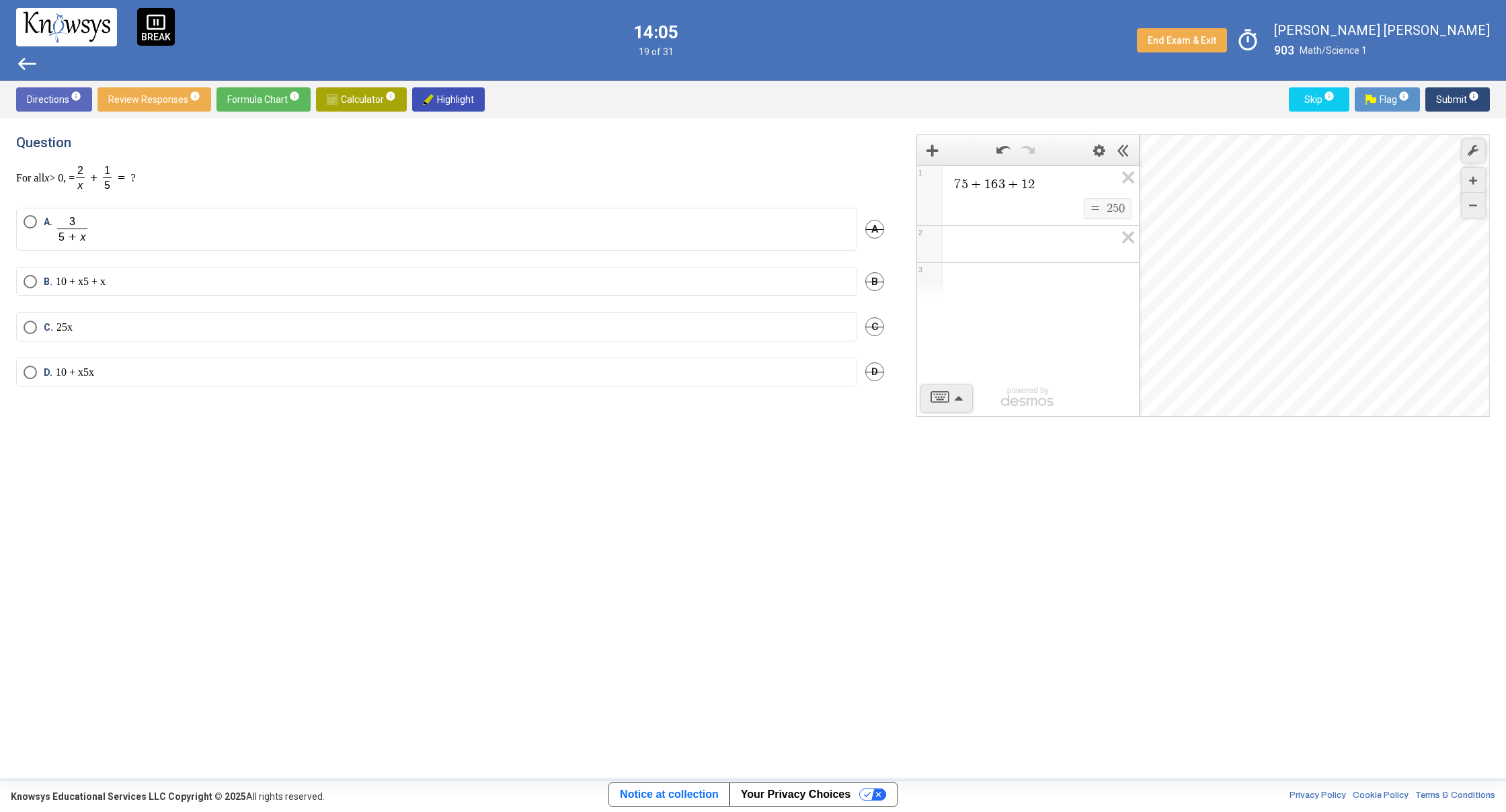
drag, startPoint x: 580, startPoint y: 163, endPoint x: 830, endPoint y: 182, distance: 250.7
click at [830, 182] on div "Question For all x > 0, = ?" at bounding box center [451, 163] width 868 height 57
click at [436, 126] on div "Question For all x > 0, = ? A. A B. 10 + x 5 + x B C. 2 5 x C D. 10 + x 5 x D 7…" at bounding box center [753, 447] width 1506 height 659
click at [35, 215] on span "Select an option" at bounding box center [31, 222] width 13 height 13
click at [1455, 87] on div "Directions info Review Responses info Formula Chart info Calculator info Highli…" at bounding box center [753, 100] width 1506 height 38
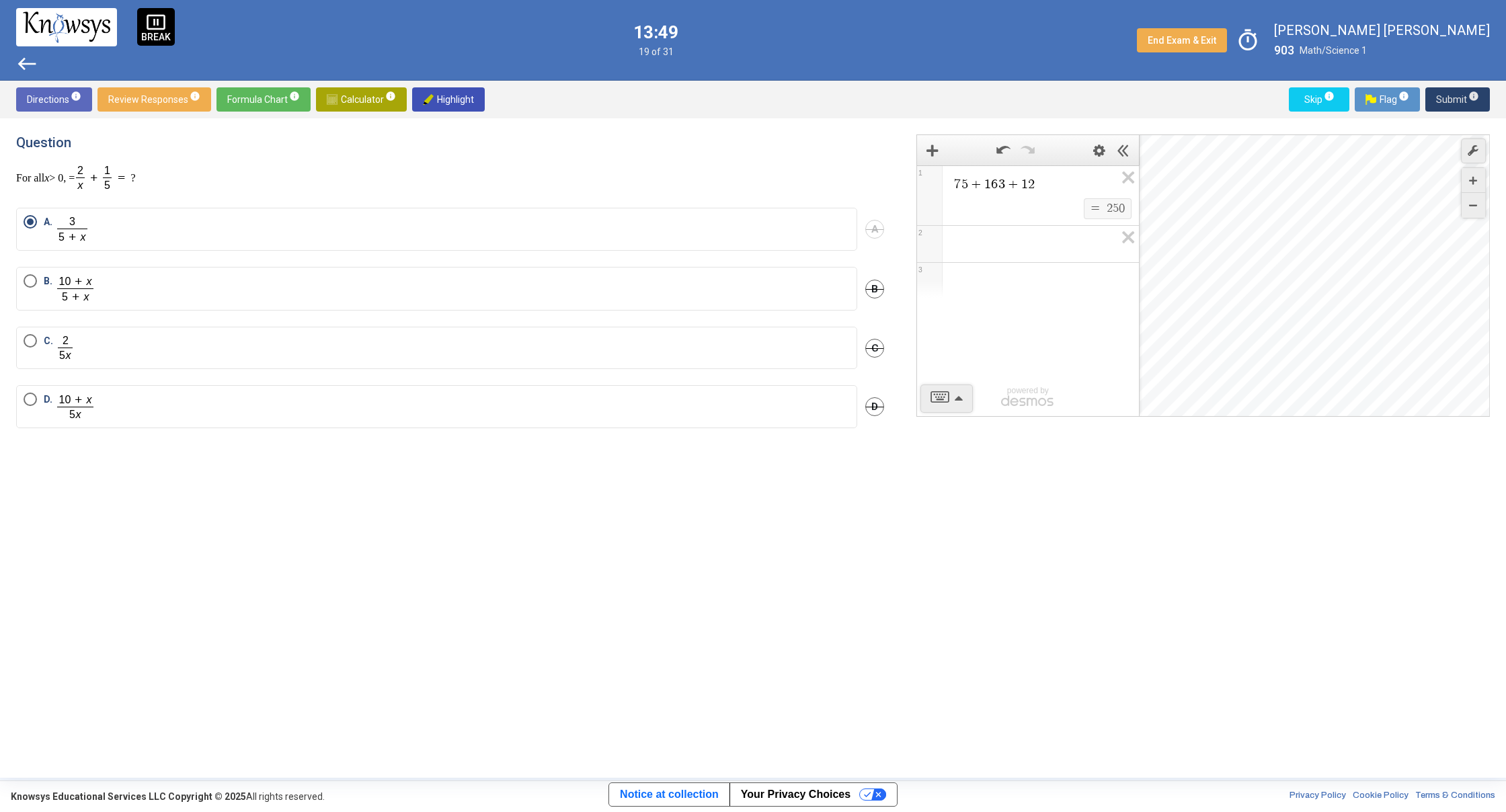
click at [1442, 96] on span "Submit info" at bounding box center [1457, 99] width 43 height 24
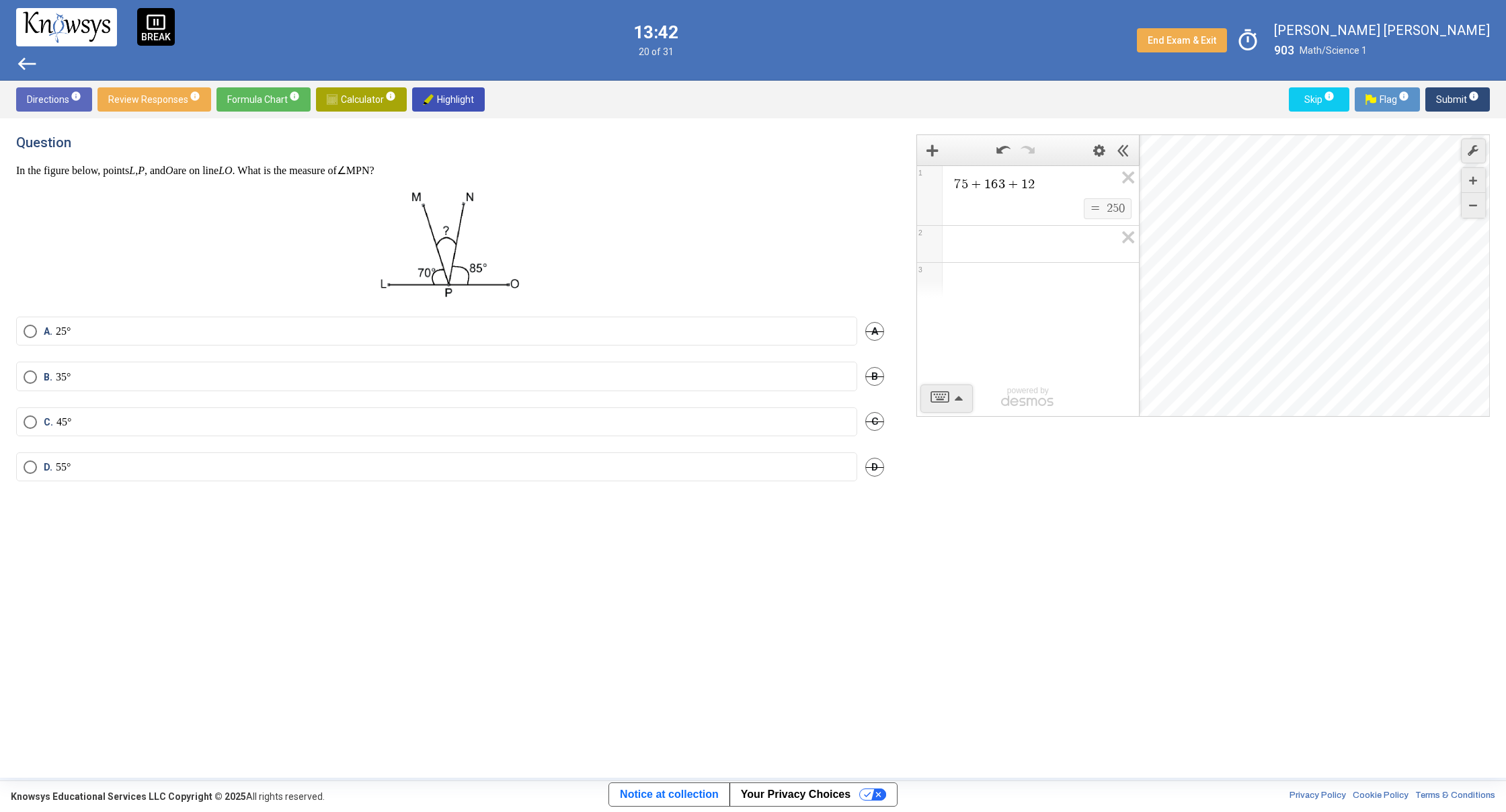
click at [444, 136] on h4 "Question" at bounding box center [451, 143] width 868 height 17
drag, startPoint x: 21, startPoint y: 166, endPoint x: 201, endPoint y: 176, distance: 180.3
click at [205, 176] on p "In the figure below, points L , P , and O are on line LO . What is the measure …" at bounding box center [451, 171] width 868 height 14
click at [429, 173] on p "In the figure below, points L , P , and O are on line LO . What is the measure …" at bounding box center [451, 171] width 868 height 14
click at [437, 172] on p "In the figure below, points L , P , and O are on line LO . What is the measure …" at bounding box center [451, 171] width 868 height 14
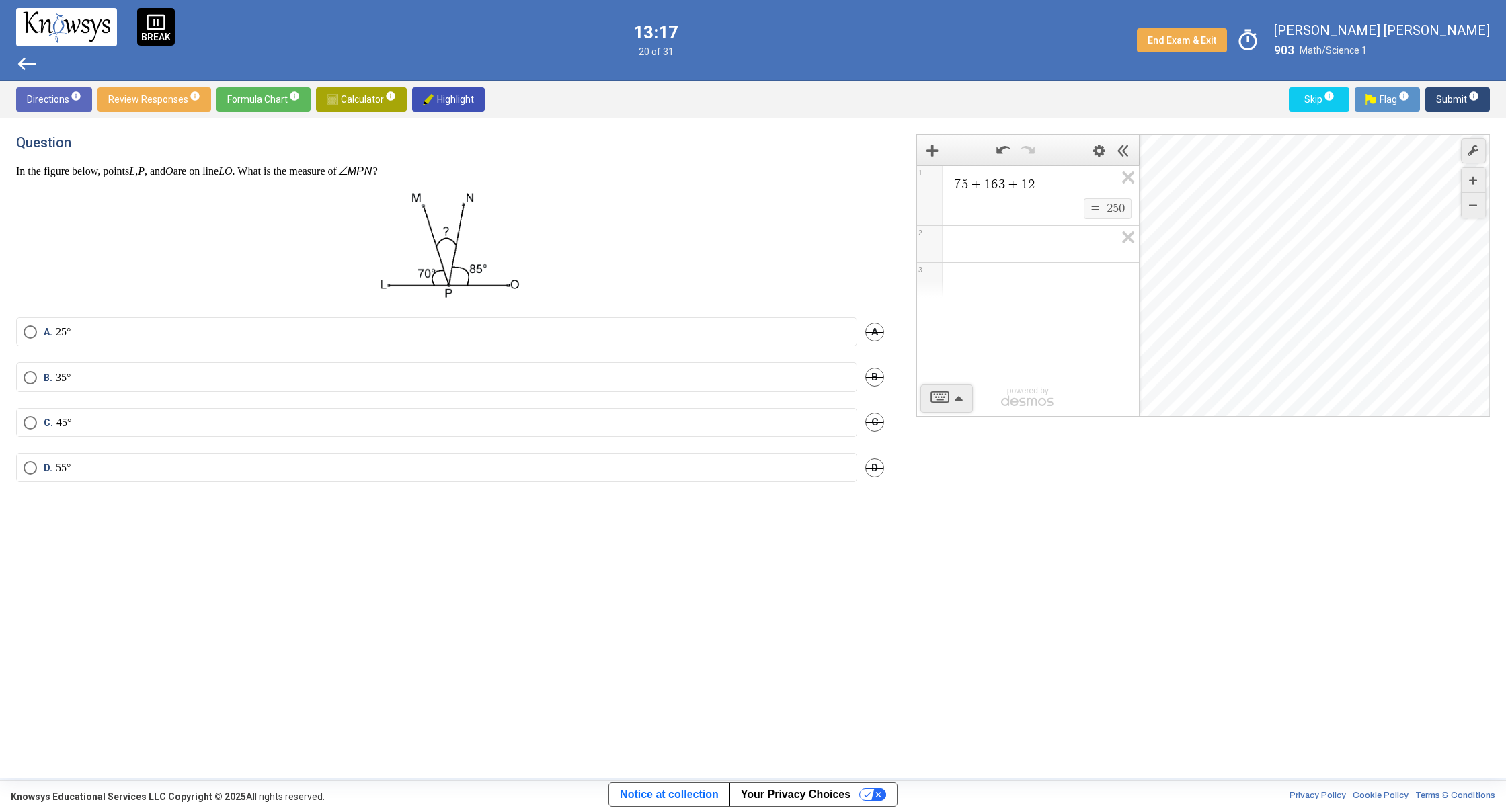
drag, startPoint x: 432, startPoint y: 169, endPoint x: 285, endPoint y: 159, distance: 147.3
click at [285, 159] on div "Question In the figure below, points L , P , and O are on line LO . What is the…" at bounding box center [451, 218] width 868 height 167
click at [284, 156] on div "Question In the figure below, points L , P , and O are on line LO . What is the…" at bounding box center [451, 218] width 868 height 167
drag, startPoint x: 434, startPoint y: 201, endPoint x: 420, endPoint y: 205, distance: 14.6
drag, startPoint x: 420, startPoint y: 205, endPoint x: 431, endPoint y: 276, distance: 71.8
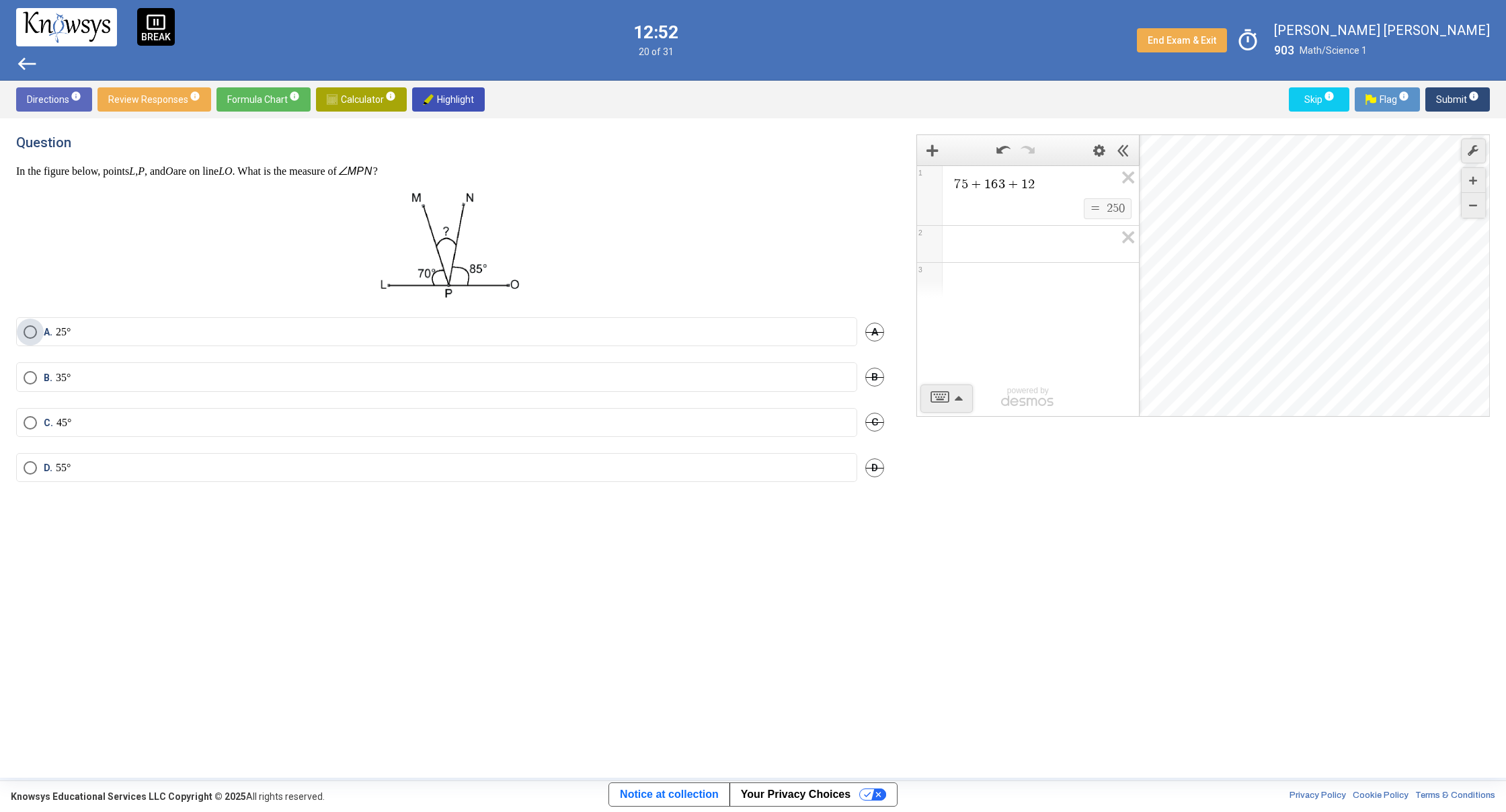
click at [295, 333] on label "A. 25°" at bounding box center [437, 332] width 826 height 13
click at [1477, 93] on span "info" at bounding box center [1473, 96] width 11 height 11
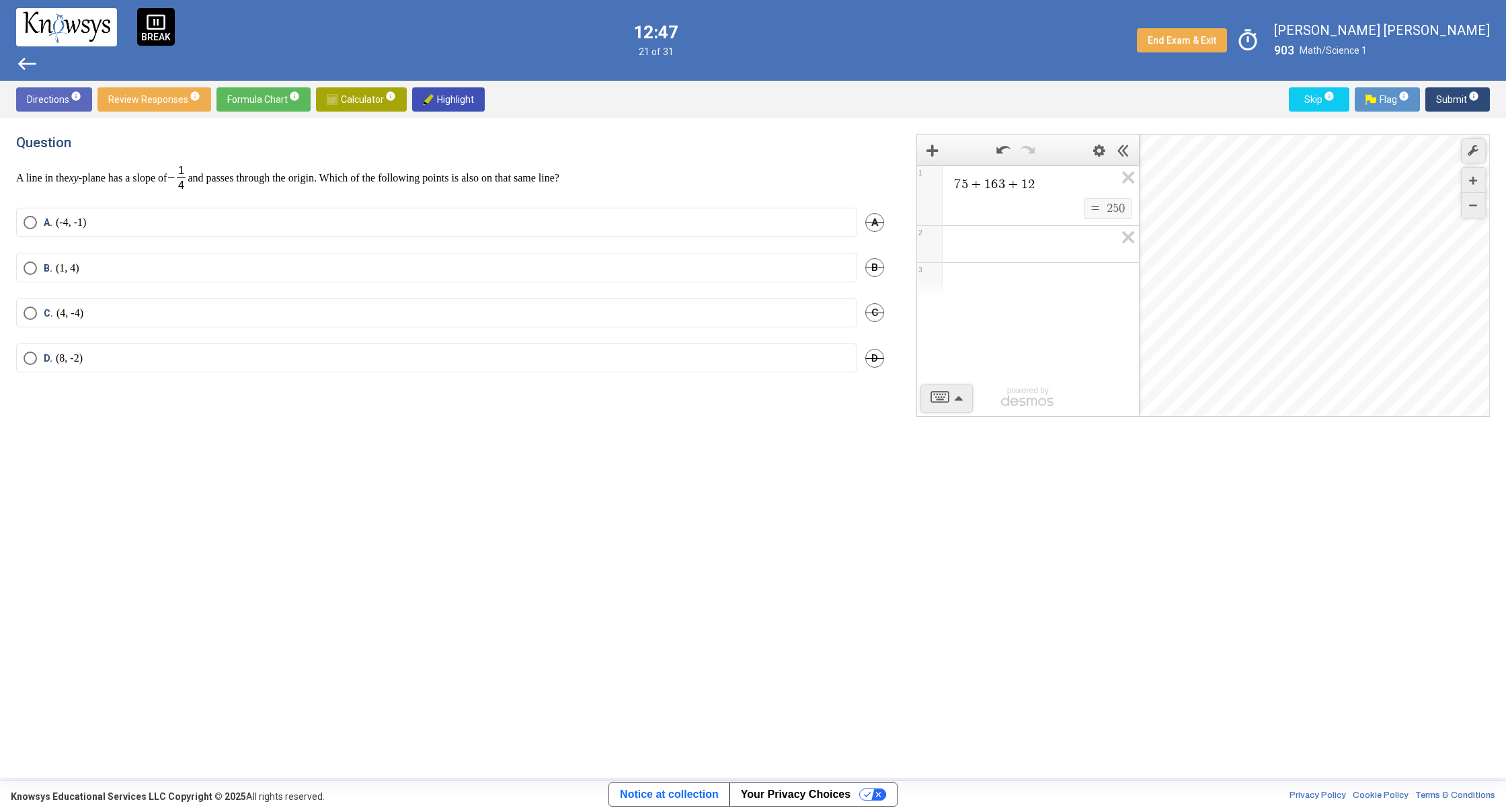
drag, startPoint x: 53, startPoint y: 158, endPoint x: 45, endPoint y: 167, distance: 12.0
click at [1308, 281] on div "Desmos Graphing Calculator" at bounding box center [1315, 276] width 351 height 282
click at [1239, 295] on div "Desmos Graphing Calculator" at bounding box center [1315, 276] width 351 height 282
click at [1242, 293] on div "Desmos Graphing Calculator" at bounding box center [1315, 276] width 351 height 282
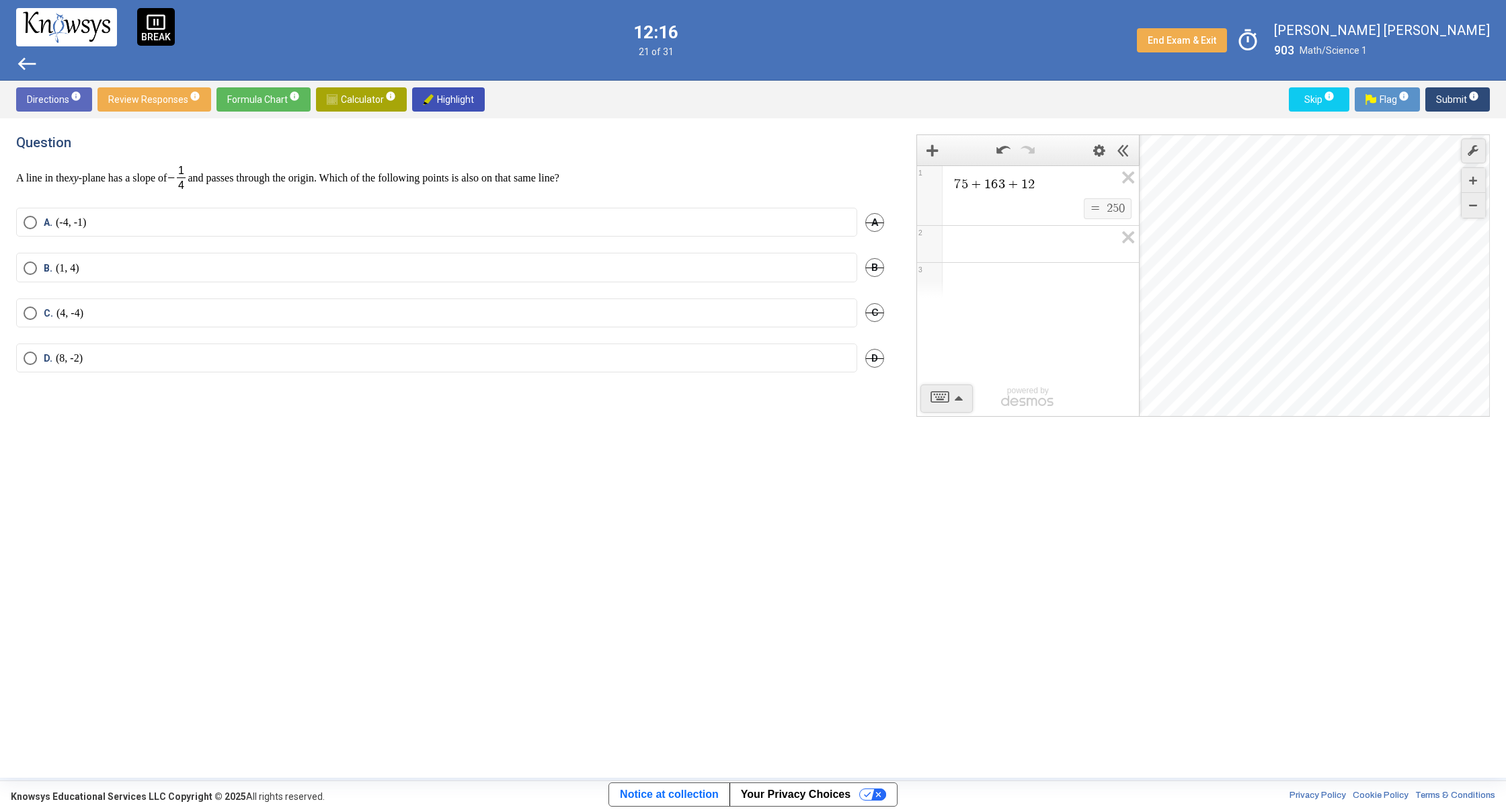
click at [1242, 293] on div "Desmos Graphing Calculator" at bounding box center [1315, 276] width 351 height 282
click at [1243, 280] on div "Desmos Graphing Calculator" at bounding box center [1315, 276] width 351 height 282
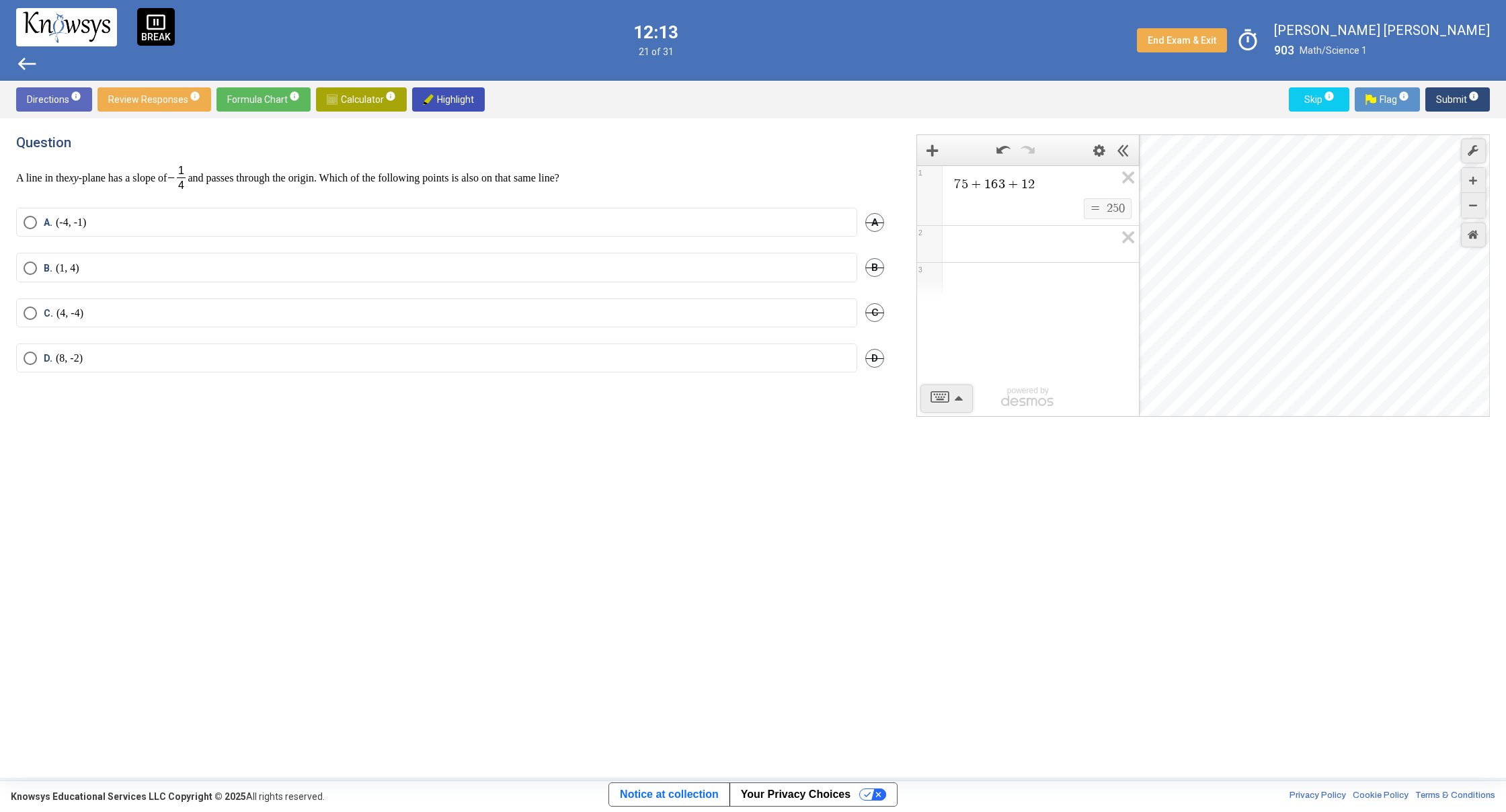
click at [1243, 280] on div "Desmos Graphing Calculator" at bounding box center [1315, 276] width 351 height 282
click at [1253, 261] on div "Desmos Graphing Calculator" at bounding box center [1315, 276] width 351 height 282
click at [1253, 260] on div "Desmos Graphing Calculator" at bounding box center [1315, 276] width 351 height 282
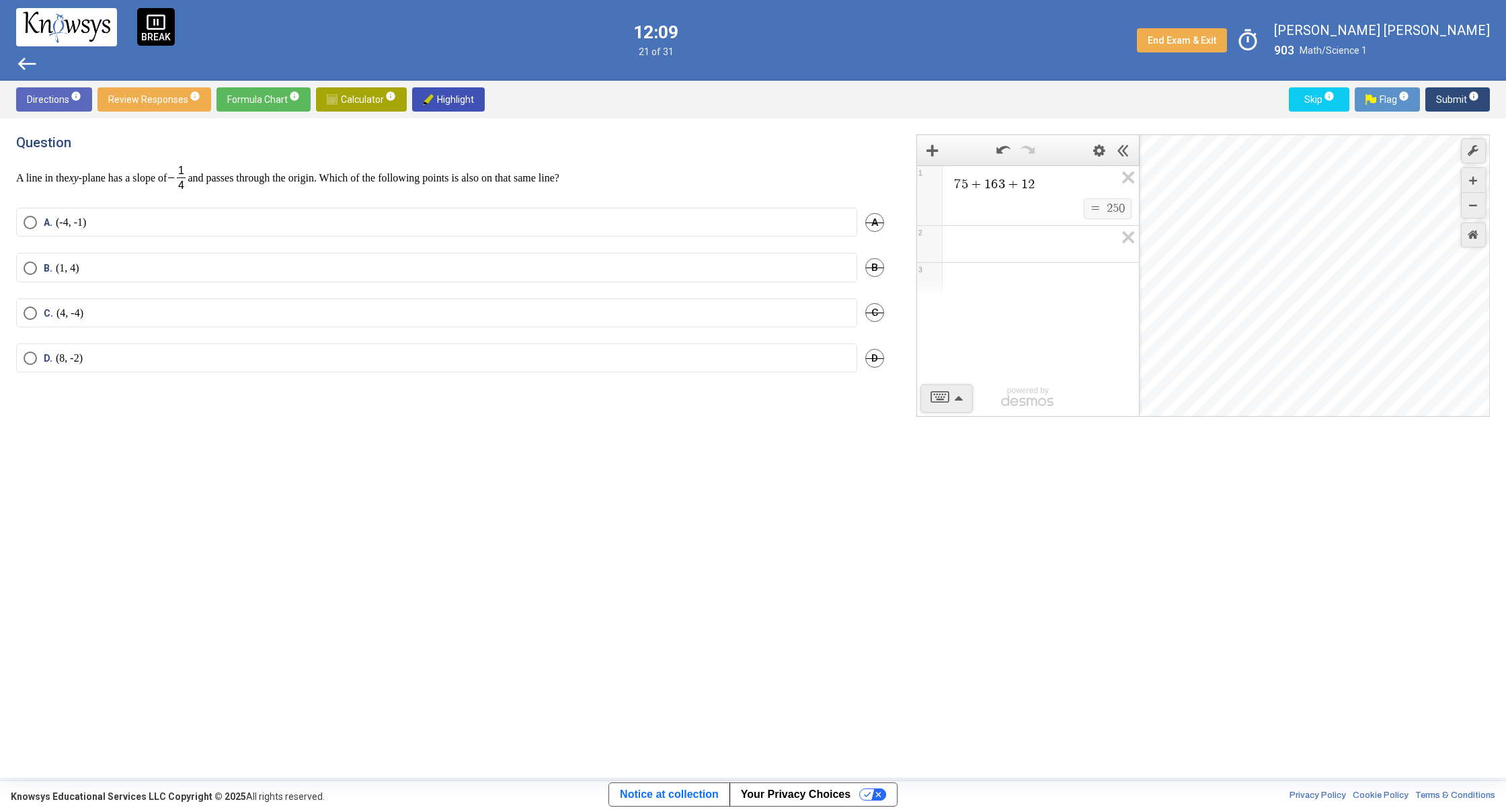
click at [1253, 259] on div "Desmos Graphing Calculator" at bounding box center [1315, 276] width 351 height 282
click at [1471, 208] on icon "Zoom Out" at bounding box center [1473, 205] width 8 height 8
click at [1471, 208] on icon "Zoom Out" at bounding box center [1473, 205] width 8 height 8
click at [1477, 175] on div "Zoom In" at bounding box center [1473, 181] width 24 height 25
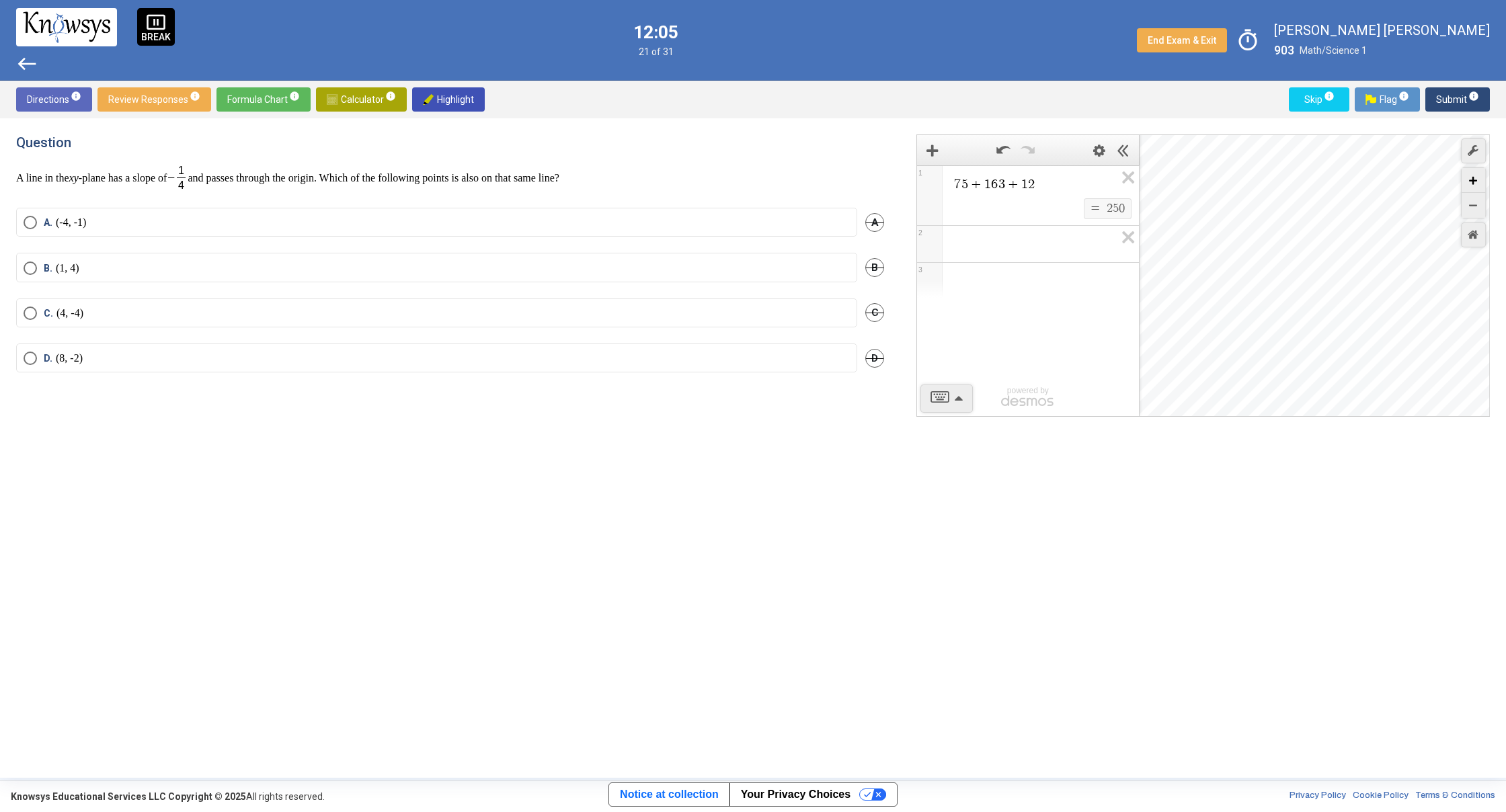
click at [1477, 175] on div "Zoom In" at bounding box center [1473, 181] width 24 height 25
drag, startPoint x: 1215, startPoint y: 215, endPoint x: 1376, endPoint y: 375, distance: 227.0
click at [1376, 375] on div "Desmos Graphing Calculator" at bounding box center [1315, 276] width 351 height 282
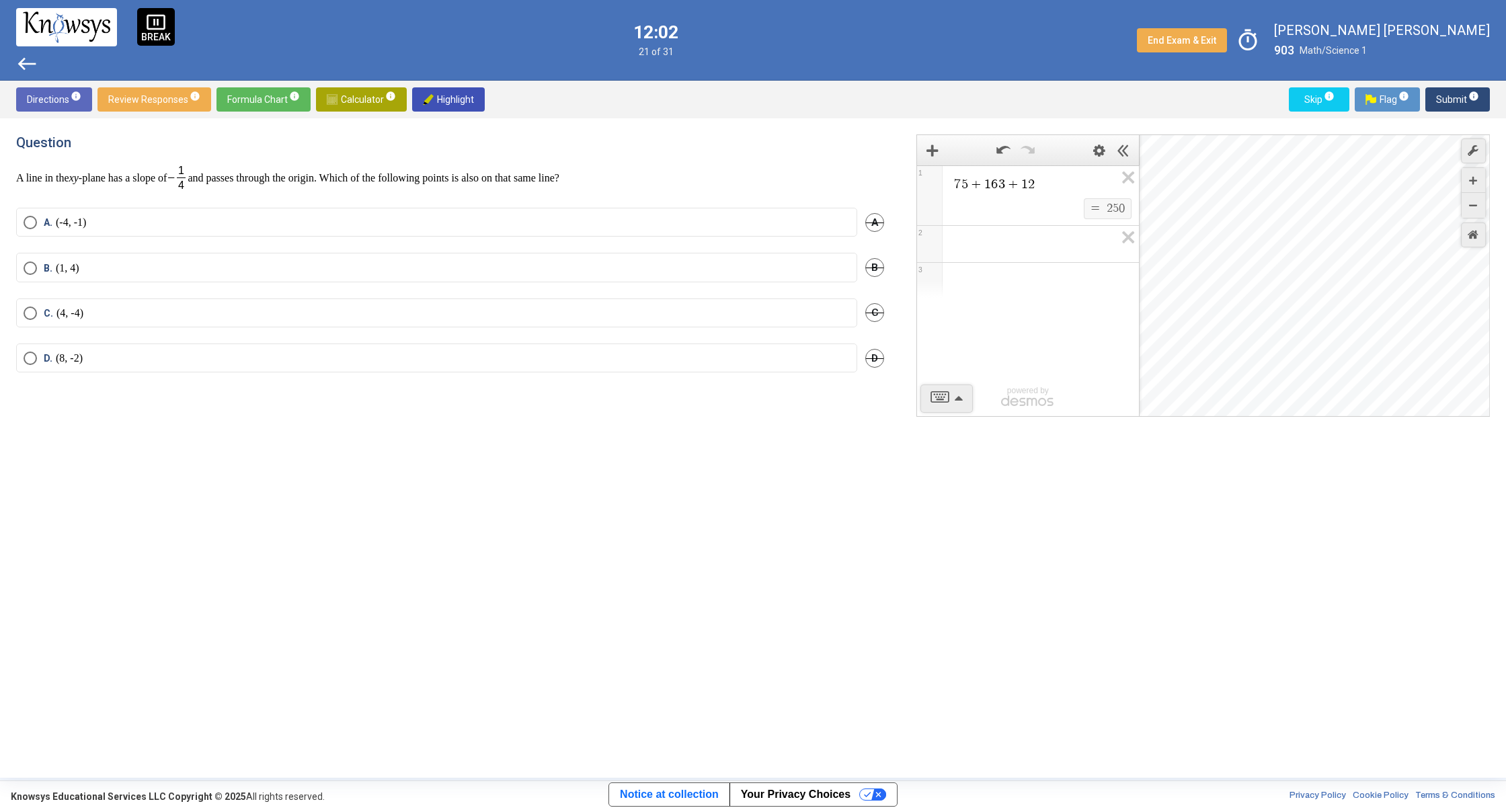
drag, startPoint x: 1238, startPoint y: 276, endPoint x: 1245, endPoint y: 271, distance: 8.6
click at [1238, 277] on div "Desmos Graphing Calculator" at bounding box center [1315, 276] width 351 height 282
click at [1473, 186] on div "Zoom In" at bounding box center [1473, 181] width 24 height 25
click at [1473, 182] on icon "Zoom In" at bounding box center [1473, 181] width 8 height 8
drag, startPoint x: 1219, startPoint y: 253, endPoint x: 1351, endPoint y: 283, distance: 135.4
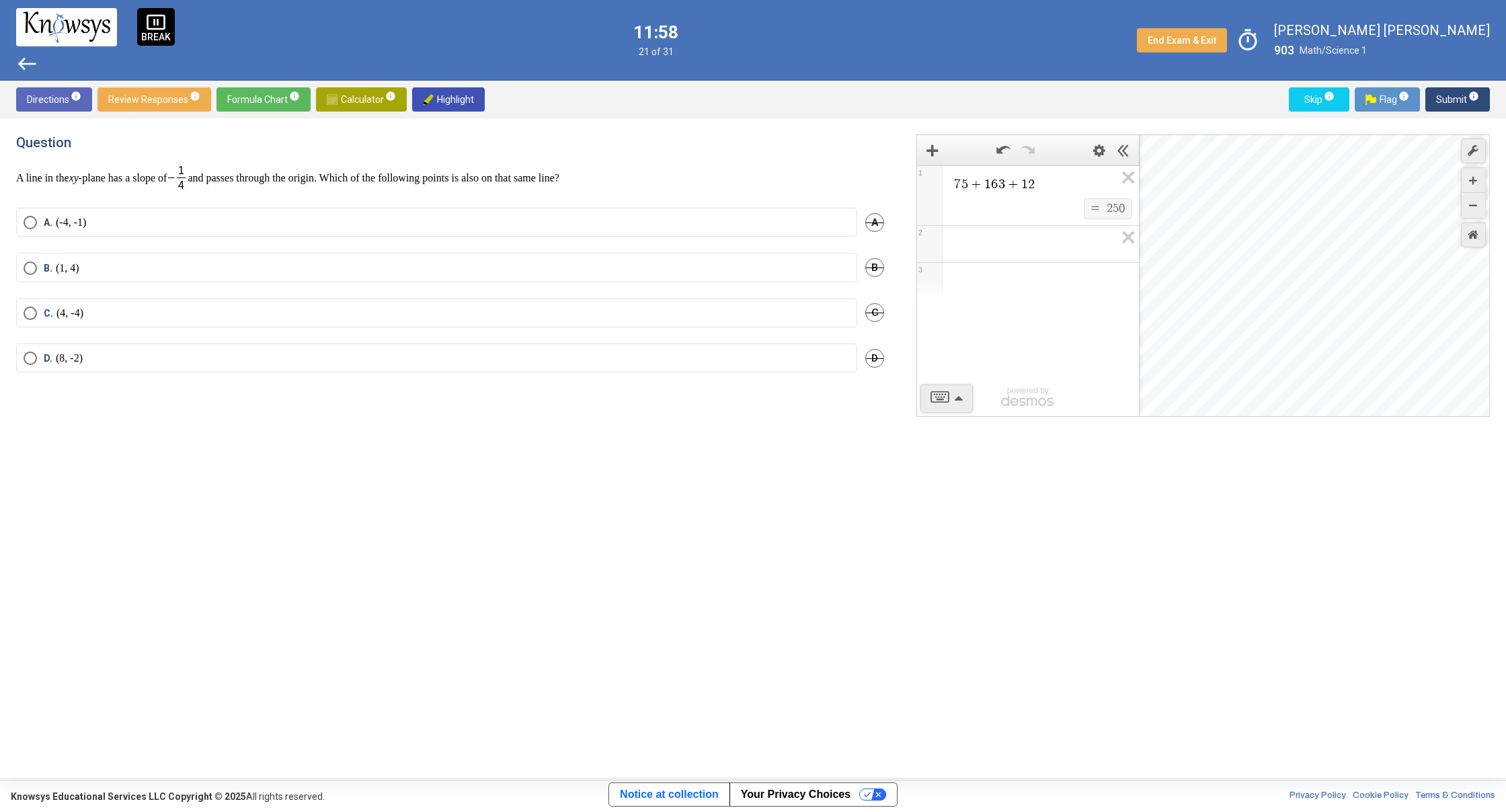
click at [1351, 295] on div "Desmos Graphing Calculator" at bounding box center [1315, 276] width 351 height 282
drag, startPoint x: 1328, startPoint y: 286, endPoint x: 1372, endPoint y: 390, distance: 112.9
click at [1372, 390] on div "Desmos Graphing Calculator" at bounding box center [1315, 276] width 351 height 282
click at [1475, 182] on icon "Zoom In" at bounding box center [1473, 181] width 8 height 8
click at [36, 222] on span "Select an option" at bounding box center [31, 222] width 13 height 13
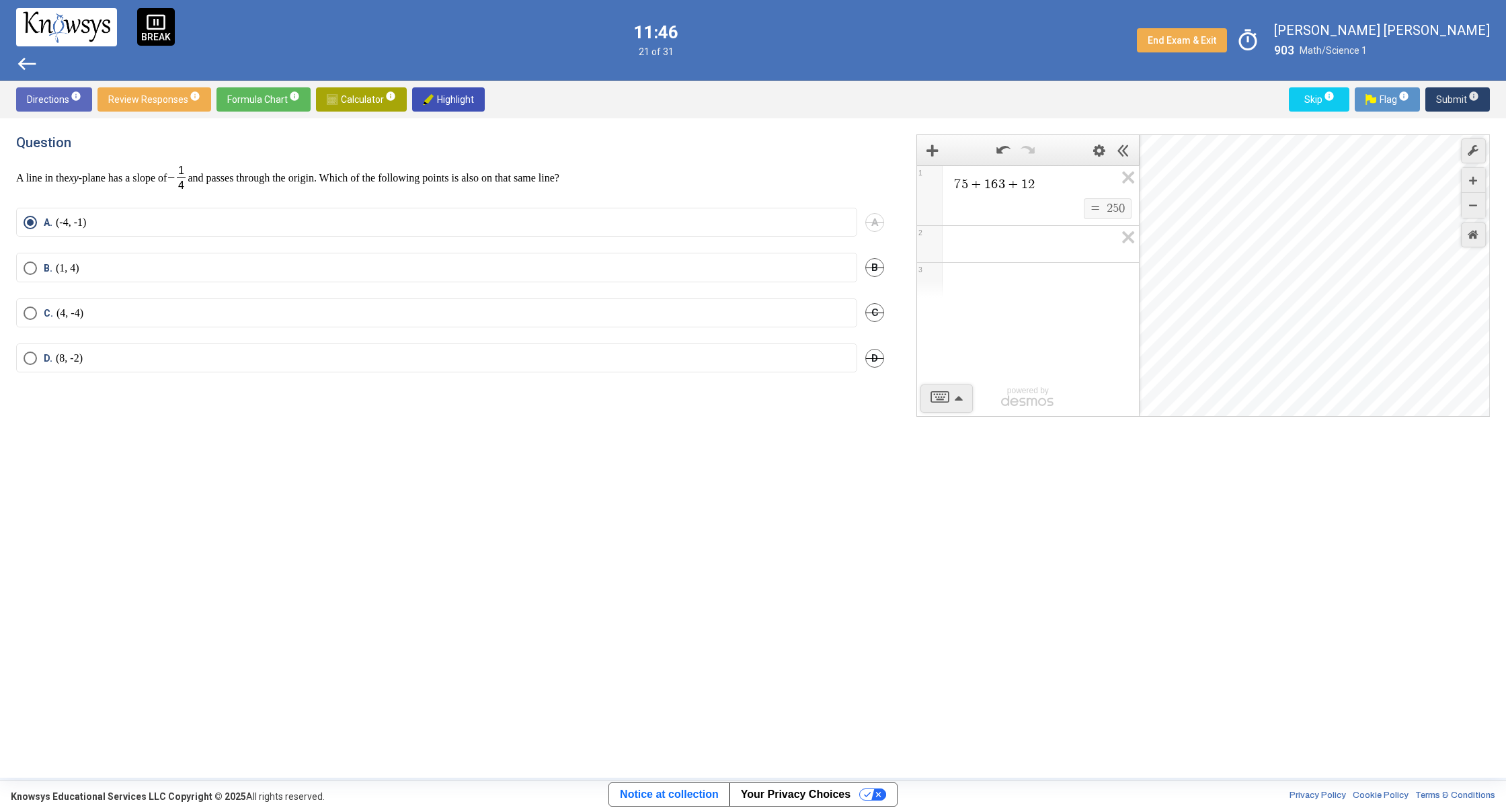
click at [1463, 106] on span "Submit info" at bounding box center [1457, 99] width 43 height 24
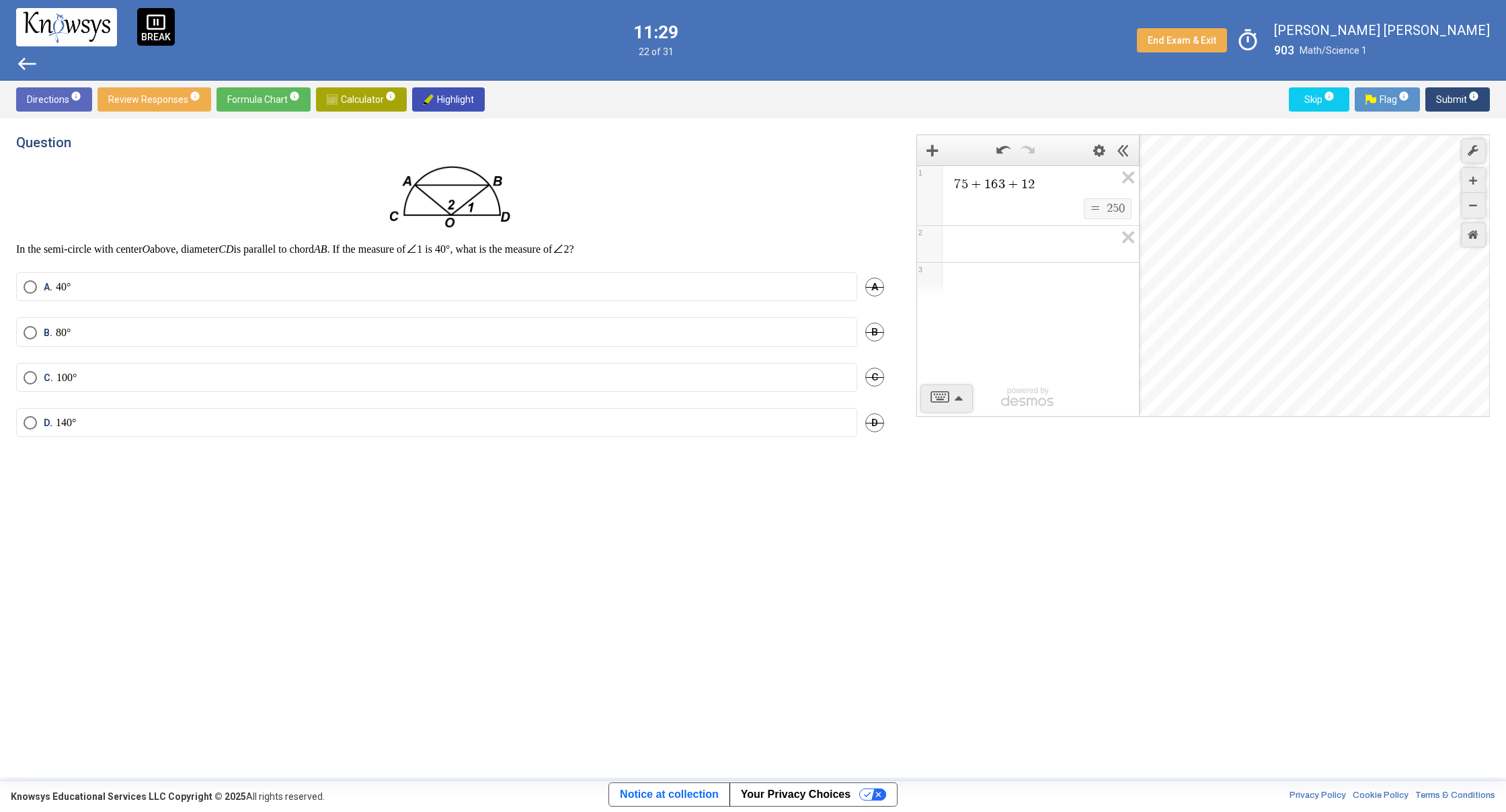
drag, startPoint x: 319, startPoint y: 242, endPoint x: 288, endPoint y: 252, distance: 32.6
drag, startPoint x: 447, startPoint y: 290, endPoint x: 447, endPoint y: 301, distance: 11.0
drag, startPoint x: 518, startPoint y: 253, endPoint x: 434, endPoint y: 252, distance: 84.0
click at [434, 238] on div "In the semi-circle with center O above, diameter CD is parallel to chord AB . I…" at bounding box center [451, 210] width 868 height 92
click at [479, 216] on img at bounding box center [451, 197] width 125 height 67
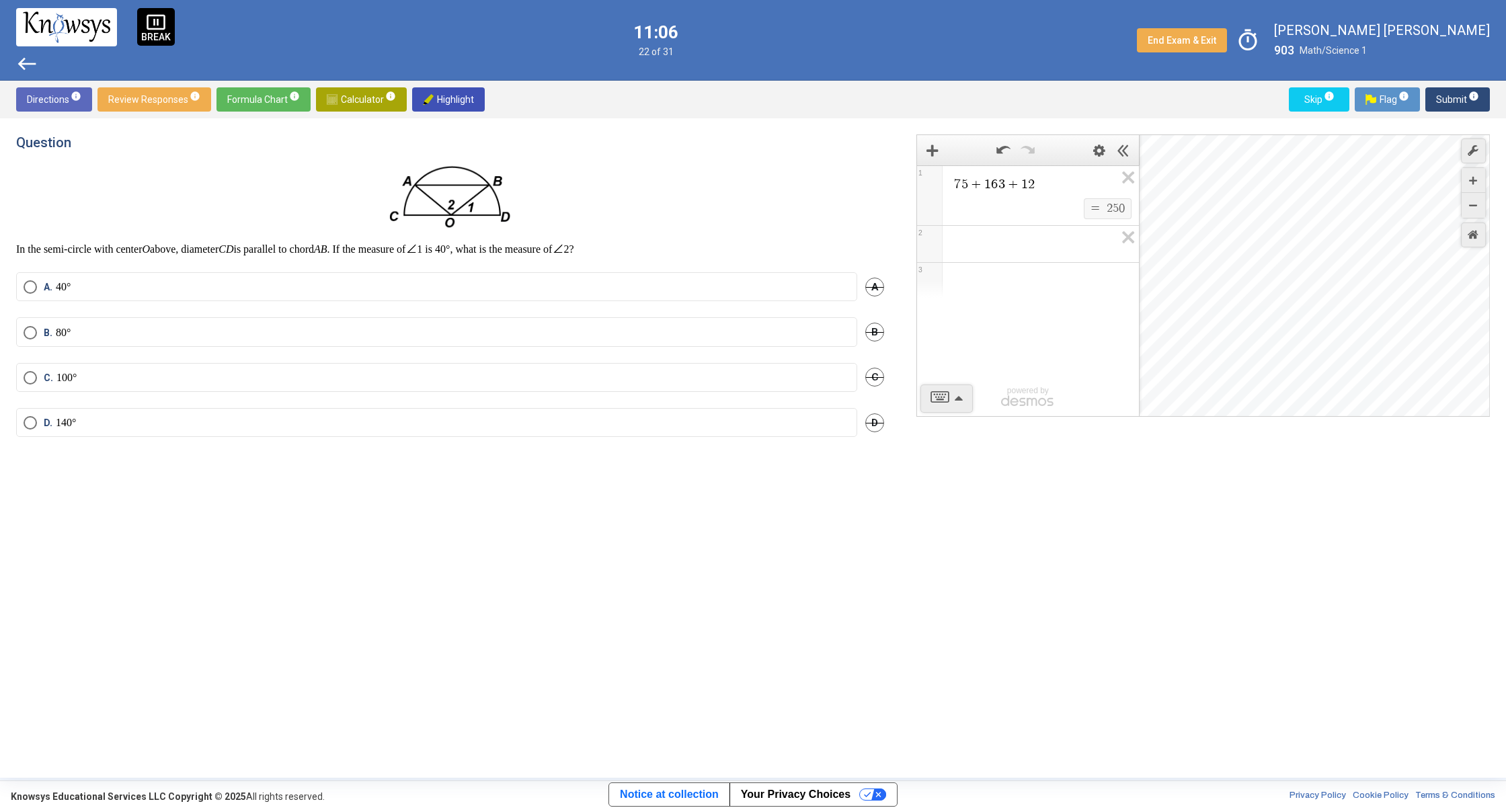
drag, startPoint x: 665, startPoint y: 244, endPoint x: 511, endPoint y: 210, distance: 157.7
click at [512, 210] on div "In the semi-circle with center O above, diameter CD is parallel to chord AB . I…" at bounding box center [451, 210] width 868 height 92
click at [583, 201] on p at bounding box center [451, 197] width 868 height 67
drag, startPoint x: 419, startPoint y: 186, endPoint x: 439, endPoint y: 237, distance: 54.8
drag, startPoint x: 450, startPoint y: 252, endPoint x: 459, endPoint y: 253, distance: 9.1
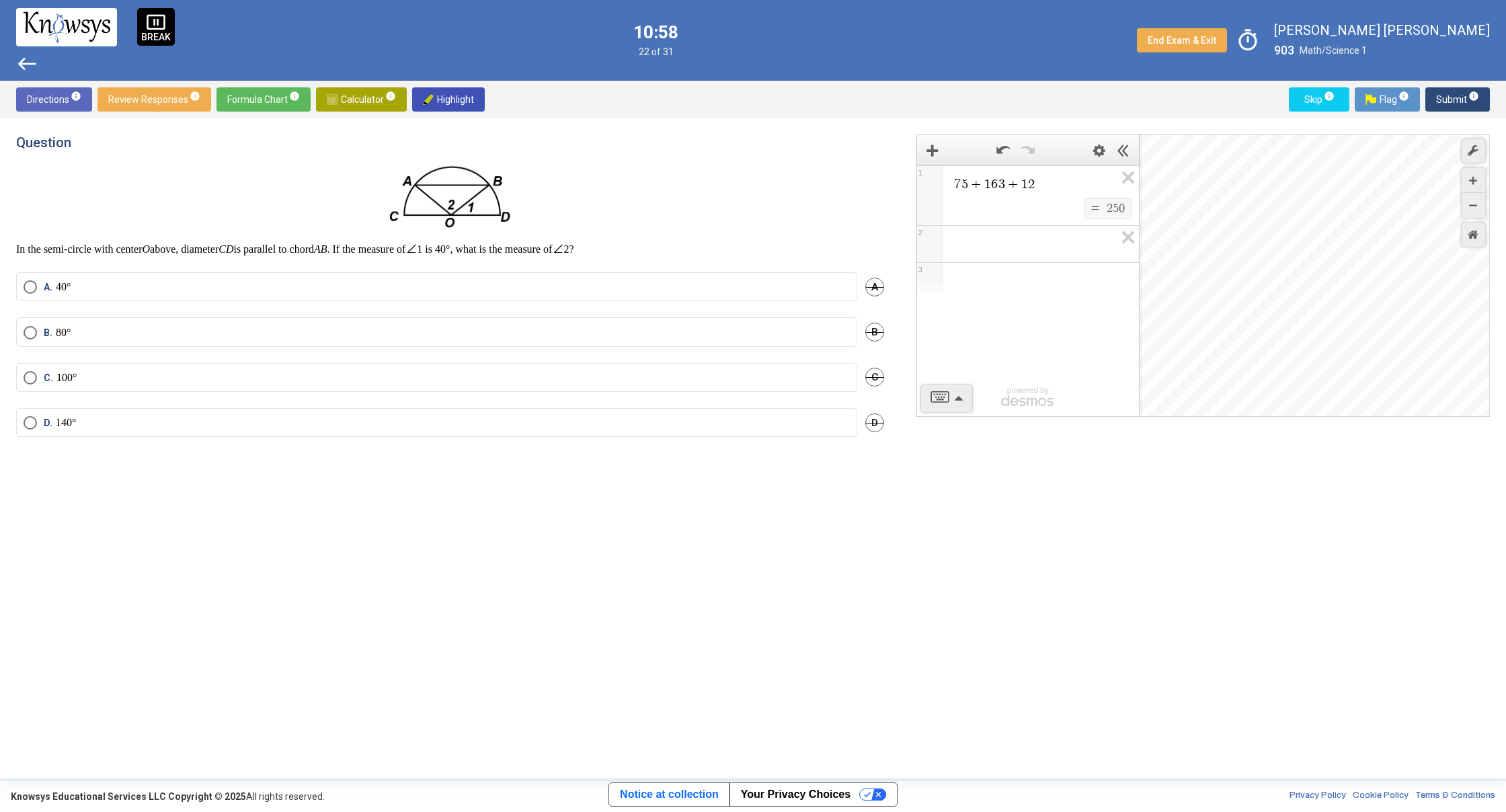
click at [510, 248] on p "In the semi-circle with center O above, diameter CD is parallel to chord AB . I…" at bounding box center [451, 248] width 868 height 14
drag, startPoint x: 412, startPoint y: 191, endPoint x: 428, endPoint y: 183, distance: 17.9
drag, startPoint x: 464, startPoint y: 219, endPoint x: 486, endPoint y: 218, distance: 22.0
click at [144, 283] on label "A. 40°" at bounding box center [437, 287] width 826 height 13
click at [244, 323] on mat-radio-button "B. 80°" at bounding box center [437, 331] width 841 height 29
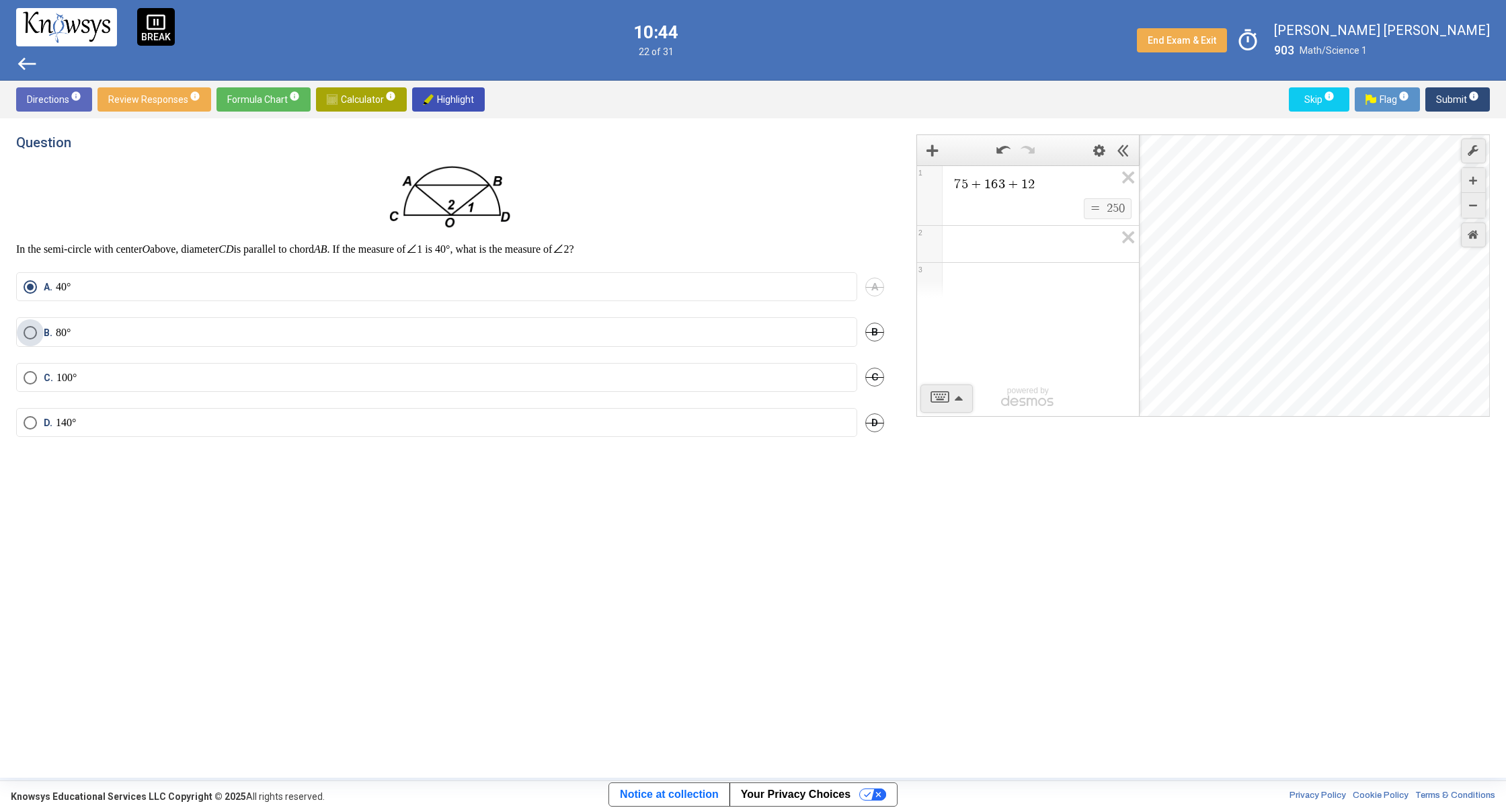
click at [220, 333] on label "B. 80°" at bounding box center [437, 333] width 826 height 13
click at [1445, 107] on span "Submit info" at bounding box center [1457, 99] width 43 height 24
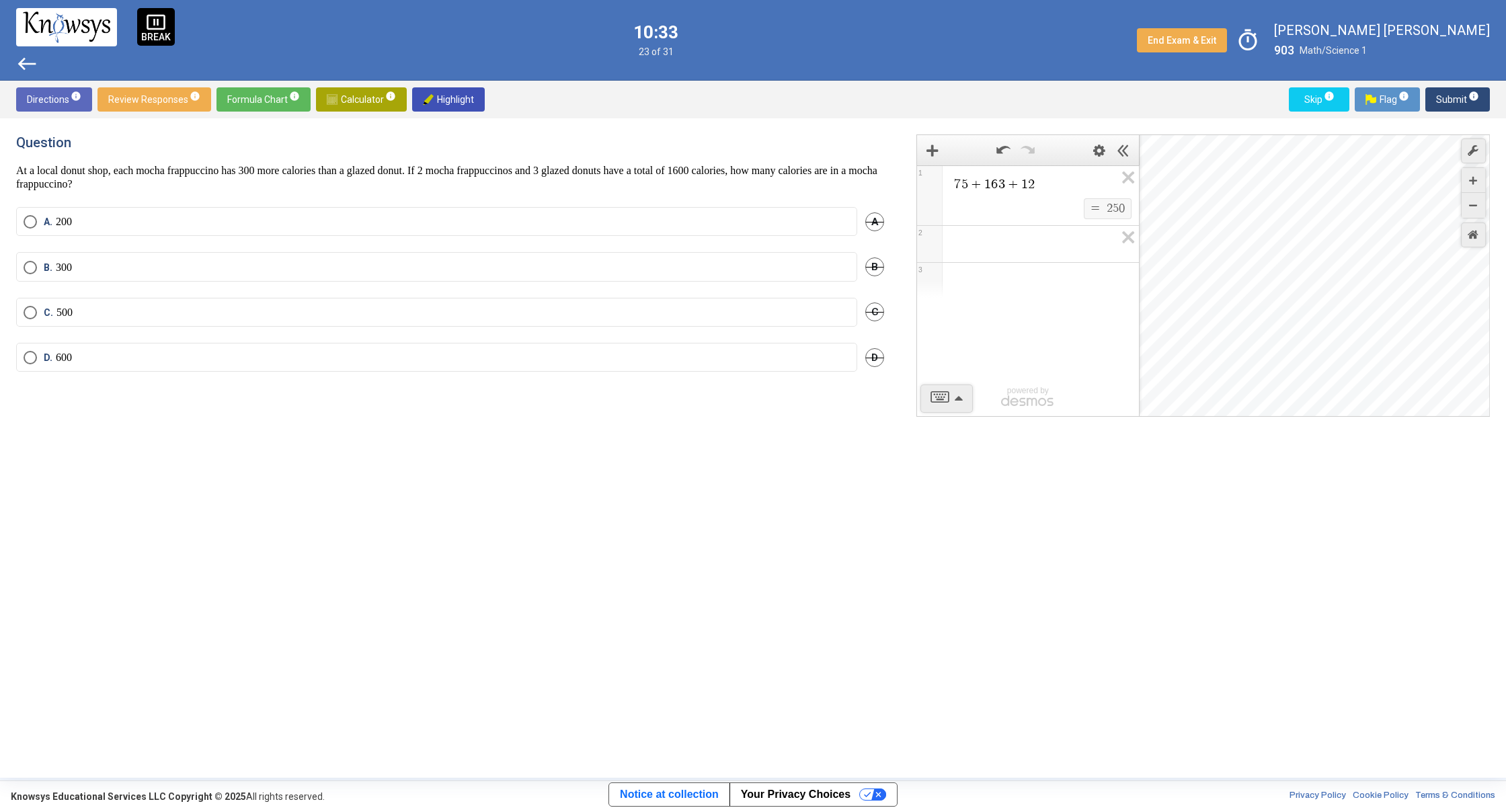
click at [286, 180] on p "At a local donut shop, each mocha frappuccino has 300 more calories than a glaz…" at bounding box center [451, 177] width 868 height 27
click at [384, 154] on div "Question At a local donut shop, each mocha frappuccino has 300 more calories th…" at bounding box center [451, 163] width 868 height 56
drag, startPoint x: 457, startPoint y: 56, endPoint x: 564, endPoint y: 142, distance: 137.3
drag, startPoint x: 466, startPoint y: 160, endPoint x: 808, endPoint y: 299, distance: 369.2
click at [654, 202] on div "Question At a local donut shop, each mocha frappuccino has 300 more calories th…" at bounding box center [458, 448] width 884 height 627
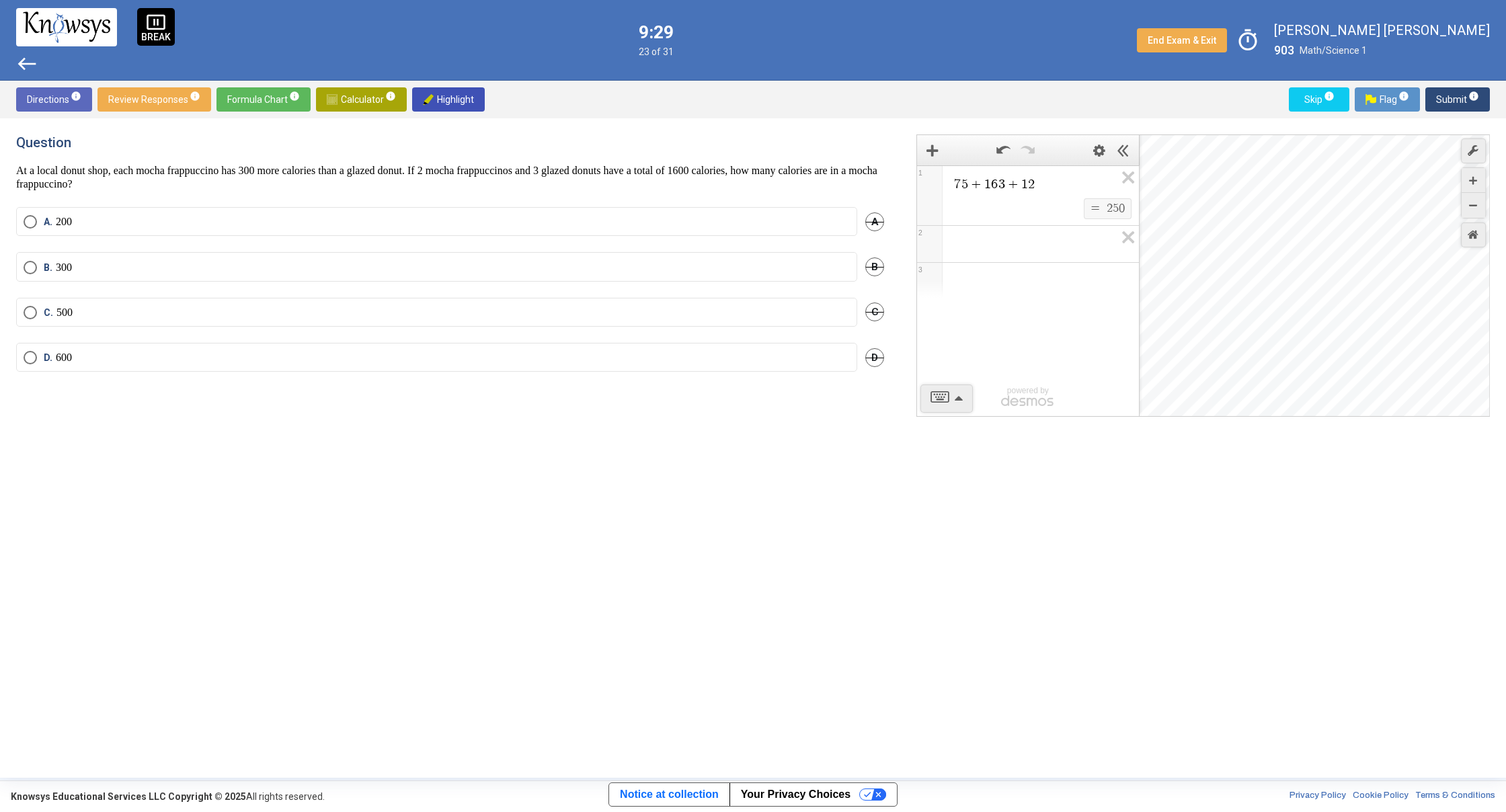
drag, startPoint x: 589, startPoint y: 172, endPoint x: 593, endPoint y: 165, distance: 8.1
click at [493, 263] on label "B. 300" at bounding box center [437, 267] width 826 height 13
drag, startPoint x: 248, startPoint y: 180, endPoint x: 395, endPoint y: 186, distance: 147.1
click at [395, 184] on p "At a local donut shop, each mocha frappuccino has 300 more calories than a glaz…" at bounding box center [451, 177] width 868 height 27
drag, startPoint x: 241, startPoint y: 166, endPoint x: 506, endPoint y: 157, distance: 265.2
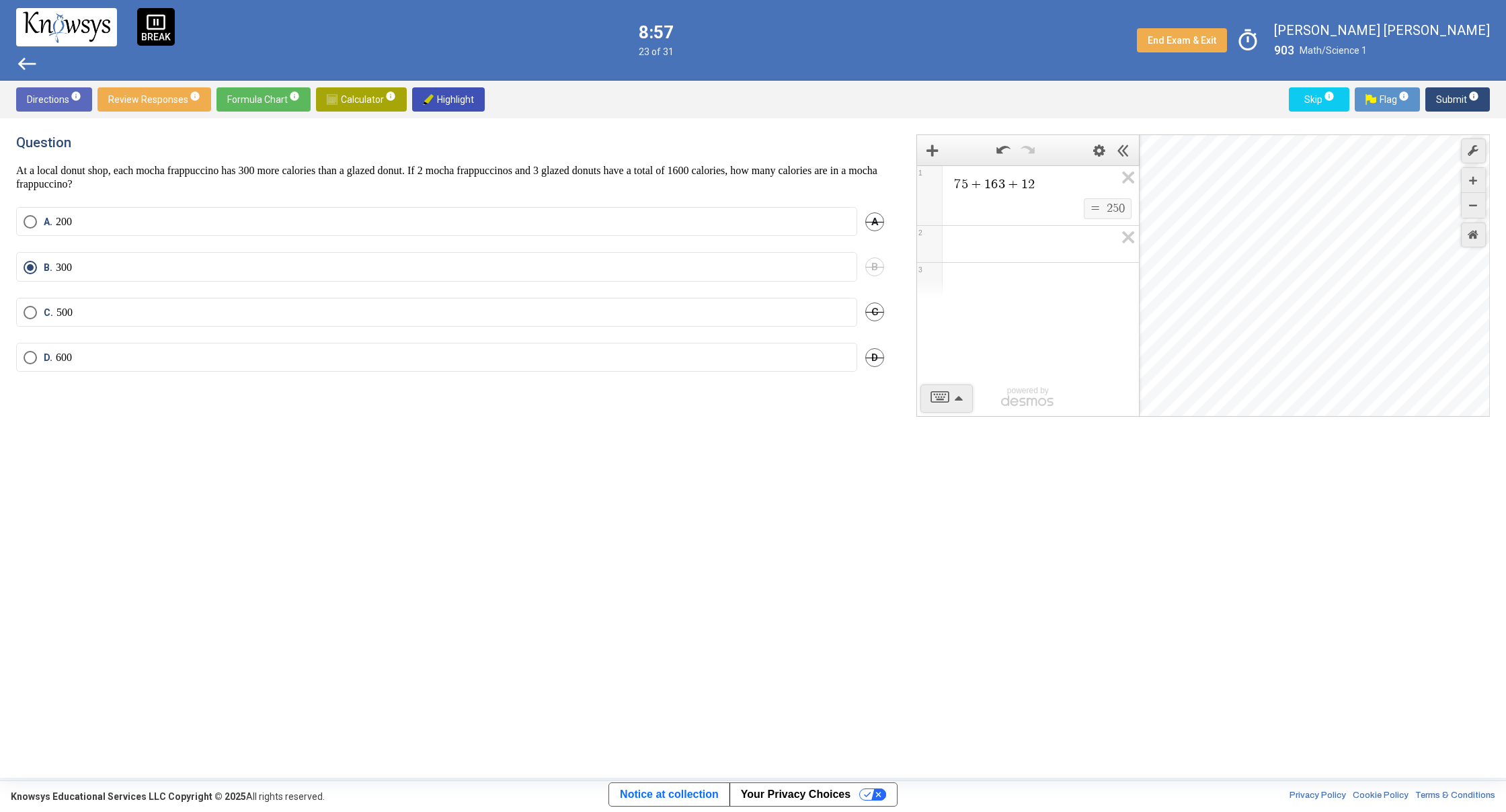
click at [437, 166] on p "At a local donut shop, each mocha frappuccino has 300 more calories than a glaz…" at bounding box center [451, 177] width 868 height 27
drag, startPoint x: 1329, startPoint y: 147, endPoint x: 1505, endPoint y: 99, distance: 182.4
click at [1407, 130] on div "Question At a local donut shop, each mocha frappuccino has 300 more calories th…" at bounding box center [753, 447] width 1506 height 659
drag, startPoint x: 616, startPoint y: 220, endPoint x: 597, endPoint y: 209, distance: 22.0
click at [599, 209] on mat-radio-button "A. 200" at bounding box center [437, 221] width 841 height 29
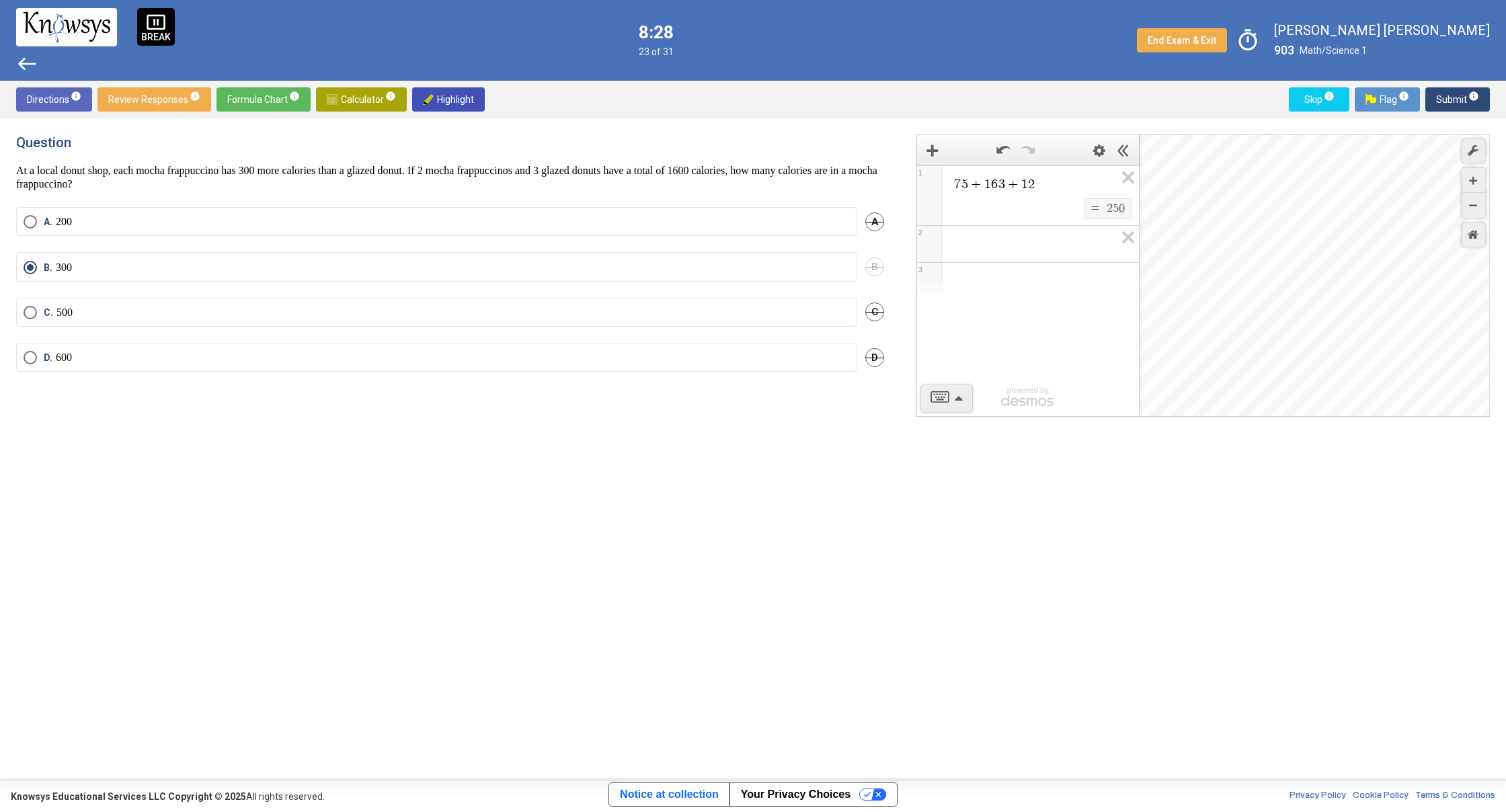
click at [522, 298] on mat-radio-button "C. 500" at bounding box center [437, 312] width 841 height 29
click at [525, 317] on label "C. 500" at bounding box center [437, 313] width 826 height 13
click at [1470, 108] on mat-tooltip-component "Click to enter an answer with no flag and continue to the next question." at bounding box center [1401, 125] width 186 height 49
click at [1444, 102] on mat-tooltip-component "Click to enter an answer with no flag and continue to the next question." at bounding box center [1401, 125] width 186 height 49
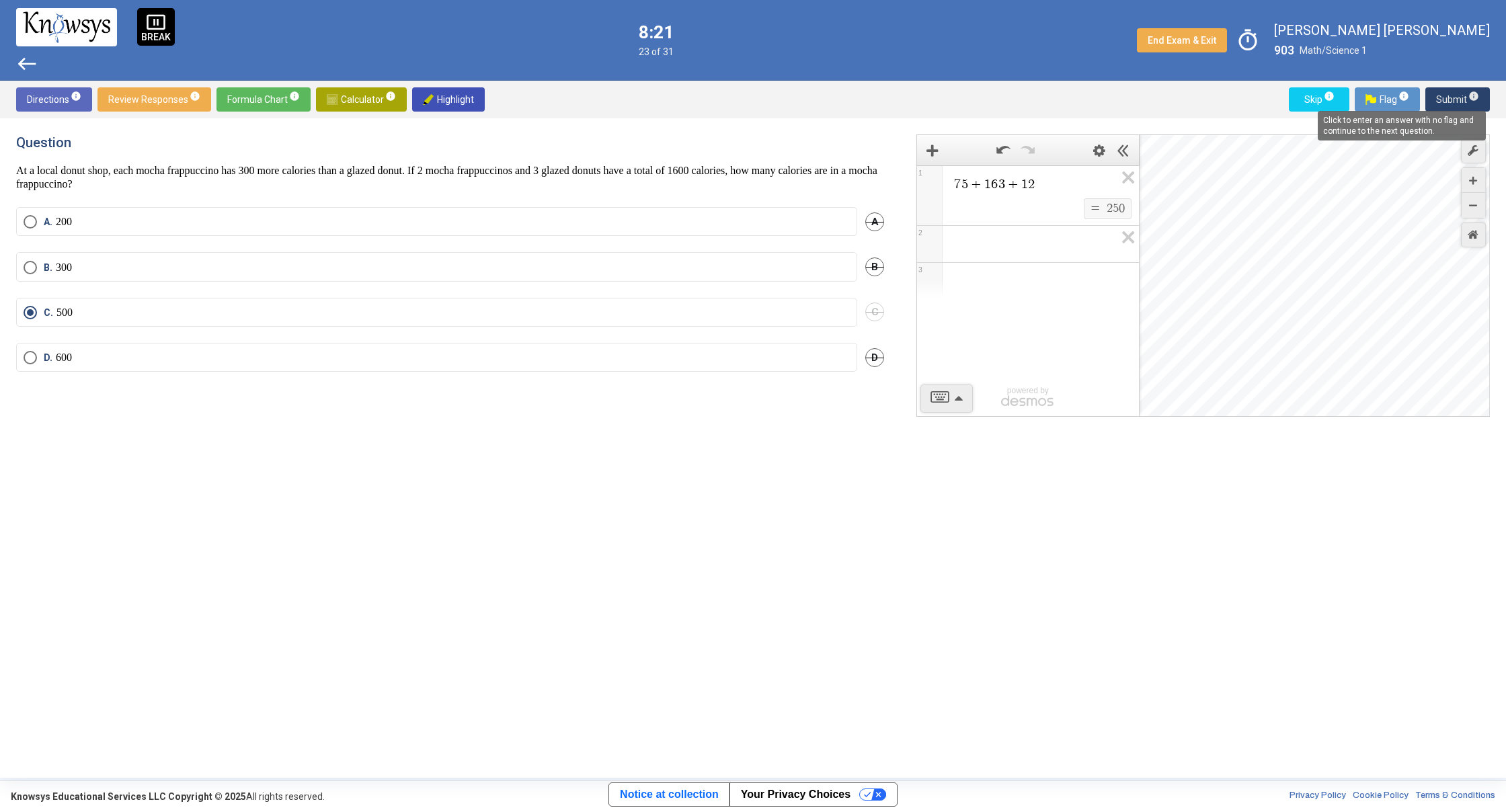
click at [1475, 98] on button "Submit info" at bounding box center [1457, 99] width 64 height 24
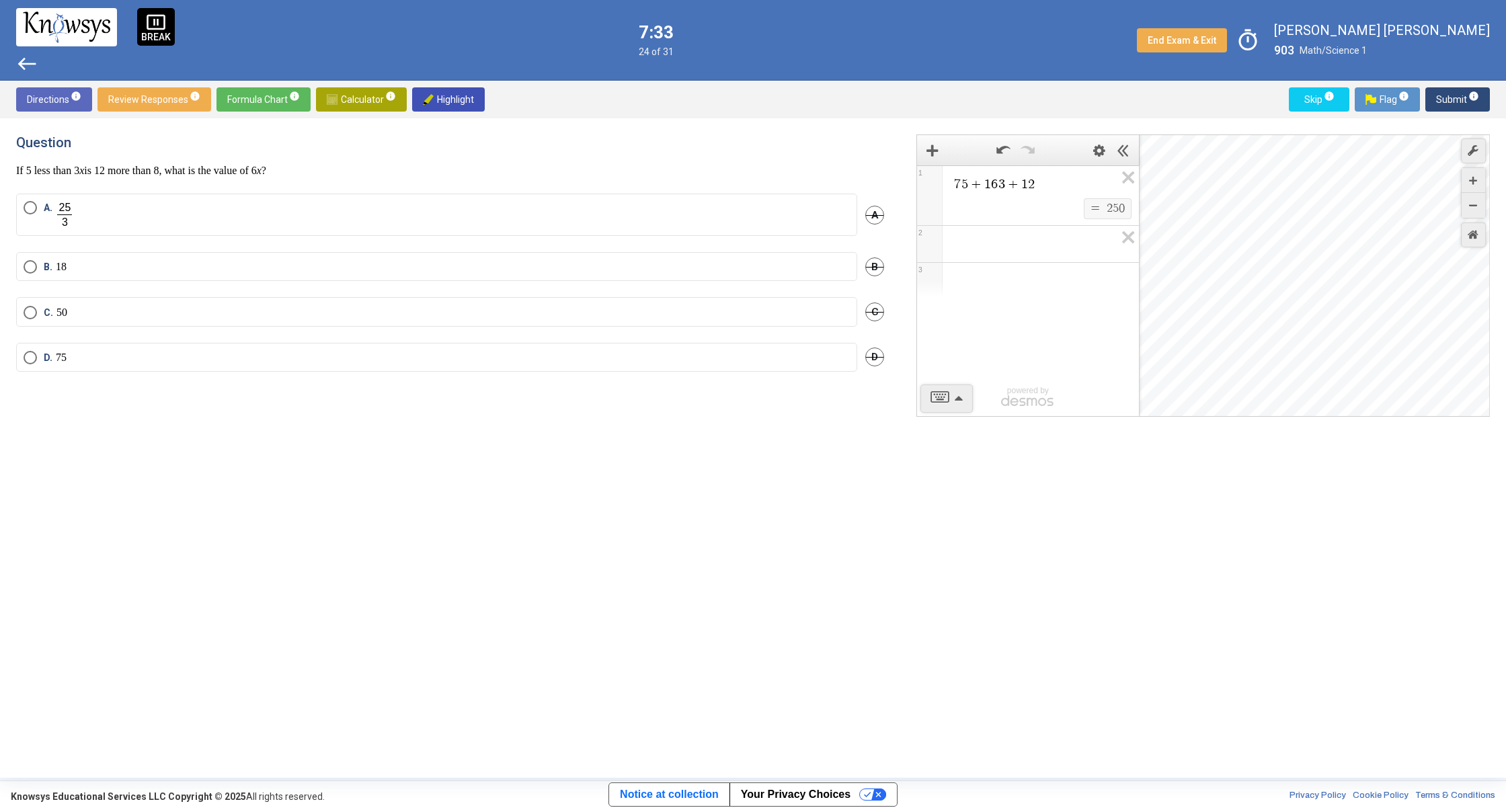
drag, startPoint x: 79, startPoint y: 165, endPoint x: 144, endPoint y: 158, distance: 65.4
click at [144, 158] on div "Question If 5 less than 3 x is 12 more than 8, what is the value of 6 x ?" at bounding box center [451, 156] width 868 height 43
click at [145, 166] on p "If 5 less than 3 x is 12 more than 8, what is the value of 6 x ?" at bounding box center [451, 171] width 868 height 13
click at [58, 353] on p "75" at bounding box center [61, 357] width 11 height 13
click at [512, 341] on div "C. 50 C" at bounding box center [451, 319] width 868 height 45
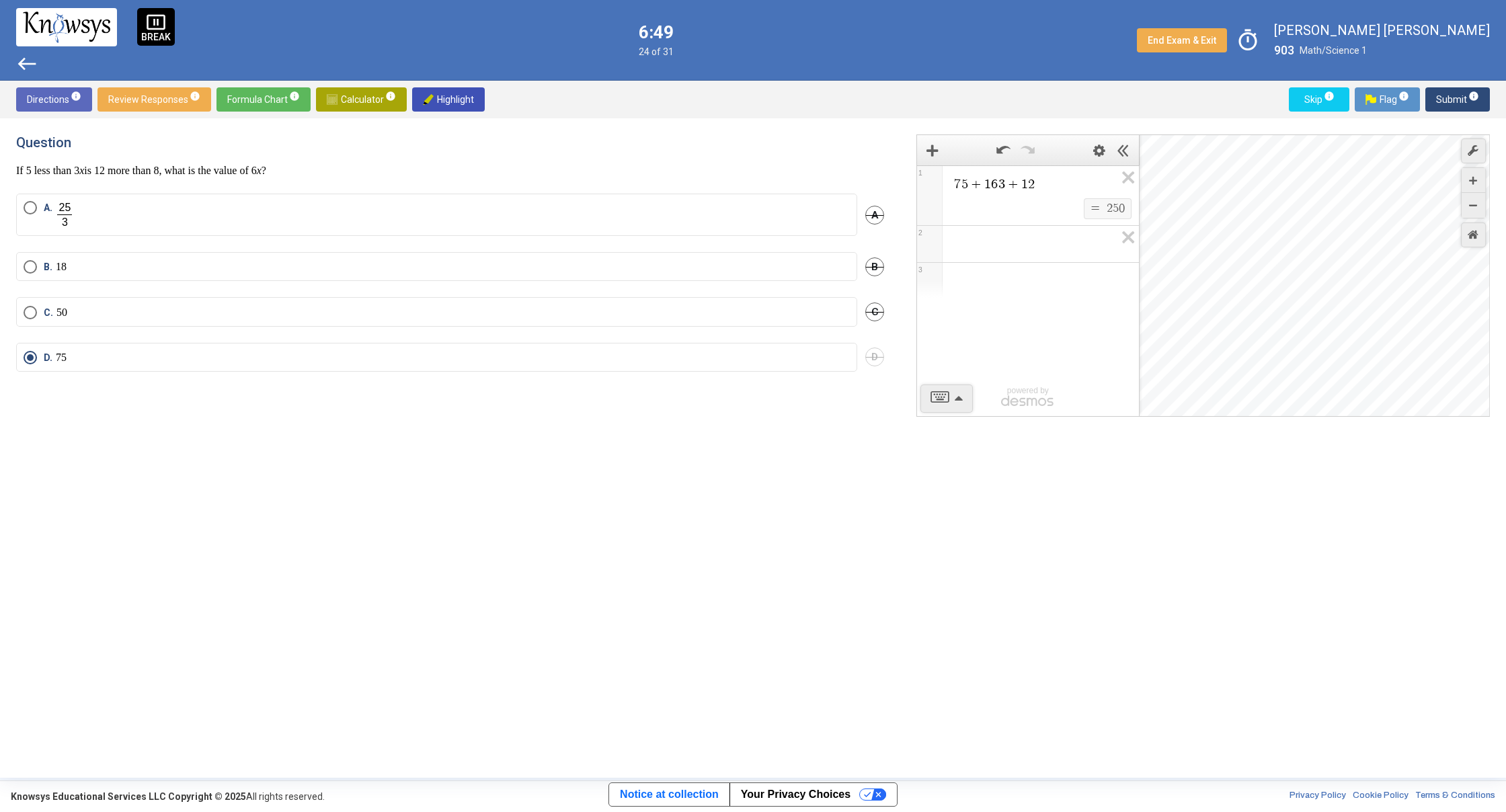
click at [503, 319] on mat-radio-button "C. 50" at bounding box center [437, 311] width 841 height 29
drag, startPoint x: 38, startPoint y: 313, endPoint x: 27, endPoint y: 313, distance: 11.0
click at [27, 313] on label "C. 50" at bounding box center [437, 313] width 826 height 13
click at [27, 313] on span "Select an option" at bounding box center [31, 313] width 13 height 13
click at [1466, 104] on span "Submit info" at bounding box center [1457, 99] width 43 height 24
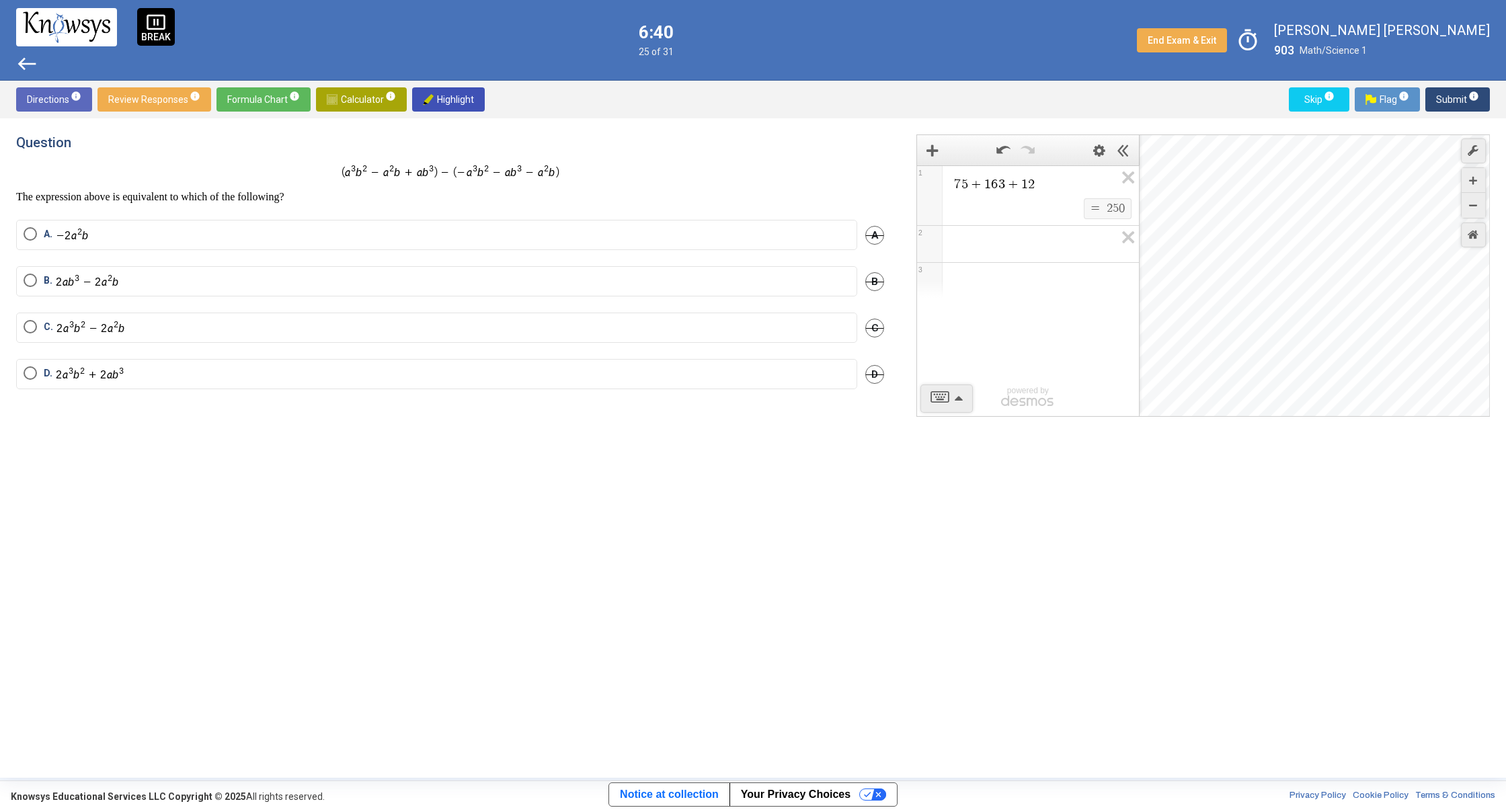
drag, startPoint x: 12, startPoint y: 196, endPoint x: 394, endPoint y: 346, distance: 410.4
click at [394, 346] on div "Question The expression above is equivalent to which of the following? A. A B. …" at bounding box center [753, 447] width 1506 height 659
click at [408, 410] on div "Question The expression above is equivalent to which of the following? A. A B. …" at bounding box center [458, 448] width 884 height 627
drag, startPoint x: 479, startPoint y: 172, endPoint x: 560, endPoint y: 174, distance: 81.0
drag, startPoint x: 150, startPoint y: 410, endPoint x: 145, endPoint y: 385, distance: 25.5
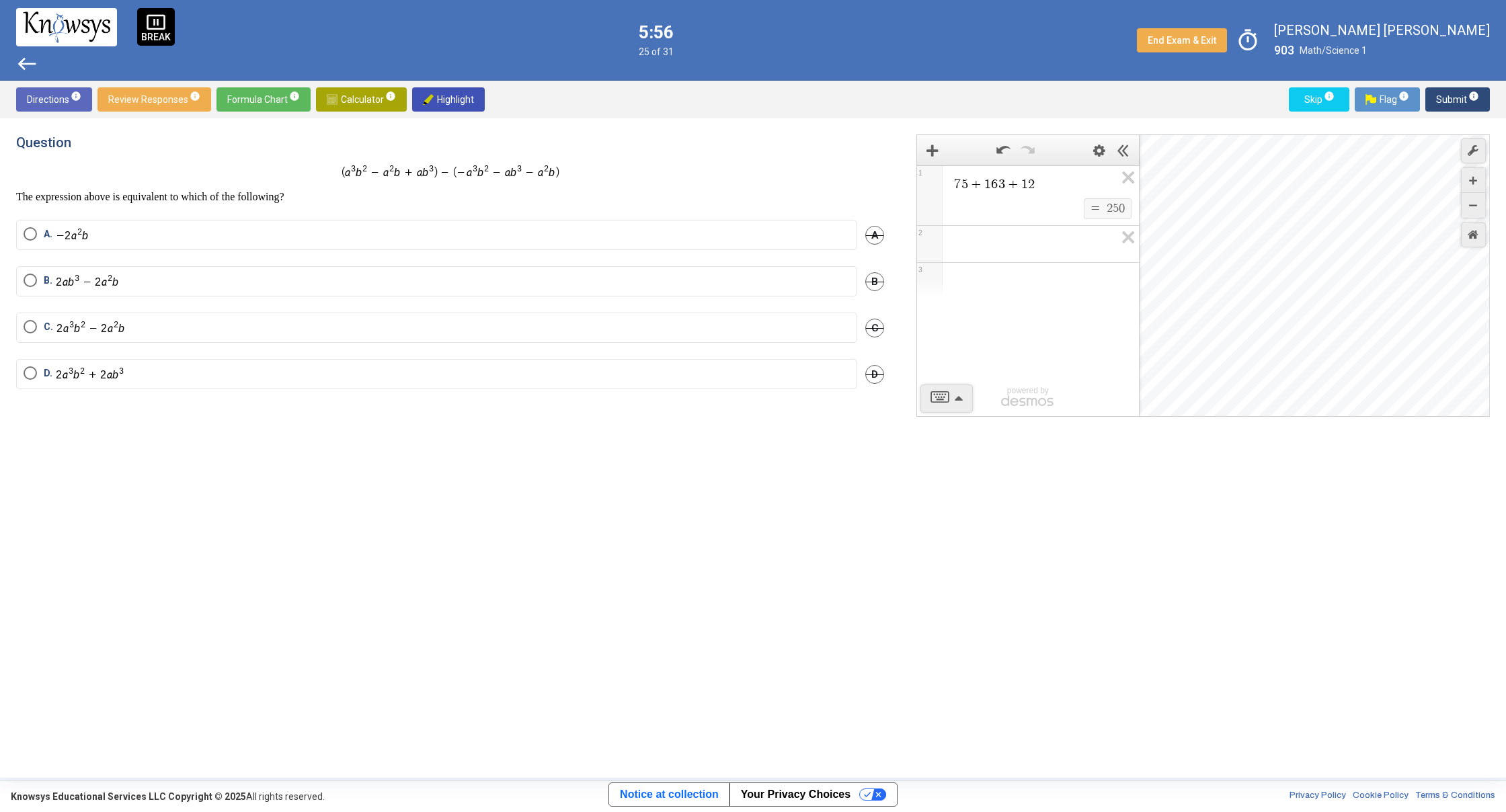
click at [145, 385] on div "Question The expression above is equivalent to which of the following? A. A B. …" at bounding box center [458, 448] width 884 height 627
click at [1456, 107] on span "Submit info" at bounding box center [1457, 99] width 43 height 24
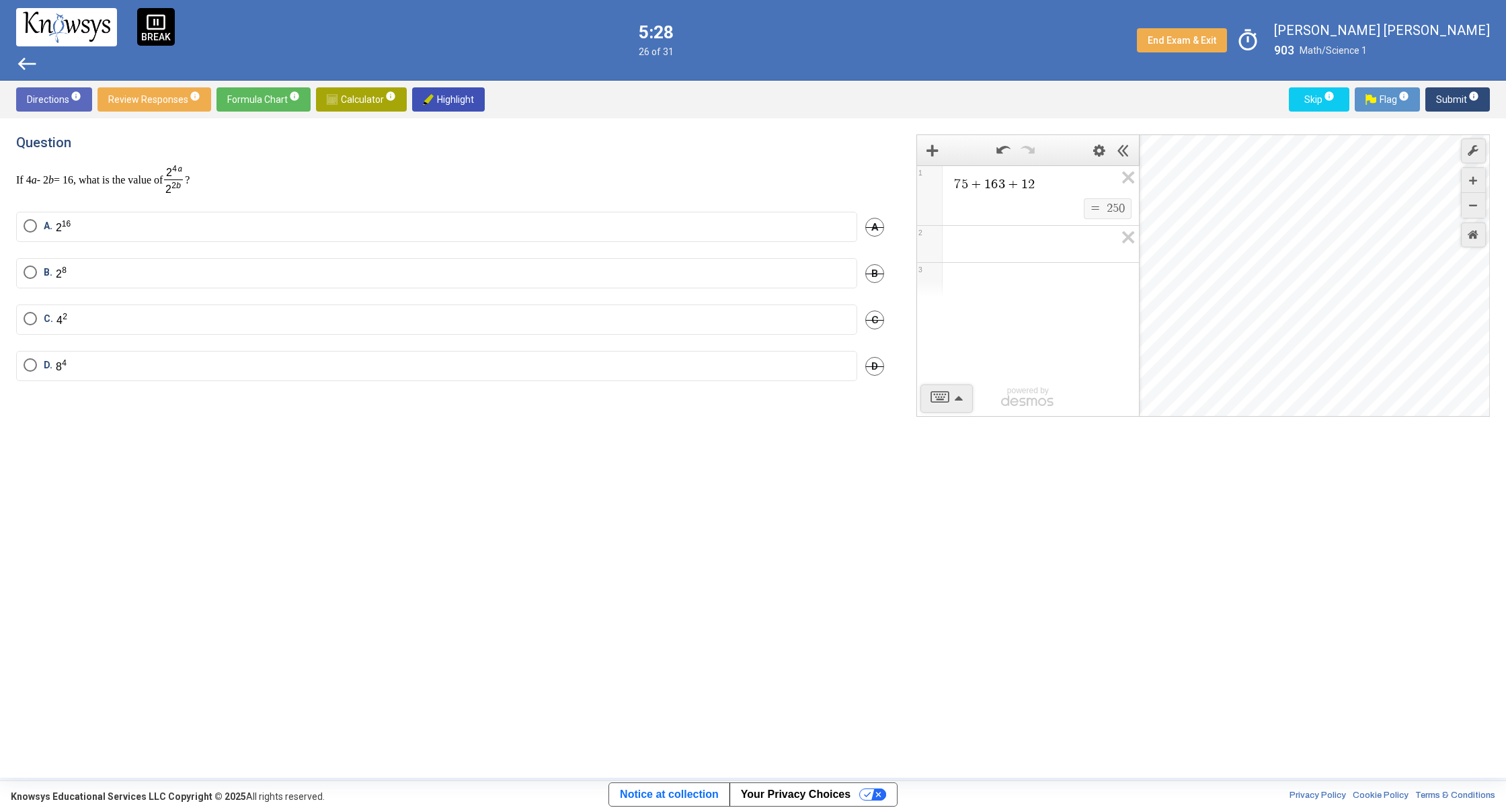
click at [26, 191] on p "If 4 a - 2 b = 16, what is the value of ?" at bounding box center [451, 180] width 868 height 31
click at [27, 186] on p "If 4 a - 2 b = 16, what is the value of ?" at bounding box center [451, 180] width 868 height 31
click at [129, 234] on mat-radio-button "A." at bounding box center [437, 227] width 841 height 31
click at [27, 220] on span "Select an option" at bounding box center [31, 226] width 13 height 13
drag, startPoint x: 707, startPoint y: 111, endPoint x: 702, endPoint y: 118, distance: 8.6
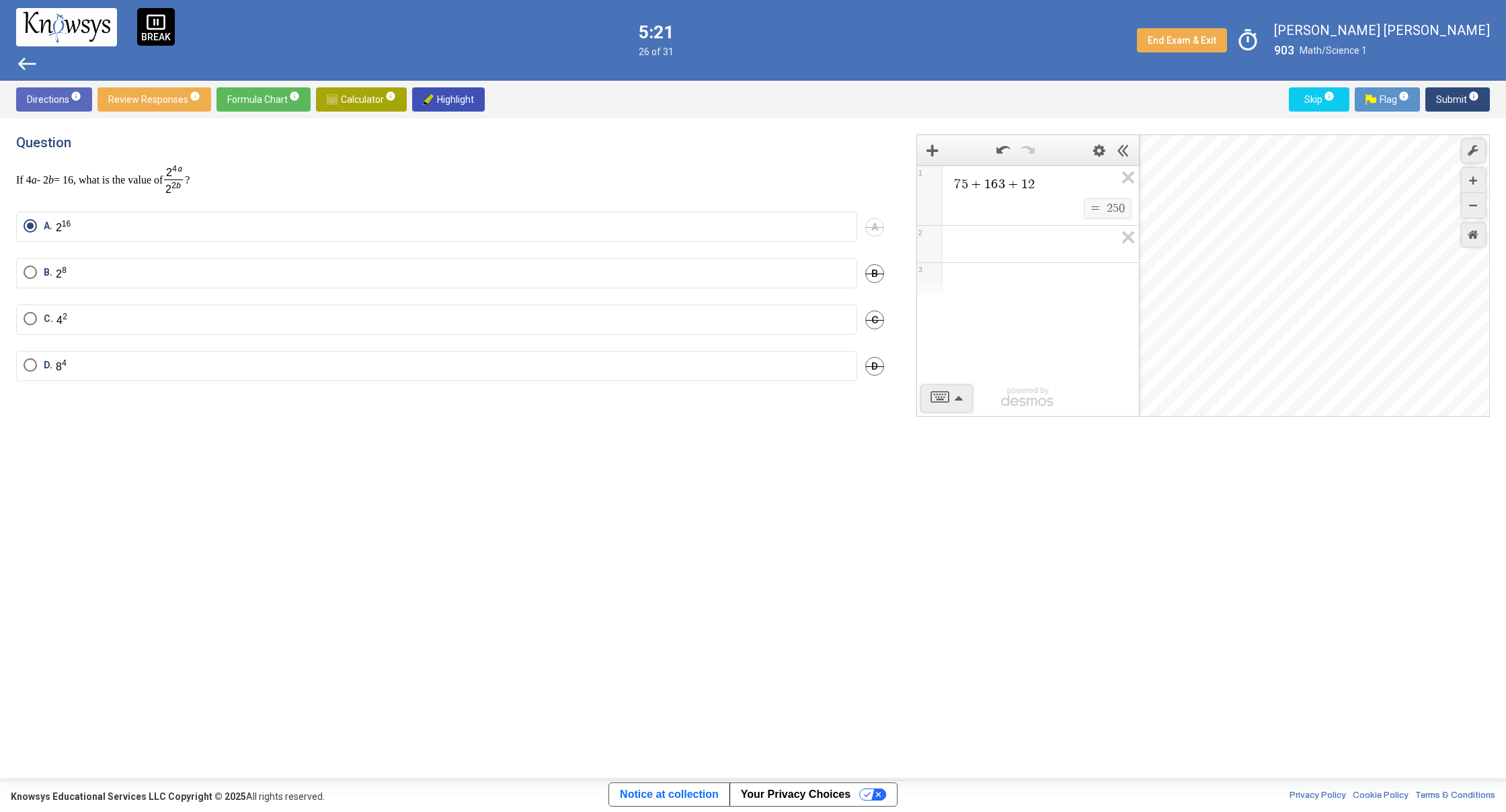
click at [702, 118] on div "Directions info Review Responses info Formula Chart info Calculator info Highli…" at bounding box center [753, 429] width 1506 height 697
drag, startPoint x: 753, startPoint y: 128, endPoint x: 191, endPoint y: 501, distance: 674.5
click at [206, 481] on div "Question If 4 a - 2 b = 16, what is the value of ? A. A B. B C. C D. D 7 5 + 1 …" at bounding box center [753, 447] width 1506 height 659
click at [151, 497] on div "Question If 4 a - 2 b = 16, what is the value of ? A. A B. B C. C D. D" at bounding box center [458, 448] width 884 height 627
drag, startPoint x: 197, startPoint y: 333, endPoint x: 189, endPoint y: 295, distance: 38.8
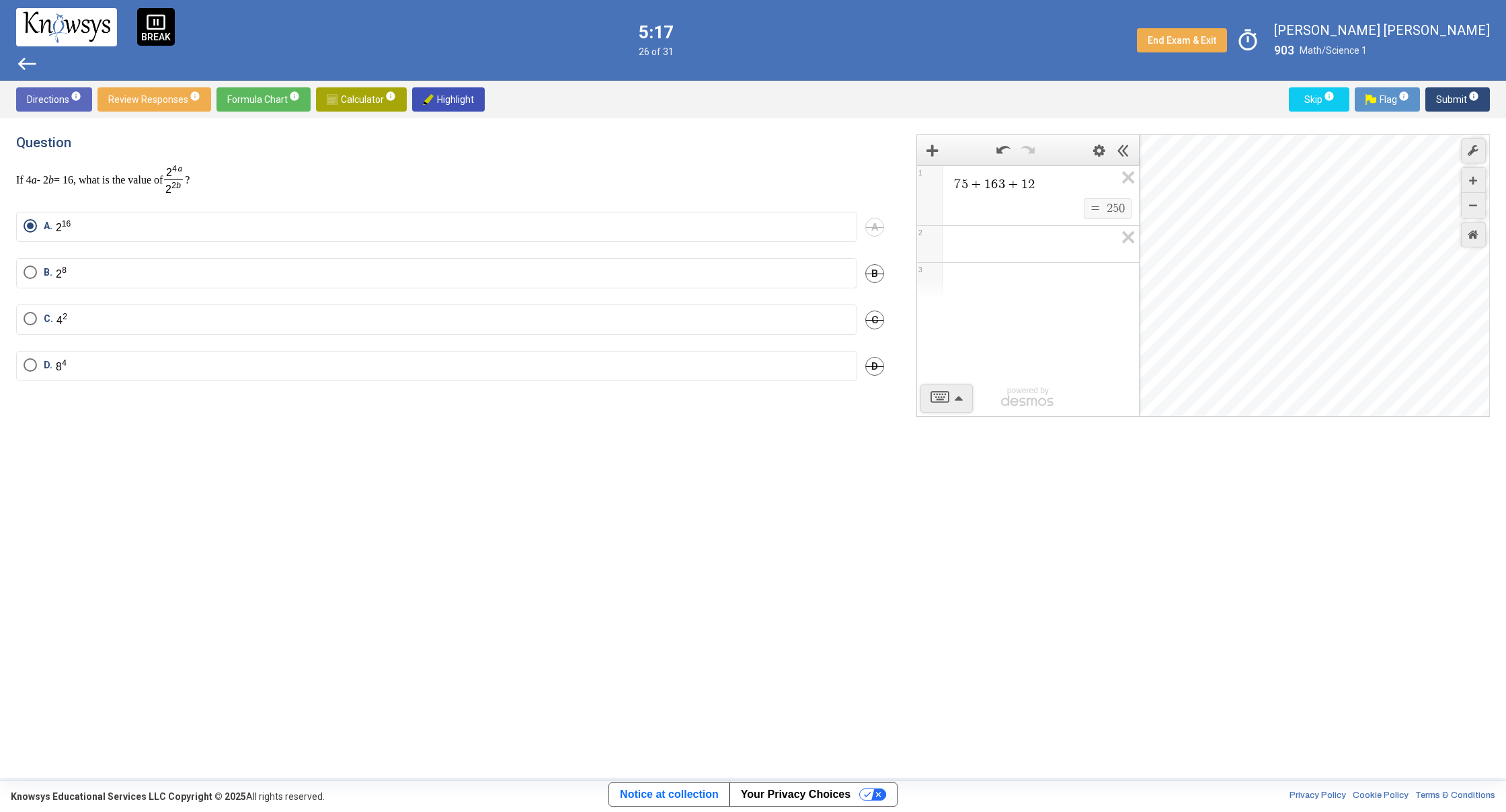
drag, startPoint x: 186, startPoint y: 313, endPoint x: 173, endPoint y: 242, distance: 72.2
click at [177, 243] on mat-radio-group "A. A B. B C. C D. D" at bounding box center [451, 304] width 868 height 186
click at [311, 154] on div "Question If 4 a - 2 b = 16, what is the value of ?" at bounding box center [451, 165] width 868 height 61
click at [1443, 101] on span "Submit info" at bounding box center [1457, 99] width 43 height 24
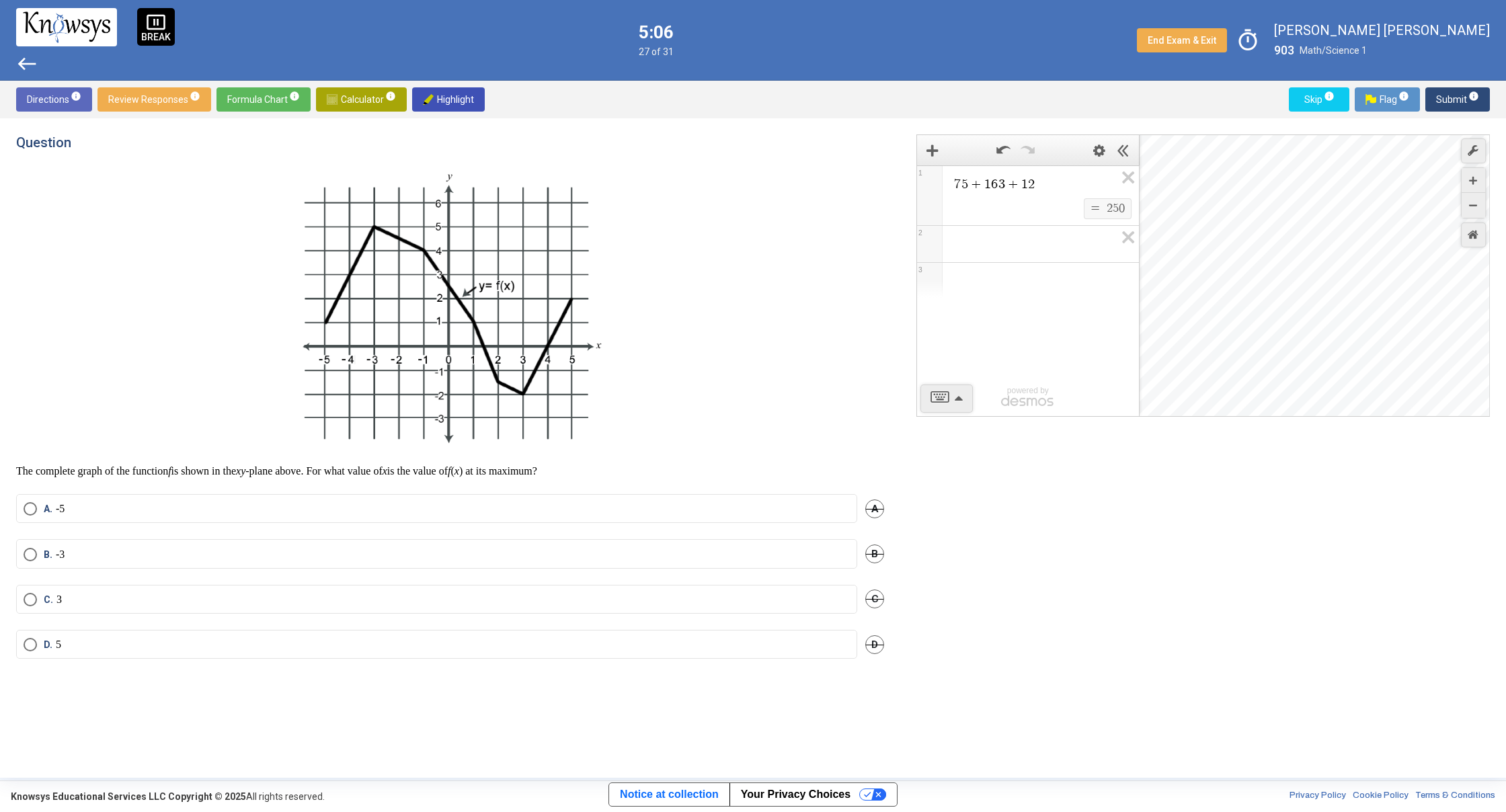
drag, startPoint x: 105, startPoint y: 499, endPoint x: 165, endPoint y: 473, distance: 65.4
click at [163, 474] on div "Question The complete graph of the function f is shown in the xy -plane above. …" at bounding box center [458, 448] width 884 height 627
click at [165, 473] on p "The complete graph of the function f is shown in the xy -plane above. For what …" at bounding box center [451, 471] width 868 height 13
drag, startPoint x: 177, startPoint y: 470, endPoint x: 556, endPoint y: 446, distance: 379.8
click at [556, 446] on div "The complete graph of the function f is shown in the xy -plane above. For what …" at bounding box center [451, 321] width 868 height 314
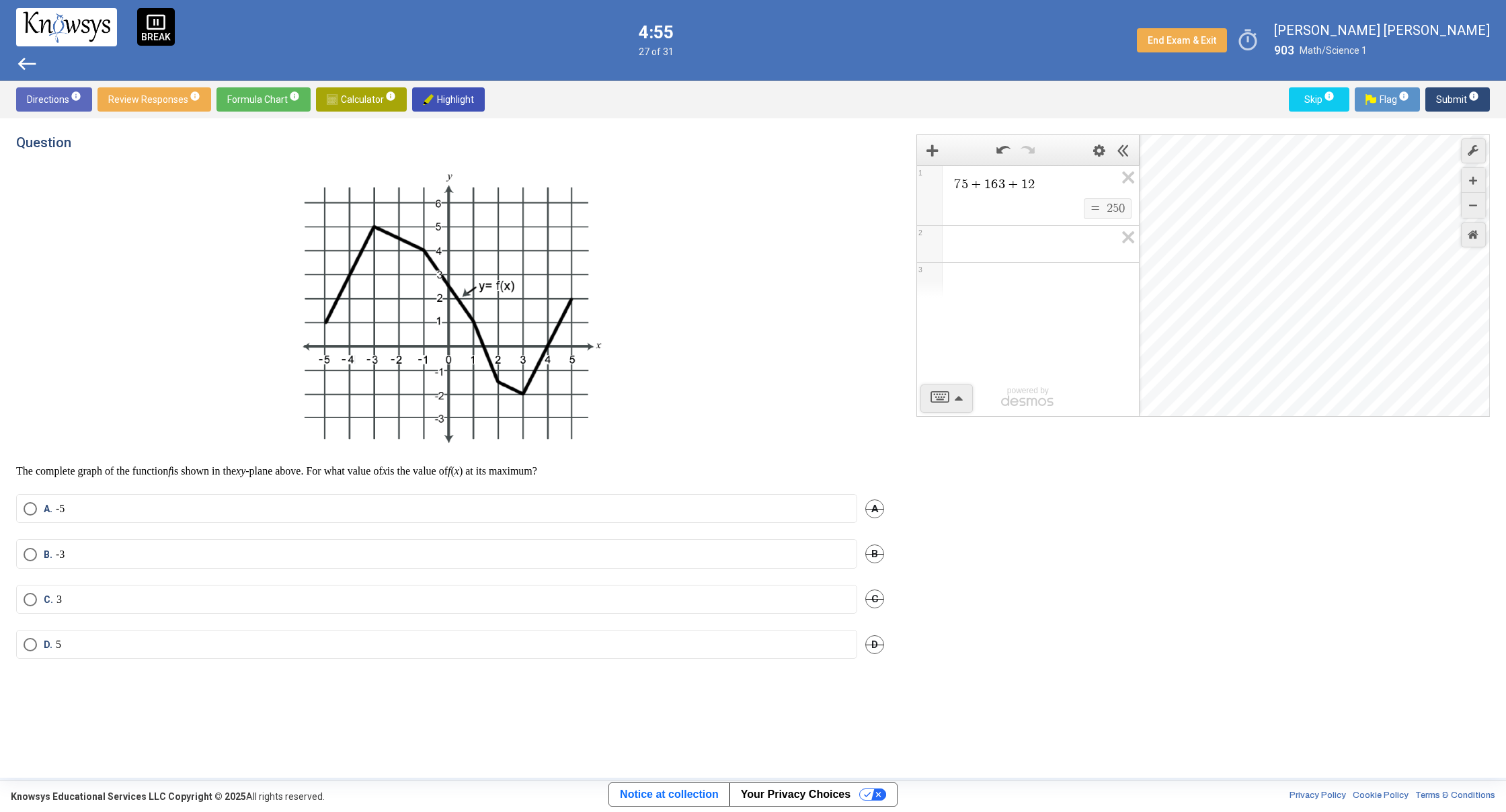
drag, startPoint x: 314, startPoint y: 448, endPoint x: 427, endPoint y: 395, distance: 124.8
drag, startPoint x: 544, startPoint y: 181, endPoint x: 385, endPoint y: 343, distance: 227.0
click at [457, 297] on img at bounding box center [450, 309] width 313 height 290
click at [155, 328] on p at bounding box center [451, 309] width 868 height 290
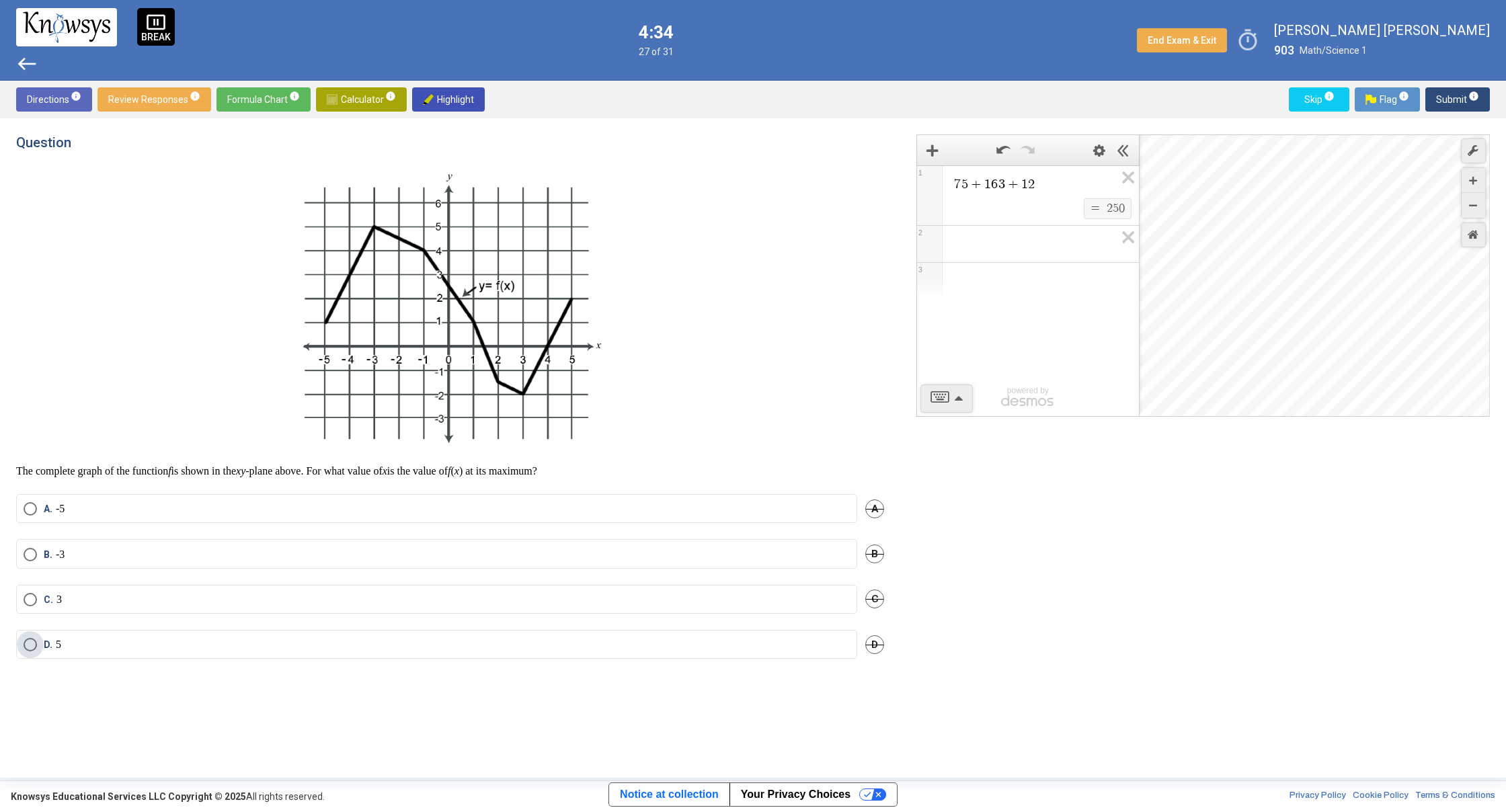
click at [49, 649] on span "D." at bounding box center [50, 644] width 12 height 13
click at [117, 578] on div "B. -3 B" at bounding box center [451, 561] width 868 height 45
click at [126, 600] on label "C. 3" at bounding box center [437, 599] width 826 height 13
click at [1447, 114] on div "Directions info Review Responses info Formula Chart info Calculator info Highli…" at bounding box center [753, 100] width 1506 height 38
click at [1438, 103] on span "Submit info" at bounding box center [1457, 99] width 43 height 24
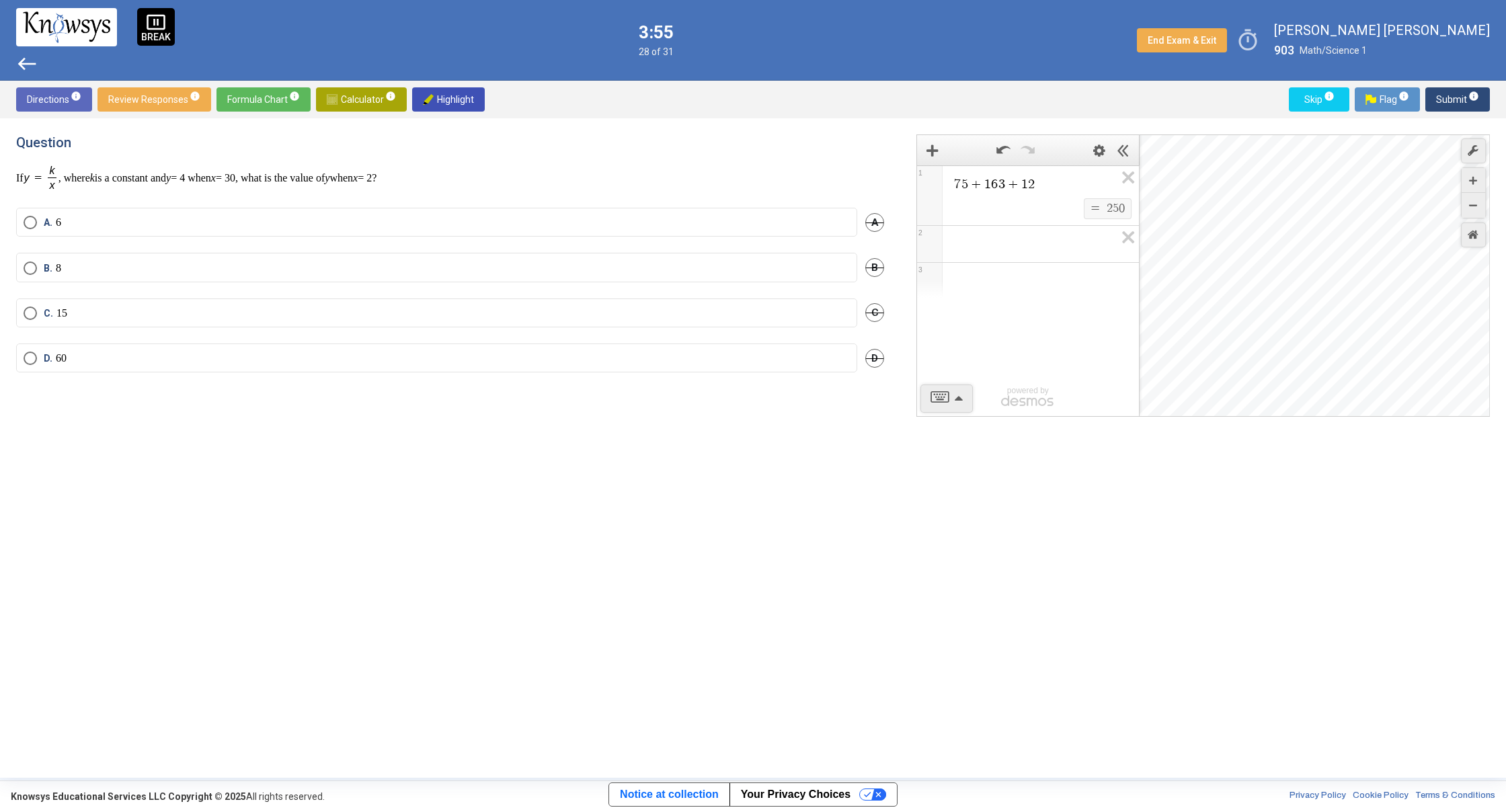
click at [290, 40] on div "pause_presentation BREAK west 3:55 28 of 31 End Exam & Exit timer [PERSON_NAME]…" at bounding box center [753, 40] width 1506 height 81
click at [40, 278] on mat-radio-button "B. 8" at bounding box center [437, 267] width 841 height 29
click at [19, 267] on mat-radio-button "B. 8" at bounding box center [437, 267] width 841 height 29
click at [28, 265] on span "Select an option" at bounding box center [31, 268] width 13 height 13
click at [1452, 87] on div "Directions info Review Responses info Formula Chart info Calculator info Highli…" at bounding box center [753, 100] width 1506 height 38
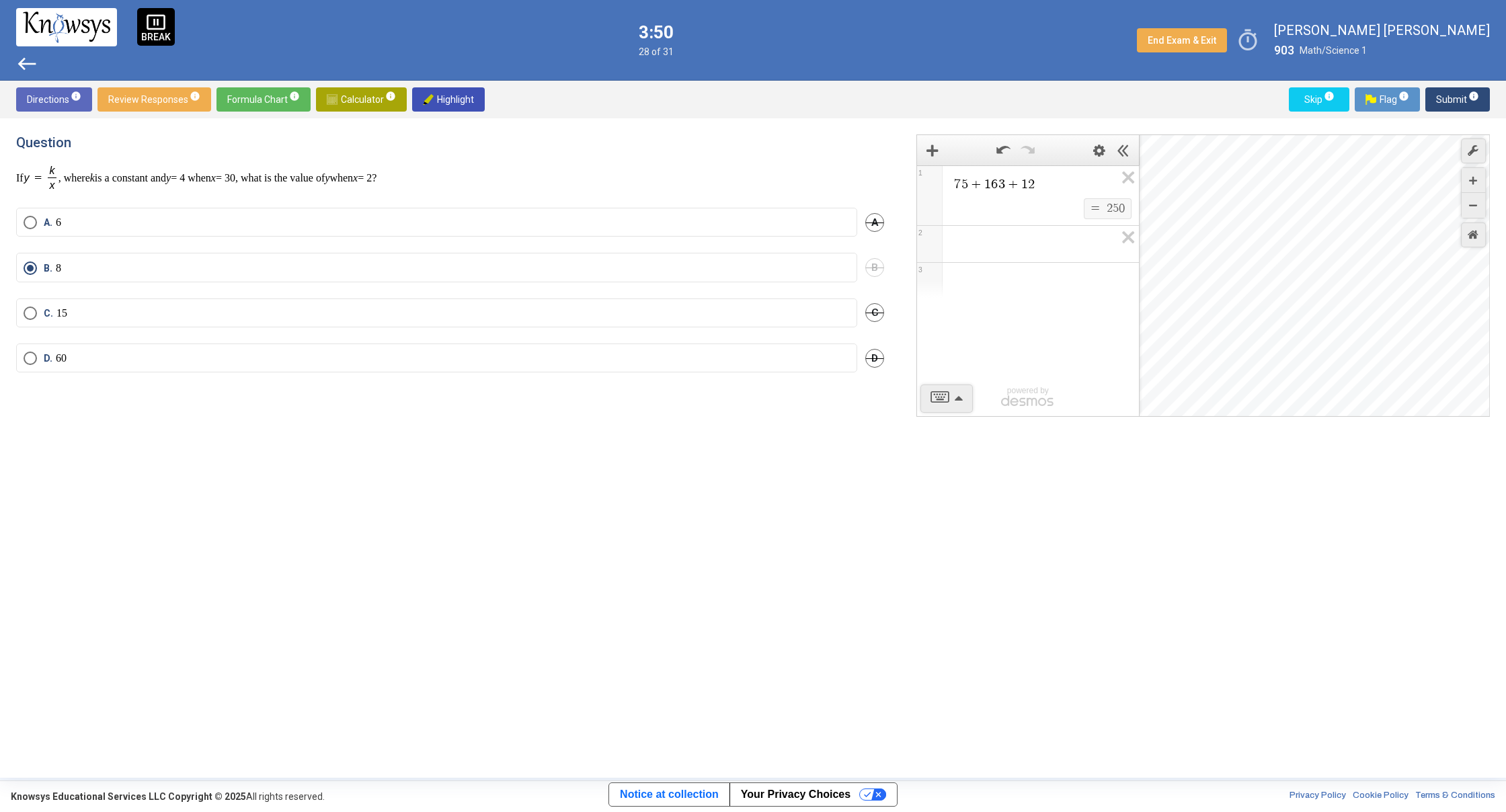
click at [1445, 103] on span "Submit info" at bounding box center [1457, 99] width 43 height 24
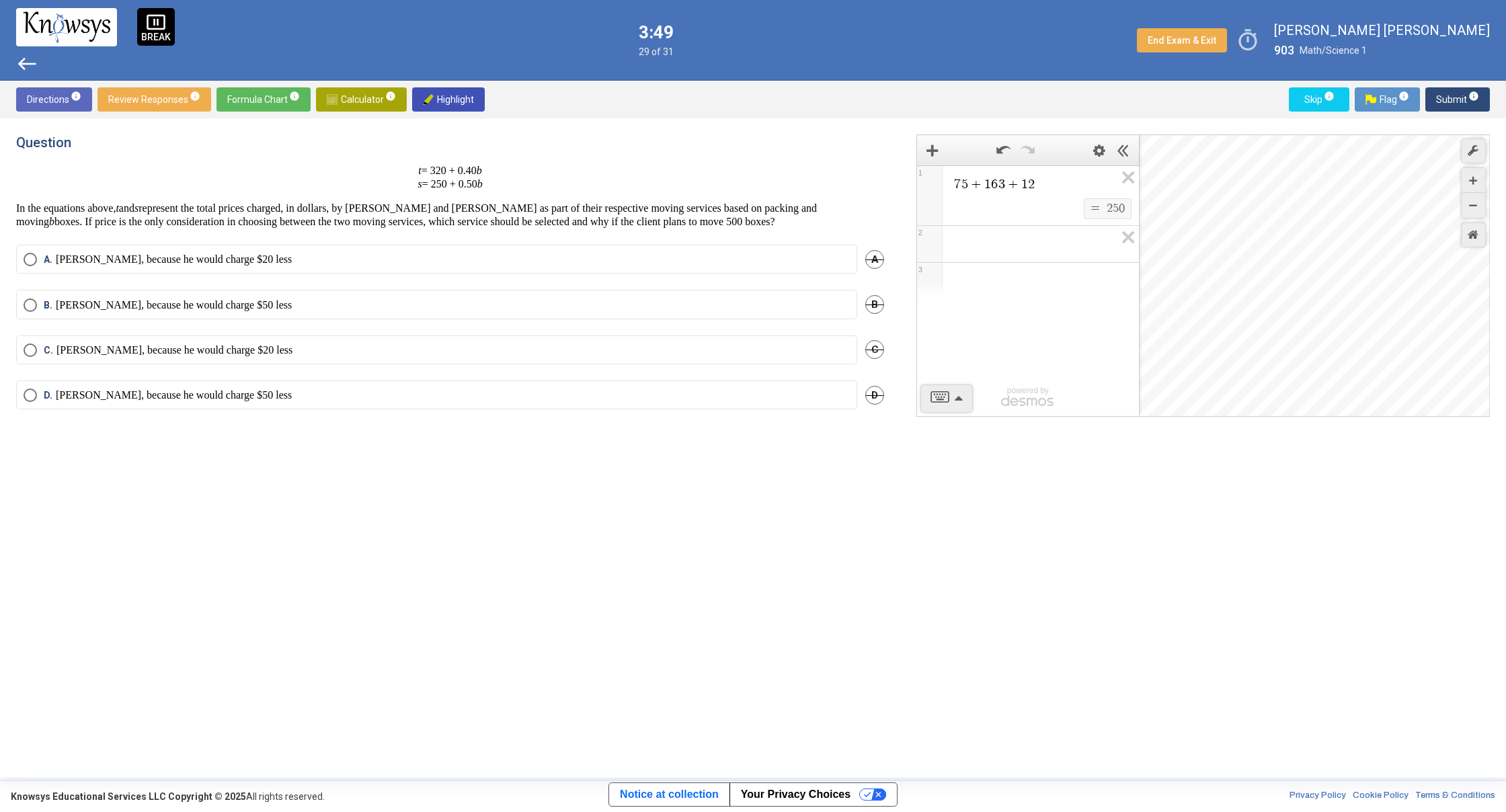
drag, startPoint x: 0, startPoint y: 612, endPoint x: 6, endPoint y: 550, distance: 62.3
drag, startPoint x: 10, startPoint y: 199, endPoint x: 46, endPoint y: 215, distance: 39.4
drag, startPoint x: 449, startPoint y: 136, endPoint x: 430, endPoint y: 158, distance: 29.1
click at [430, 158] on div "Question t = 320 + 0.40 b s = 250 + 0.50 b In the equations above, t and s repr…" at bounding box center [451, 182] width 868 height 94
drag, startPoint x: 413, startPoint y: 168, endPoint x: 518, endPoint y: 176, distance: 105.3
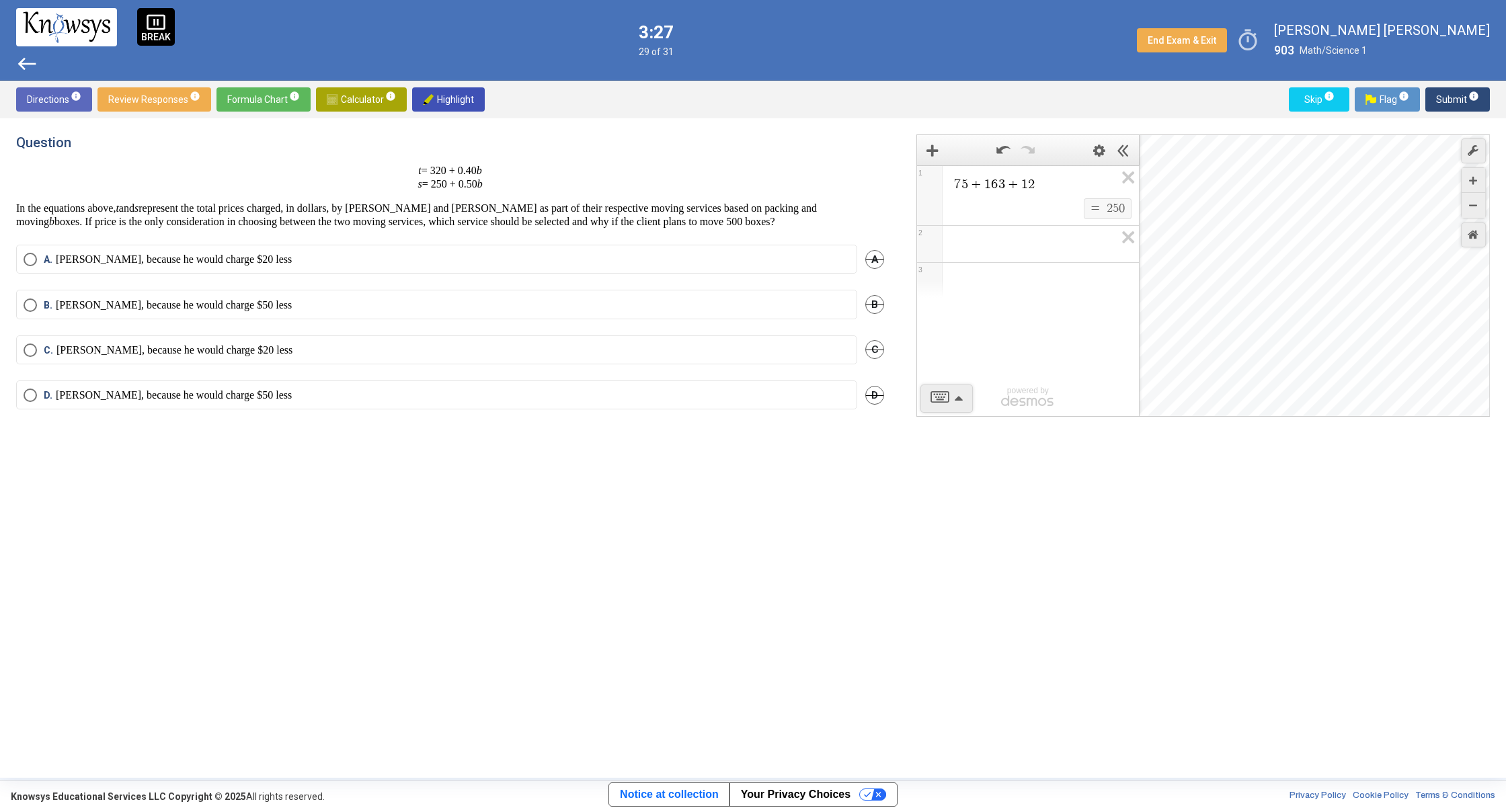
click at [518, 176] on p "t = 320 + 0.40 b s = 250 + 0.50 b" at bounding box center [451, 177] width 868 height 27
drag, startPoint x: 95, startPoint y: 258, endPoint x: 96, endPoint y: 248, distance: 10.0
click at [34, 251] on mat-radio-button "[PERSON_NAME], because he would charge $20 less" at bounding box center [437, 259] width 841 height 29
drag, startPoint x: 34, startPoint y: 252, endPoint x: 26, endPoint y: 256, distance: 8.9
click at [26, 256] on mat-radio-button "[PERSON_NAME], because he would charge $20 less" at bounding box center [437, 259] width 841 height 29
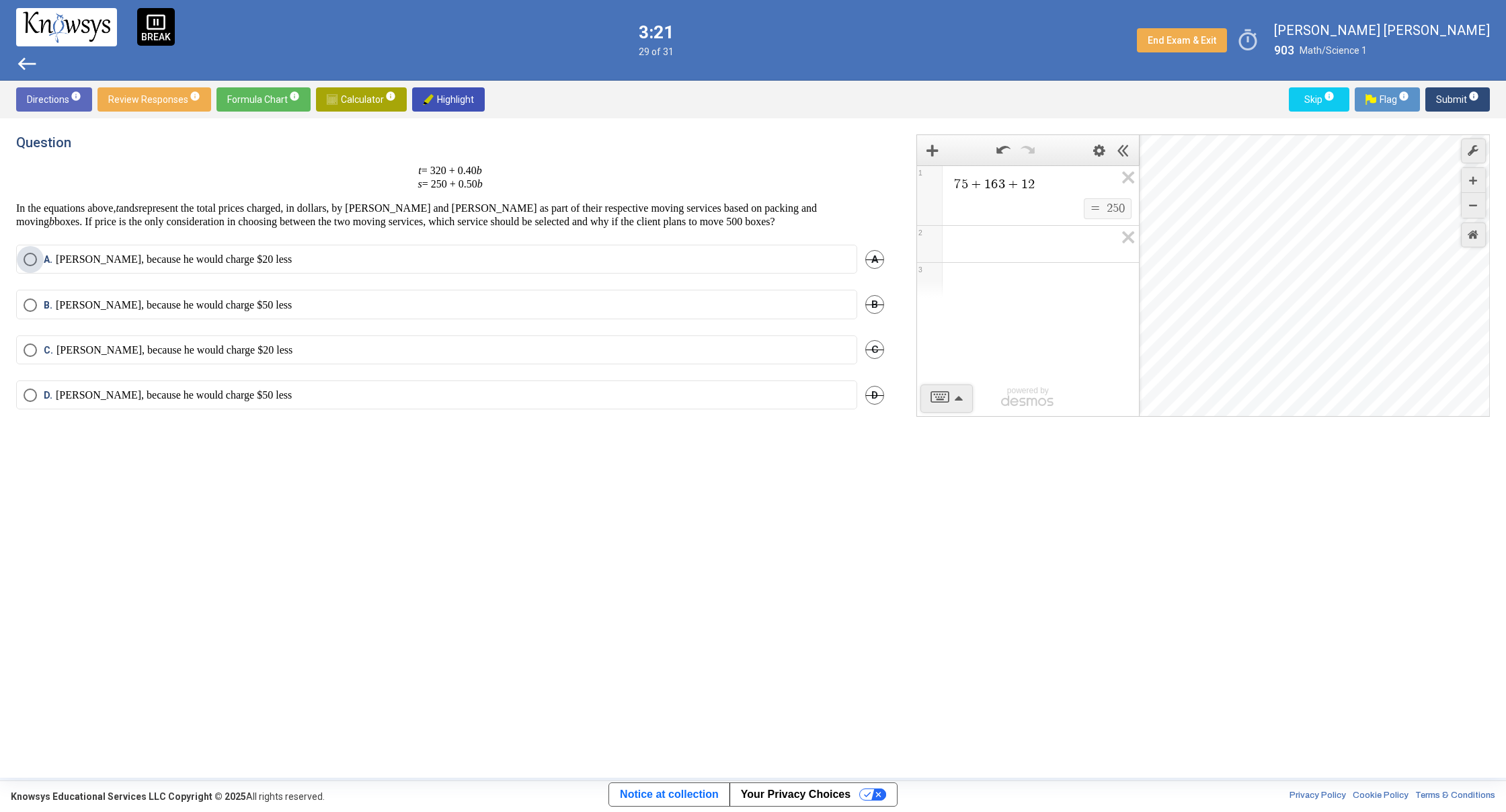
click at [27, 259] on span "Select an option" at bounding box center [31, 259] width 13 height 13
click at [1453, 112] on div "Directions info Review Responses info Formula Chart info Calculator info Highli…" at bounding box center [753, 100] width 1506 height 38
click at [1452, 103] on span "Submit info" at bounding box center [1457, 99] width 43 height 24
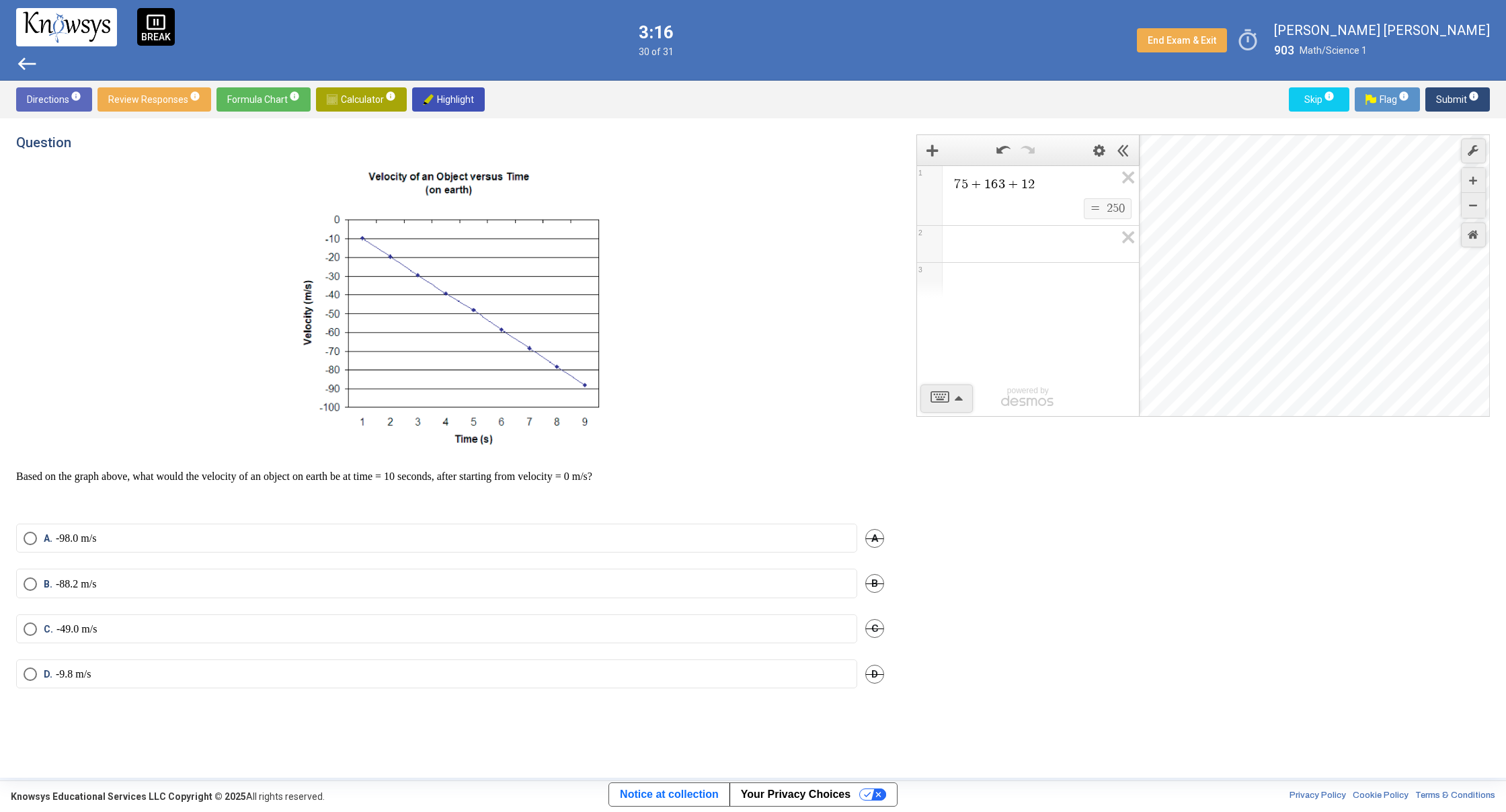
drag, startPoint x: 86, startPoint y: 491, endPoint x: 60, endPoint y: 491, distance: 26.0
drag, startPoint x: 59, startPoint y: 477, endPoint x: 310, endPoint y: 485, distance: 251.1
click at [310, 485] on div "Based on the graph above, what would the velocity of an object on earth be at t…" at bounding box center [451, 336] width 868 height 343
drag, startPoint x: 433, startPoint y: 466, endPoint x: 472, endPoint y: 465, distance: 39.0
click at [472, 465] on div "Based on the graph above, what would the velocity of an object on earth be at t…" at bounding box center [451, 336] width 868 height 343
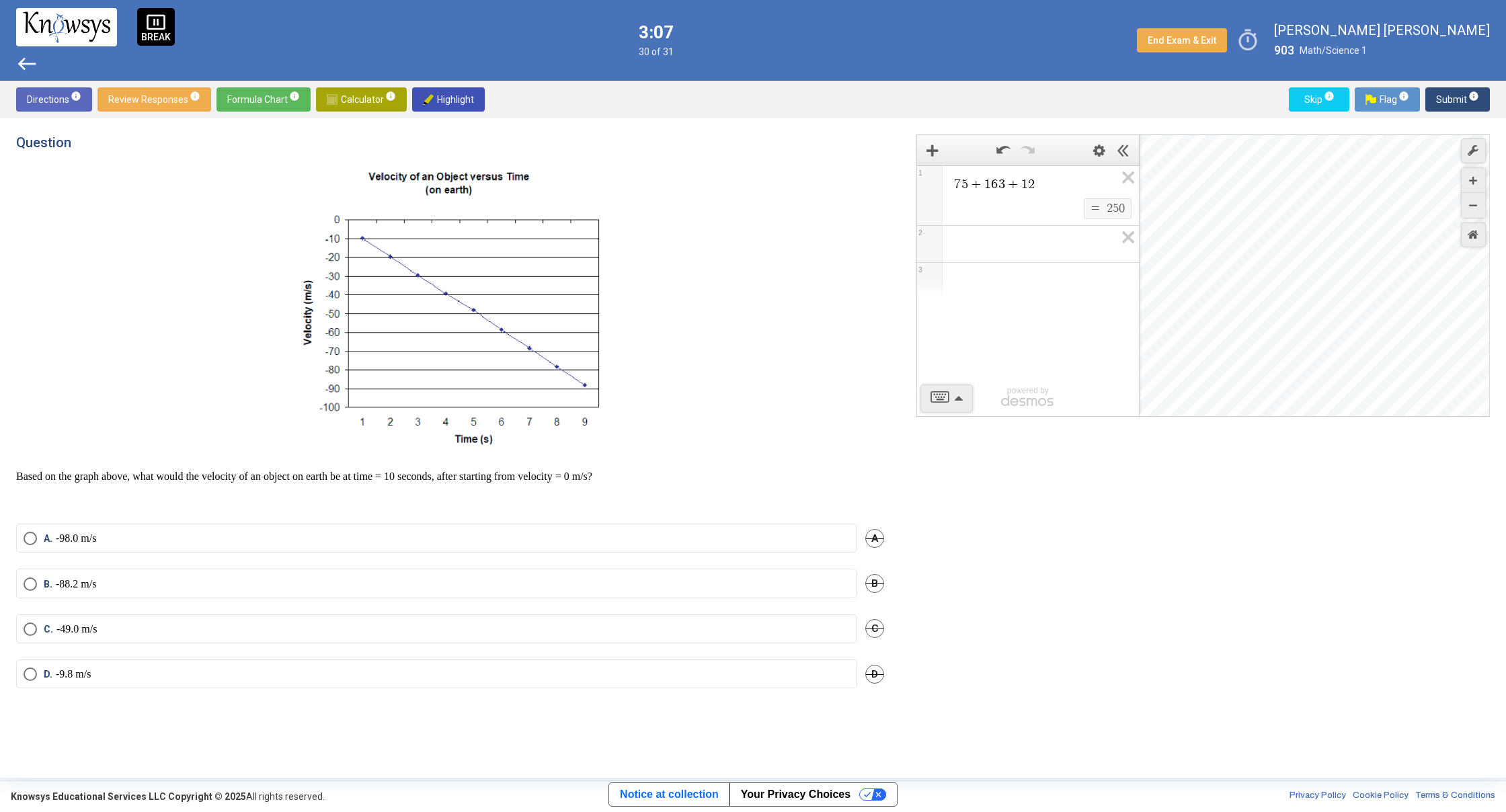
drag, startPoint x: 472, startPoint y: 465, endPoint x: 462, endPoint y: 484, distance: 21.5
click at [468, 475] on div "Based on the graph above, what would the velocity of an object on earth be at t…" at bounding box center [451, 336] width 868 height 343
click at [213, 578] on label "B. -88.2 m/s" at bounding box center [437, 584] width 826 height 13
click at [1438, 94] on span "Submit info" at bounding box center [1457, 99] width 43 height 24
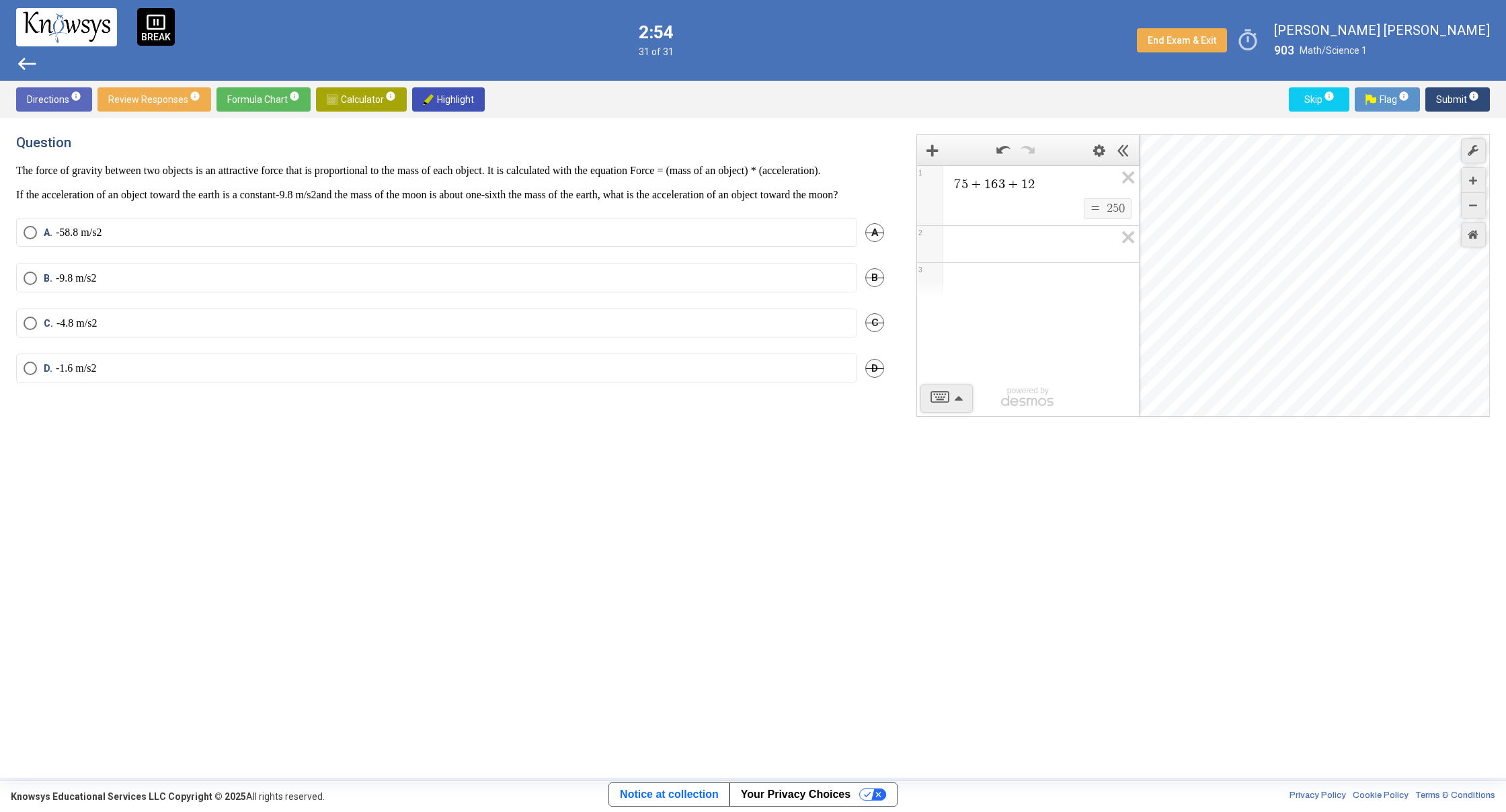
drag, startPoint x: 144, startPoint y: 43, endPoint x: 144, endPoint y: 4, distance: 39.0
drag, startPoint x: 323, startPoint y: 229, endPoint x: 365, endPoint y: 224, distance: 42.3
click at [364, 204] on p "If the acceleration of an object toward the earth is a constant and the mass of…" at bounding box center [451, 196] width 868 height 16
click at [96, 389] on mat-radio-button "D." at bounding box center [437, 374] width 841 height 31
click at [13, 397] on div "Question The force of gravity between two objects is an attractive force that i…" at bounding box center [753, 447] width 1506 height 659
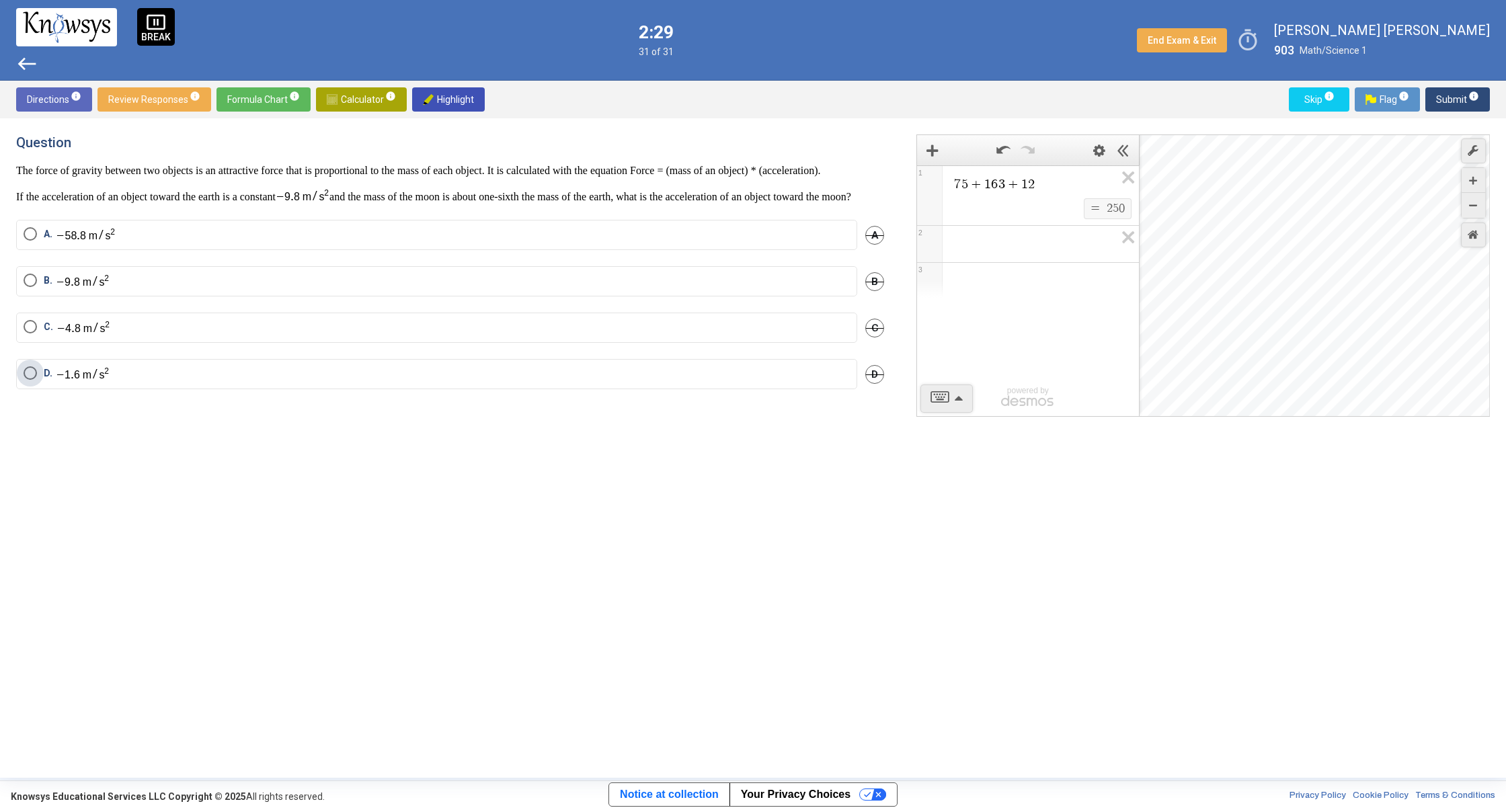
click at [36, 382] on label "D." at bounding box center [437, 374] width 826 height 16
click at [1453, 96] on span "Submit info" at bounding box center [1457, 99] width 43 height 24
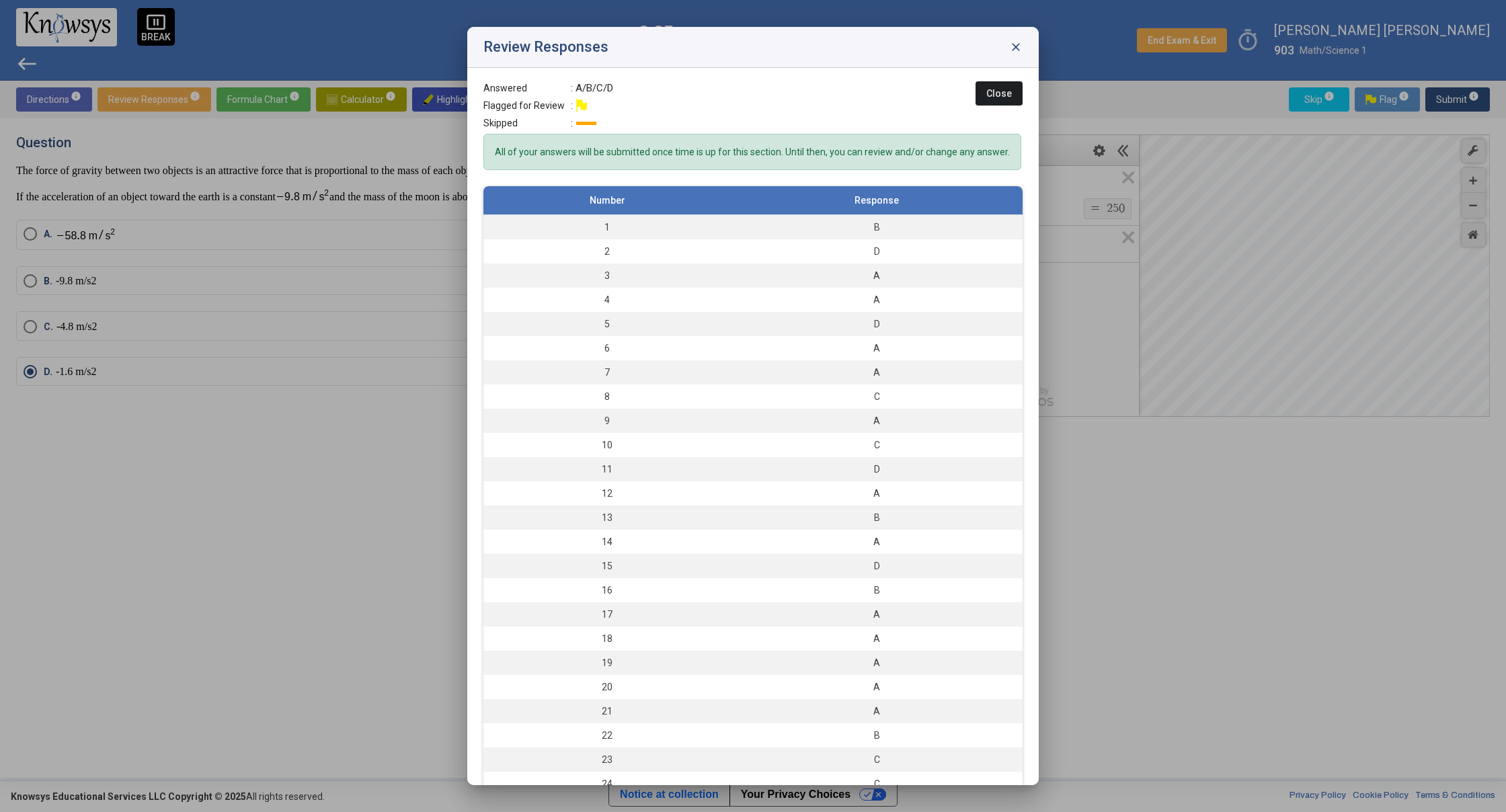
click at [1011, 45] on span "close" at bounding box center [1016, 47] width 13 height 13
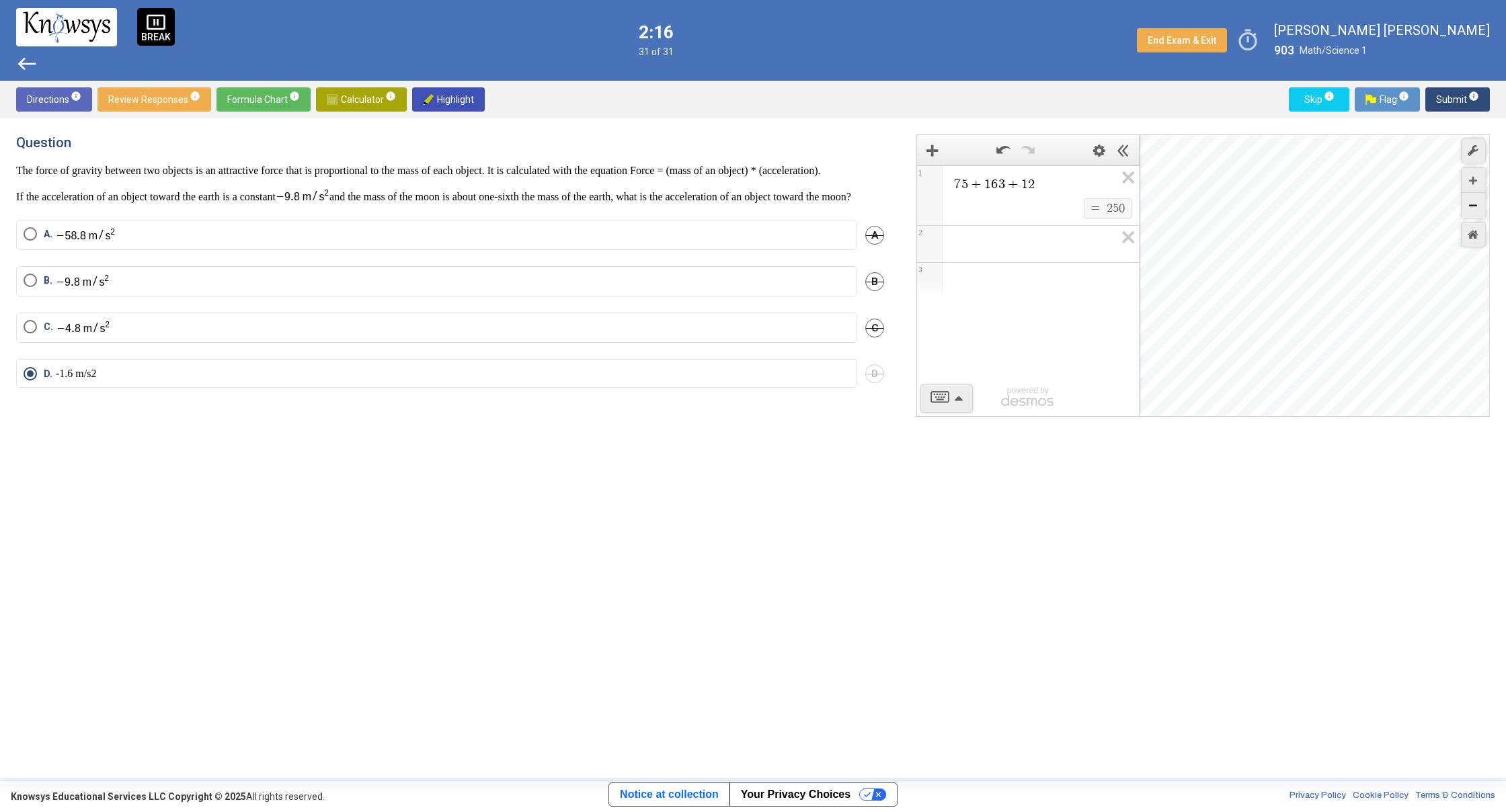
click at [1472, 204] on icon "Zoom Out" at bounding box center [1473, 205] width 8 height 8
click at [1475, 179] on icon "Zoom In" at bounding box center [1473, 181] width 8 height 8
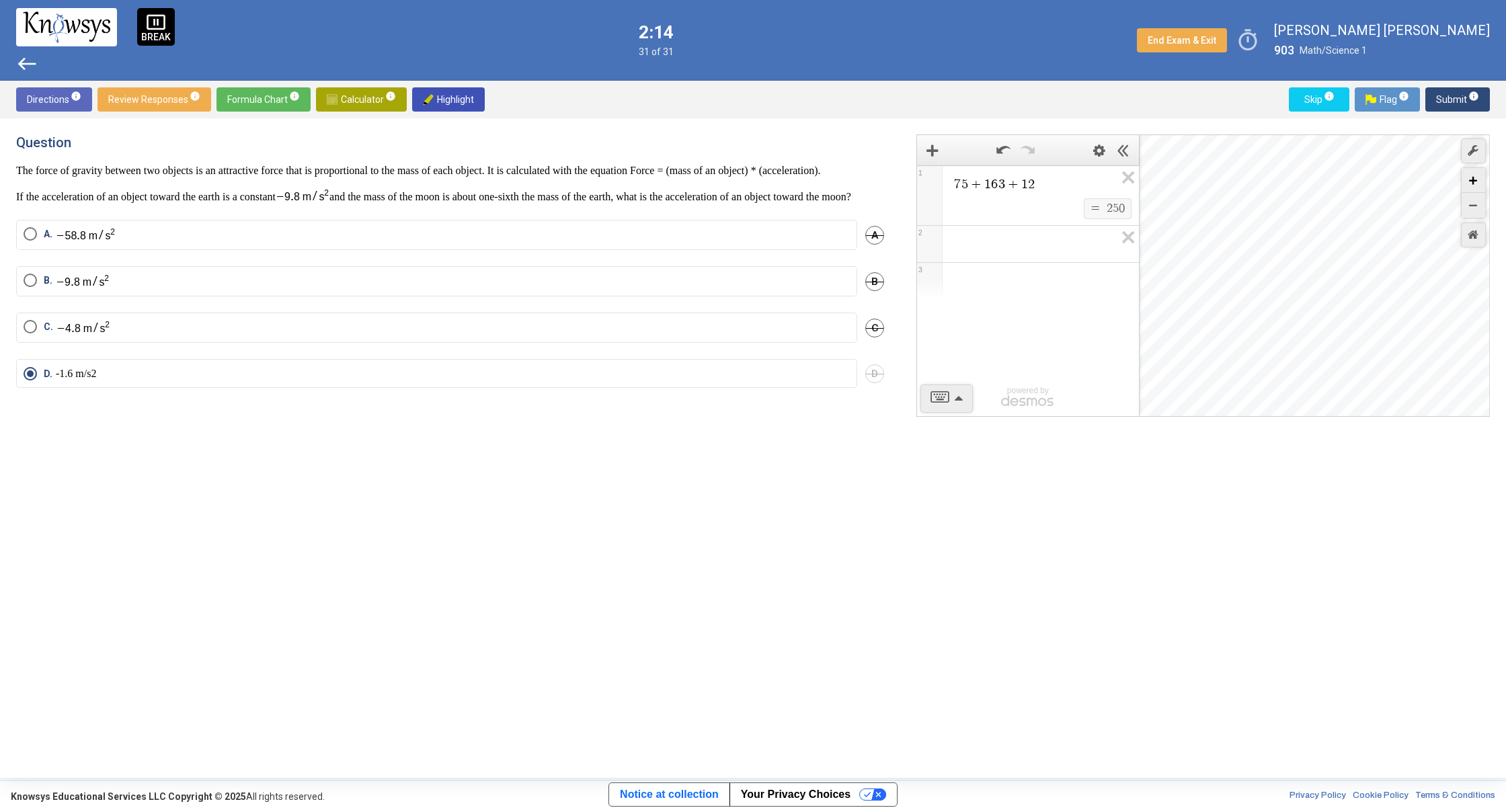
click at [1475, 179] on icon "Zoom In" at bounding box center [1473, 181] width 8 height 8
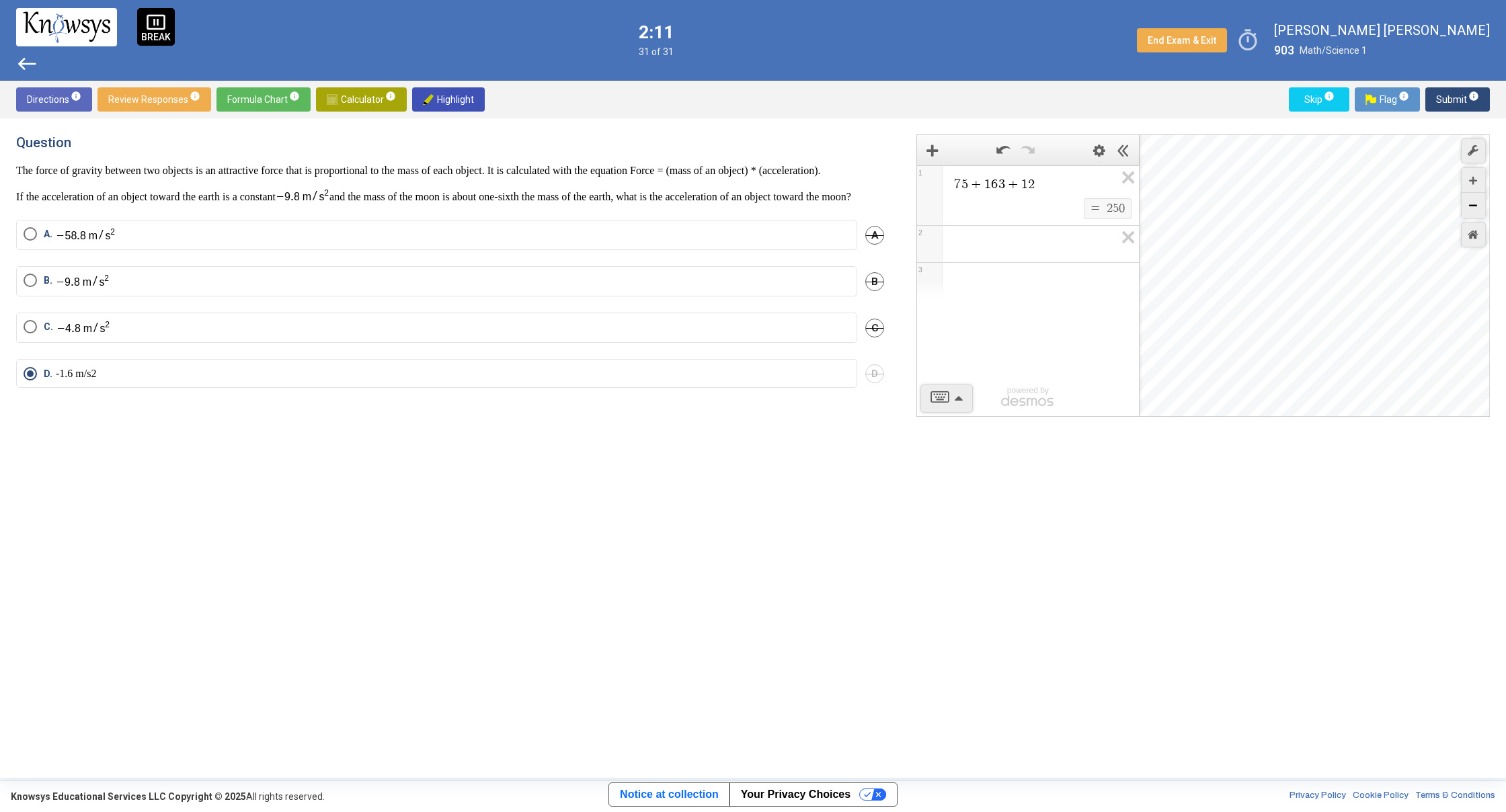
click at [1471, 194] on div "Zoom Out" at bounding box center [1473, 205] width 24 height 25
click at [1471, 196] on div "Zoom Out" at bounding box center [1473, 205] width 24 height 25
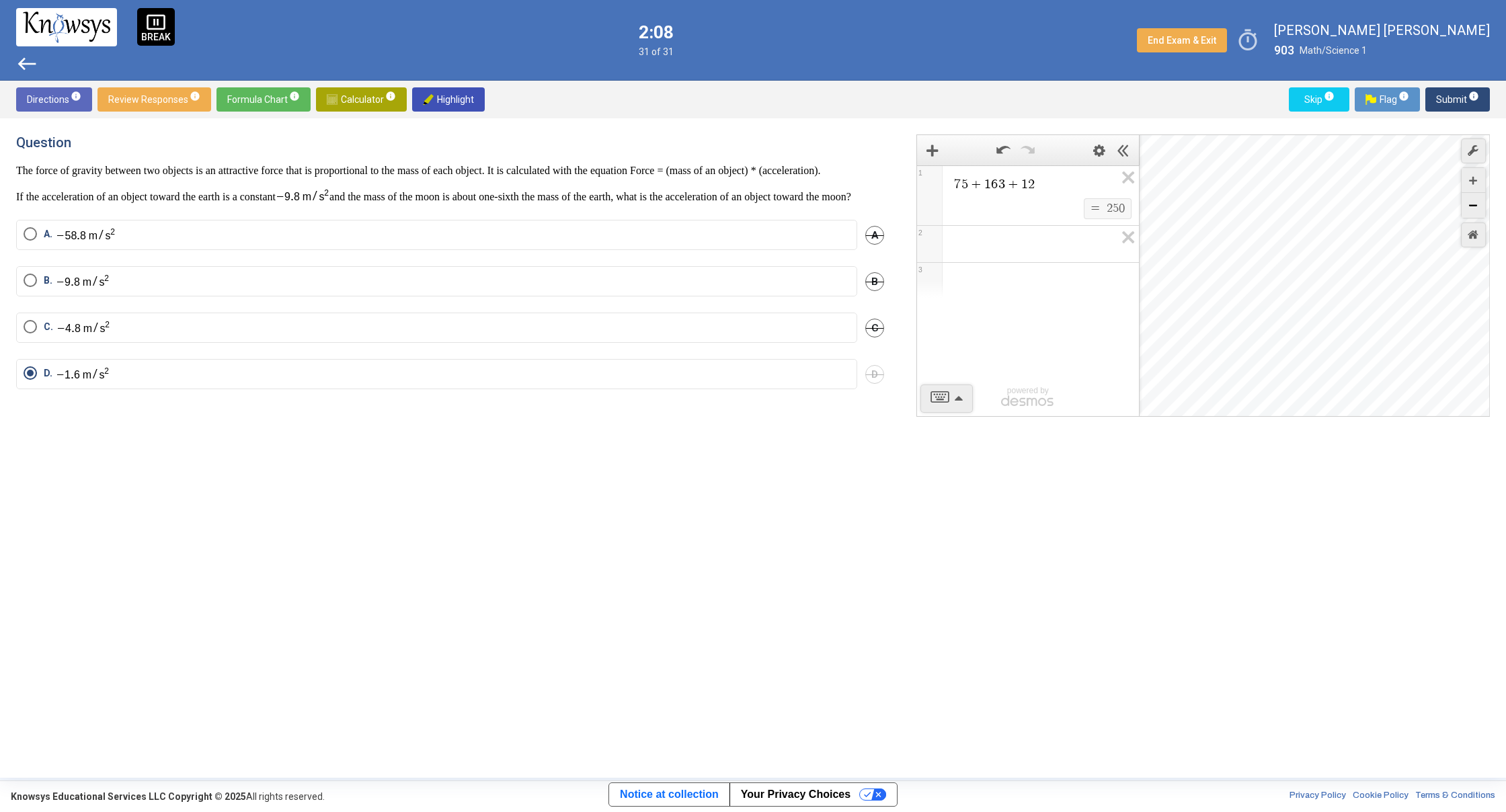
click at [1471, 196] on div "Zoom Out" at bounding box center [1473, 205] width 24 height 25
drag, startPoint x: 1474, startPoint y: 172, endPoint x: 1474, endPoint y: 182, distance: 10.0
click at [1473, 172] on div "Zoom In" at bounding box center [1473, 181] width 24 height 25
click at [1481, 203] on div "Zoom Out" at bounding box center [1473, 205] width 24 height 25
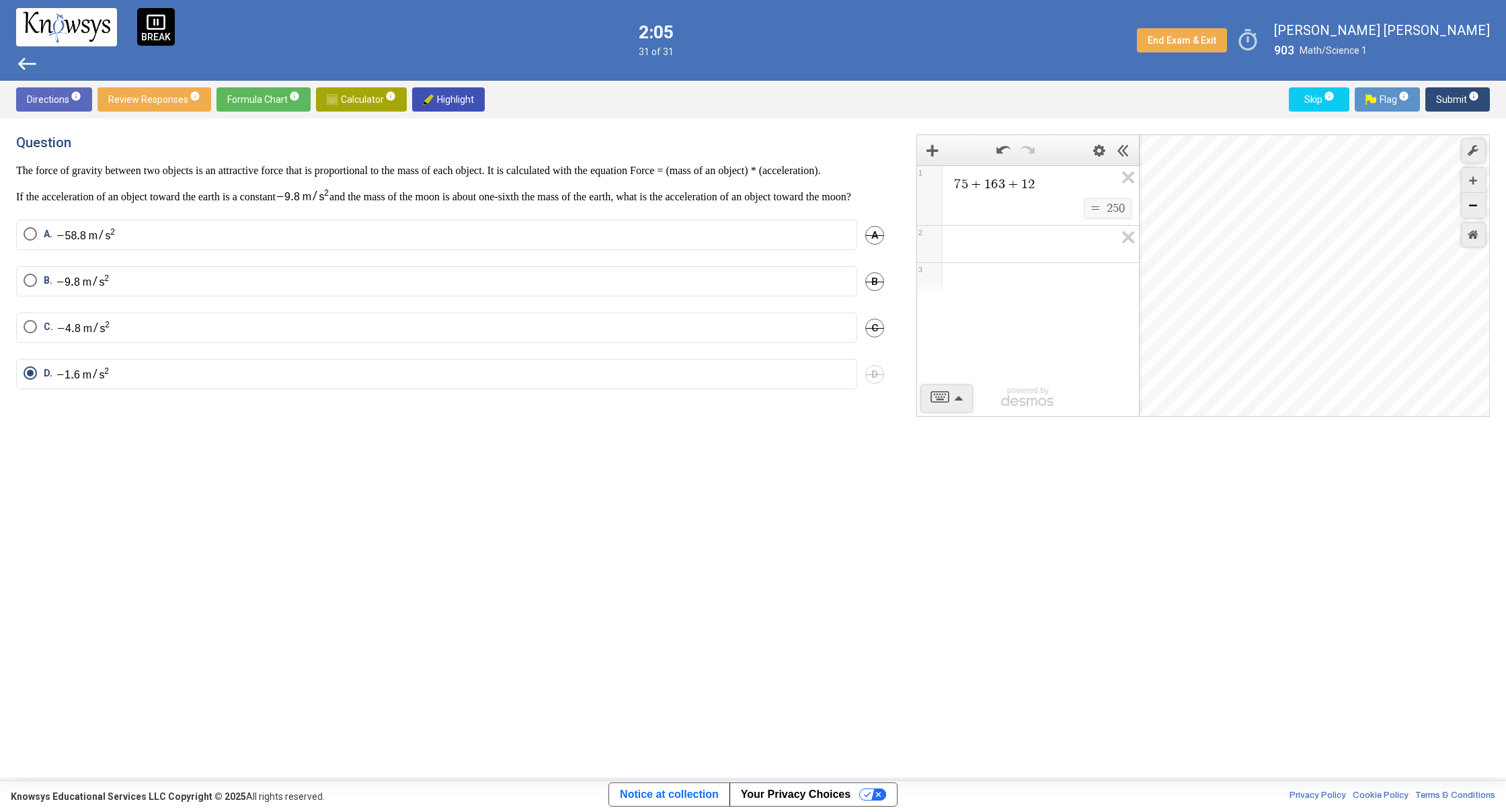
click at [1481, 203] on div "Zoom Out" at bounding box center [1473, 205] width 24 height 25
click at [1481, 205] on div "Zoom Out" at bounding box center [1473, 205] width 24 height 25
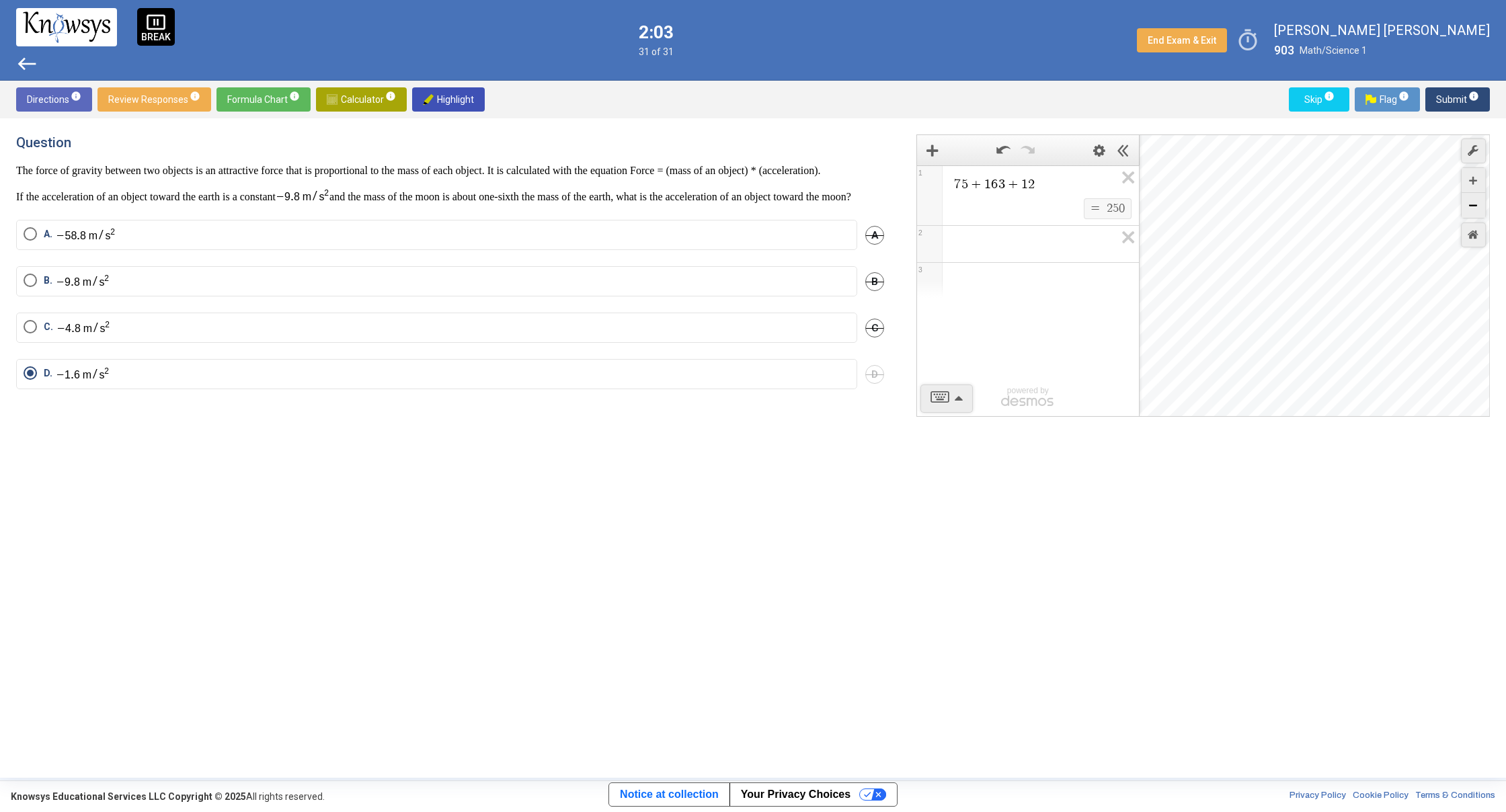
click at [1481, 205] on div "Zoom Out" at bounding box center [1473, 205] width 24 height 25
drag, startPoint x: 1481, startPoint y: 205, endPoint x: 1481, endPoint y: 213, distance: 8.0
click at [1481, 206] on div "Zoom Out" at bounding box center [1473, 205] width 24 height 25
click at [1481, 217] on div "Zoom Out" at bounding box center [1473, 205] width 24 height 25
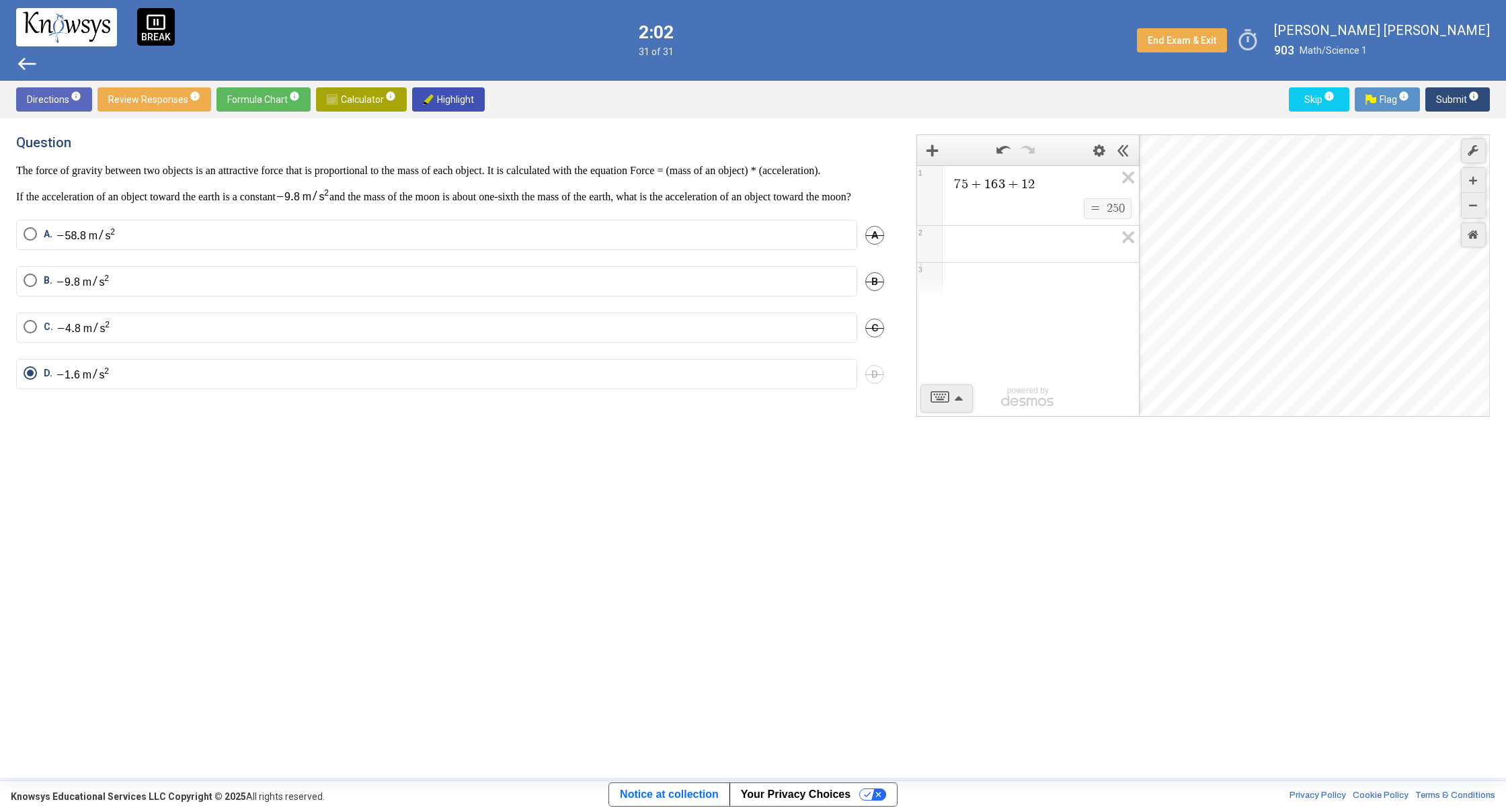
click at [1481, 218] on div "Graph Settings Controls" at bounding box center [1473, 193] width 25 height 51
click at [1479, 219] on div "Graph Settings Controls" at bounding box center [1473, 207] width 25 height 84
click at [1475, 222] on div "Graph Settings Controls" at bounding box center [1473, 207] width 25 height 84
click at [1463, 201] on div "Zoom Out" at bounding box center [1473, 205] width 24 height 25
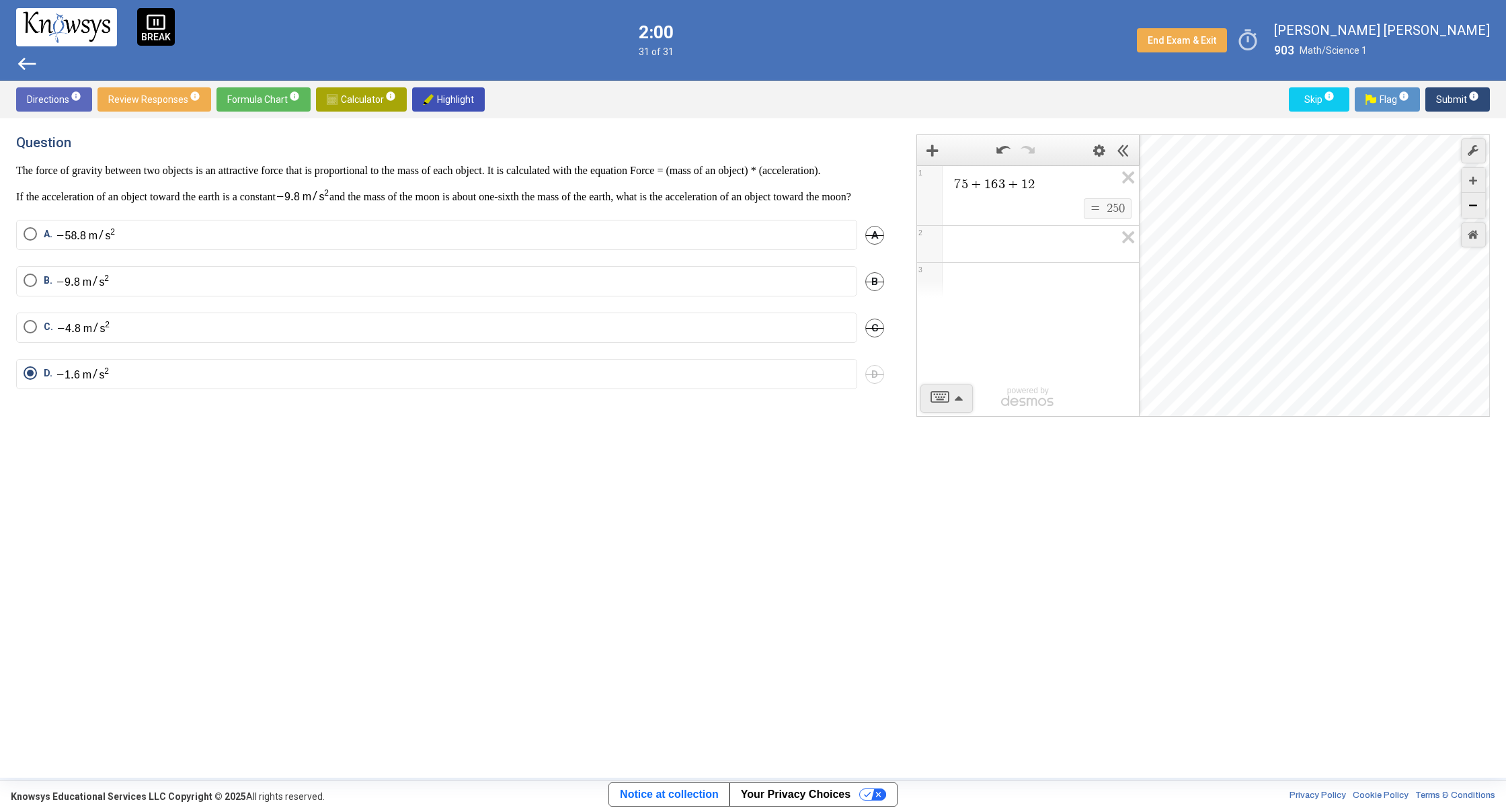
click at [1463, 201] on div "Zoom Out" at bounding box center [1473, 205] width 24 height 25
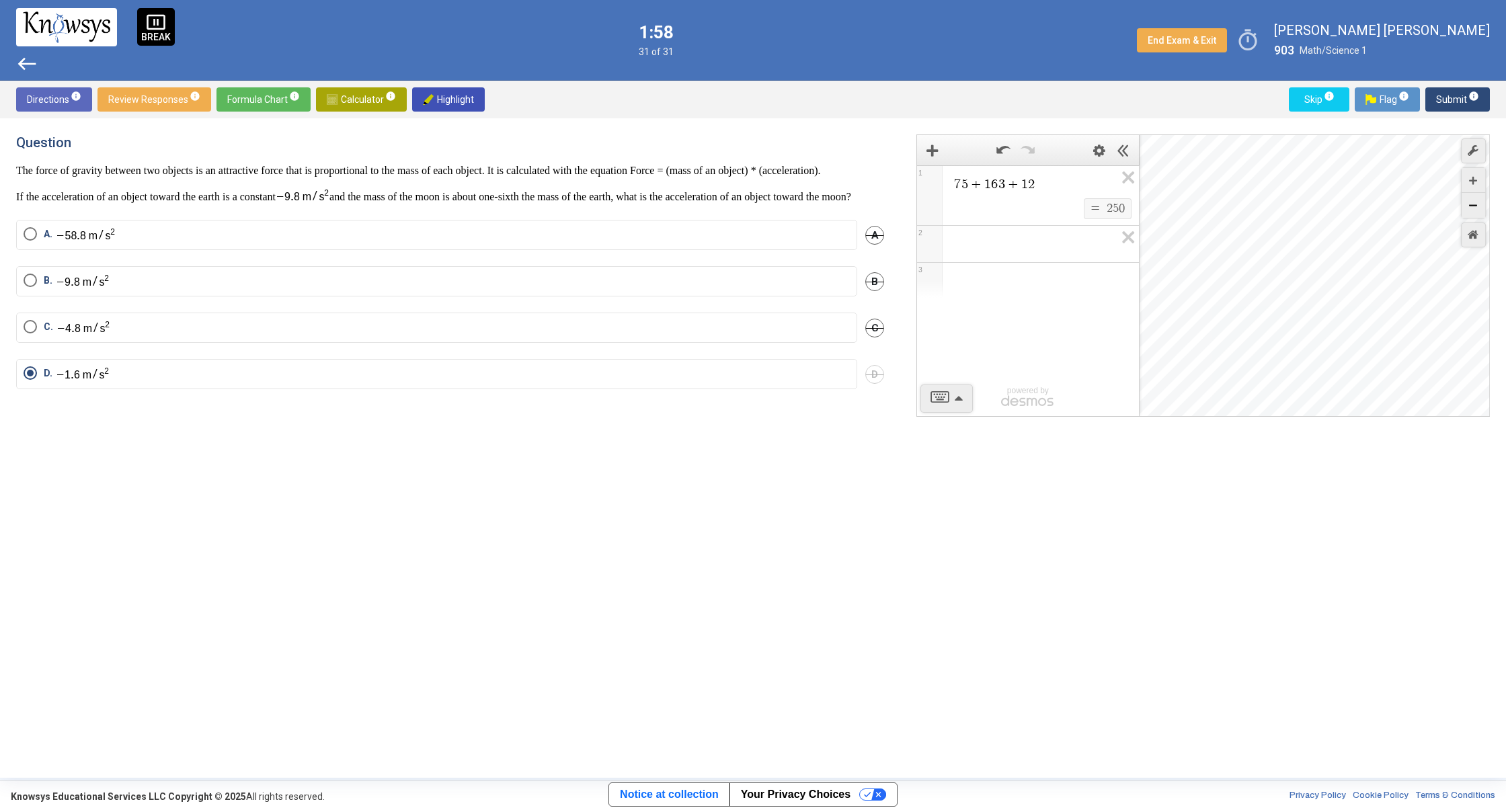
click at [1463, 201] on div "Zoom Out" at bounding box center [1473, 205] width 24 height 25
click at [1463, 199] on div "Zoom Out" at bounding box center [1473, 205] width 24 height 25
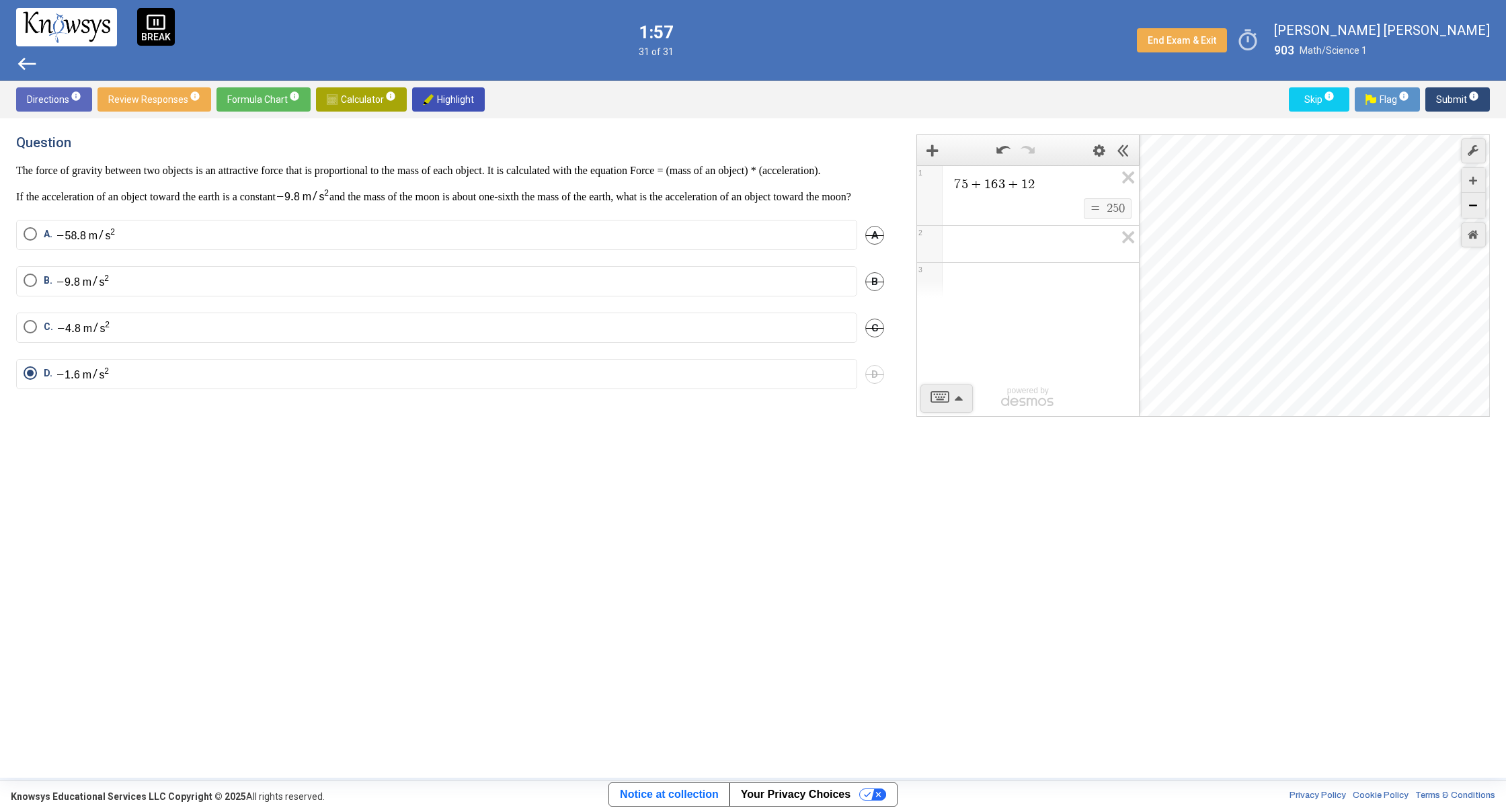
click at [1463, 199] on div "Zoom Out" at bounding box center [1473, 205] width 24 height 25
click at [1463, 198] on div "Zoom Out" at bounding box center [1473, 205] width 24 height 25
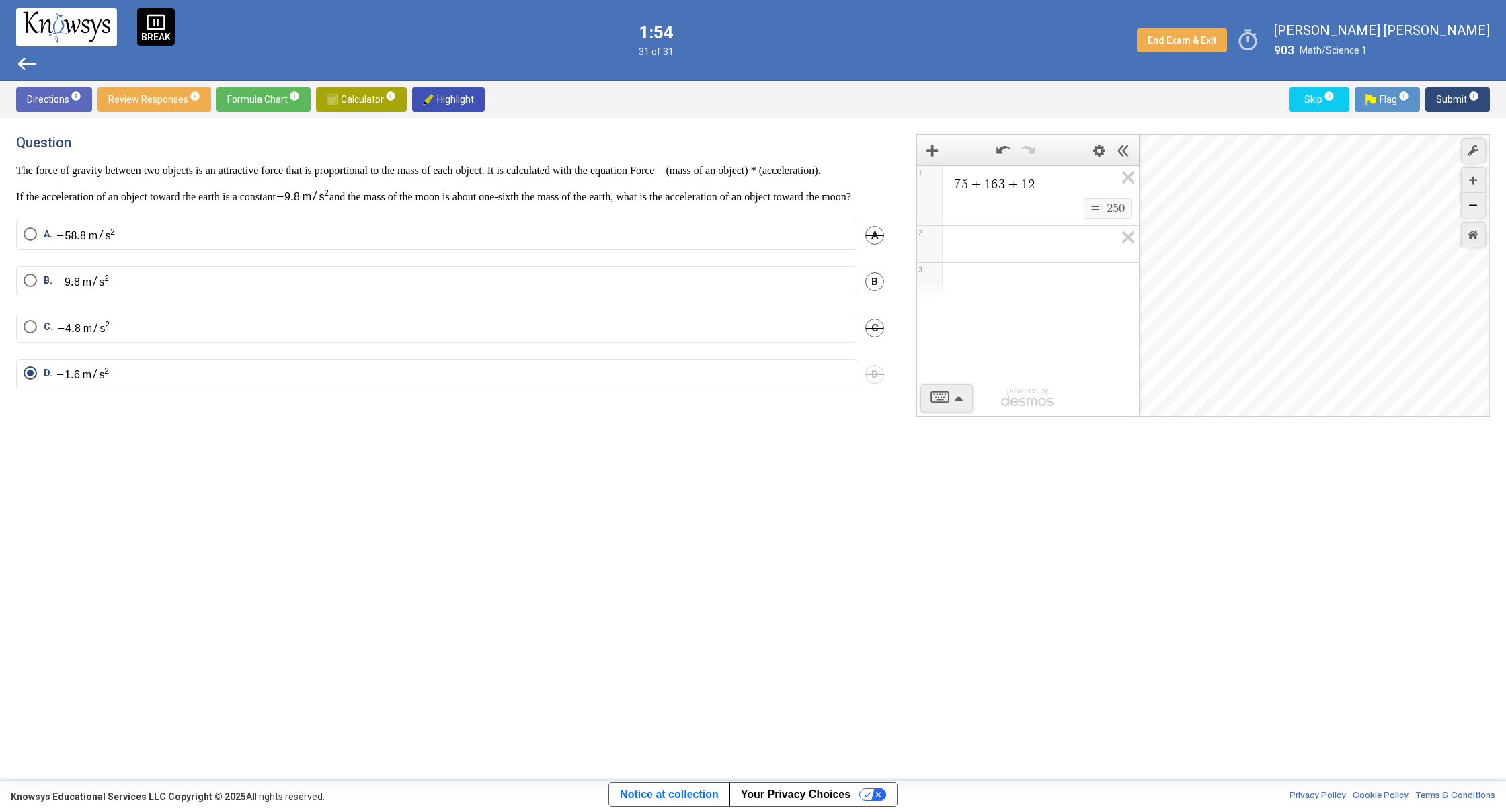
click at [1463, 198] on div "Zoom Out" at bounding box center [1473, 205] width 24 height 25
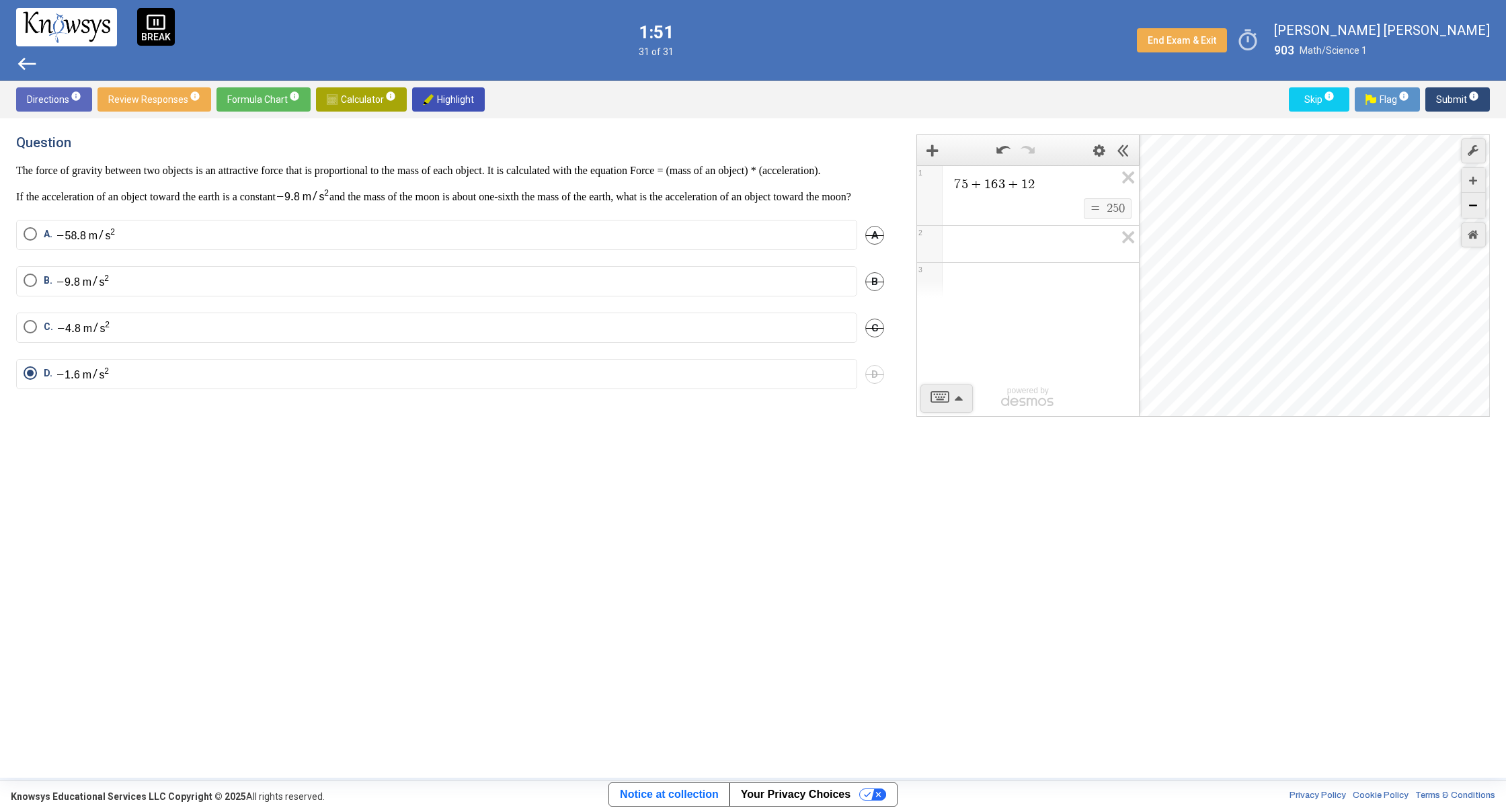
click at [1463, 198] on div "Zoom Out" at bounding box center [1473, 205] width 24 height 25
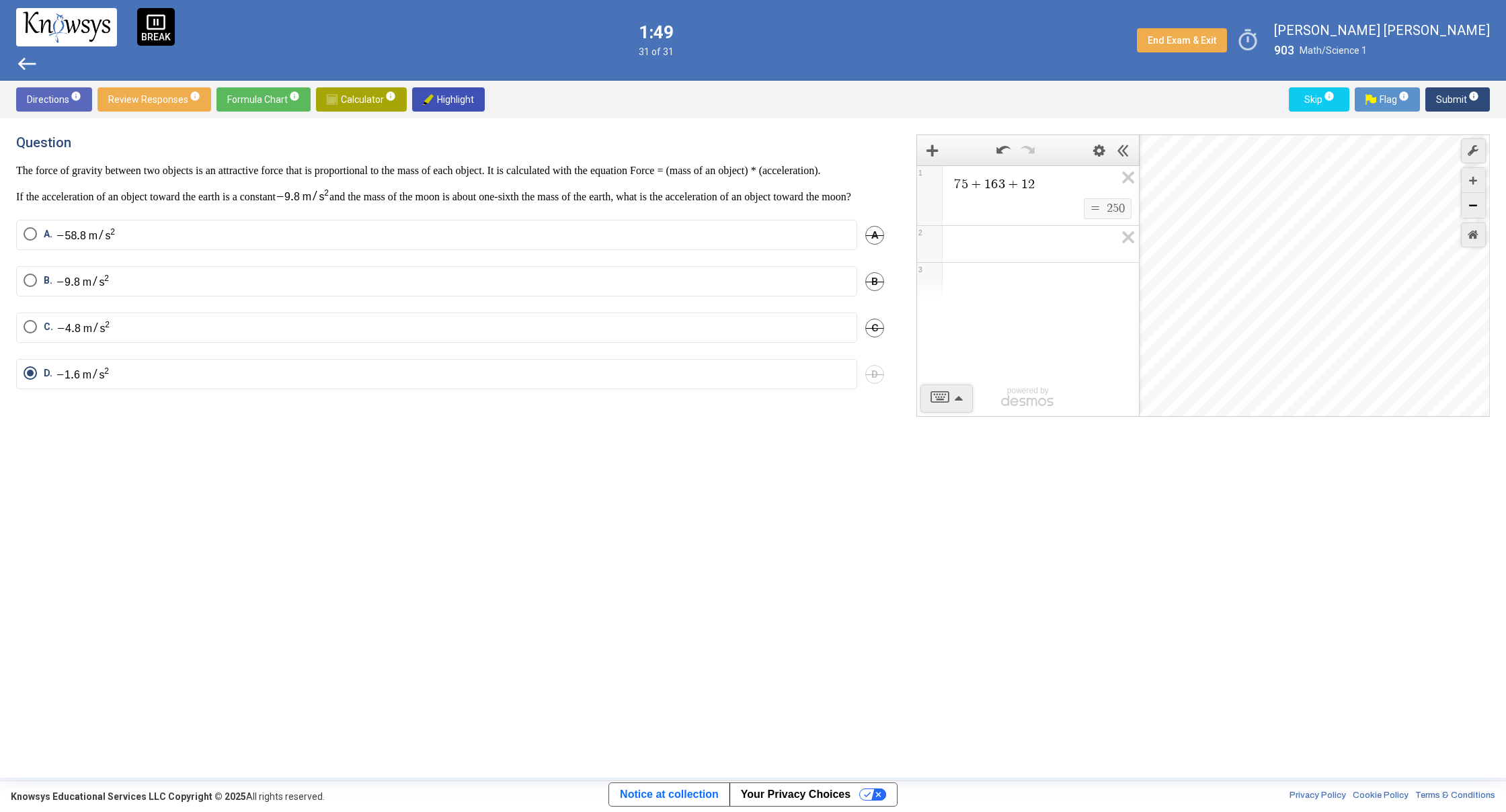
click at [1463, 198] on div "Zoom Out" at bounding box center [1473, 205] width 24 height 25
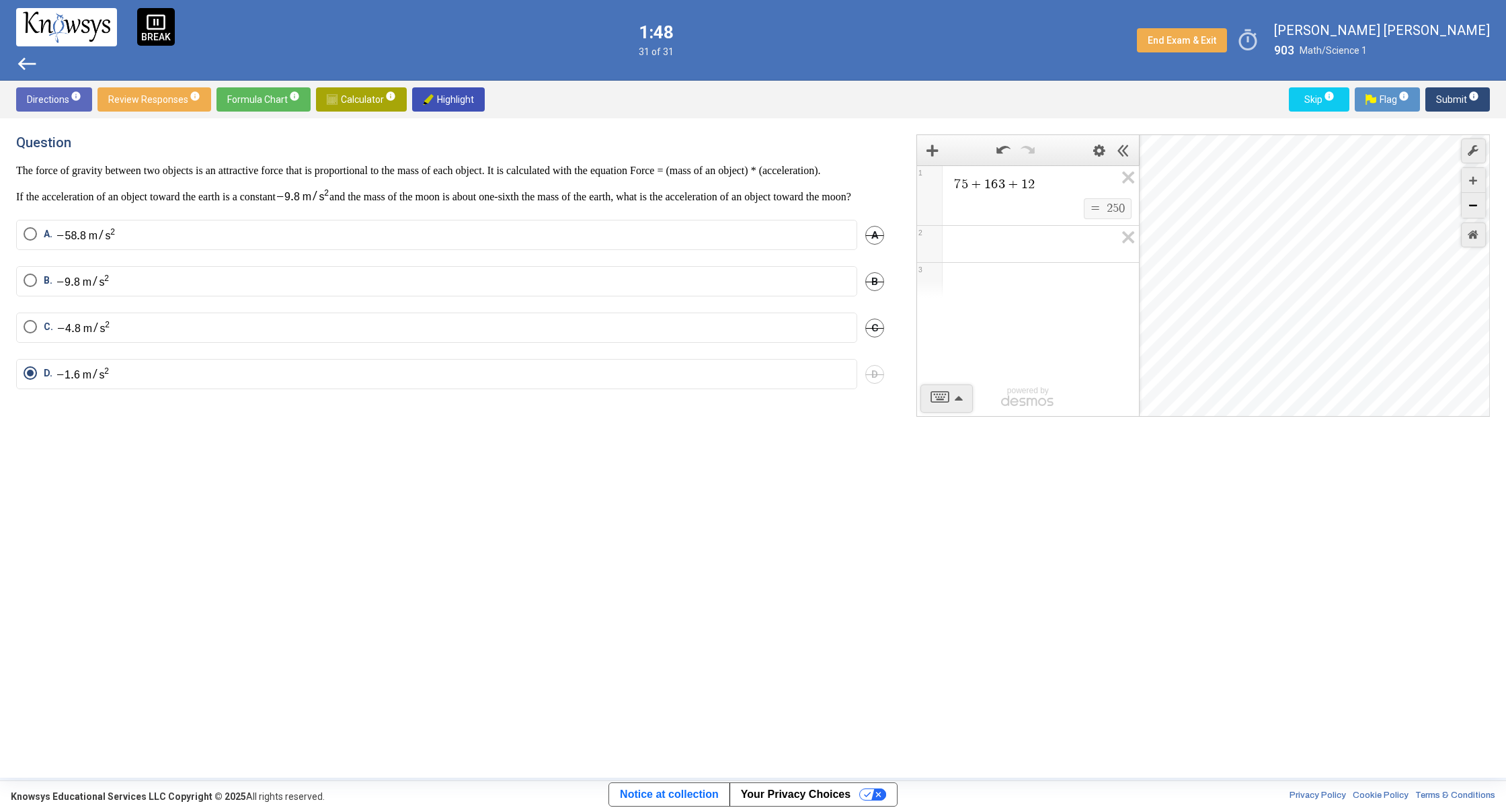
click at [1463, 198] on div "Zoom Out" at bounding box center [1473, 205] width 24 height 25
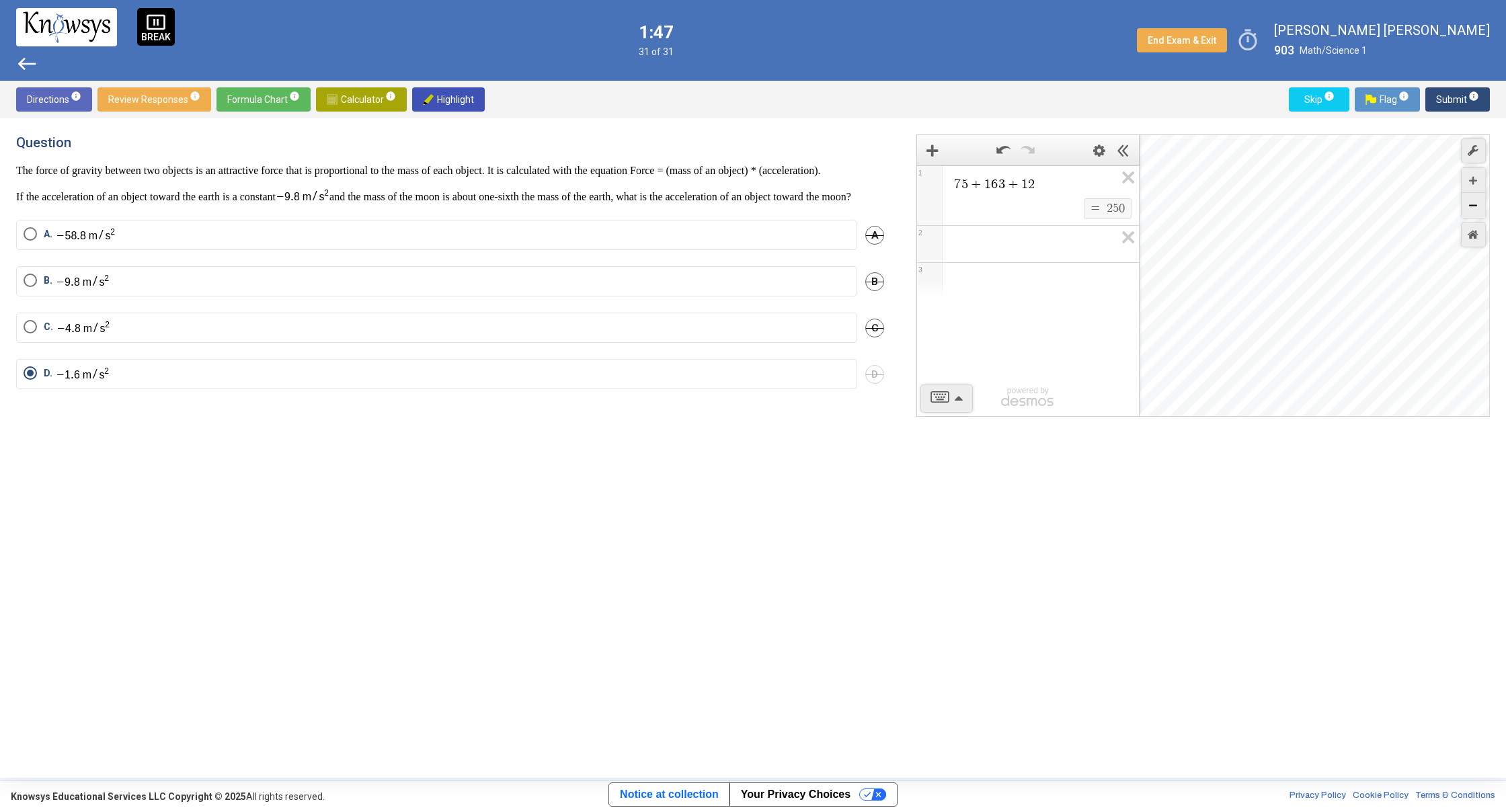
click at [1463, 198] on div "Zoom Out" at bounding box center [1473, 205] width 24 height 25
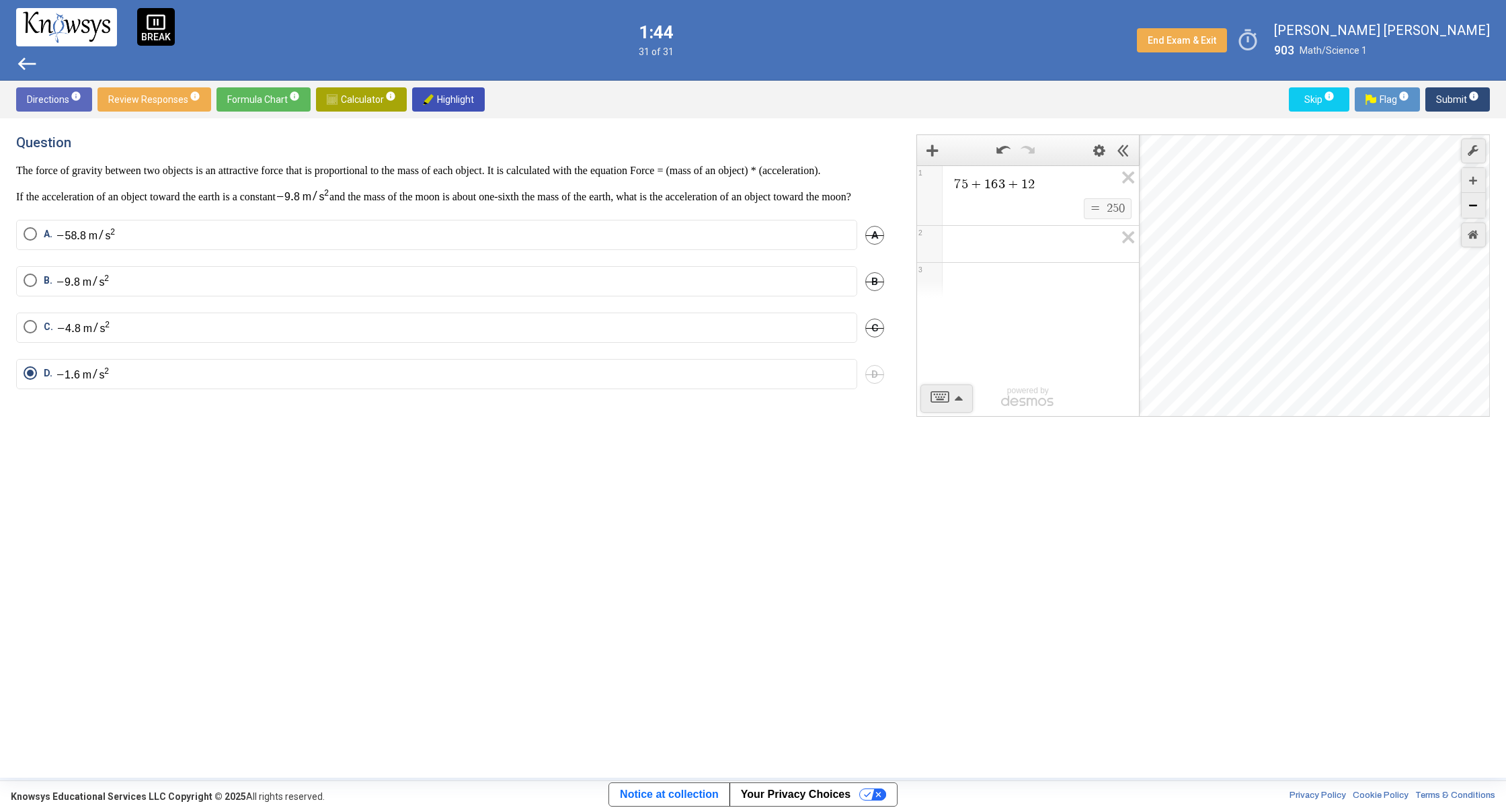
click at [1463, 198] on div "Zoom Out" at bounding box center [1473, 205] width 24 height 25
click at [1463, 199] on div "Zoom Out" at bounding box center [1473, 205] width 24 height 25
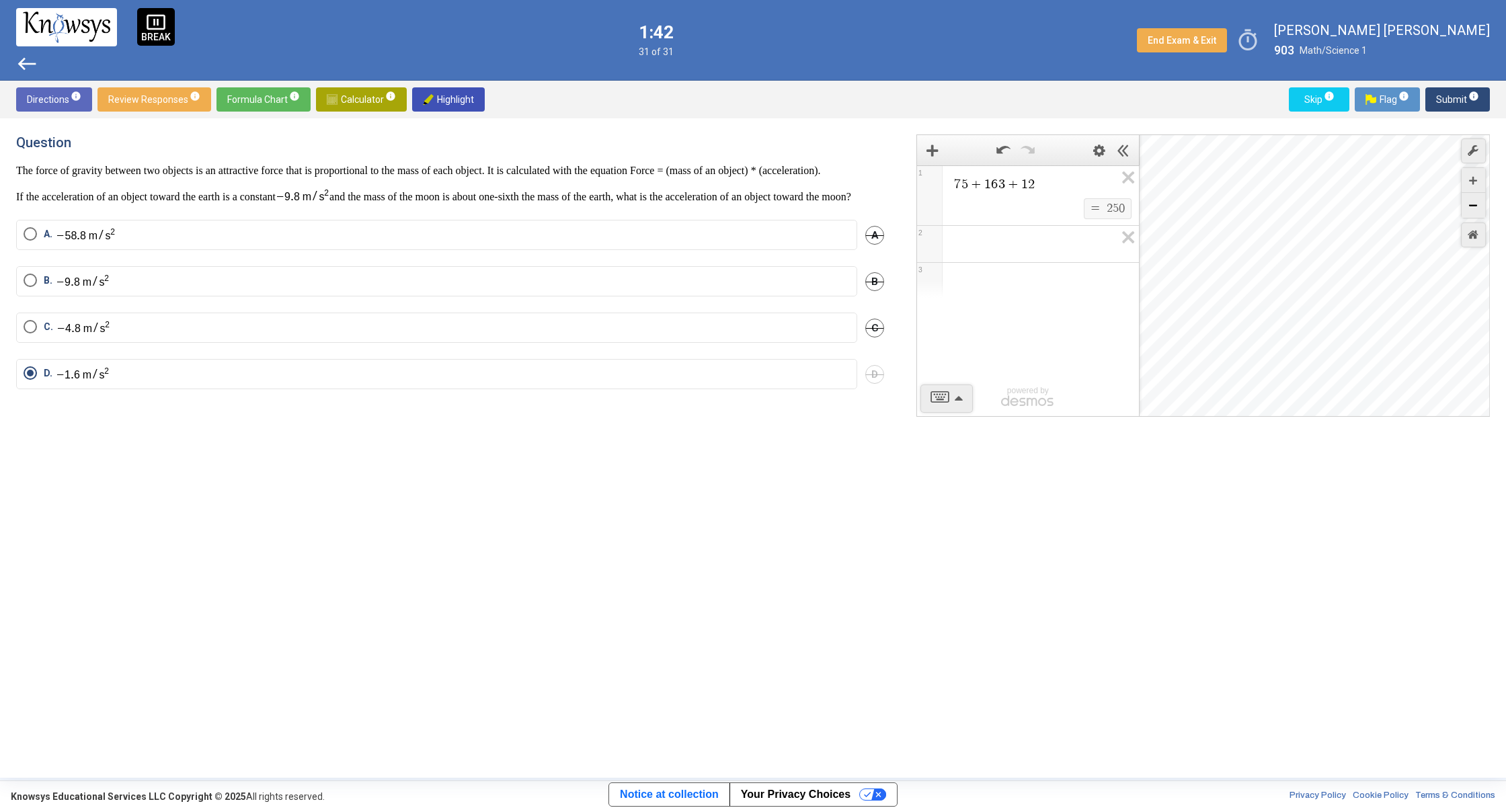
click at [1463, 199] on div "Zoom Out" at bounding box center [1473, 205] width 24 height 25
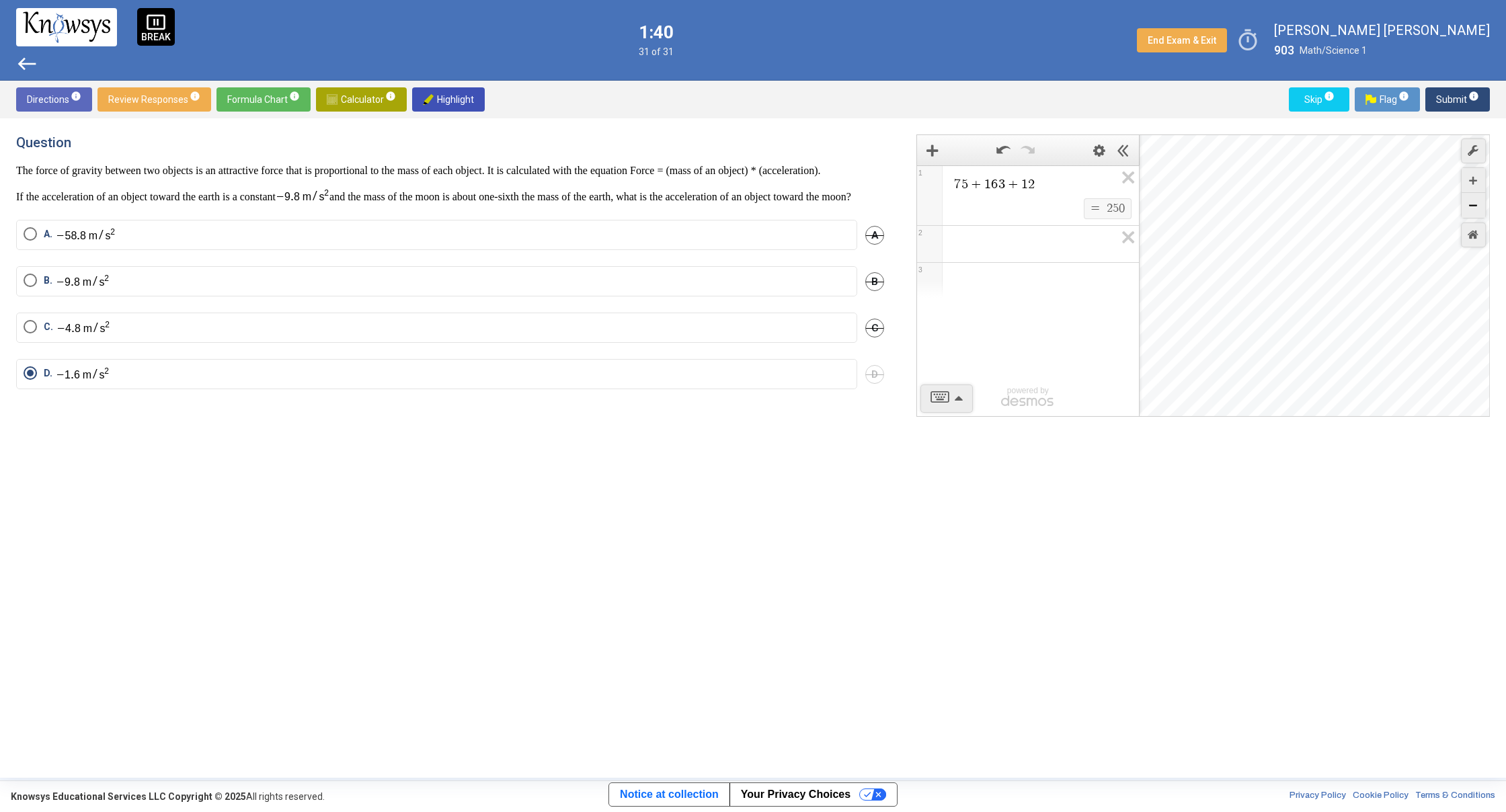
click at [1463, 199] on div "Zoom Out" at bounding box center [1473, 205] width 24 height 25
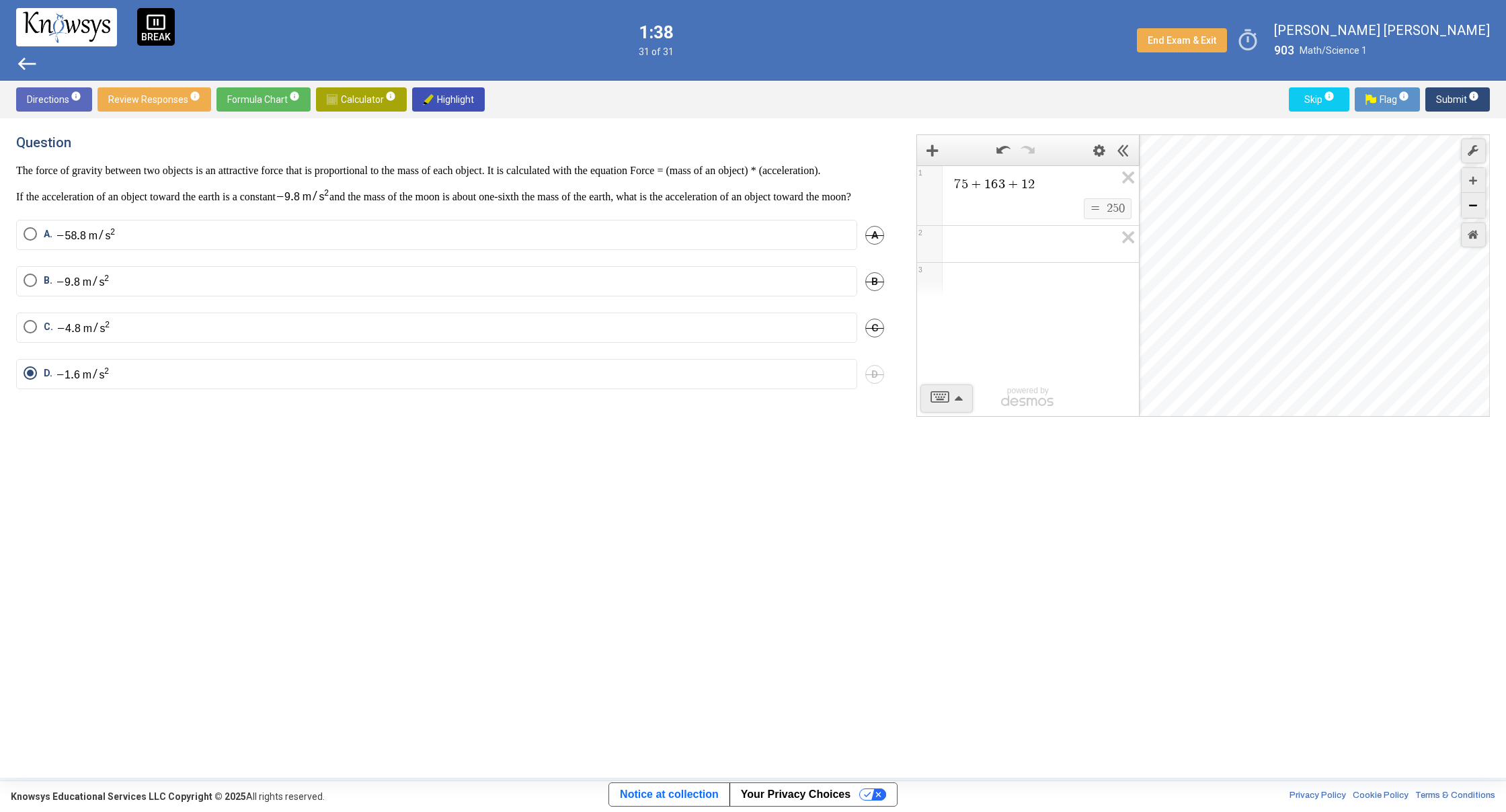
click at [1463, 199] on div "Zoom Out" at bounding box center [1473, 205] width 24 height 25
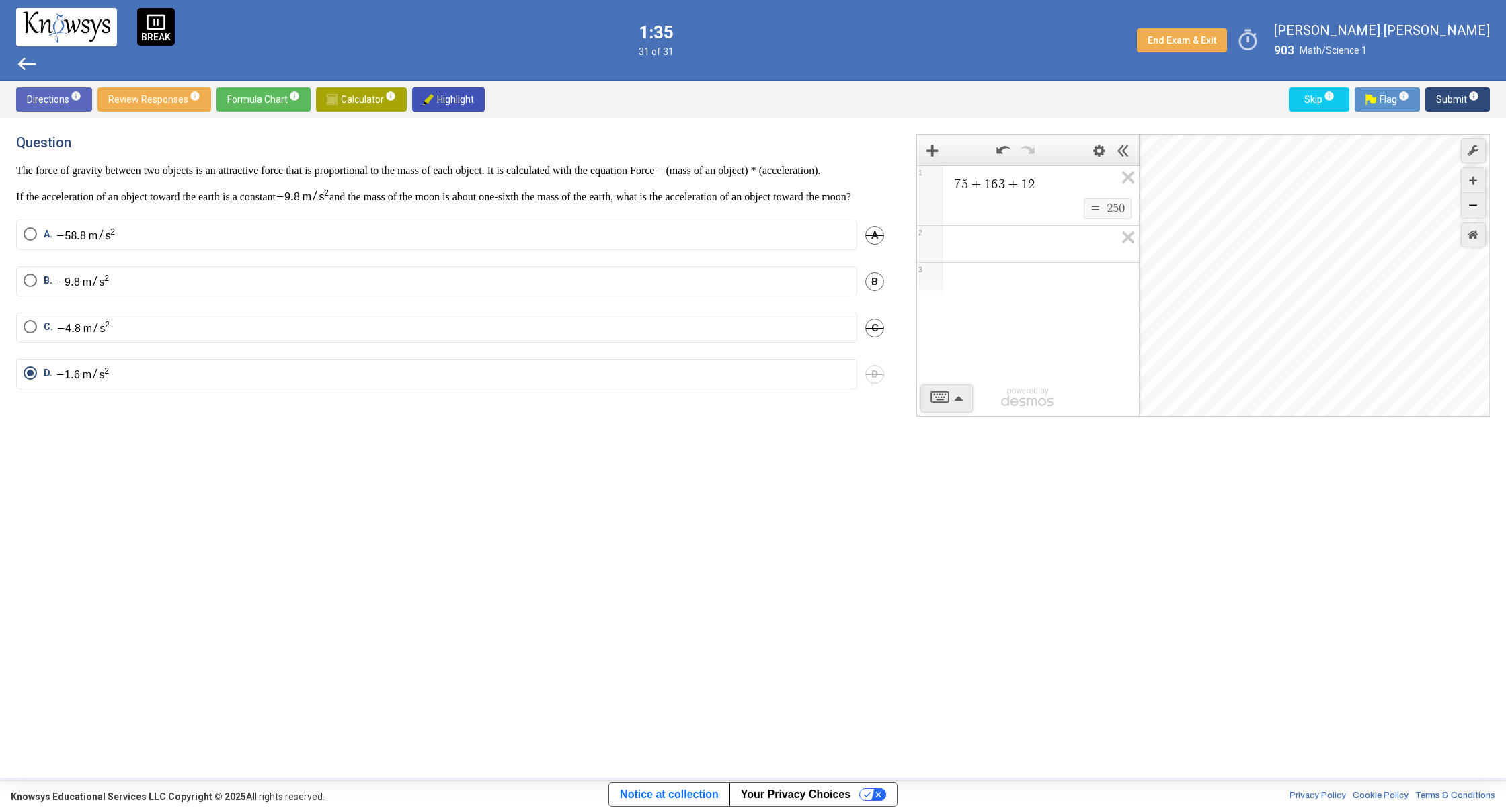
click at [1463, 199] on div "Zoom Out" at bounding box center [1473, 205] width 24 height 25
click at [1471, 227] on div "Restore Default Zoom" at bounding box center [1473, 235] width 25 height 25
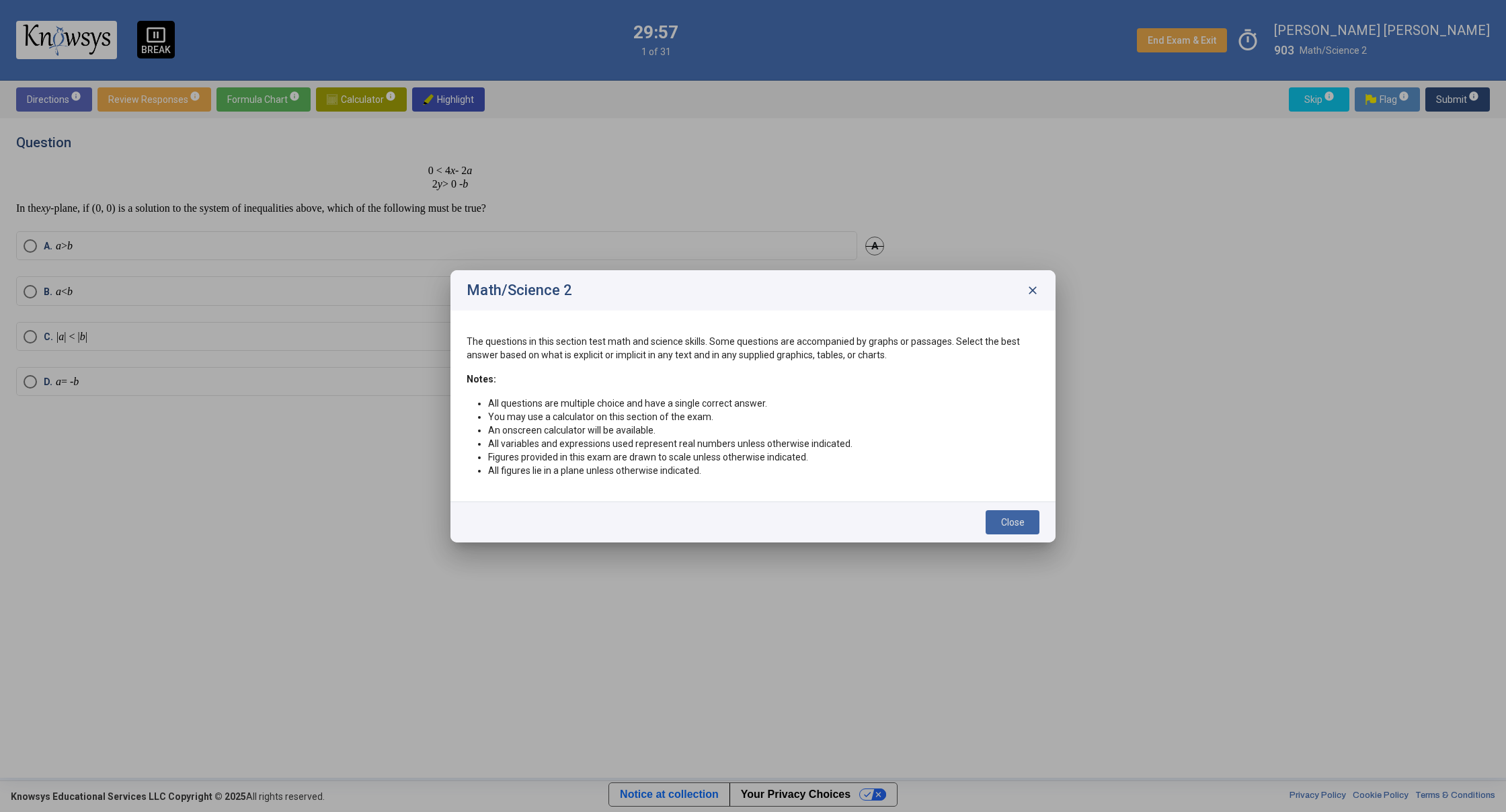
click at [1008, 510] on div "Close" at bounding box center [753, 522] width 605 height 41
click at [1009, 518] on span "Close" at bounding box center [1013, 522] width 24 height 11
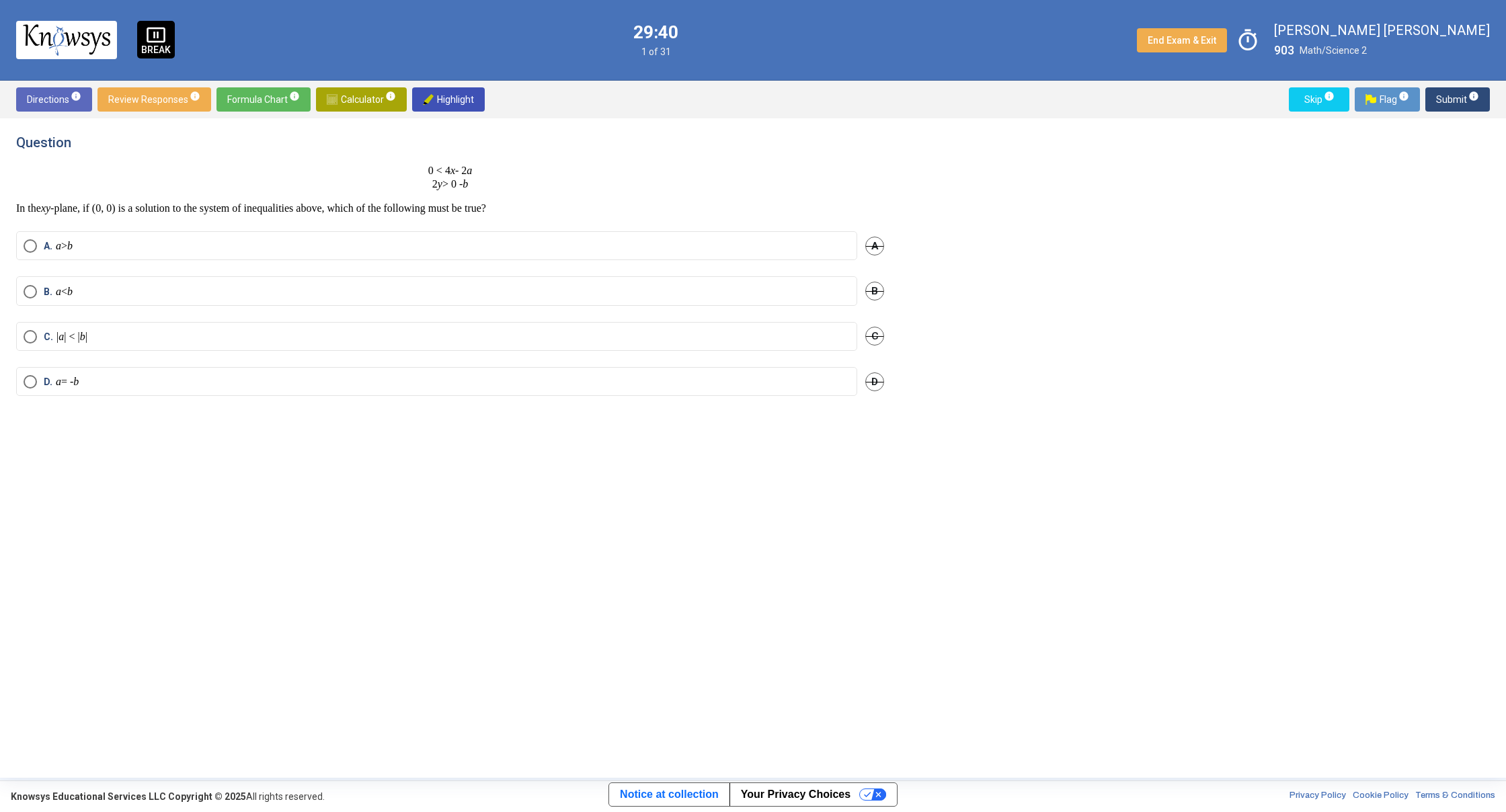
drag, startPoint x: 24, startPoint y: 209, endPoint x: 529, endPoint y: 201, distance: 505.1
click at [529, 201] on div "0 < 4 x - 2 a 2 y > 0 - b In the xy -plane, if (0, 0) is a solution to the syst…" at bounding box center [451, 190] width 868 height 51
drag, startPoint x: 139, startPoint y: 361, endPoint x: 119, endPoint y: 361, distance: 20.0
click at [104, 392] on mat-radio-button "D. a = - b" at bounding box center [437, 381] width 841 height 29
click at [56, 260] on div "A. a > b A" at bounding box center [451, 253] width 868 height 45
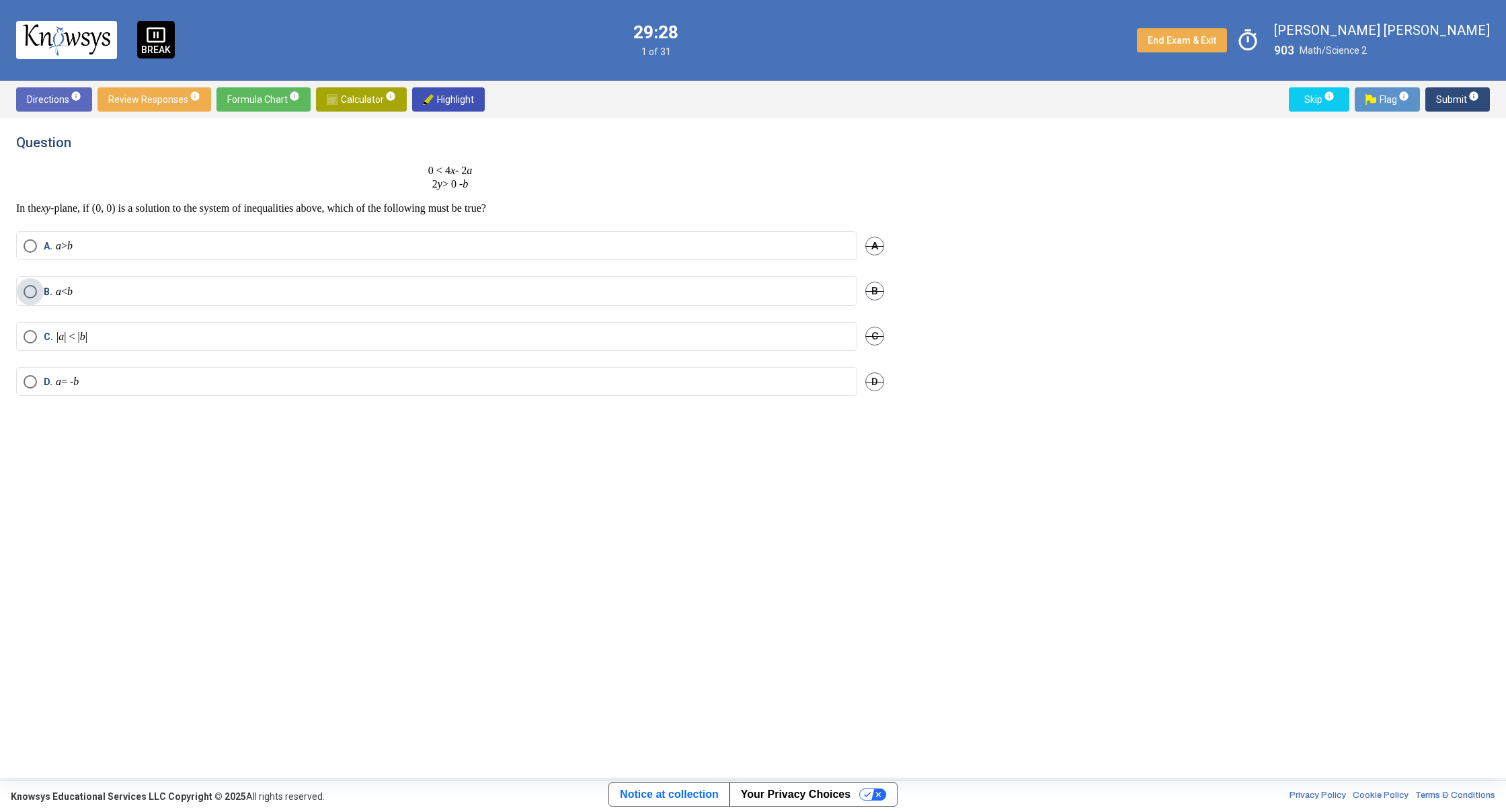
click at [73, 294] on p "a < b" at bounding box center [64, 291] width 17 height 13
click at [75, 328] on mat-radio-button "C. | a | < | b |" at bounding box center [437, 336] width 841 height 29
click at [1452, 89] on div "Directions info Review Responses info Formula Chart info Calculator info Highli…" at bounding box center [753, 100] width 1506 height 38
drag, startPoint x: 1448, startPoint y: 102, endPoint x: 1440, endPoint y: 101, distance: 8.1
click at [1441, 102] on span "Submit info" at bounding box center [1457, 99] width 43 height 24
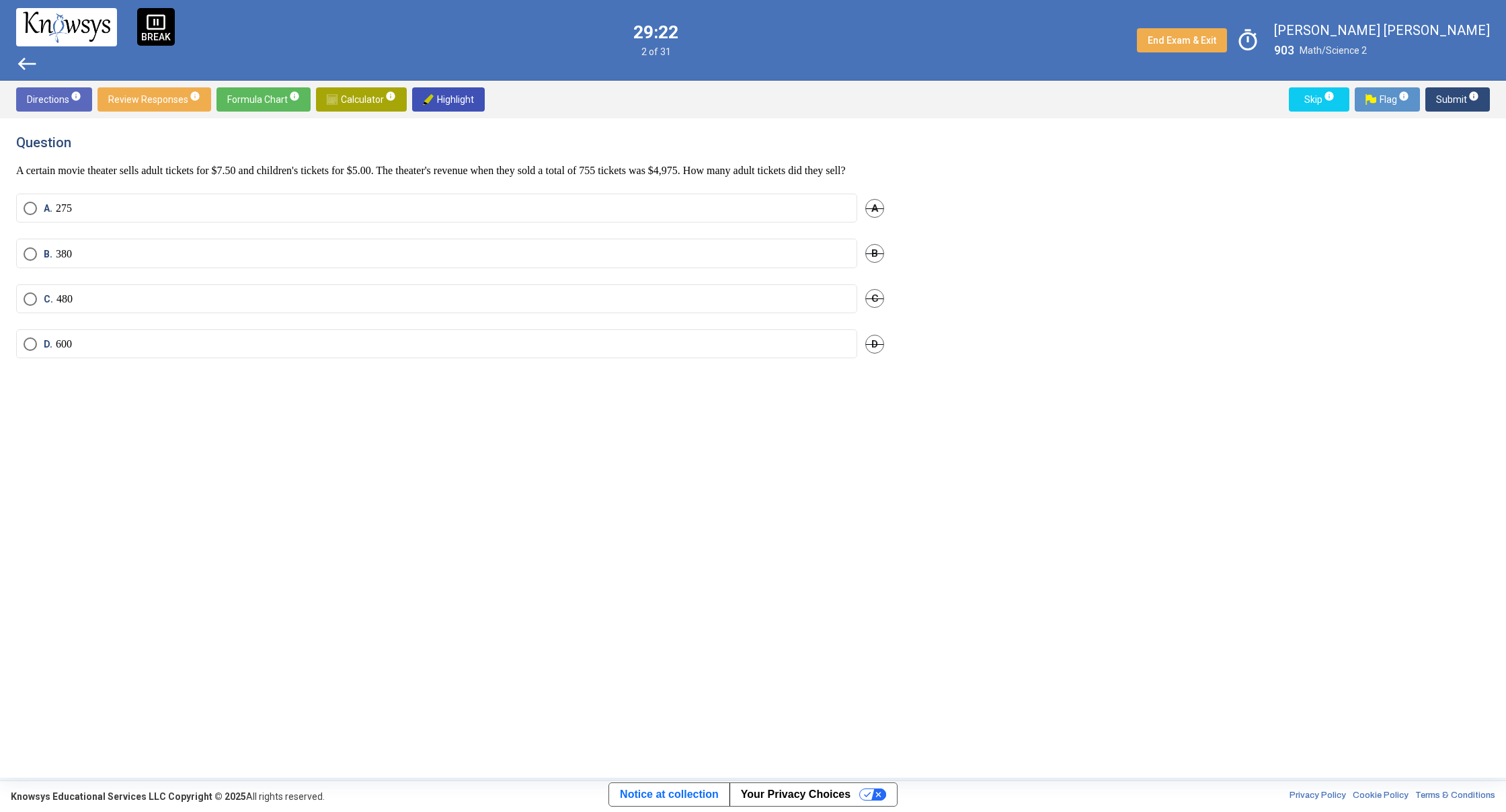
drag, startPoint x: 22, startPoint y: 189, endPoint x: 24, endPoint y: 178, distance: 11.2
drag, startPoint x: 1211, startPoint y: 809, endPoint x: 1221, endPoint y: 696, distance: 113.4
click at [371, 87] on span "Calculator info" at bounding box center [361, 99] width 69 height 24
drag, startPoint x: 683, startPoint y: 198, endPoint x: 819, endPoint y: 163, distance: 140.4
click at [1003, 195] on div "​" at bounding box center [1027, 182] width 221 height 32
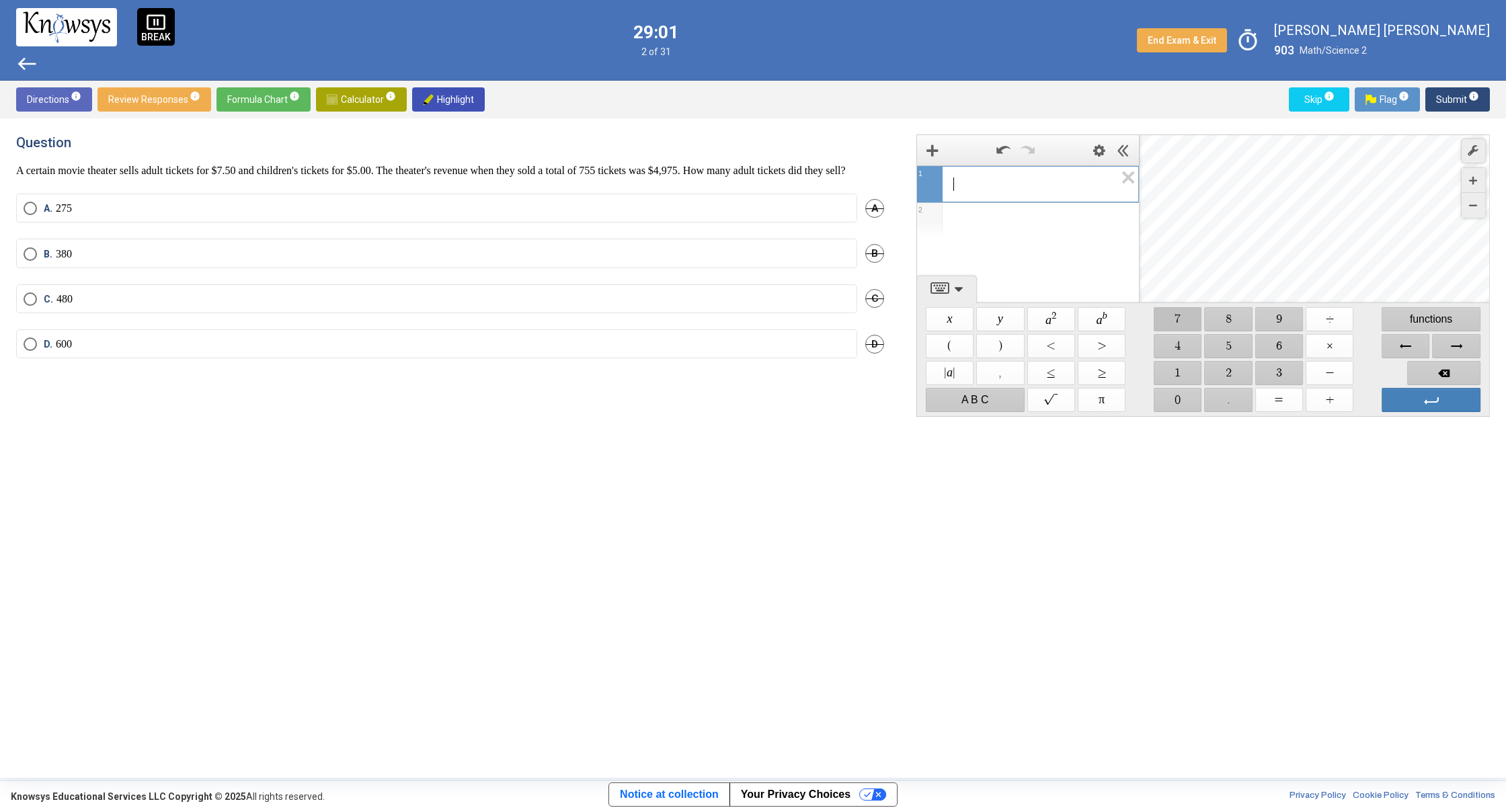
click at [1180, 310] on span "$$ 7" at bounding box center [1178, 319] width 48 height 24
click at [1228, 408] on span "$$ ." at bounding box center [1229, 399] width 48 height 24
click at [1231, 354] on span "$$ 5" at bounding box center [1229, 346] width 48 height 24
click at [1187, 397] on span "$$ 0" at bounding box center [1178, 399] width 48 height 24
click at [1336, 327] on span "$$ ÷" at bounding box center [1329, 319] width 48 height 24
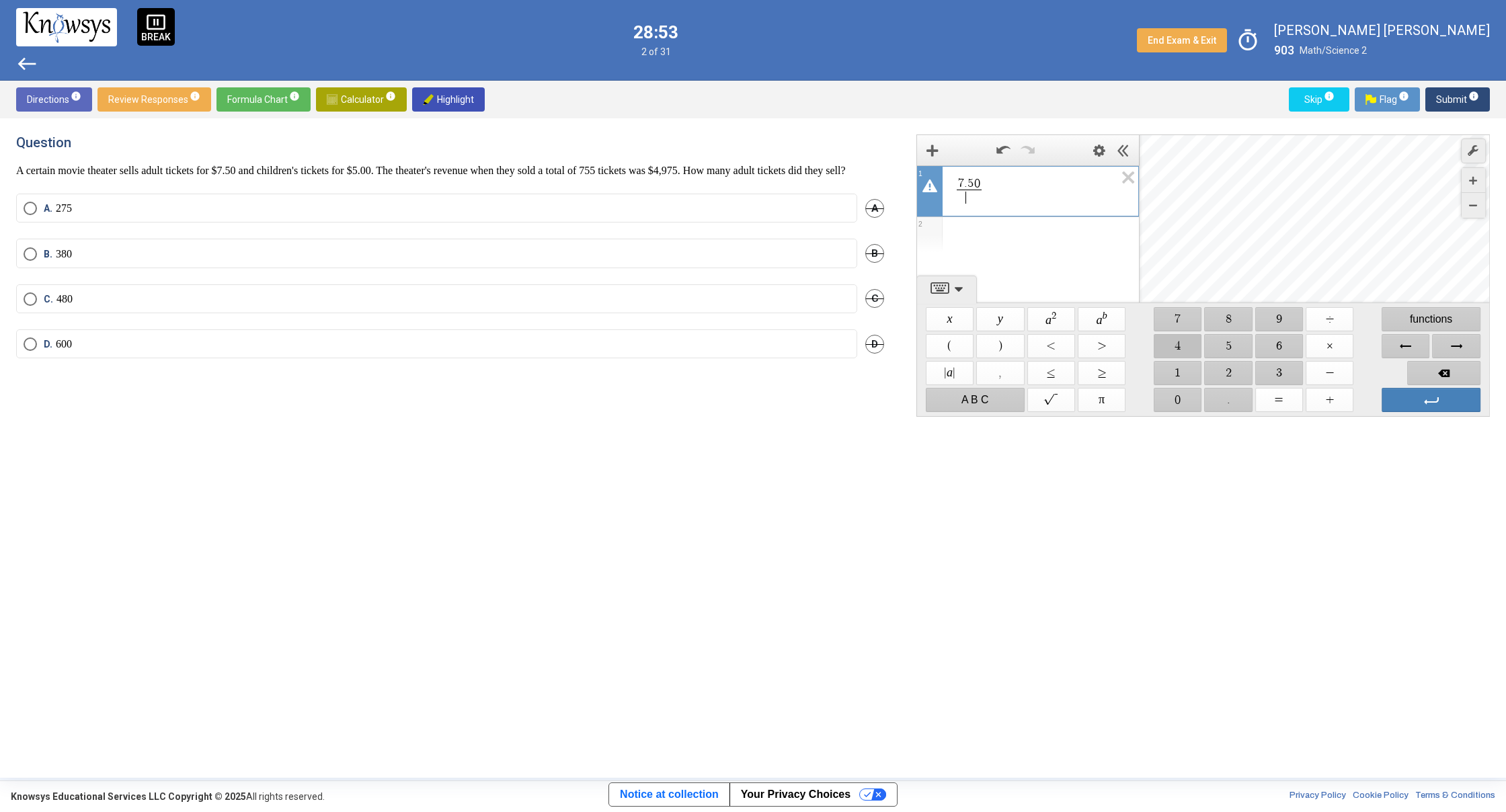
click at [1185, 335] on span "$$ 4" at bounding box center [1178, 346] width 48 height 24
drag, startPoint x: 1292, startPoint y: 328, endPoint x: 1246, endPoint y: 324, distance: 46.2
click at [1291, 327] on span "$$ 9" at bounding box center [1279, 319] width 48 height 24
click at [1191, 320] on span "$$ 7" at bounding box center [1178, 319] width 48 height 24
click at [1235, 347] on span "$$ 5" at bounding box center [1229, 346] width 48 height 24
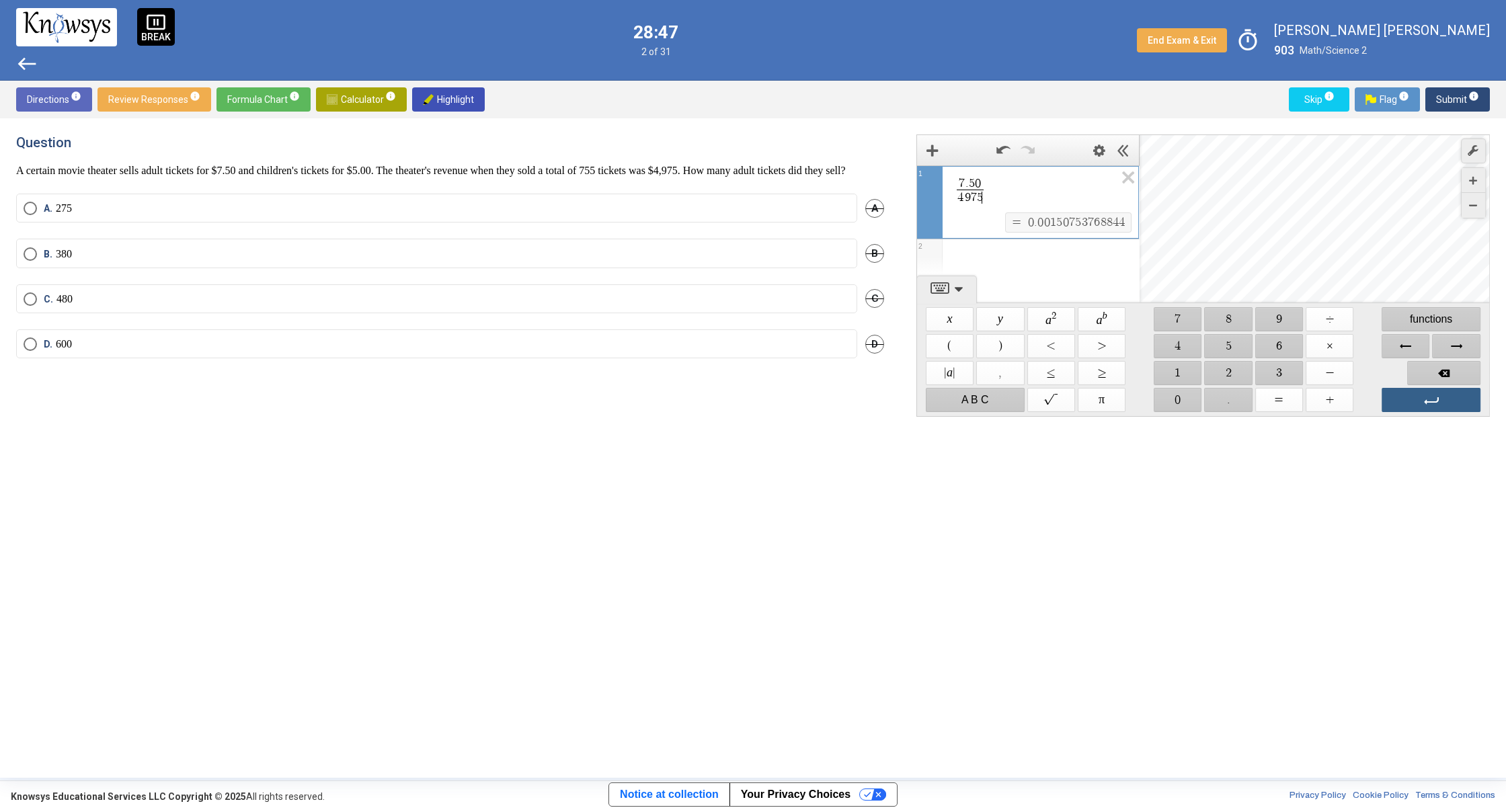
click at [1428, 410] on span "Enter" at bounding box center [1431, 399] width 99 height 24
click at [1115, 253] on icon "Expression List" at bounding box center [1123, 254] width 31 height 31
click at [1111, 185] on icon "Expression List" at bounding box center [1123, 181] width 31 height 31
click at [1185, 315] on span "$$ 7" at bounding box center [1178, 319] width 48 height 24
drag, startPoint x: 1237, startPoint y: 338, endPoint x: 1245, endPoint y: 333, distance: 9.4
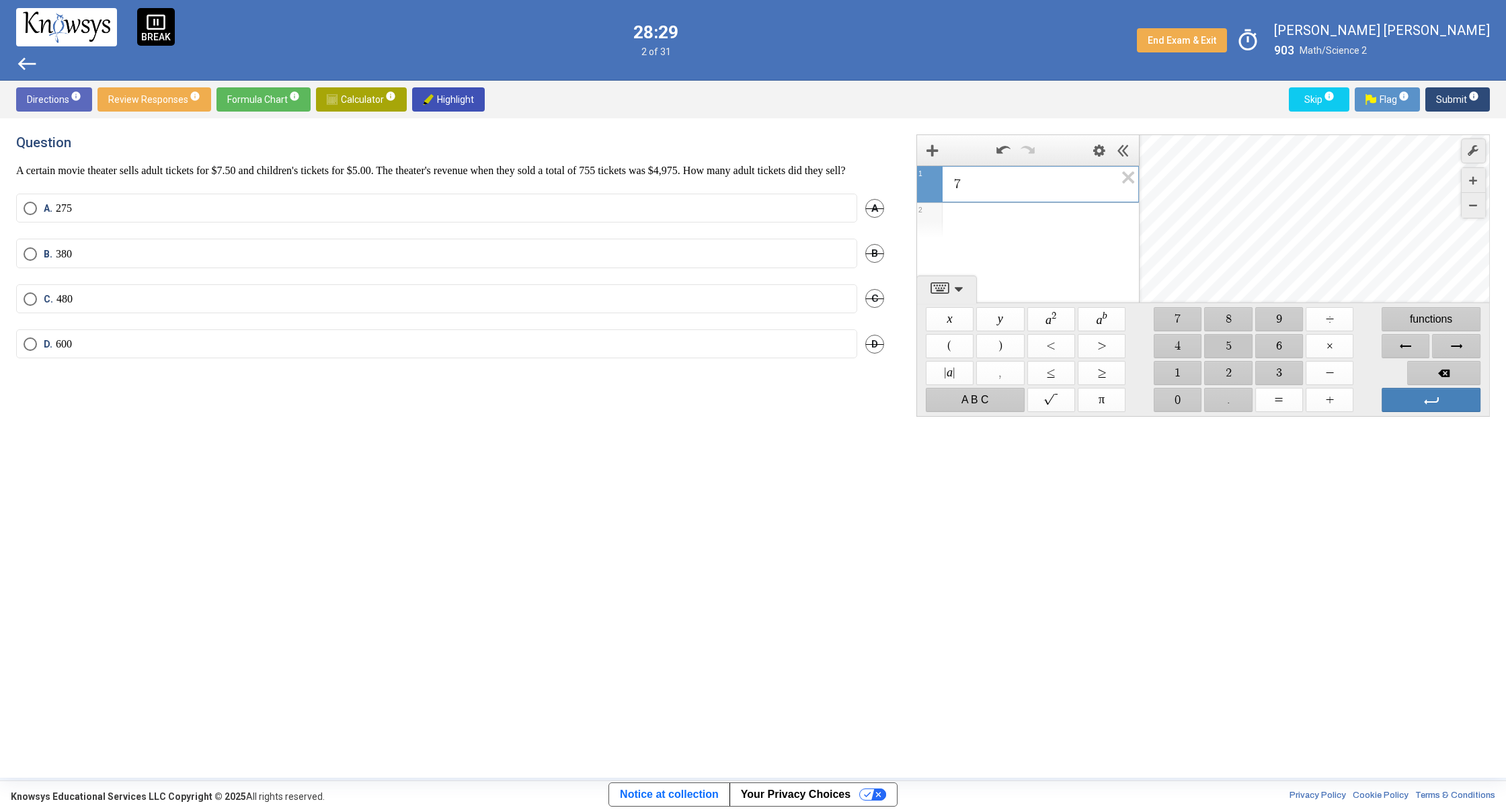
click at [1245, 333] on div "$$ 5" at bounding box center [1228, 346] width 50 height 27
click at [1235, 343] on span "$$ 5" at bounding box center [1229, 346] width 48 height 24
click at [1321, 316] on span "$$ ÷" at bounding box center [1329, 319] width 48 height 24
click at [1191, 348] on span "$$ 4" at bounding box center [1178, 346] width 48 height 24
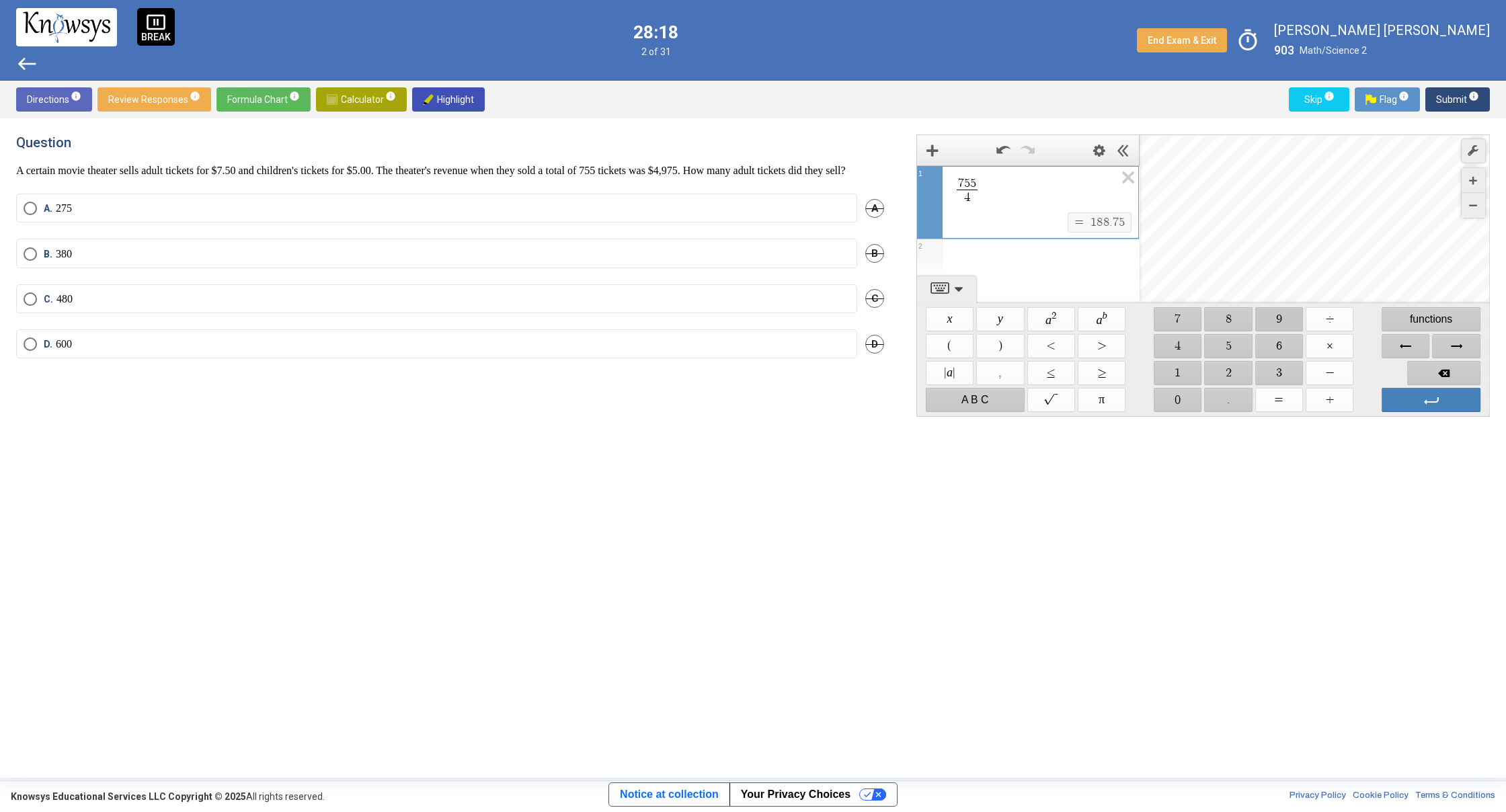
click at [1275, 322] on span "$$ 9" at bounding box center [1279, 319] width 48 height 24
click at [1169, 319] on span "$$ 7" at bounding box center [1178, 319] width 48 height 24
click at [1216, 348] on span "$$ 5" at bounding box center [1229, 346] width 48 height 24
click at [1459, 401] on span "Enter" at bounding box center [1431, 399] width 99 height 24
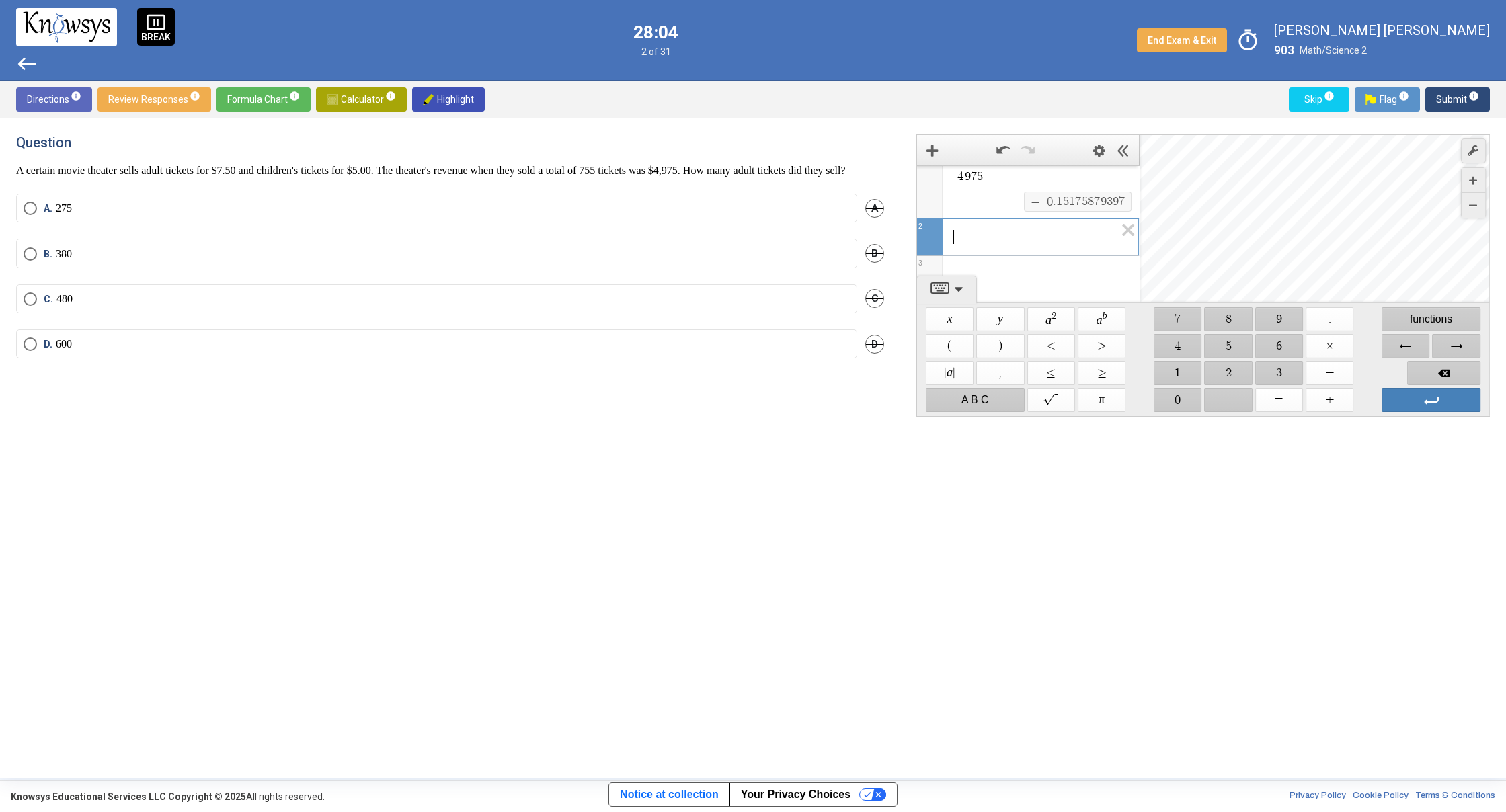
drag, startPoint x: 977, startPoint y: 262, endPoint x: 963, endPoint y: 266, distance: 14.6
click at [964, 266] on div "7 5 5 4 9 7 5 ​ $$ = $$ 0 . 1 5 1 7 5 8 7 9 3 9 7 1 ​ 2 3 powered by" at bounding box center [1027, 234] width 222 height 181
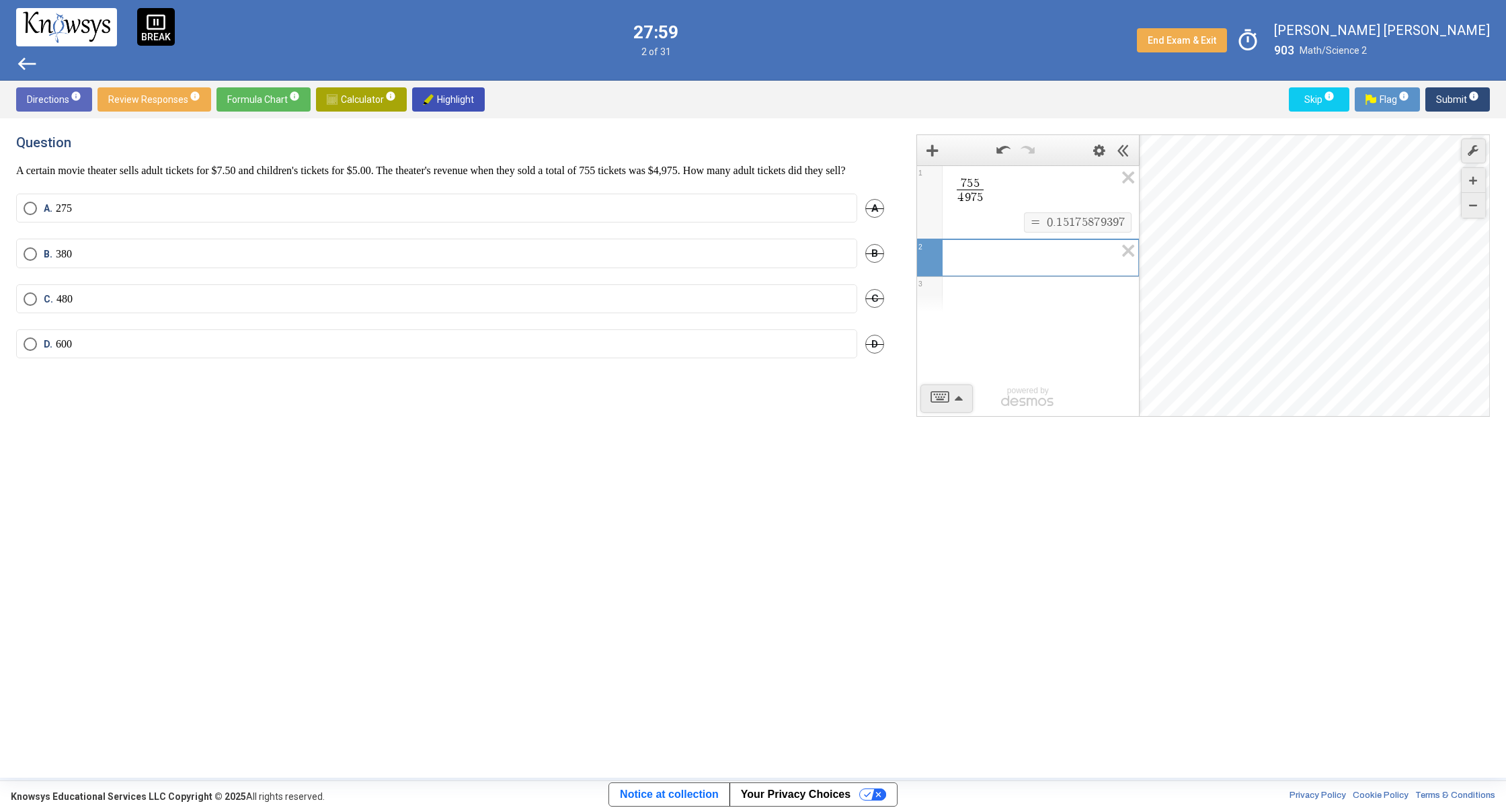
click at [1062, 201] on div "7 5 5 4 9 7 5 ​ $$ = $$ 0 . 1 5 1 7 5 8 7 9 3 9 7" at bounding box center [1027, 202] width 222 height 73
drag, startPoint x: 260, startPoint y: 245, endPoint x: 252, endPoint y: 241, distance: 8.9
click at [252, 238] on div "A. 275 A" at bounding box center [451, 216] width 868 height 45
click at [264, 215] on label "A. 275" at bounding box center [437, 208] width 826 height 13
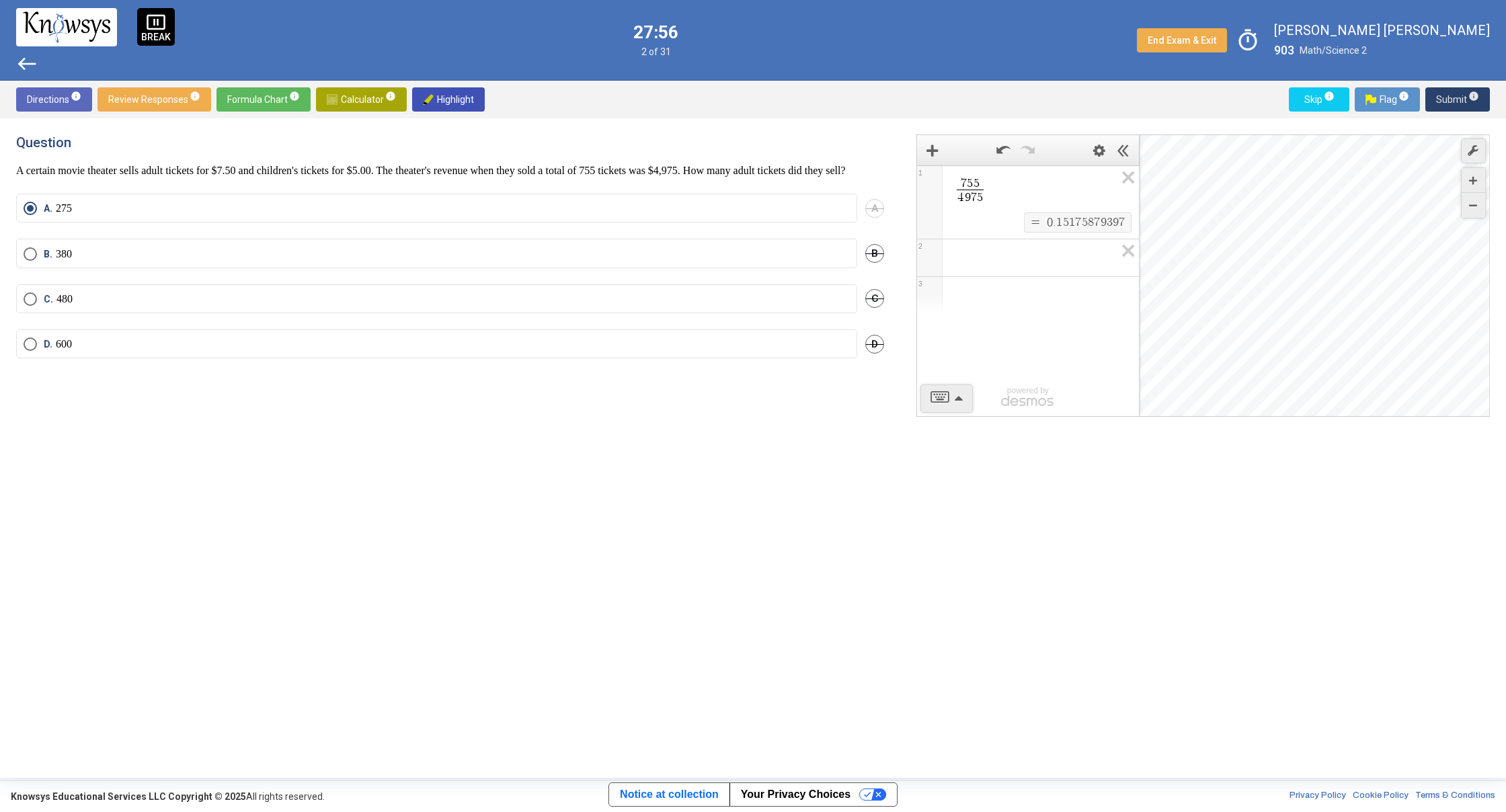
click at [1484, 92] on button "Submit info" at bounding box center [1457, 99] width 64 height 24
drag, startPoint x: 286, startPoint y: 165, endPoint x: 162, endPoint y: 157, distance: 124.3
click at [171, 168] on div "Question The lengths of the sides of a triangle are 5, 7, and 10 inches. If the…" at bounding box center [451, 156] width 868 height 43
click at [158, 111] on span "Review Responses info" at bounding box center [154, 99] width 92 height 24
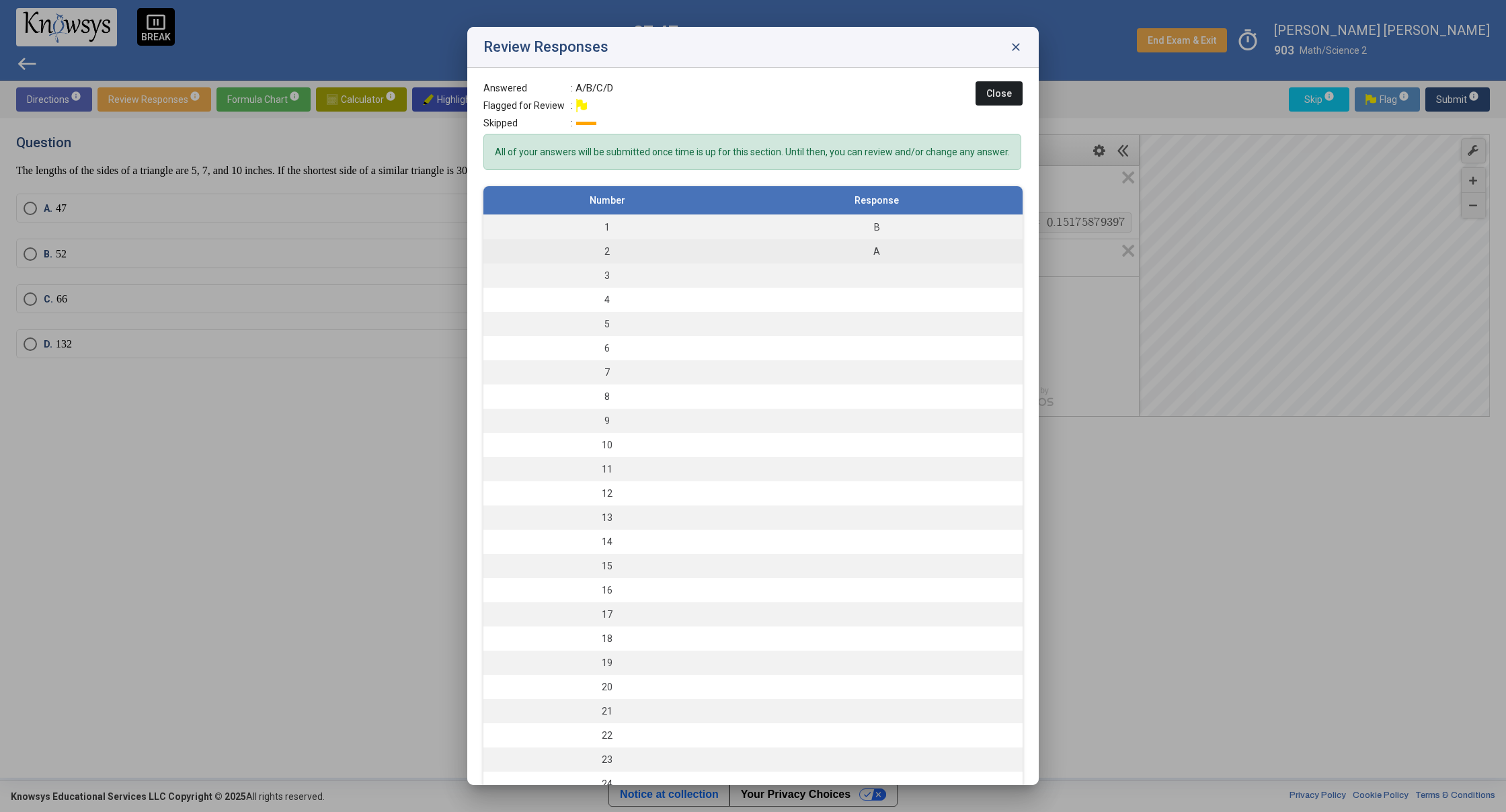
click at [750, 263] on td "A" at bounding box center [876, 251] width 292 height 24
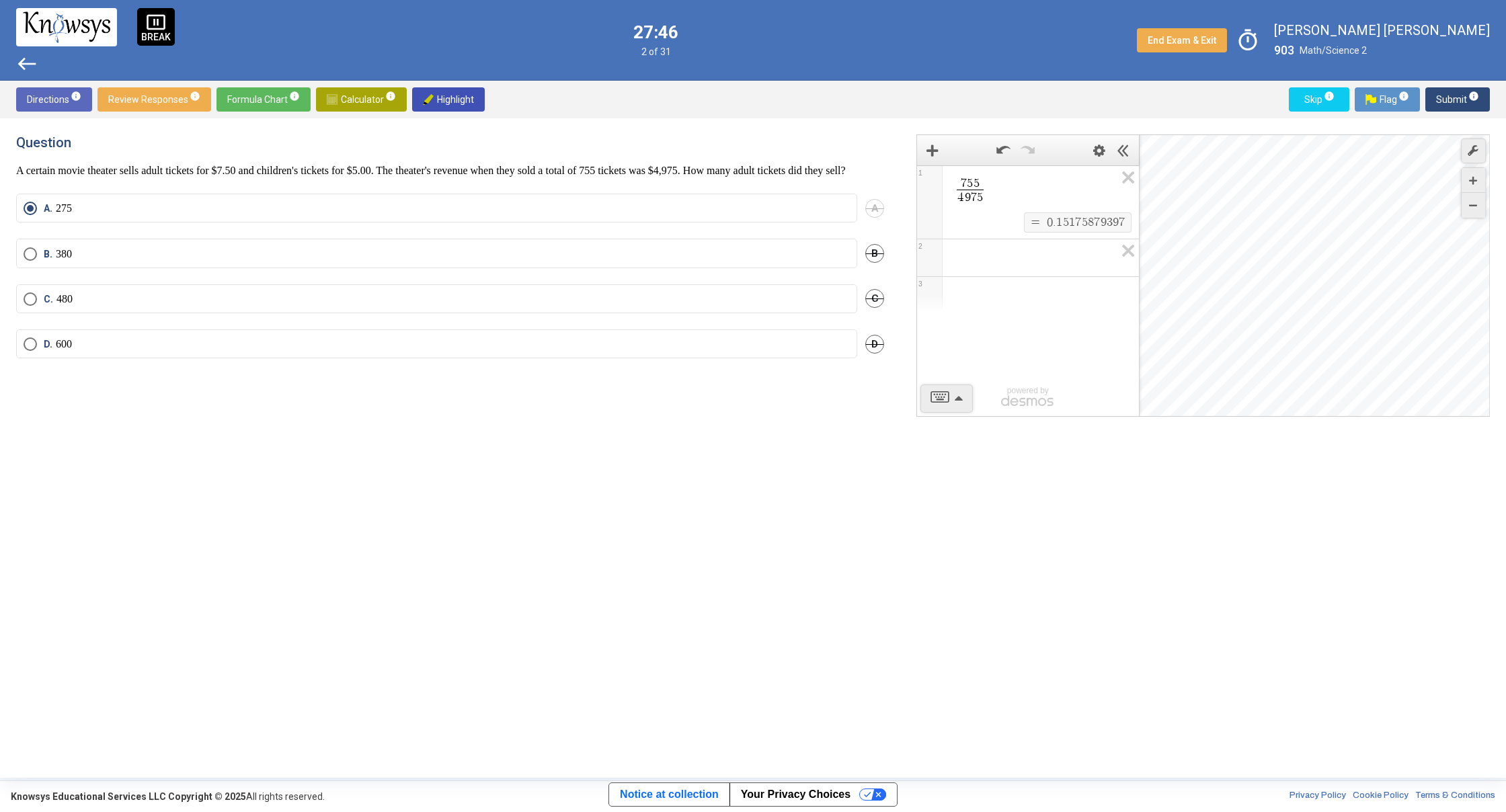
drag, startPoint x: 681, startPoint y: 281, endPoint x: 553, endPoint y: 286, distance: 128.1
click at [595, 261] on label "B. 380" at bounding box center [437, 254] width 826 height 13
click at [1474, 96] on span "info" at bounding box center [1473, 96] width 11 height 11
drag, startPoint x: 0, startPoint y: 336, endPoint x: 0, endPoint y: 244, distance: 92.0
click at [331, 219] on mat-radio-button "A. 47" at bounding box center [437, 208] width 841 height 29
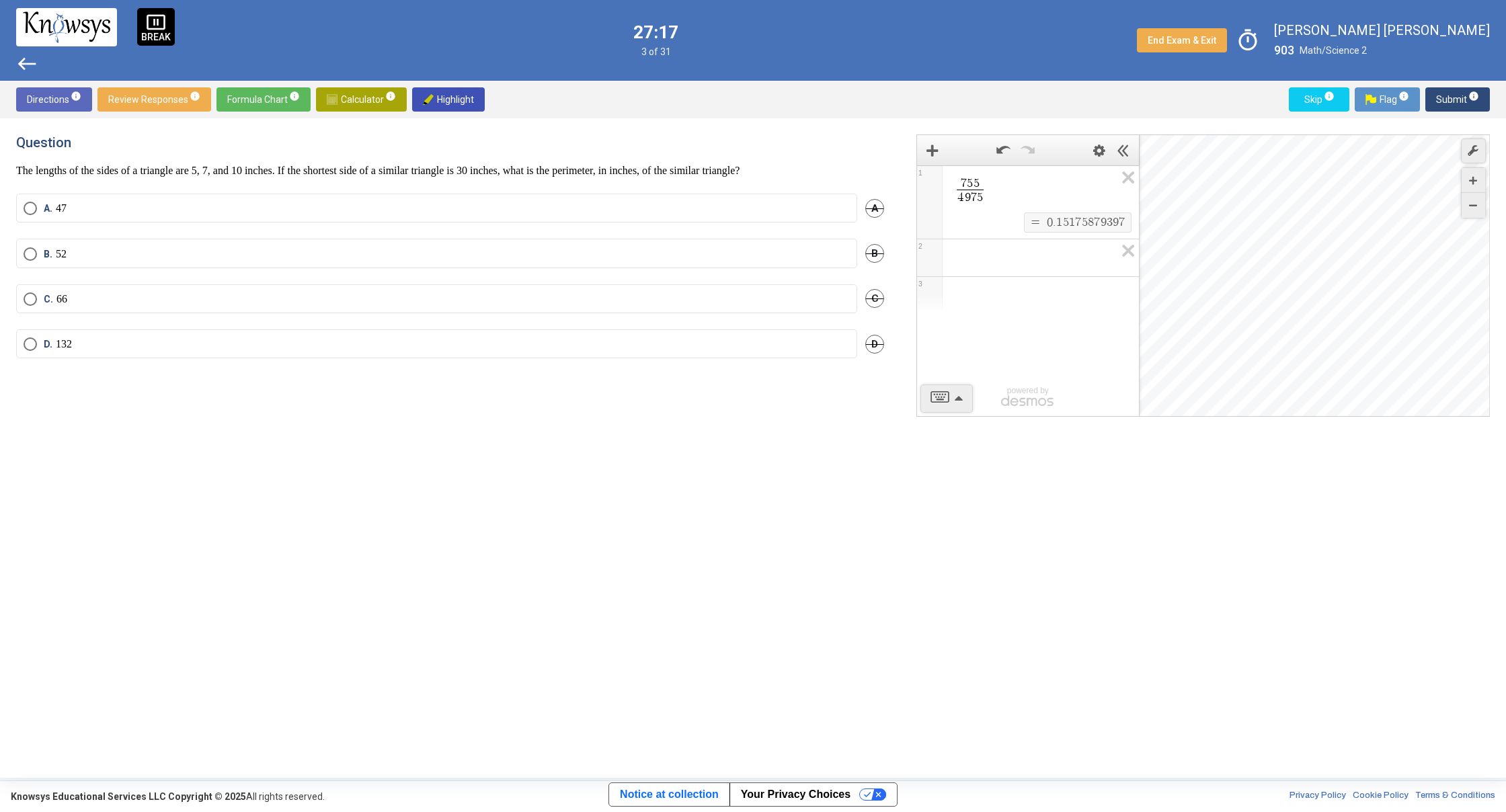
drag, startPoint x: 259, startPoint y: 168, endPoint x: 264, endPoint y: 182, distance: 14.9
click at [263, 182] on div "Question The lengths of the sides of a triangle are 5, 7, and 10 inches. If the…" at bounding box center [458, 448] width 884 height 627
click at [470, 125] on div "Question The lengths of the sides of a triangle are 5, 7, and 10 inches. If the…" at bounding box center [753, 447] width 1506 height 659
drag, startPoint x: 706, startPoint y: 172, endPoint x: 673, endPoint y: 276, distance: 109.1
click at [687, 254] on div "Question The lengths of the sides of a triangle are 5, 7, and 10 inches. If the…" at bounding box center [458, 448] width 884 height 627
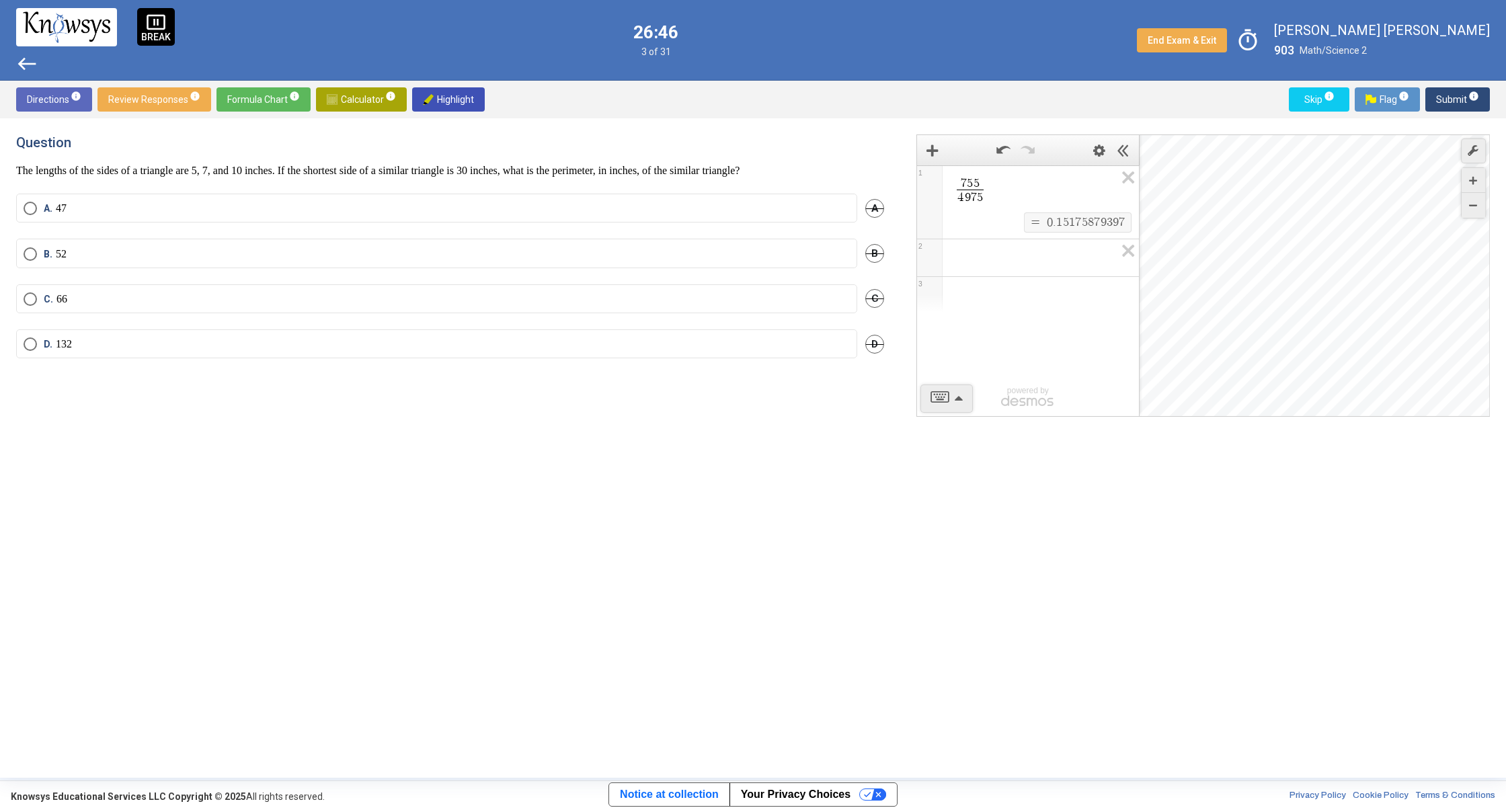
click at [45, 478] on div "Question The lengths of the sides of a triangle are 5, 7, and 10 inches. If the…" at bounding box center [458, 448] width 884 height 627
click at [56, 270] on div "B. 52 B" at bounding box center [451, 261] width 868 height 45
click at [31, 248] on span "Select an option" at bounding box center [31, 254] width 13 height 13
click at [25, 302] on mat-radio-button "C. 66" at bounding box center [437, 299] width 841 height 29
click at [41, 299] on span "C. 66" at bounding box center [52, 299] width 31 height 13
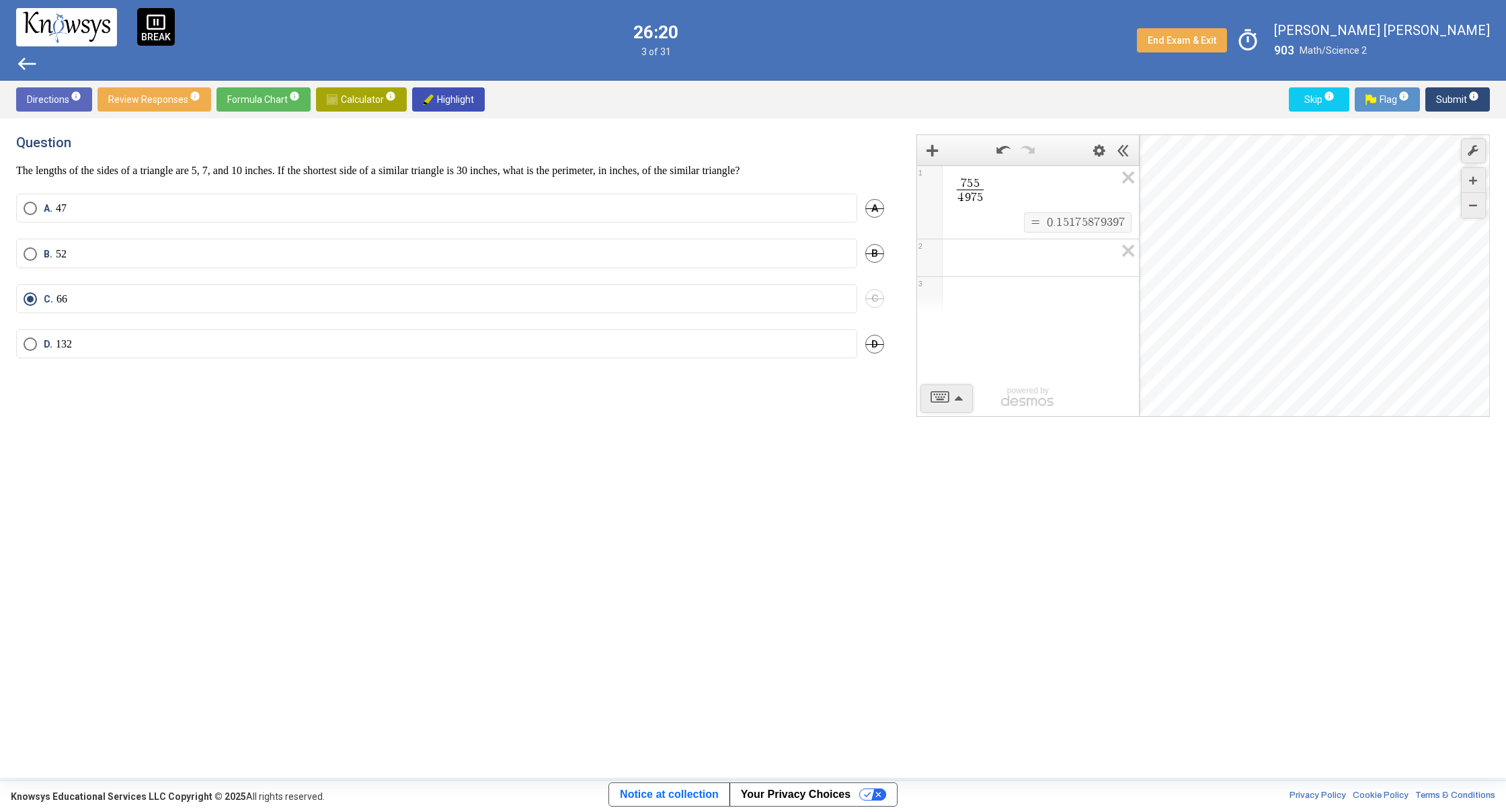
drag, startPoint x: 1471, startPoint y: 82, endPoint x: 1450, endPoint y: 100, distance: 27.7
click at [1465, 86] on div "Directions info Review Responses info Formula Chart info Calculator info Highli…" at bounding box center [753, 100] width 1506 height 38
click at [1450, 100] on span "Submit info" at bounding box center [1457, 99] width 43 height 24
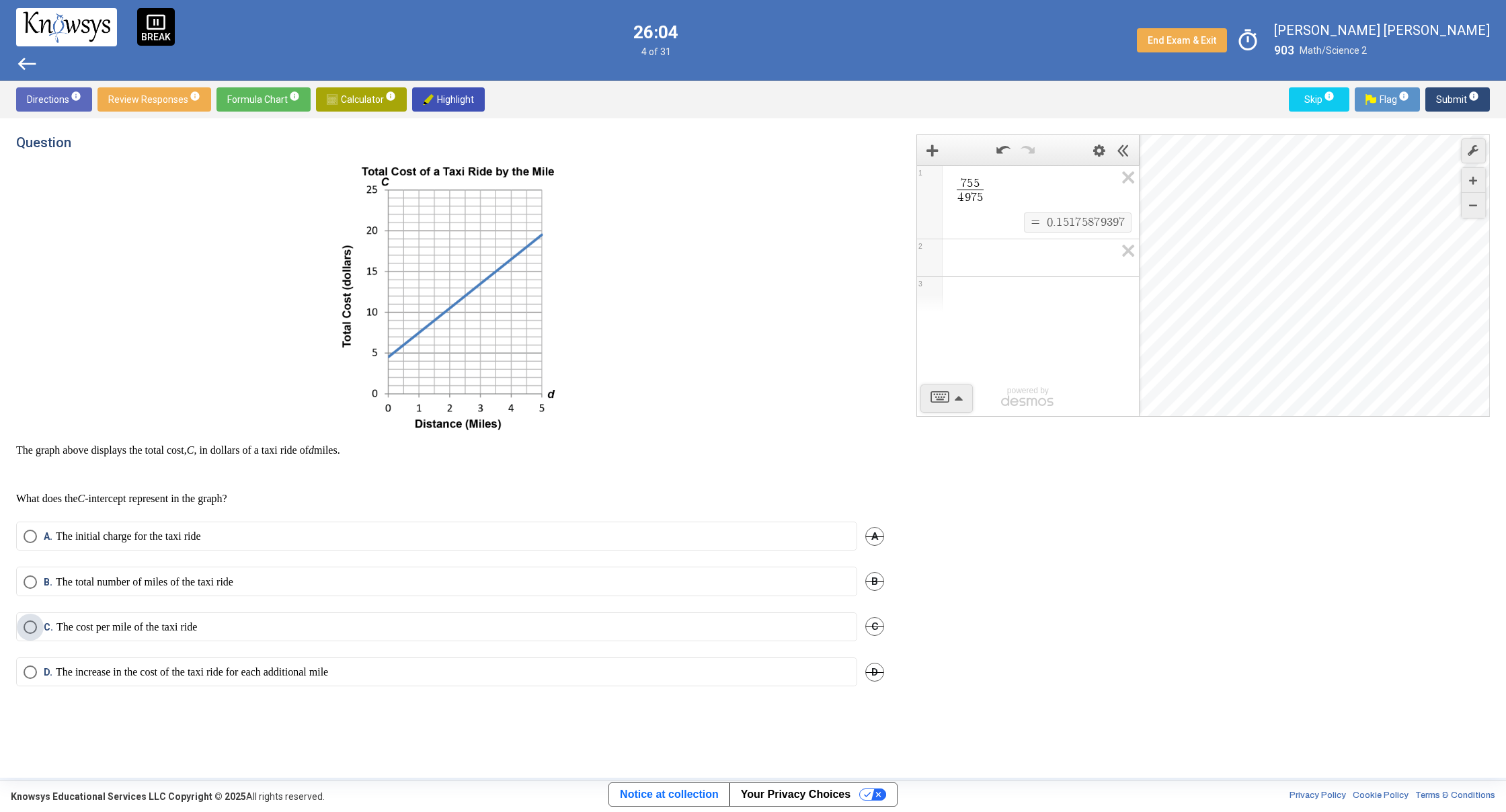
click at [230, 621] on label "C. The cost per mile of the taxi ride" at bounding box center [437, 627] width 826 height 13
click at [1477, 98] on span "info" at bounding box center [1473, 96] width 11 height 11
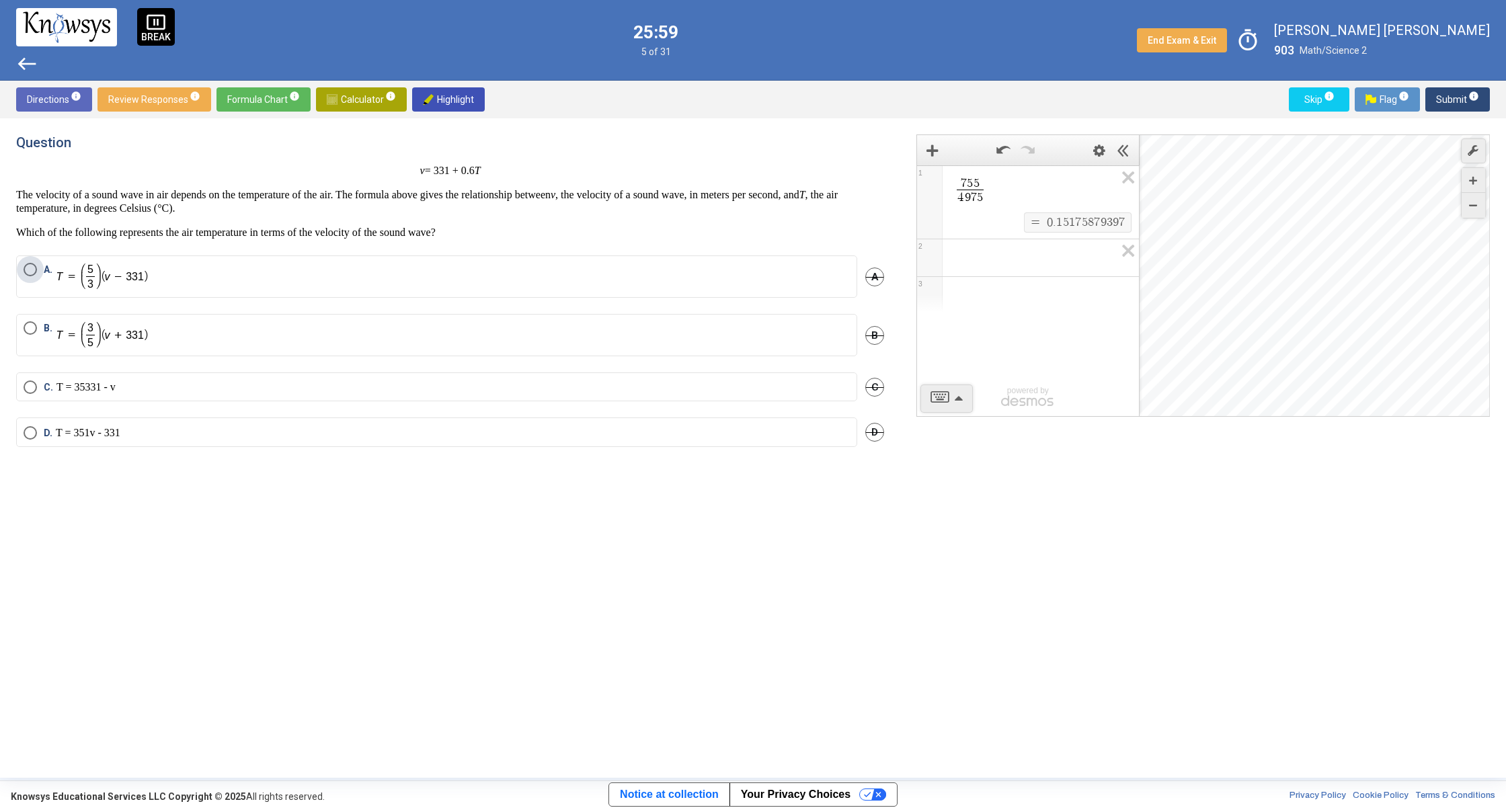
click at [53, 284] on span "A." at bounding box center [50, 276] width 12 height 27
drag, startPoint x: 1452, startPoint y: 93, endPoint x: 1424, endPoint y: 105, distance: 30.5
click at [1438, 102] on span "Submit info" at bounding box center [1457, 99] width 43 height 24
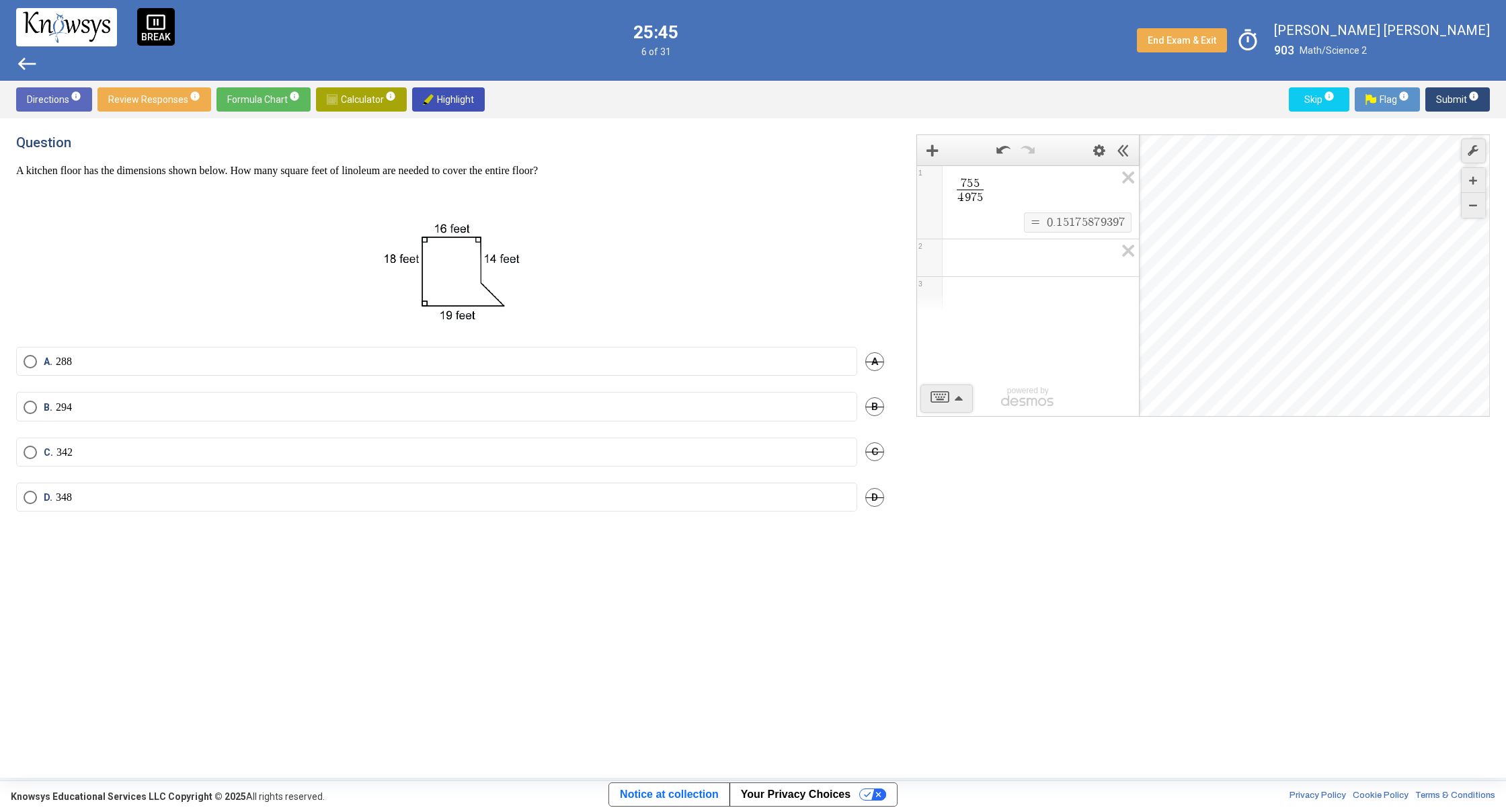
scroll to position [2, 0]
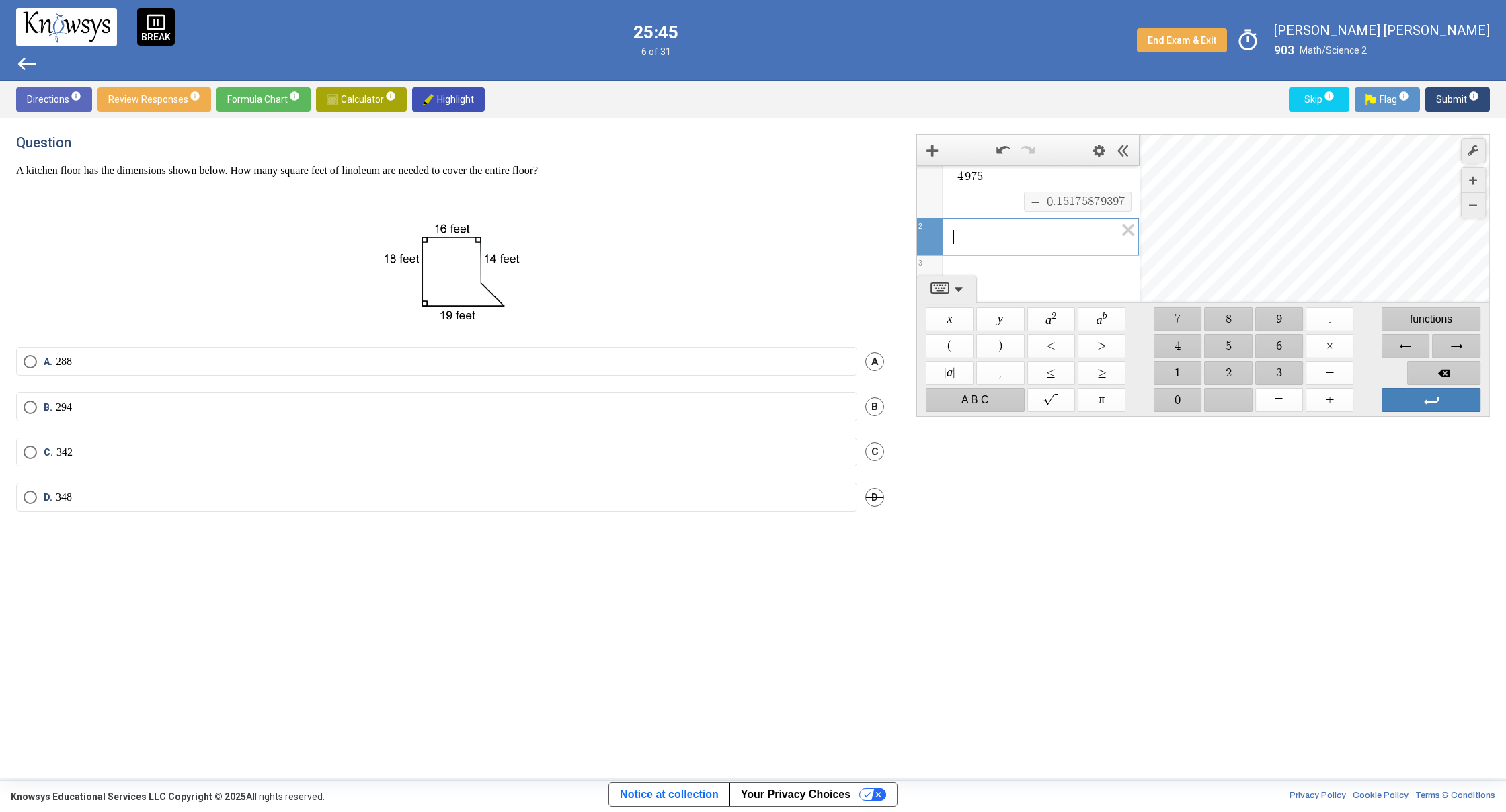
click at [1053, 259] on div "7 5 5 4 9 7 5 ​ $$ = $$ 0 . 1 5 1 7 5 8 7 9 3 9 7 1 ​ 2 3 powered by" at bounding box center [1027, 234] width 222 height 181
click at [1161, 381] on span "$$ 1" at bounding box center [1178, 372] width 48 height 24
drag, startPoint x: 1263, startPoint y: 341, endPoint x: 1277, endPoint y: 347, distance: 15.2
click at [1264, 342] on span "$$ 6" at bounding box center [1279, 346] width 48 height 24
drag, startPoint x: 1332, startPoint y: 404, endPoint x: 1298, endPoint y: 389, distance: 37.2
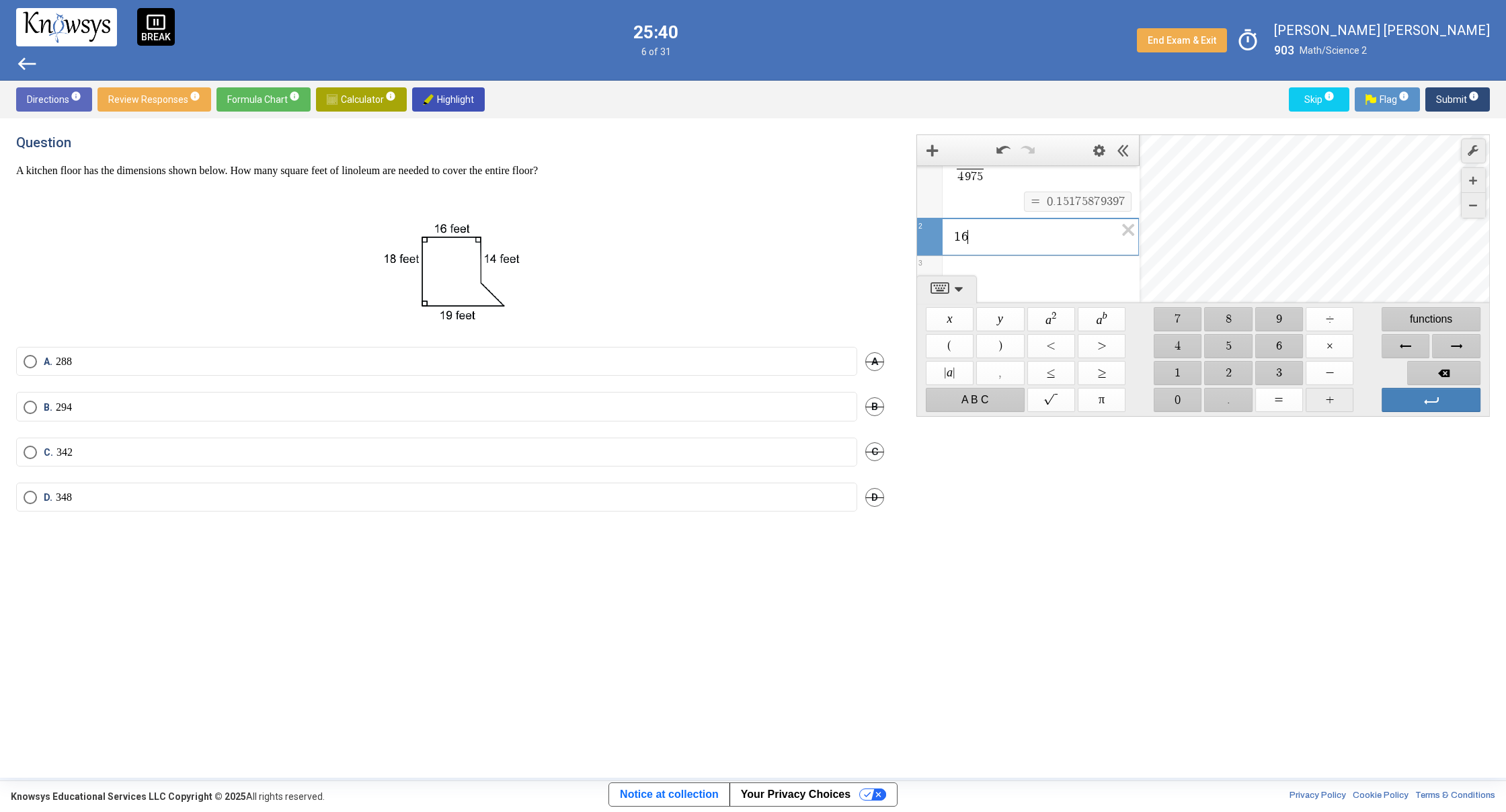
click at [1330, 402] on span "$$ +" at bounding box center [1329, 399] width 48 height 24
click at [1186, 375] on span "$$ 1" at bounding box center [1178, 372] width 48 height 24
click at [1219, 316] on span "$$ 8" at bounding box center [1229, 319] width 48 height 24
drag, startPoint x: 1310, startPoint y: 395, endPoint x: 1302, endPoint y: 389, distance: 10.0
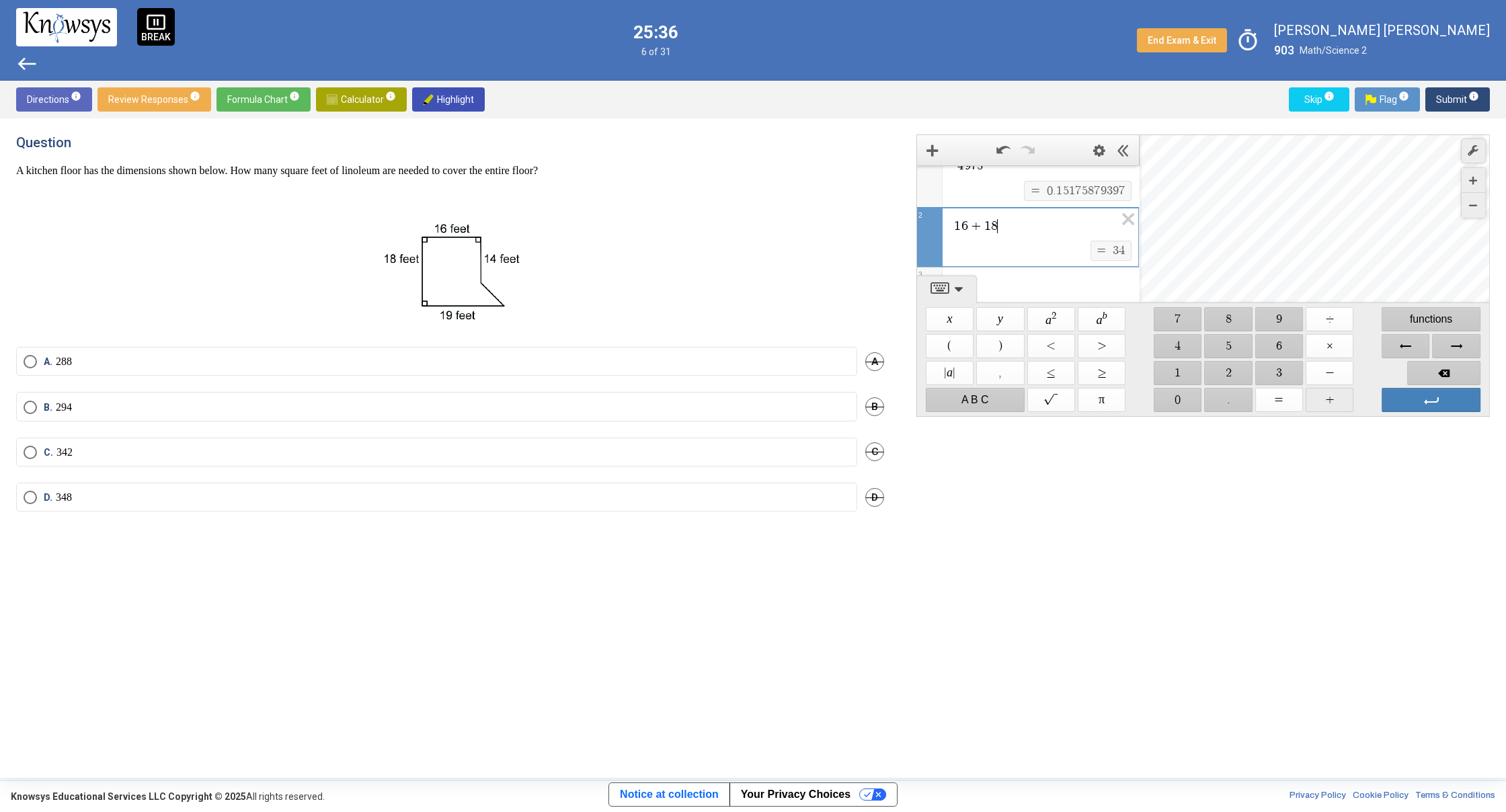
click at [1311, 394] on span "$$ +" at bounding box center [1329, 399] width 48 height 24
click at [1162, 380] on span "$$ 1" at bounding box center [1178, 372] width 48 height 24
click at [1161, 345] on span "$$ 4" at bounding box center [1178, 346] width 48 height 24
click at [1325, 395] on span "$$ +" at bounding box center [1329, 399] width 48 height 24
click at [1189, 371] on span "$$ 1" at bounding box center [1178, 372] width 48 height 24
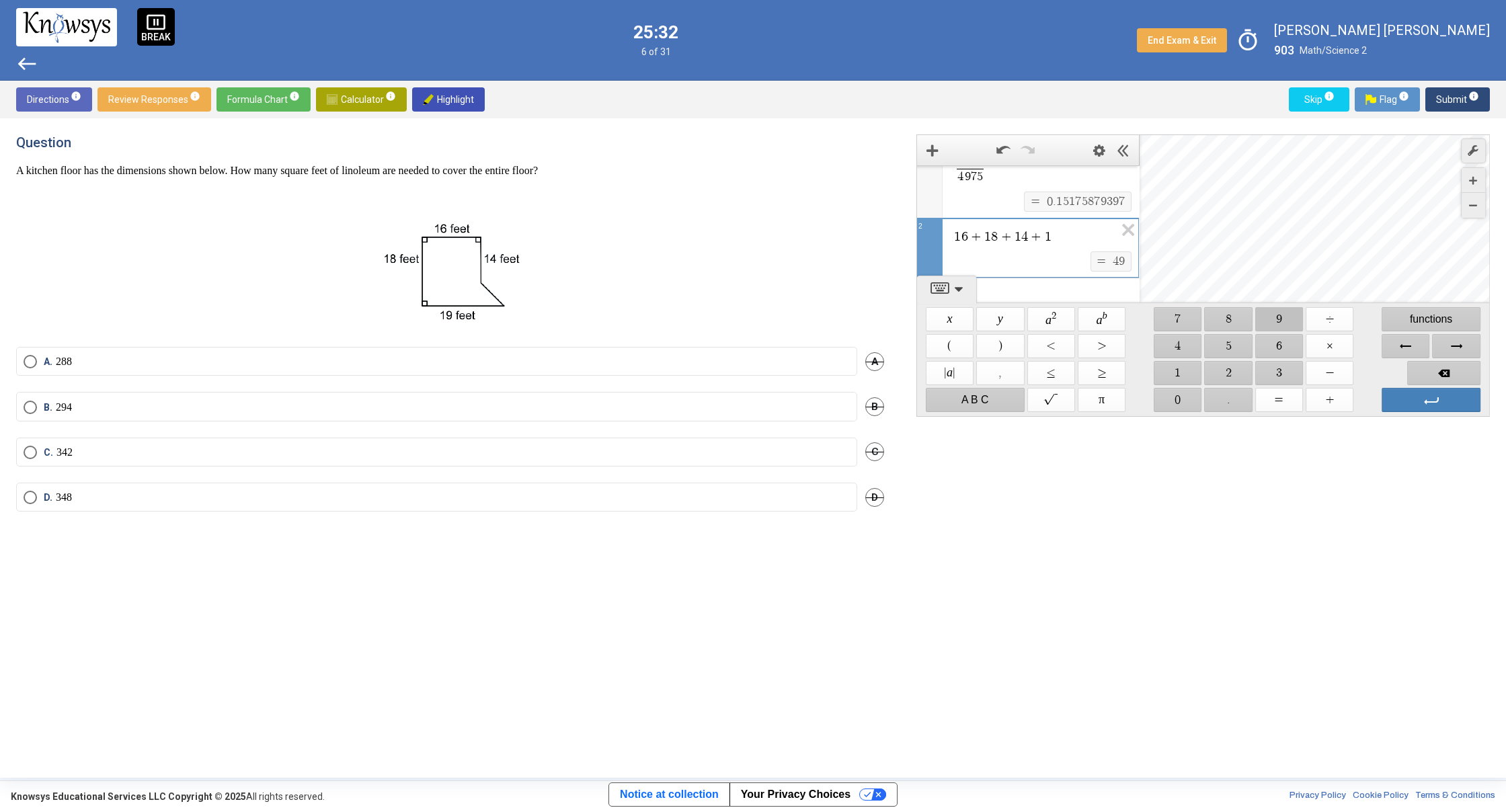
click at [1271, 321] on span "$$ 9" at bounding box center [1279, 319] width 48 height 24
drag, startPoint x: 1434, startPoint y: 407, endPoint x: 1435, endPoint y: 398, distance: 9.1
click at [1435, 398] on span "Enter" at bounding box center [1431, 399] width 99 height 24
click at [1082, 185] on span "1 6 + 1 8 + 1 4 + 1 9 ​ $$ = $$ 6 7 2 3" at bounding box center [1027, 219] width 222 height 171
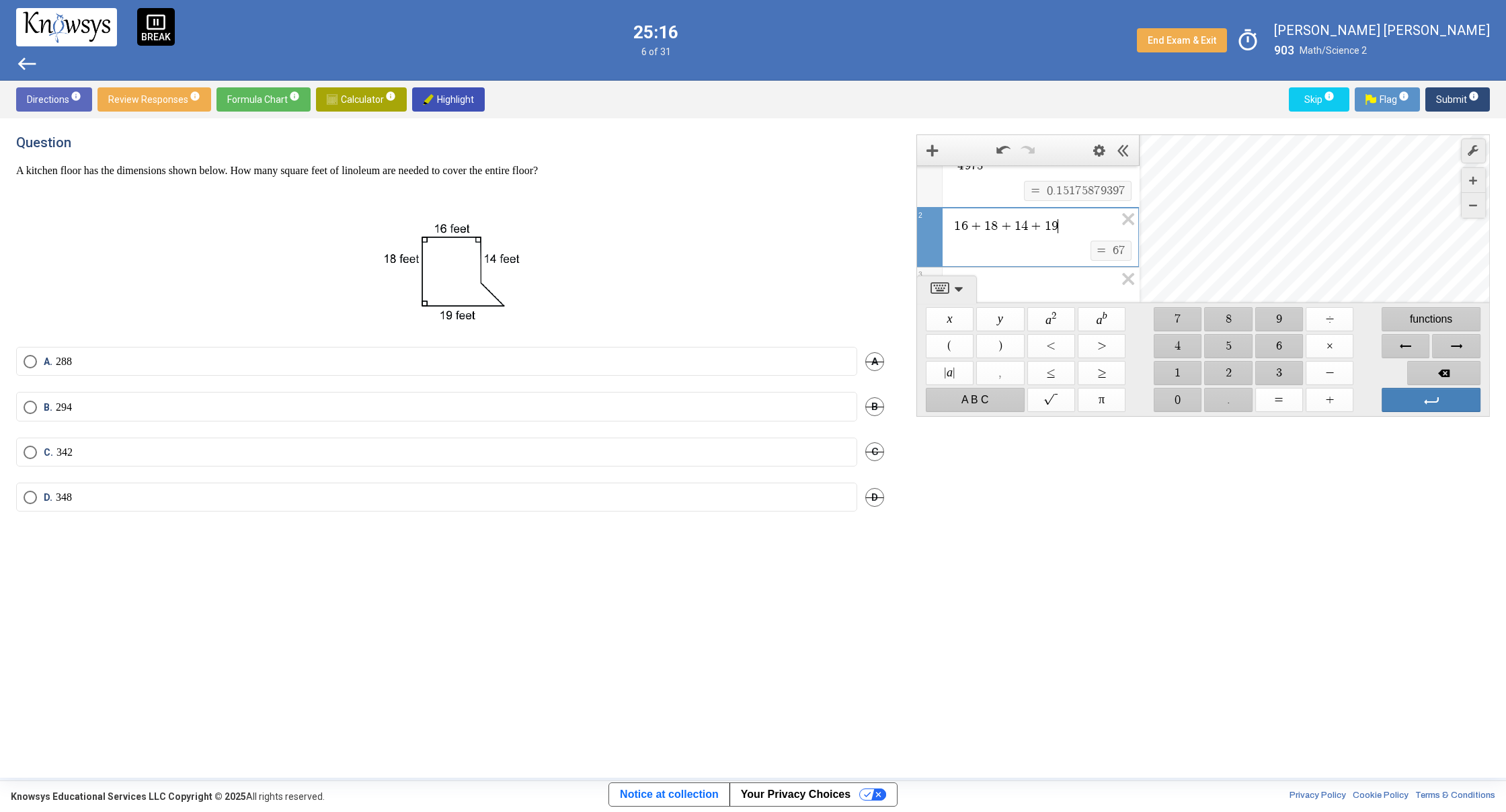
scroll to position [0, 0]
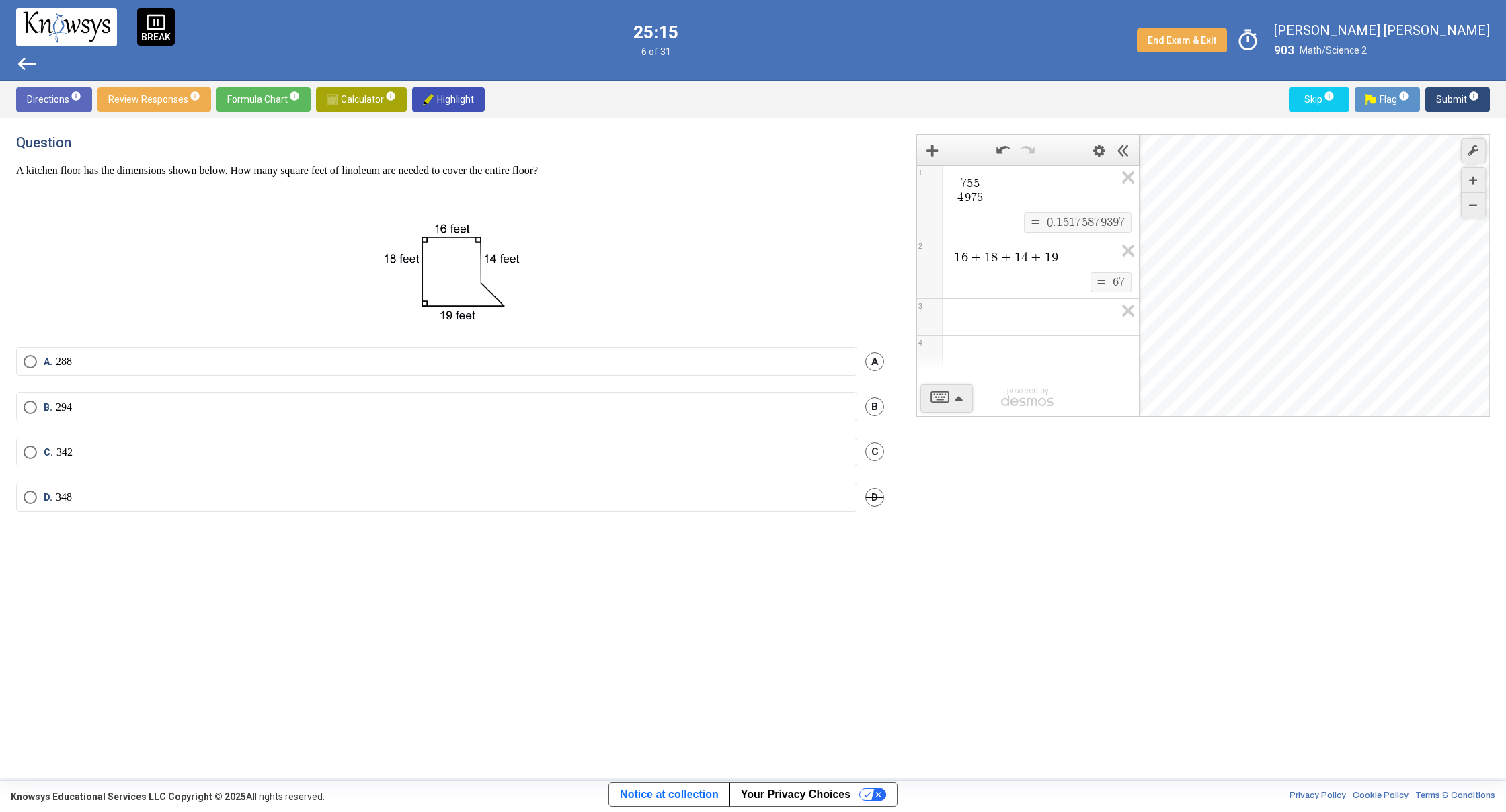
drag, startPoint x: 379, startPoint y: 376, endPoint x: 379, endPoint y: 366, distance: 10.0
click at [379, 375] on div "A. 288 A" at bounding box center [451, 369] width 868 height 45
drag, startPoint x: 379, startPoint y: 358, endPoint x: 380, endPoint y: 343, distance: 15.0
click at [380, 343] on div "Question A kitchen floor has the dimensions shown below. How many square feet o…" at bounding box center [458, 448] width 884 height 627
click at [248, 363] on label "A. 288" at bounding box center [437, 361] width 826 height 13
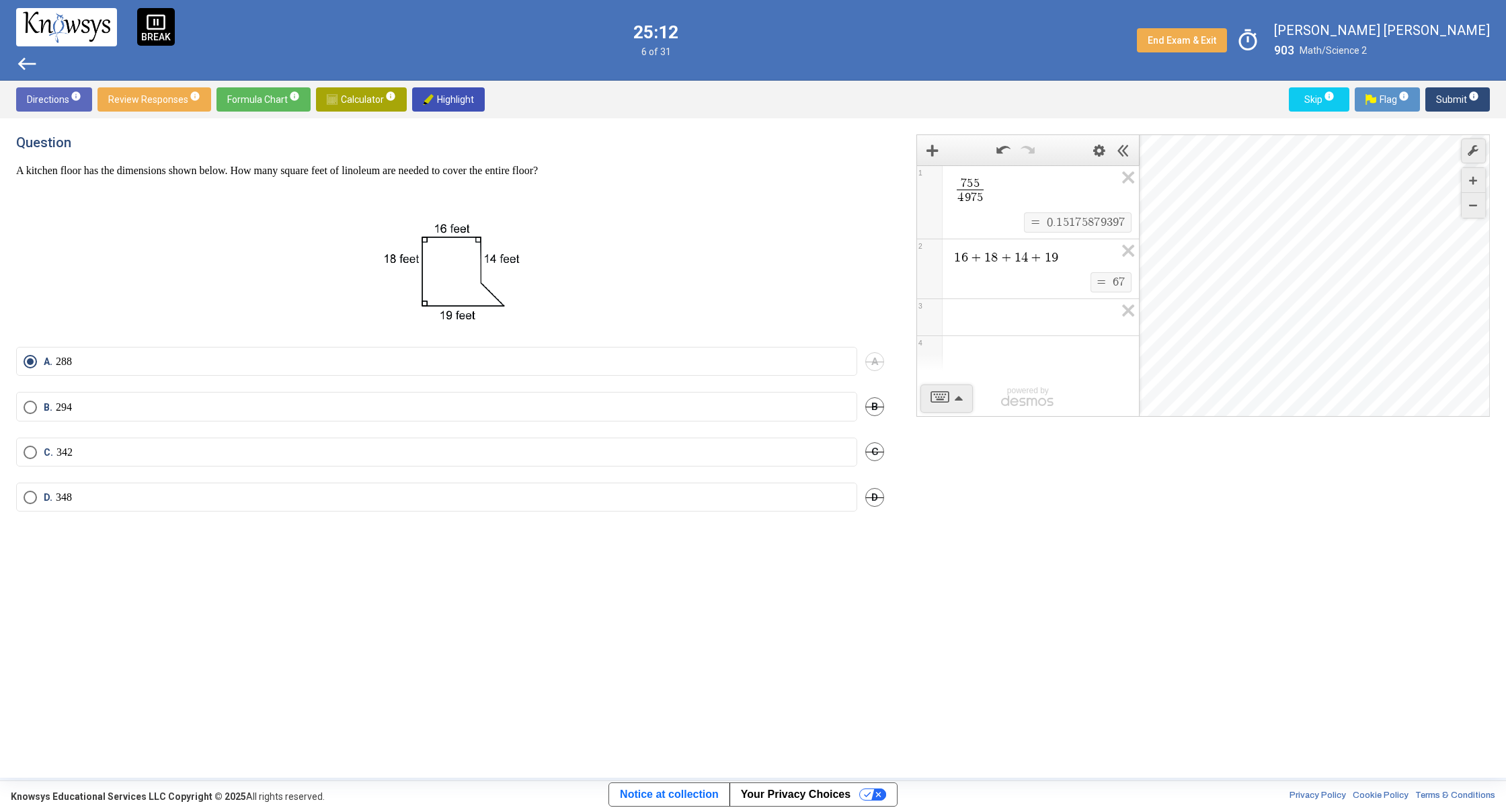
click at [1446, 84] on div "Directions info Review Responses info Formula Chart info Calculator info Highli…" at bounding box center [753, 100] width 1506 height 38
click at [1446, 98] on span "Submit info" at bounding box center [1457, 99] width 43 height 24
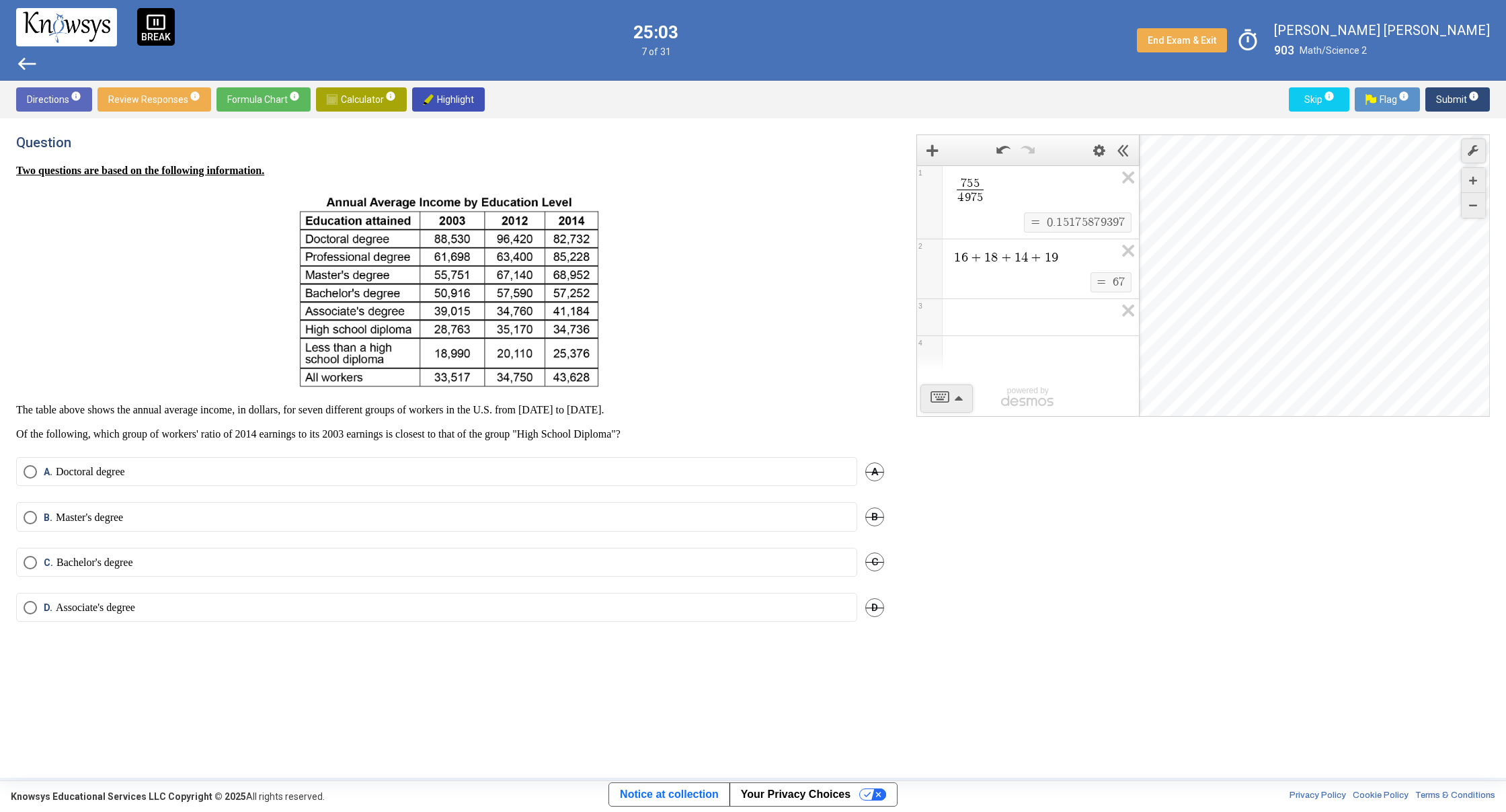
drag, startPoint x: 305, startPoint y: 402, endPoint x: 424, endPoint y: 413, distance: 119.5
click at [424, 413] on div "Two questions are based on the following information. The table above shows the…" at bounding box center [451, 303] width 868 height 277
drag, startPoint x: 424, startPoint y: 413, endPoint x: 402, endPoint y: 440, distance: 34.8
click at [216, 604] on label "D. Associate's degree" at bounding box center [437, 607] width 826 height 13
click at [1471, 100] on span "info" at bounding box center [1473, 96] width 11 height 11
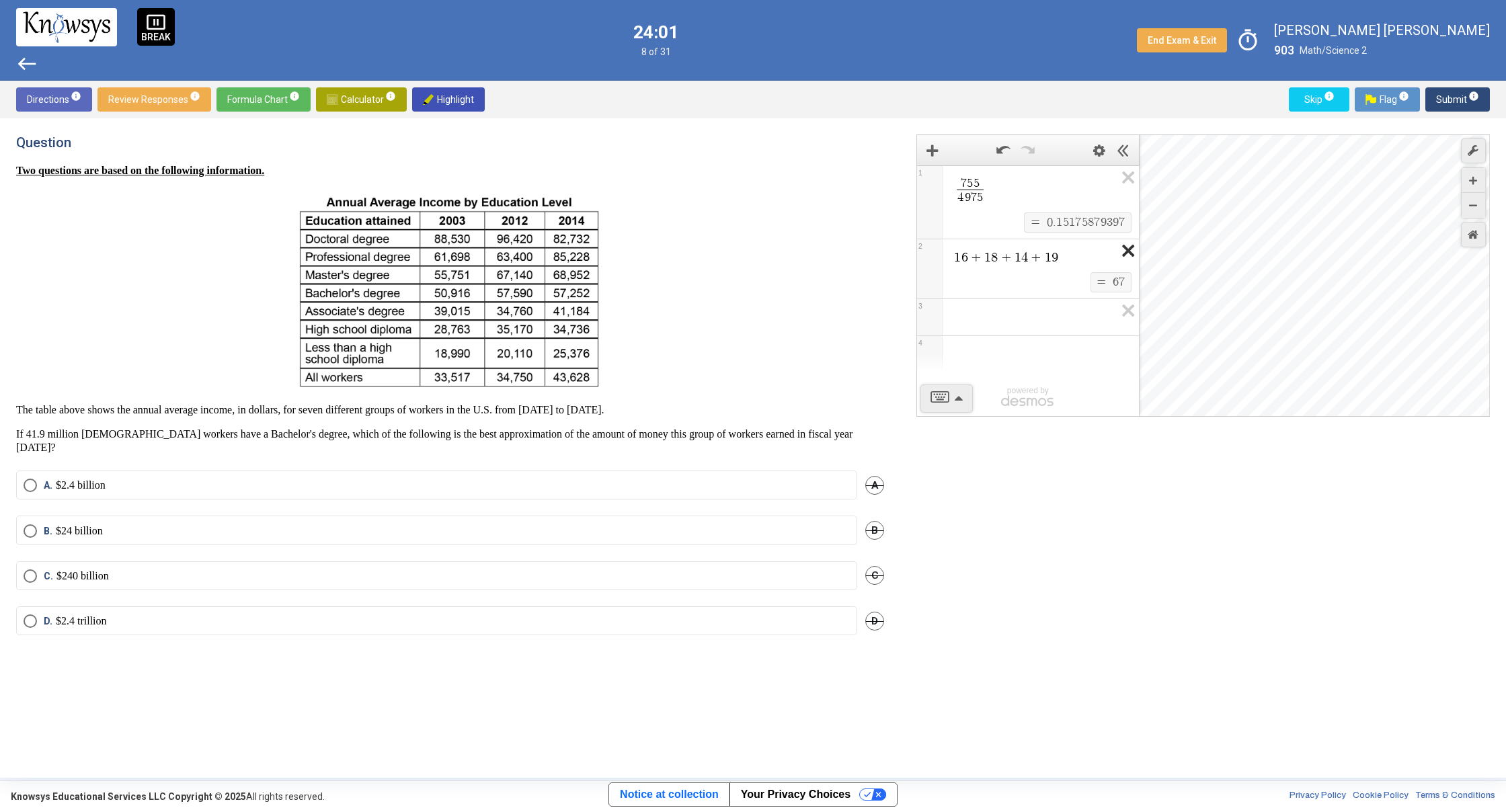
click at [1125, 258] on icon "Expression List" at bounding box center [1123, 254] width 31 height 31
click at [1046, 262] on div "7 5 5 4 9 7 5 ​ $$ = $$ 0 . 1 5 1 7 5 8 7 9 3 9 7 1 2 3 powered by" at bounding box center [1027, 290] width 222 height 252
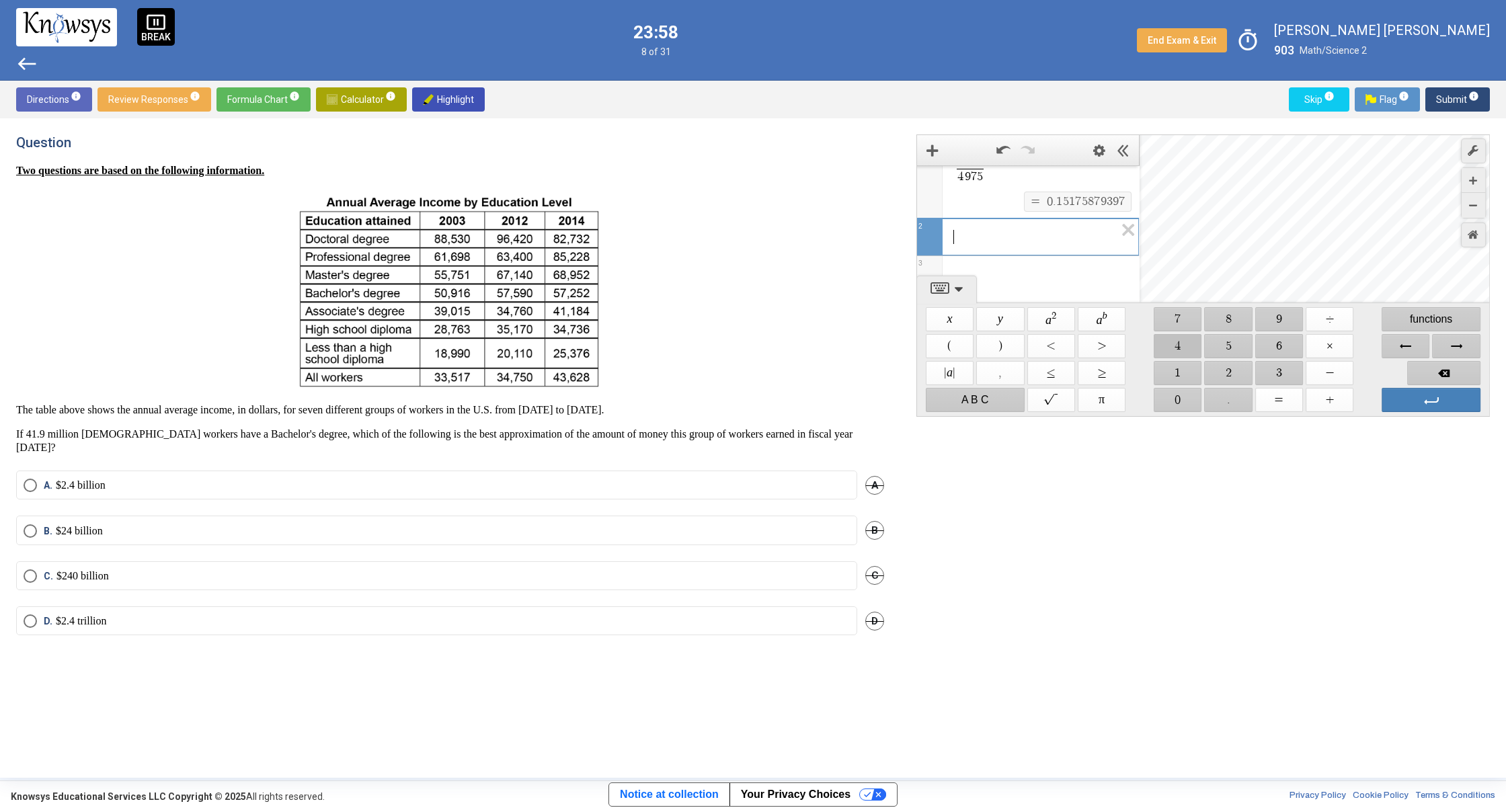
drag, startPoint x: 1163, startPoint y: 336, endPoint x: 1164, endPoint y: 343, distance: 7.1
click at [1163, 336] on span "$$ 4" at bounding box center [1178, 346] width 48 height 24
click at [1173, 375] on span "$$ 1" at bounding box center [1178, 372] width 48 height 24
click at [1206, 391] on span "$$ ." at bounding box center [1229, 399] width 48 height 24
click at [1271, 323] on span "$$ 9" at bounding box center [1279, 319] width 48 height 24
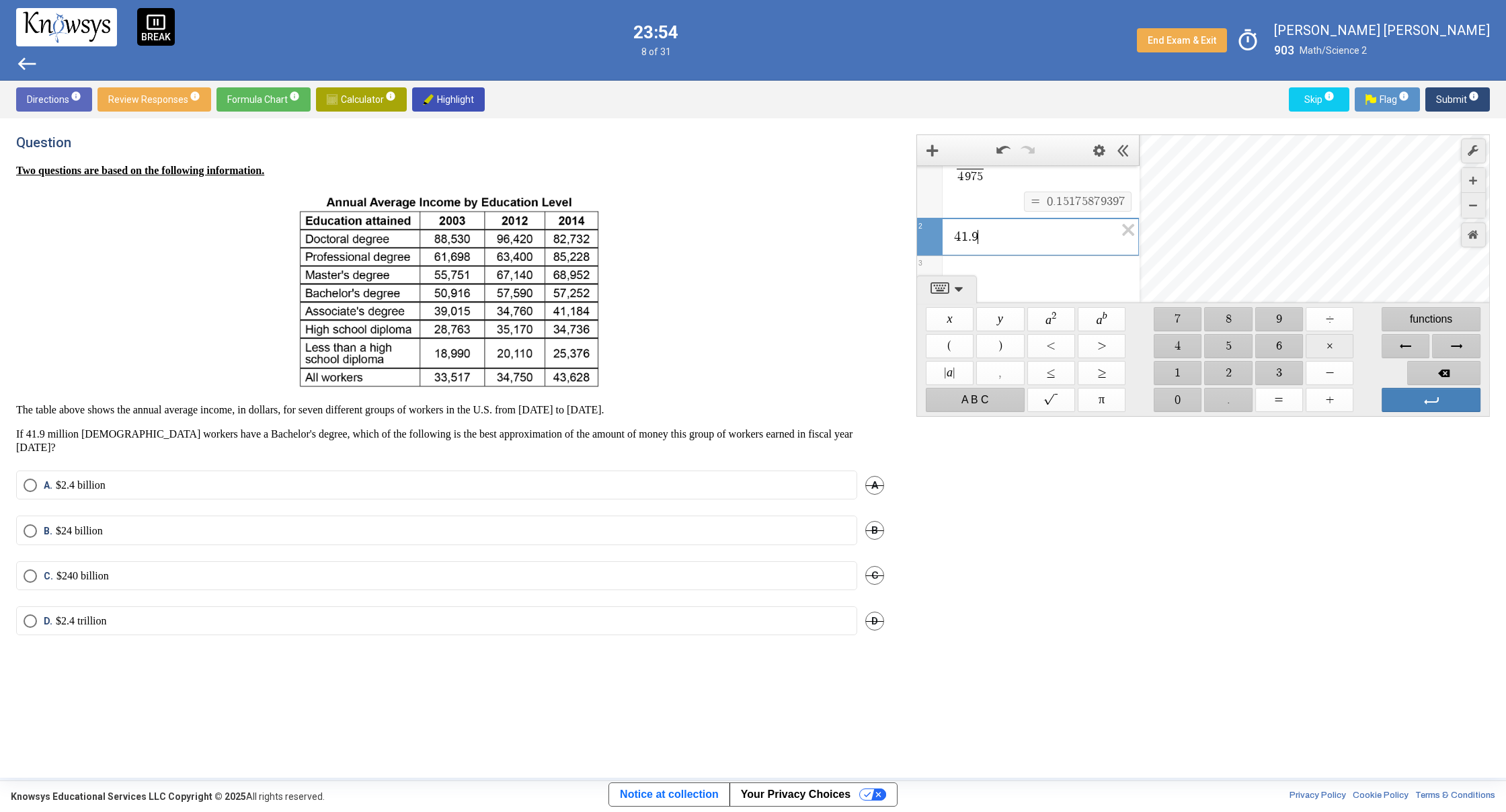
click at [1329, 351] on span "$$ ×" at bounding box center [1329, 346] width 48 height 24
click at [1224, 342] on span "$$ 5" at bounding box center [1229, 346] width 48 height 24
click at [1183, 388] on span "$$ 0" at bounding box center [1178, 399] width 48 height 24
click at [1286, 311] on span "$$ 9" at bounding box center [1279, 319] width 48 height 24
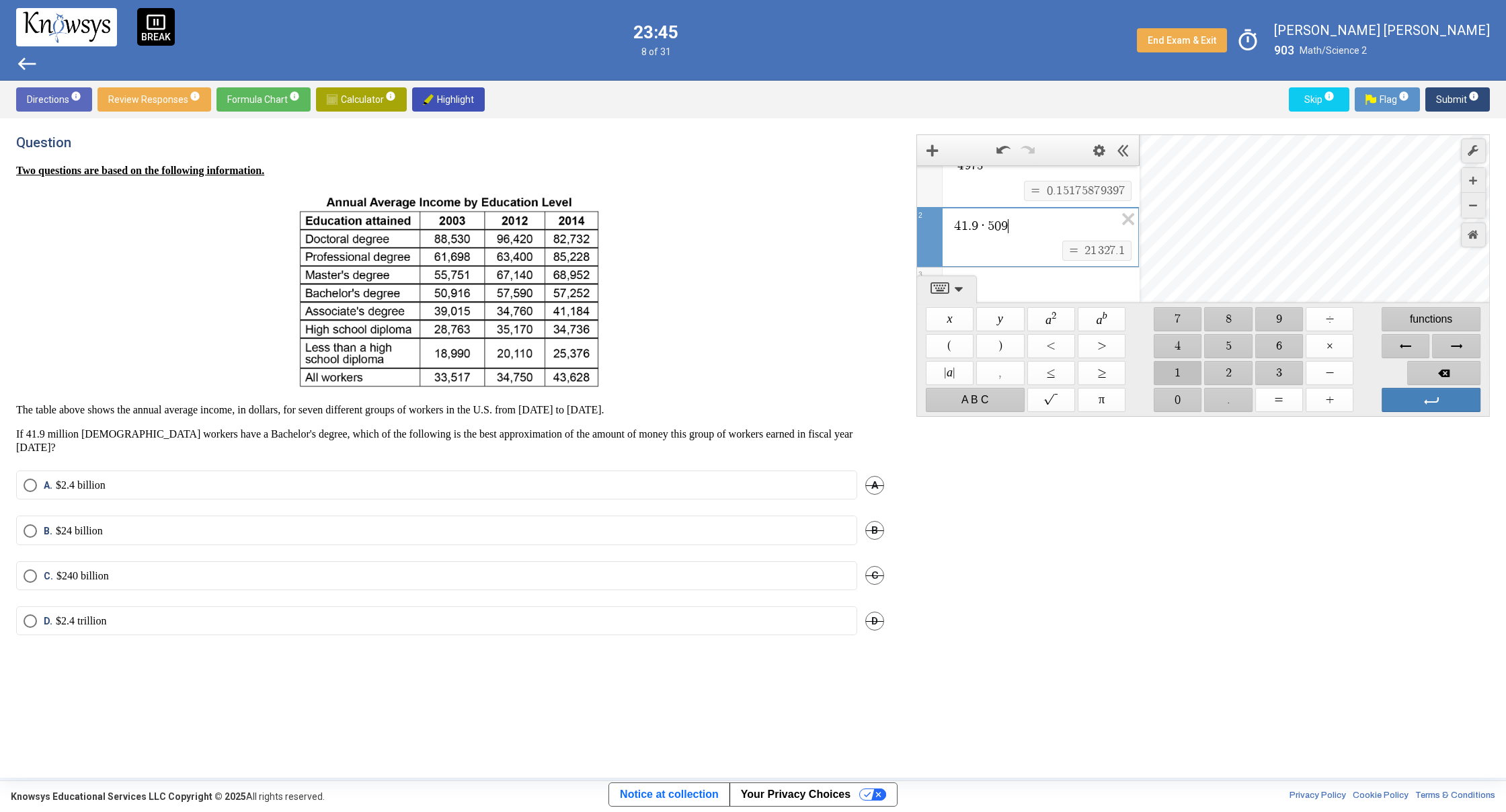
click at [1171, 374] on span "$$ 1" at bounding box center [1178, 372] width 48 height 24
click at [1256, 344] on span "$$ 6" at bounding box center [1279, 346] width 48 height 24
click at [1409, 397] on span "Enter" at bounding box center [1431, 399] width 99 height 24
click at [1028, 194] on span "7 5 5 4 9 7 5 ​ $$ = $$ 0 . 1 5 1 7 5 8 7 9 3 9 7 1 4 1 . 9 · 5 0 9 1 6 ​ $$ = …" at bounding box center [1027, 219] width 222 height 171
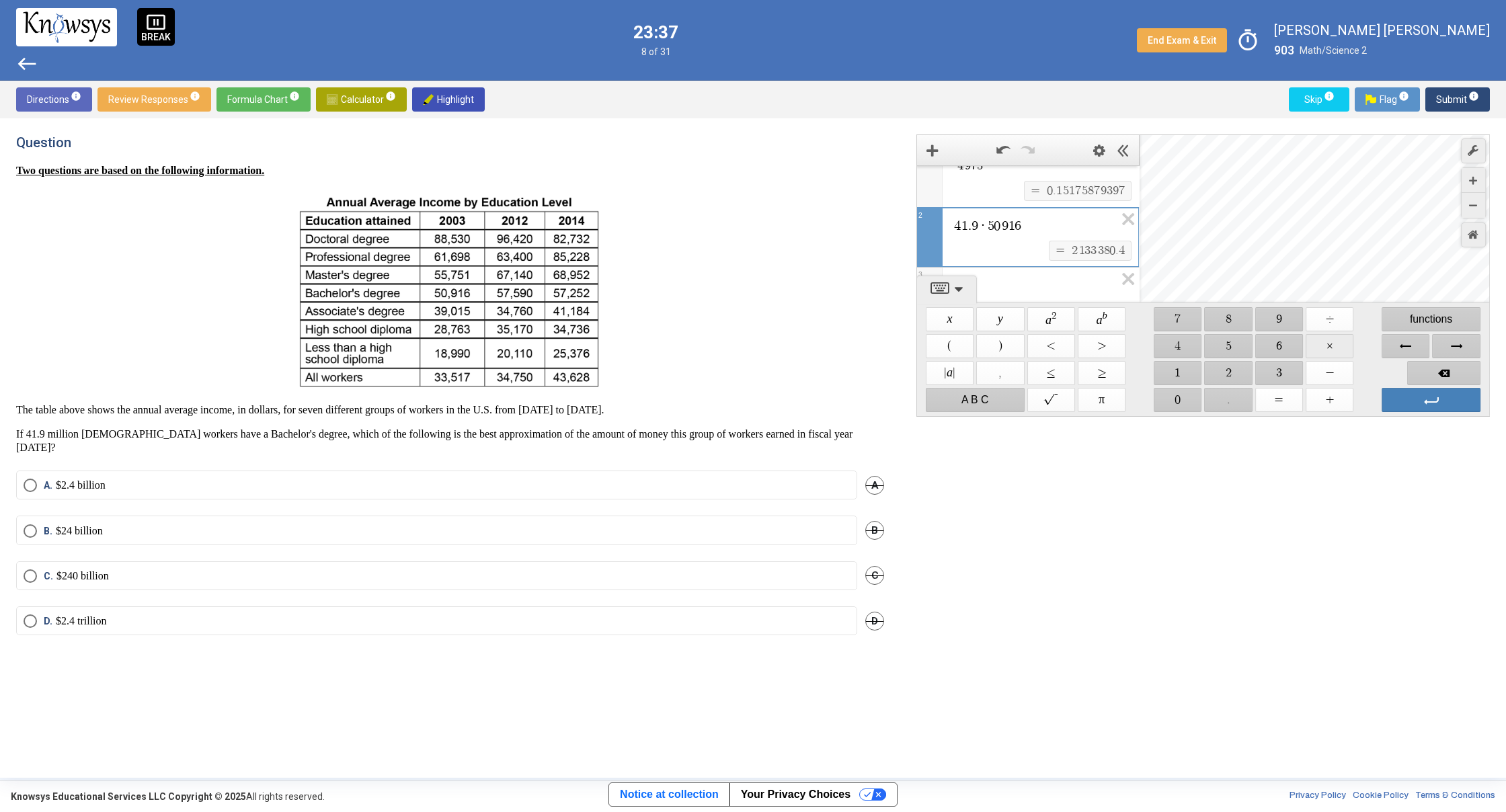
click at [1333, 343] on span "$$ ×" at bounding box center [1329, 346] width 48 height 24
drag, startPoint x: 1196, startPoint y: 379, endPoint x: 1195, endPoint y: 368, distance: 11.0
click at [1196, 376] on span "$$ 1" at bounding box center [1178, 372] width 48 height 24
click at [1194, 368] on span "$$ 1" at bounding box center [1178, 372] width 48 height 24
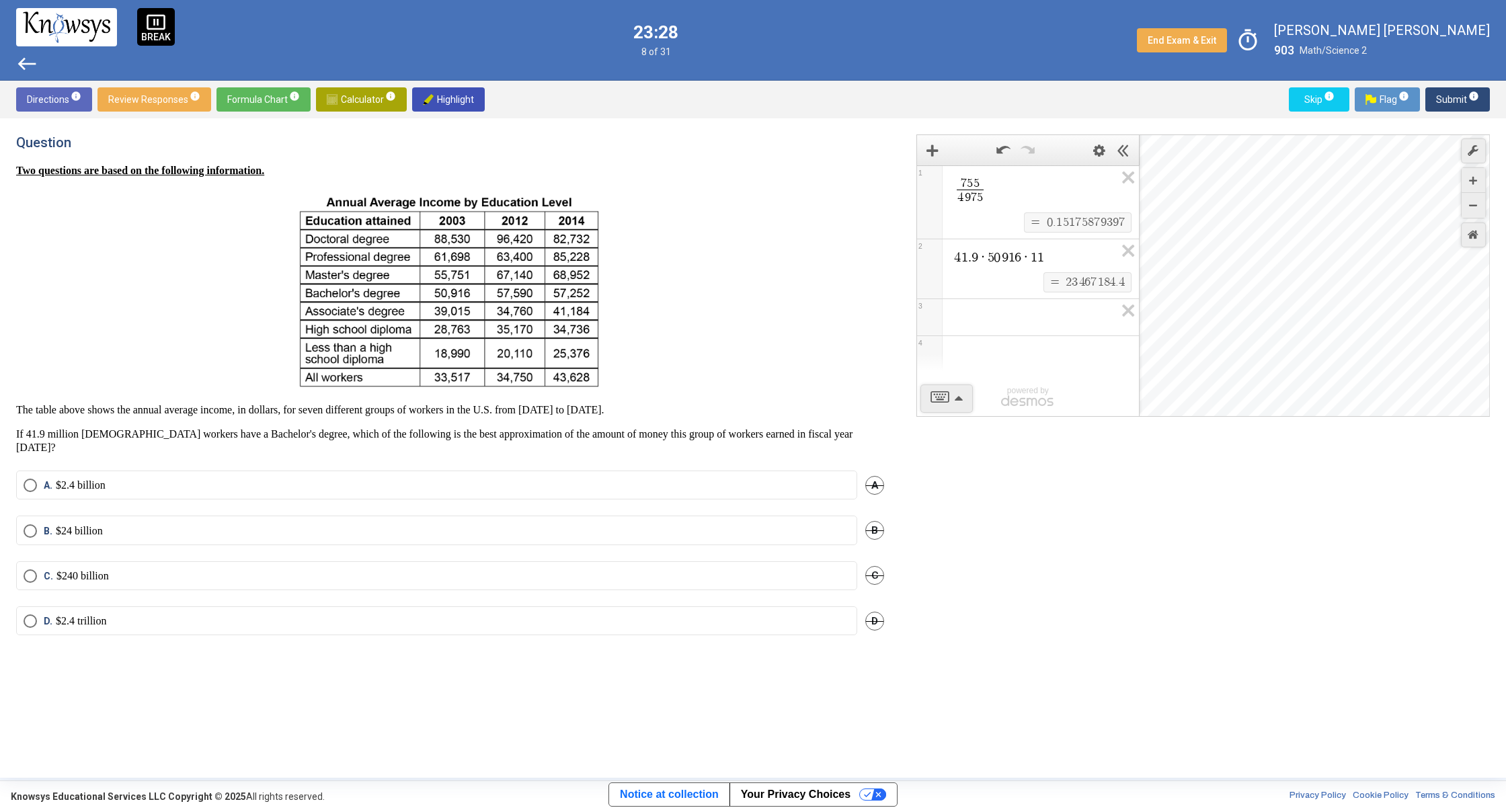
click at [361, 481] on mat-radio-button "A. $2.4 billion" at bounding box center [437, 484] width 841 height 29
click at [366, 479] on label "A. $2.4 billion" at bounding box center [437, 485] width 826 height 13
click at [251, 524] on label "B. $24 billion" at bounding box center [437, 531] width 826 height 13
click at [1447, 100] on span "Submit info" at bounding box center [1457, 99] width 43 height 24
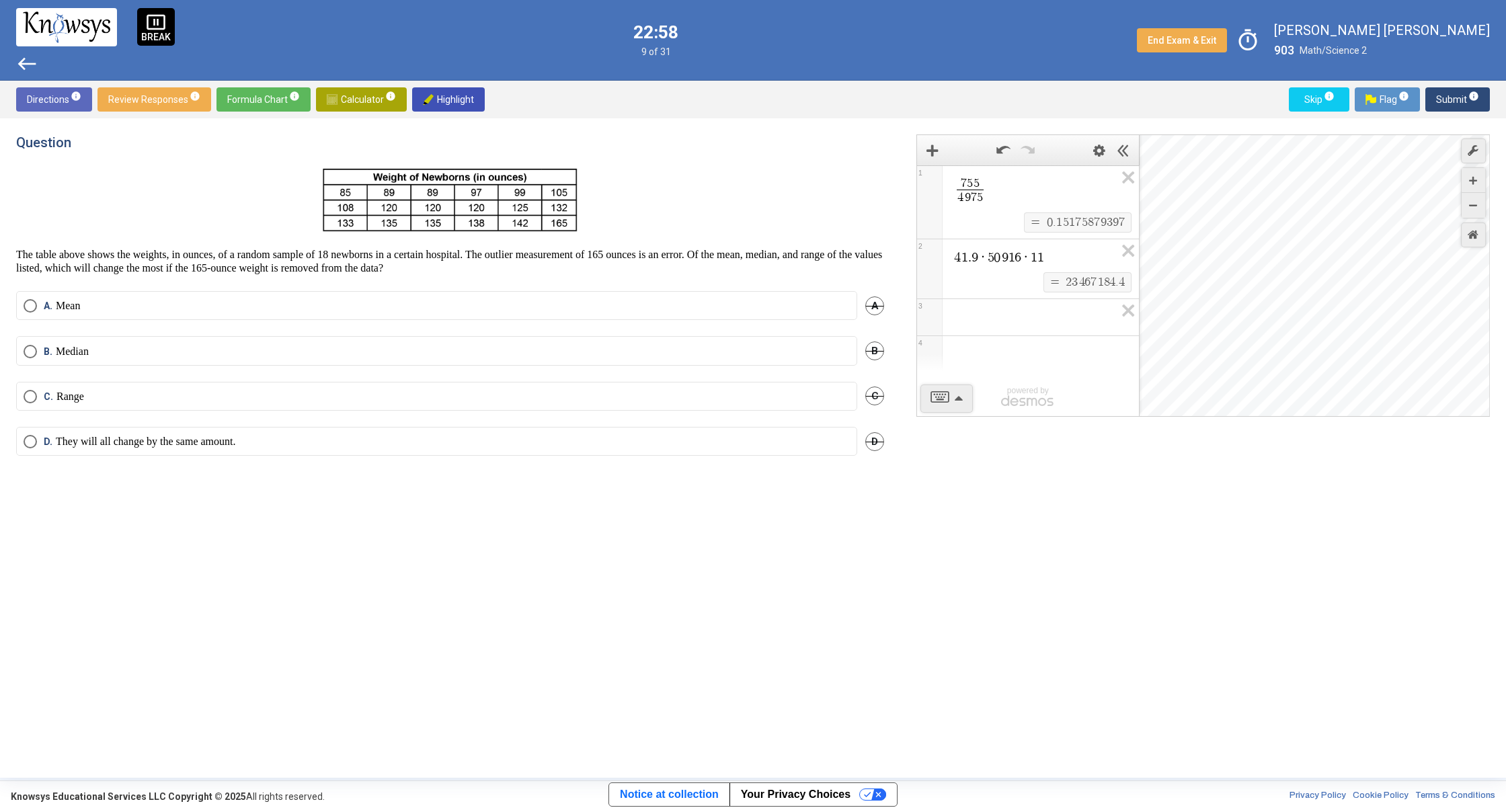
drag, startPoint x: 252, startPoint y: 388, endPoint x: 240, endPoint y: 365, distance: 25.9
click at [284, 389] on mat-radio-button "C. Range" at bounding box center [437, 396] width 841 height 29
click at [277, 411] on div "C. Range C" at bounding box center [451, 404] width 868 height 45
click at [36, 394] on span "Select an option" at bounding box center [31, 396] width 13 height 13
drag, startPoint x: 1474, startPoint y: 108, endPoint x: 1460, endPoint y: 118, distance: 17.2
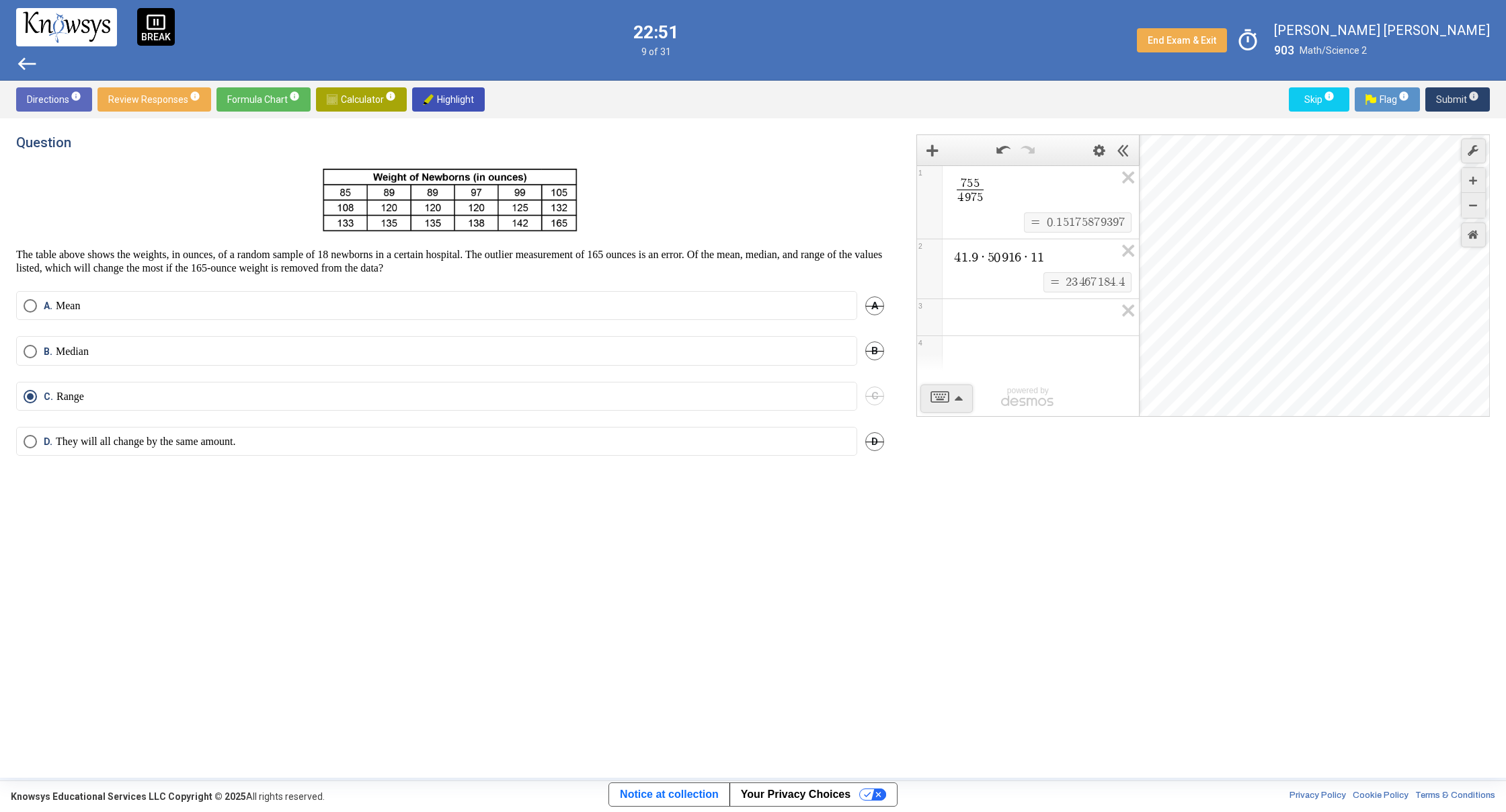
click at [1461, 118] on div "Directions info Review Responses info Formula Chart info Calculator info Highli…" at bounding box center [753, 100] width 1506 height 38
drag, startPoint x: 1440, startPoint y: 101, endPoint x: 1414, endPoint y: 141, distance: 47.7
click at [1437, 105] on span "Submit info" at bounding box center [1457, 99] width 43 height 24
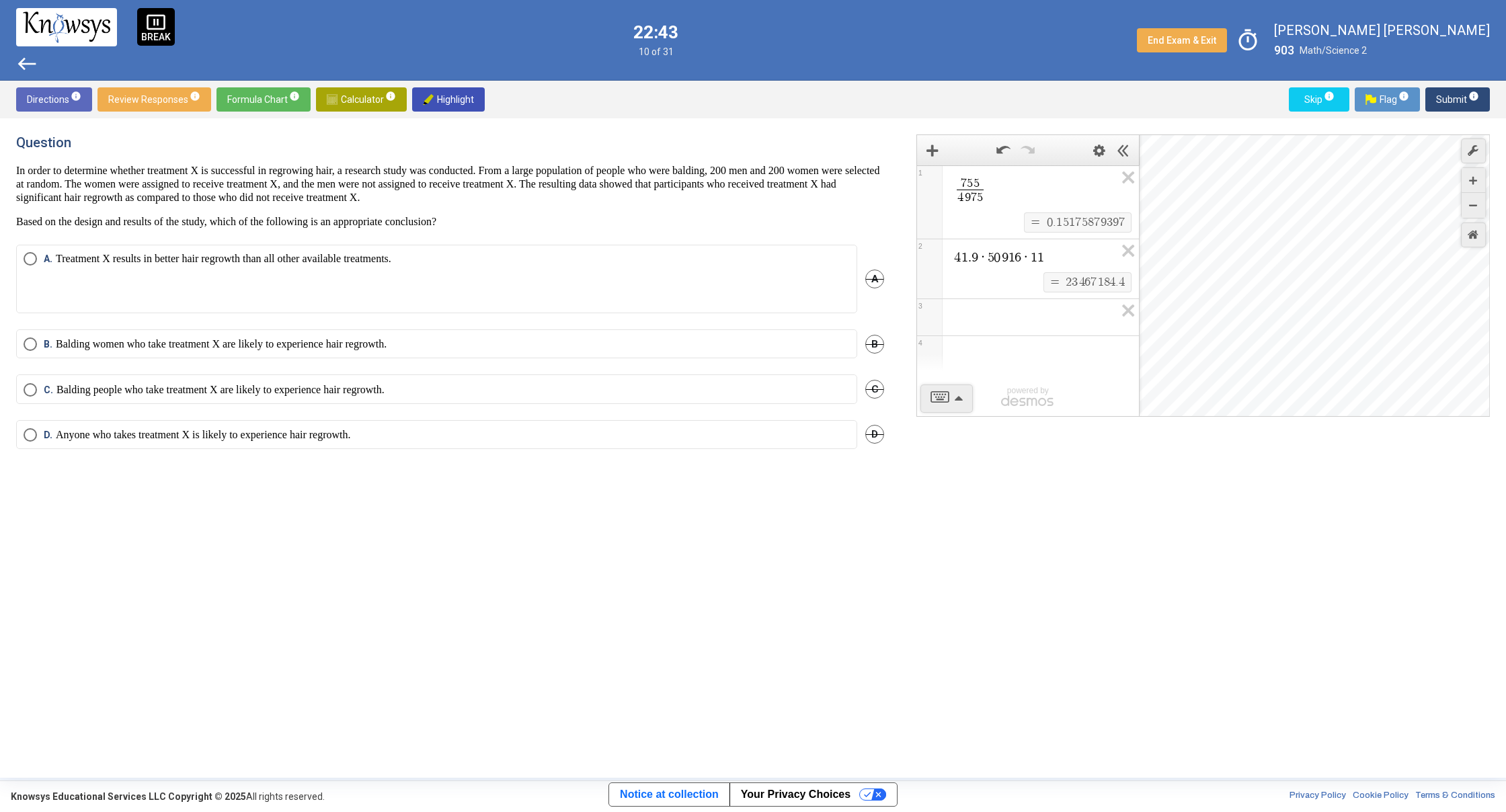
drag, startPoint x: 37, startPoint y: 186, endPoint x: 178, endPoint y: 203, distance: 142.0
click at [178, 203] on p "In order to determine whether treatment X is successful in regrowing hair, a re…" at bounding box center [451, 184] width 868 height 40
click at [696, 227] on div "Question In order to determine whether treatment X is successful in regrowing h…" at bounding box center [458, 448] width 884 height 627
click at [596, 236] on div "Question In order to determine whether treatment X is successful in regrowing h…" at bounding box center [458, 448] width 884 height 627
click at [154, 281] on p "Treatment X results in better hair regrowth than all other available treatments." at bounding box center [224, 278] width 335 height 54
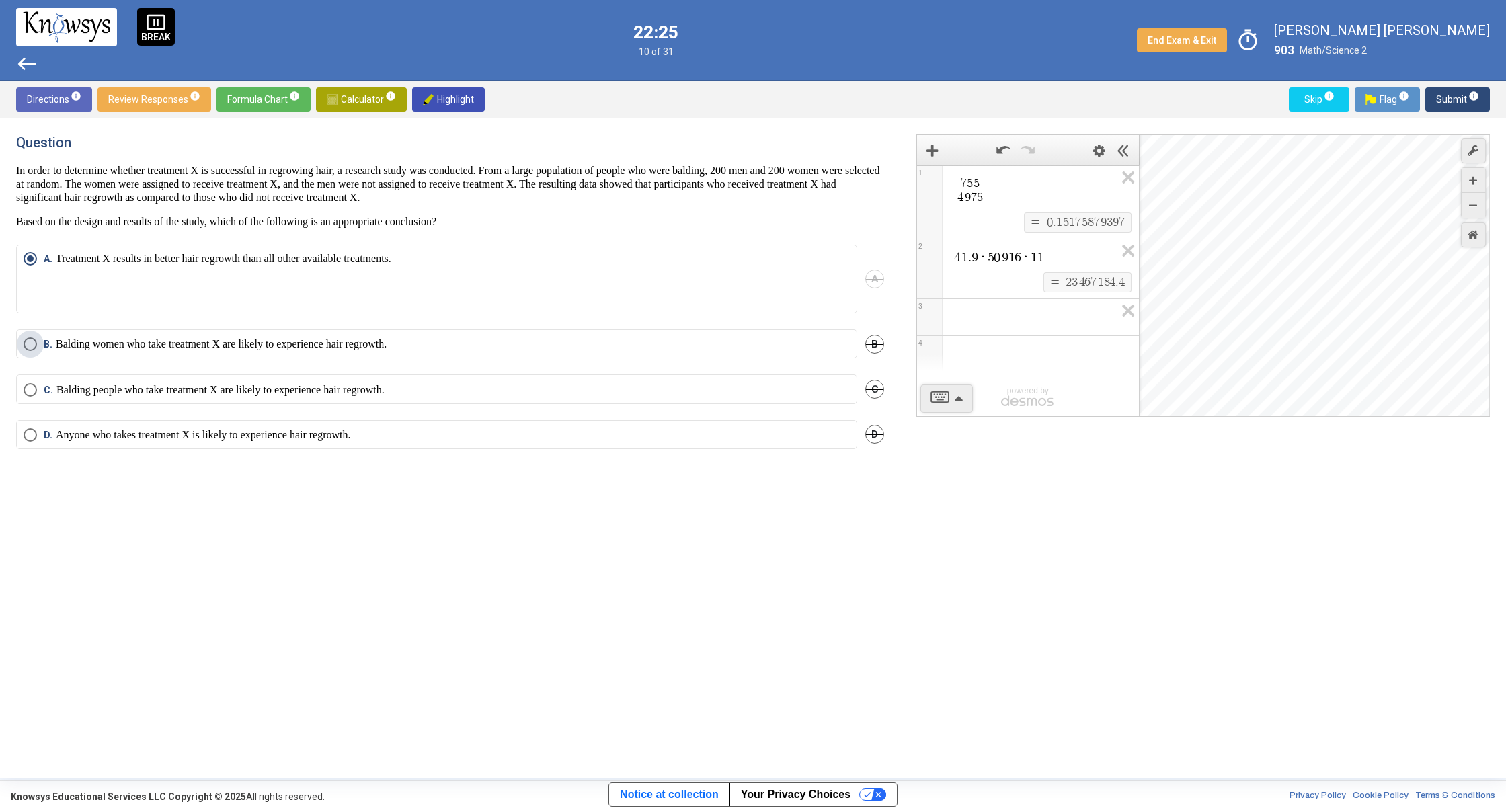
click at [259, 346] on p "Balding women who take treatment X are likely to experience hair regrowth." at bounding box center [221, 344] width 331 height 13
click at [1470, 92] on span "info" at bounding box center [1473, 96] width 11 height 11
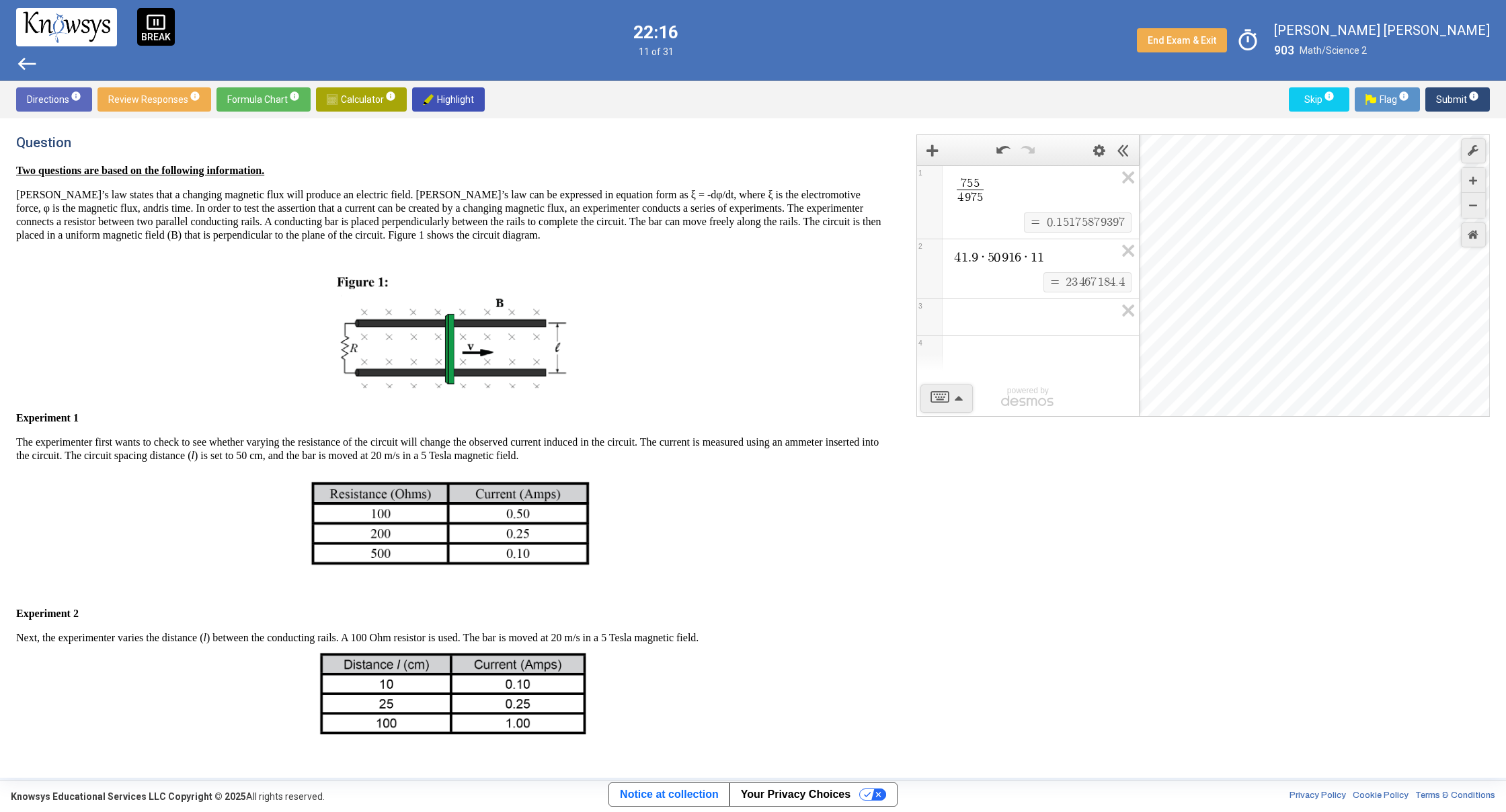
drag, startPoint x: 541, startPoint y: 256, endPoint x: 568, endPoint y: 446, distance: 191.9
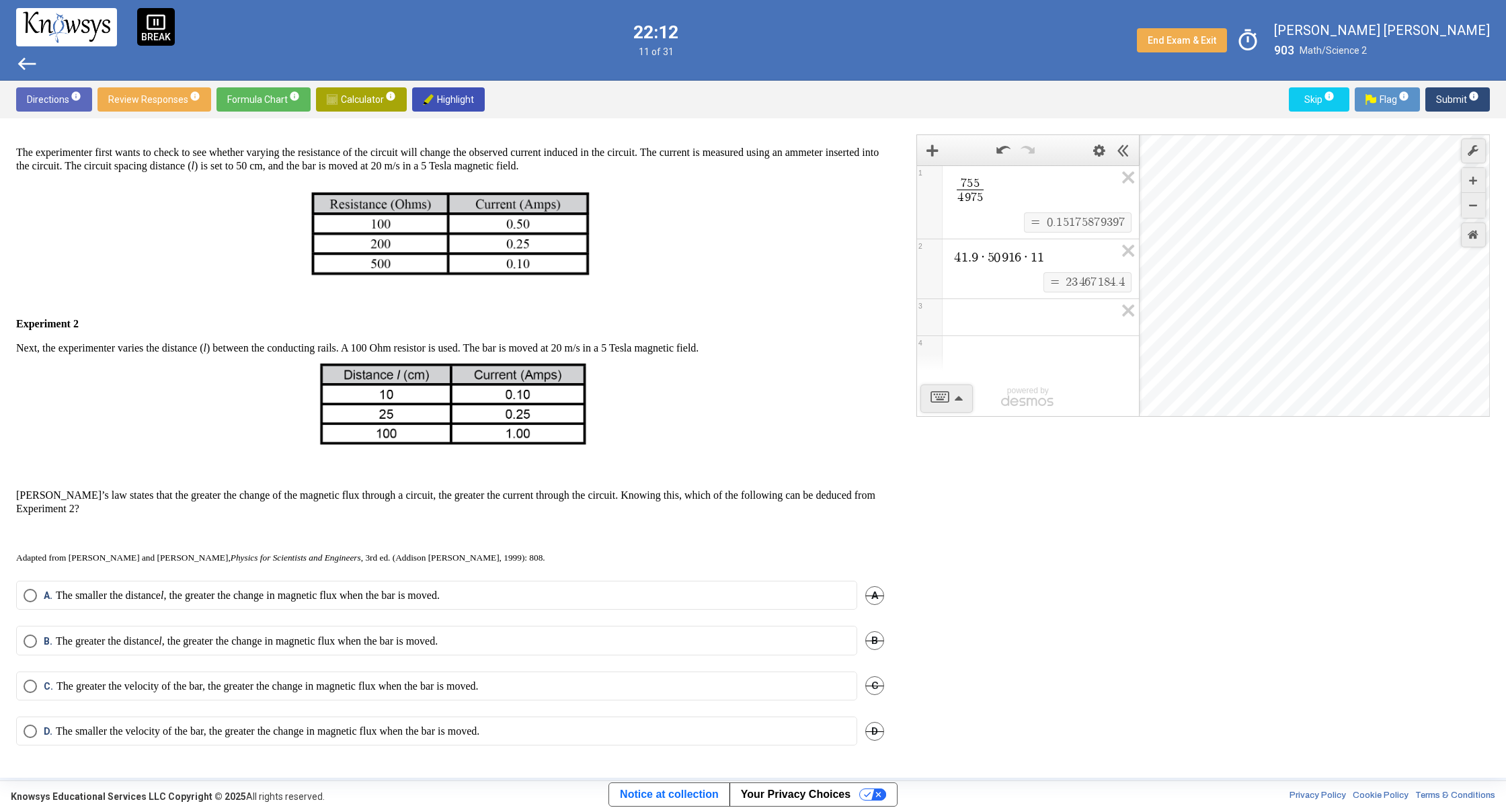
click at [524, 607] on mat-radio-button "A. The smaller the distance l , the greater the change in magnetic flux when th…" at bounding box center [437, 595] width 841 height 29
click at [550, 608] on mat-radio-button "A. The smaller the distance l , the greater the change in magnetic flux when th…" at bounding box center [437, 595] width 841 height 29
click at [549, 599] on label "A. The smaller the distance l , the greater the change in magnetic flux when th…" at bounding box center [437, 596] width 826 height 13
click at [1434, 107] on button "Submit info" at bounding box center [1457, 99] width 64 height 24
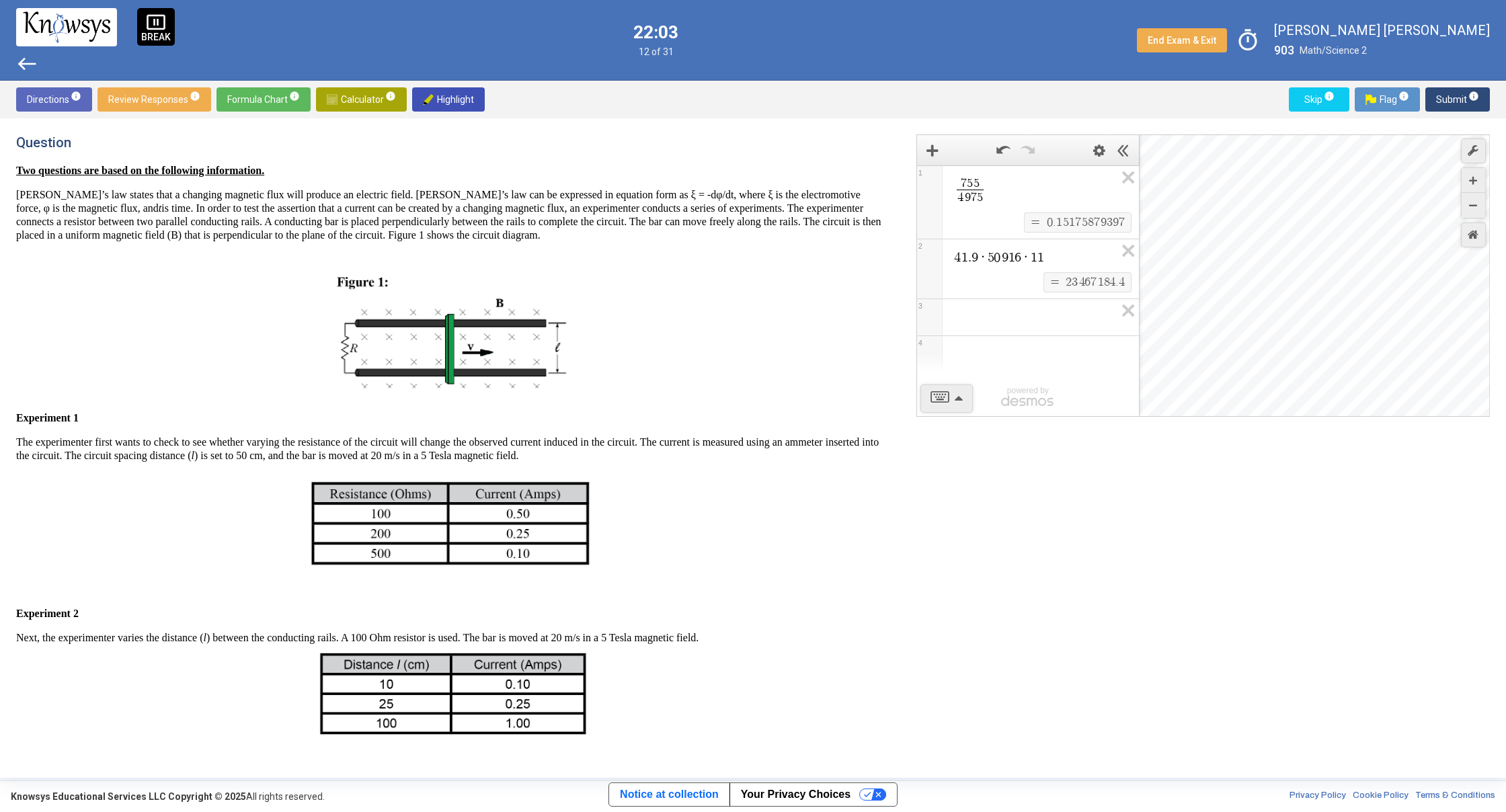
scroll to position [373, 0]
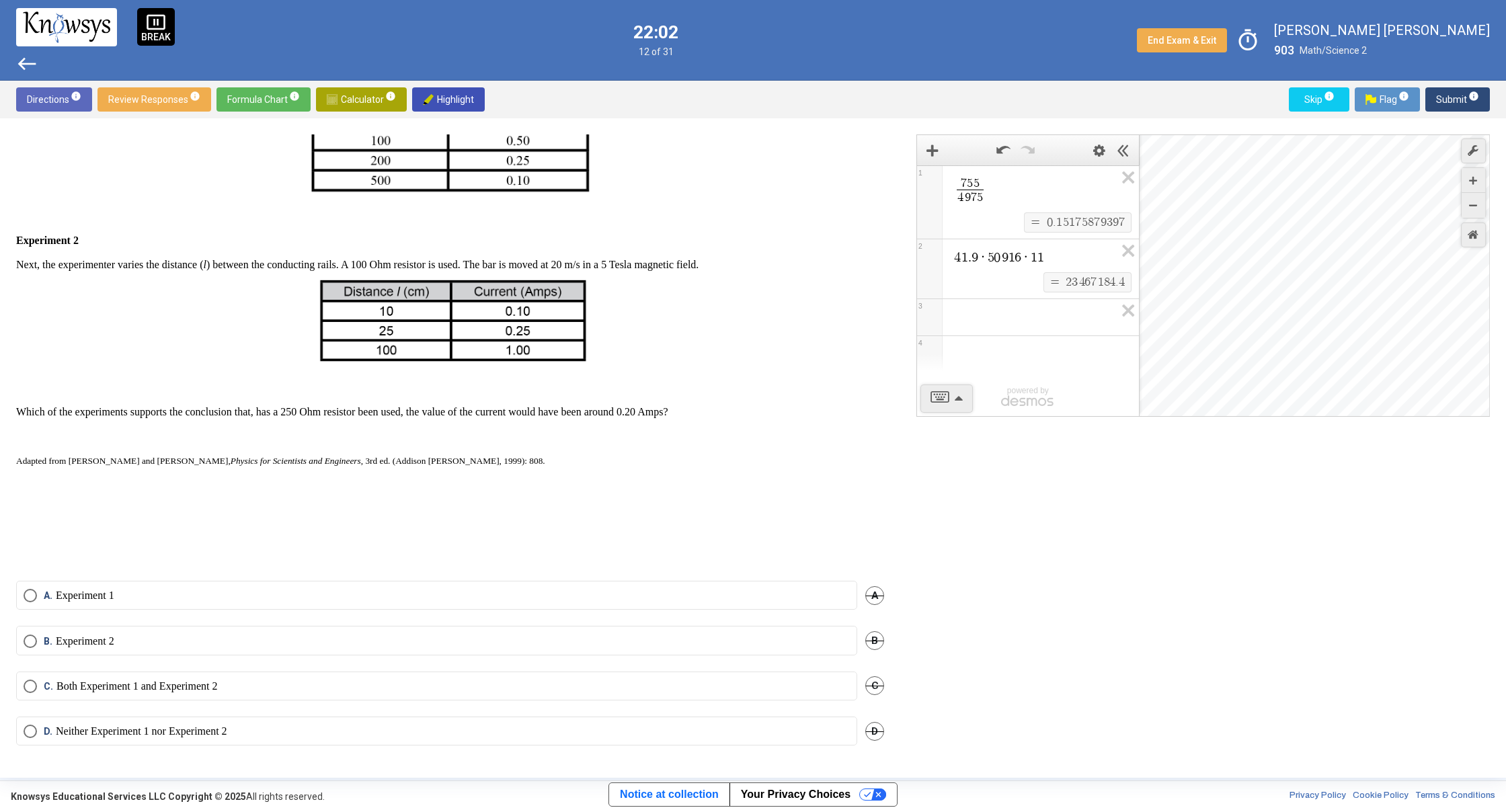
drag, startPoint x: 1029, startPoint y: 550, endPoint x: 876, endPoint y: 613, distance: 165.5
click at [555, 594] on label "A. Experiment 1" at bounding box center [437, 596] width 826 height 13
click at [1454, 109] on span "Submit info" at bounding box center [1457, 99] width 43 height 24
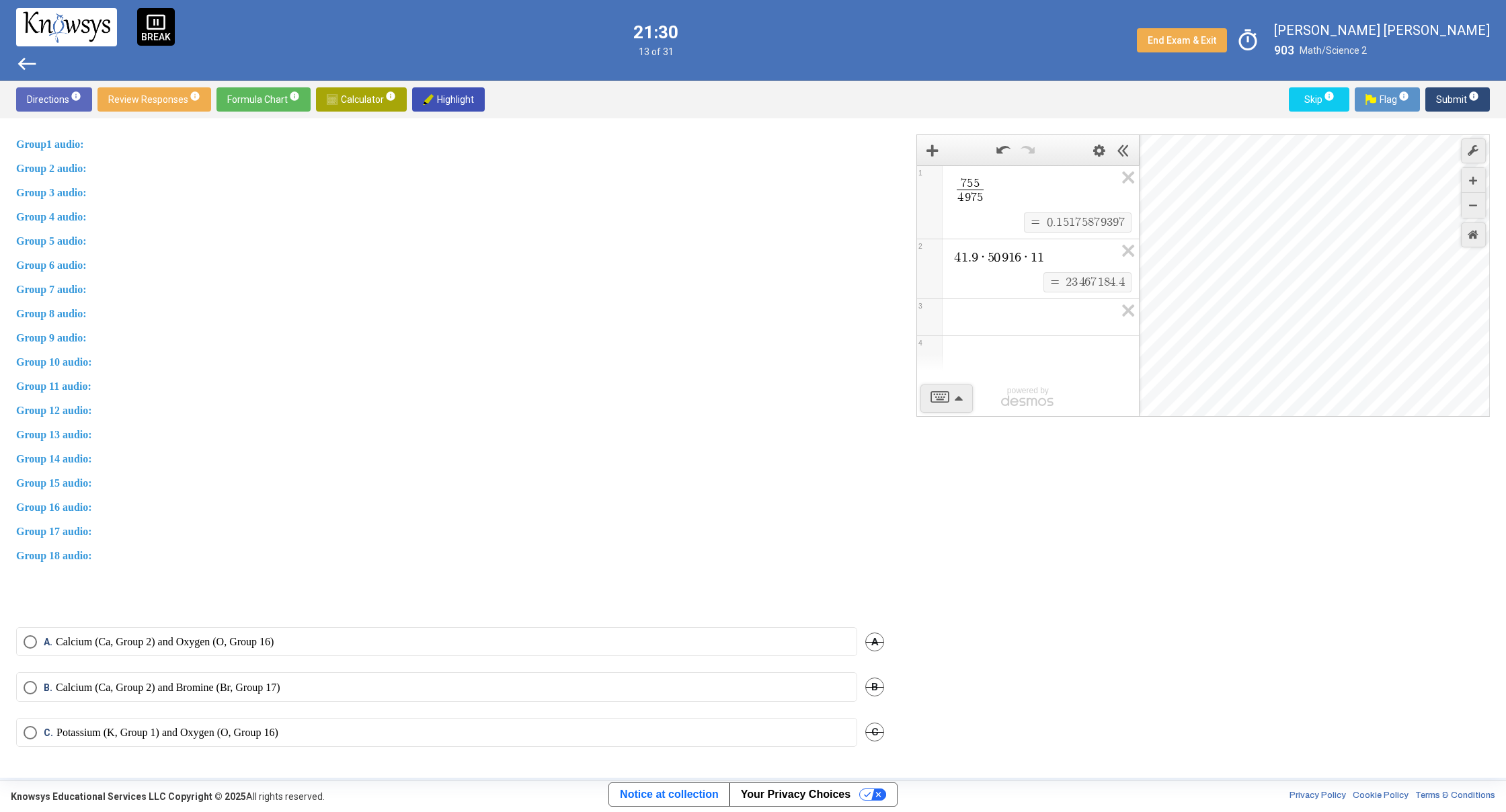
scroll to position [597, 0]
drag, startPoint x: 382, startPoint y: 607, endPoint x: 382, endPoint y: 617, distance: 10.0
click at [524, 635] on mat-radio-button "B. Calcium (Ca, Group 2) and Bromine (Br, Group 17)" at bounding box center [437, 640] width 841 height 29
click at [513, 635] on label "B. Calcium (Ca, Group 2) and Bromine (Br, Group 17)" at bounding box center [437, 641] width 826 height 13
click at [1465, 102] on span "Submit info" at bounding box center [1457, 99] width 43 height 24
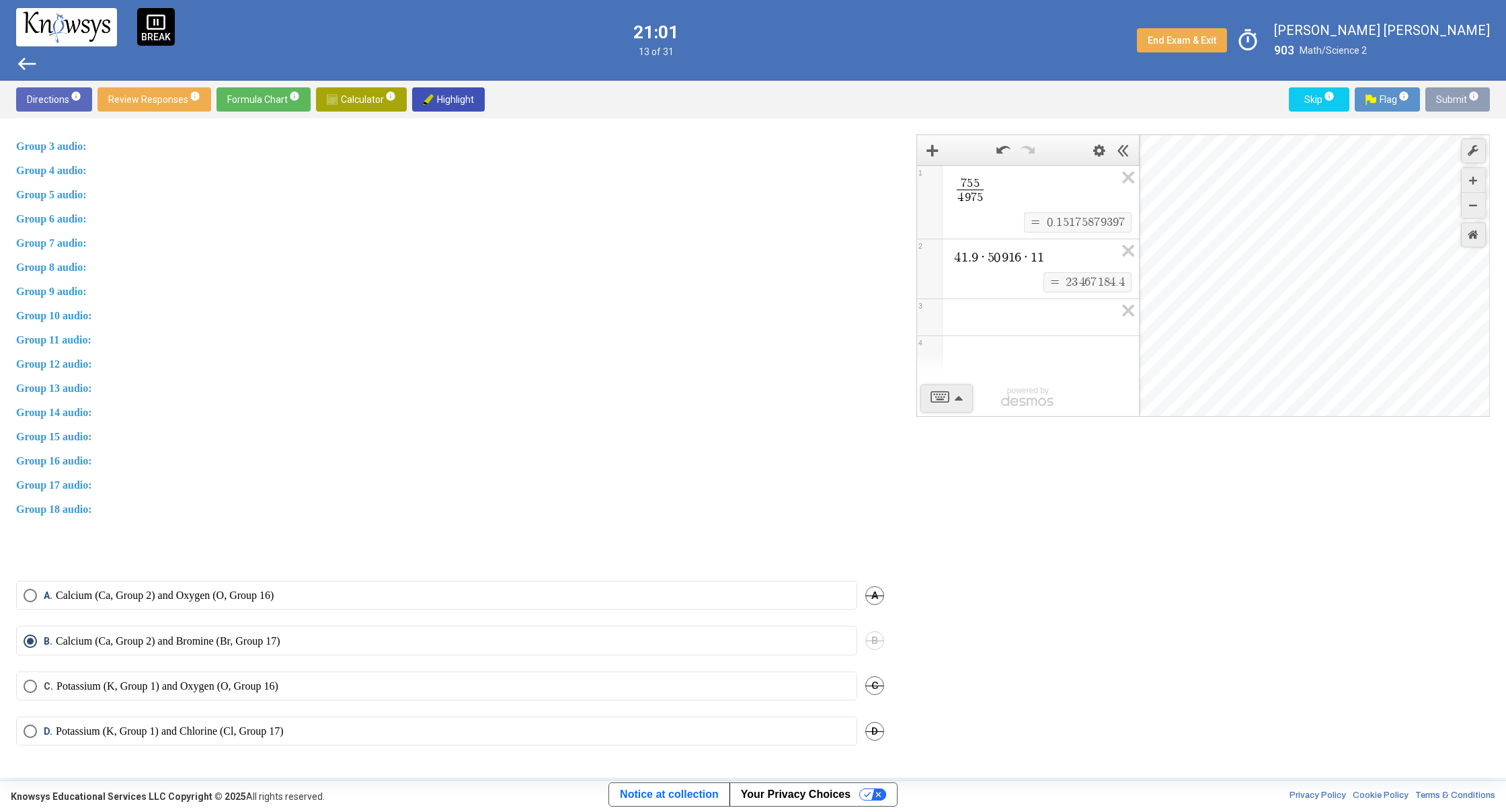
scroll to position [578, 0]
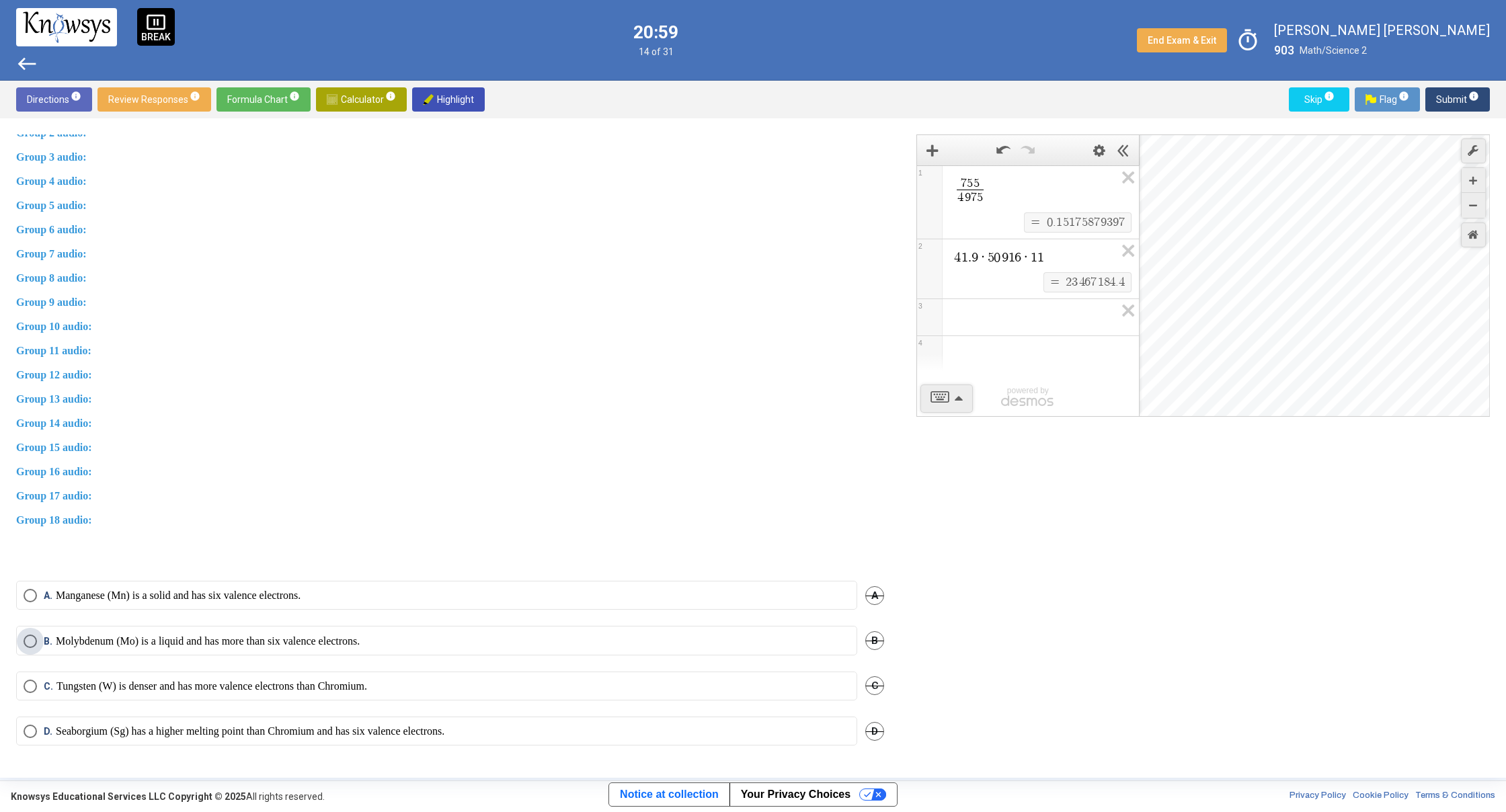
click at [814, 636] on label "B. Molybdenum (Mo) is a liquid and has more than six valence electrons." at bounding box center [437, 641] width 826 height 13
click at [1456, 106] on span "Submit info" at bounding box center [1457, 99] width 43 height 24
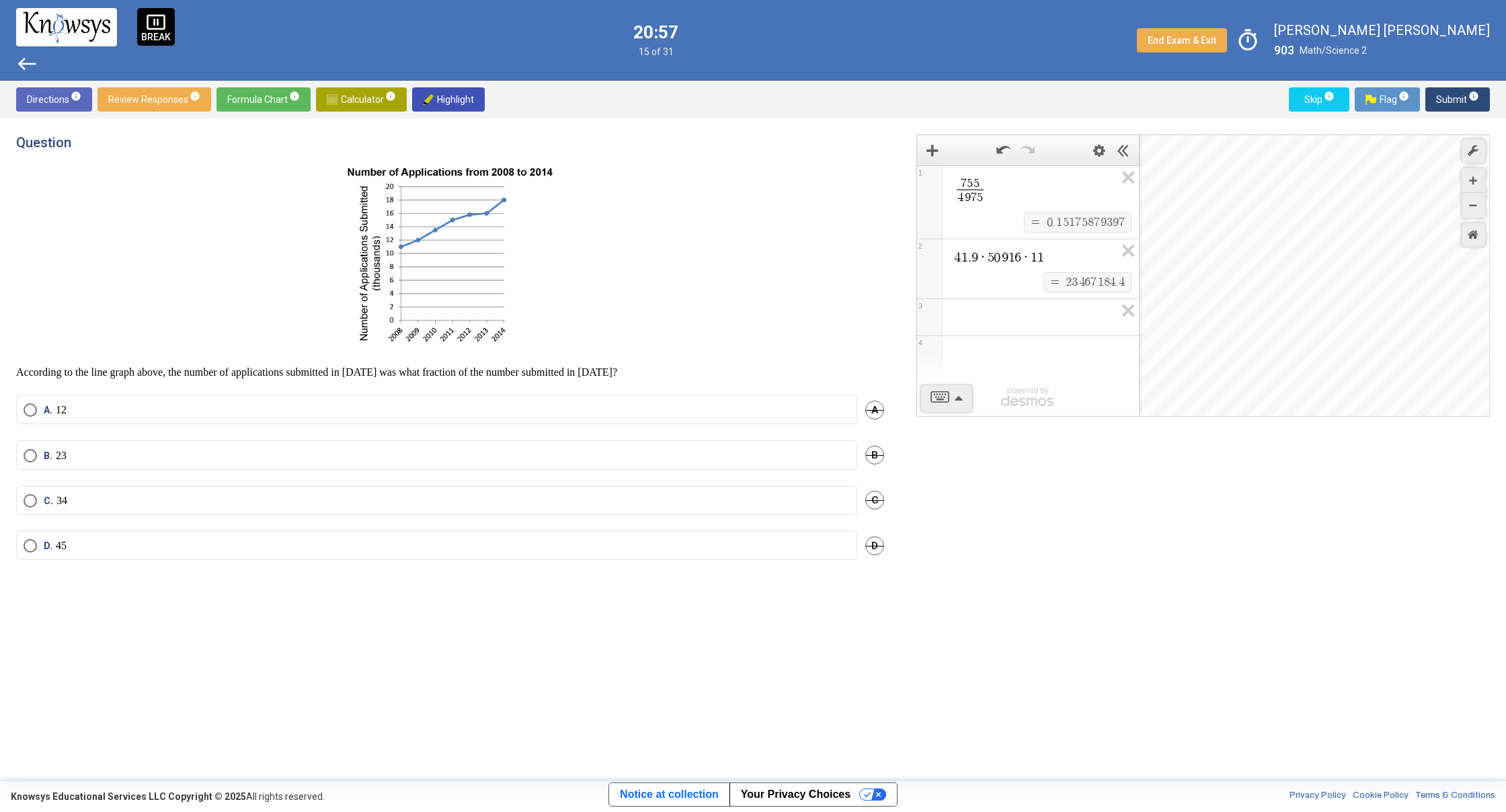
scroll to position [0, 0]
click at [191, 103] on mat-tooltip-component "Click to see, review, change, and/or submit your responses." at bounding box center [193, 125] width 186 height 49
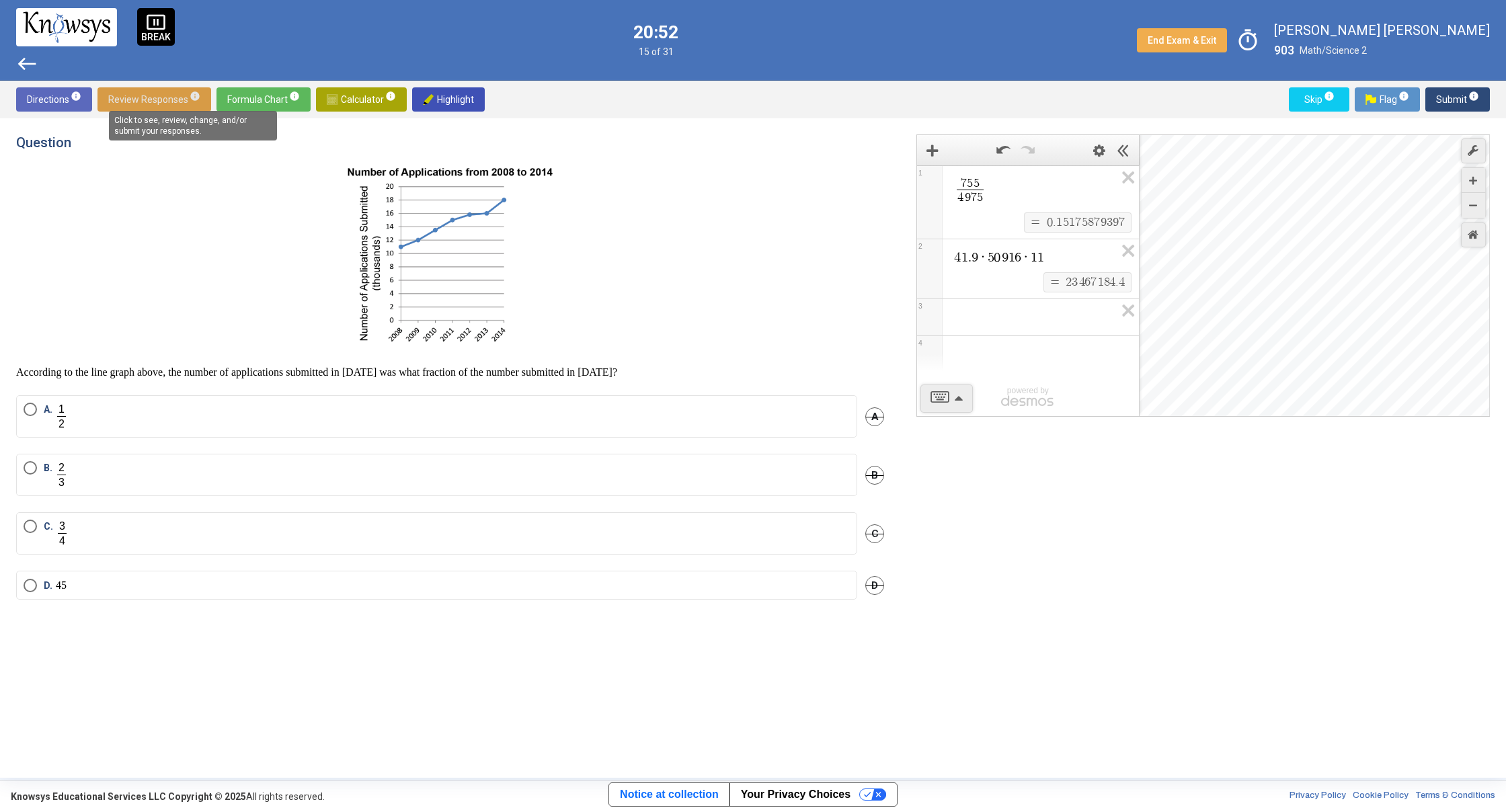
click at [198, 92] on span "info" at bounding box center [195, 96] width 11 height 11
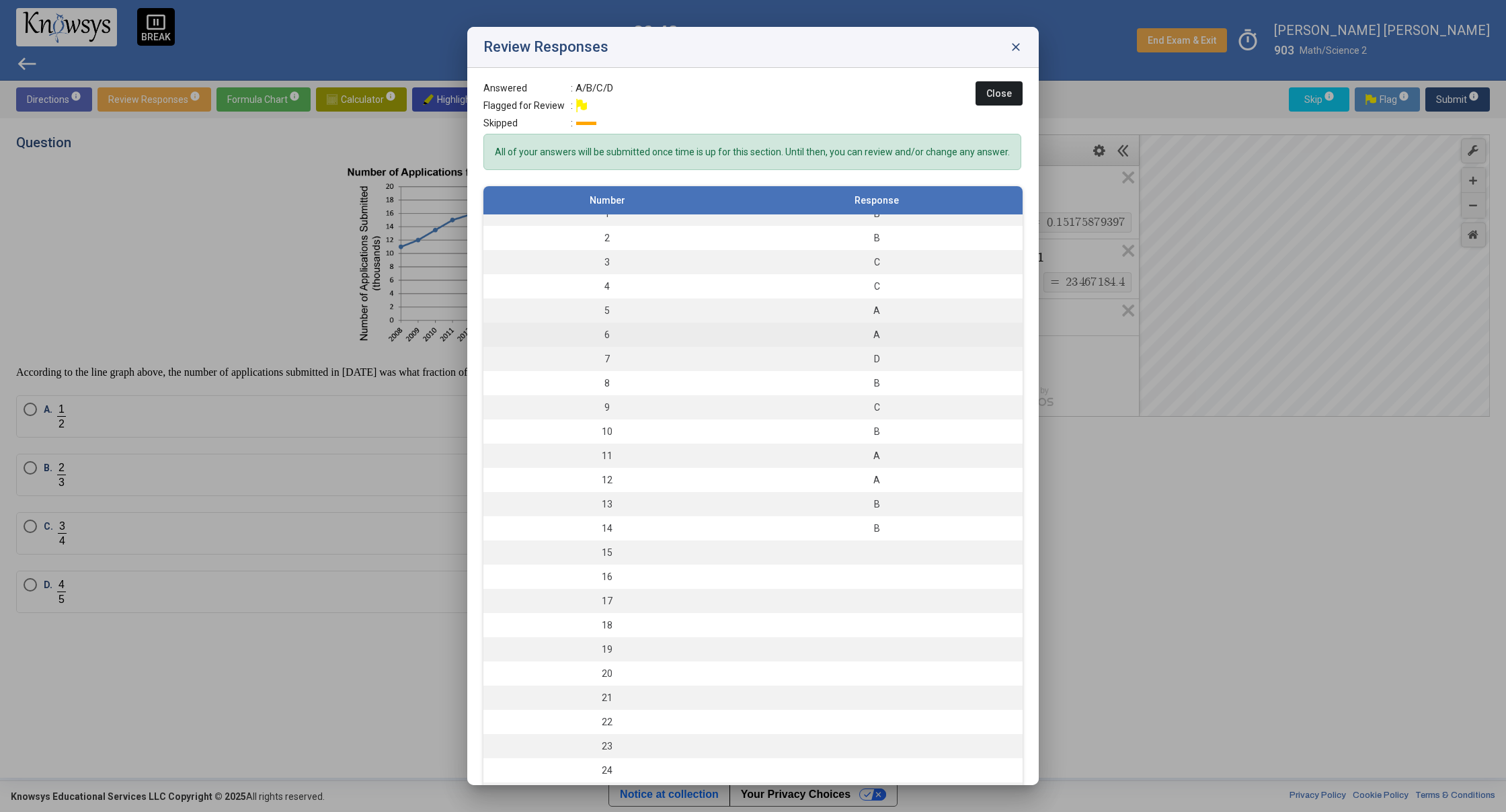
scroll to position [17, 0]
click at [1009, 56] on div "Review Responses close" at bounding box center [753, 48] width 571 height 41
click at [1012, 56] on div "Review Responses close" at bounding box center [753, 48] width 571 height 41
click at [1017, 49] on span "close" at bounding box center [1016, 47] width 13 height 13
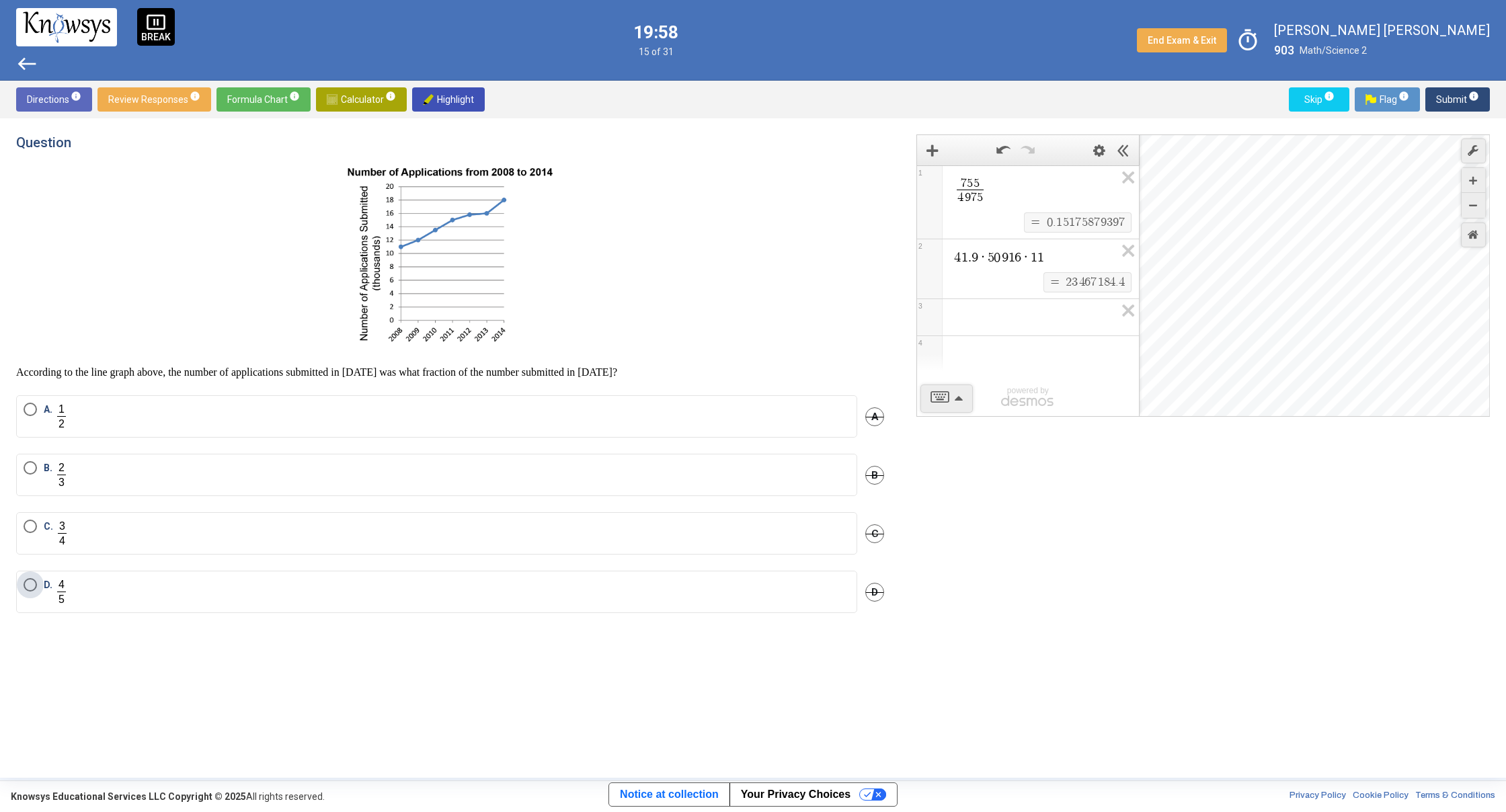
click at [109, 602] on label "D." at bounding box center [437, 592] width 826 height 27
click at [1474, 106] on span "Submit info" at bounding box center [1457, 99] width 43 height 24
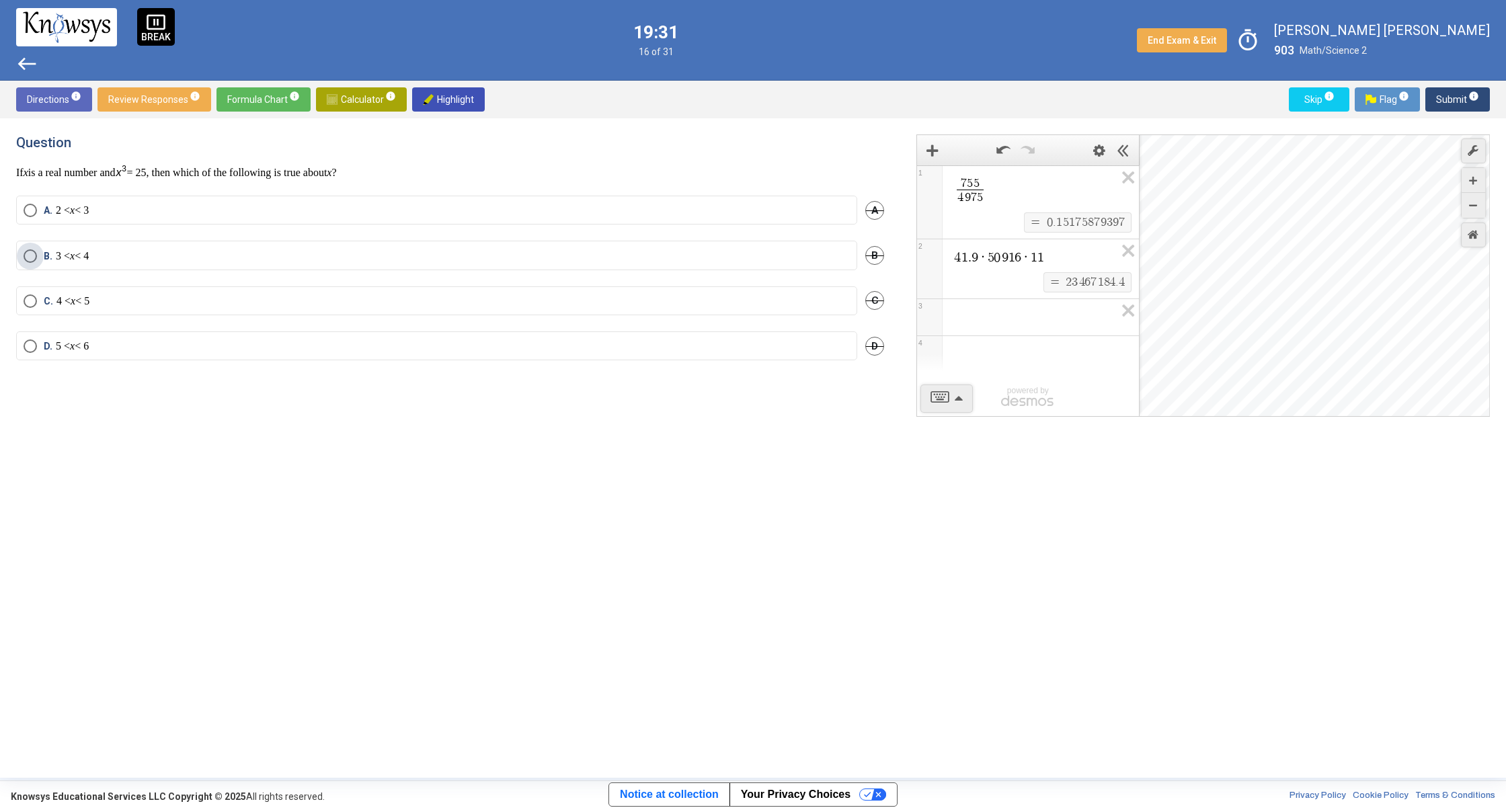
click at [368, 253] on label "B. 3 < x < 4" at bounding box center [437, 256] width 826 height 13
click at [595, 335] on mat-radio-button "D. 5 < x < 6" at bounding box center [437, 346] width 841 height 29
click at [544, 281] on div "B. 3 < x < 4 B" at bounding box center [451, 263] width 868 height 45
click at [542, 291] on mat-radio-button "C. 4 < x < 5" at bounding box center [437, 300] width 841 height 29
click at [522, 295] on mat-radio-button "C. 4 < x < 5" at bounding box center [437, 300] width 841 height 29
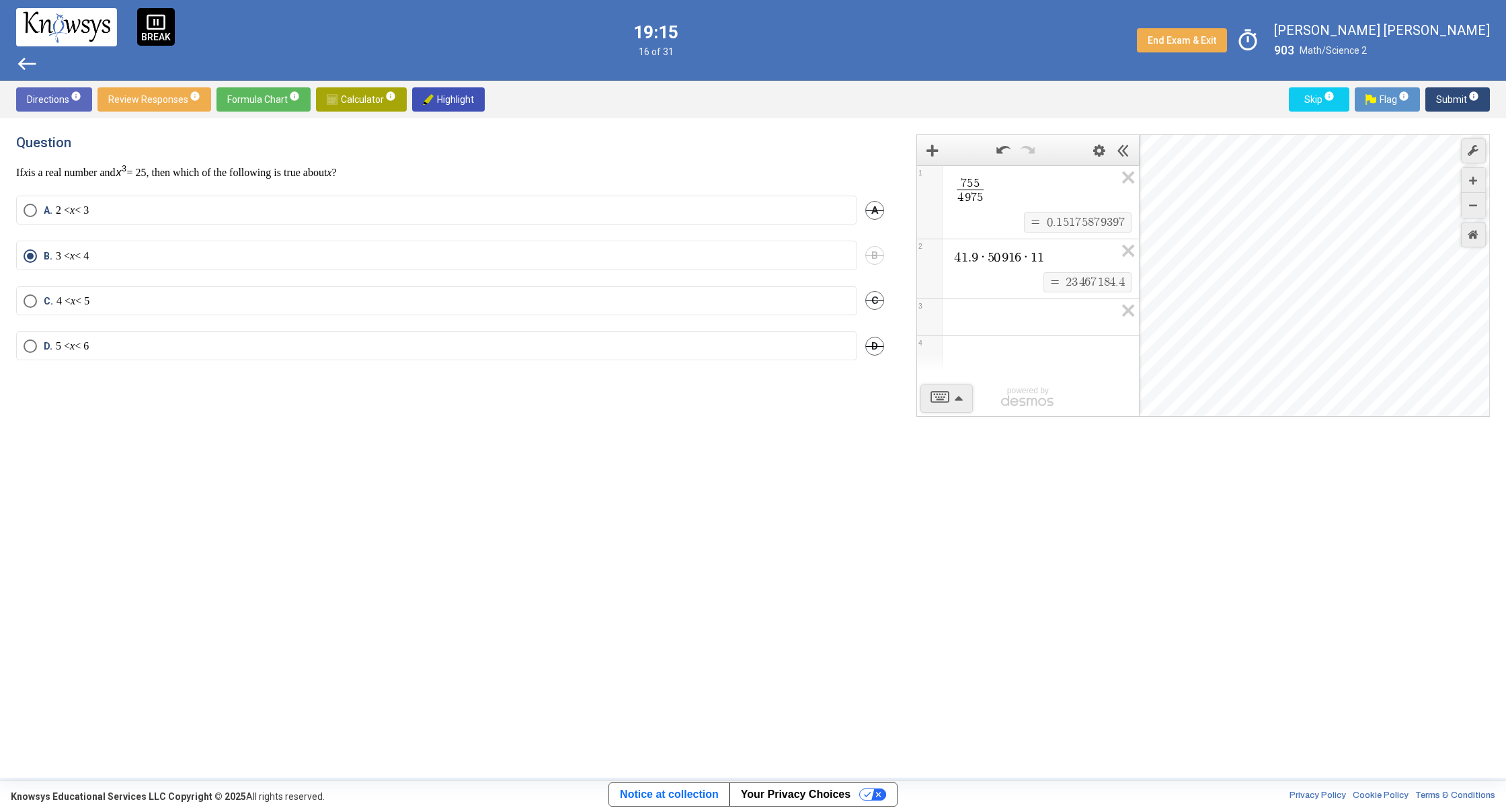
click at [487, 278] on div "B. 3 < x < 4 B" at bounding box center [451, 263] width 868 height 45
click at [482, 300] on label "C. 4 < x < 5" at bounding box center [437, 301] width 826 height 13
click at [1448, 107] on span "Submit info" at bounding box center [1457, 99] width 43 height 24
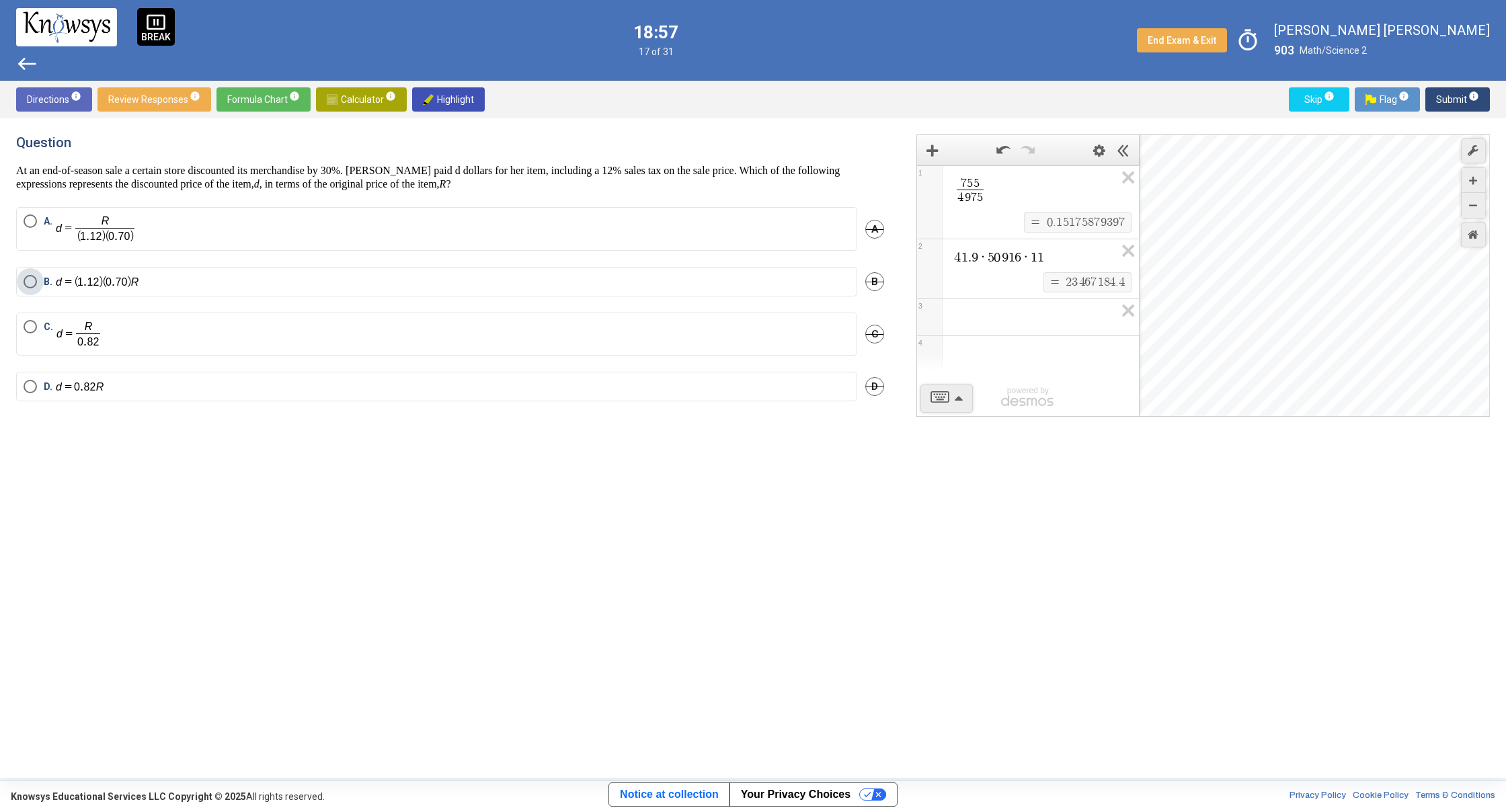
click at [123, 276] on img "Select an option" at bounding box center [98, 281] width 84 height 14
click at [1463, 94] on span "Submit info" at bounding box center [1457, 99] width 43 height 24
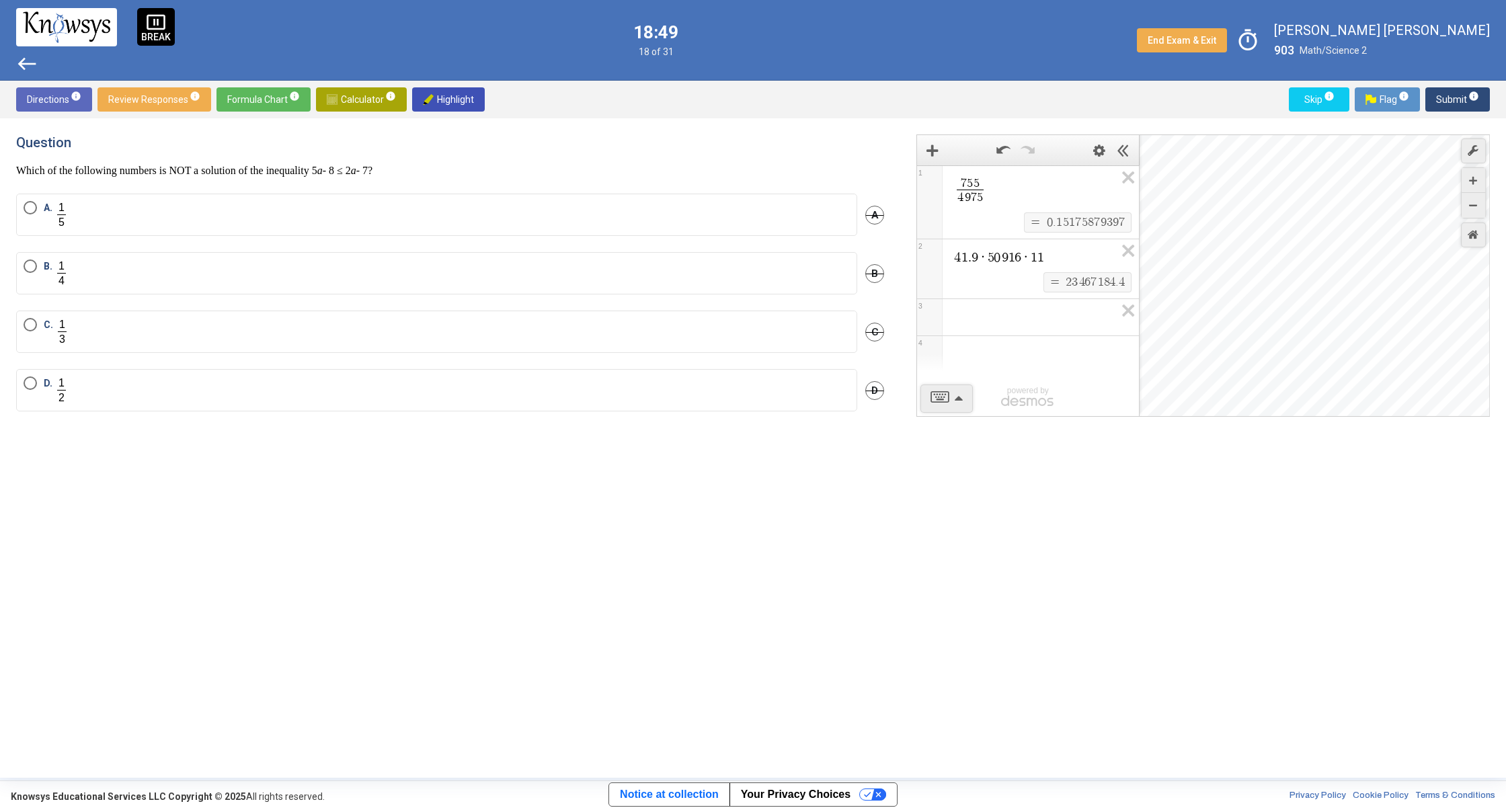
click at [388, 200] on mat-radio-button "A." at bounding box center [437, 215] width 841 height 42
click at [76, 314] on mat-radio-button "C." at bounding box center [437, 331] width 841 height 42
click at [36, 325] on span "Select an option" at bounding box center [31, 324] width 13 height 13
click at [1435, 94] on button "Submit info" at bounding box center [1457, 99] width 64 height 24
drag, startPoint x: 271, startPoint y: 175, endPoint x: 396, endPoint y: 172, distance: 125.0
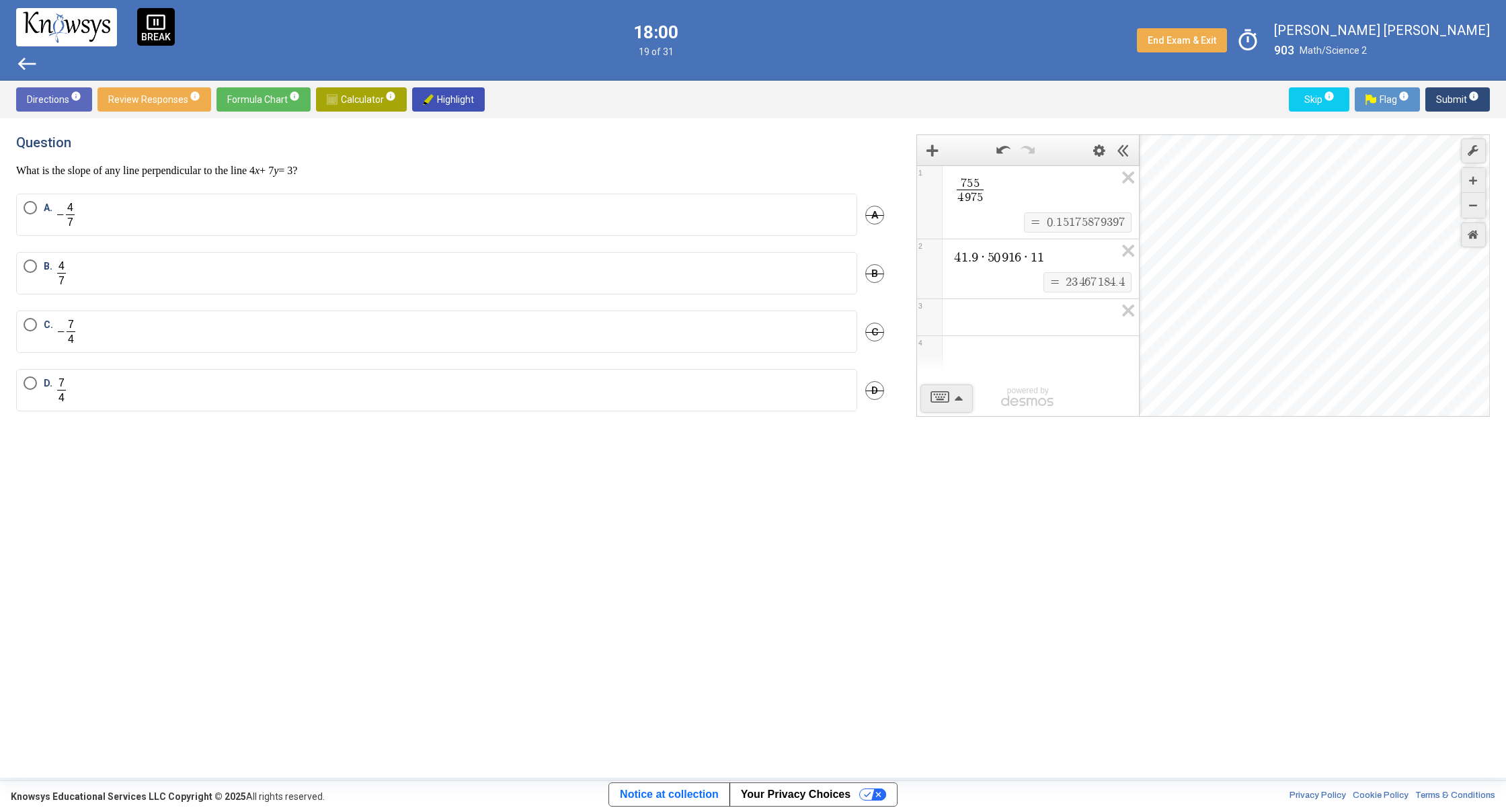
click at [396, 172] on p "What is the slope of any line perpendicular to the line 4 x + 7 y = 3?" at bounding box center [451, 171] width 868 height 13
click at [872, 210] on span "A" at bounding box center [874, 215] width 19 height 19
click at [870, 222] on div "Undo" at bounding box center [871, 215] width 24 height 42
click at [877, 217] on span "Undo" at bounding box center [871, 215] width 24 height 11
drag, startPoint x: 81, startPoint y: 134, endPoint x: 59, endPoint y: 277, distance: 144.7
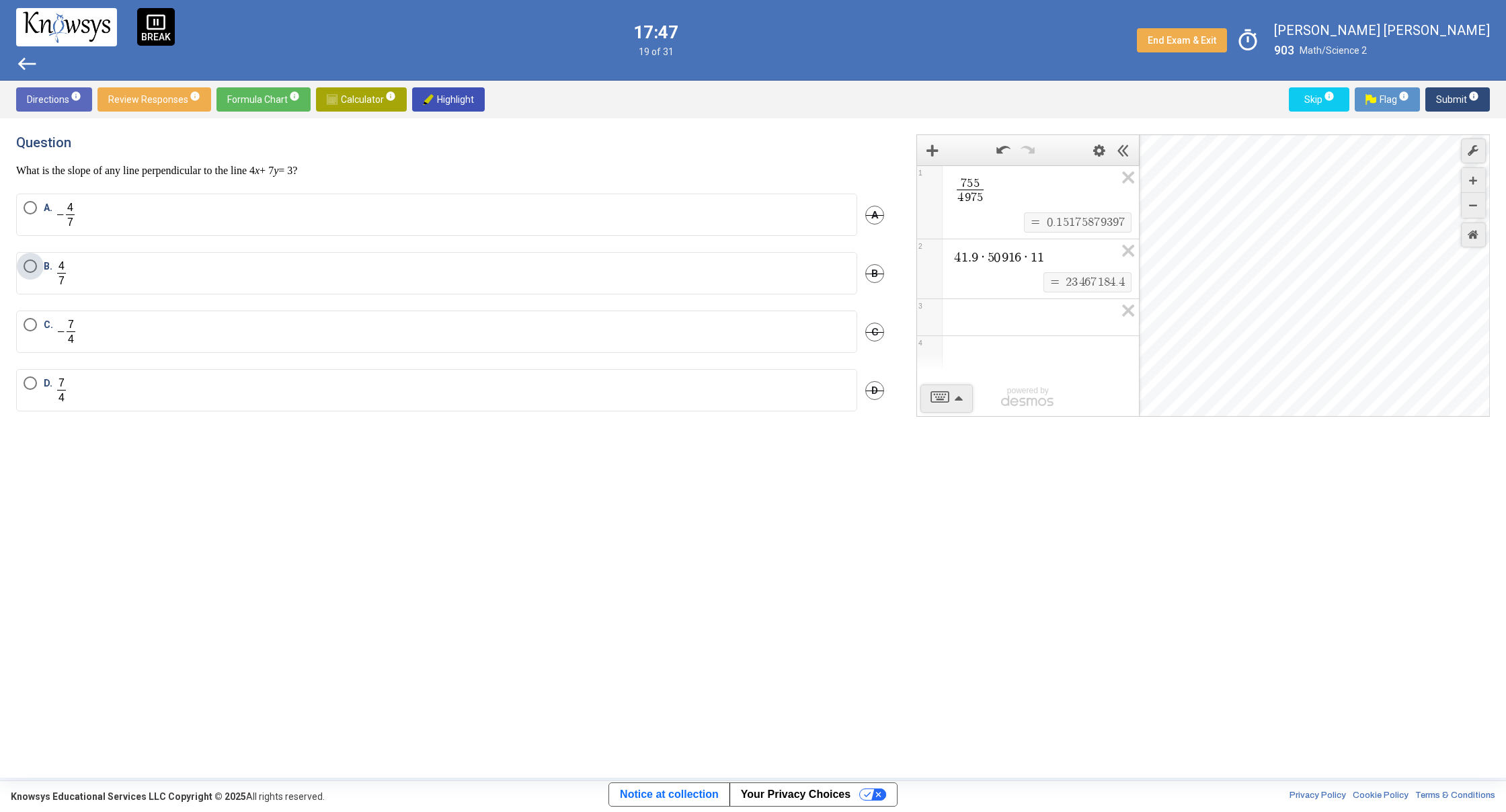
drag, startPoint x: 59, startPoint y: 277, endPoint x: 59, endPoint y: 265, distance: 12.0
click at [32, 268] on span "Select an option" at bounding box center [31, 266] width 13 height 13
drag, startPoint x: 1466, startPoint y: 90, endPoint x: 1457, endPoint y: 83, distance: 11.4
click at [1461, 86] on div "Directions info Review Responses info Formula Chart info Calculator info Highli…" at bounding box center [753, 100] width 1506 height 38
click at [1452, 101] on span "Submit info" at bounding box center [1457, 99] width 43 height 24
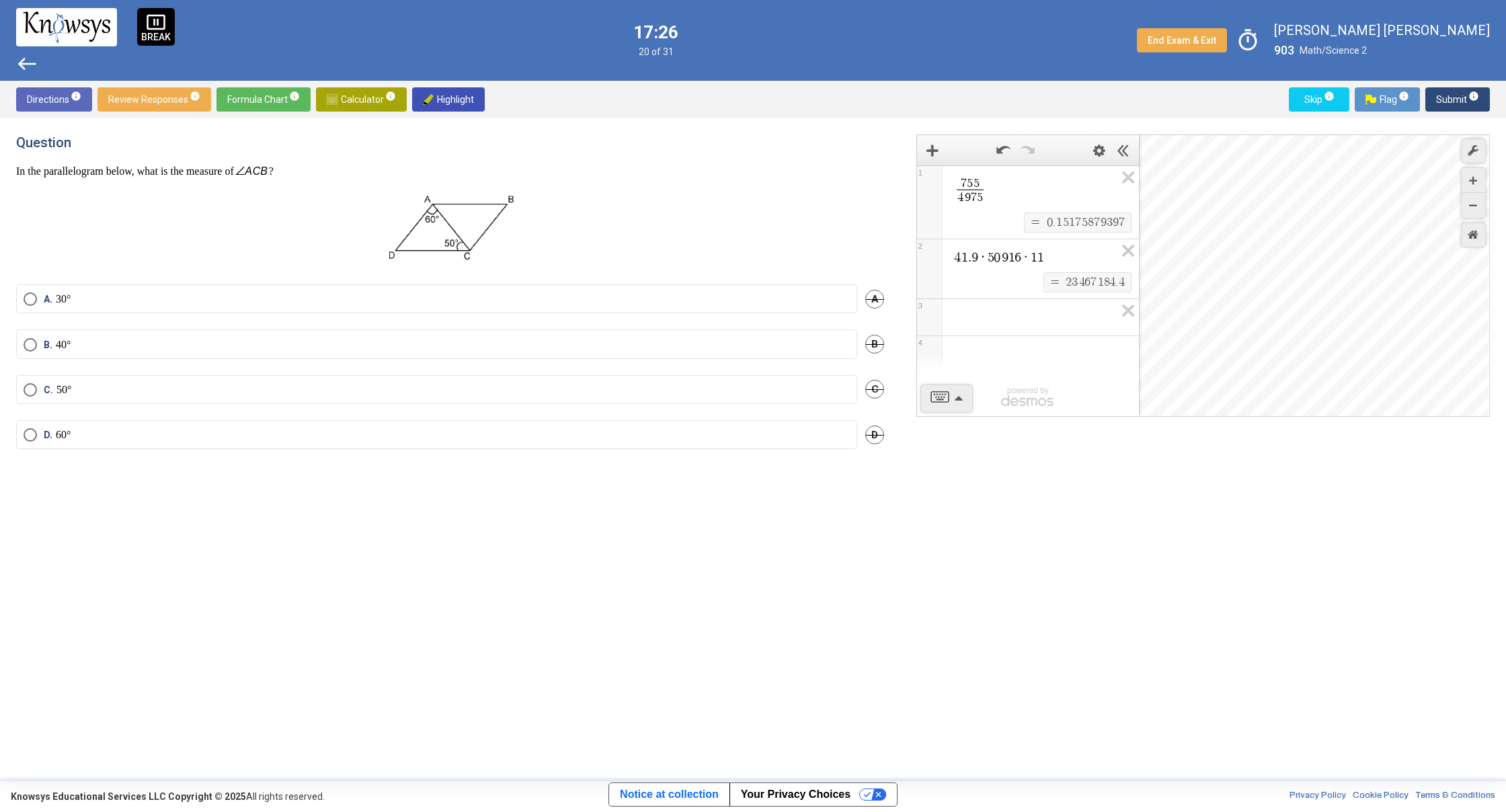
drag, startPoint x: 574, startPoint y: 143, endPoint x: 533, endPoint y: 220, distance: 87.2
drag, startPoint x: 383, startPoint y: 433, endPoint x: 397, endPoint y: 422, distance: 17.8
click at [393, 428] on label "D. 60°" at bounding box center [437, 435] width 826 height 13
click at [1472, 90] on span "Submit info" at bounding box center [1457, 99] width 43 height 24
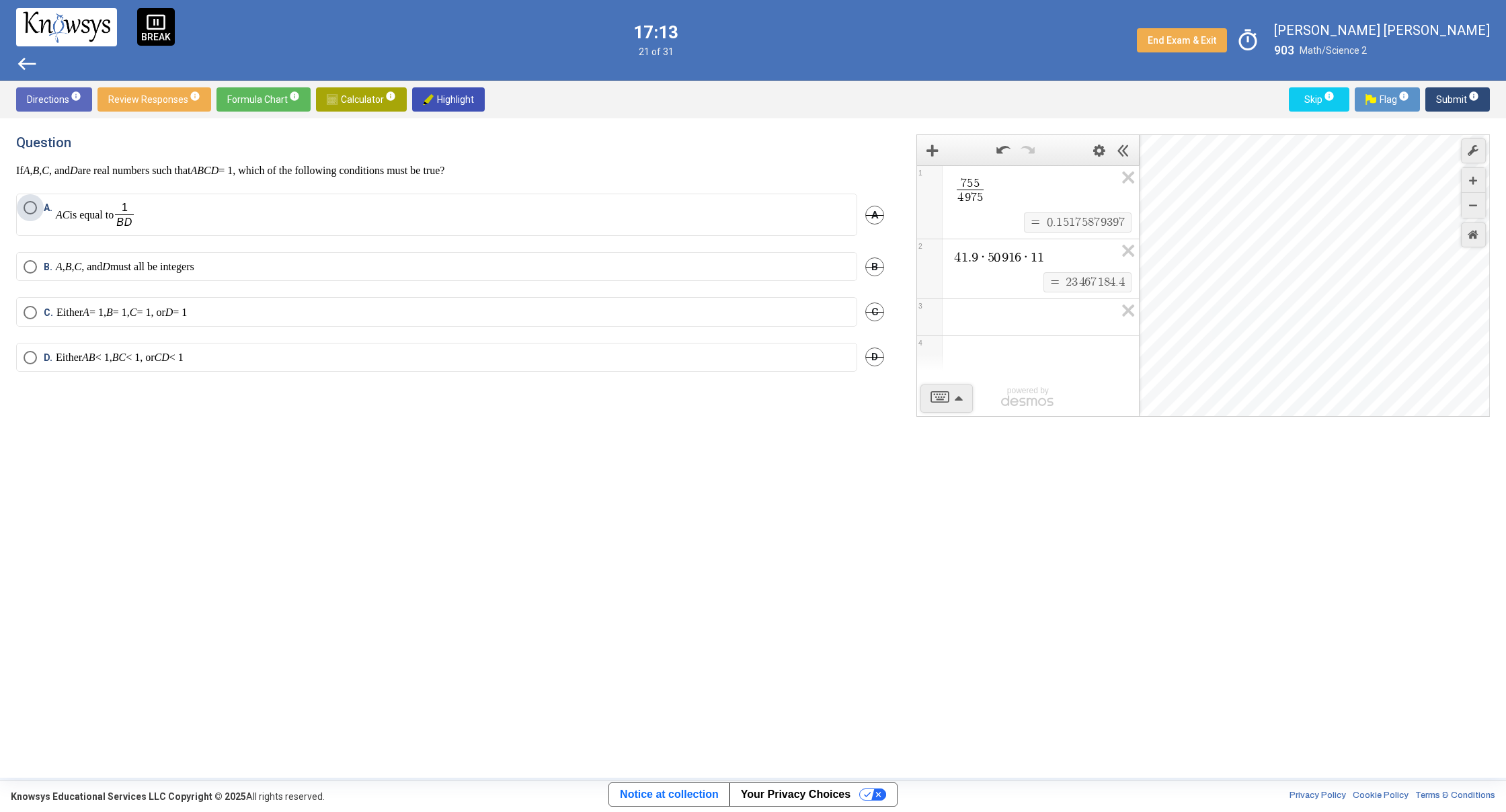
click at [107, 220] on p "AC is equal to" at bounding box center [96, 215] width 80 height 27
click at [1448, 108] on span "Submit info" at bounding box center [1457, 99] width 43 height 24
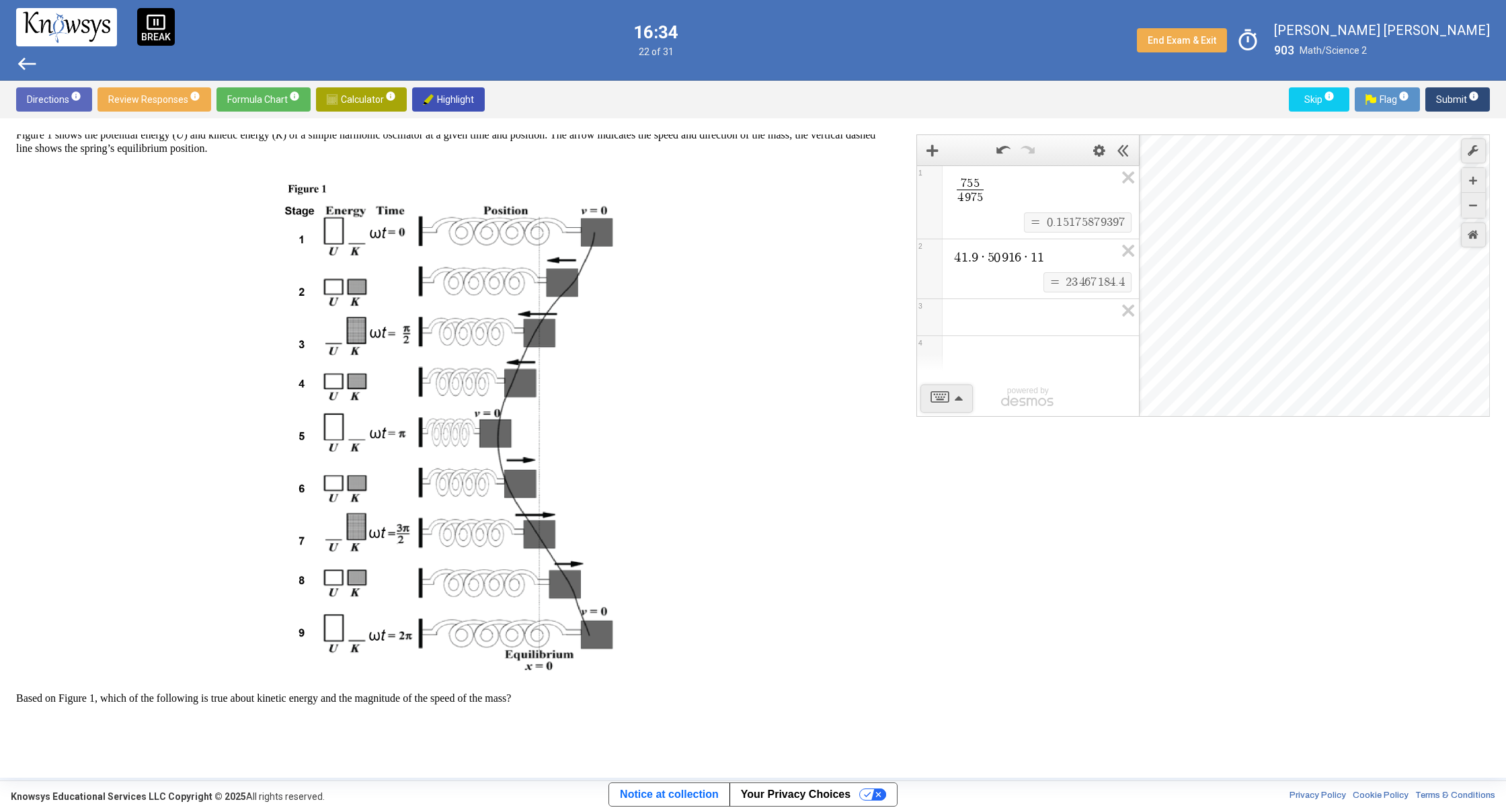
scroll to position [338, 0]
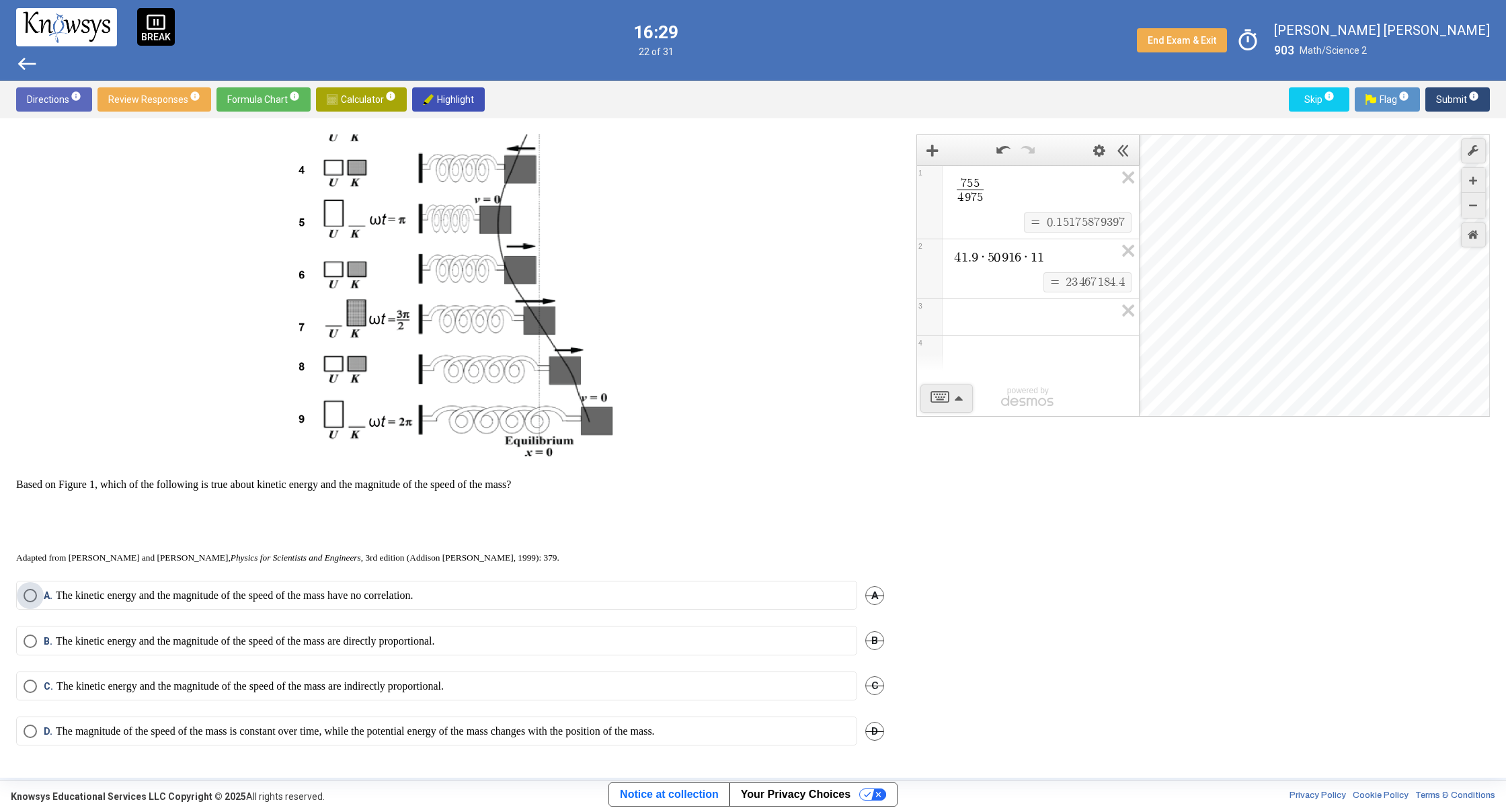
click at [28, 592] on span "Select an option" at bounding box center [31, 596] width 13 height 13
drag, startPoint x: 158, startPoint y: 107, endPoint x: 166, endPoint y: 102, distance: 9.4
click at [166, 102] on mat-tooltip-component "Click to see the directions for this section." at bounding box center [99, 125] width 186 height 49
click at [170, 100] on span "Review Responses info" at bounding box center [154, 99] width 92 height 24
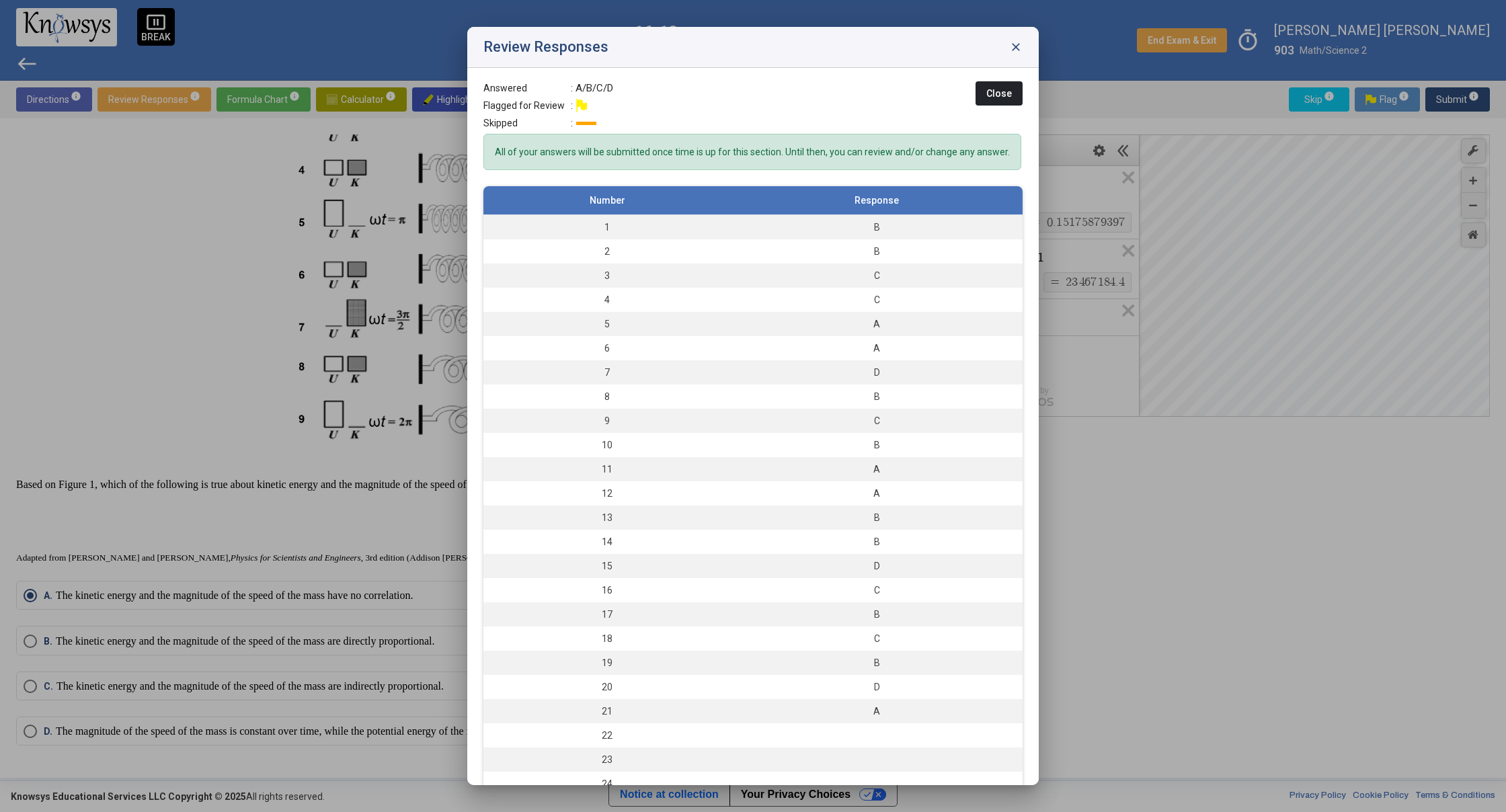
click at [1017, 50] on span "close" at bounding box center [1016, 47] width 13 height 13
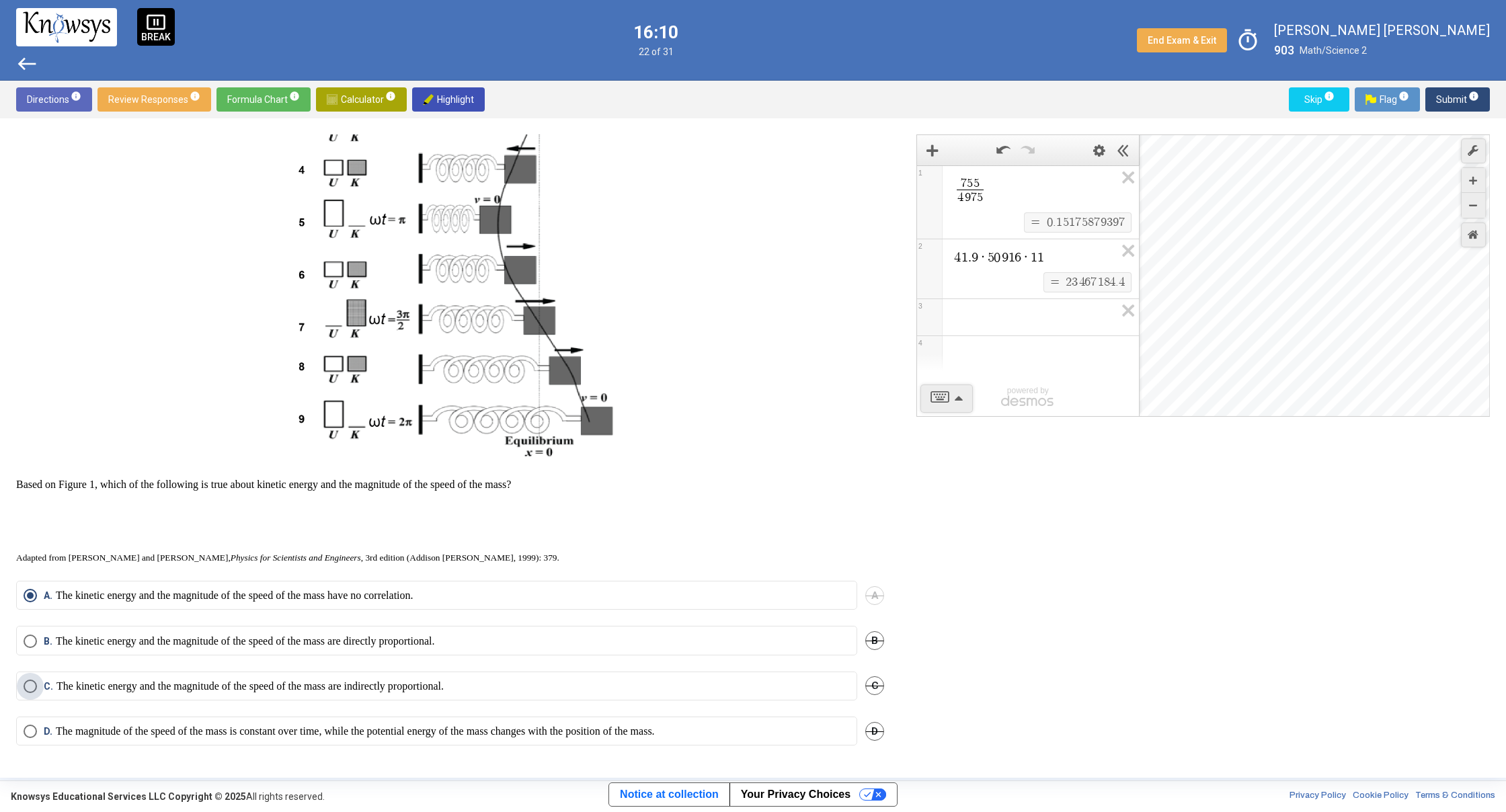
drag, startPoint x: 120, startPoint y: 685, endPoint x: 126, endPoint y: 676, distance: 10.8
click at [122, 682] on p "The kinetic energy and the magnitude of the speed of the mass are indirectly pr…" at bounding box center [249, 687] width 387 height 13
drag, startPoint x: 39, startPoint y: 347, endPoint x: 338, endPoint y: 191, distance: 337.2
click at [338, 191] on p at bounding box center [451, 210] width 868 height 515
click at [1475, 106] on span "Submit info" at bounding box center [1457, 99] width 43 height 24
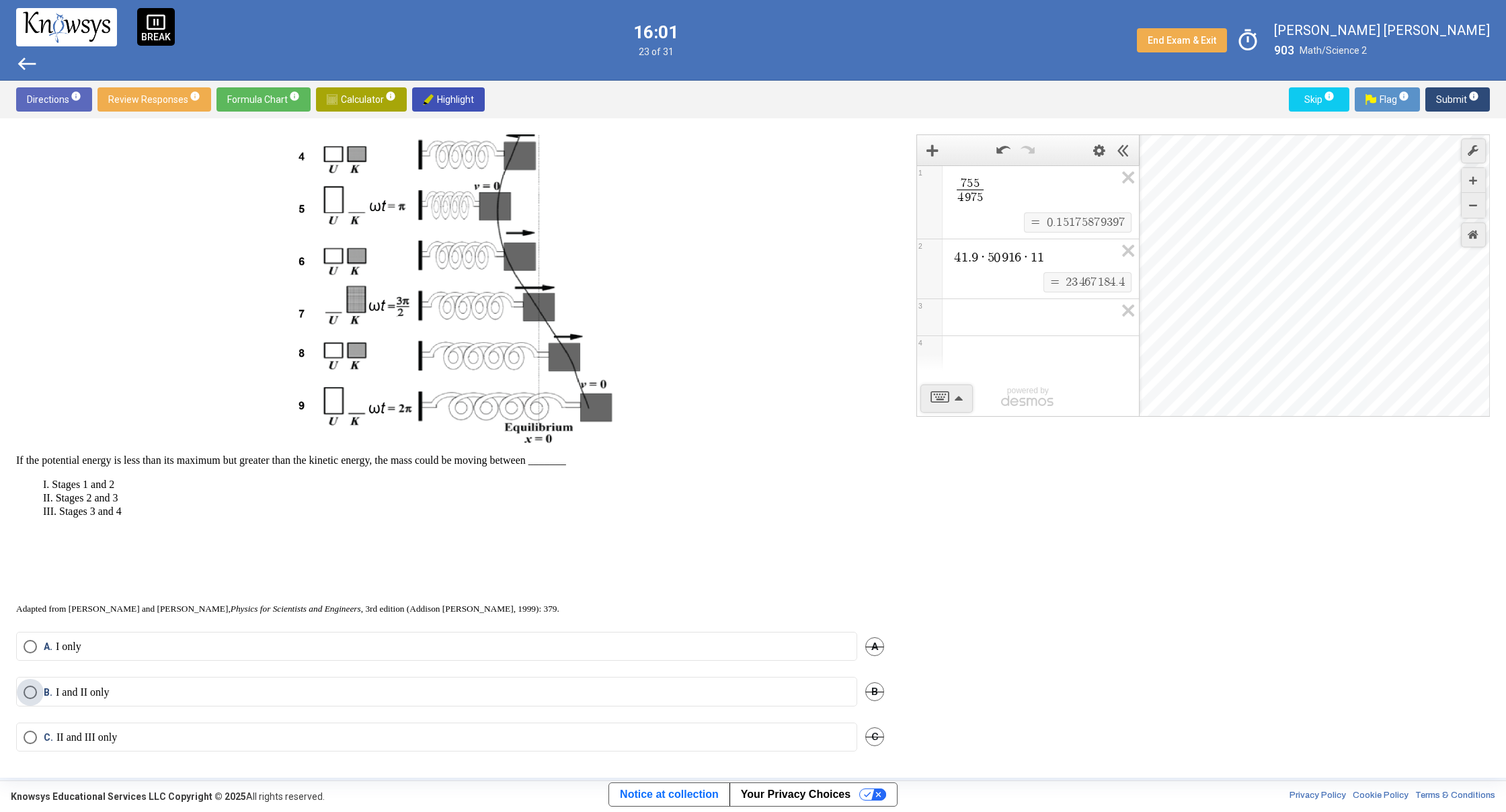
click at [191, 680] on mat-radio-button "B. I and II only" at bounding box center [437, 691] width 841 height 29
click at [196, 695] on label "B. I and II only" at bounding box center [437, 692] width 826 height 13
click at [1471, 96] on span "info" at bounding box center [1473, 96] width 11 height 11
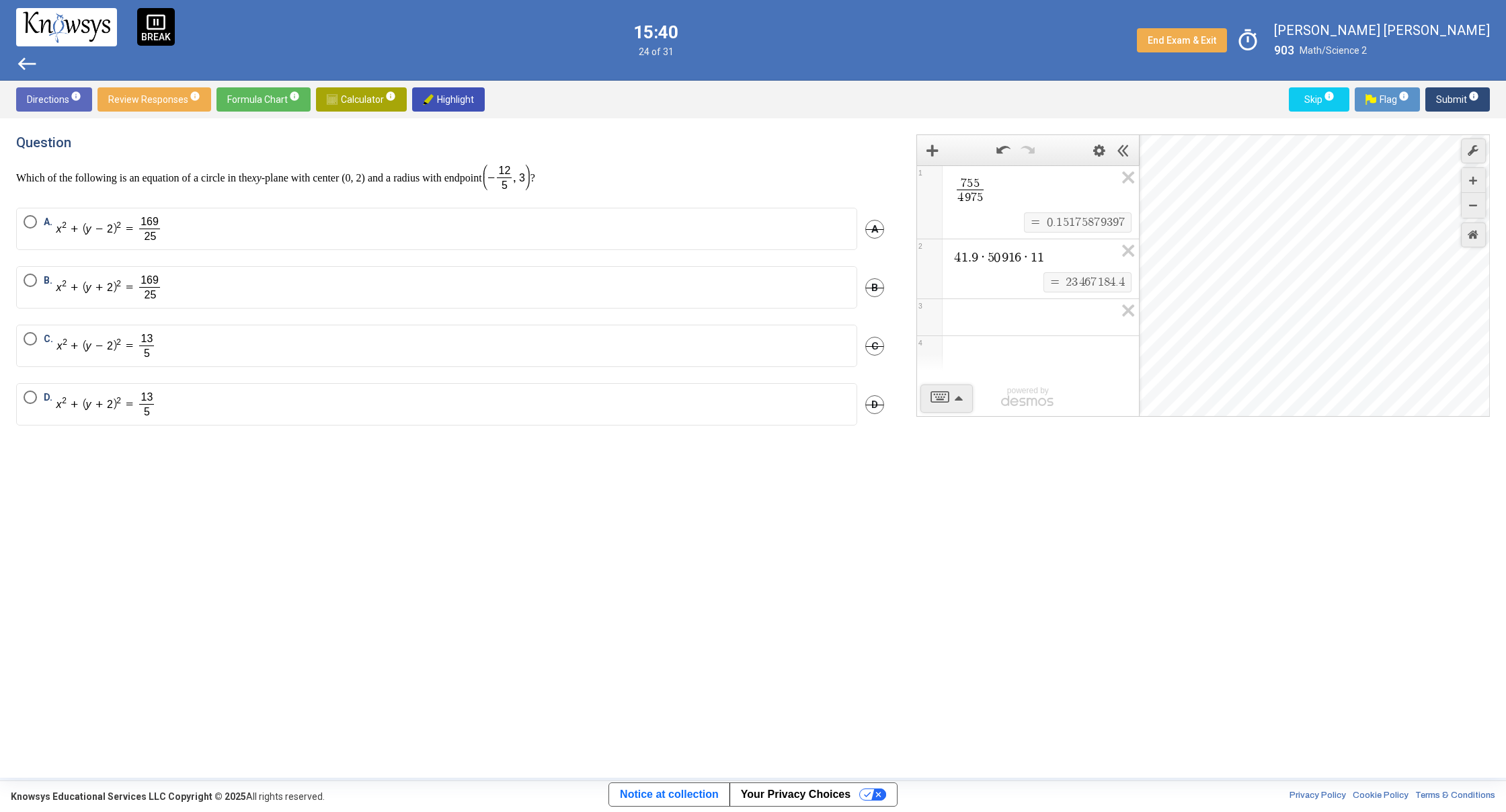
drag, startPoint x: 575, startPoint y: 169, endPoint x: 543, endPoint y: 183, distance: 34.9
drag, startPoint x: 542, startPoint y: 174, endPoint x: 577, endPoint y: 177, distance: 35.1
drag, startPoint x: 22, startPoint y: 174, endPoint x: 576, endPoint y: 170, distance: 554.0
click at [576, 170] on p "Which of the following is an equation of a circle in the xy -plane with center …" at bounding box center [451, 177] width 868 height 27
drag, startPoint x: 9, startPoint y: 205, endPoint x: 17, endPoint y: 177, distance: 29.1
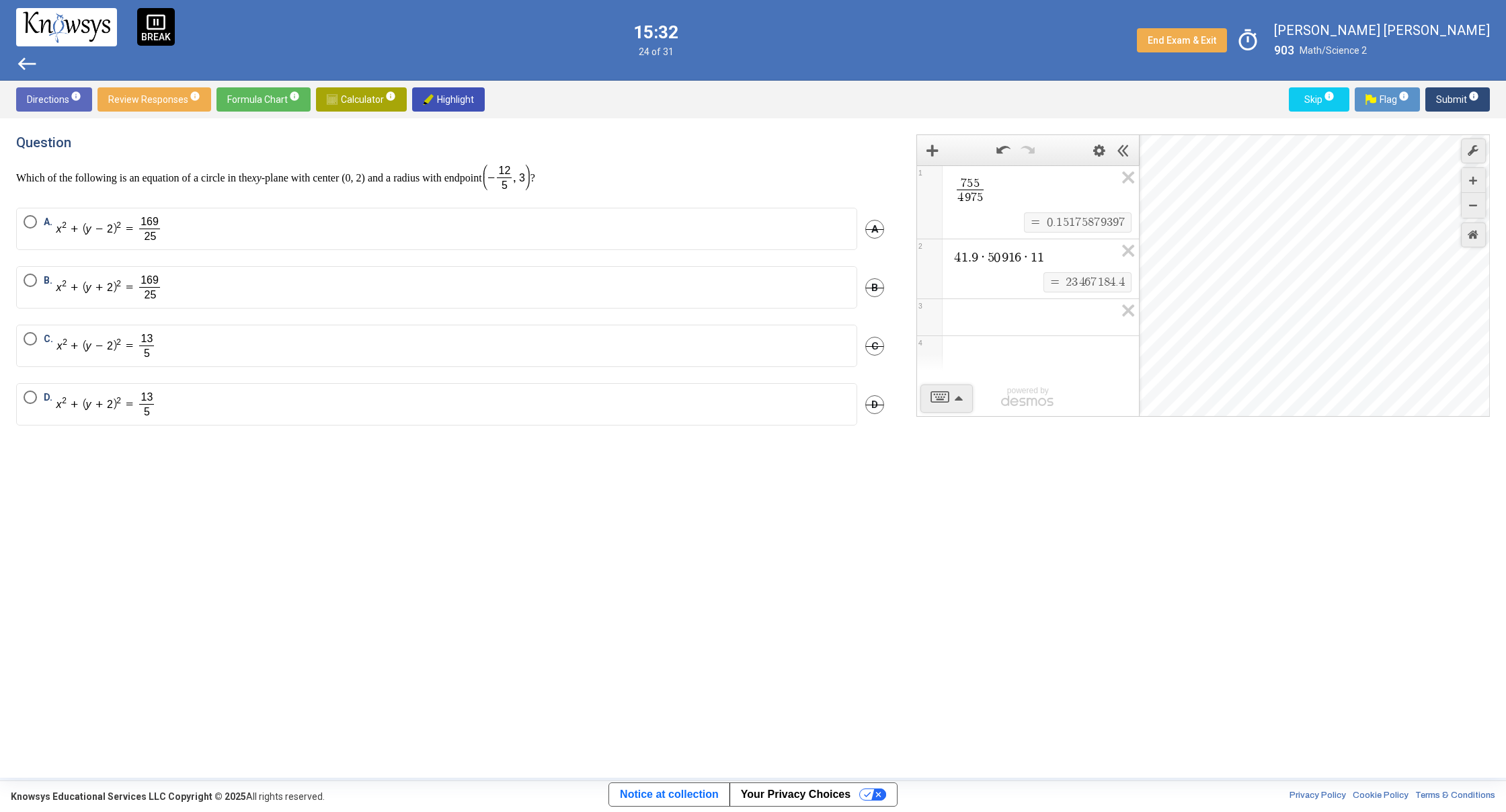
click at [10, 194] on div "Question Which of the following is an equation of a circle in the xy -plane wit…" at bounding box center [753, 447] width 1506 height 659
drag, startPoint x: 17, startPoint y: 175, endPoint x: 574, endPoint y: 159, distance: 557.2
click at [574, 159] on div "Question Which of the following is an equation of a circle in the xy -plane wit…" at bounding box center [451, 163] width 868 height 57
drag, startPoint x: 576, startPoint y: 162, endPoint x: 67, endPoint y: 194, distance: 510.0
click at [409, 172] on div "Question Which of the following is an equation of a circle in the xy -plane wit…" at bounding box center [451, 163] width 868 height 57
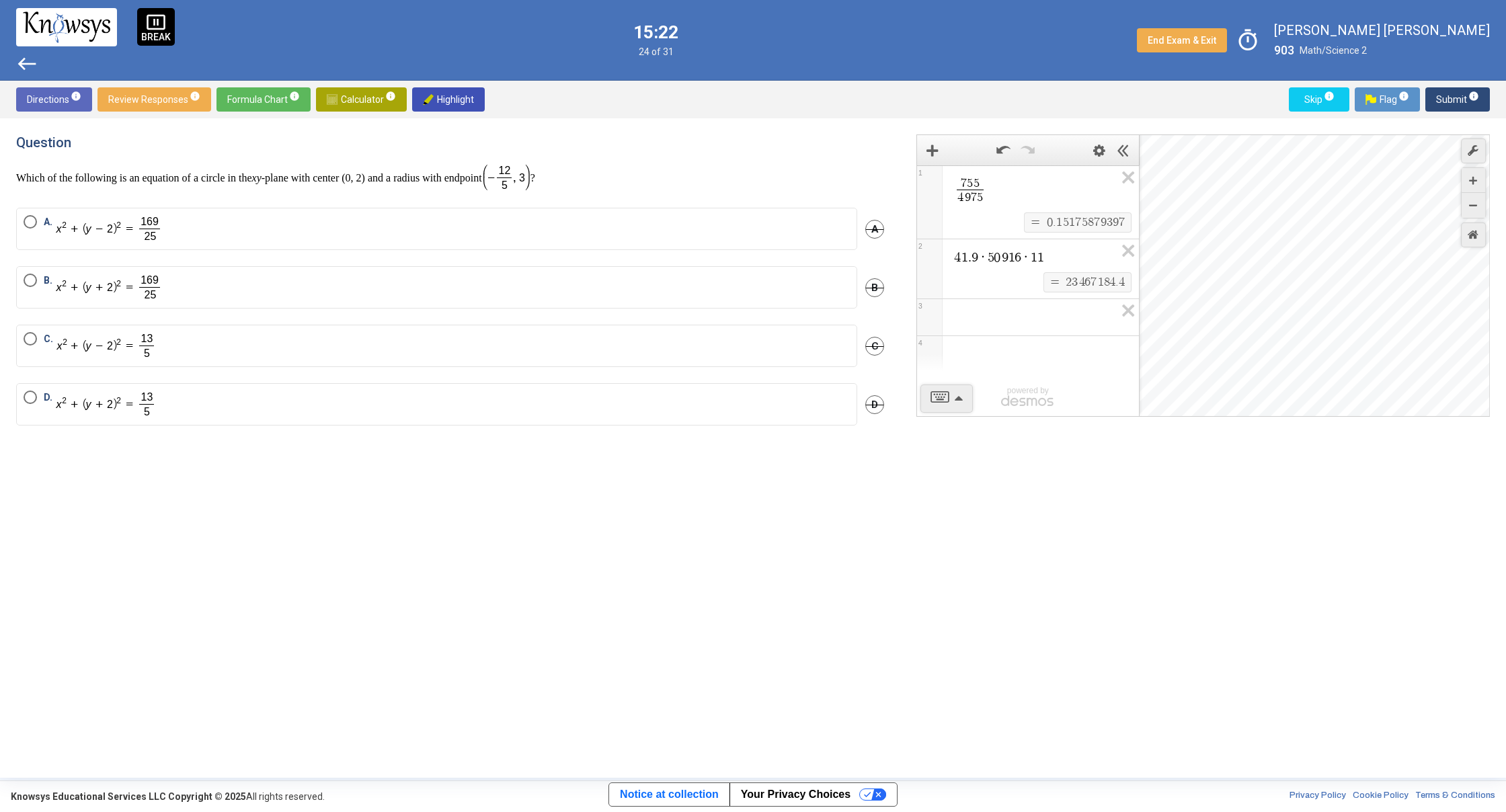
click at [22, 177] on p "Which of the following is an equation of a circle in the xy -plane with center …" at bounding box center [451, 177] width 868 height 27
drag, startPoint x: 8, startPoint y: 172, endPoint x: 570, endPoint y: 155, distance: 562.3
click at [571, 157] on div "Question Which of the following is an equation of a circle in the xy -plane wit…" at bounding box center [753, 447] width 1506 height 659
click at [172, 231] on label "A." at bounding box center [437, 229] width 826 height 27
click at [187, 342] on label "C." at bounding box center [437, 345] width 826 height 27
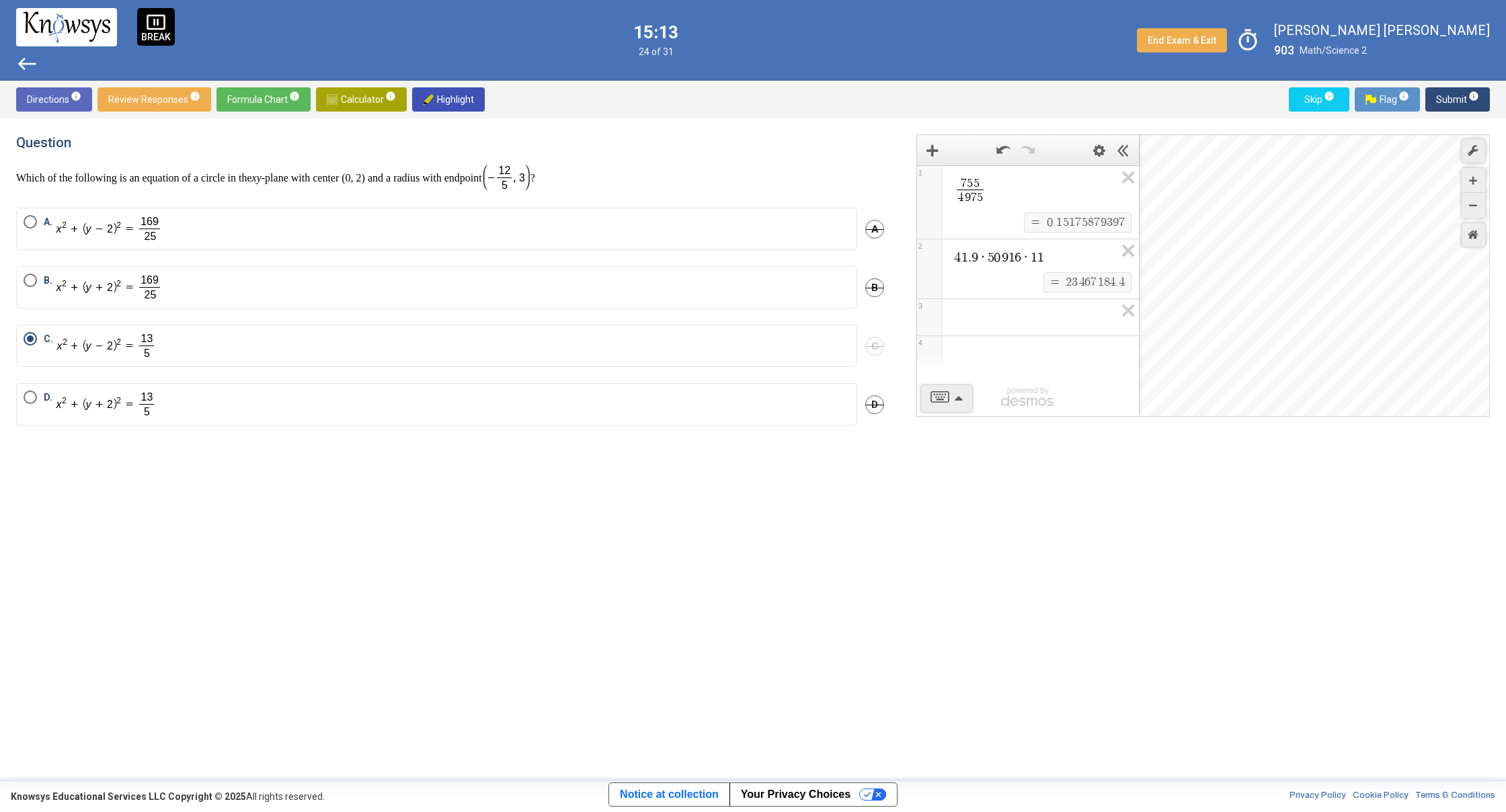
drag, startPoint x: 555, startPoint y: 171, endPoint x: 463, endPoint y: 209, distance: 99.5
drag, startPoint x: 1338, startPoint y: 281, endPoint x: 1303, endPoint y: 267, distance: 37.7
click at [1302, 269] on div "Desmos Graphing Calculator" at bounding box center [1315, 276] width 351 height 282
drag, startPoint x: 1298, startPoint y: 260, endPoint x: 1427, endPoint y: 238, distance: 130.9
click at [1442, 234] on div "Desmos Graphing Calculator" at bounding box center [1315, 276] width 351 height 282
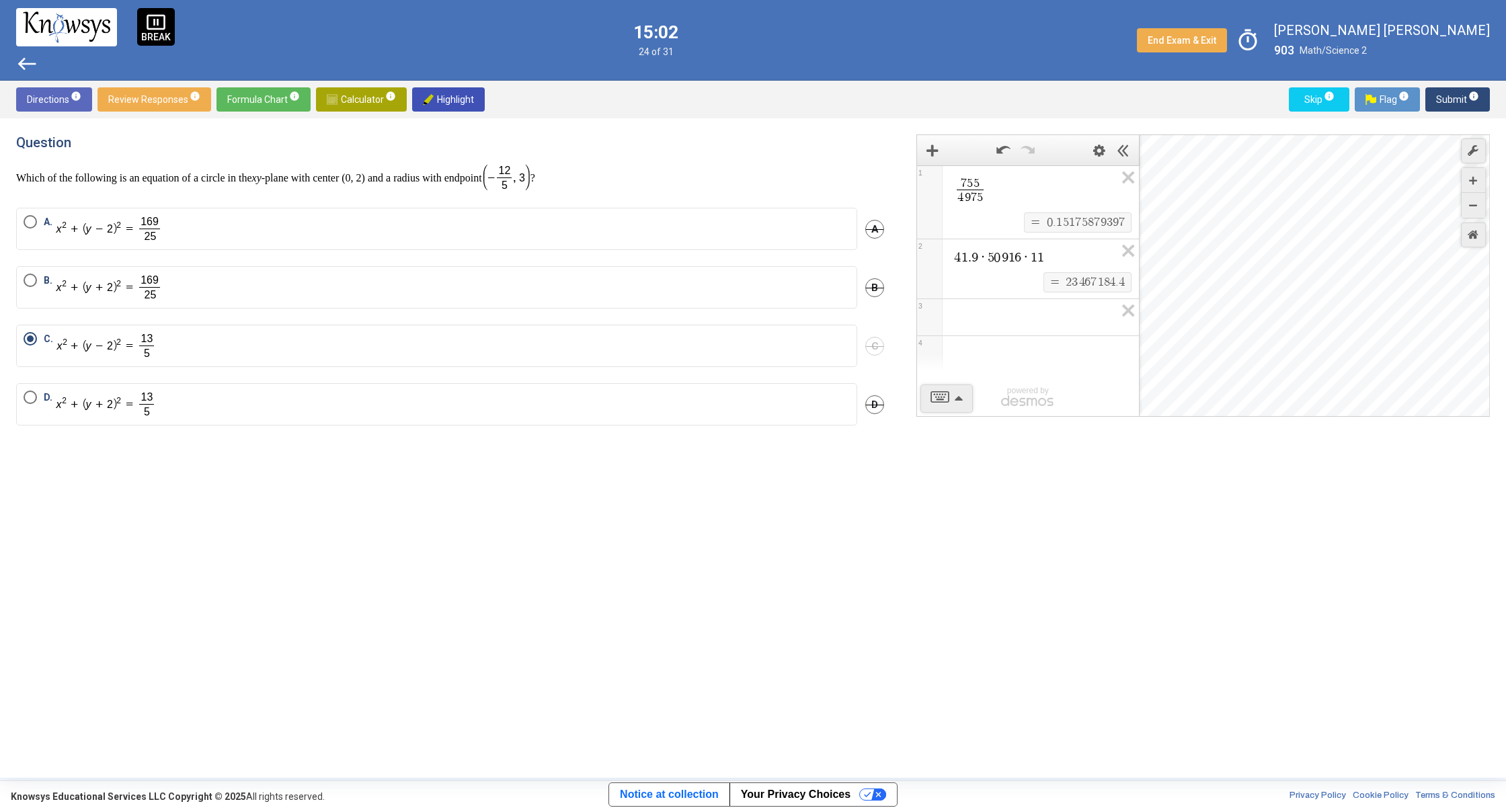
drag, startPoint x: 1220, startPoint y: 230, endPoint x: 1221, endPoint y: 245, distance: 15.0
click at [1221, 245] on div "Desmos Graphing Calculator" at bounding box center [1315, 276] width 351 height 282
drag, startPoint x: 1225, startPoint y: 331, endPoint x: 918, endPoint y: 310, distance: 307.7
click at [923, 313] on div "7 5 5 4 9 7 5 ​ $$ = $$ 0 . 1 5 1 7 5 8 7 9 3 9 7 1 4 1 . 9 · 5 0 9 1 6 · 1 1 $…" at bounding box center [1202, 276] width 574 height 282
drag, startPoint x: 1505, startPoint y: 125, endPoint x: 1471, endPoint y: 118, distance: 34.7
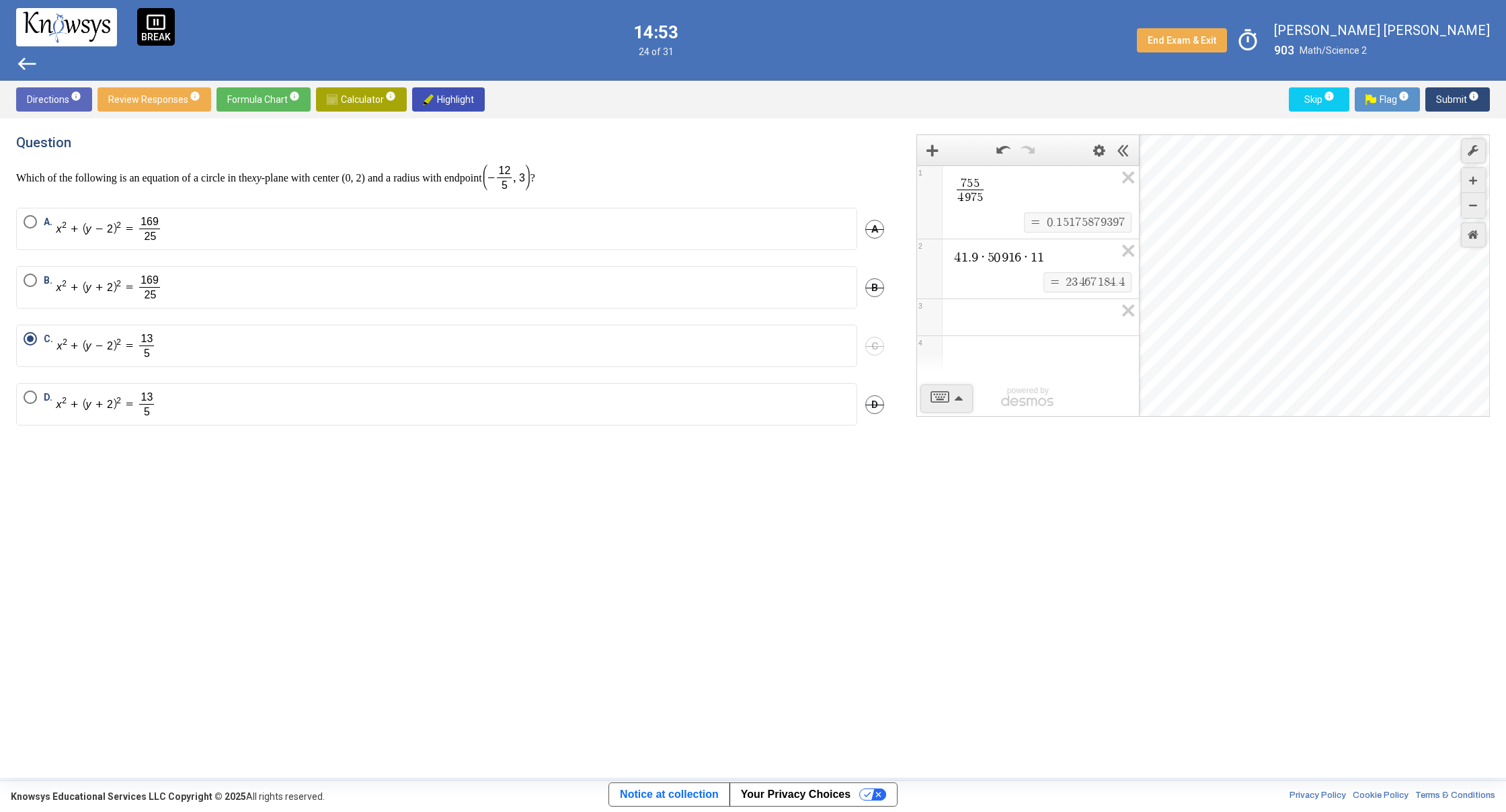
click at [1489, 135] on div "Question Which of the following is an equation of a circle in the xy -plane wit…" at bounding box center [753, 447] width 1506 height 659
click at [1474, 88] on span "Submit info" at bounding box center [1457, 99] width 43 height 24
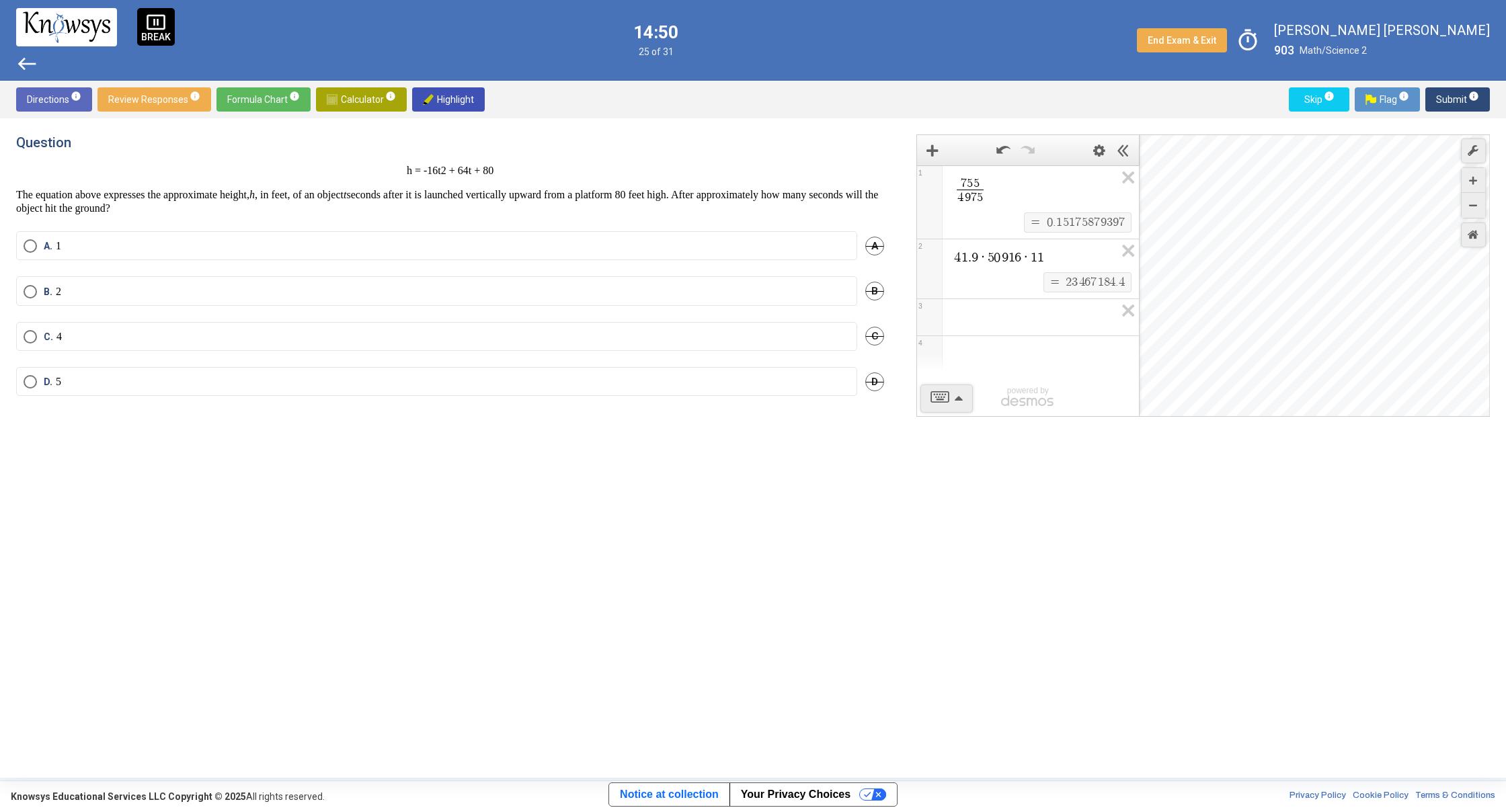
click at [259, 239] on label "A. 1" at bounding box center [437, 246] width 826 height 13
click at [408, 290] on label "B. 2" at bounding box center [437, 294] width 826 height 13
click at [190, 343] on label "C. 4" at bounding box center [437, 338] width 826 height 13
drag, startPoint x: 1452, startPoint y: 120, endPoint x: 1453, endPoint y: 108, distance: 12.0
click at [1452, 109] on div "Directions info Review Responses info Formula Chart info Calculator info Highli…" at bounding box center [753, 429] width 1506 height 697
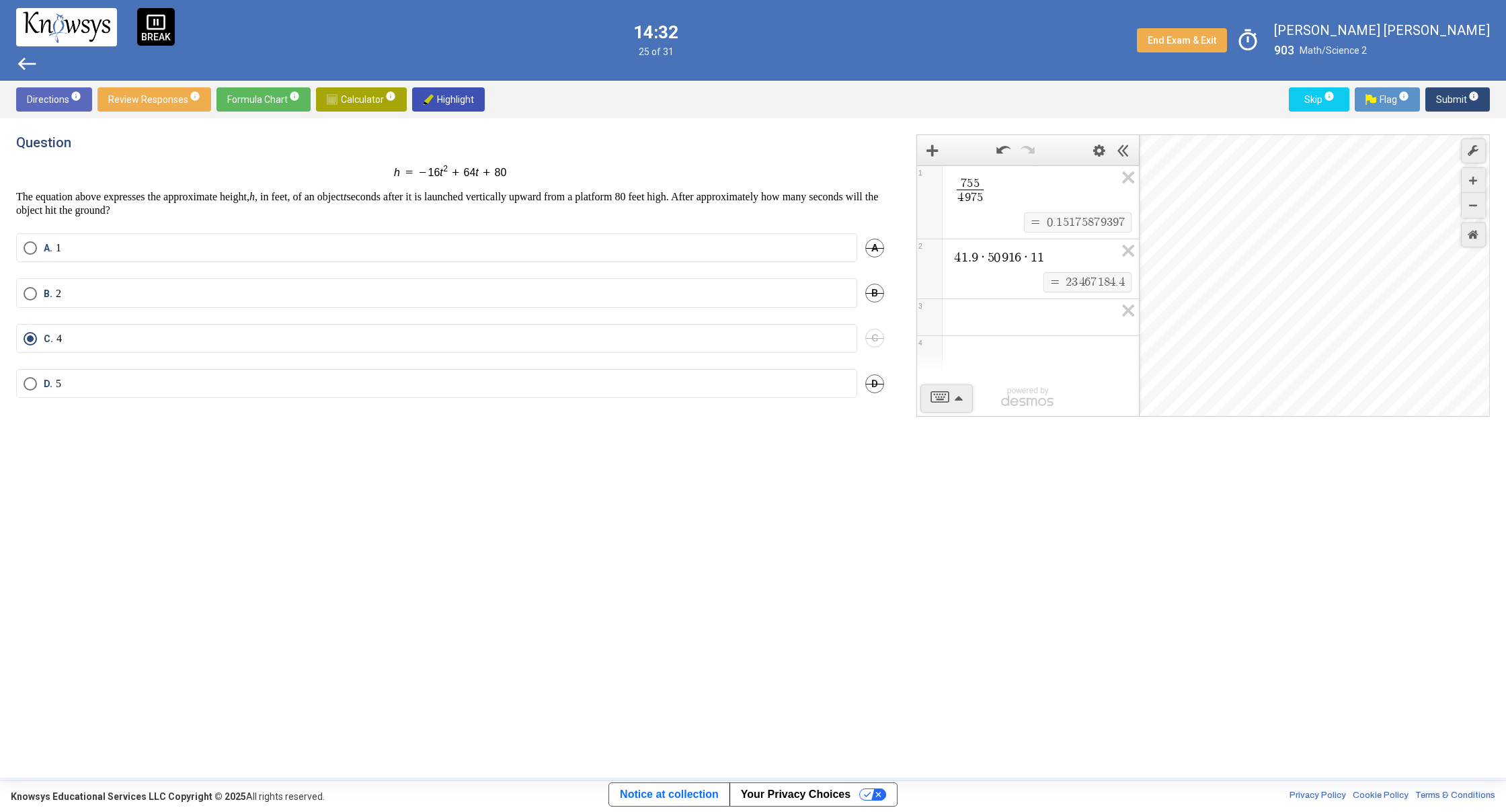
drag, startPoint x: 1458, startPoint y: 92, endPoint x: 1472, endPoint y: 53, distance: 41.4
click at [1471, 50] on div "pause_presentation BREAK west 14:32 25 of 31 End Exam & Exit timer [PERSON_NAME…" at bounding box center [753, 389] width 1506 height 777
click at [1456, 102] on span "Submit info" at bounding box center [1457, 99] width 43 height 24
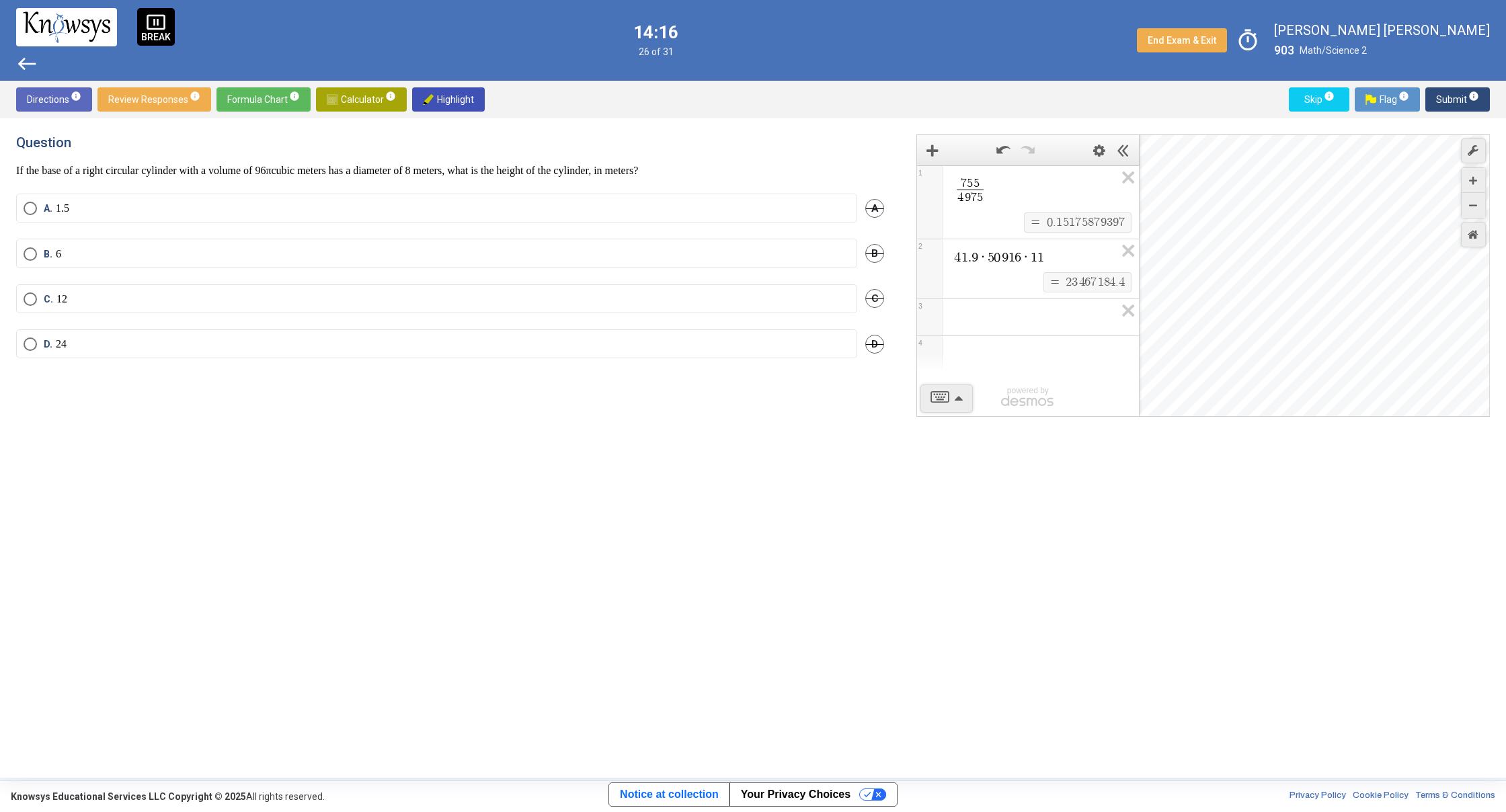
drag, startPoint x: 1394, startPoint y: 160, endPoint x: 1430, endPoint y: 123, distance: 51.6
click at [1470, 111] on div "Directions info Review Responses info Formula Chart info Calculator info Highli…" at bounding box center [753, 429] width 1506 height 697
click at [322, 168] on p "If the base of a right circular cylinder with a volume of 96 cubic meters has a…" at bounding box center [451, 171] width 868 height 14
click at [396, 336] on mat-radio-button "D. 24" at bounding box center [437, 344] width 841 height 29
click at [327, 361] on div "D. 24 D" at bounding box center [451, 352] width 868 height 45
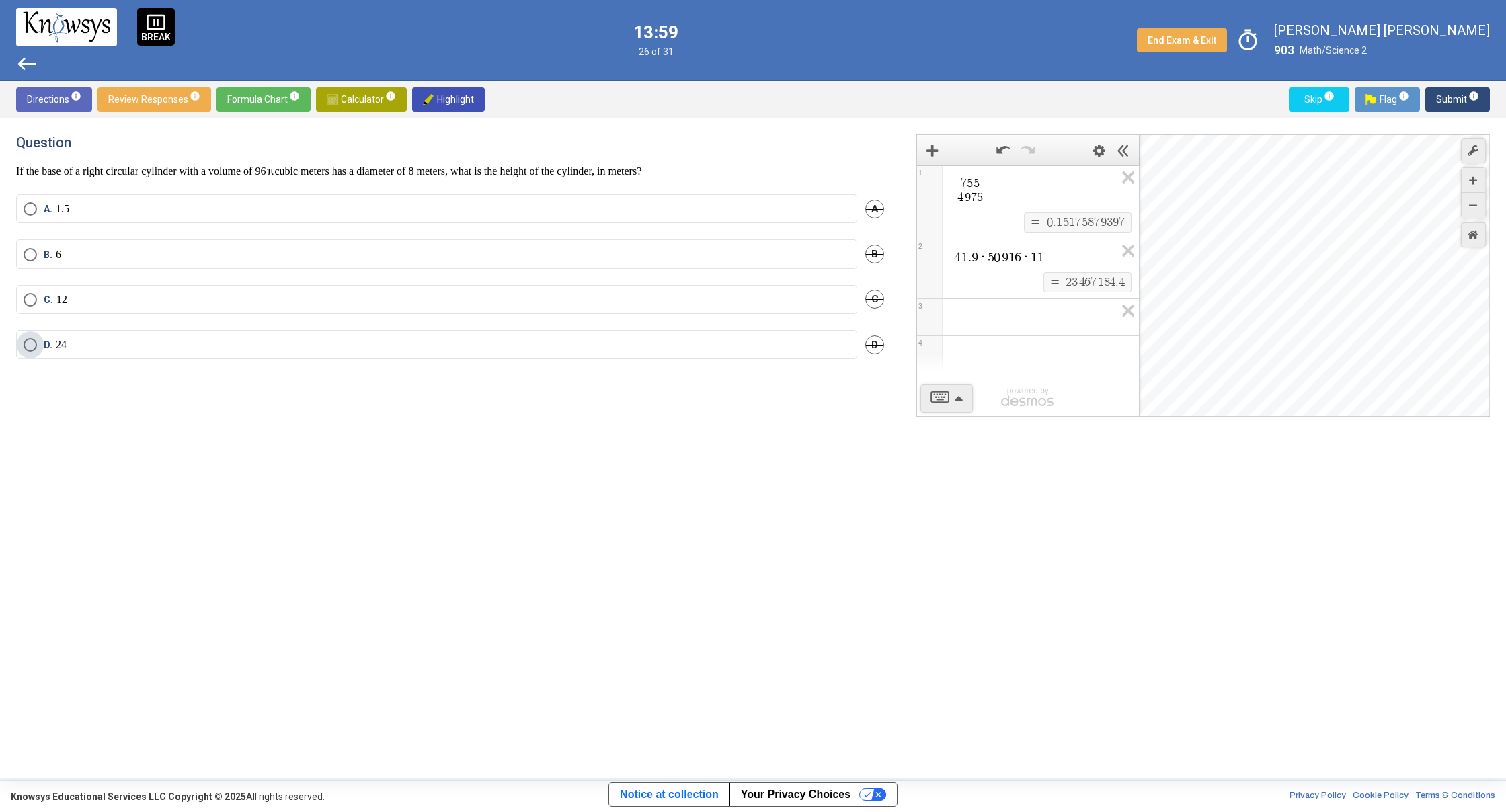
drag, startPoint x: 346, startPoint y: 339, endPoint x: 349, endPoint y: 352, distance: 13.3
click at [347, 350] on label "D. 24" at bounding box center [437, 345] width 826 height 13
click at [419, 276] on div "B. 6 B" at bounding box center [451, 262] width 868 height 45
drag, startPoint x: 230, startPoint y: 365, endPoint x: 293, endPoint y: 353, distance: 64.1
click at [305, 330] on div "D. 24 D" at bounding box center [451, 352] width 868 height 45
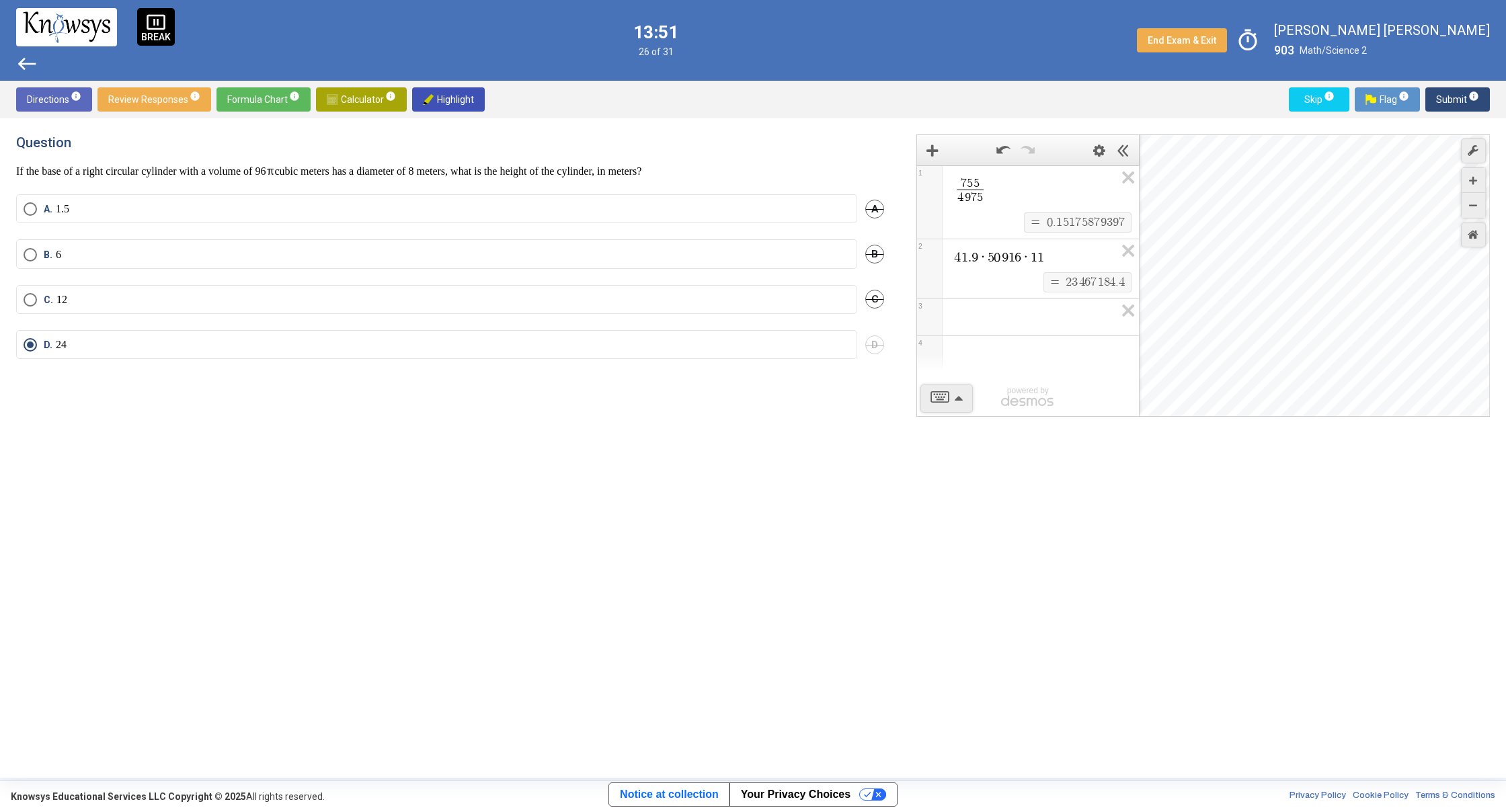
click at [355, 389] on div "Question If the base of a right circular cylinder with a volume of 96 cubic met…" at bounding box center [458, 448] width 884 height 627
click at [1455, 100] on span "Submit info" at bounding box center [1457, 99] width 43 height 24
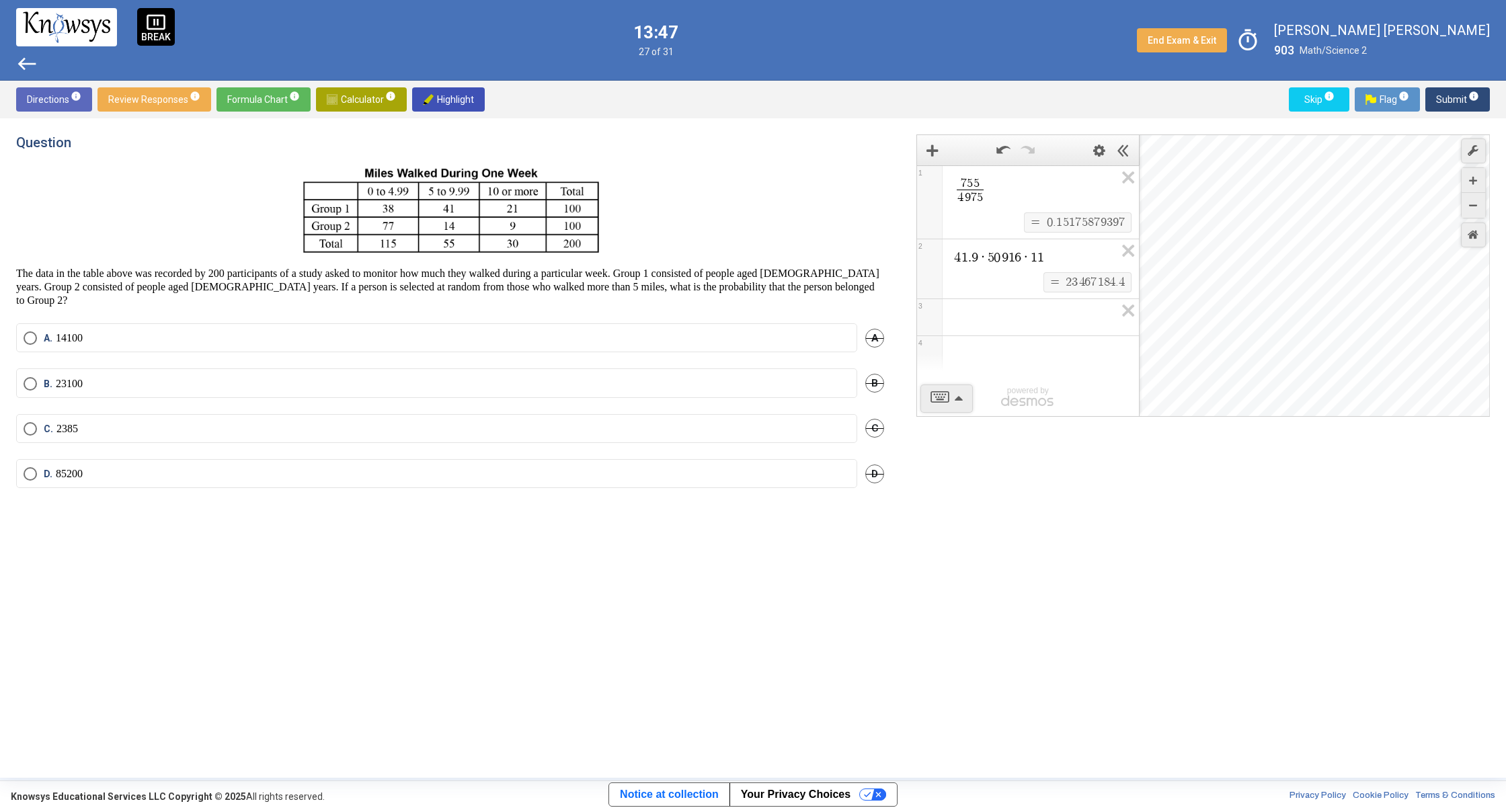
drag, startPoint x: 461, startPoint y: 383, endPoint x: 347, endPoint y: 347, distance: 119.5
click at [248, 424] on div "B. B" at bounding box center [451, 411] width 868 height 59
click at [249, 423] on mat-radio-button "B." at bounding box center [437, 403] width 841 height 42
click at [250, 422] on mat-radio-button "B." at bounding box center [437, 403] width 841 height 42
click at [76, 452] on label "C." at bounding box center [437, 461] width 826 height 27
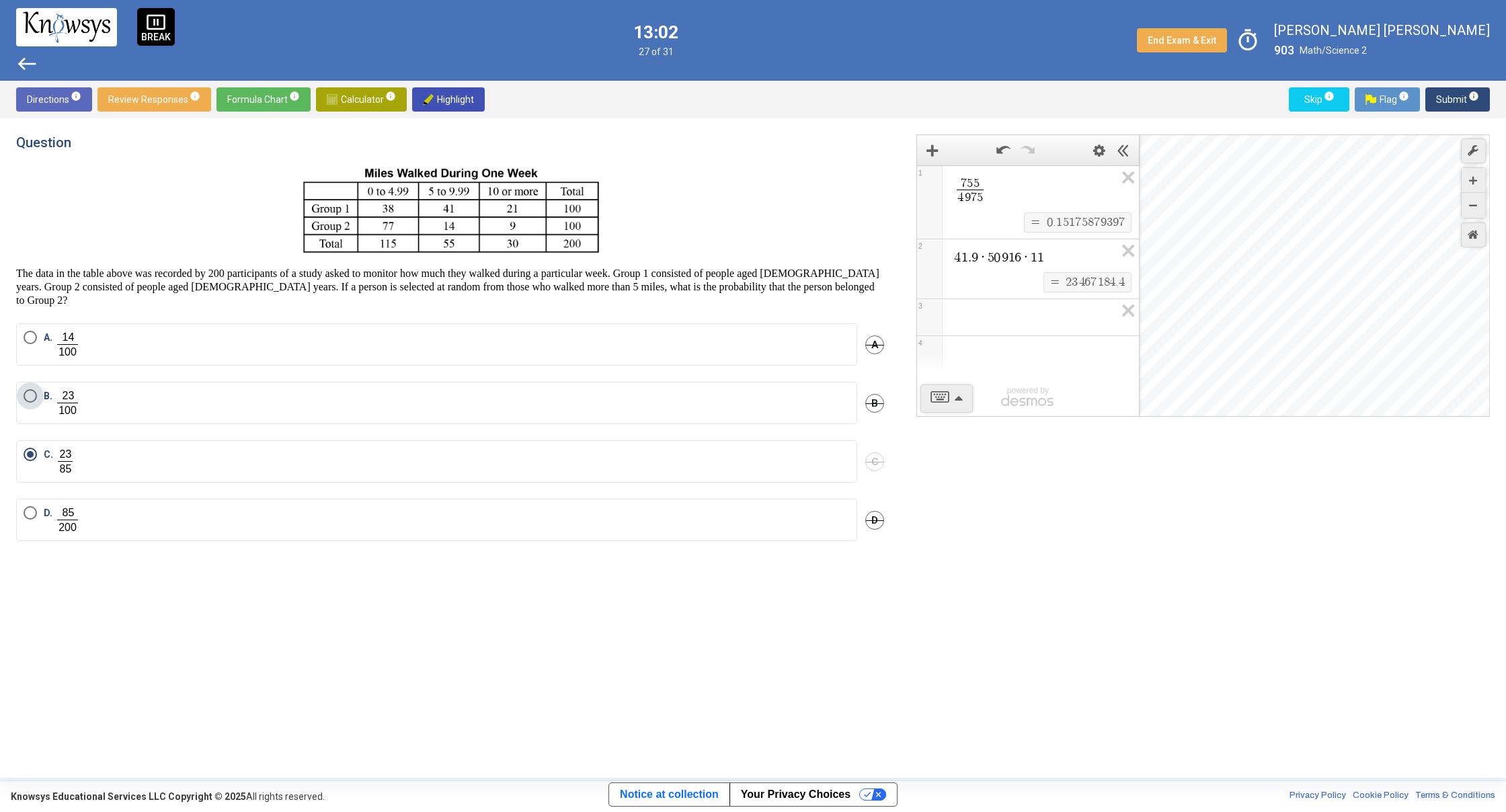
click at [26, 395] on span "Select an option" at bounding box center [31, 396] width 13 height 13
click at [240, 326] on mat-radio-button "A." at bounding box center [437, 344] width 841 height 42
click at [231, 342] on label "A." at bounding box center [437, 344] width 826 height 27
drag, startPoint x: 1474, startPoint y: 96, endPoint x: 1466, endPoint y: 92, distance: 8.9
click at [1471, 95] on span "info" at bounding box center [1473, 96] width 11 height 11
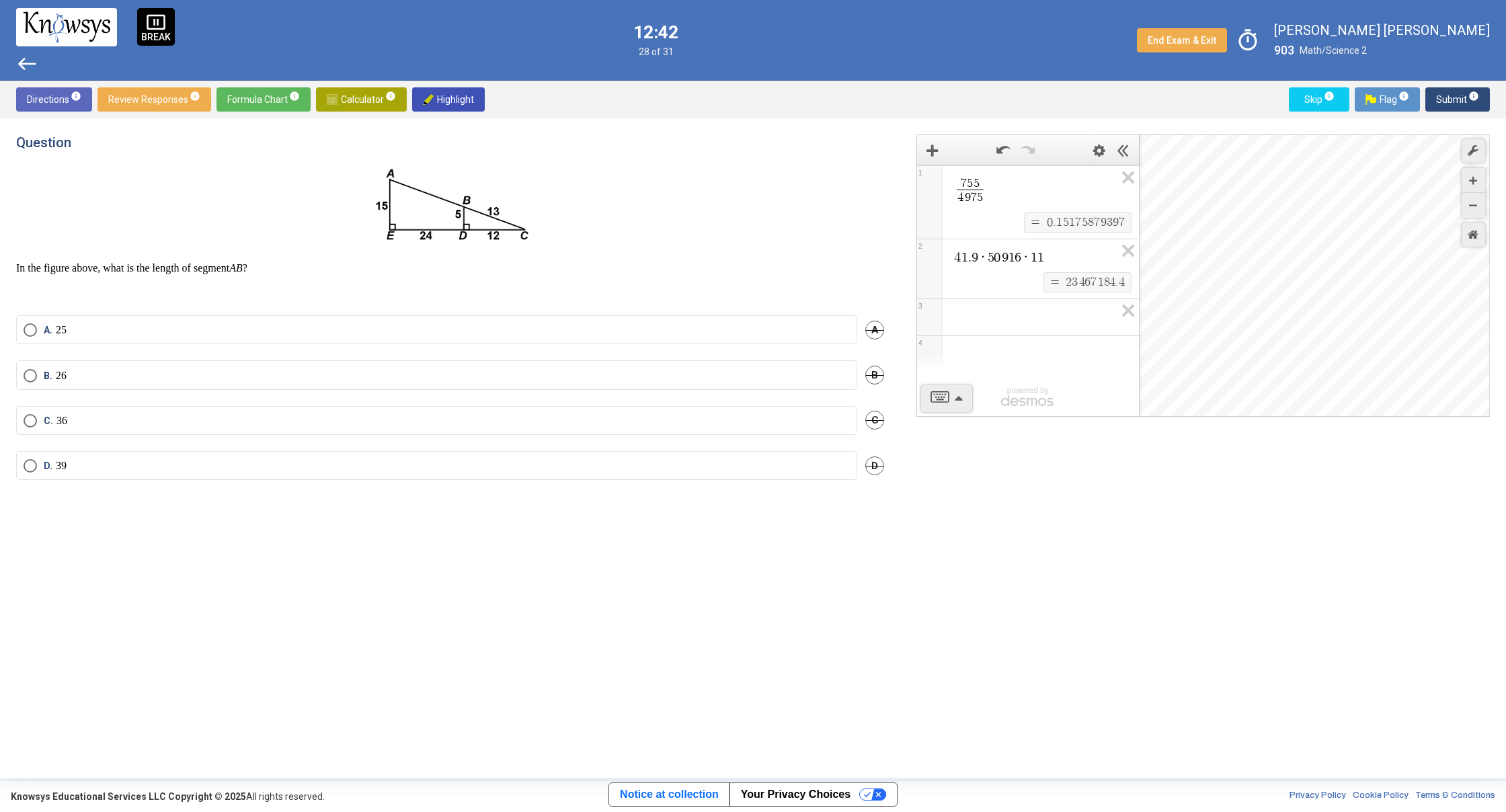
drag, startPoint x: 194, startPoint y: 327, endPoint x: 201, endPoint y: 323, distance: 8.1
click at [196, 328] on label "A. 25" at bounding box center [437, 330] width 826 height 13
click at [1445, 101] on span "Submit info" at bounding box center [1457, 99] width 43 height 24
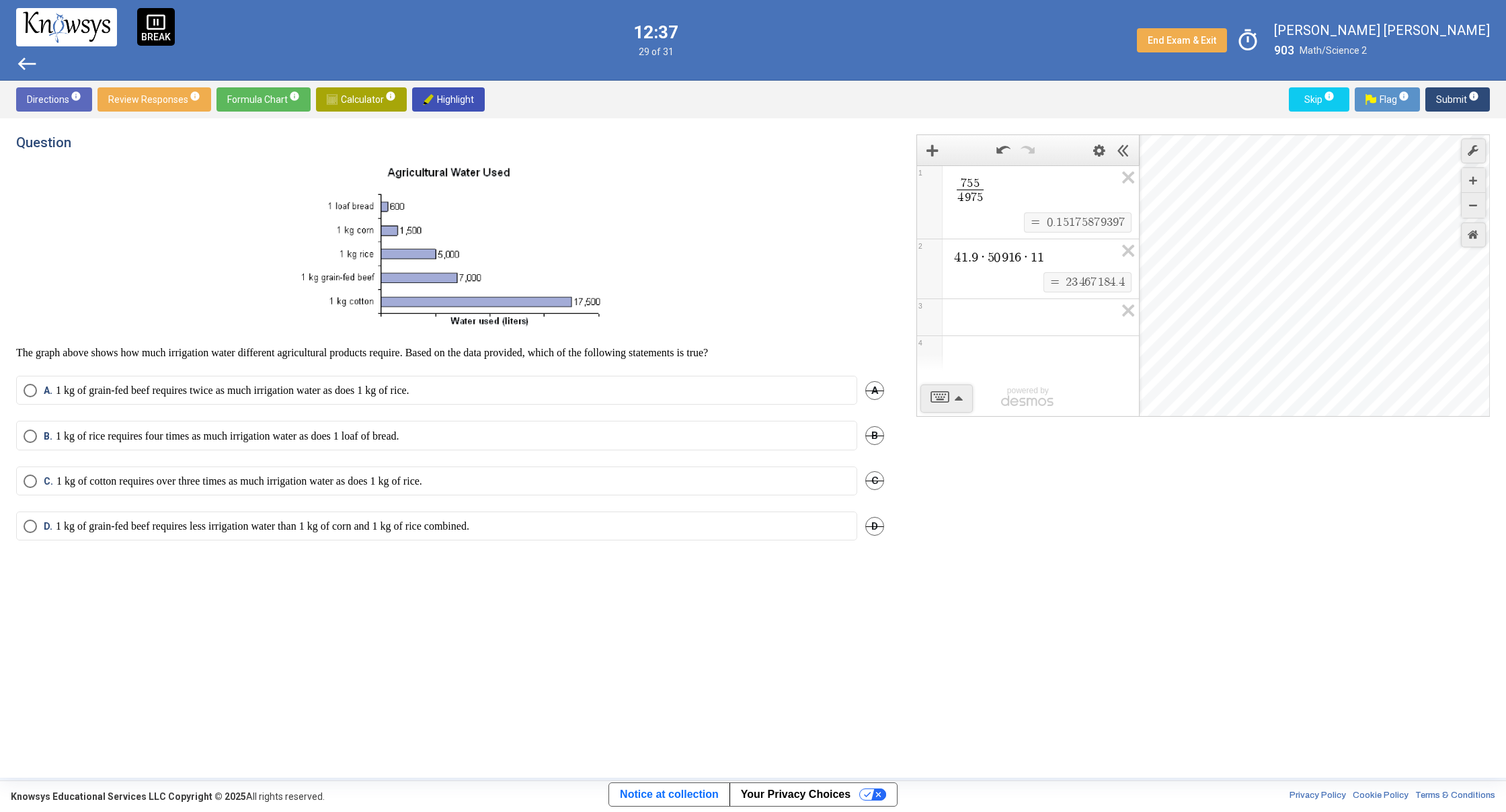
drag, startPoint x: 385, startPoint y: 575, endPoint x: 439, endPoint y: 502, distance: 90.8
click at [460, 400] on mat-radio-button "A. 1 kg of grain-fed beef requires twice as much irrigation water as does 1 kg …" at bounding box center [437, 389] width 841 height 29
click at [463, 393] on label "A. 1 kg of grain-fed beef requires twice as much irrigation water as does 1 kg …" at bounding box center [437, 390] width 826 height 13
click at [307, 441] on p "1 kg of rice requires four times as much irrigation water as does 1 loaf of bre…" at bounding box center [228, 437] width 343 height 13
drag, startPoint x: 323, startPoint y: 535, endPoint x: 316, endPoint y: 527, distance: 10.6
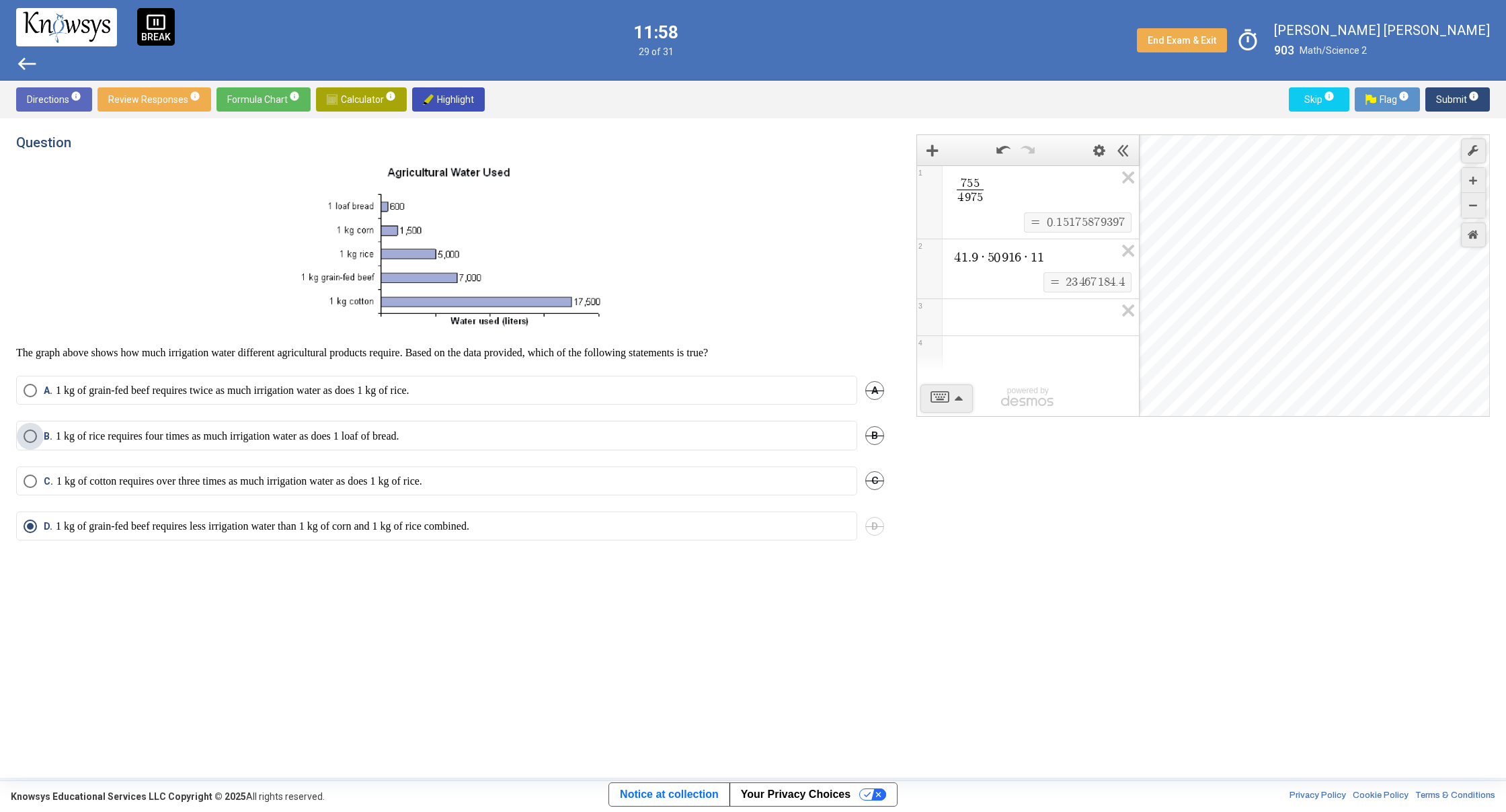
drag, startPoint x: 268, startPoint y: 441, endPoint x: 673, endPoint y: 336, distance: 418.4
click at [1461, 90] on span "Submit info" at bounding box center [1457, 99] width 43 height 24
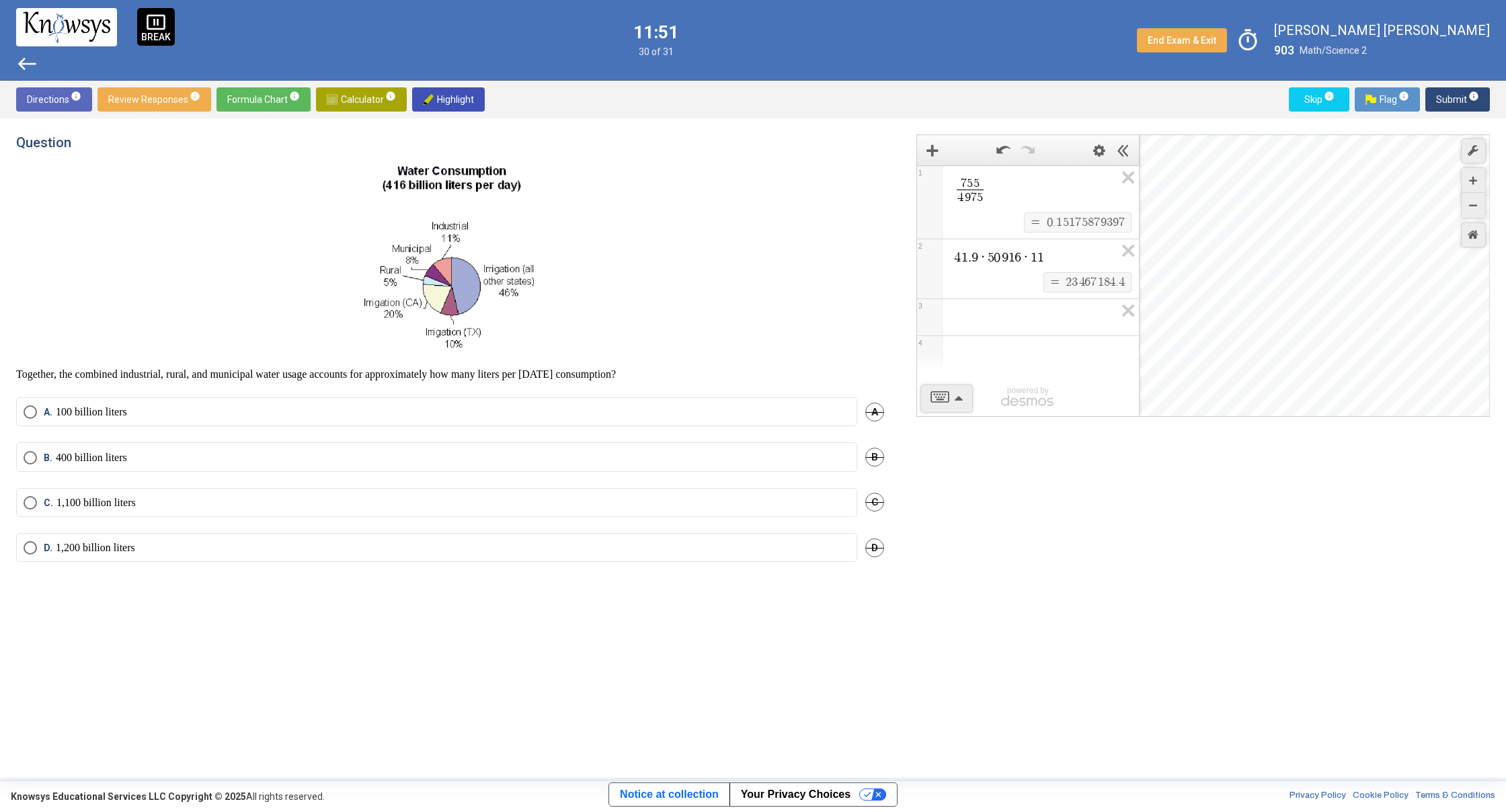
drag, startPoint x: 58, startPoint y: 351, endPoint x: 177, endPoint y: 371, distance: 120.7
click at [177, 371] on div "Together, the combined industrial, rural, and municipal water usage accounts fo…" at bounding box center [451, 272] width 868 height 217
click at [210, 338] on p at bounding box center [451, 261] width 868 height 193
click at [50, 378] on p "Together, the combined industrial, rural, and municipal water usage accounts fo…" at bounding box center [451, 375] width 868 height 13
click at [0, 387] on div "Question Together, the combined industrial, rural, and municipal water usage ac…" at bounding box center [753, 447] width 1506 height 659
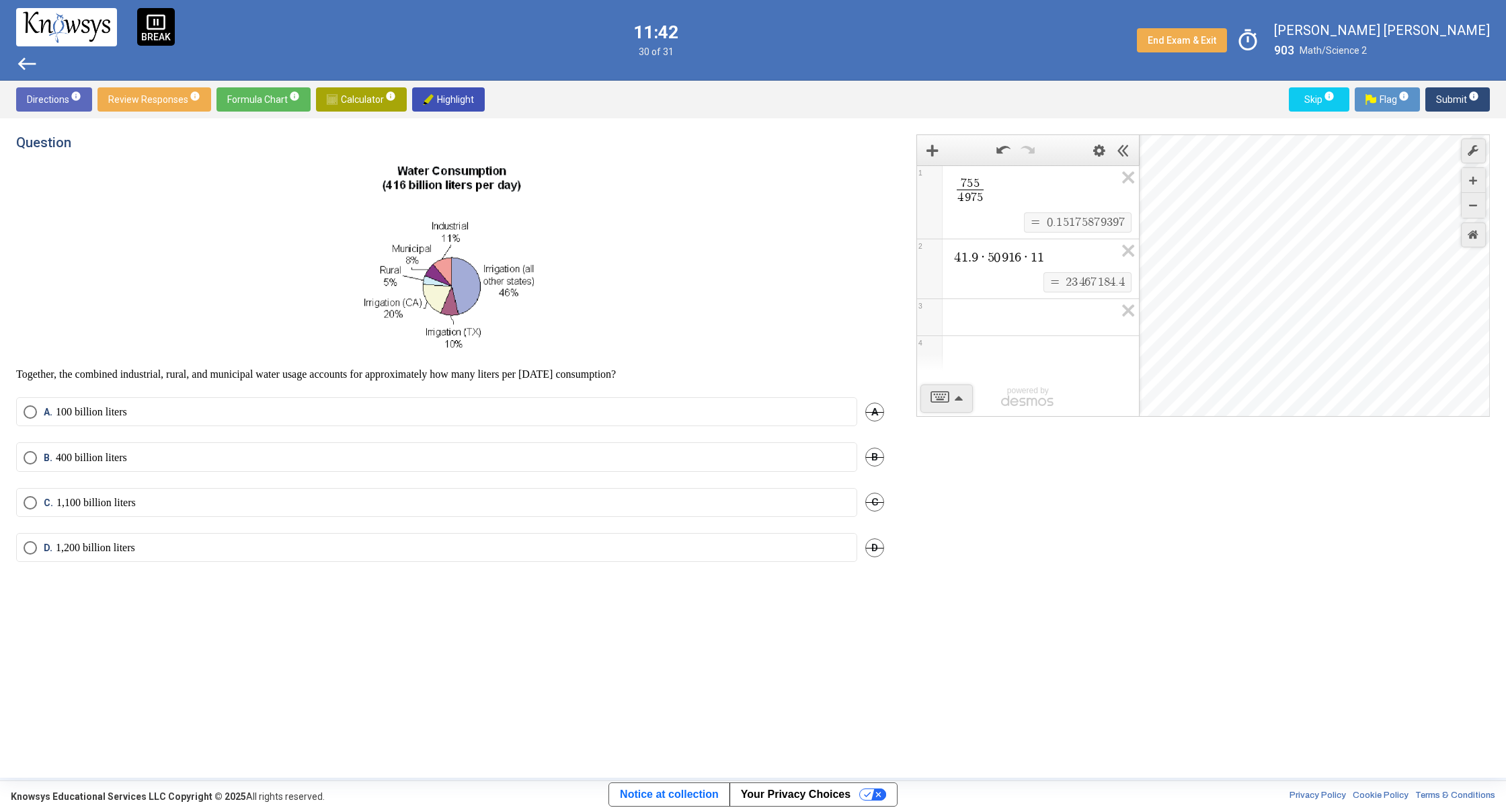
drag, startPoint x: 17, startPoint y: 373, endPoint x: 696, endPoint y: 361, distance: 679.1
click at [696, 361] on div "Together, the combined industrial, rural, and municipal water usage accounts fo…" at bounding box center [451, 272] width 868 height 217
drag, startPoint x: 319, startPoint y: 385, endPoint x: 335, endPoint y: 391, distance: 17.1
click at [64, 413] on p "100 billion liters" at bounding box center [92, 412] width 71 height 13
click at [1447, 103] on span "Submit info" at bounding box center [1457, 99] width 43 height 24
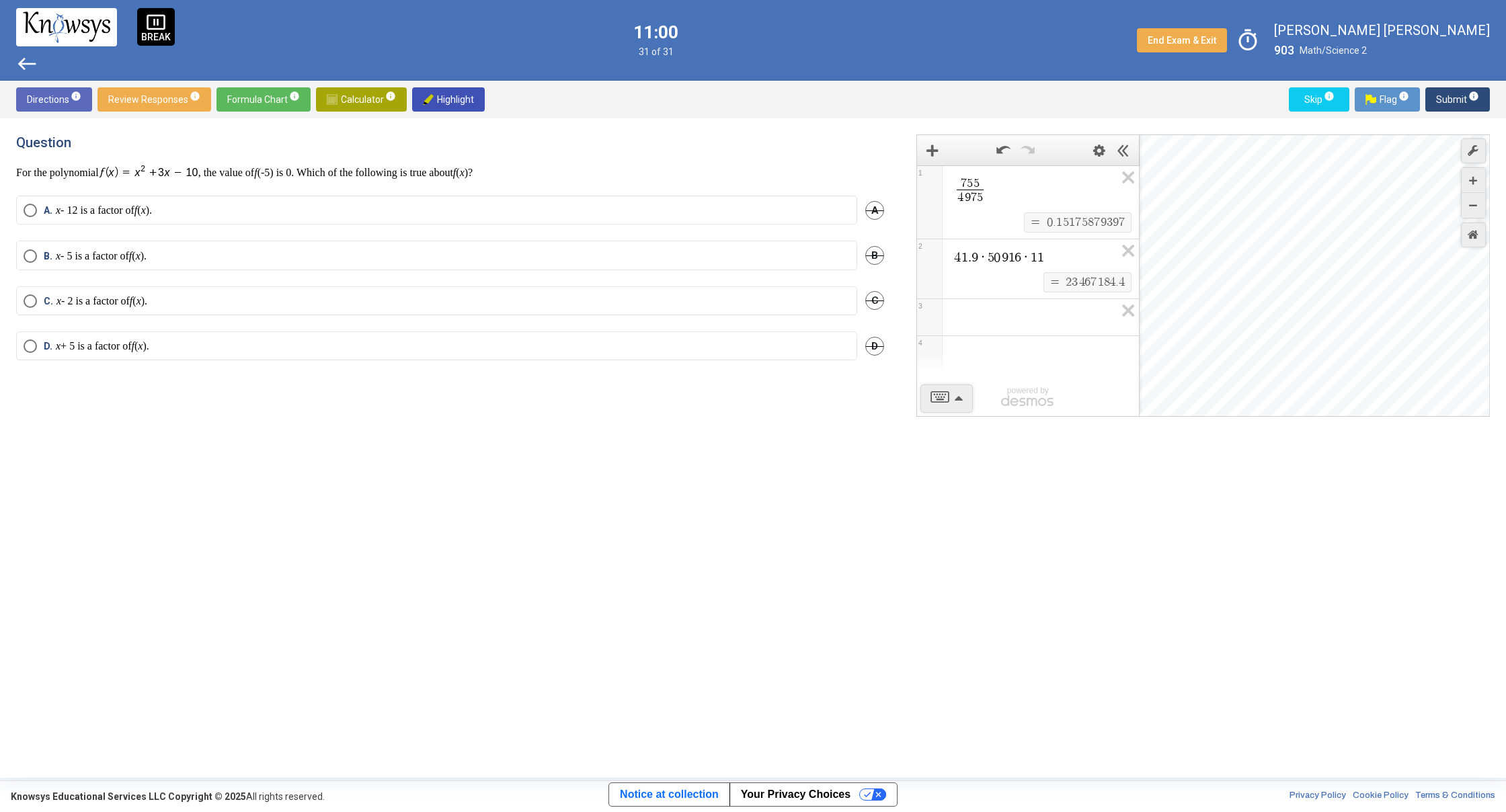
click at [20, 252] on mat-radio-button "B. x - 5 is a factor of f ( x )." at bounding box center [437, 255] width 841 height 29
click at [28, 261] on span "Select an option" at bounding box center [31, 256] width 13 height 13
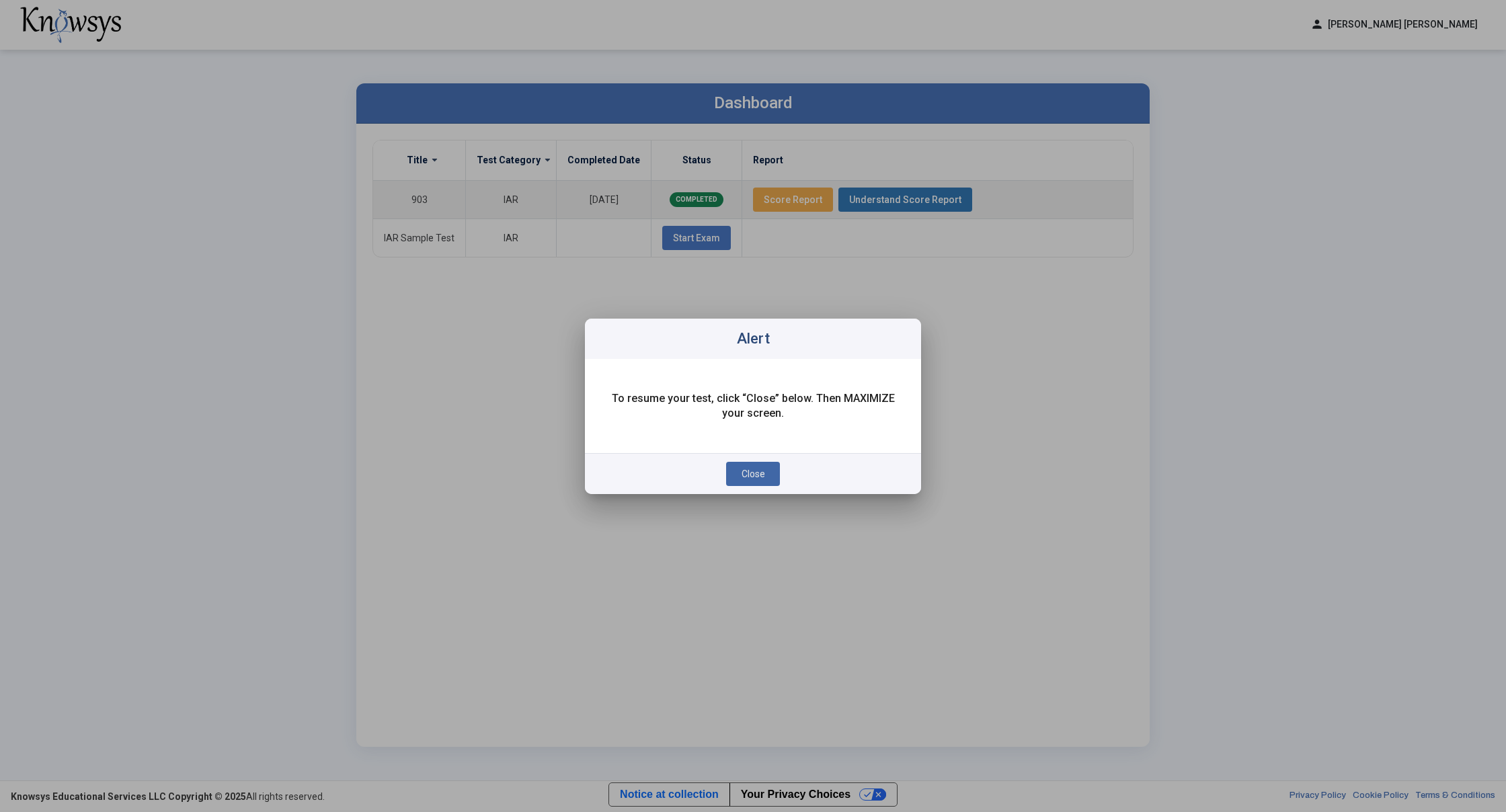
click at [762, 477] on span "Close" at bounding box center [753, 474] width 24 height 11
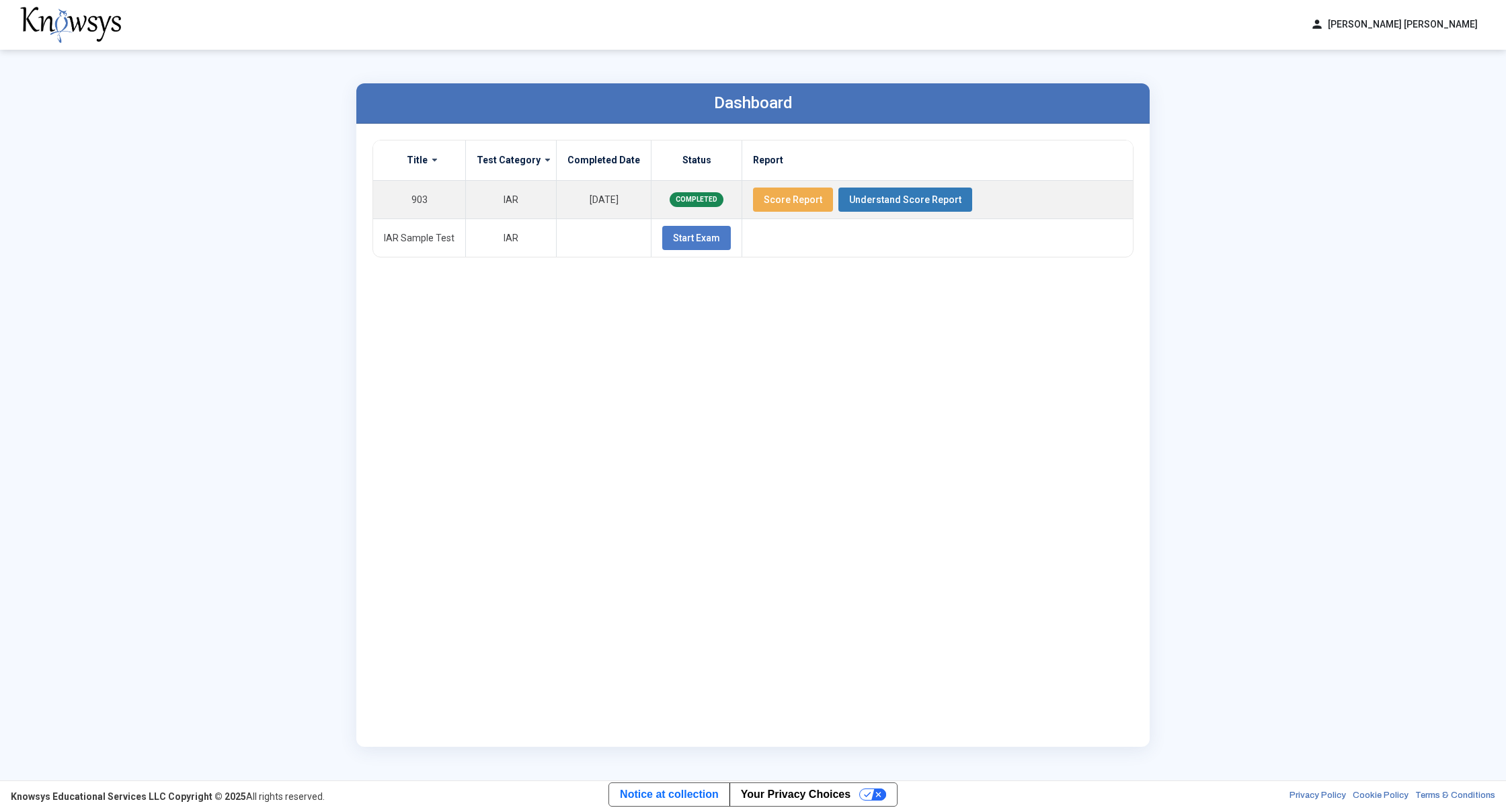
click at [192, 272] on div "Dashboard Title Test Category Completed Date Status Report 903 IAR [DATE] COMPL…" at bounding box center [753, 414] width 1506 height 730
